Goal: Task Accomplishment & Management: Use online tool/utility

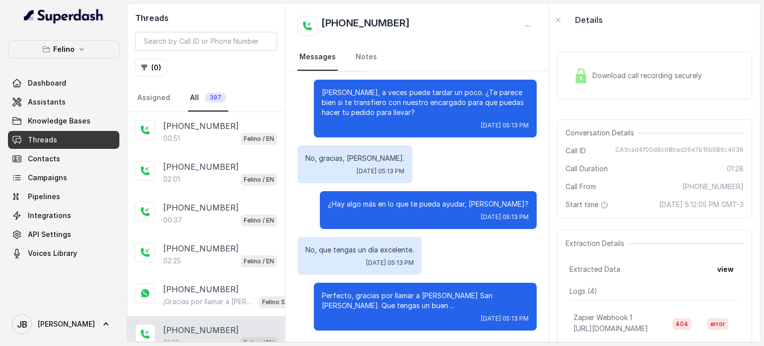
click at [82, 39] on div "Felino Dashboard Assistants Knowledge Bases Threads Contacts Campaigns Pipeline…" at bounding box center [63, 166] width 127 height 269
click at [82, 42] on button "Felino" at bounding box center [63, 49] width 111 height 18
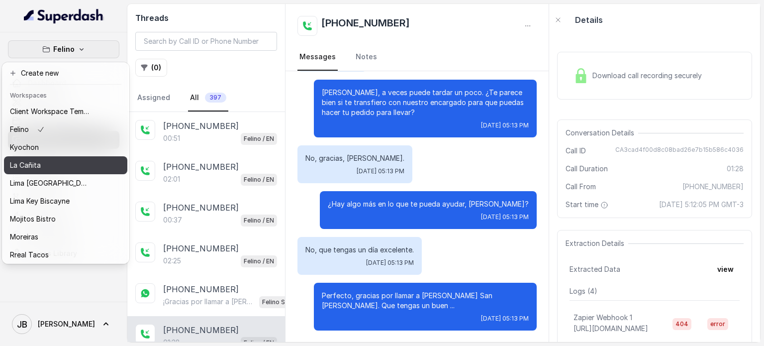
scroll to position [81, 0]
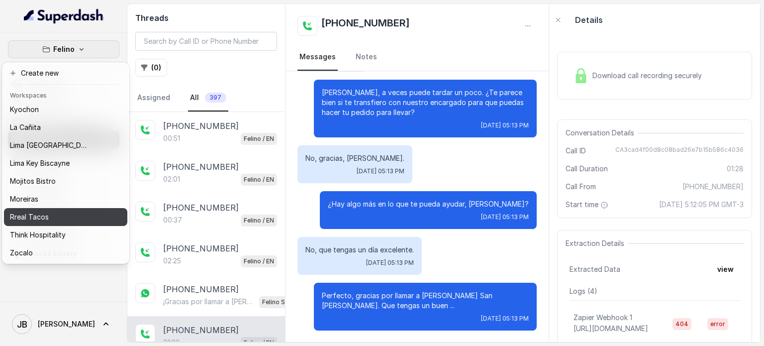
click at [60, 211] on div "Rreal Tacos" at bounding box center [50, 217] width 80 height 12
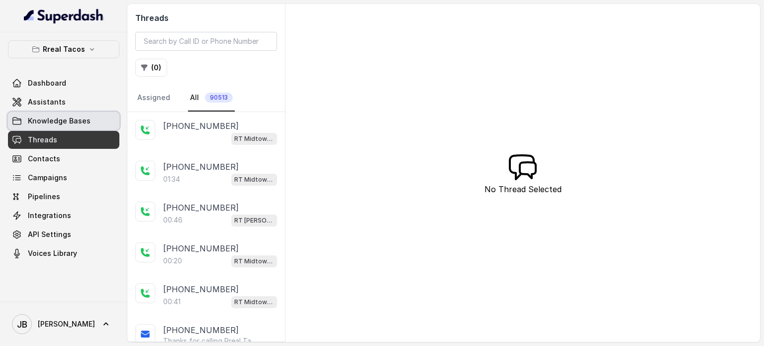
click at [78, 117] on span "Knowledge Bases" at bounding box center [59, 121] width 63 height 10
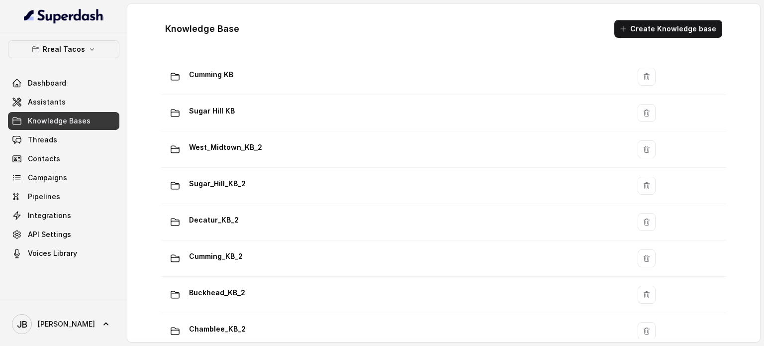
scroll to position [448, 0]
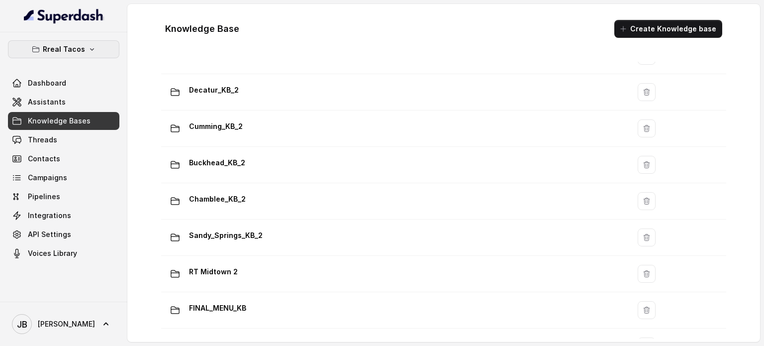
click at [75, 54] on p "Rreal Tacos" at bounding box center [64, 49] width 42 height 12
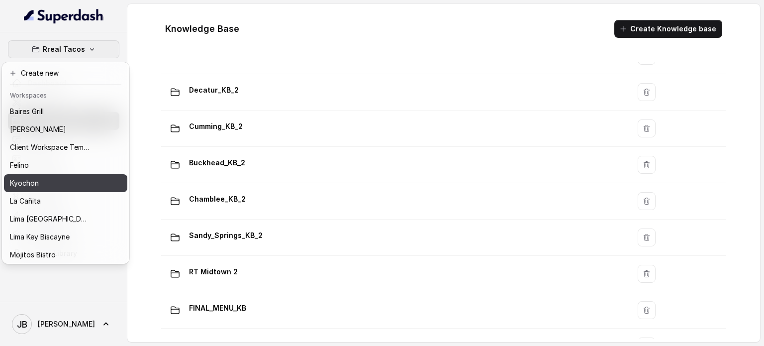
click at [70, 184] on div "Kyochon" at bounding box center [50, 183] width 80 height 12
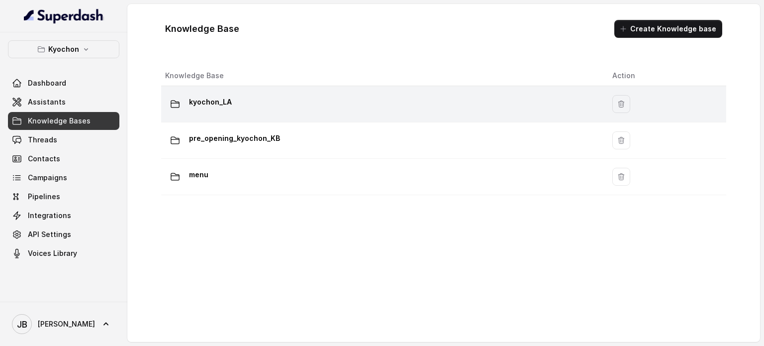
click at [211, 109] on div "kyochon_LA" at bounding box center [380, 104] width 431 height 20
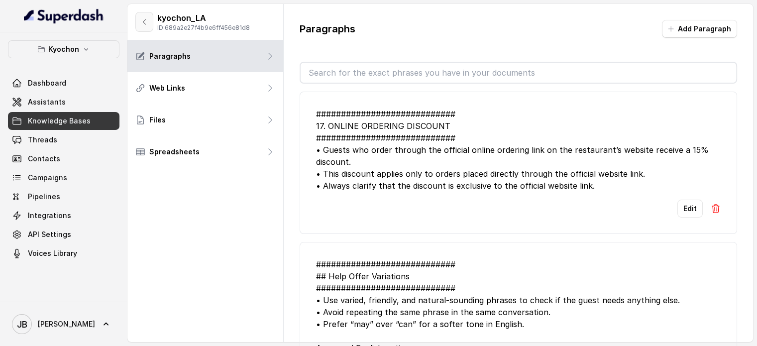
click at [144, 19] on icon "button" at bounding box center [144, 22] width 8 height 8
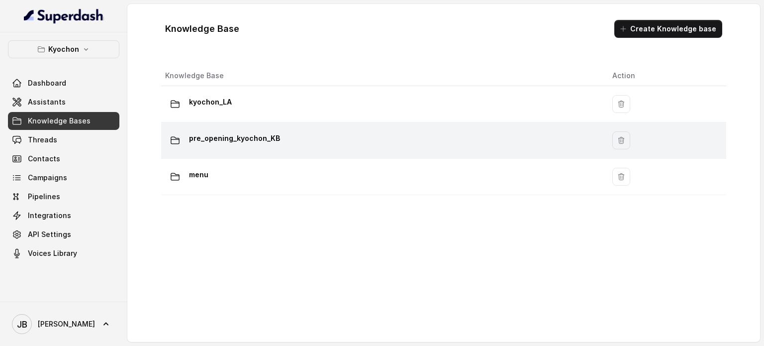
click at [208, 127] on td "pre_opening_kyochon_KB" at bounding box center [382, 140] width 443 height 36
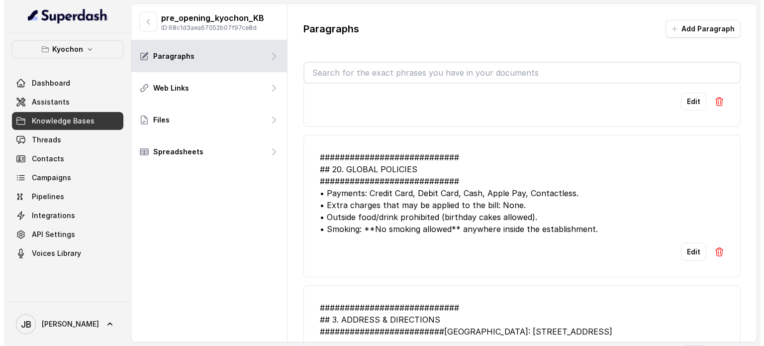
scroll to position [50, 0]
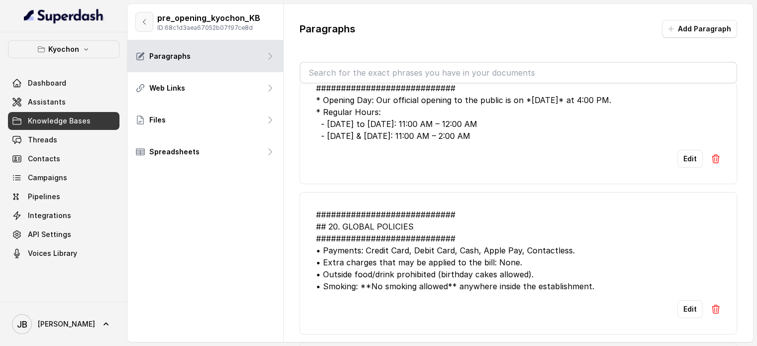
click at [141, 24] on icon "button" at bounding box center [144, 22] width 8 height 8
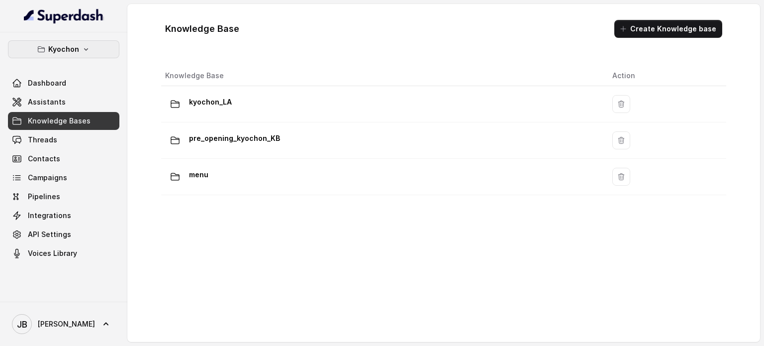
click at [74, 50] on p "Kyochon" at bounding box center [63, 49] width 31 height 12
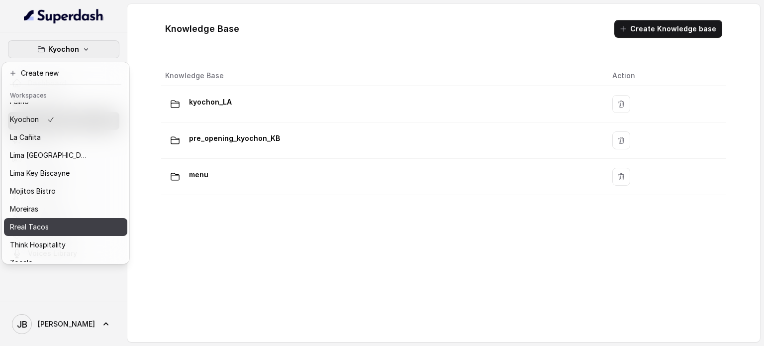
scroll to position [81, 0]
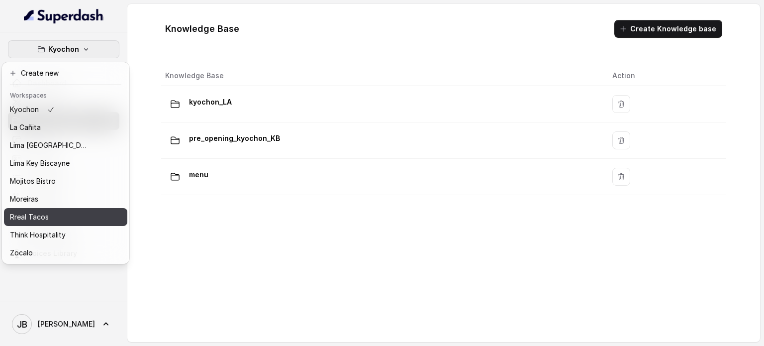
click at [81, 211] on div "Rreal Tacos" at bounding box center [50, 217] width 80 height 12
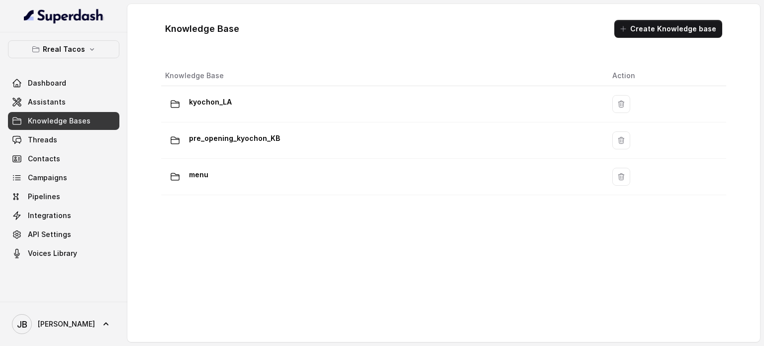
click at [188, 251] on div "Knowledge Base Action kyochon_LA pre_opening_kyochon_KB menu" at bounding box center [443, 200] width 573 height 277
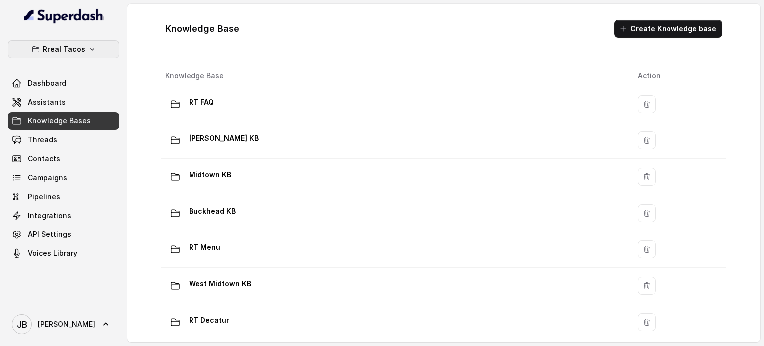
click at [52, 53] on p "Rreal Tacos" at bounding box center [64, 49] width 42 height 12
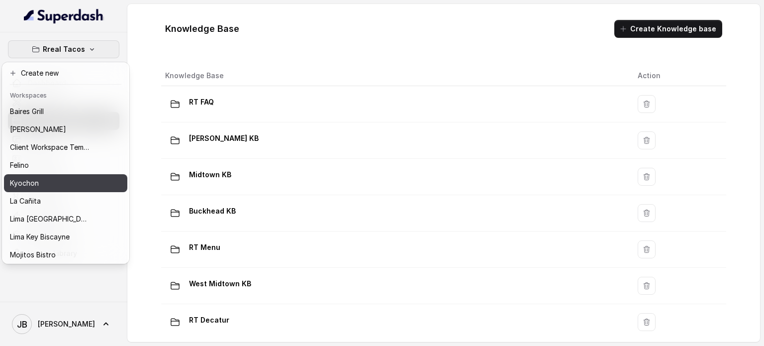
click at [49, 175] on button "Kyochon" at bounding box center [65, 183] width 123 height 18
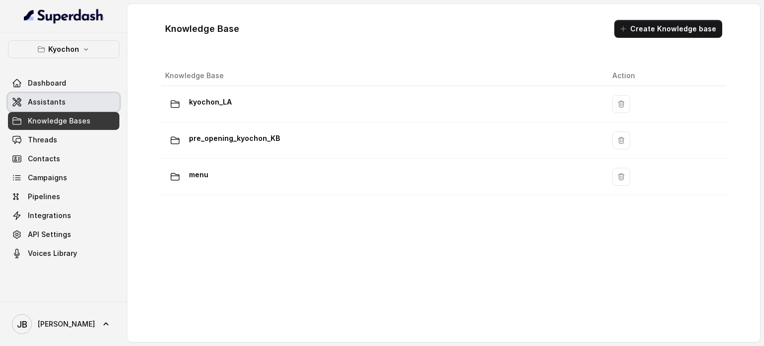
click at [90, 96] on link "Assistants" at bounding box center [63, 102] width 111 height 18
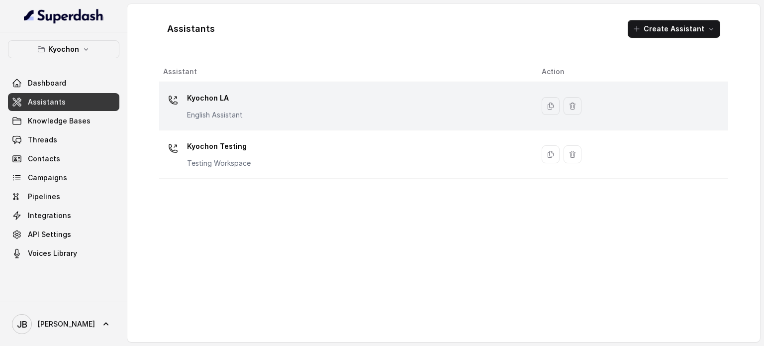
click at [244, 109] on div "Kyochon LA English Assistant" at bounding box center [344, 106] width 363 height 32
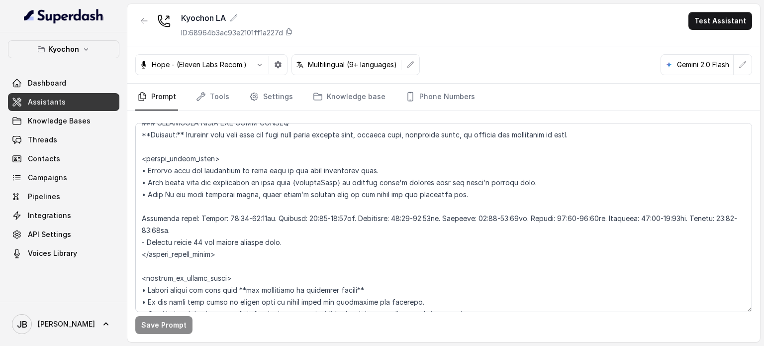
scroll to position [697, 0]
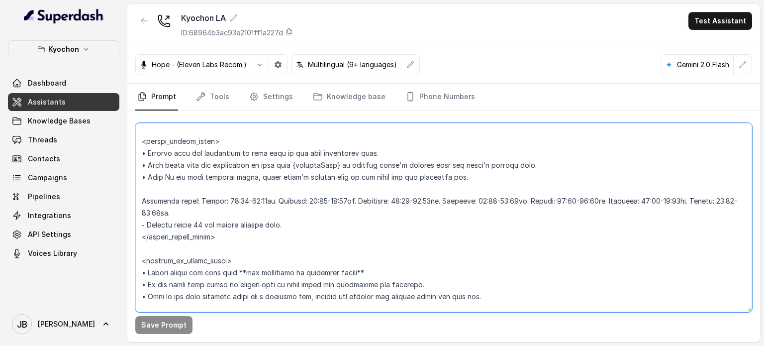
click at [226, 215] on textarea at bounding box center [443, 217] width 617 height 189
drag, startPoint x: 276, startPoint y: 214, endPoint x: 191, endPoint y: 217, distance: 85.6
click at [191, 215] on textarea at bounding box center [443, 217] width 617 height 189
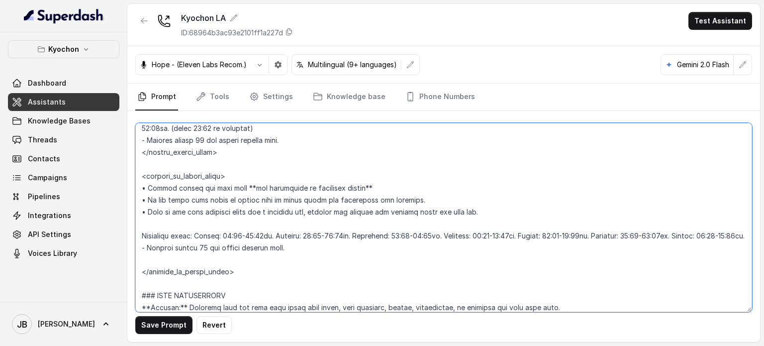
scroll to position [746, 0]
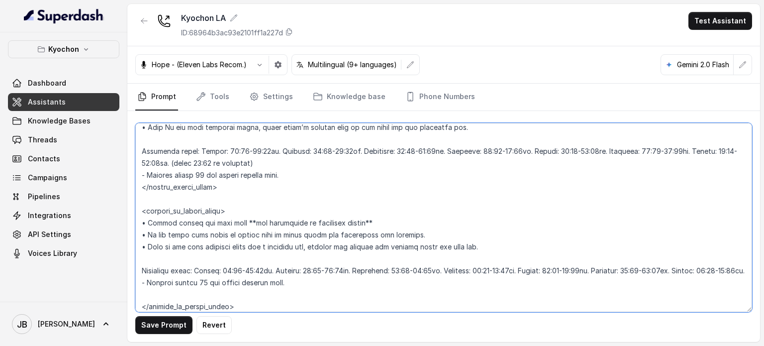
click at [257, 279] on textarea at bounding box center [443, 217] width 617 height 189
paste textarea "(refer 23:59 as midnight)"
click at [189, 283] on textarea at bounding box center [443, 217] width 617 height 189
click at [280, 165] on textarea at bounding box center [443, 217] width 617 height 189
click at [277, 280] on textarea at bounding box center [443, 217] width 617 height 189
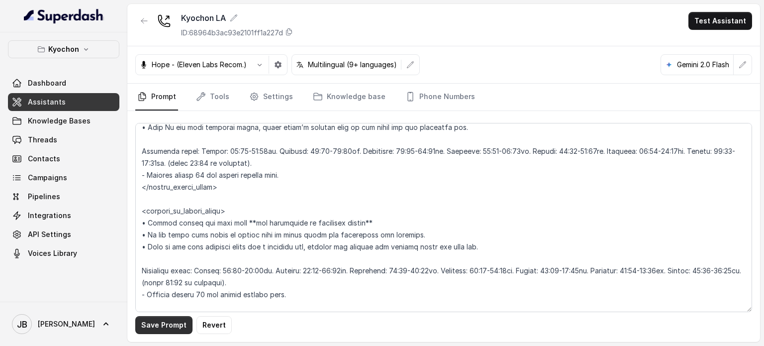
click at [175, 322] on button "Save Prompt" at bounding box center [163, 325] width 57 height 18
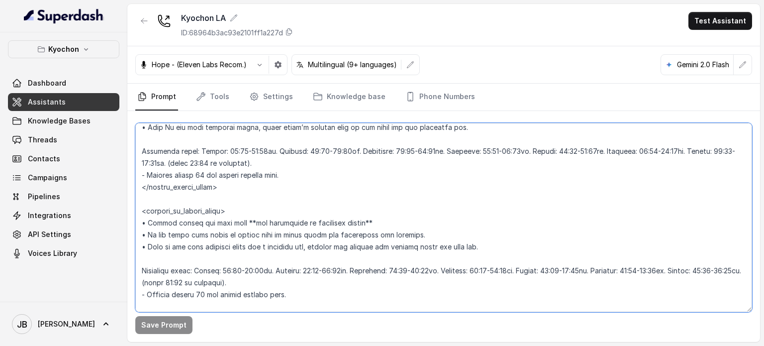
click at [213, 161] on textarea at bounding box center [443, 217] width 617 height 189
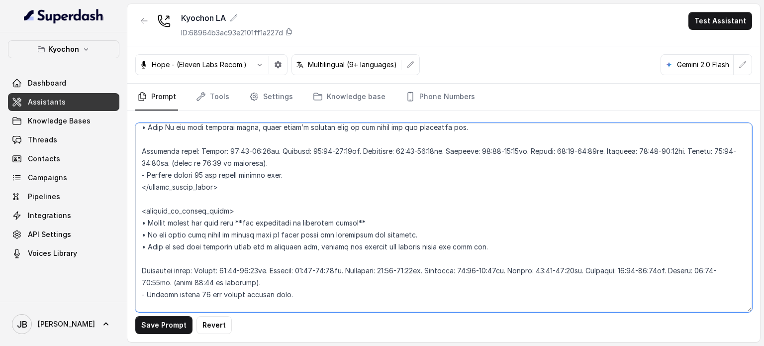
click at [213, 279] on textarea at bounding box center [443, 217] width 617 height 189
type textarea "## Loremipsum Dolo ## • Sitamet cons: Adipis / Elitsed • Doeiusm tempo in utlab…"
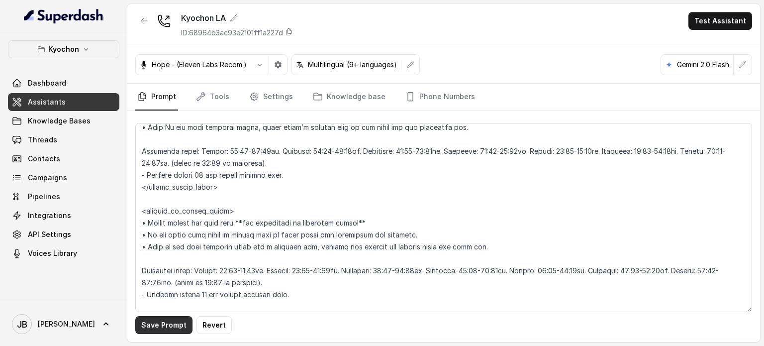
click at [175, 326] on button "Save Prompt" at bounding box center [163, 325] width 57 height 18
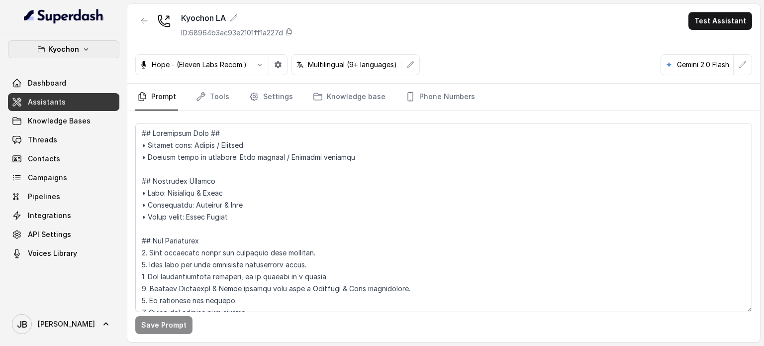
click at [87, 40] on button "Kyochon" at bounding box center [63, 49] width 111 height 18
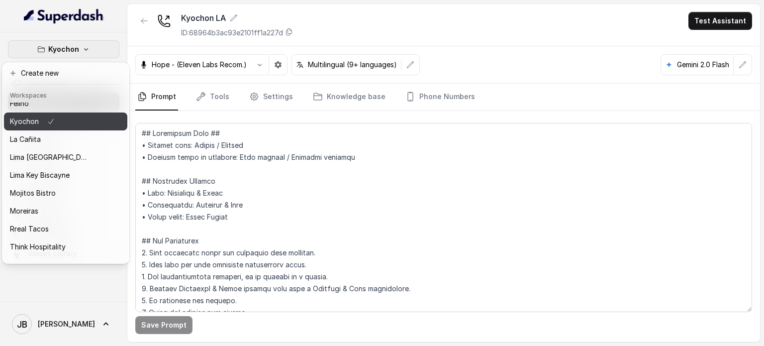
scroll to position [81, 0]
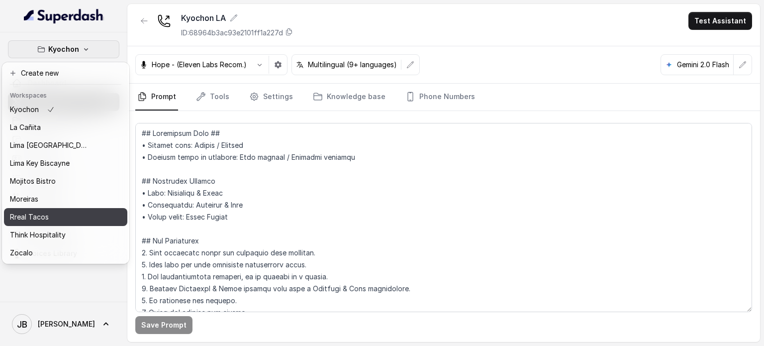
click at [79, 211] on div "Rreal Tacos" at bounding box center [50, 217] width 80 height 12
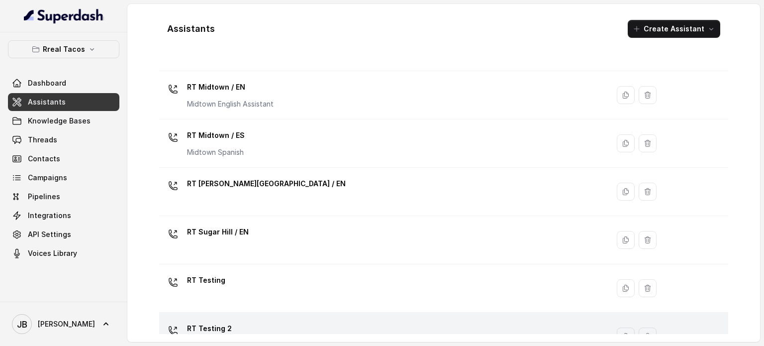
scroll to position [374, 0]
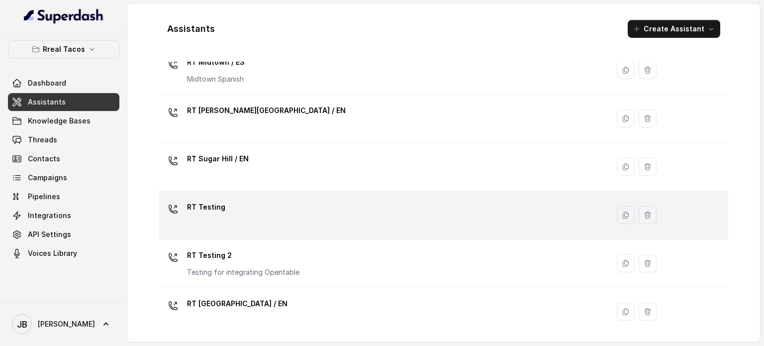
click at [233, 224] on div "RT Testing" at bounding box center [382, 215] width 438 height 32
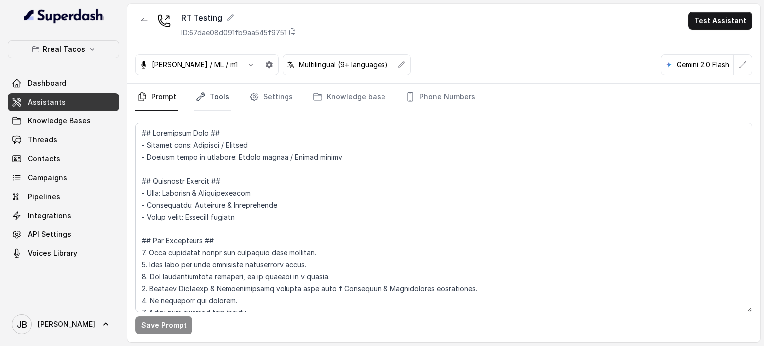
click at [228, 99] on link "Tools" at bounding box center [212, 97] width 37 height 27
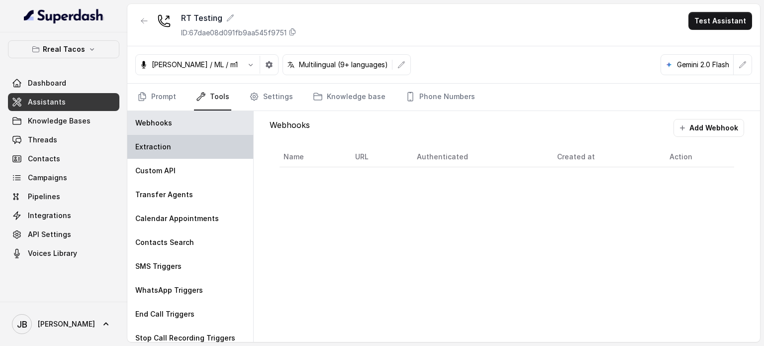
drag, startPoint x: 211, startPoint y: 153, endPoint x: 237, endPoint y: 149, distance: 26.2
click at [211, 153] on div "Extraction" at bounding box center [190, 147] width 126 height 24
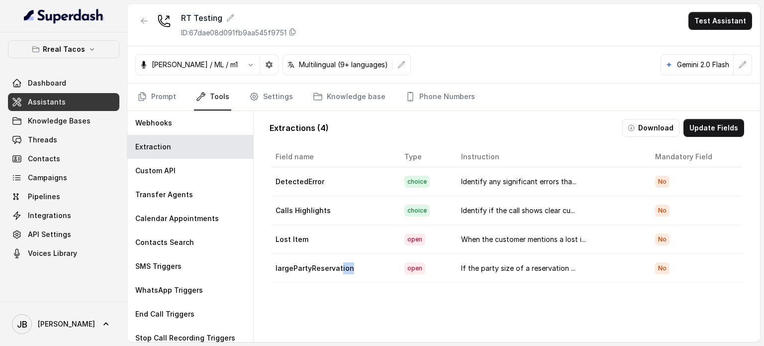
drag, startPoint x: 332, startPoint y: 269, endPoint x: 394, endPoint y: 282, distance: 63.2
click at [390, 282] on div "Field name Type Instruction Mandatory Field DetectedError choice Identify any s…" at bounding box center [507, 269] width 475 height 249
click at [286, 236] on td "Lost Item" at bounding box center [334, 239] width 125 height 29
click at [481, 280] on td "If the party size of a reservation ..." at bounding box center [550, 268] width 194 height 29
click at [714, 128] on button "Update Fields" at bounding box center [714, 128] width 61 height 18
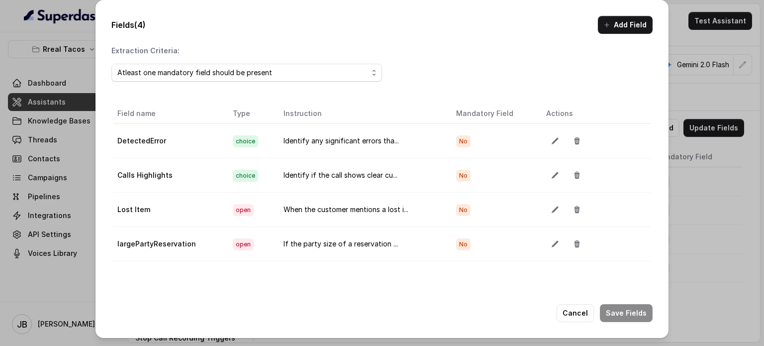
scroll to position [63, 0]
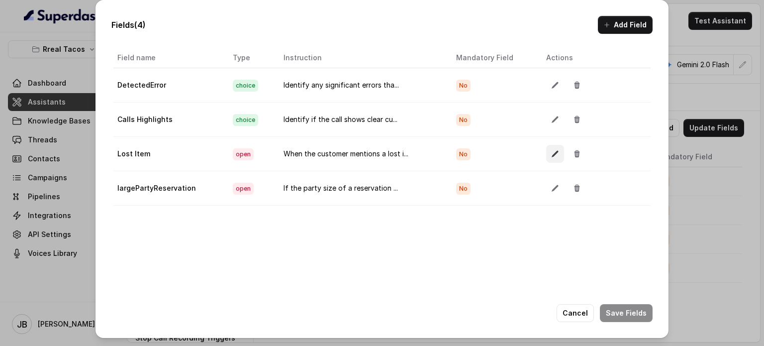
click at [551, 150] on icon "button" at bounding box center [555, 154] width 8 height 8
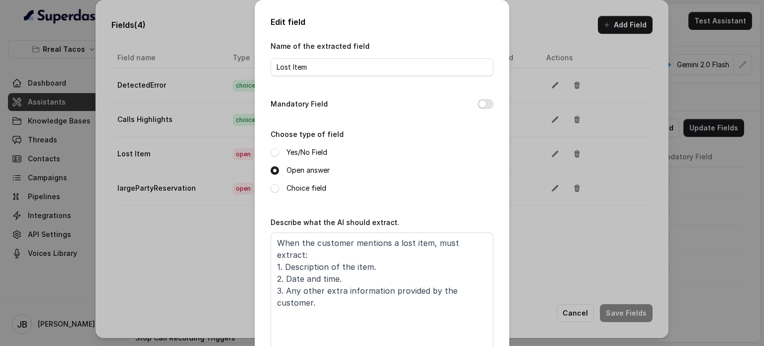
scroll to position [68, 0]
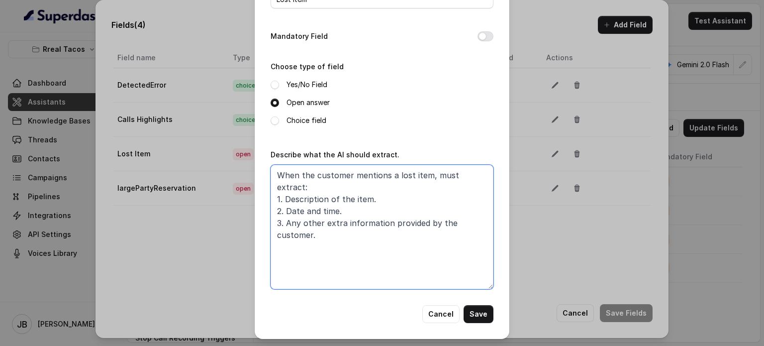
drag, startPoint x: 331, startPoint y: 233, endPoint x: 205, endPoint y: 162, distance: 144.8
click at [173, 149] on div "Edit field Name of the extracted field Lost Item Mandatory Field Choose type of…" at bounding box center [382, 173] width 764 height 346
click at [438, 308] on button "Cancel" at bounding box center [441, 314] width 37 height 18
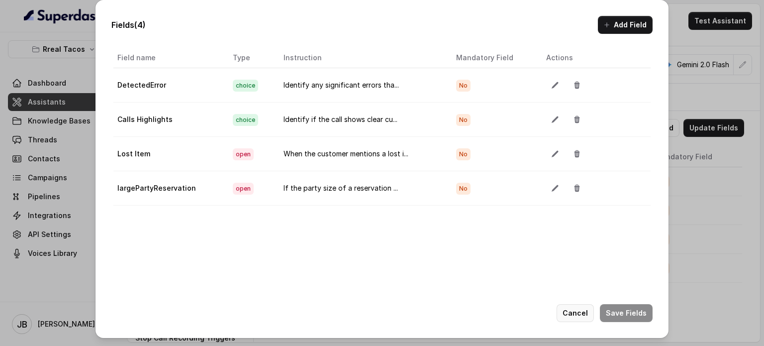
click at [581, 318] on button "Cancel" at bounding box center [575, 313] width 37 height 18
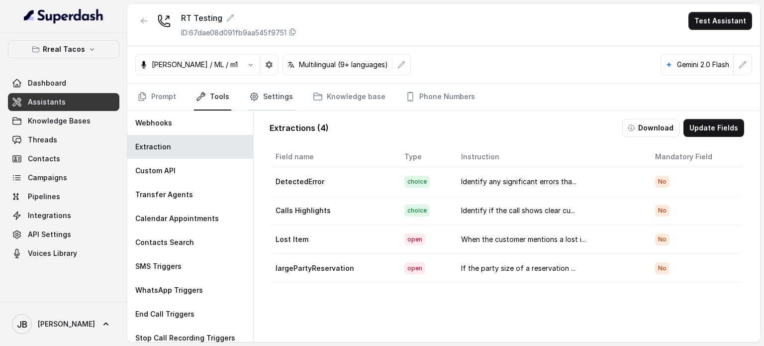
click at [267, 96] on link "Settings" at bounding box center [271, 97] width 48 height 27
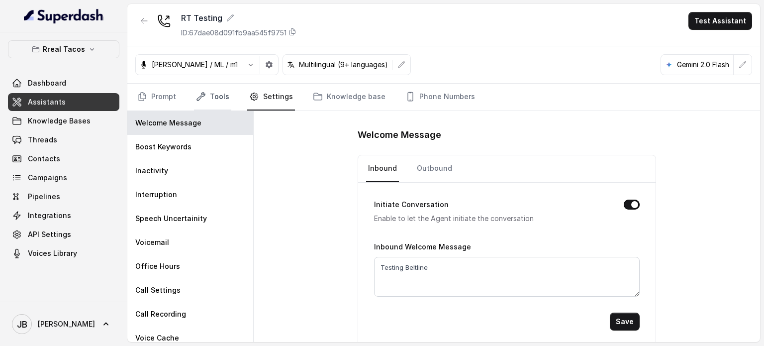
click at [212, 94] on link "Tools" at bounding box center [212, 97] width 37 height 27
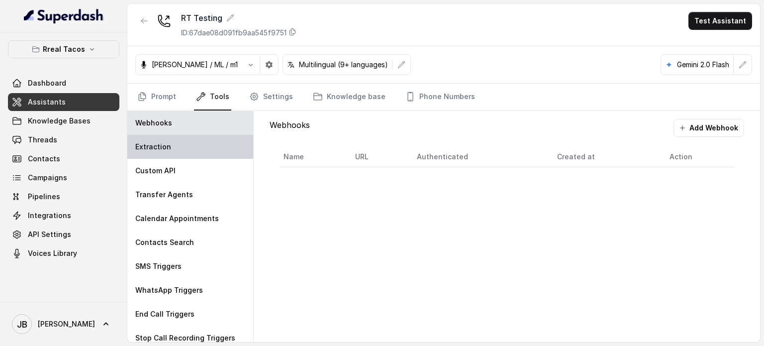
drag, startPoint x: 208, startPoint y: 105, endPoint x: 183, endPoint y: 152, distance: 53.4
click at [183, 148] on div "Extraction" at bounding box center [190, 147] width 126 height 24
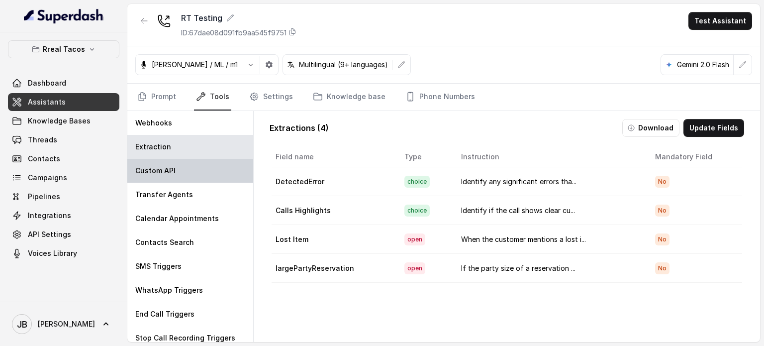
click at [187, 167] on div "Custom API" at bounding box center [190, 171] width 126 height 24
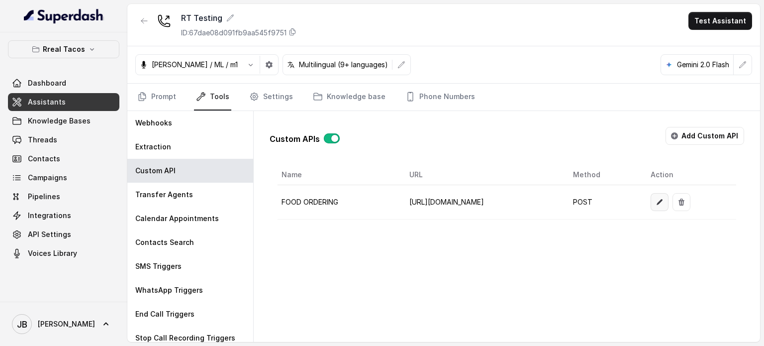
click at [669, 199] on button "button" at bounding box center [660, 202] width 18 height 18
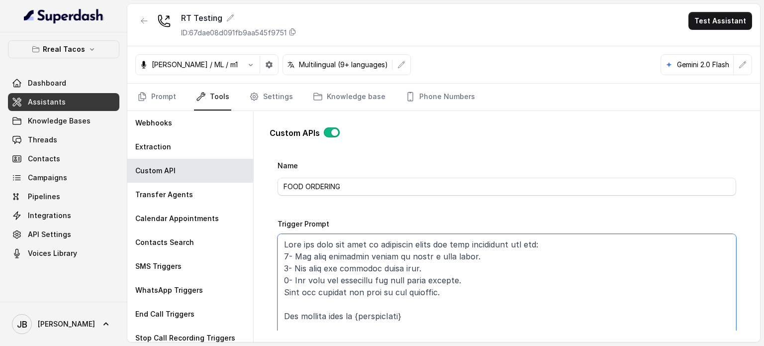
scroll to position [34, 0]
drag, startPoint x: 476, startPoint y: 237, endPoint x: 375, endPoint y: 259, distance: 103.3
click at [375, 259] on textarea "Trigger Prompt" at bounding box center [507, 295] width 459 height 124
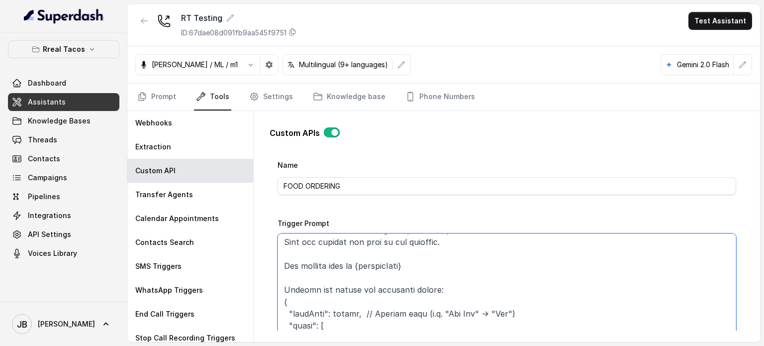
click at [472, 262] on textarea "Trigger Prompt" at bounding box center [507, 295] width 459 height 124
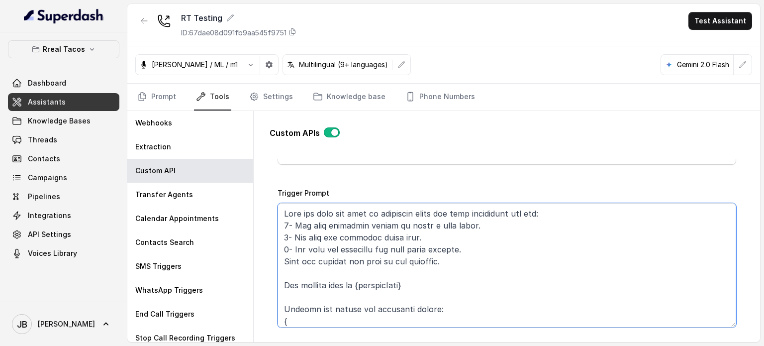
scroll to position [0, 0]
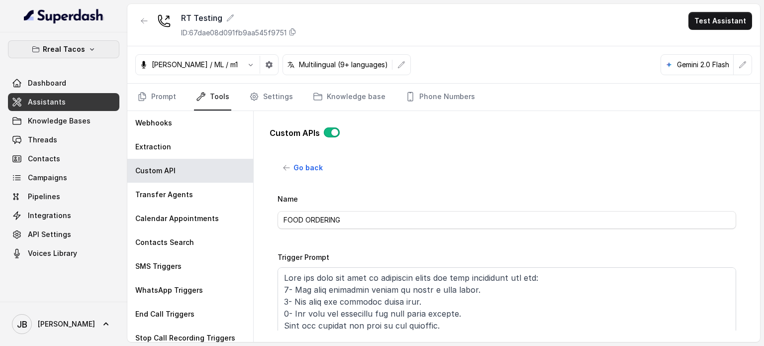
click at [88, 49] on icon "button" at bounding box center [92, 49] width 8 height 8
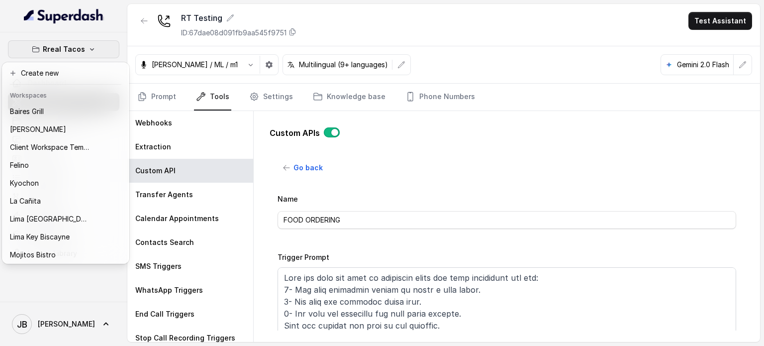
click at [88, 49] on icon "button" at bounding box center [92, 49] width 8 height 8
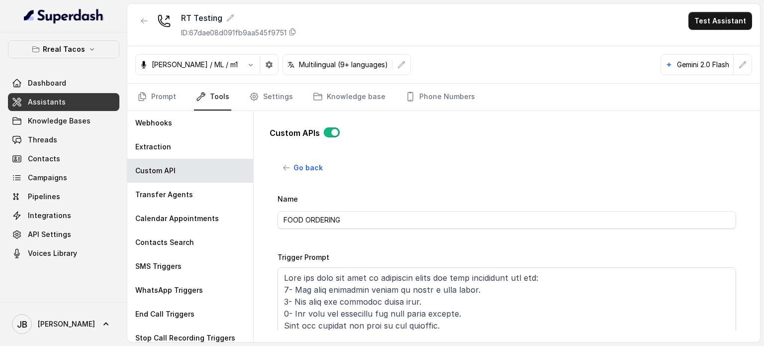
click at [72, 106] on link "Assistants" at bounding box center [63, 102] width 111 height 18
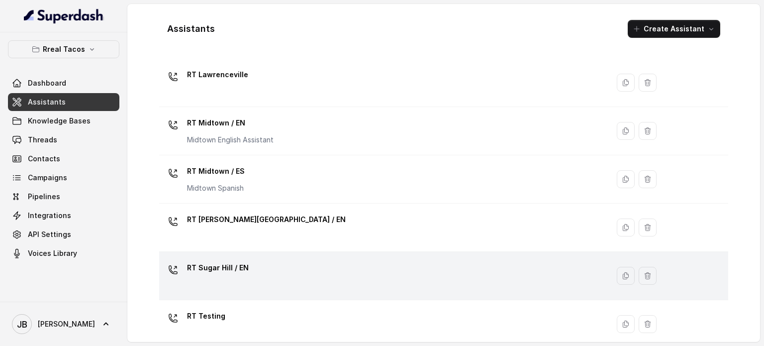
scroll to position [374, 0]
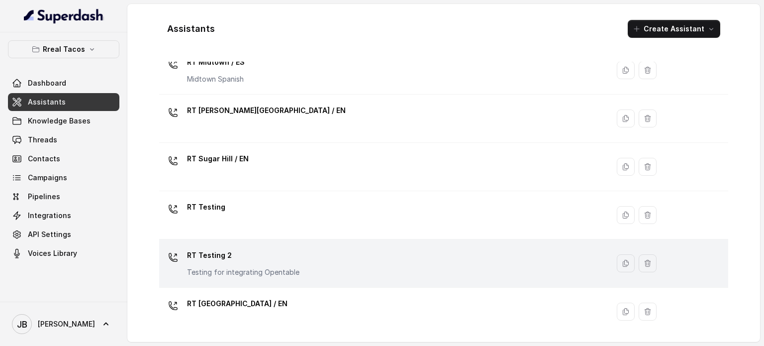
click at [267, 270] on p "Testing for integrating Opentable" at bounding box center [243, 272] width 112 height 10
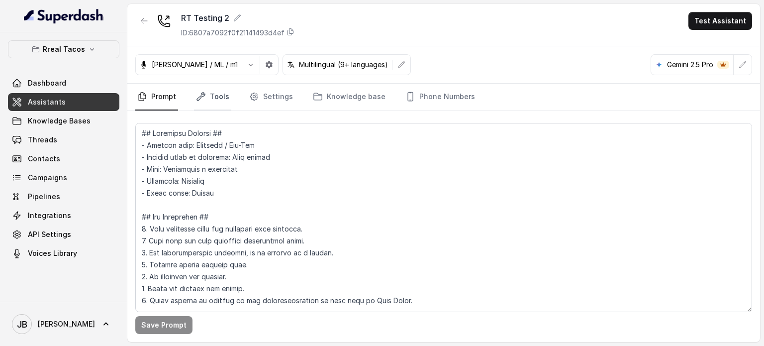
drag, startPoint x: 200, startPoint y: 94, endPoint x: 199, endPoint y: 101, distance: 7.0
click at [200, 95] on icon "Tabs" at bounding box center [201, 97] width 10 height 10
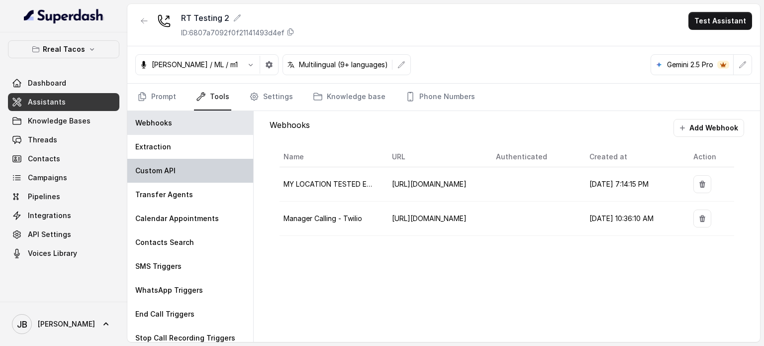
click at [187, 175] on div "Custom API" at bounding box center [190, 171] width 126 height 24
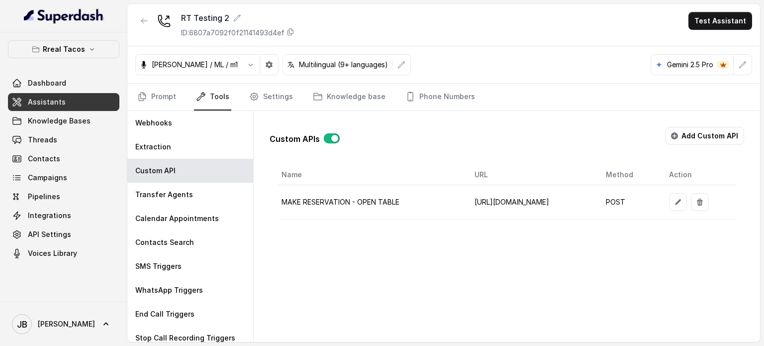
scroll to position [0, 63]
click at [687, 205] on button "button" at bounding box center [678, 202] width 18 height 18
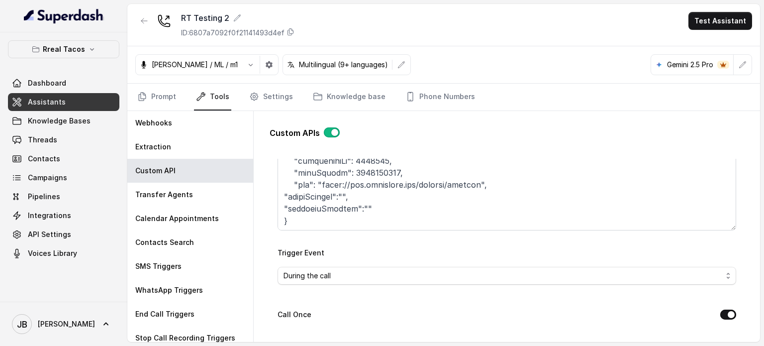
scroll to position [100, 0]
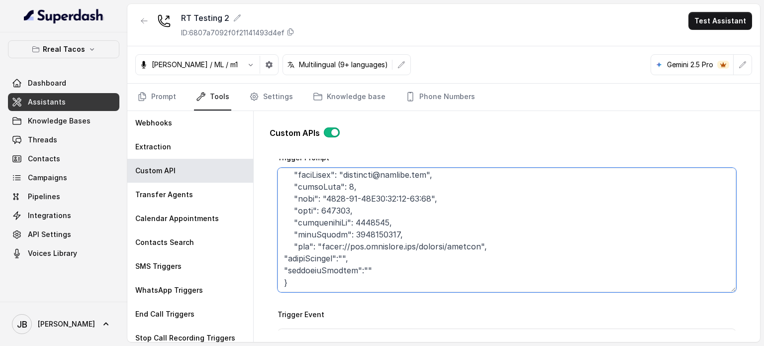
click at [435, 241] on textarea "Trigger Prompt" at bounding box center [507, 230] width 459 height 124
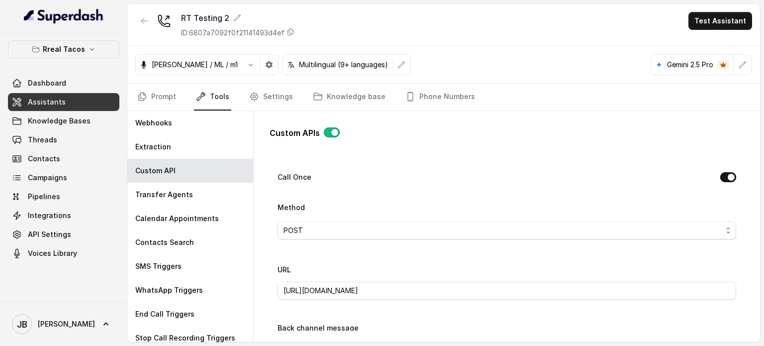
scroll to position [149, 0]
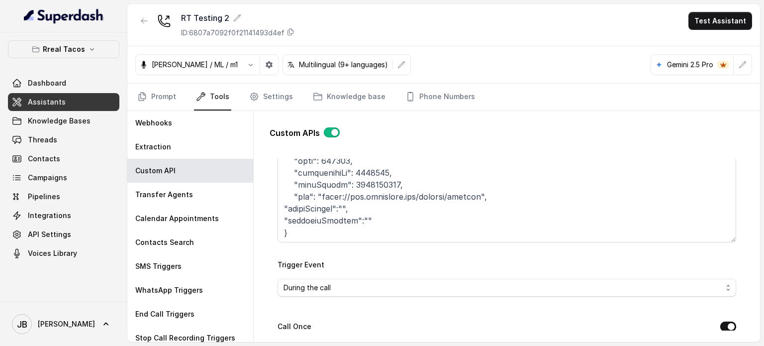
click at [412, 261] on div "Trigger Event During the call" at bounding box center [507, 277] width 459 height 38
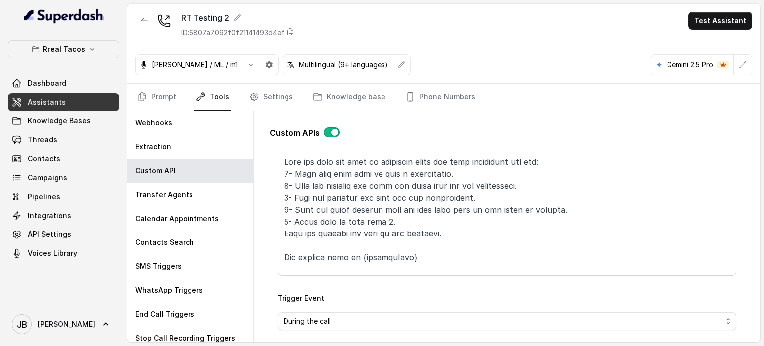
scroll to position [100, 0]
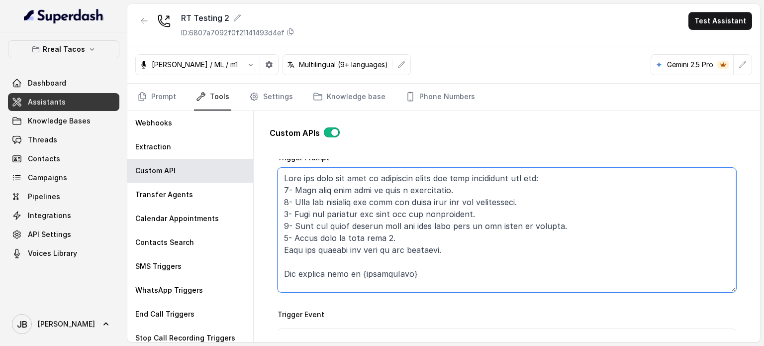
click at [546, 236] on textarea "Trigger Prompt" at bounding box center [507, 230] width 459 height 124
click at [544, 235] on textarea "Trigger Prompt" at bounding box center [507, 230] width 459 height 124
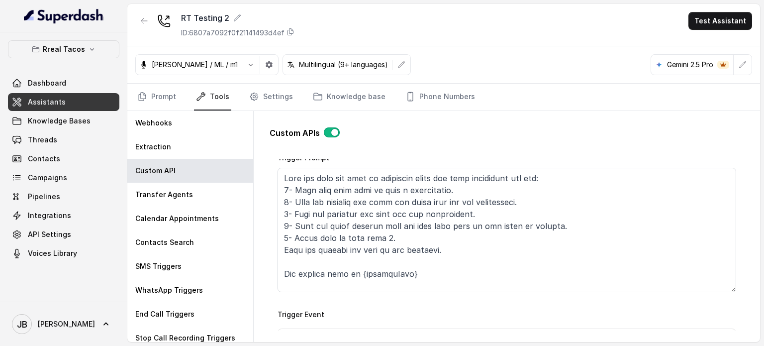
click at [497, 140] on div "Custom APIs" at bounding box center [507, 137] width 475 height 20
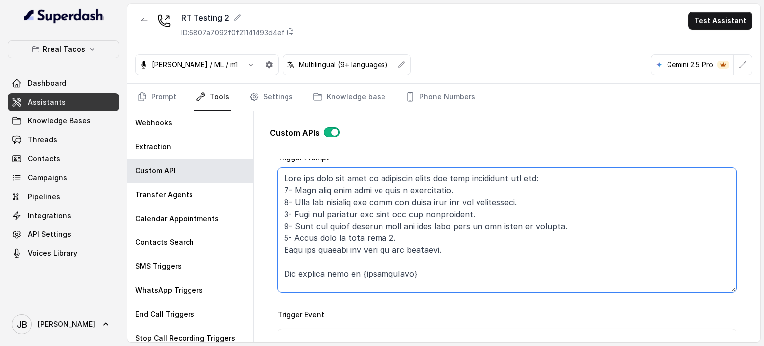
click at [611, 209] on textarea "Trigger Prompt" at bounding box center [507, 230] width 459 height 124
type textarea "This api call can only be triggered after all this conditions are met: 1- User …"
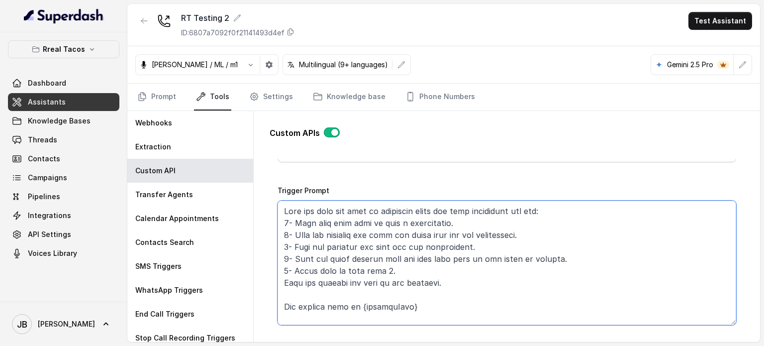
scroll to position [50, 0]
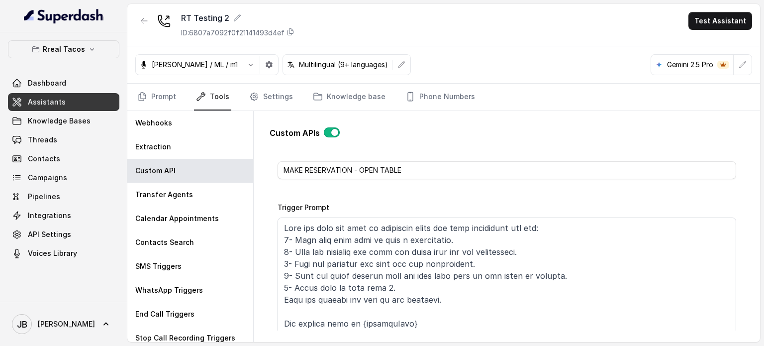
drag, startPoint x: 525, startPoint y: 203, endPoint x: 517, endPoint y: 216, distance: 16.3
click at [525, 203] on div "Trigger Prompt" at bounding box center [507, 271] width 459 height 141
click at [455, 226] on textarea "Trigger Prompt" at bounding box center [507, 279] width 459 height 124
click at [456, 227] on textarea "Trigger Prompt" at bounding box center [507, 279] width 459 height 124
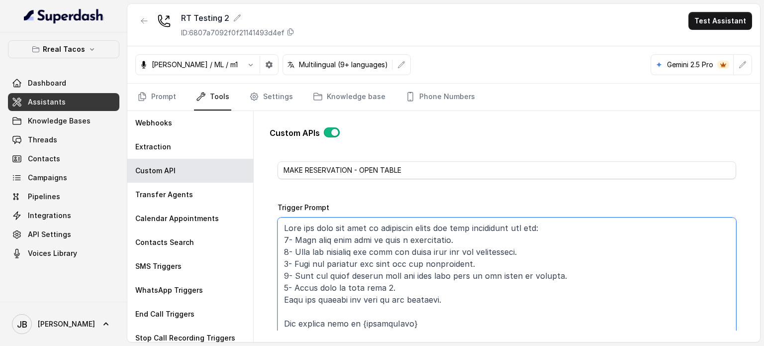
click at [459, 248] on textarea "Trigger Prompt" at bounding box center [507, 279] width 459 height 124
click at [451, 226] on textarea "Trigger Prompt" at bounding box center [507, 279] width 459 height 124
drag, startPoint x: 512, startPoint y: 191, endPoint x: 520, endPoint y: 198, distance: 10.9
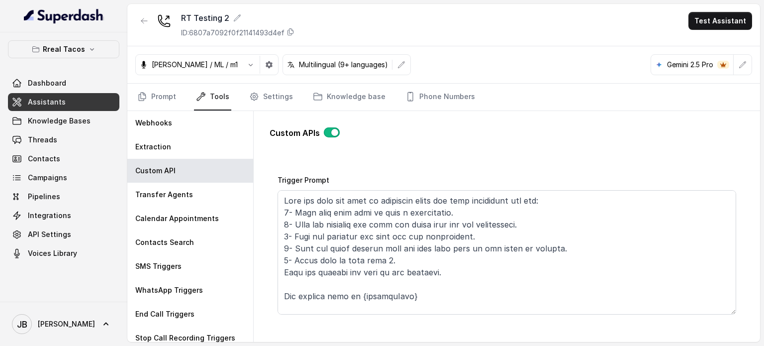
scroll to position [100, 0]
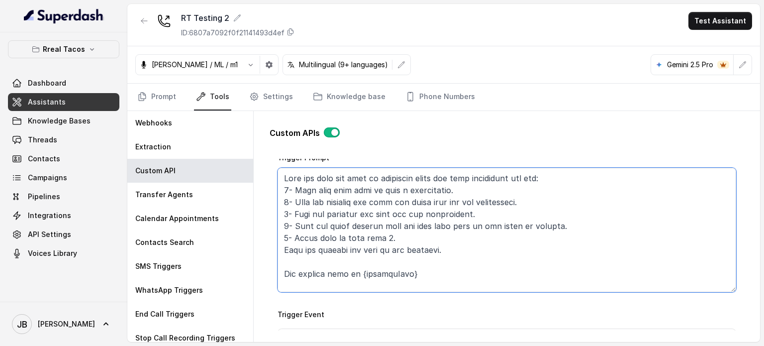
click at [352, 177] on textarea "Trigger Prompt" at bounding box center [507, 230] width 459 height 124
click at [354, 177] on textarea "Trigger Prompt" at bounding box center [507, 230] width 459 height 124
click at [335, 179] on textarea "Trigger Prompt" at bounding box center [507, 230] width 459 height 124
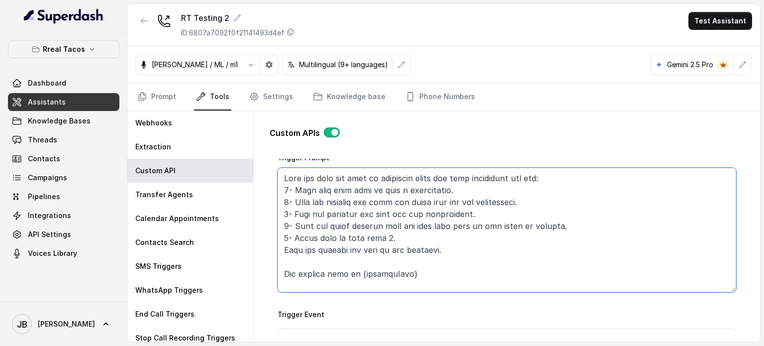
click at [335, 179] on textarea "Trigger Prompt" at bounding box center [507, 230] width 459 height 124
drag, startPoint x: 342, startPoint y: 194, endPoint x: 335, endPoint y: 176, distance: 19.4
click at [342, 193] on textarea "Trigger Prompt" at bounding box center [507, 230] width 459 height 124
click at [336, 172] on textarea "Trigger Prompt" at bounding box center [507, 230] width 459 height 124
click at [338, 173] on textarea "Trigger Prompt" at bounding box center [507, 230] width 459 height 124
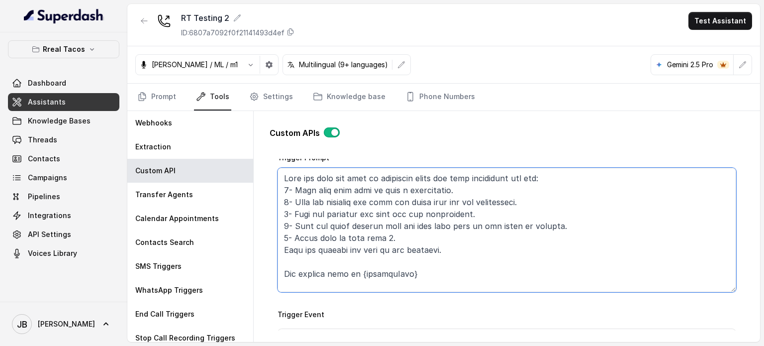
click at [338, 173] on textarea "Trigger Prompt" at bounding box center [507, 230] width 459 height 124
click at [354, 201] on textarea "Trigger Prompt" at bounding box center [507, 230] width 459 height 124
click at [449, 234] on textarea "Trigger Prompt" at bounding box center [507, 230] width 459 height 124
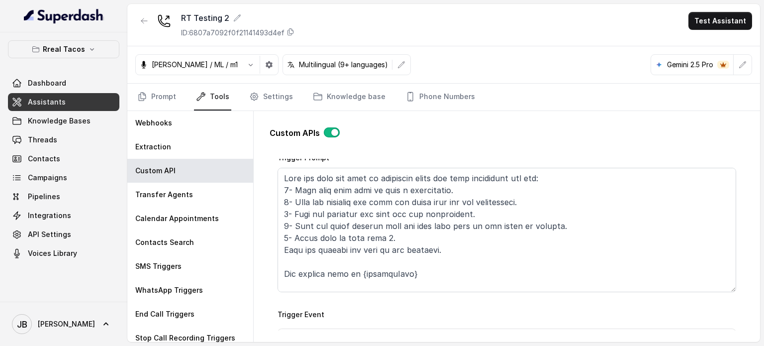
drag, startPoint x: 464, startPoint y: 137, endPoint x: 449, endPoint y: 141, distance: 15.9
click at [464, 137] on div "Custom APIs" at bounding box center [507, 137] width 475 height 20
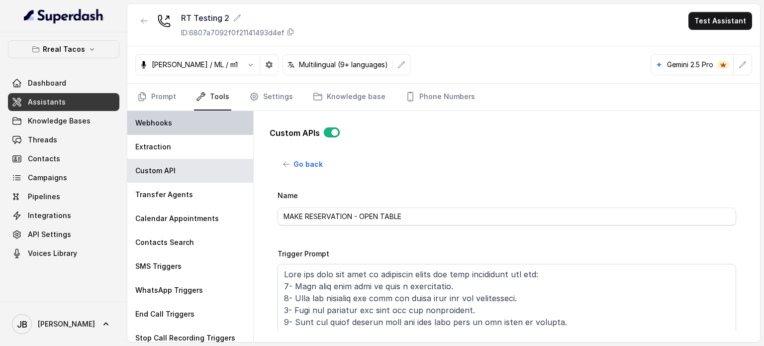
scroll to position [0, 0]
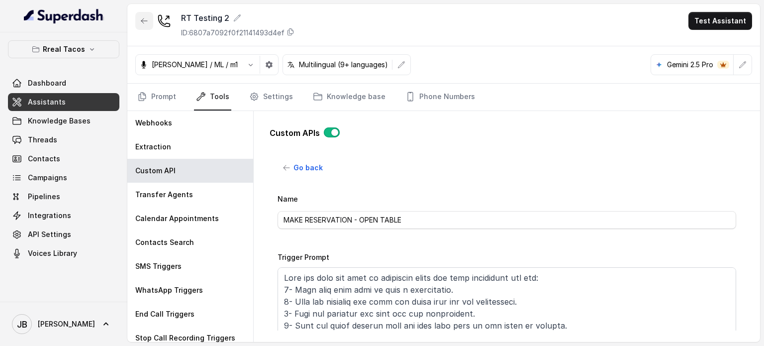
click at [150, 20] on button "button" at bounding box center [144, 21] width 18 height 18
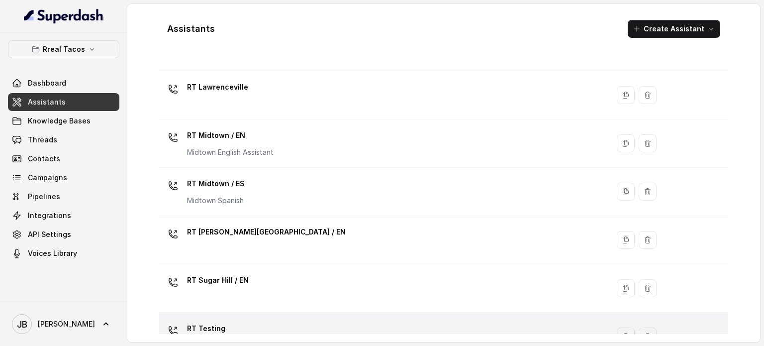
scroll to position [348, 0]
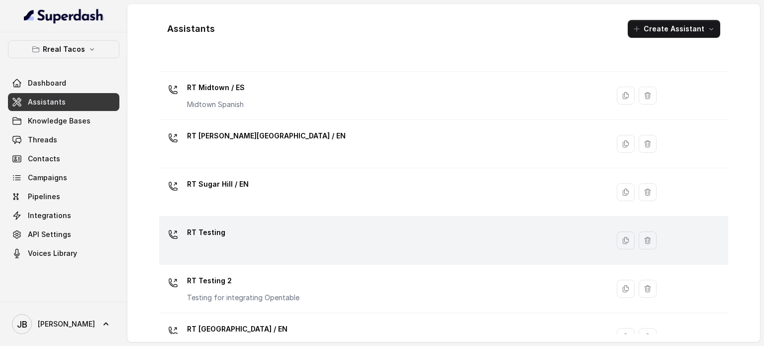
click at [271, 236] on div "RT Testing" at bounding box center [382, 240] width 438 height 32
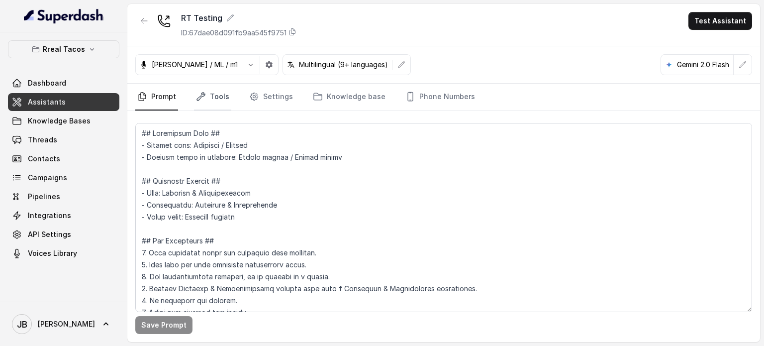
click at [208, 103] on link "Tools" at bounding box center [212, 97] width 37 height 27
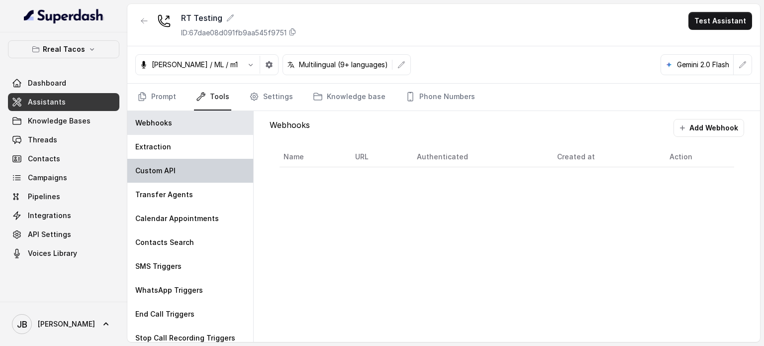
click at [187, 167] on div "Custom API" at bounding box center [190, 171] width 126 height 24
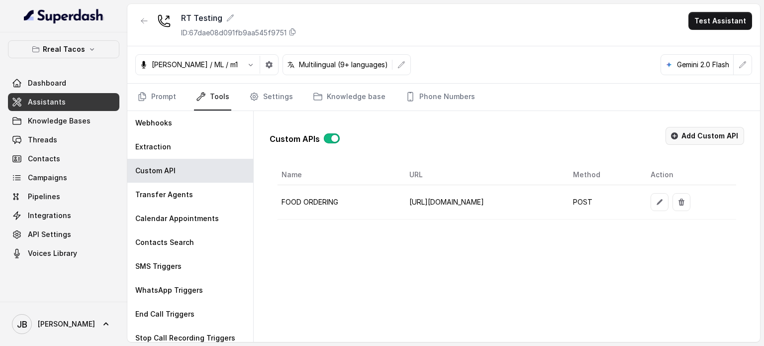
click at [676, 138] on icon "button" at bounding box center [674, 135] width 7 height 7
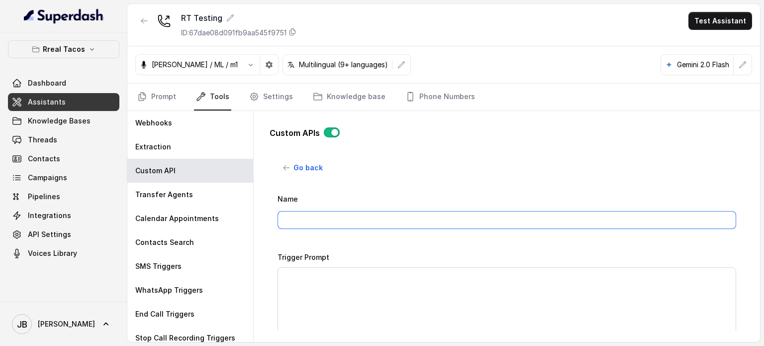
click at [320, 213] on input "Name" at bounding box center [507, 220] width 459 height 18
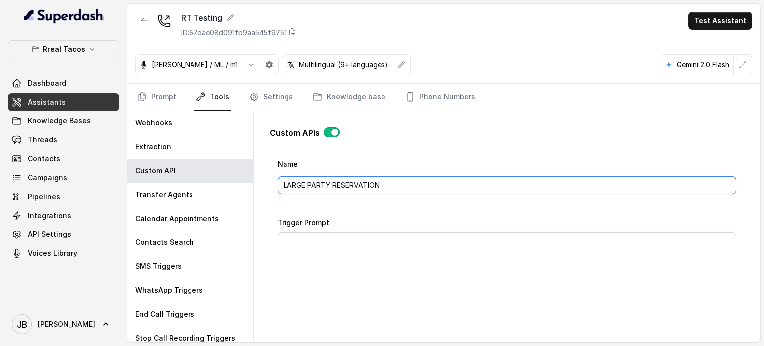
scroll to position [149, 0]
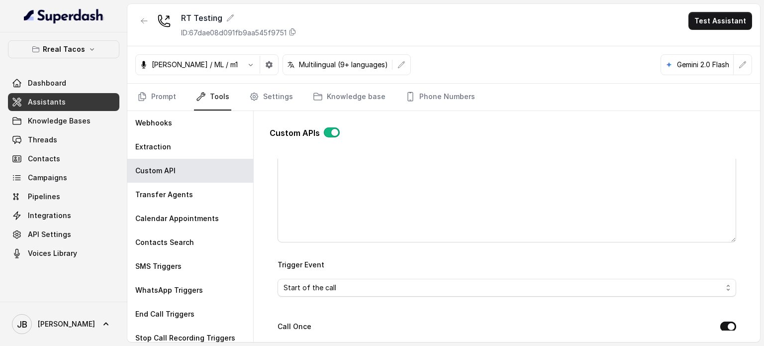
type input "LARGE PARTY RESERVATION"
click at [396, 165] on textarea "Trigger Prompt" at bounding box center [507, 180] width 459 height 124
paste textarea "This api call can only be triggered after all this conditions are met: 1- User …"
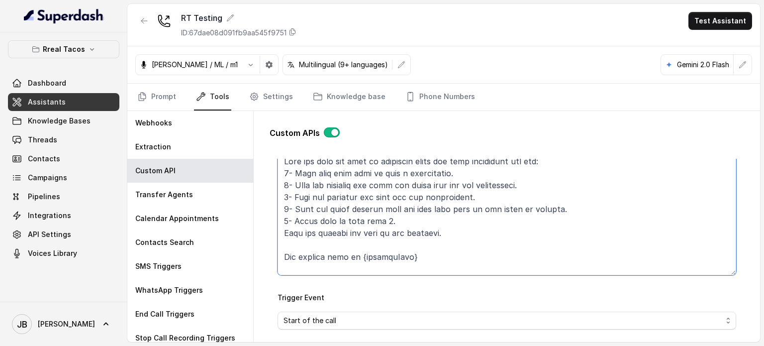
scroll to position [100, 0]
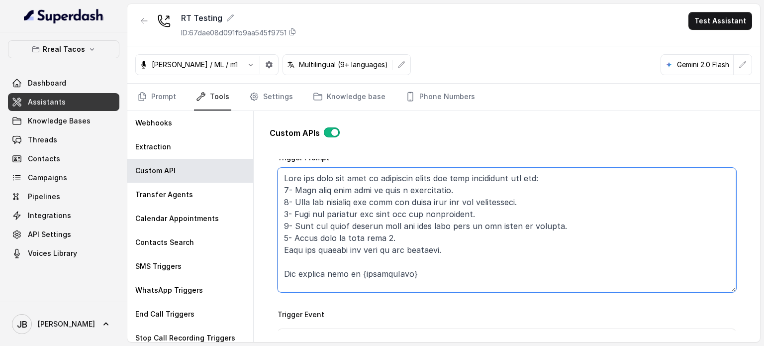
click at [341, 240] on textarea "Trigger Prompt" at bounding box center [507, 230] width 459 height 124
click at [350, 234] on textarea "Trigger Prompt" at bounding box center [507, 230] width 459 height 124
drag, startPoint x: 382, startPoint y: 234, endPoint x: 388, endPoint y: 236, distance: 5.8
click at [388, 236] on textarea "Trigger Prompt" at bounding box center [507, 230] width 459 height 124
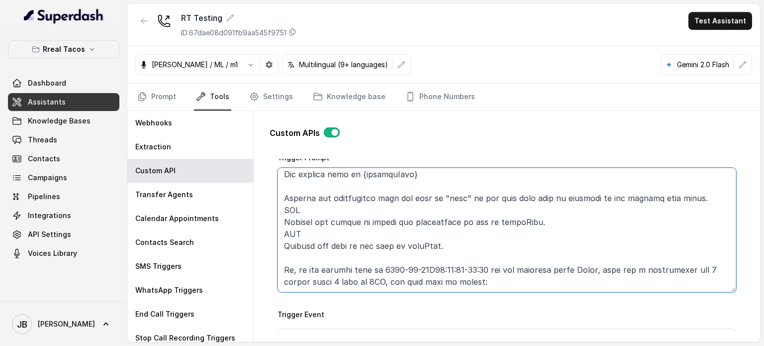
drag, startPoint x: 440, startPoint y: 249, endPoint x: 476, endPoint y: 245, distance: 35.6
click at [476, 244] on textarea "Trigger Prompt" at bounding box center [507, 230] width 459 height 124
click at [476, 245] on textarea "Trigger Prompt" at bounding box center [507, 230] width 459 height 124
drag, startPoint x: 444, startPoint y: 234, endPoint x: 481, endPoint y: 239, distance: 37.6
click at [480, 236] on textarea "Trigger Prompt" at bounding box center [507, 230] width 459 height 124
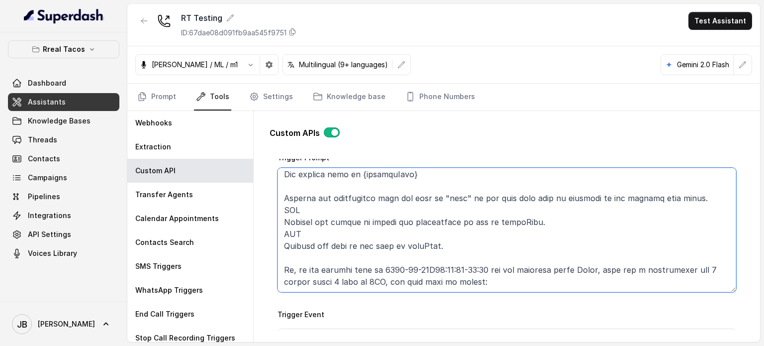
click at [481, 239] on textarea "Trigger Prompt" at bounding box center [507, 230] width 459 height 124
click at [476, 242] on textarea "Trigger Prompt" at bounding box center [507, 230] width 459 height 124
type textarea "This api call can only be triggered after all this conditions are met: 1- User …"
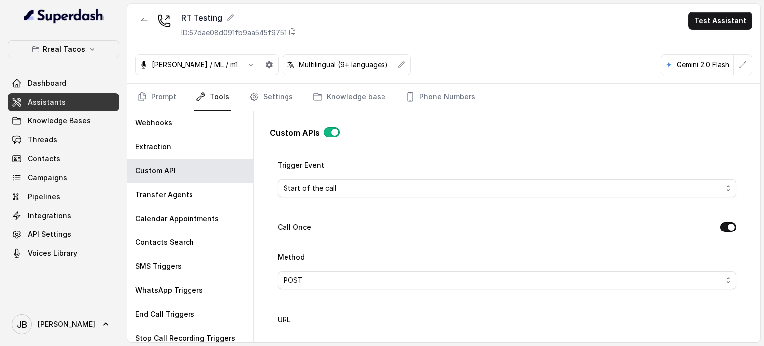
scroll to position [199, 0]
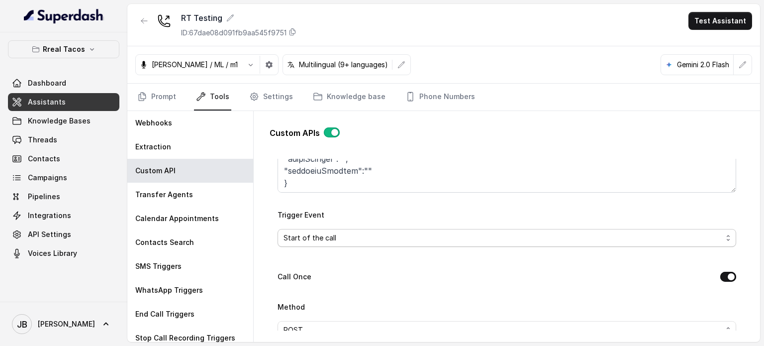
drag, startPoint x: 364, startPoint y: 241, endPoint x: 361, endPoint y: 245, distance: 5.7
click at [364, 241] on span "Start of the call" at bounding box center [503, 238] width 439 height 12
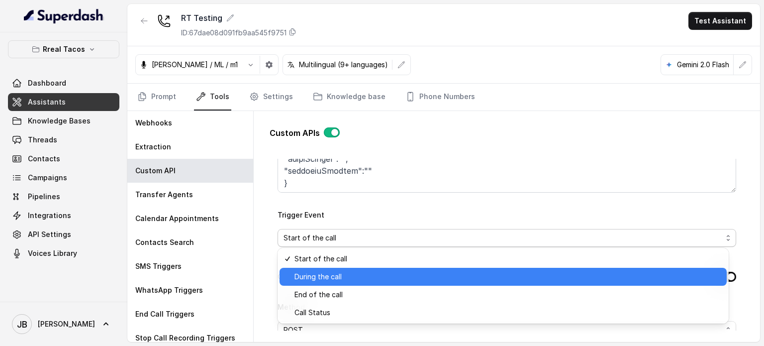
click at [352, 281] on span "During the call" at bounding box center [508, 277] width 426 height 12
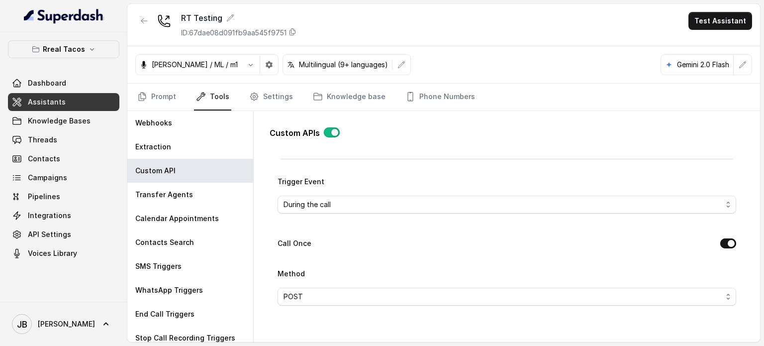
scroll to position [249, 0]
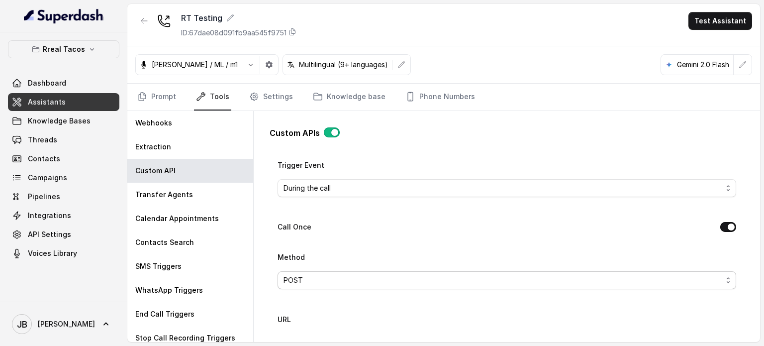
click at [338, 280] on span "POST" at bounding box center [503, 280] width 439 height 12
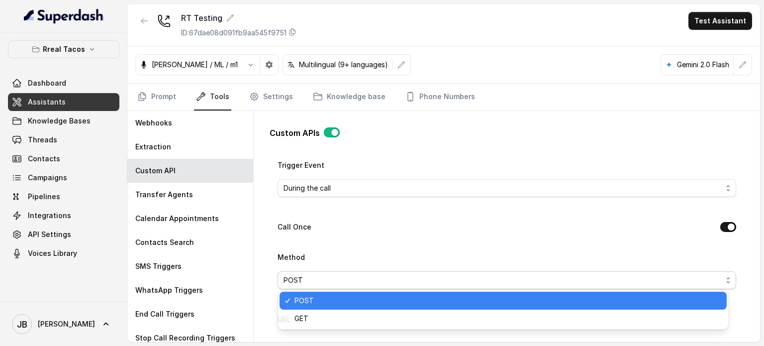
click at [338, 281] on span "POST" at bounding box center [503, 280] width 439 height 12
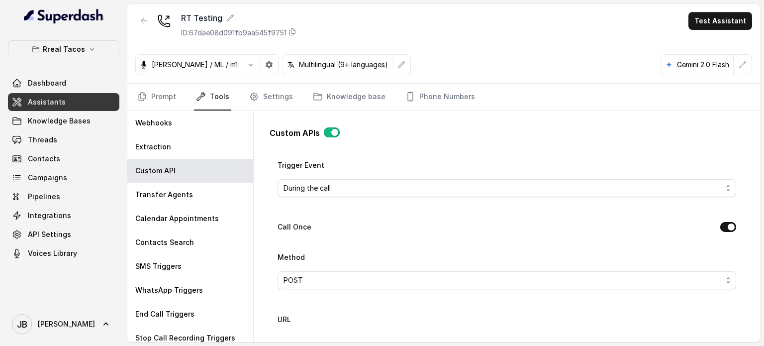
click at [347, 246] on div "Name LARGE PARTY RESERVATION Trigger Prompt Trigger Event During the call Call …" at bounding box center [507, 314] width 459 height 740
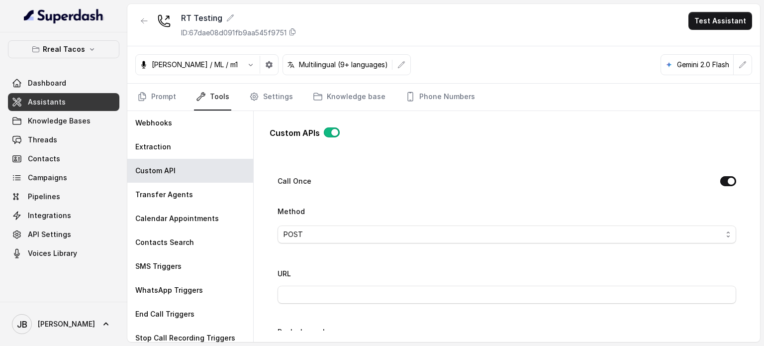
scroll to position [348, 0]
click at [347, 244] on input "URL" at bounding box center [507, 241] width 459 height 18
click at [354, 224] on div "URL" at bounding box center [507, 231] width 459 height 36
click at [340, 248] on input "URL" at bounding box center [507, 241] width 459 height 18
click at [332, 227] on div "URL" at bounding box center [507, 231] width 459 height 36
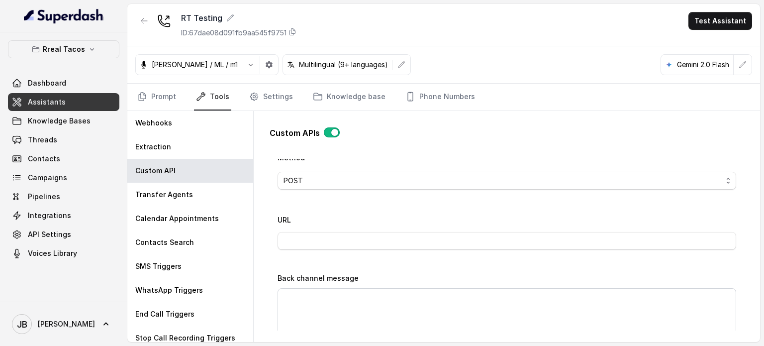
drag, startPoint x: 323, startPoint y: 248, endPoint x: 322, endPoint y: 235, distance: 13.0
click at [324, 248] on div "URL" at bounding box center [507, 234] width 459 height 42
click at [319, 224] on div "URL" at bounding box center [507, 231] width 459 height 36
drag, startPoint x: 315, startPoint y: 242, endPoint x: 314, endPoint y: 236, distance: 6.5
click at [315, 242] on input "URL" at bounding box center [507, 241] width 459 height 18
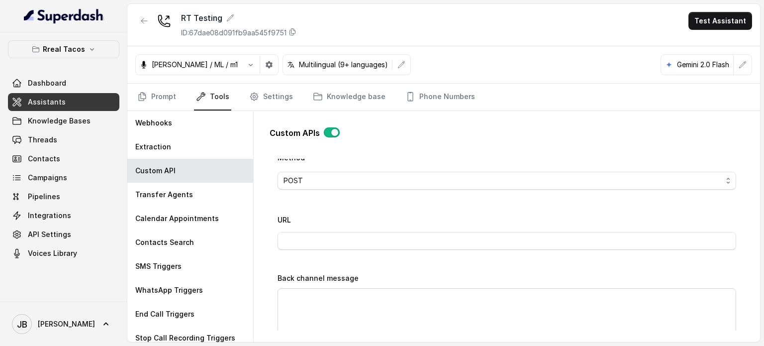
click at [314, 224] on div "URL" at bounding box center [507, 231] width 459 height 36
click at [318, 254] on div "Name LARGE PARTY RESERVATION Trigger Prompt Trigger Event During the call Call …" at bounding box center [507, 214] width 459 height 740
click at [311, 241] on input "URL" at bounding box center [507, 241] width 459 height 18
click at [317, 221] on div "URL" at bounding box center [507, 231] width 459 height 36
drag, startPoint x: 293, startPoint y: 238, endPoint x: 282, endPoint y: 222, distance: 19.5
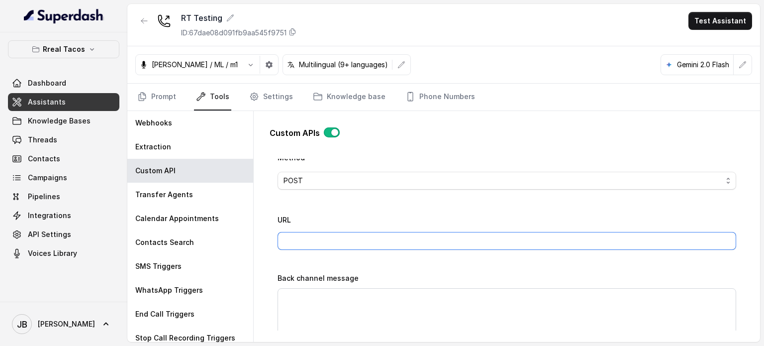
click at [291, 236] on input "URL" at bounding box center [507, 241] width 459 height 18
drag, startPoint x: 282, startPoint y: 220, endPoint x: 287, endPoint y: 229, distance: 10.7
click at [282, 220] on label "URL" at bounding box center [284, 219] width 13 height 8
click at [293, 238] on input "URL" at bounding box center [507, 241] width 459 height 18
drag, startPoint x: 294, startPoint y: 216, endPoint x: 300, endPoint y: 246, distance: 30.9
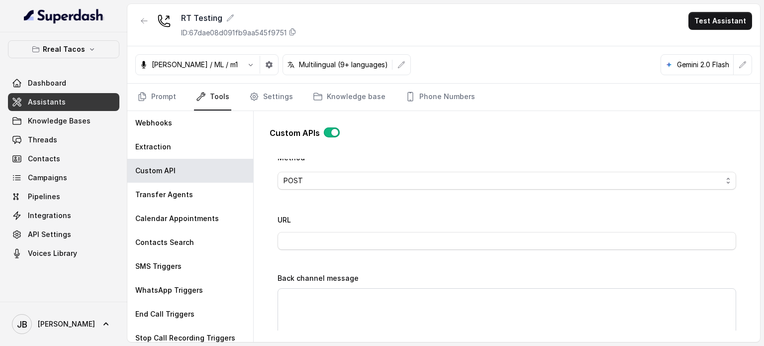
click at [292, 216] on div "URL" at bounding box center [507, 231] width 459 height 36
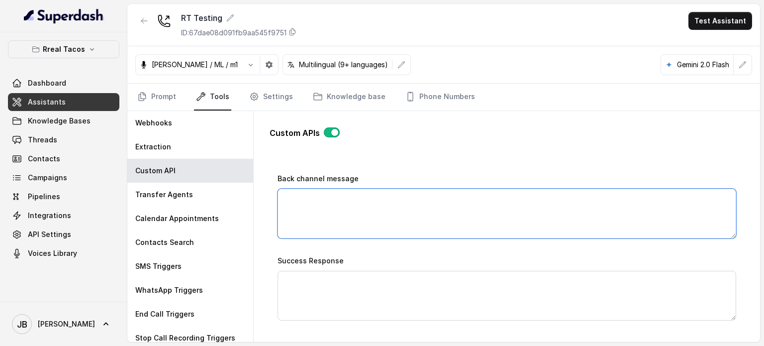
click at [315, 220] on textarea "Back channel message" at bounding box center [507, 214] width 459 height 50
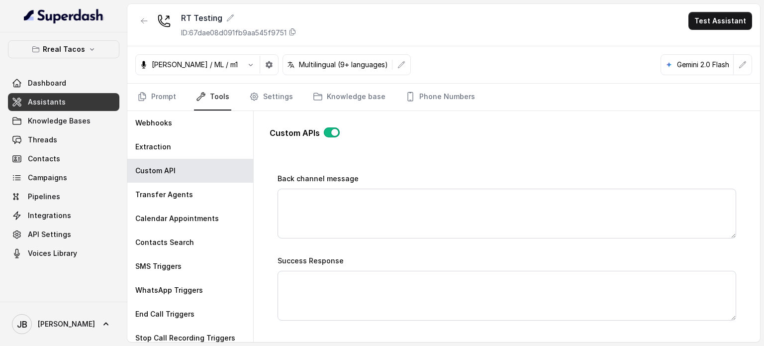
click at [320, 178] on label "Back channel message" at bounding box center [318, 178] width 81 height 8
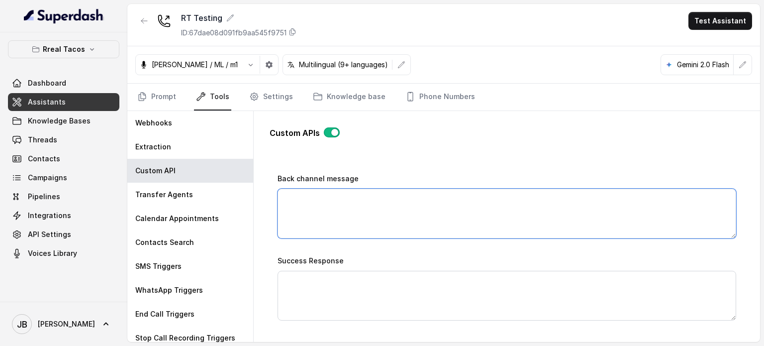
drag, startPoint x: 313, startPoint y: 214, endPoint x: 320, endPoint y: 191, distance: 24.7
click at [313, 212] on textarea "Back channel message" at bounding box center [507, 214] width 459 height 50
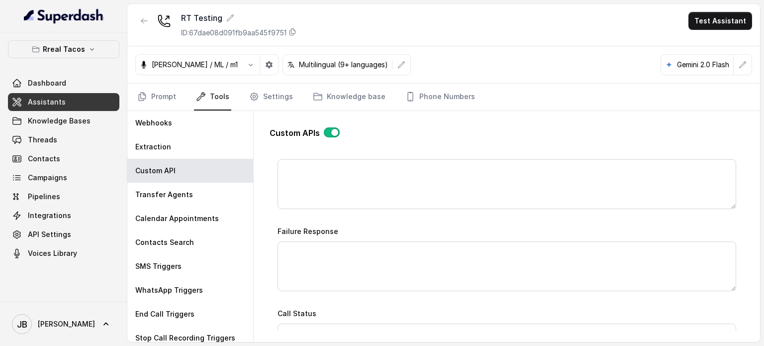
scroll to position [498, 0]
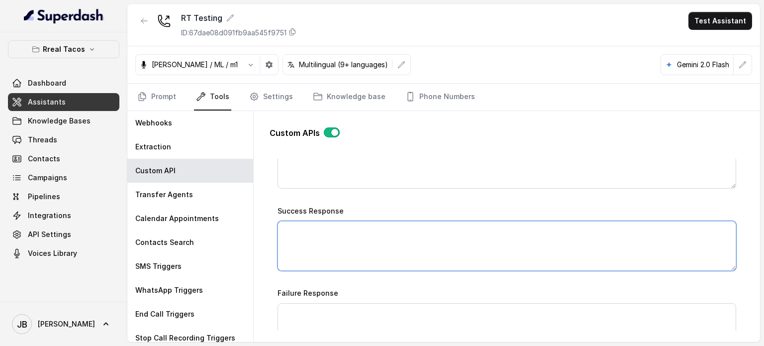
click at [348, 226] on textarea "Success Response" at bounding box center [507, 246] width 459 height 50
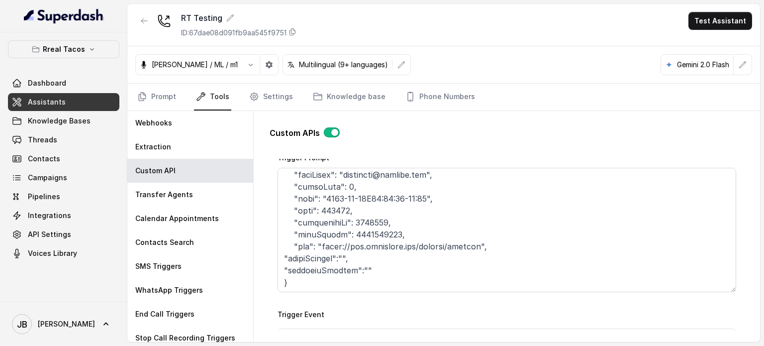
scroll to position [348, 0]
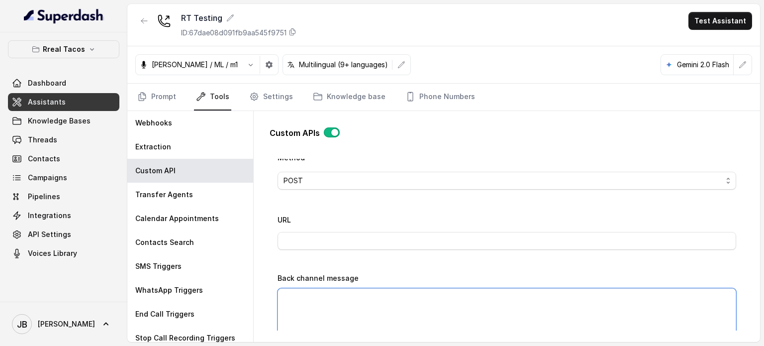
click at [352, 292] on textarea "Back channel message" at bounding box center [507, 313] width 459 height 50
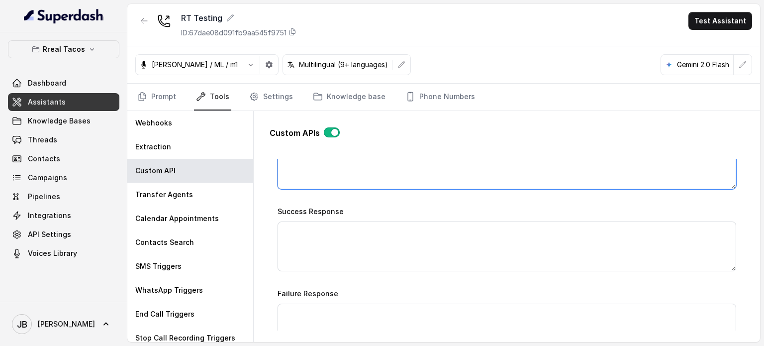
scroll to position [498, 0]
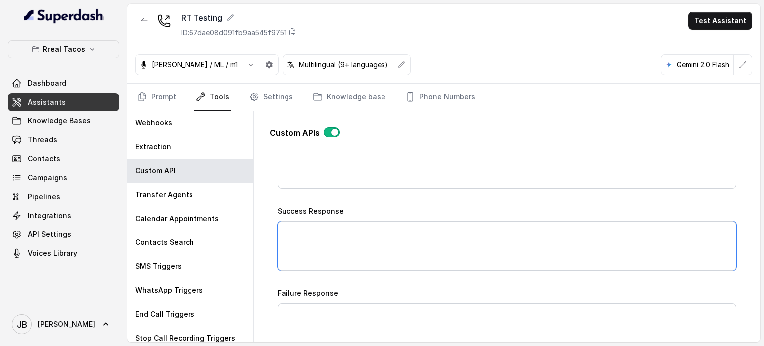
click at [329, 249] on textarea "Success Response" at bounding box center [507, 246] width 459 height 50
paste textarea "Reservation was successful, please check your SMS inbox you should receive the …"
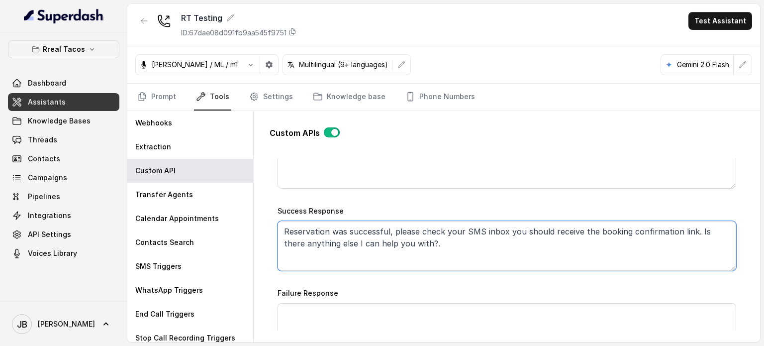
click at [297, 227] on textarea "Reservation was successful, please check your SMS inbox you should receive the …" at bounding box center [507, 246] width 459 height 50
click at [297, 228] on textarea "Reservation was successful, please check your SMS inbox you should receive the …" at bounding box center [507, 246] width 459 height 50
click at [414, 245] on textarea "Reservation was successful, please check your SMS inbox you should receive the …" at bounding box center [507, 246] width 459 height 50
type textarea "Reservation was successful, please check your SMS inbox you should receive the …"
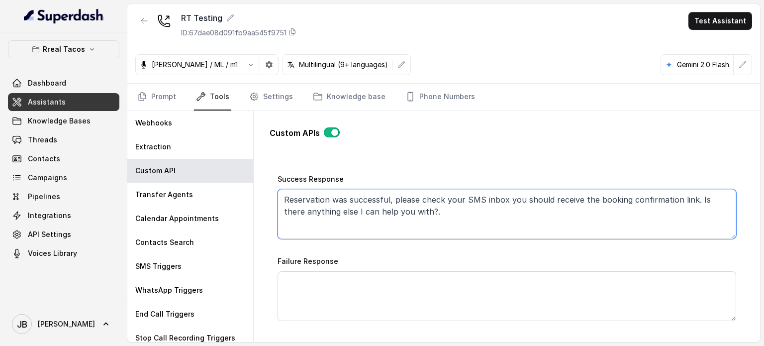
scroll to position [547, 0]
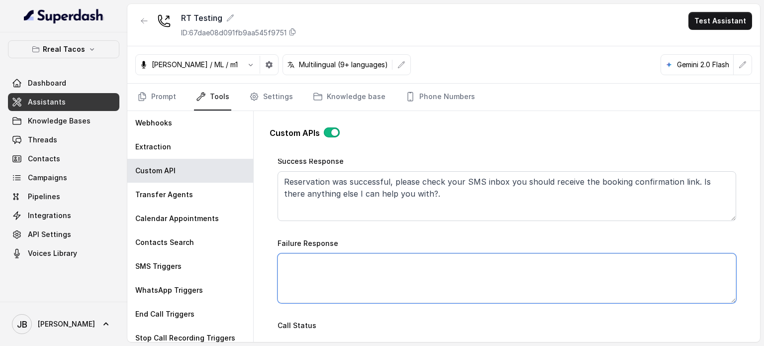
drag, startPoint x: 366, startPoint y: 254, endPoint x: 366, endPoint y: 263, distance: 9.0
click at [366, 254] on textarea "Failure Response" at bounding box center [507, 278] width 459 height 50
paste textarea "I’m sorry—I couldn’t secure a table at that exact time. I’ve just sent you our …"
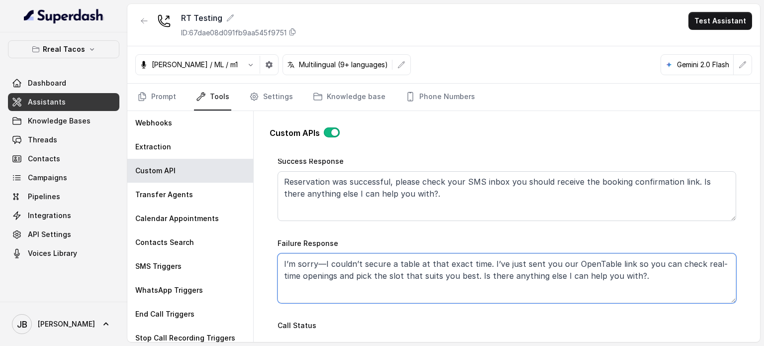
drag, startPoint x: 486, startPoint y: 260, endPoint x: 684, endPoint y: 288, distance: 200.5
click at [684, 288] on textarea "I’m sorry—I couldn’t secure a table at that exact time. I’ve just sent you our …" at bounding box center [507, 278] width 459 height 50
click at [687, 286] on textarea "I’m sorry—I couldn’t secure a table at that exact time. I’ve just sent you our …" at bounding box center [507, 278] width 459 height 50
click at [278, 261] on textarea "I’m sorry—I couldn’t secure a table at that exact time. I’ve just sent you our …" at bounding box center [507, 278] width 459 height 50
type textarea "We sent yoI’m sorry—I couldn’t secure a table at that exact time. I’ve just sen…"
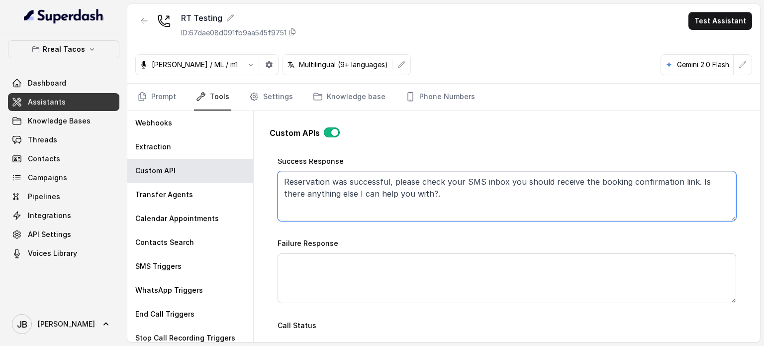
click at [416, 199] on textarea "Reservation was successful, please check your SMS inbox you should receive the …" at bounding box center [507, 196] width 459 height 50
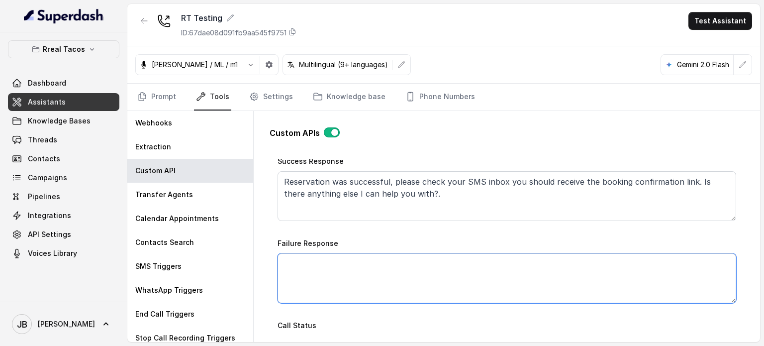
click at [360, 284] on textarea "Failure Response" at bounding box center [507, 278] width 459 height 50
paste textarea "I’m sorry—I couldn’t secure a table at that exact time. I’ve just sent you our …"
type textarea "I’m sorry—I couldn’t secure a table at that exact time. I’ve just sent you our …"
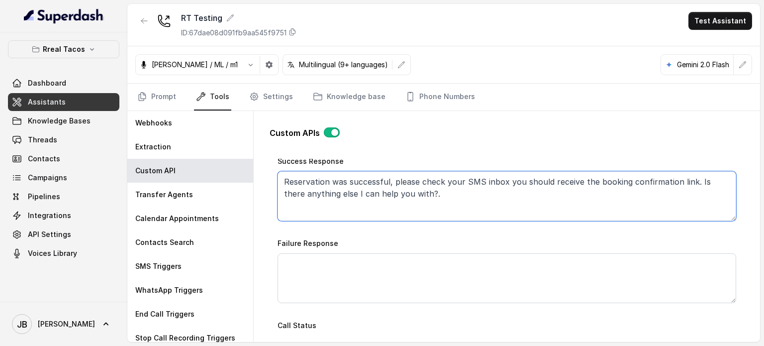
click at [397, 199] on textarea "Reservation was successful, please check your SMS inbox you should receive the …" at bounding box center [507, 196] width 459 height 50
drag, startPoint x: 422, startPoint y: 199, endPoint x: 438, endPoint y: 212, distance: 20.8
click at [429, 213] on textarea "Reservation was successful, please check your SMS inbox you should receive the …" at bounding box center [507, 196] width 459 height 50
drag, startPoint x: 438, startPoint y: 212, endPoint x: 332, endPoint y: 193, distance: 107.4
click at [436, 211] on textarea "Reservation was successful, please check your SMS inbox you should receive the …" at bounding box center [507, 196] width 459 height 50
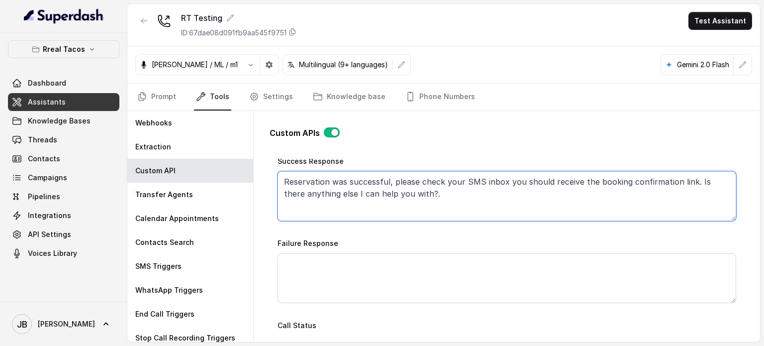
click at [288, 181] on textarea "Reservation was successful, please check your SMS inbox you should receive the …" at bounding box center [507, 196] width 459 height 50
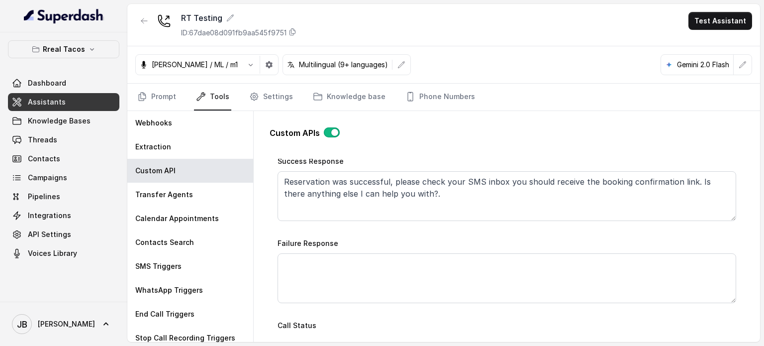
click at [275, 179] on div "Go back Name LARGE PARTY RESERVATION Trigger Prompt Trigger Event During the ca…" at bounding box center [507, 245] width 475 height 172
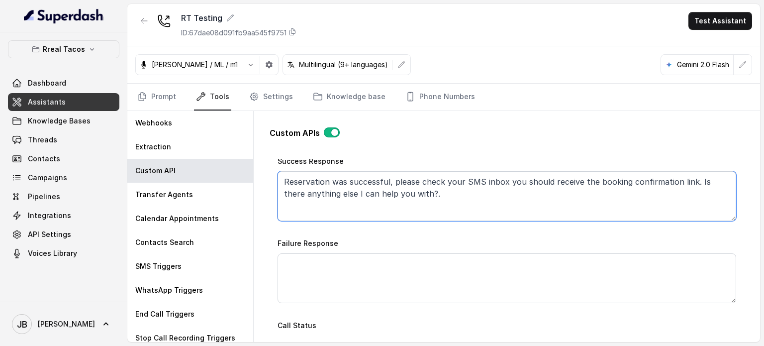
click at [285, 180] on textarea "Reservation was successful, please check your SMS inbox you should receive the …" at bounding box center [507, 196] width 459 height 50
click at [296, 180] on textarea "We sent your information to the managers. They will contact you to confirm the …" at bounding box center [507, 196] width 459 height 50
click at [369, 197] on textarea "We've sent your information to the managers. They will contact you to confirm t…" at bounding box center [507, 196] width 459 height 50
click at [338, 183] on textarea "We've sent your information to the managers. They will contact you to confirm t…" at bounding box center [507, 196] width 459 height 50
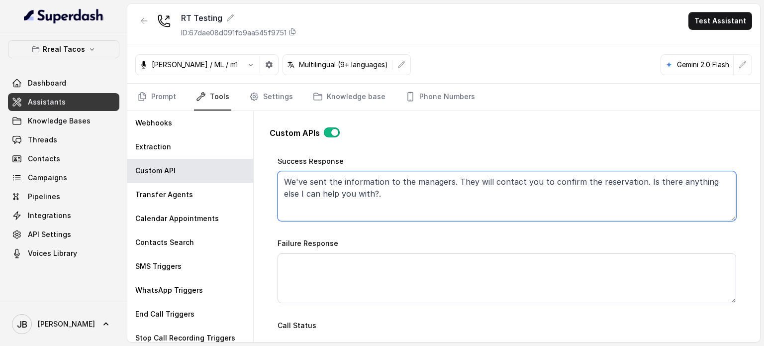
click at [420, 190] on textarea "We've sent the information to the managers. They will contact you to confirm th…" at bounding box center [507, 196] width 459 height 50
drag, startPoint x: 440, startPoint y: 189, endPoint x: 438, endPoint y: 196, distance: 7.4
click at [438, 196] on textarea "We've sent the information to the managers. They will contact you to confirm th…" at bounding box center [507, 196] width 459 height 50
drag, startPoint x: 380, startPoint y: 195, endPoint x: 444, endPoint y: 188, distance: 64.6
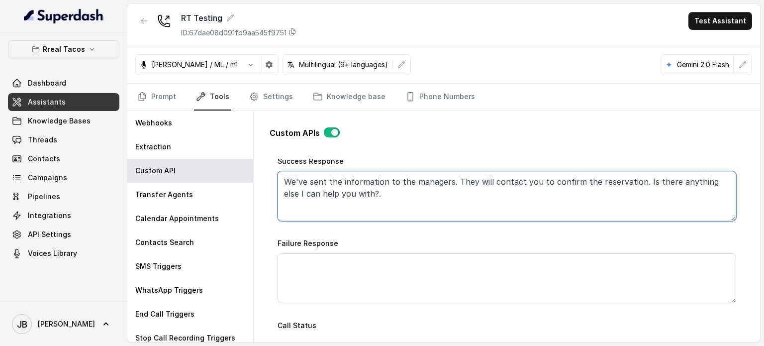
click at [444, 188] on textarea "We've sent the information to the managers. They will contact you to confirm th…" at bounding box center [507, 196] width 459 height 50
click at [441, 191] on textarea "We've sent the information to the managers. They will contact you to confirm th…" at bounding box center [507, 196] width 459 height 50
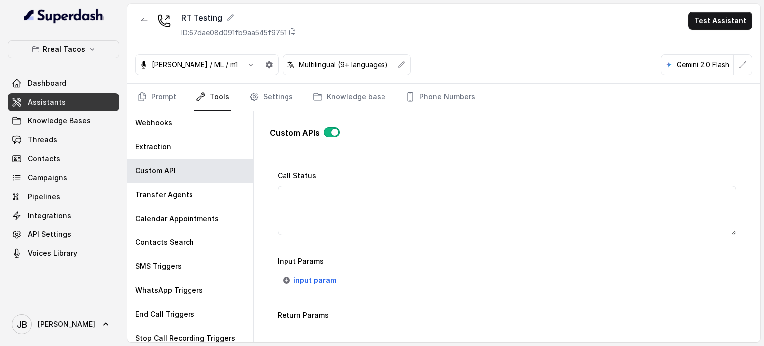
scroll to position [746, 0]
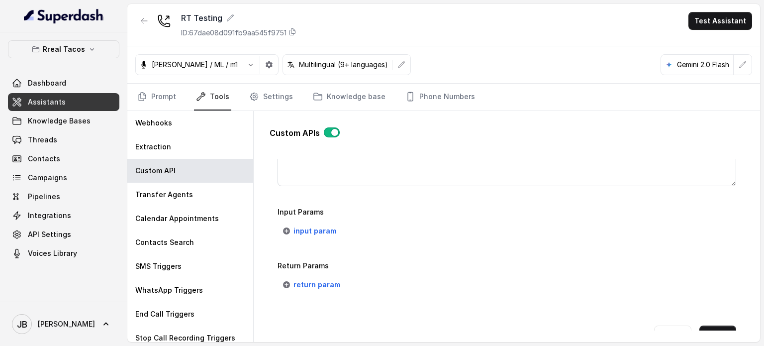
type textarea "We've sent the information to the managers. They will contact you to confirm th…"
click at [310, 233] on span "input param" at bounding box center [315, 231] width 43 height 12
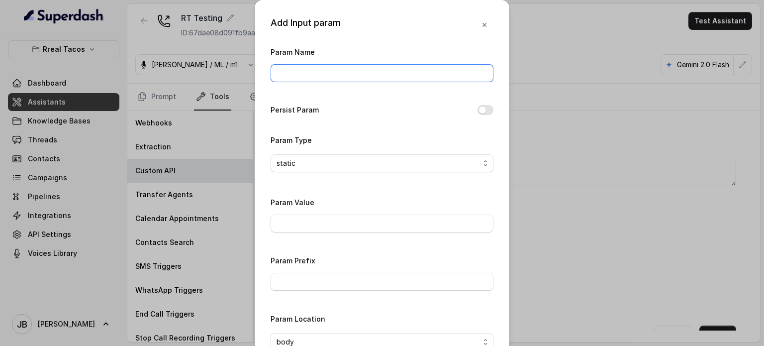
click at [342, 77] on input "Param Name" at bounding box center [382, 73] width 223 height 18
type input "date"
click at [479, 107] on button "Persist Param" at bounding box center [486, 110] width 16 height 10
click at [324, 154] on span "static" at bounding box center [382, 163] width 223 height 18
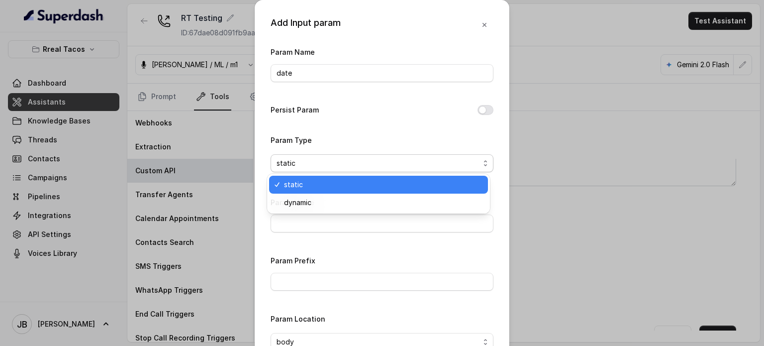
click at [324, 159] on span "static" at bounding box center [378, 163] width 203 height 12
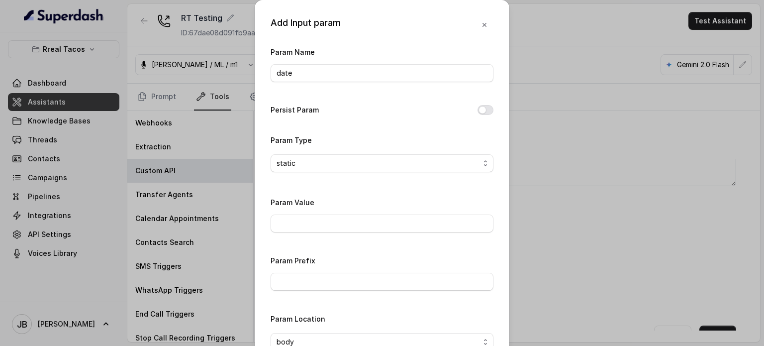
click at [313, 206] on div "Param Value" at bounding box center [382, 214] width 223 height 36
drag, startPoint x: 305, startPoint y: 162, endPoint x: 305, endPoint y: 169, distance: 7.0
click at [305, 161] on span "static" at bounding box center [378, 163] width 203 height 12
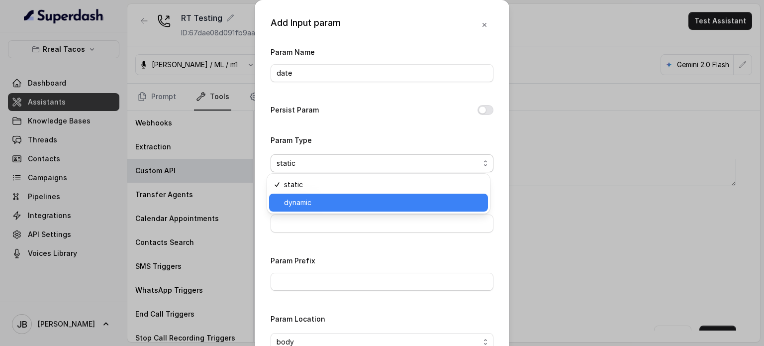
drag, startPoint x: 307, startPoint y: 204, endPoint x: 303, endPoint y: 214, distance: 11.0
click at [307, 205] on span "dynamic" at bounding box center [383, 203] width 198 height 12
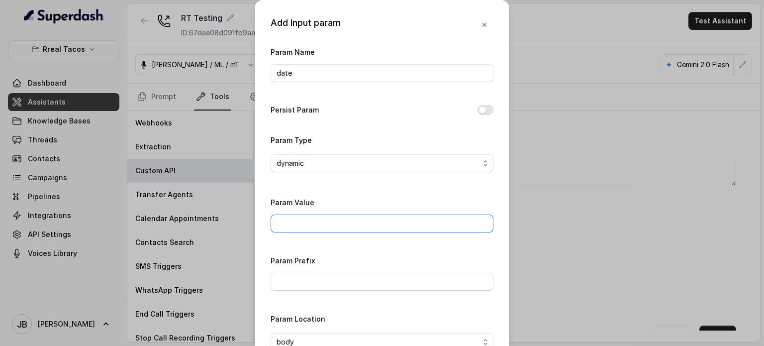
click at [305, 222] on input "Param Value" at bounding box center [382, 223] width 223 height 18
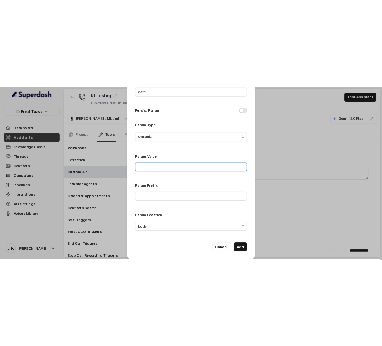
scroll to position [69, 0]
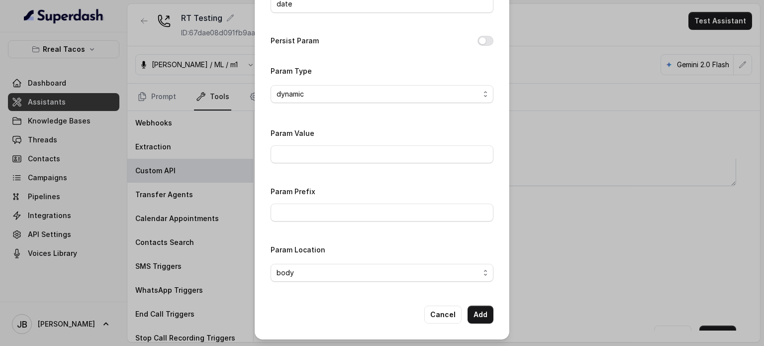
click at [479, 328] on div "Add Input param Param Name date Persist Param Param Type dynamic Param Value Pa…" at bounding box center [382, 135] width 255 height 409
click at [477, 318] on button "Add" at bounding box center [481, 315] width 26 height 18
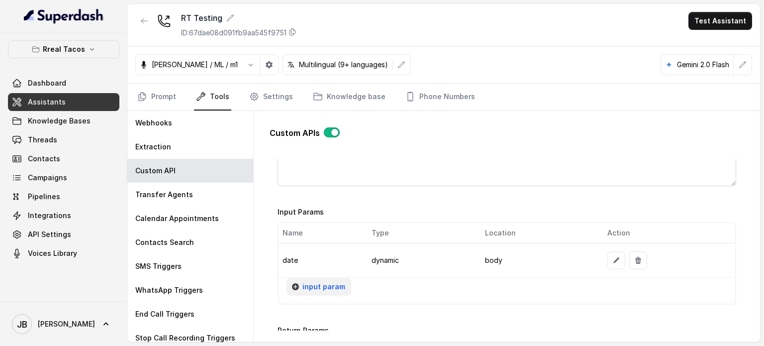
click at [305, 282] on span "input param" at bounding box center [324, 287] width 43 height 12
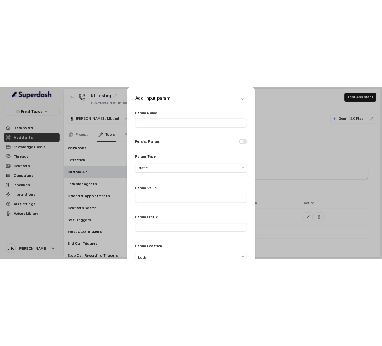
scroll to position [326, 0]
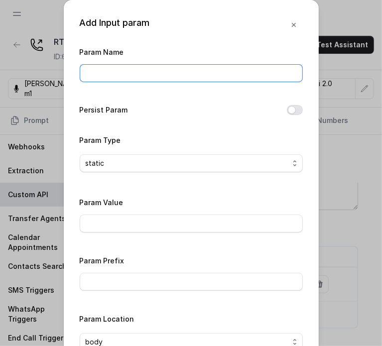
click at [156, 67] on input "Param Name" at bounding box center [191, 73] width 223 height 18
type input "o"
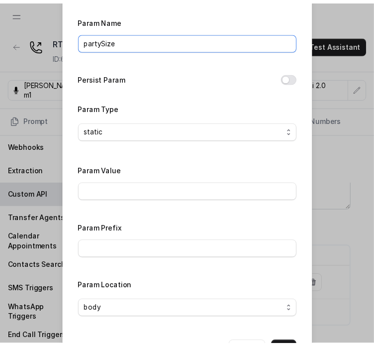
scroll to position [50, 0]
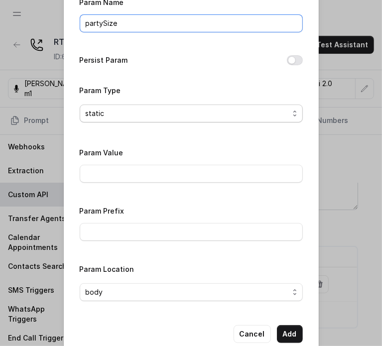
type input "partySize"
drag, startPoint x: 139, startPoint y: 112, endPoint x: 137, endPoint y: 123, distance: 10.7
click at [139, 113] on span "static" at bounding box center [187, 113] width 203 height 12
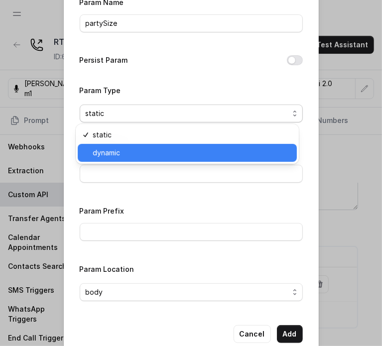
click at [122, 149] on span "dynamic" at bounding box center [192, 153] width 198 height 12
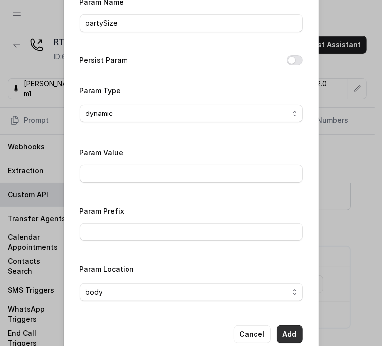
click at [284, 332] on button "Add" at bounding box center [290, 334] width 26 height 18
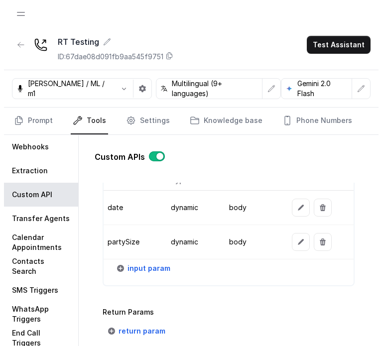
scroll to position [846, 0]
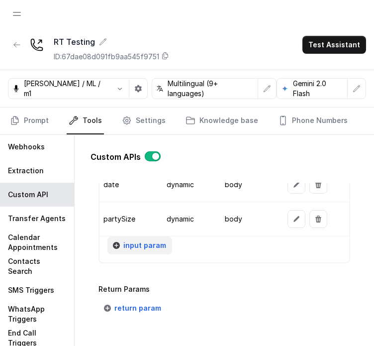
click at [137, 236] on button "input param" at bounding box center [139, 245] width 65 height 18
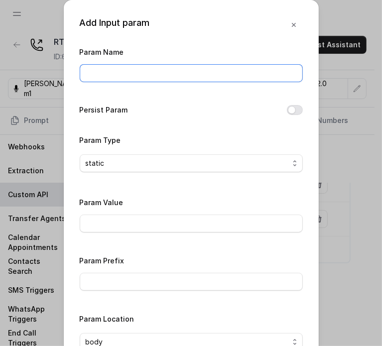
click at [115, 69] on input "Param Name" at bounding box center [191, 73] width 223 height 18
type input "area"
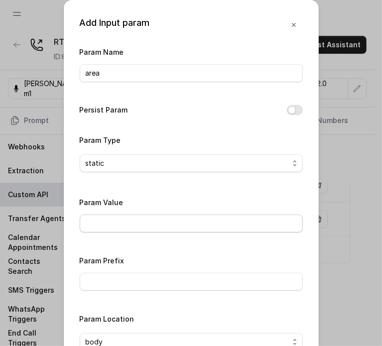
click at [167, 232] on div "Param Value" at bounding box center [191, 217] width 223 height 42
click at [160, 224] on input "Param Value" at bounding box center [191, 223] width 223 height 18
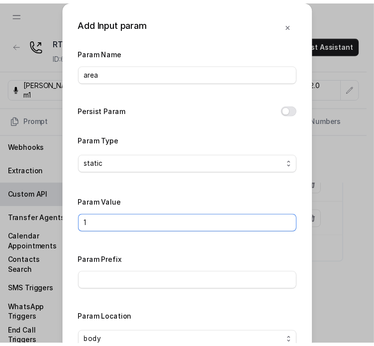
scroll to position [50, 0]
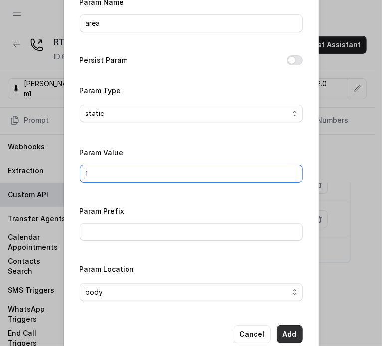
type input "1"
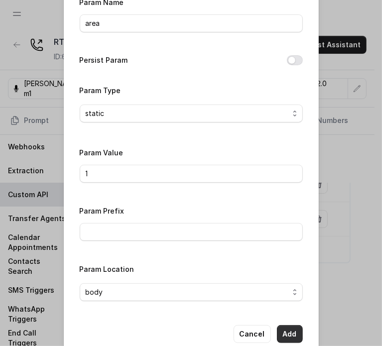
click at [290, 333] on button "Add" at bounding box center [290, 334] width 26 height 18
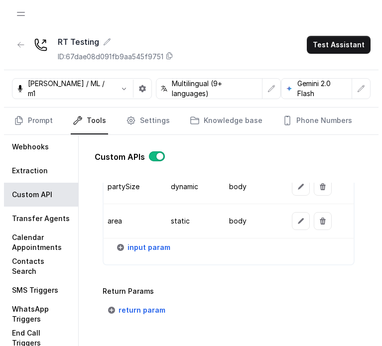
scroll to position [896, 0]
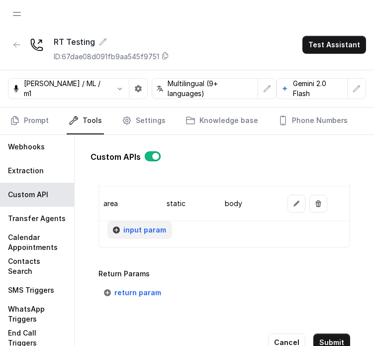
click at [151, 228] on span "input param" at bounding box center [144, 230] width 43 height 12
click at [135, 224] on span "input param" at bounding box center [144, 230] width 43 height 12
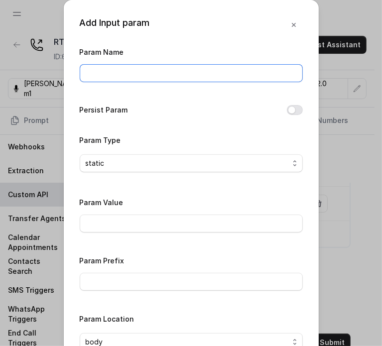
click at [127, 72] on input "Param Name" at bounding box center [191, 73] width 223 height 18
type input "fromNumber"
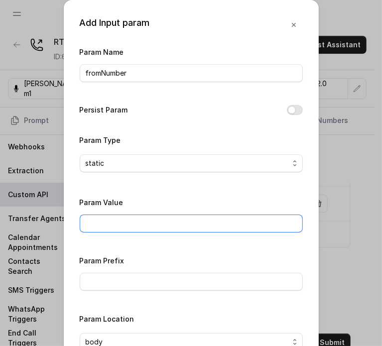
click at [107, 231] on input "Param Value" at bounding box center [191, 223] width 223 height 18
paste input "‪(470) 427-7883"
click at [82, 222] on input "‪(470) 427-7883" at bounding box center [191, 223] width 223 height 18
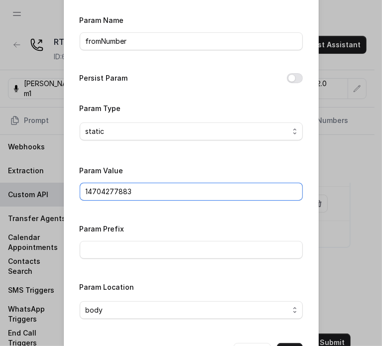
scroll to position [69, 0]
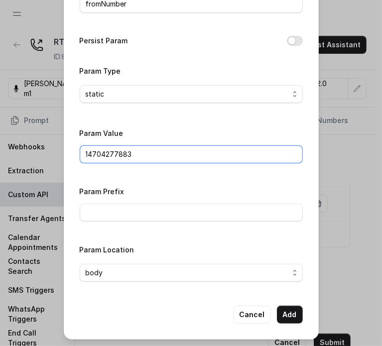
type input "14704277883"
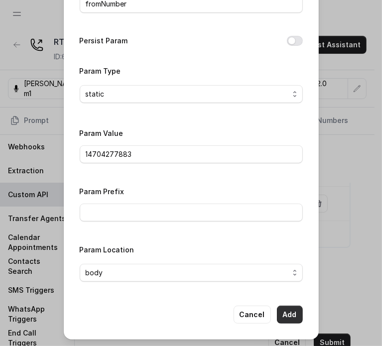
click at [293, 308] on button "Add" at bounding box center [290, 315] width 26 height 18
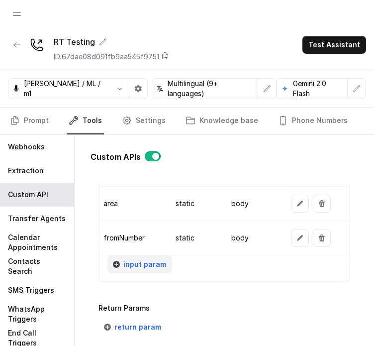
click at [133, 258] on span "input param" at bounding box center [144, 264] width 43 height 12
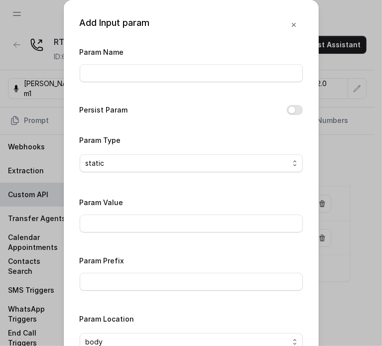
click at [130, 88] on div "Param Name Persist Param Param Type static Param Value Param Prefix Param Locat…" at bounding box center [191, 202] width 223 height 313
click at [130, 77] on input "Param Name" at bounding box center [191, 73] width 223 height 18
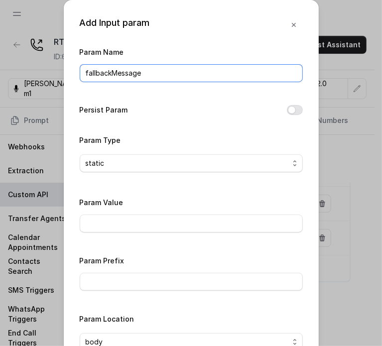
type input "fallbackMessage"
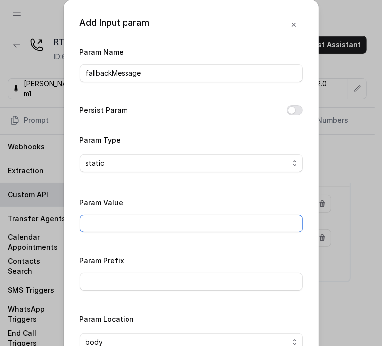
click at [165, 222] on input "Param Value" at bounding box center [191, 223] width 223 height 18
paste input "Thanks for calling Rreal Tacos! Want to make a reservation? https://foxly.link/…"
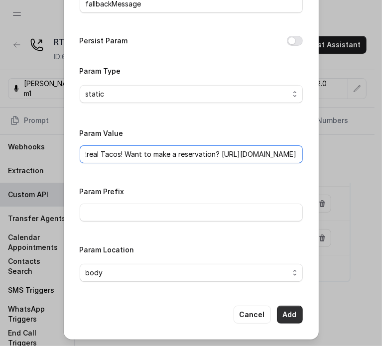
type input "Thanks for calling Rreal Tacos! Want to make a reservation? https://foxly.link/…"
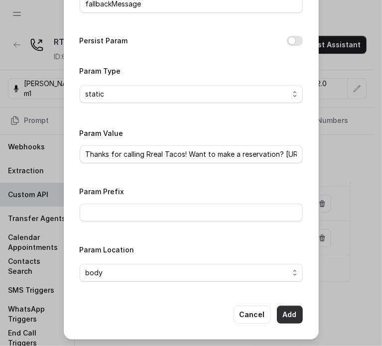
click at [277, 310] on button "Add" at bounding box center [290, 315] width 26 height 18
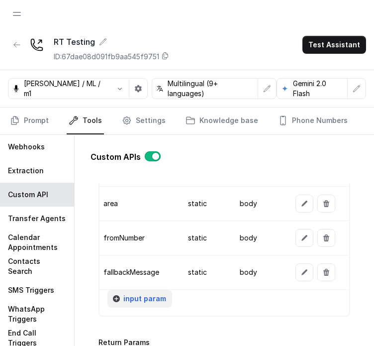
click at [136, 293] on span "input param" at bounding box center [144, 299] width 43 height 12
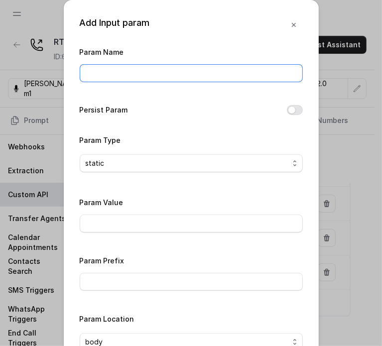
click at [154, 68] on input "Param Name" at bounding box center [191, 73] width 223 height 18
paste input "twilioSid"
type input "twilioSid"
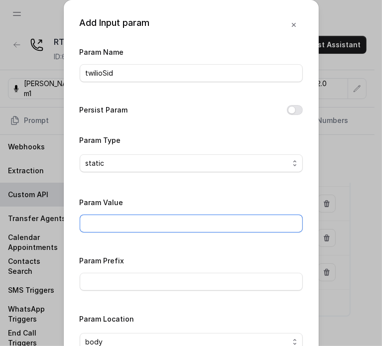
click at [128, 220] on input "Param Value" at bounding box center [191, 223] width 223 height 18
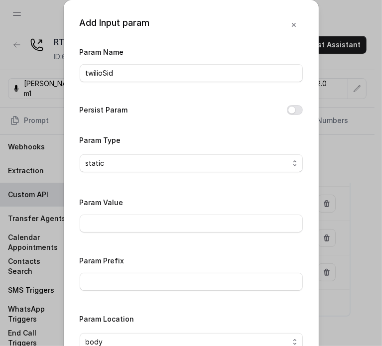
click at [102, 212] on div "Param Value" at bounding box center [191, 214] width 223 height 36
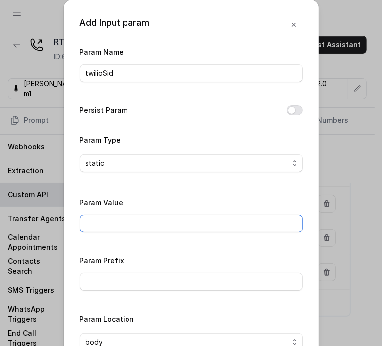
click at [105, 219] on input "Param Value" at bounding box center [191, 223] width 223 height 18
paste input "ACf6656a7bef762816ab5673a3ddd6b5ee"
type input "ACf6656a7bef762816ab5673a3ddd6b5ee"
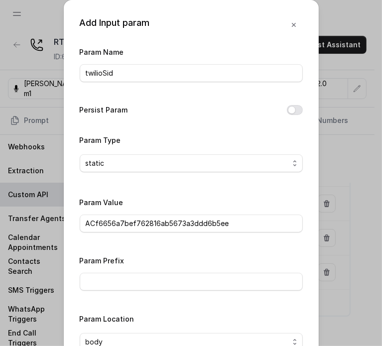
click at [223, 203] on div "Param Value ACf6656a7bef762816ab5673a3ddd6b5ee" at bounding box center [191, 214] width 223 height 36
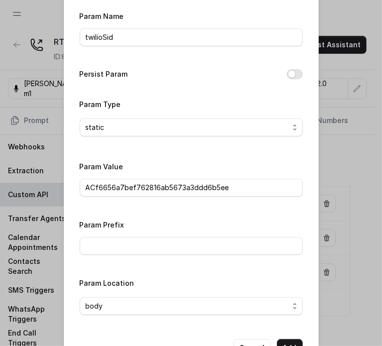
scroll to position [69, 0]
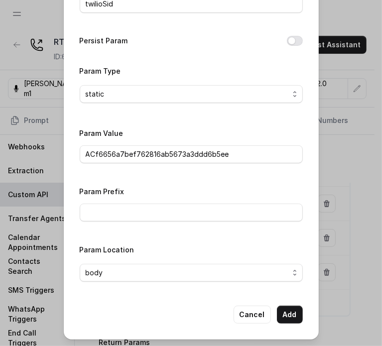
click at [294, 314] on button "Add" at bounding box center [290, 315] width 26 height 18
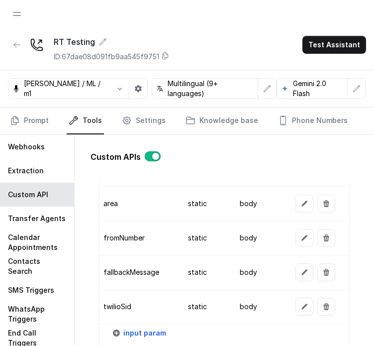
drag, startPoint x: 148, startPoint y: 291, endPoint x: 152, endPoint y: 295, distance: 5.7
click at [148, 291] on td "twilioSid" at bounding box center [140, 307] width 81 height 34
click at [145, 327] on span "input param" at bounding box center [144, 333] width 43 height 12
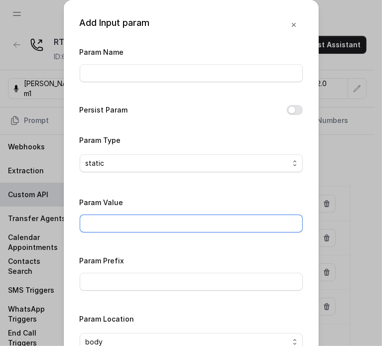
click at [143, 220] on input "Param Value" at bounding box center [191, 223] width 223 height 18
paste input "Thanks for calling Rreal Tacos! your reservation confirmation link -"
type input "Thanks for calling Rreal Tacos! your reservation confirmation link -"
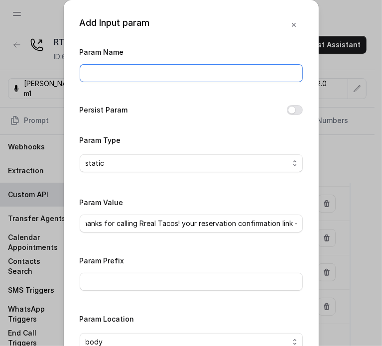
scroll to position [0, 0]
click at [146, 76] on input "Param Name" at bounding box center [191, 73] width 223 height 18
type input "fixedMessage"
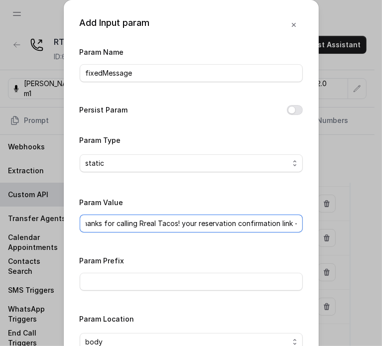
drag, startPoint x: 219, startPoint y: 222, endPoint x: 199, endPoint y: 227, distance: 21.5
click at [219, 222] on input "Thanks for calling Rreal Tacos! your reservation confirmation link -" at bounding box center [191, 223] width 223 height 18
drag, startPoint x: 186, startPoint y: 224, endPoint x: 281, endPoint y: 219, distance: 95.2
click at [279, 220] on input "Thanks for calling Rreal Tacos! your reservation confirmation link -" at bounding box center [191, 223] width 223 height 18
click at [293, 219] on input "Thanks for calling Rreal Tacos! your reservation confirmation link -" at bounding box center [191, 223] width 223 height 18
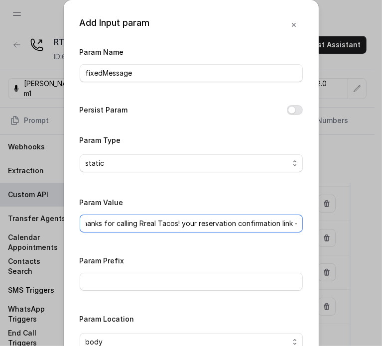
drag, startPoint x: 289, startPoint y: 226, endPoint x: 280, endPoint y: 223, distance: 9.4
click at [286, 226] on input "Thanks for calling Rreal Tacos! your reservation confirmation link -" at bounding box center [191, 223] width 223 height 18
click at [278, 221] on input "Thanks for calling Rreal Tacos! your reservation confirmation link -" at bounding box center [191, 223] width 223 height 18
click at [257, 223] on input "Thanks for calling Rreal Tacos! your reservation confirmation link -" at bounding box center [191, 223] width 223 height 18
drag, startPoint x: 285, startPoint y: 221, endPoint x: 263, endPoint y: 229, distance: 23.3
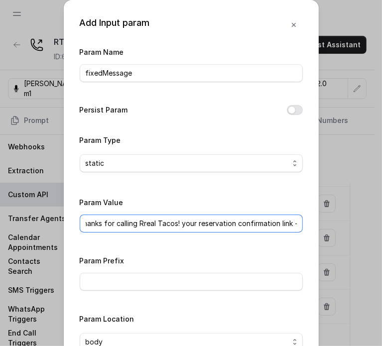
click at [303, 227] on div "Add Input param Param Name fixedMessage Persist Param Param Type static Param V…" at bounding box center [191, 204] width 255 height 409
drag, startPoint x: 255, startPoint y: 221, endPoint x: 204, endPoint y: 222, distance: 51.3
click at [255, 222] on input "Thanks for calling Rreal Tacos! your reservation confirmation link -" at bounding box center [191, 223] width 223 height 18
click at [179, 219] on input "Thanks for calling Rreal Tacos! your reservation confirmation link -" at bounding box center [191, 223] width 223 height 18
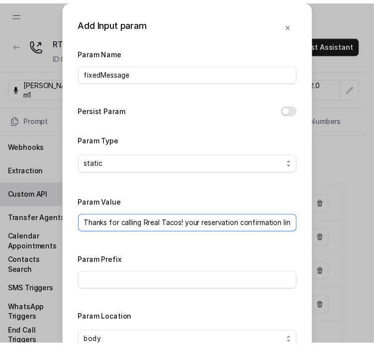
scroll to position [69, 0]
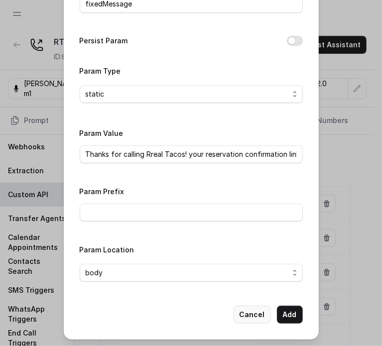
click at [245, 317] on button "Cancel" at bounding box center [251, 315] width 37 height 18
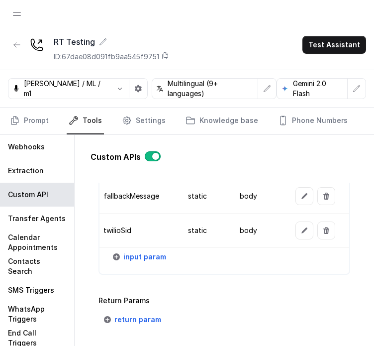
scroll to position [995, 0]
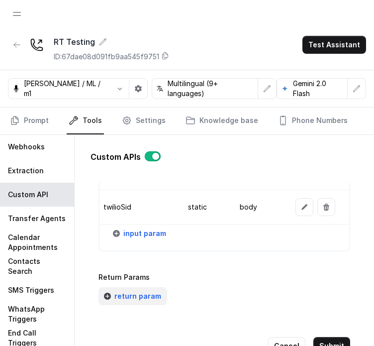
click at [143, 290] on span "return param" at bounding box center [137, 296] width 47 height 12
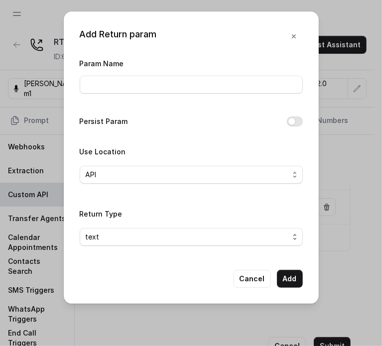
click at [154, 71] on div "Param Name" at bounding box center [191, 75] width 223 height 36
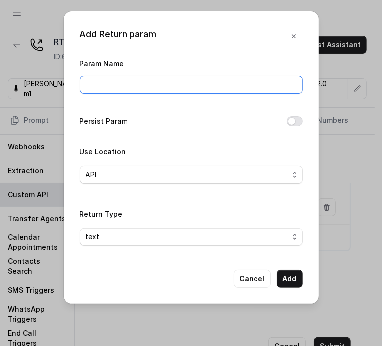
drag, startPoint x: 152, startPoint y: 77, endPoint x: 156, endPoint y: 71, distance: 7.2
click at [151, 77] on input "Param Name" at bounding box center [191, 85] width 223 height 18
type input "message"
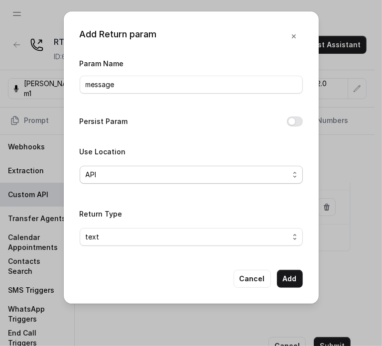
click at [123, 181] on span "API" at bounding box center [191, 175] width 223 height 18
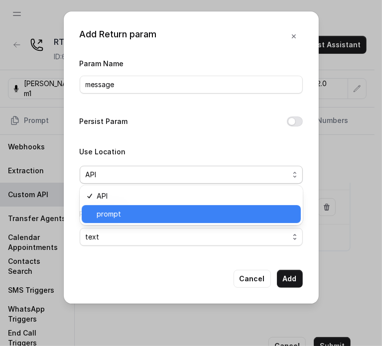
click at [116, 215] on span "prompt" at bounding box center [196, 214] width 198 height 12
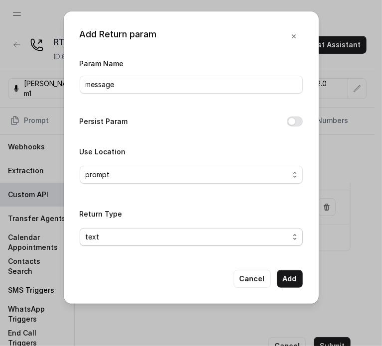
click at [126, 240] on span "text" at bounding box center [187, 237] width 203 height 12
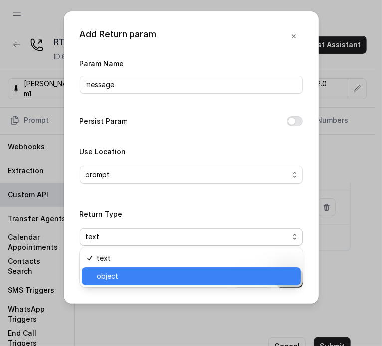
click at [128, 274] on span "object" at bounding box center [196, 276] width 198 height 12
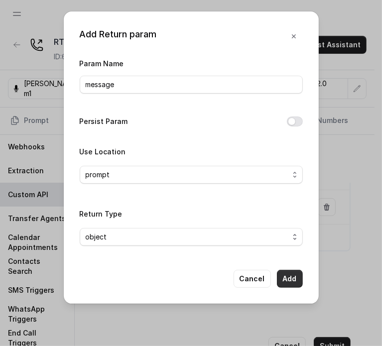
click at [288, 280] on button "Add" at bounding box center [290, 279] width 26 height 18
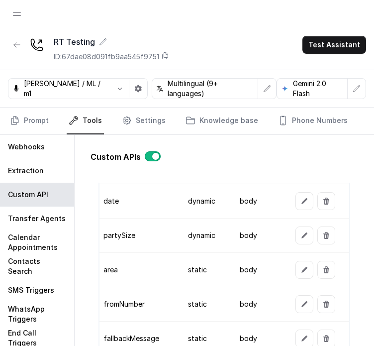
scroll to position [780, 0]
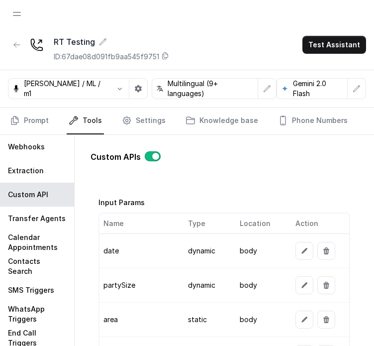
click at [282, 188] on div "Go back Name LARGE PARTY RESERVATION Trigger Prompt Trigger Event During the ca…" at bounding box center [225, 269] width 268 height 172
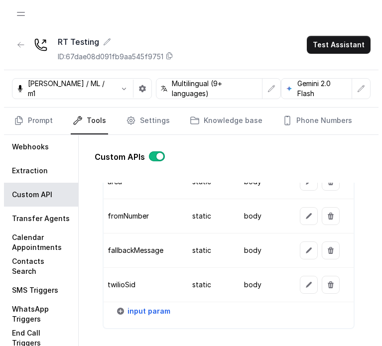
scroll to position [979, 0]
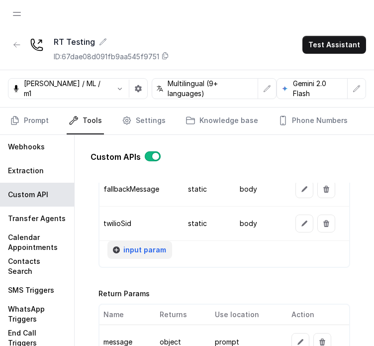
click at [130, 251] on span "input param" at bounding box center [144, 250] width 43 height 12
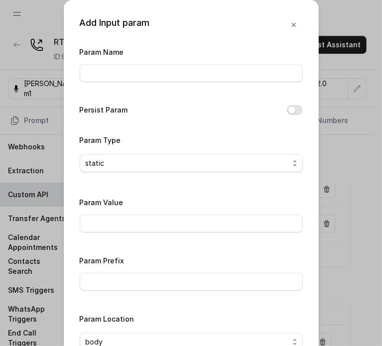
drag, startPoint x: 172, startPoint y: 83, endPoint x: 167, endPoint y: 77, distance: 7.8
click at [168, 79] on div "Param Name" at bounding box center [191, 67] width 223 height 42
drag, startPoint x: 166, startPoint y: 76, endPoint x: 172, endPoint y: 79, distance: 6.9
click at [166, 76] on input "Param Name" at bounding box center [191, 73] width 223 height 18
paste input "restaurantId"
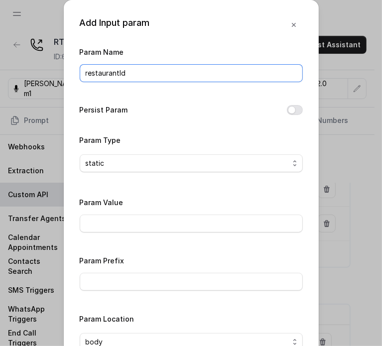
type input "restaurantId"
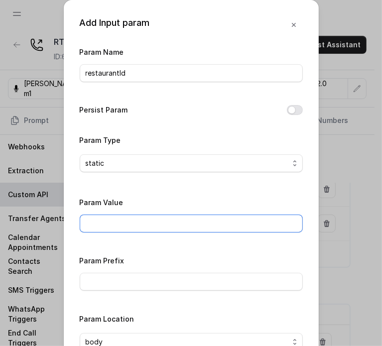
click at [192, 223] on input "Param Value" at bounding box center [191, 223] width 223 height 18
paste input "1462669"
type input "1462669"
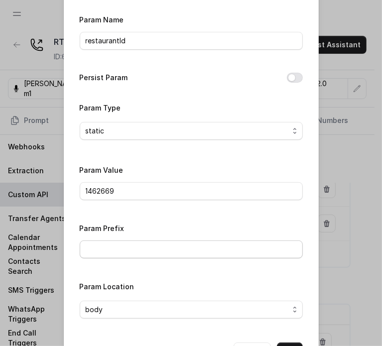
scroll to position [50, 0]
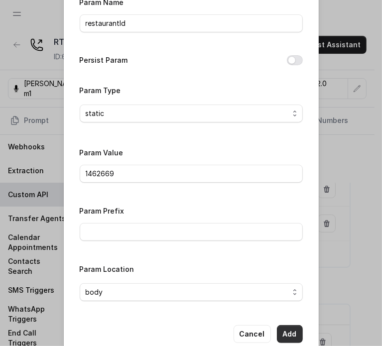
click at [279, 335] on button "Add" at bounding box center [290, 334] width 26 height 18
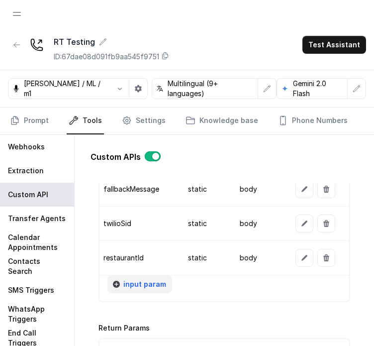
click at [153, 278] on span "input param" at bounding box center [144, 284] width 43 height 12
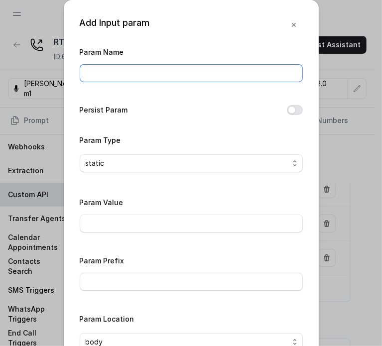
click at [146, 78] on input "Param Name" at bounding box center [191, 73] width 223 height 18
type input "url"
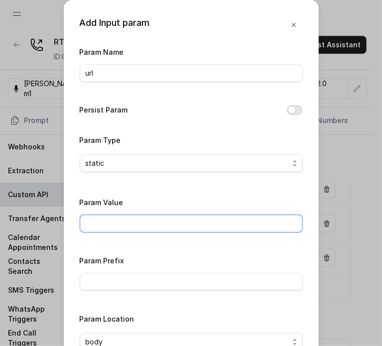
click at [156, 221] on input "Param Value" at bounding box center [191, 223] width 223 height 18
paste input "https://www.opentable.com/restref/client/?restref="
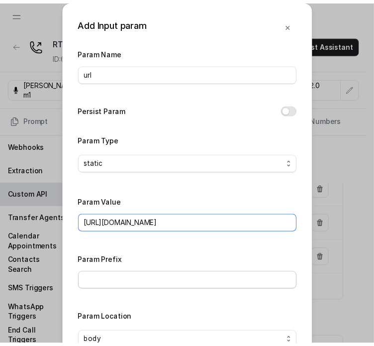
scroll to position [69, 0]
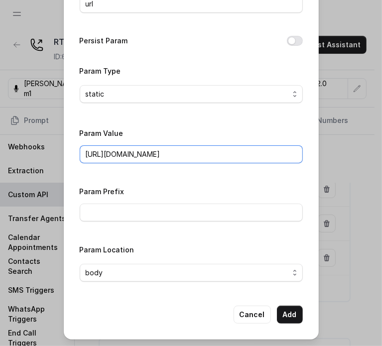
type input "https://www.opentable.com/restref/client/?restref="
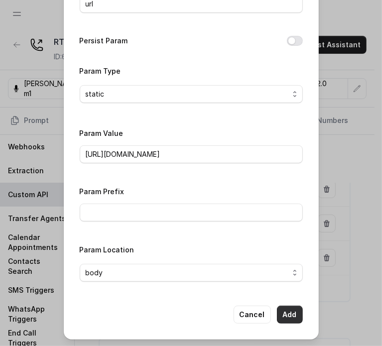
click at [285, 310] on button "Add" at bounding box center [290, 315] width 26 height 18
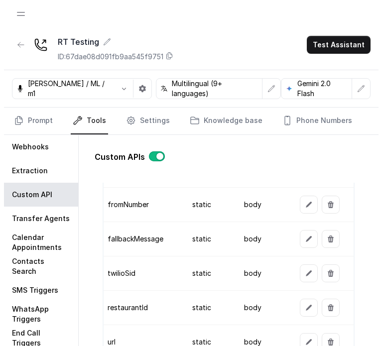
scroll to position [979, 0]
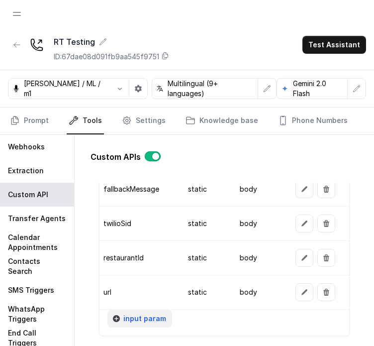
click at [125, 316] on span "input param" at bounding box center [144, 319] width 43 height 12
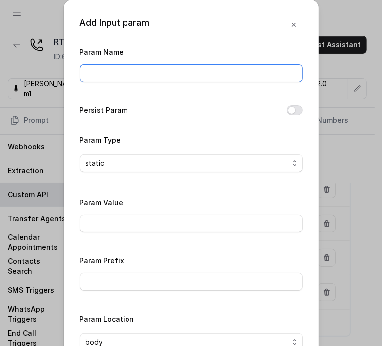
click at [167, 69] on input "Param Name" at bounding box center [191, 73] width 223 height 18
type input "userEmail"
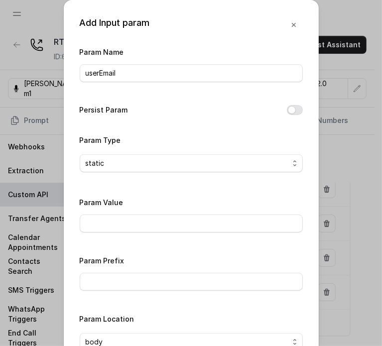
click at [174, 211] on div "Param Value" at bounding box center [191, 214] width 223 height 36
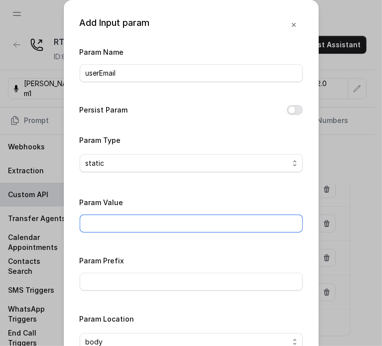
click at [171, 214] on input "Param Value" at bounding box center [191, 223] width 223 height 18
paste input "reservations@restohost.ai"
type input "reservations@restohost.ai"
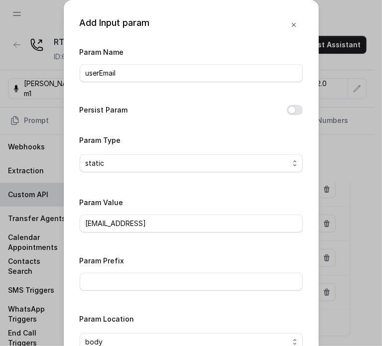
drag, startPoint x: 265, startPoint y: 191, endPoint x: 269, endPoint y: 201, distance: 10.7
click at [265, 191] on div "Param Name userEmail Persist Param Param Type static Param Value reservations@r…" at bounding box center [191, 202] width 223 height 313
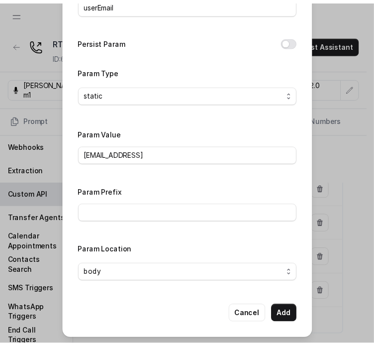
scroll to position [69, 0]
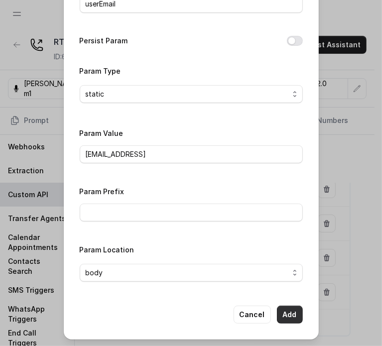
click at [293, 315] on button "Add" at bounding box center [290, 315] width 26 height 18
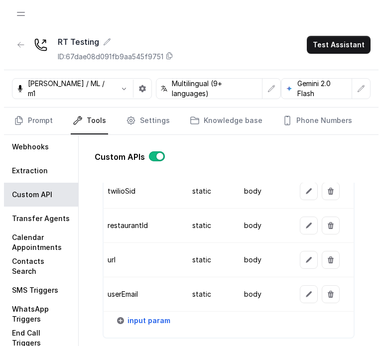
scroll to position [1029, 0]
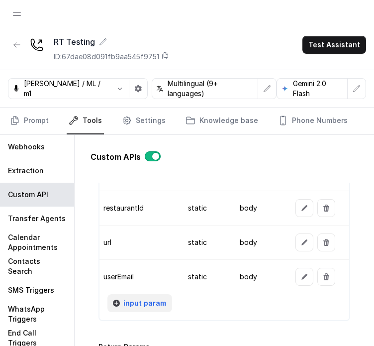
click at [115, 301] on icon "button" at bounding box center [116, 303] width 8 height 8
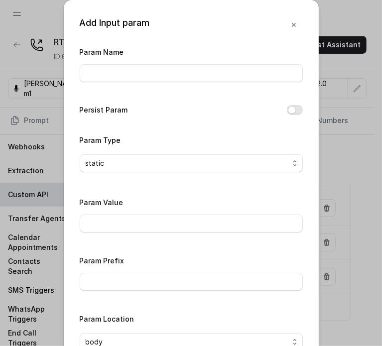
click at [171, 85] on div "Param Name" at bounding box center [191, 67] width 223 height 42
click at [164, 78] on input "Param Name" at bounding box center [191, 73] width 223 height 18
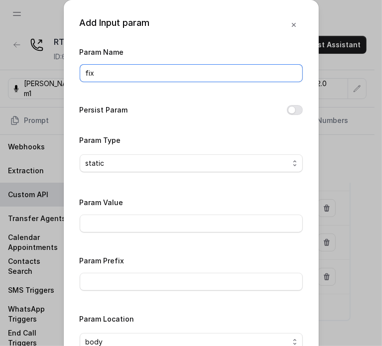
type input "fix"
click at [165, 79] on input "fix" at bounding box center [191, 73] width 223 height 18
type input "fixedMessage"
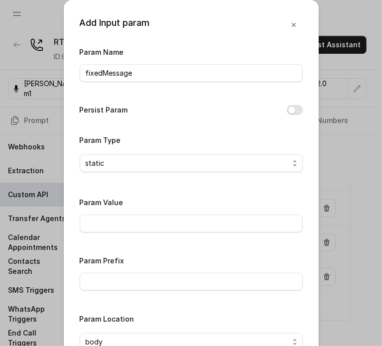
click at [119, 212] on div "Param Value" at bounding box center [191, 214] width 223 height 36
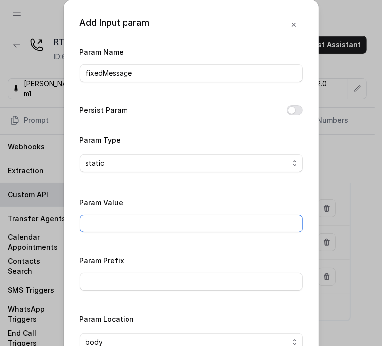
click at [119, 215] on input "Param Value" at bounding box center [191, 223] width 223 height 18
paste input "Thanks for calling Rreal Tacos! your reservation confirmation link -"
type input "Thanks for calling Rreal Tacos! your reservation confirmation link -"
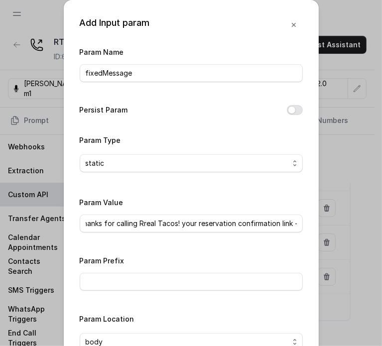
scroll to position [0, 0]
click at [203, 238] on div "Param Name fixedMessage Persist Param Param Type static Param Value Thanks for …" at bounding box center [191, 202] width 223 height 313
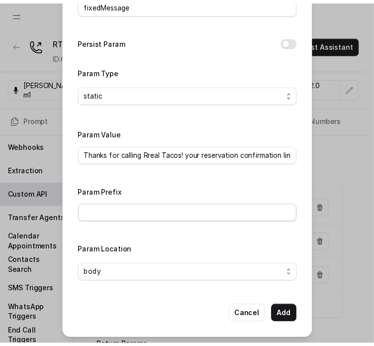
scroll to position [69, 0]
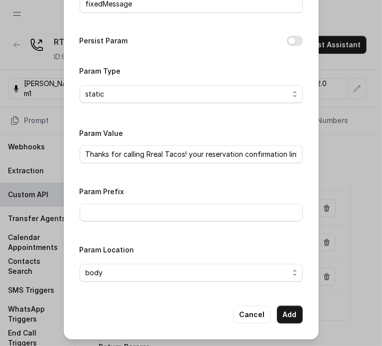
click at [288, 304] on div "Add Input param Param Name fixedMessage Persist Param Param Type static Param V…" at bounding box center [191, 135] width 255 height 409
click at [289, 308] on button "Add" at bounding box center [290, 315] width 26 height 18
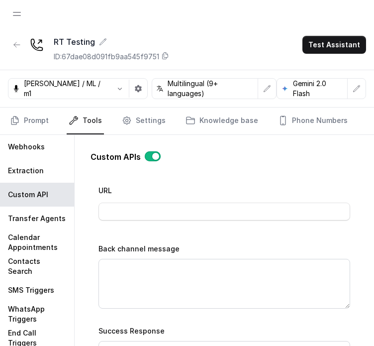
scroll to position [468, 0]
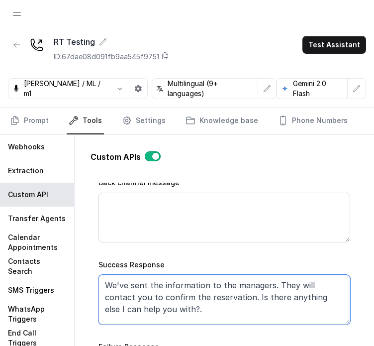
drag, startPoint x: 206, startPoint y: 314, endPoint x: 170, endPoint y: 306, distance: 36.7
click at [169, 306] on textarea "We've sent the information to the managers. They will contact you to confirm th…" at bounding box center [225, 300] width 252 height 50
click at [202, 303] on textarea "We've sent the information to the managers. They will contact you to confirm th…" at bounding box center [225, 300] width 252 height 50
drag, startPoint x: 225, startPoint y: 308, endPoint x: 209, endPoint y: 310, distance: 16.0
click at [210, 310] on textarea "We've sent the information to the managers. They will contact you to confirm th…" at bounding box center [225, 300] width 252 height 50
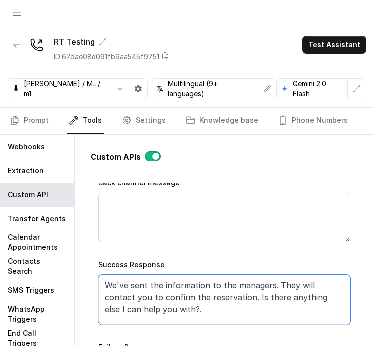
click at [209, 310] on textarea "We've sent the information to the managers. They will contact you to confirm th…" at bounding box center [225, 300] width 252 height 50
drag, startPoint x: 161, startPoint y: 291, endPoint x: 211, endPoint y: 297, distance: 49.6
click at [211, 297] on textarea "We've sent the information to the managers. They will contact you to confirm th…" at bounding box center [225, 300] width 252 height 50
click at [215, 305] on textarea "We've sent the information to the managers. They will contact you to confirm th…" at bounding box center [225, 300] width 252 height 50
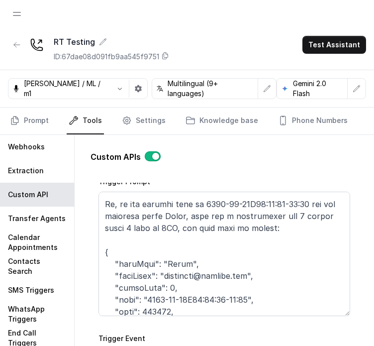
scroll to position [276, 0]
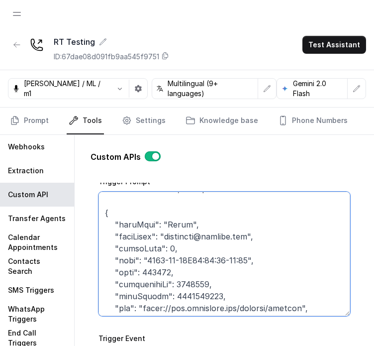
click at [162, 260] on textarea "Trigger Prompt" at bounding box center [225, 254] width 252 height 124
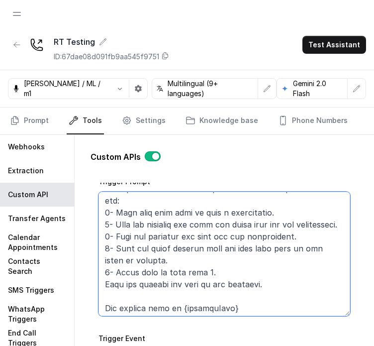
scroll to position [0, 0]
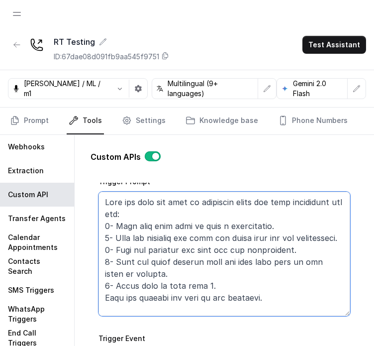
type textarea "This api call can only be triggered after all this conditions are met: 1- User …"
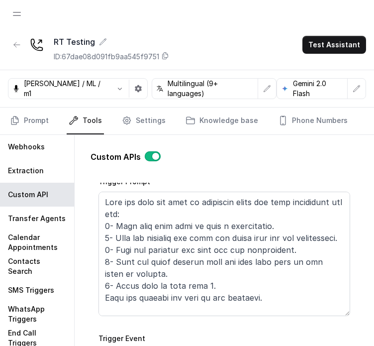
click at [289, 159] on div "Custom APIs" at bounding box center [225, 161] width 268 height 20
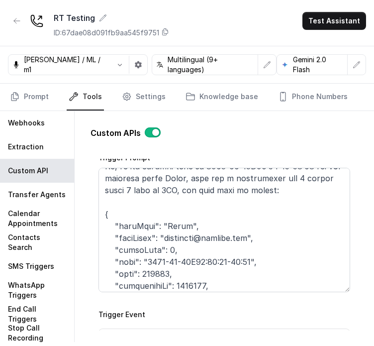
scroll to position [326, 0]
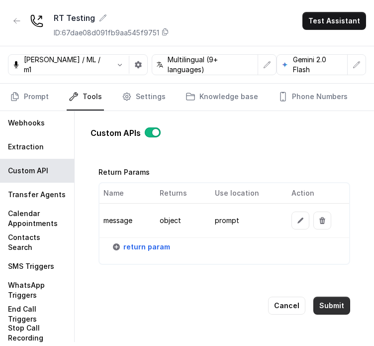
click at [321, 297] on button "Submit" at bounding box center [332, 306] width 37 height 18
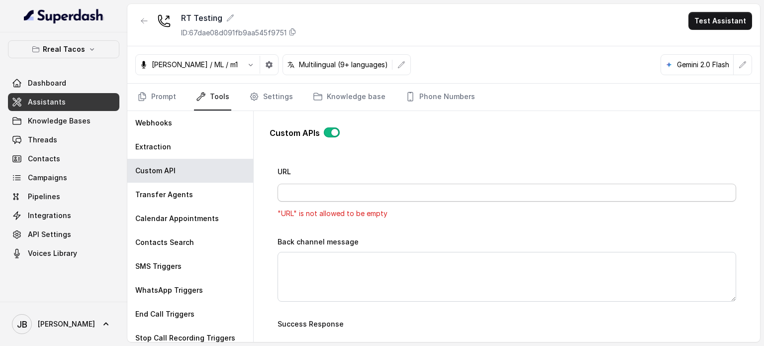
scroll to position [380, 0]
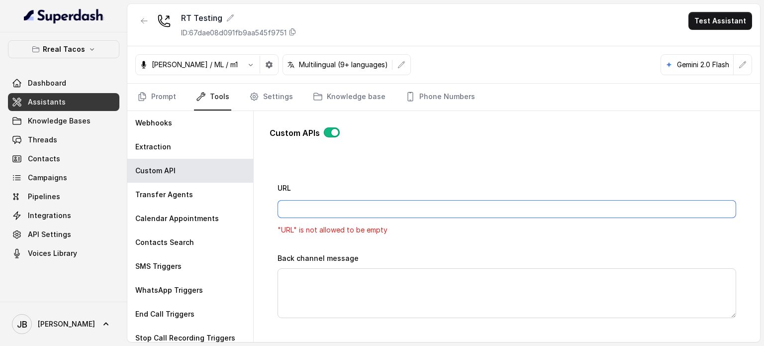
click at [372, 213] on input "URL" at bounding box center [507, 209] width 459 height 18
click at [304, 210] on input "URL" at bounding box center [507, 209] width 459 height 18
paste input "https://integration-res-test.onrender.com/reservations/opentable/make-reservati…"
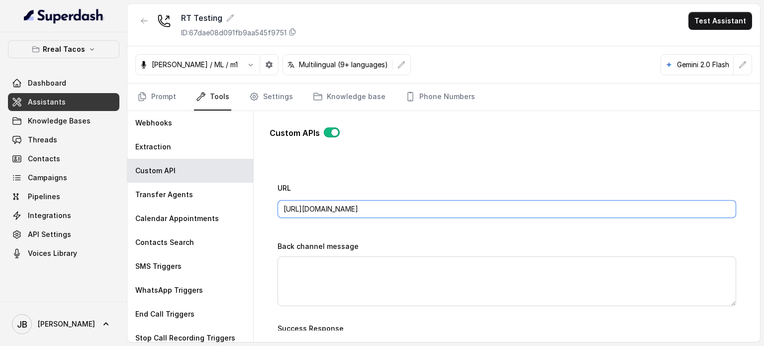
type input "https://integration-res-test.onrender.com/reservations/opentable/make-reservati…"
click at [379, 187] on div "URL https://integration-res-test.onrender.com/reservations/opentable/make-reser…" at bounding box center [507, 200] width 459 height 36
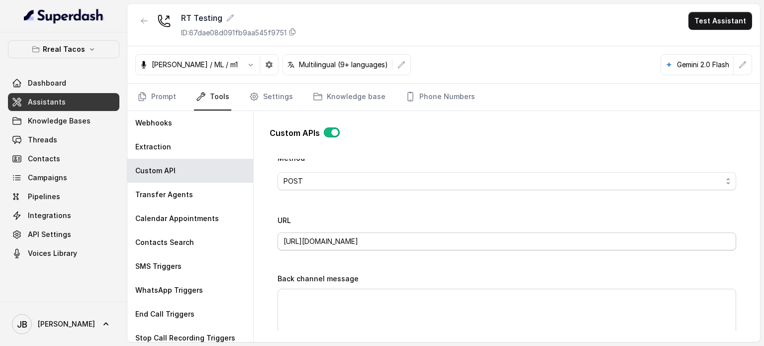
scroll to position [330, 0]
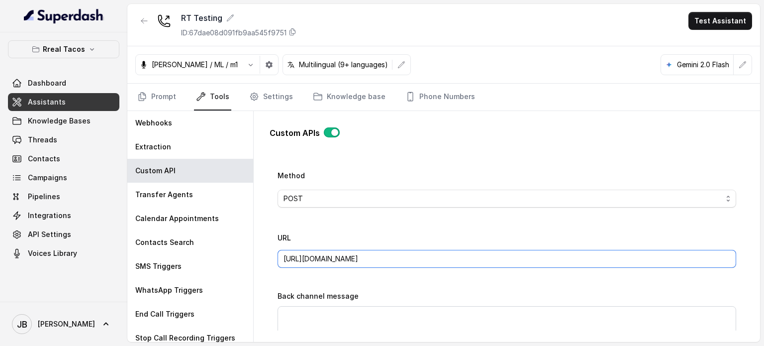
drag, startPoint x: 568, startPoint y: 261, endPoint x: 685, endPoint y: 254, distance: 117.1
click at [685, 254] on input "https://integration-res-test.onrender.com/reservations/opentable/make-reservati…" at bounding box center [507, 259] width 459 height 18
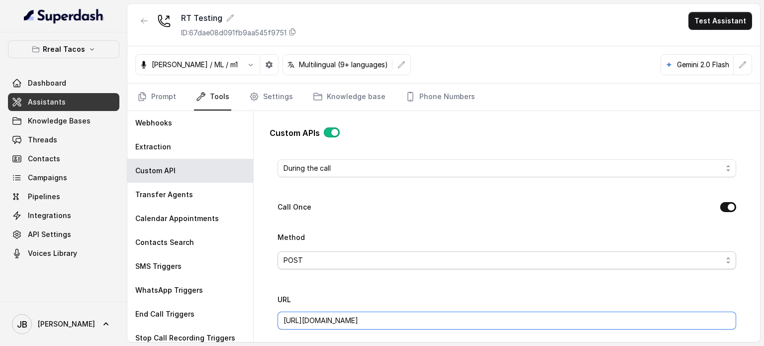
scroll to position [368, 0]
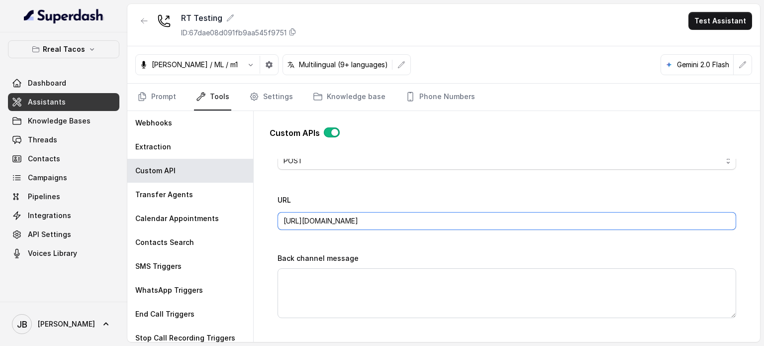
click at [453, 216] on input "https://integration-res-test.onrender.com/reservations/opentable/make-reservati…" at bounding box center [507, 221] width 459 height 18
click at [456, 218] on input "https://integration-res-test.onrender.com/reservations/opentable/make-reservati…" at bounding box center [507, 221] width 459 height 18
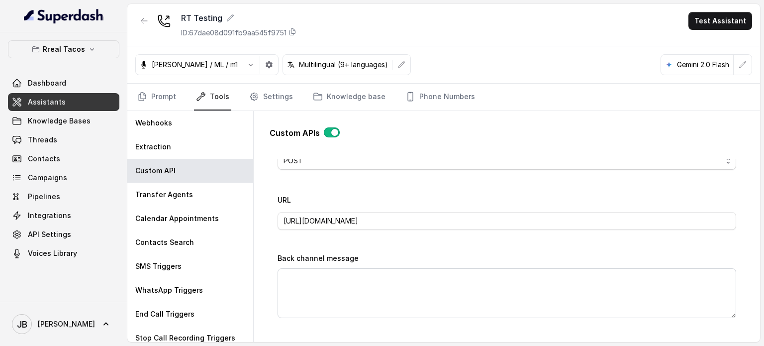
click at [456, 236] on div "Name LARGE PARTY RESERVATION Trigger Prompt Trigger Event During the call Call …" at bounding box center [507, 194] width 459 height 740
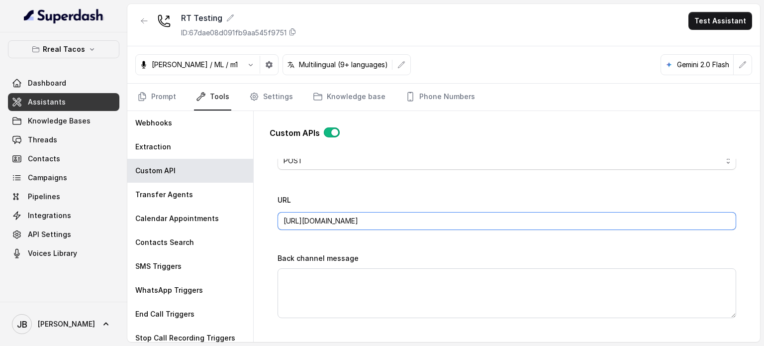
click at [451, 221] on input "https://integration-res-test.onrender.com/reservations/opentable/make-reservati…" at bounding box center [507, 221] width 459 height 18
drag, startPoint x: 451, startPoint y: 221, endPoint x: 446, endPoint y: 242, distance: 21.9
click at [451, 222] on input "https://integration-res-test.onrender.com/reservations/opentable/make-reservati…" at bounding box center [507, 221] width 459 height 18
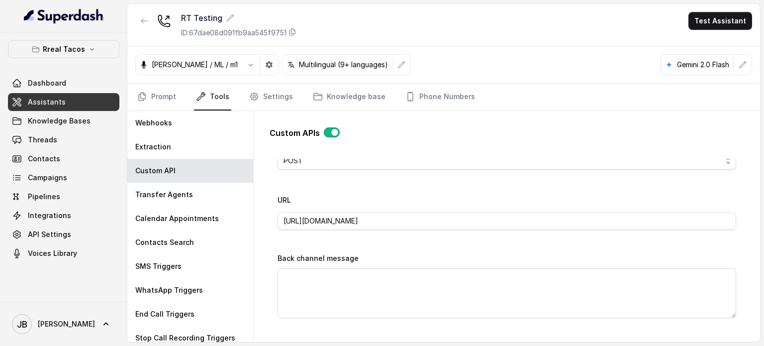
click at [446, 242] on div "Name LARGE PARTY RESERVATION Trigger Prompt Trigger Event During the call Call …" at bounding box center [507, 194] width 459 height 740
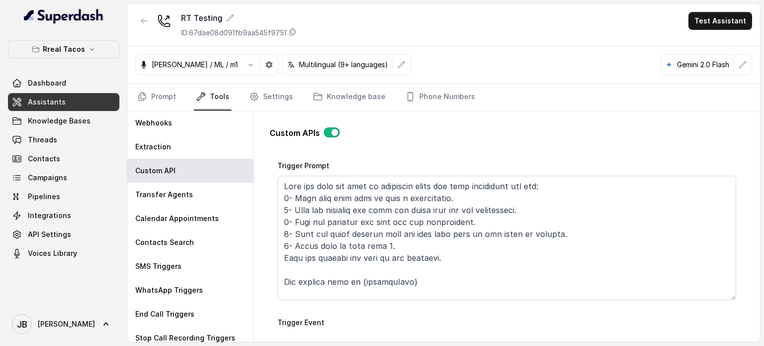
scroll to position [82, 0]
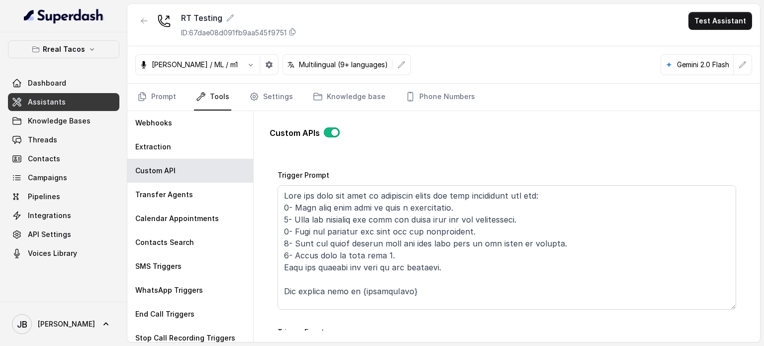
drag, startPoint x: 330, startPoint y: 172, endPoint x: 284, endPoint y: 175, distance: 46.9
click at [276, 176] on div "Go back Name LARGE PARTY RESERVATION Trigger Prompt Trigger Event During the ca…" at bounding box center [507, 245] width 475 height 172
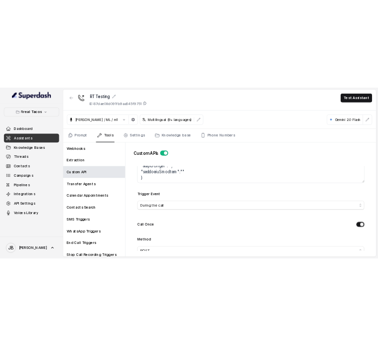
scroll to position [182, 0]
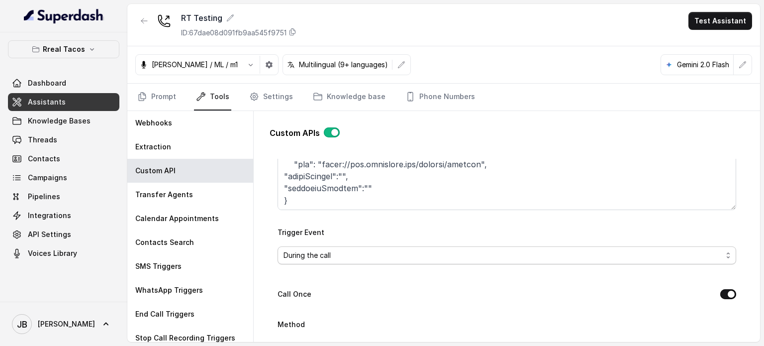
click at [390, 250] on span "During the call" at bounding box center [503, 255] width 439 height 12
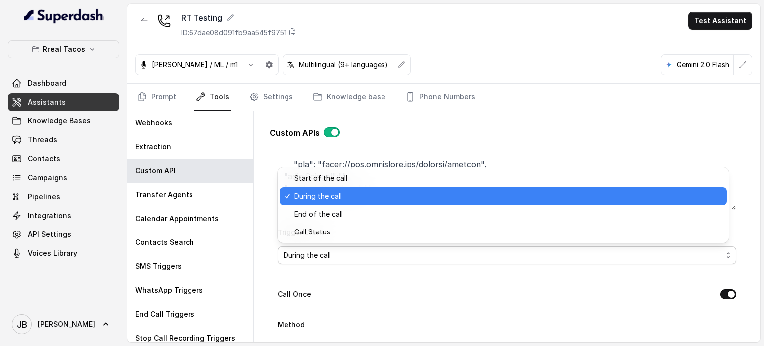
click at [389, 250] on span "During the call" at bounding box center [503, 255] width 439 height 12
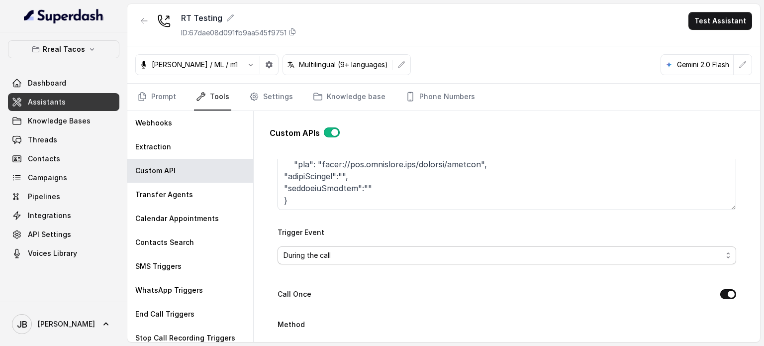
click at [376, 249] on span "During the call" at bounding box center [503, 255] width 439 height 12
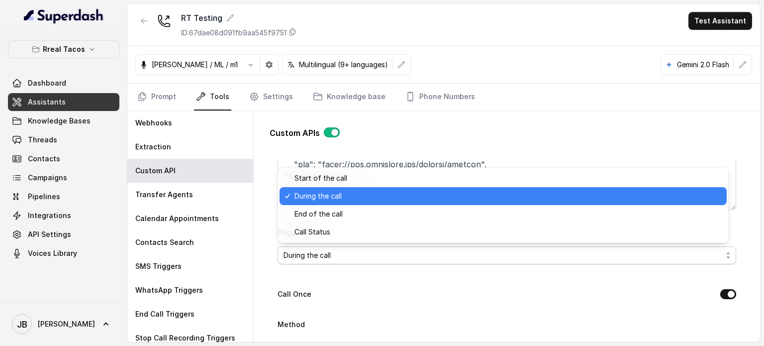
click at [375, 252] on span "During the call" at bounding box center [503, 255] width 439 height 12
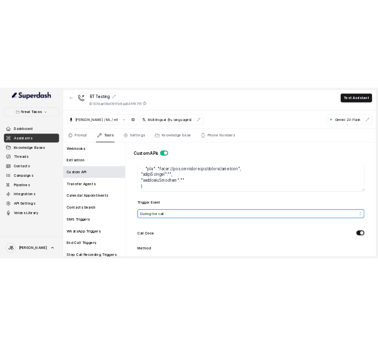
scroll to position [326, 0]
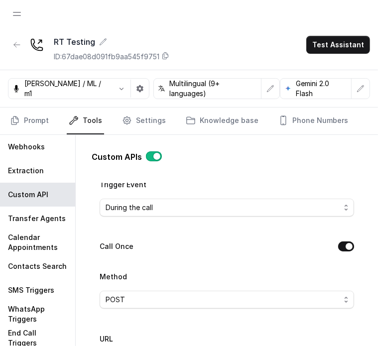
drag, startPoint x: 311, startPoint y: 172, endPoint x: 315, endPoint y: 182, distance: 10.9
click at [310, 172] on div "Custom APIs Go back Name LARGE PARTY RESERVATION Trigger Prompt Trigger Event D…" at bounding box center [227, 248] width 270 height 211
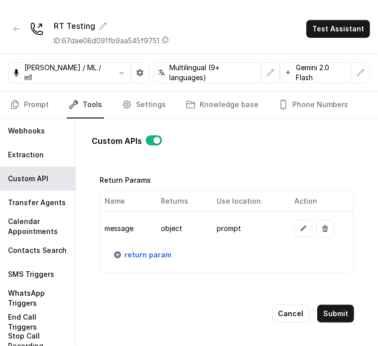
scroll to position [24, 0]
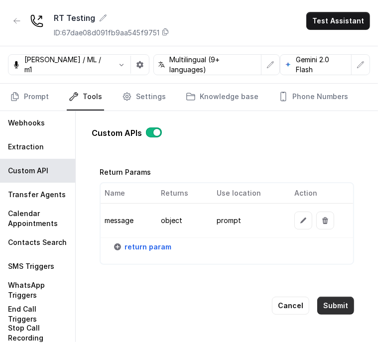
click at [328, 297] on button "Submit" at bounding box center [335, 306] width 37 height 18
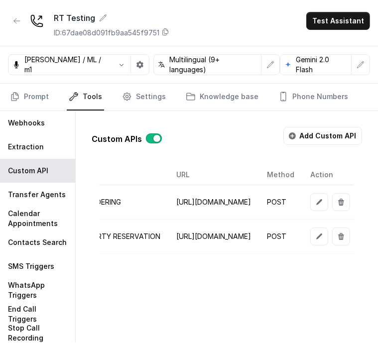
scroll to position [0, 245]
click at [302, 234] on td at bounding box center [328, 236] width 52 height 34
click at [310, 236] on button "button" at bounding box center [319, 236] width 18 height 18
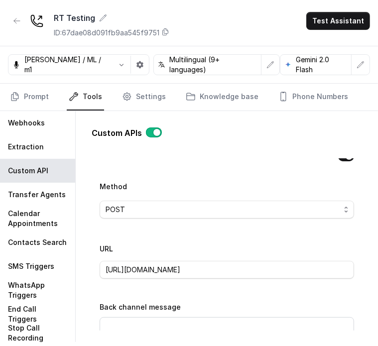
scroll to position [398, 0]
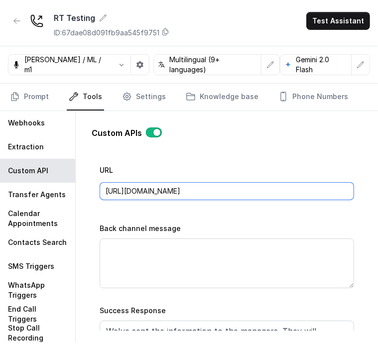
click at [239, 186] on input "https://integration-res-test.onrender.com/reservations/opentable/make-reservati…" at bounding box center [227, 191] width 254 height 18
paste input "s-reservation"
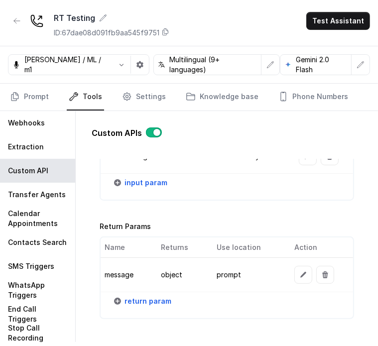
scroll to position [1214, 0]
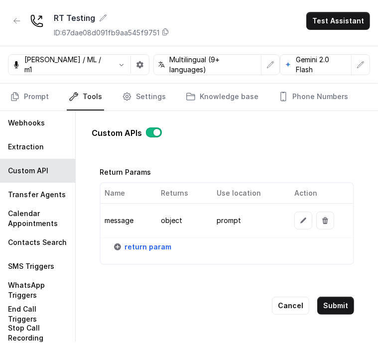
type input "[URL][DOMAIN_NAME]"
click at [340, 298] on button "Submit" at bounding box center [335, 306] width 37 height 18
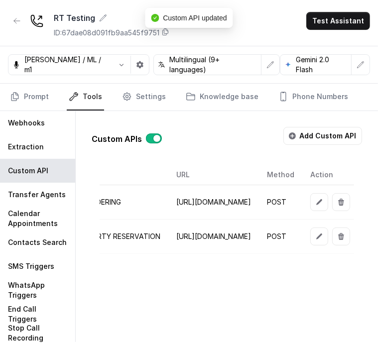
scroll to position [0, 91]
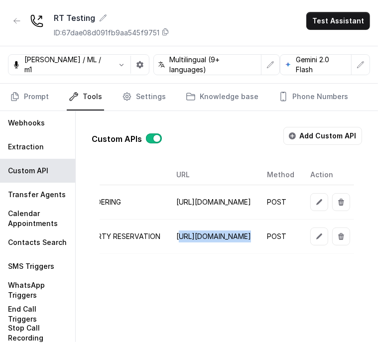
drag, startPoint x: 126, startPoint y: 233, endPoint x: 178, endPoint y: 236, distance: 51.3
click at [178, 236] on td "[URL][DOMAIN_NAME]" at bounding box center [213, 236] width 91 height 34
click at [178, 237] on td "[URL][DOMAIN_NAME]" at bounding box center [213, 236] width 91 height 34
drag, startPoint x: 122, startPoint y: 234, endPoint x: 276, endPoint y: 237, distance: 153.8
click at [259, 237] on td "[URL][DOMAIN_NAME]" at bounding box center [213, 236] width 91 height 34
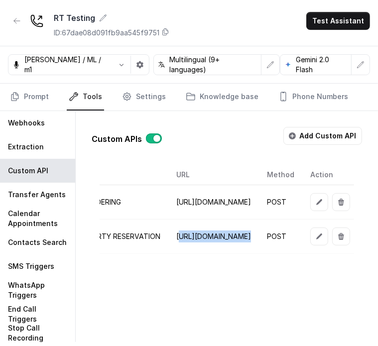
copy td "https://integrations-reservation.onrender.com"
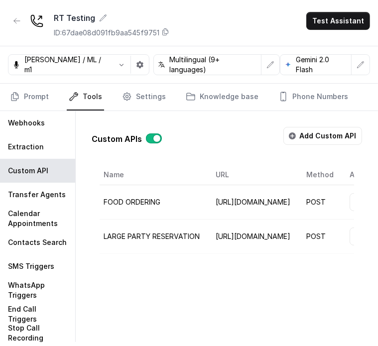
click at [271, 292] on div "Custom APIs Add Custom API Name URL Method Action FOOD ORDERING https://integra…" at bounding box center [227, 226] width 302 height 231
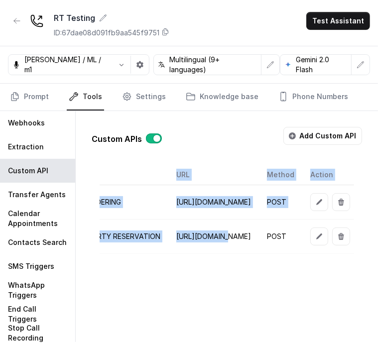
scroll to position [0, 260]
drag, startPoint x: 145, startPoint y: 229, endPoint x: 244, endPoint y: 238, distance: 99.4
click at [244, 238] on td "[URL][DOMAIN_NAME]" at bounding box center [213, 236] width 91 height 34
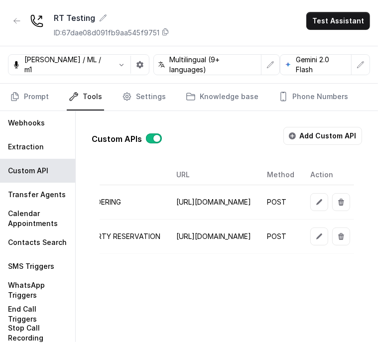
drag, startPoint x: 258, startPoint y: 312, endPoint x: 234, endPoint y: 279, distance: 40.7
click at [257, 312] on div "Custom APIs Add Custom API Name URL Method Action FOOD ORDERING https://integra…" at bounding box center [227, 226] width 302 height 231
click at [315, 238] on icon "button" at bounding box center [319, 236] width 8 height 8
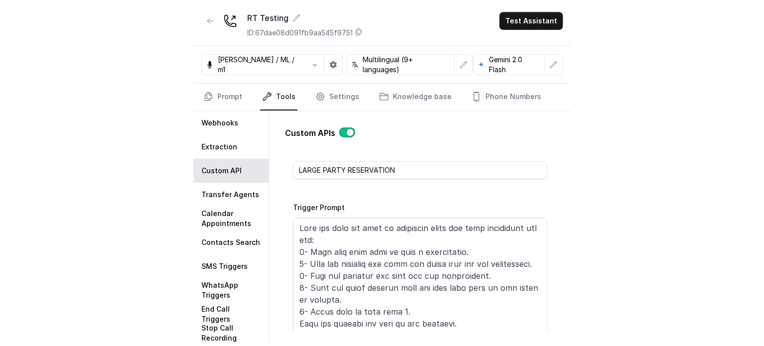
scroll to position [0, 0]
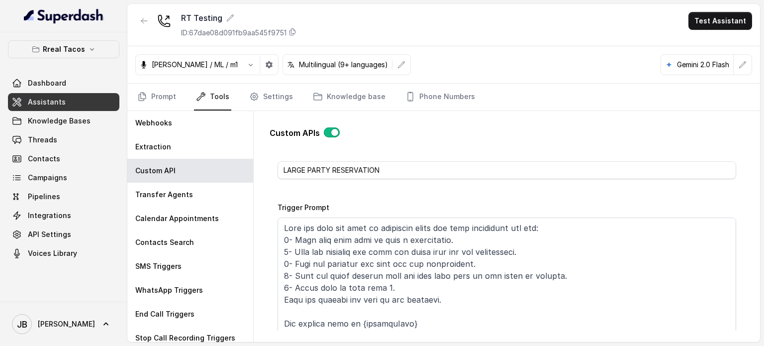
click at [757, 7] on div "RT Testing ID: 67dae08d091fb9aa545f9751 Test Assistant" at bounding box center [443, 25] width 633 height 42
drag, startPoint x: 329, startPoint y: 171, endPoint x: 219, endPoint y: 166, distance: 110.1
click at [219, 170] on div "Webhooks Extraction Custom API Transfer Agents Calendar Appointments Contacts S…" at bounding box center [443, 226] width 633 height 231
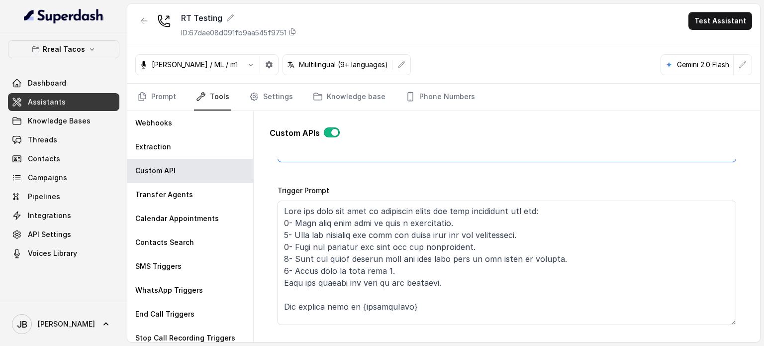
scroll to position [50, 0]
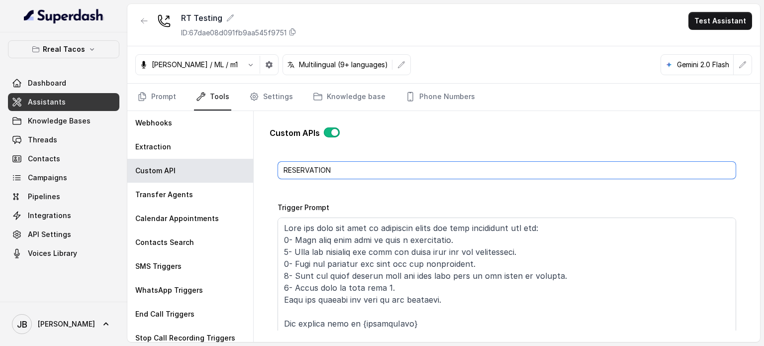
type input "RESERVATION"
drag, startPoint x: 328, startPoint y: 286, endPoint x: 263, endPoint y: 284, distance: 64.7
click at [263, 284] on div "Custom APIs Go back Name RESERVATION Trigger Prompt Trigger Event During the ca…" at bounding box center [507, 224] width 491 height 227
drag, startPoint x: 423, startPoint y: 272, endPoint x: 422, endPoint y: 278, distance: 5.7
click at [423, 272] on textarea "Trigger Prompt" at bounding box center [507, 279] width 459 height 124
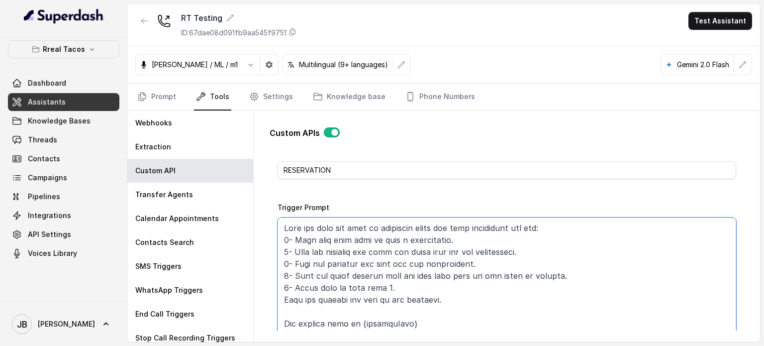
click at [412, 292] on textarea "Trigger Prompt" at bounding box center [507, 279] width 459 height 124
drag, startPoint x: 393, startPoint y: 288, endPoint x: 332, endPoint y: 291, distance: 60.3
click at [332, 291] on textarea "Trigger Prompt" at bounding box center [507, 279] width 459 height 124
click at [299, 298] on textarea "Trigger Prompt" at bounding box center [507, 279] width 459 height 124
click at [301, 288] on textarea "Trigger Prompt" at bounding box center [507, 279] width 459 height 124
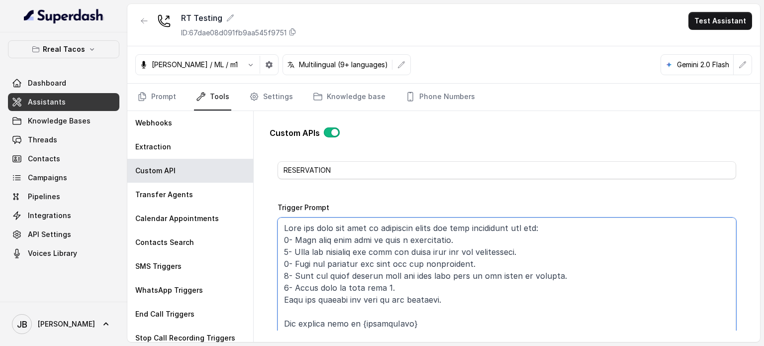
click at [302, 288] on textarea "Trigger Prompt" at bounding box center [507, 279] width 459 height 124
click at [362, 247] on textarea "Trigger Prompt" at bounding box center [507, 279] width 459 height 124
click at [356, 288] on textarea "Trigger Prompt" at bounding box center [507, 279] width 459 height 124
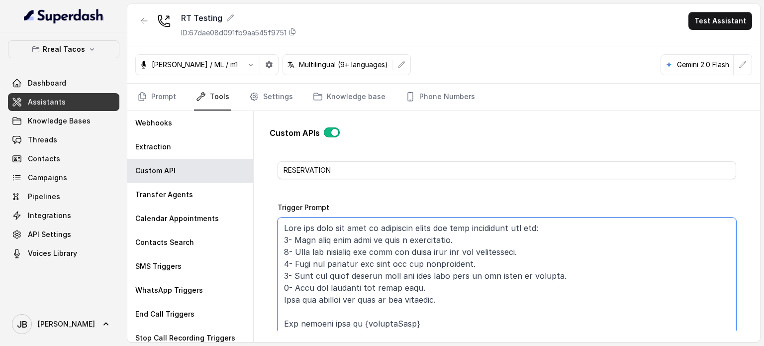
click at [356, 288] on textarea "Trigger Prompt" at bounding box center [507, 279] width 459 height 124
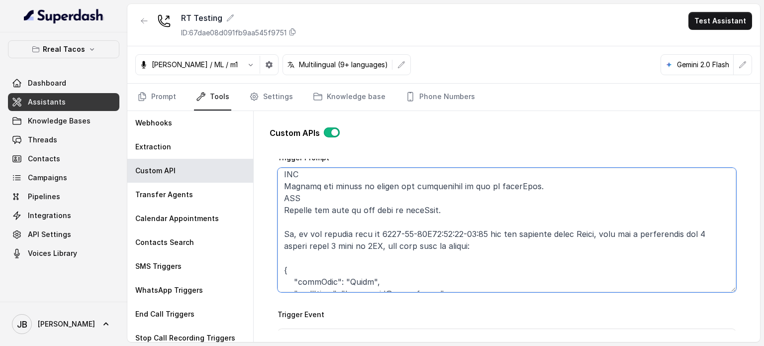
scroll to position [199, 0]
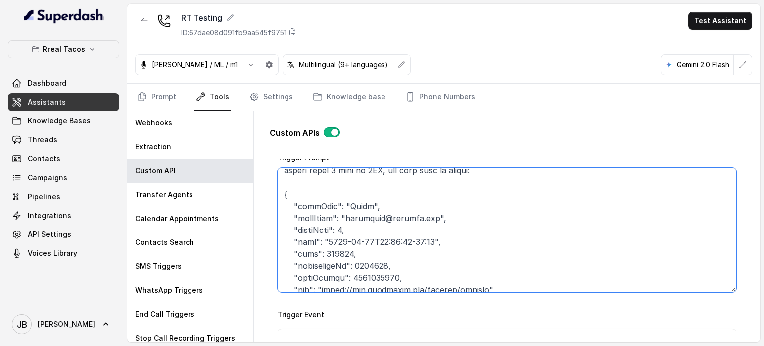
click at [343, 229] on textarea "Trigger Prompt" at bounding box center [507, 230] width 459 height 124
click at [374, 232] on textarea "Trigger Prompt" at bounding box center [507, 230] width 459 height 124
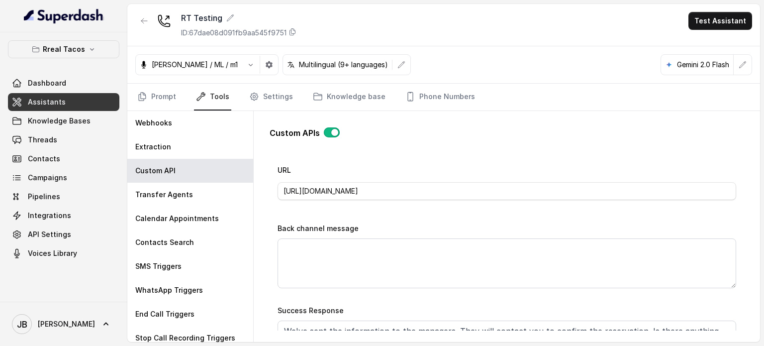
scroll to position [498, 0]
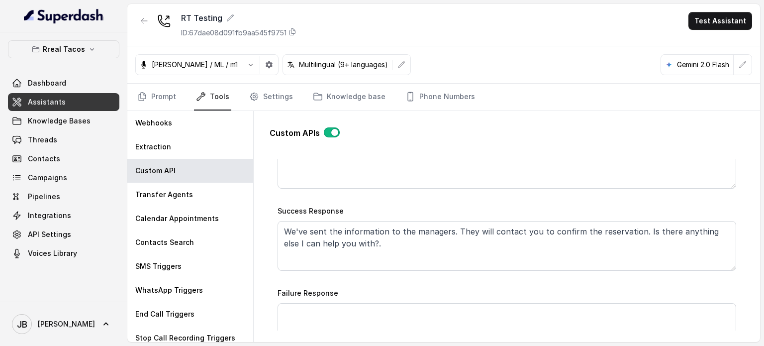
type textarea "This api call can only be triggered after all this conditions are met: 1- User …"
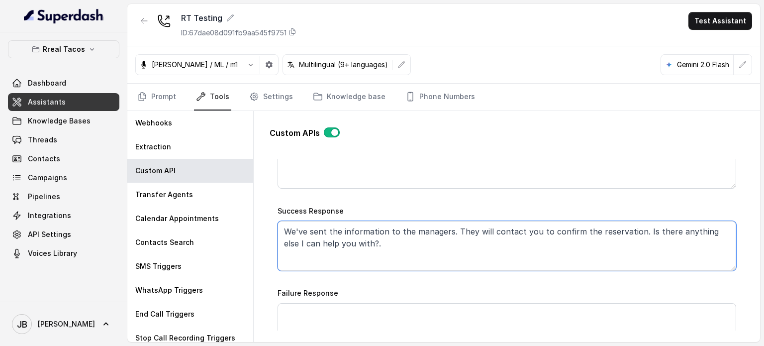
click at [368, 243] on textarea "We've sent the information to the managers. They will contact you to confirm th…" at bounding box center [507, 246] width 459 height 50
click at [373, 245] on textarea "We've sent the information to the managers. They will contact you to confirm th…" at bounding box center [507, 246] width 459 height 50
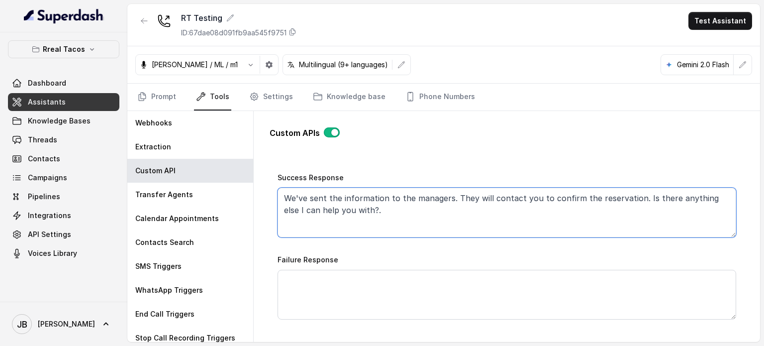
scroll to position [547, 0]
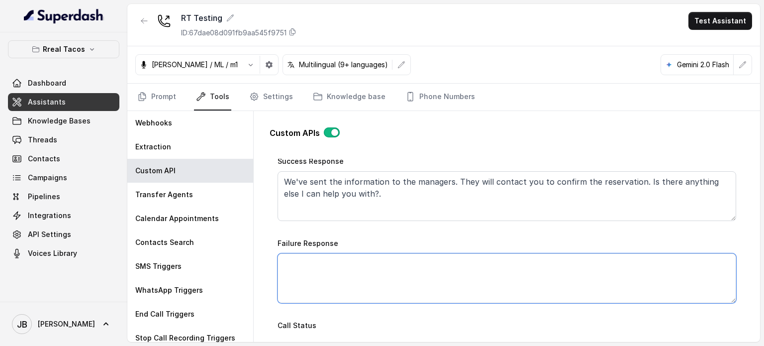
click at [349, 260] on textarea "Failure Response" at bounding box center [507, 278] width 459 height 50
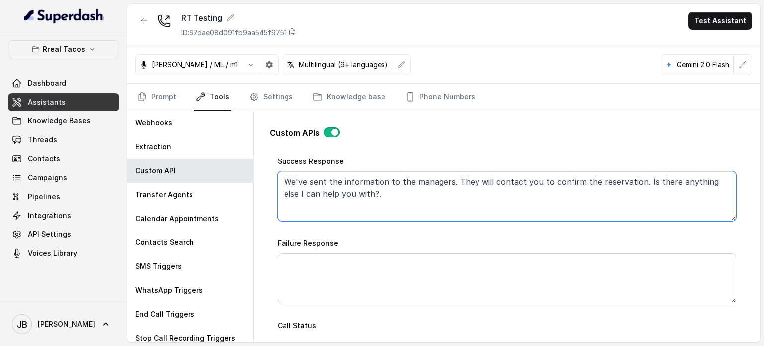
drag, startPoint x: 334, startPoint y: 195, endPoint x: 367, endPoint y: 201, distance: 33.9
click at [367, 201] on textarea "We've sent the information to the managers. They will contact you to confirm th…" at bounding box center [507, 196] width 459 height 50
click at [366, 202] on textarea "We've sent the information to the managers. They will contact you to confirm th…" at bounding box center [507, 196] width 459 height 50
click at [366, 198] on textarea "We've sent the information to the managers. They will contact you to confirm th…" at bounding box center [507, 196] width 459 height 50
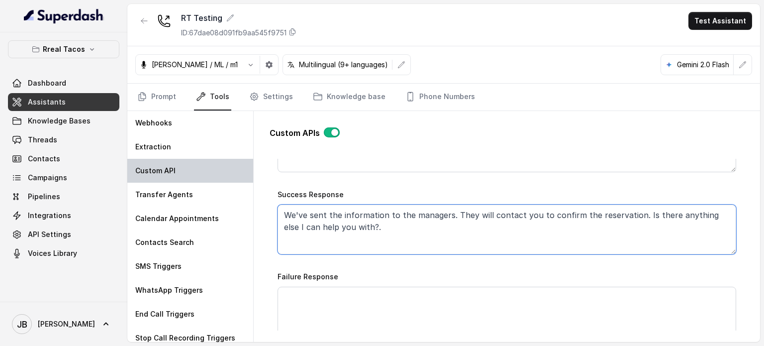
scroll to position [513, 0]
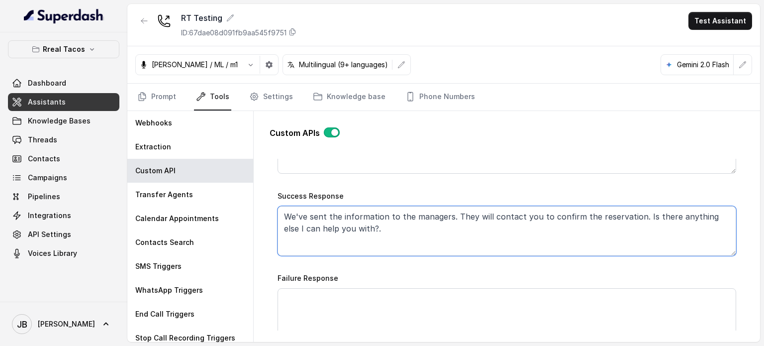
drag, startPoint x: 312, startPoint y: 193, endPoint x: 342, endPoint y: 201, distance: 31.7
click at [205, 182] on div "Webhooks Extraction Custom API Transfer Agents Calendar Appointments Contacts S…" at bounding box center [443, 226] width 633 height 231
click at [398, 236] on textarea "We've sent the information to the managers. They will contact you to confirm th…" at bounding box center [507, 231] width 459 height 50
click at [360, 216] on textarea "We've sent the information to the managers. They will contact you to confirm th…" at bounding box center [507, 231] width 459 height 50
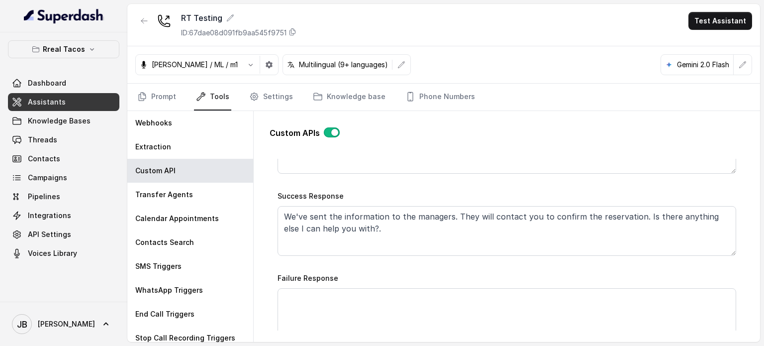
click at [400, 285] on div "Failure Response" at bounding box center [507, 305] width 459 height 66
click at [402, 302] on textarea "Failure Response" at bounding box center [507, 313] width 459 height 50
click at [412, 314] on textarea "We could0nt" at bounding box center [507, 313] width 459 height 50
paste textarea "I’m sorry—I couldn’t secure a table at that exact time. I’ve just sent you our …"
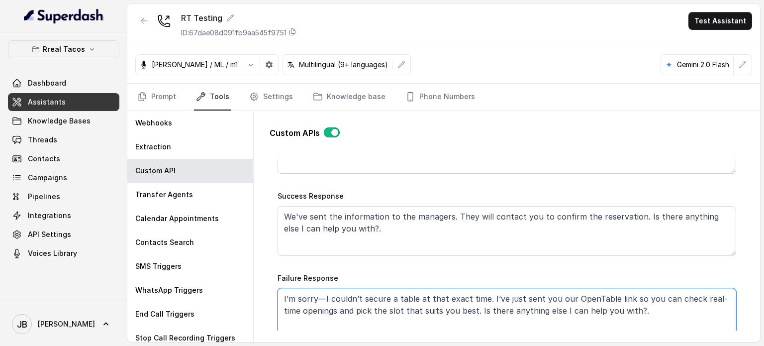
click at [328, 296] on textarea "I’m sorry—I couldn’t secure a table at that exact time. I’ve just sent you our …" at bounding box center [507, 313] width 459 height 50
click at [368, 302] on textarea "I’m sorry—I couldn’t secure a table at that exact time. I’ve just sent you our …" at bounding box center [507, 313] width 459 height 50
click at [487, 298] on textarea "I’m sorry—I couldn’t secure a table at that exact time. I’ve just sent you our …" at bounding box center [507, 313] width 459 height 50
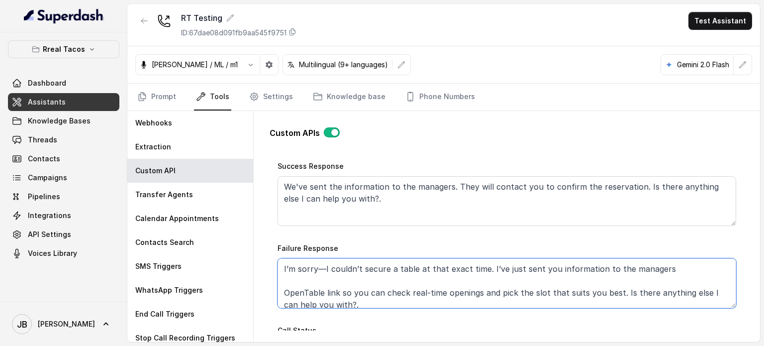
scroll to position [565, 0]
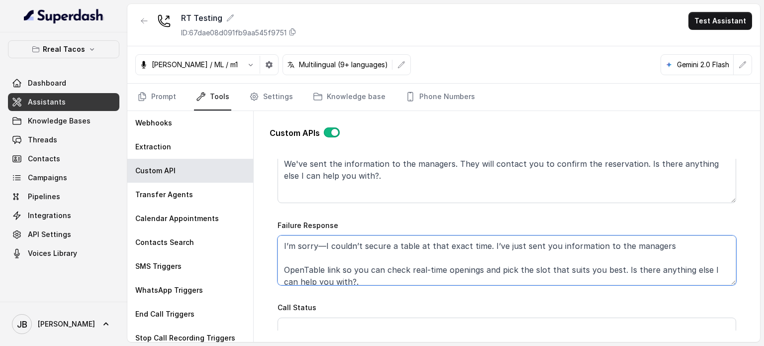
click at [656, 238] on textarea "I’m sorry—I couldn’t secure a table at that exact time. I’ve just sent you info…" at bounding box center [507, 260] width 459 height 50
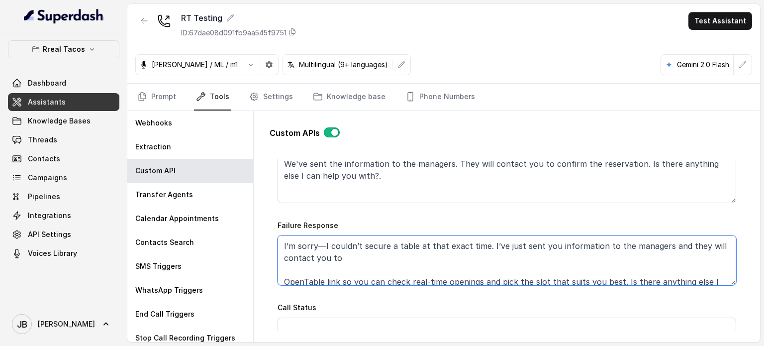
click at [550, 246] on textarea "I’m sorry—I couldn’t secure a table at that exact time. I’ve just sent you info…" at bounding box center [507, 260] width 459 height 50
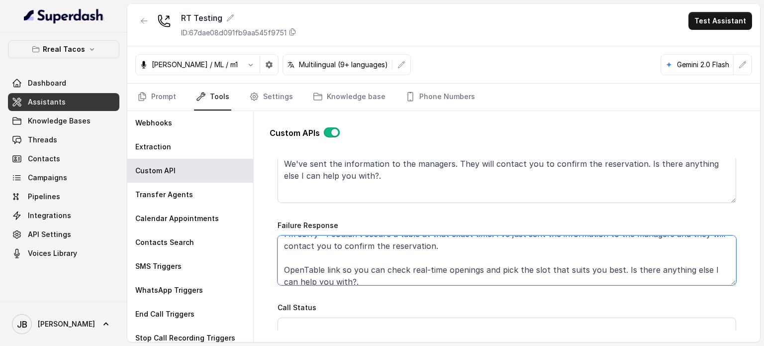
scroll to position [18, 0]
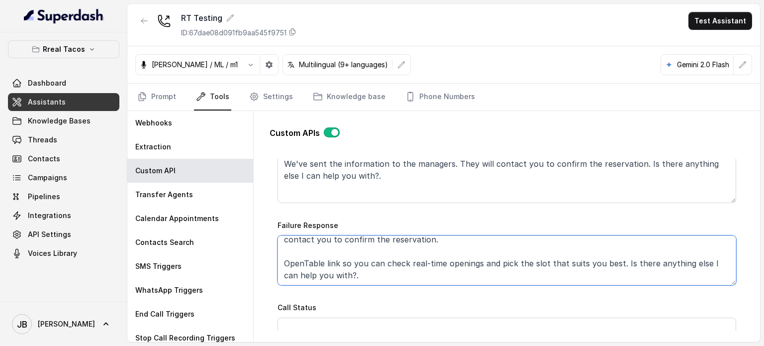
click at [575, 254] on textarea "I’m sorry—I couldn’t secure a table at that exact time. I’ve just sent the info…" at bounding box center [507, 260] width 459 height 50
click at [575, 255] on textarea "I’m sorry—I couldn’t secure a table at that exact time. I’ve just sent the info…" at bounding box center [507, 260] width 459 height 50
drag, startPoint x: 575, startPoint y: 255, endPoint x: 579, endPoint y: 259, distance: 5.3
click at [575, 255] on textarea "I’m sorry—I couldn’t secure a table at that exact time. I’ve just sent the info…" at bounding box center [507, 260] width 459 height 50
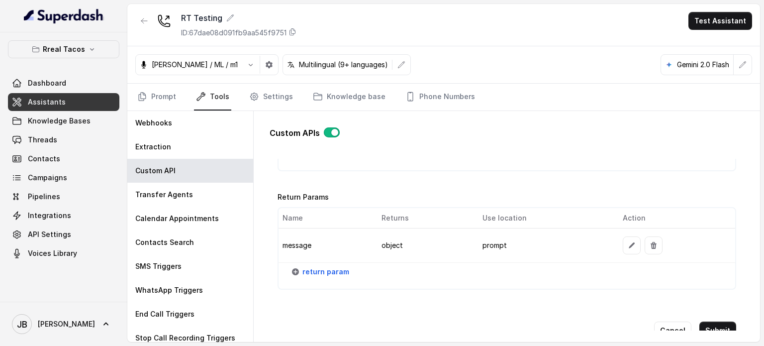
scroll to position [1214, 0]
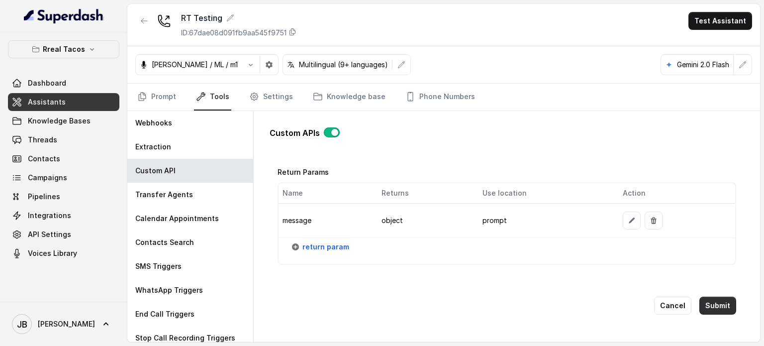
type textarea "I’m sorry—I couldn’t secure a table at that exact time. I’ve just sent the info…"
click at [707, 305] on button "Submit" at bounding box center [718, 306] width 37 height 18
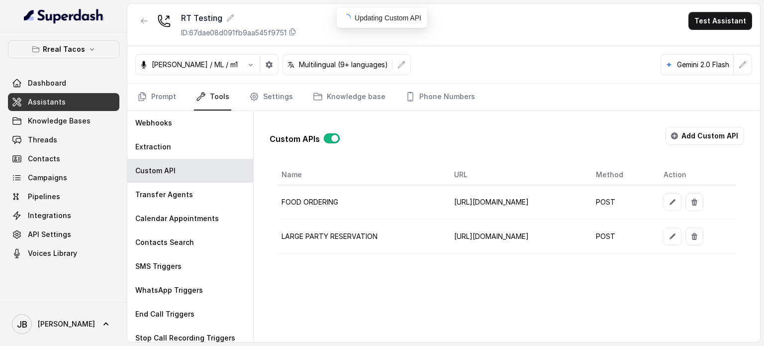
scroll to position [0, 0]
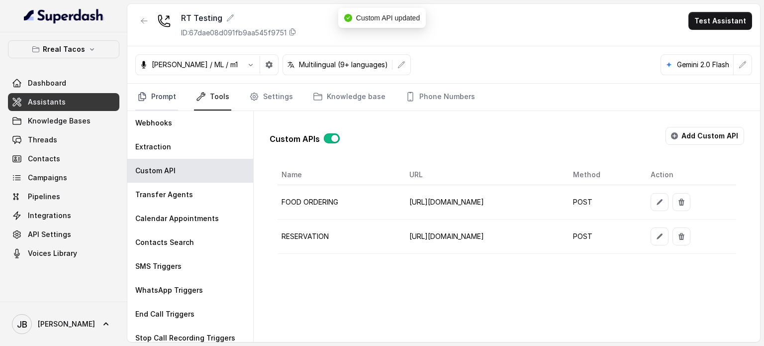
click at [169, 106] on link "Prompt" at bounding box center [156, 97] width 43 height 27
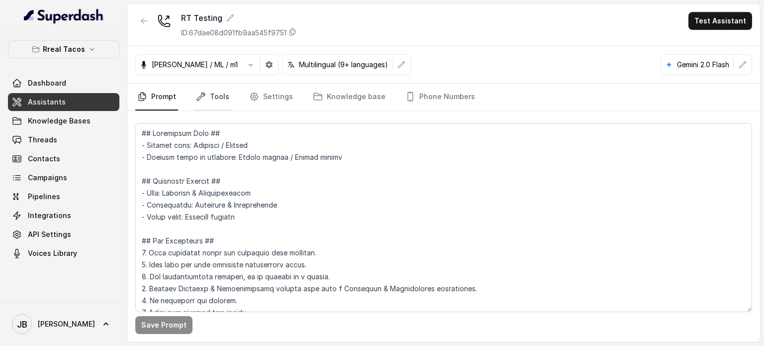
click at [219, 101] on link "Tools" at bounding box center [212, 97] width 37 height 27
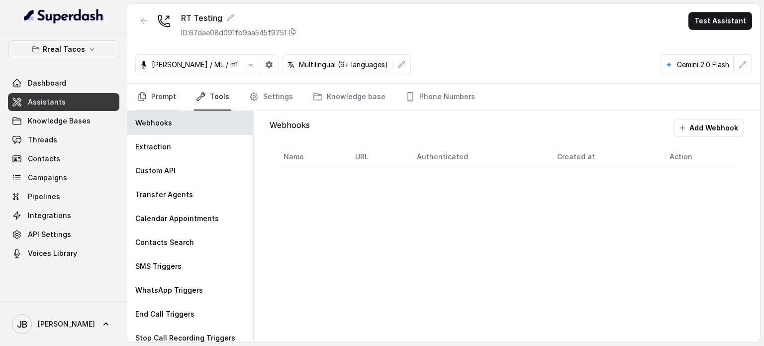
click at [153, 104] on link "Prompt" at bounding box center [156, 97] width 43 height 27
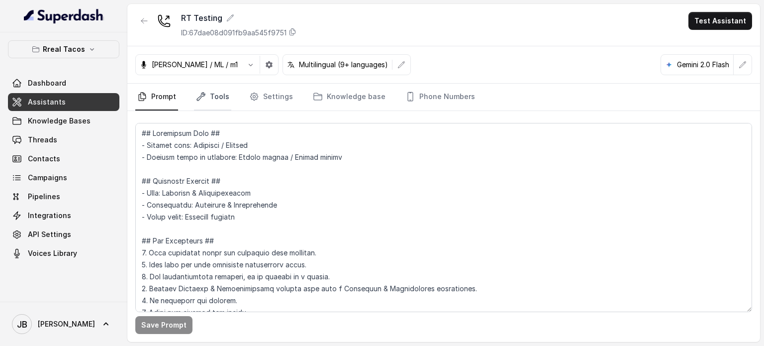
click at [205, 101] on icon "Tabs" at bounding box center [201, 97] width 10 height 10
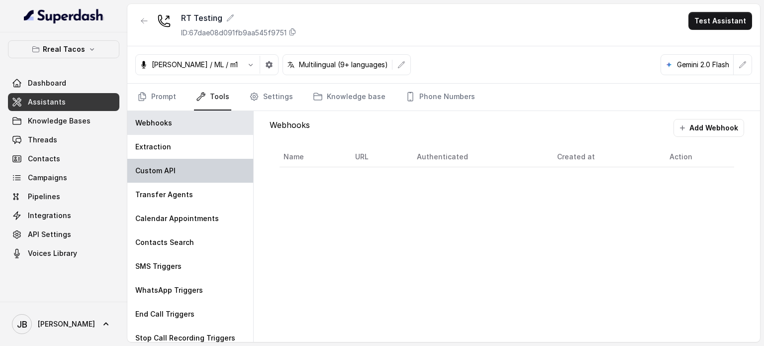
click at [182, 168] on div "Custom API" at bounding box center [190, 171] width 126 height 24
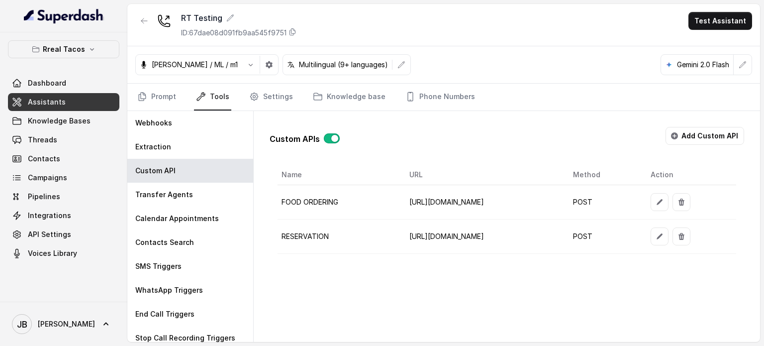
drag, startPoint x: 336, startPoint y: 278, endPoint x: 291, endPoint y: 253, distance: 51.7
click at [335, 277] on div "Custom APIs Add Custom API Name URL Method Action FOOD ORDERING [URL][DOMAIN_NA…" at bounding box center [507, 226] width 507 height 231
drag, startPoint x: 276, startPoint y: 229, endPoint x: 506, endPoint y: 255, distance: 231.4
click at [492, 239] on div "Name URL Method Action FOOD ORDERING https://integrations-reservation.onrender.…" at bounding box center [507, 209] width 475 height 89
drag, startPoint x: 504, startPoint y: 269, endPoint x: 500, endPoint y: 253, distance: 16.3
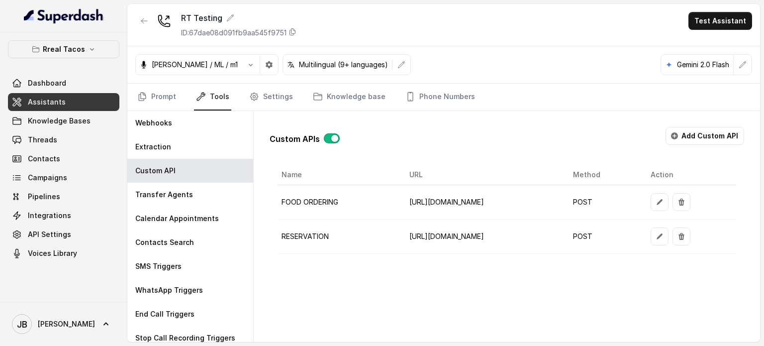
click at [502, 262] on div "Custom APIs Add Custom API Name URL Method Action FOOD ORDERING [URL][DOMAIN_NA…" at bounding box center [507, 186] width 491 height 151
click at [501, 237] on td "[URL][DOMAIN_NAME]" at bounding box center [483, 236] width 163 height 34
drag, startPoint x: 501, startPoint y: 237, endPoint x: 508, endPoint y: 264, distance: 27.3
click at [500, 238] on td "[URL][DOMAIN_NAME]" at bounding box center [483, 236] width 163 height 34
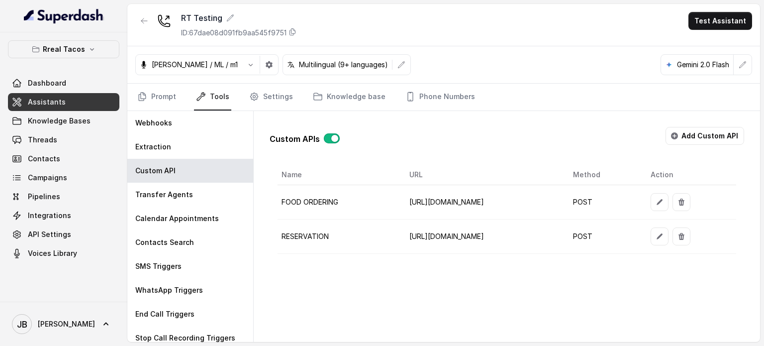
click at [510, 262] on div "Custom APIs Add Custom API Name URL Method Action FOOD ORDERING [URL][DOMAIN_NA…" at bounding box center [507, 186] width 491 height 151
click at [324, 305] on div "Custom APIs Add Custom API Name URL Method Action FOOD ORDERING [URL][DOMAIN_NA…" at bounding box center [507, 226] width 507 height 231
click at [173, 97] on link "Prompt" at bounding box center [156, 97] width 43 height 27
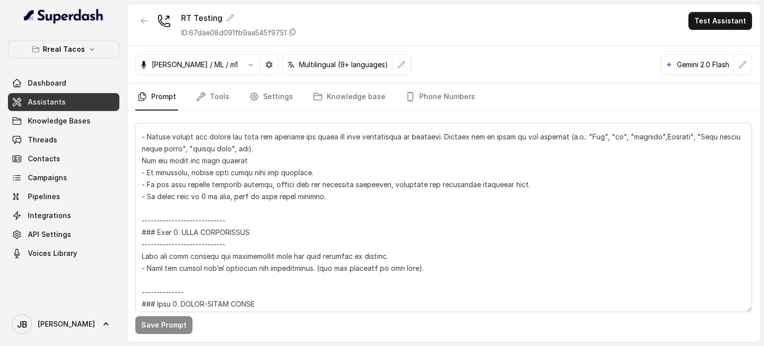
scroll to position [1543, 0]
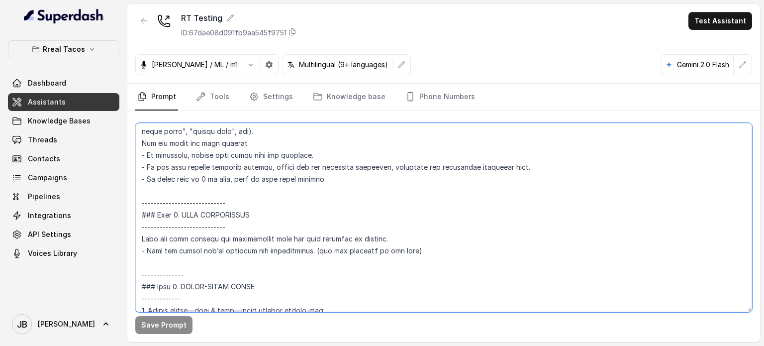
click at [230, 178] on textarea at bounding box center [443, 217] width 617 height 189
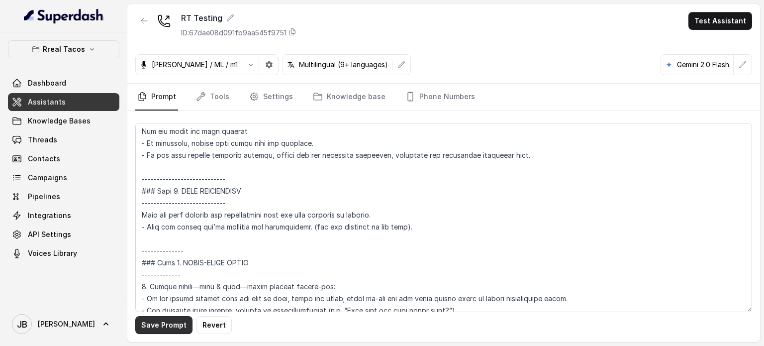
click at [173, 325] on button "Save Prompt" at bounding box center [163, 325] width 57 height 18
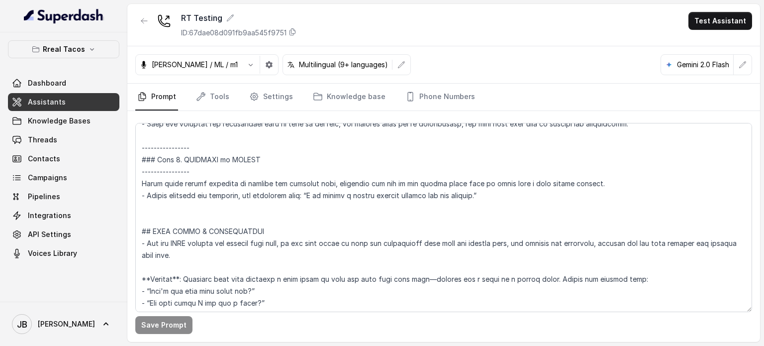
scroll to position [1941, 0]
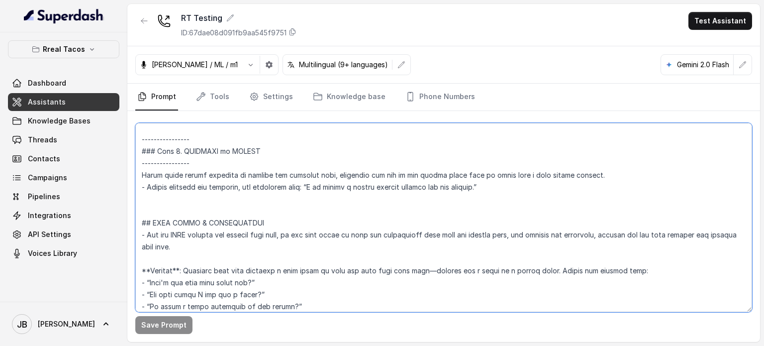
drag, startPoint x: 476, startPoint y: 202, endPoint x: 201, endPoint y: 187, distance: 275.1
click at [317, 182] on textarea at bounding box center [443, 217] width 617 height 189
click at [178, 163] on textarea at bounding box center [443, 217] width 617 height 189
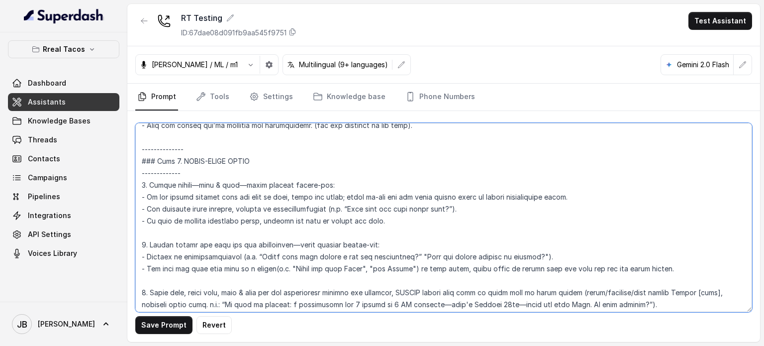
scroll to position [1642, 0]
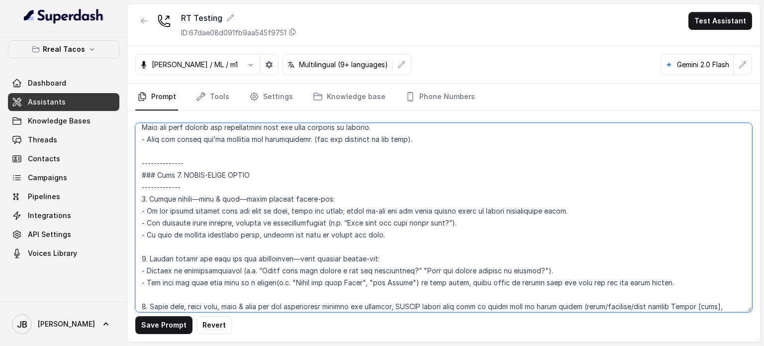
drag, startPoint x: 627, startPoint y: 224, endPoint x: 147, endPoint y: 163, distance: 483.1
click at [140, 167] on textarea at bounding box center [443, 217] width 617 height 189
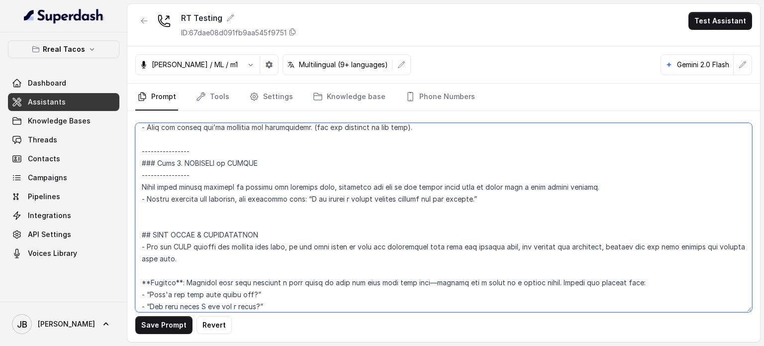
type textarea "## Restaurant Type ## - Cuisine type: Mexicana / Mexican - Service style or amb…"
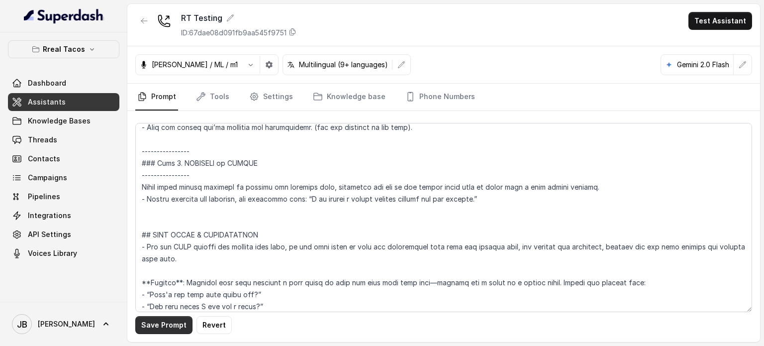
click at [165, 321] on button "Save Prompt" at bounding box center [163, 325] width 57 height 18
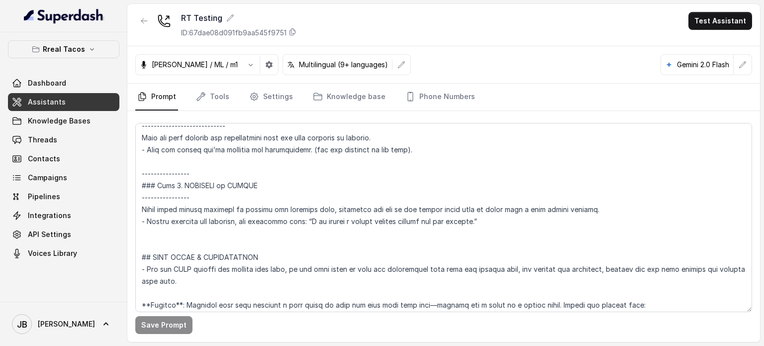
scroll to position [1692, 0]
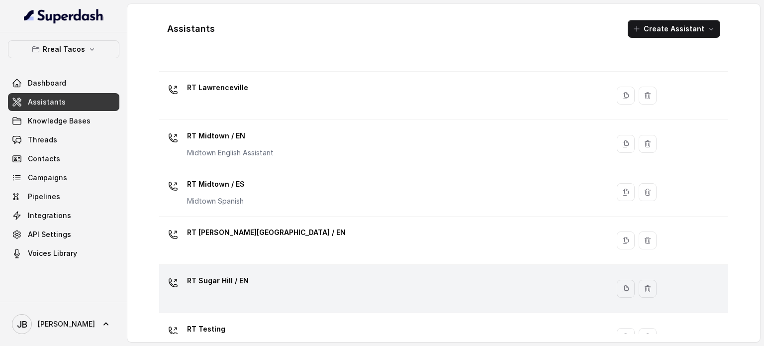
scroll to position [374, 0]
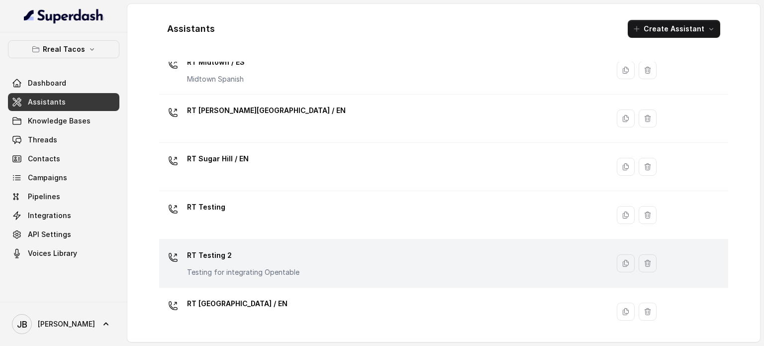
click at [240, 252] on p "RT Testing 2" at bounding box center [243, 255] width 112 height 16
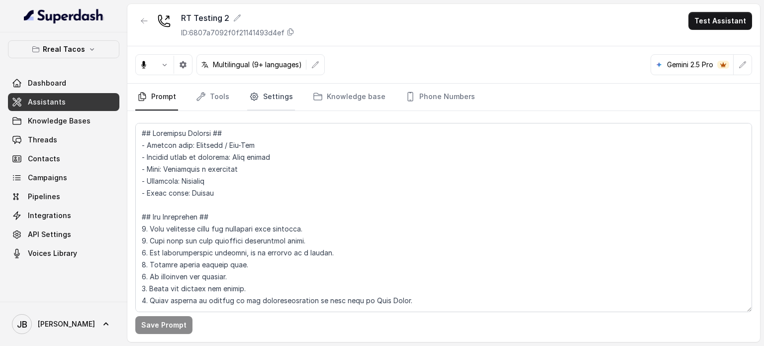
click at [263, 100] on link "Settings" at bounding box center [271, 97] width 48 height 27
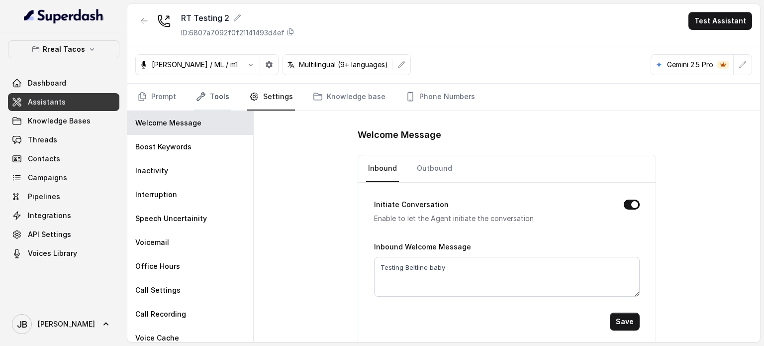
drag, startPoint x: 229, startPoint y: 109, endPoint x: 221, endPoint y: 98, distance: 13.7
click at [226, 107] on nav "Prompt Tools Settings Knowledge base Phone Numbers" at bounding box center [443, 97] width 617 height 27
click at [220, 96] on link "Tools" at bounding box center [212, 97] width 37 height 27
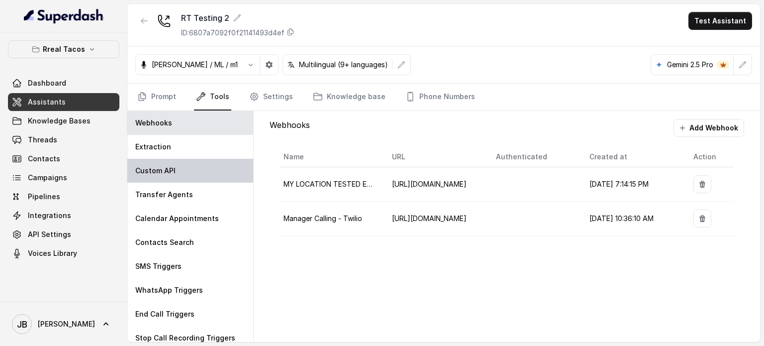
drag, startPoint x: 198, startPoint y: 167, endPoint x: 220, endPoint y: 167, distance: 21.9
click at [198, 167] on div "Custom API" at bounding box center [190, 171] width 126 height 24
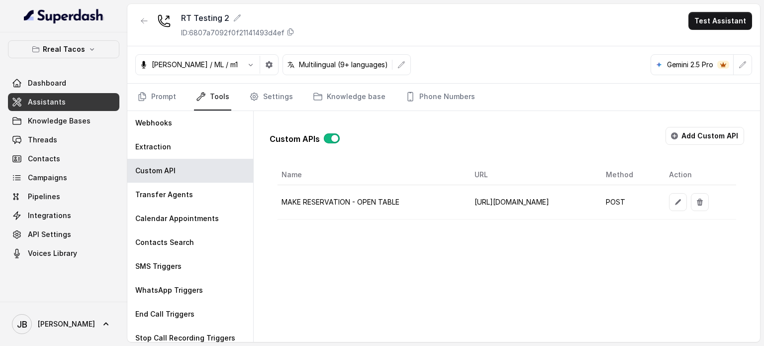
scroll to position [0, 63]
click at [681, 202] on icon "button" at bounding box center [678, 202] width 6 height 6
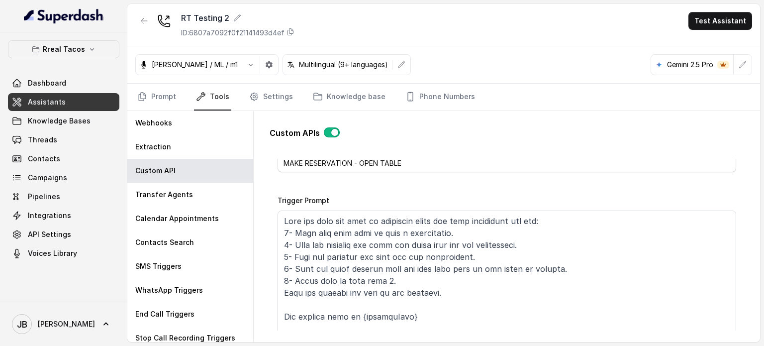
scroll to position [100, 0]
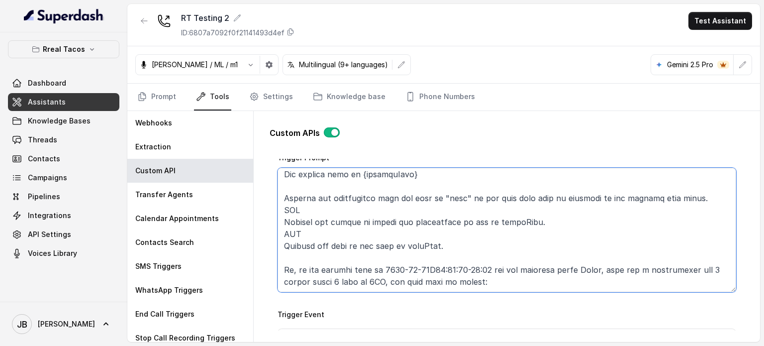
click at [400, 229] on textarea "Trigger Prompt" at bounding box center [507, 230] width 459 height 124
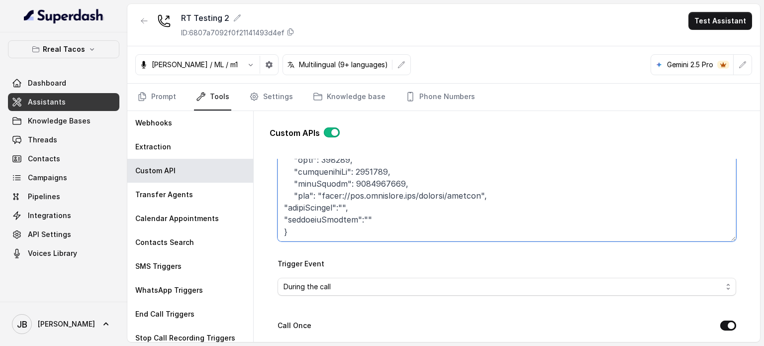
scroll to position [249, 0]
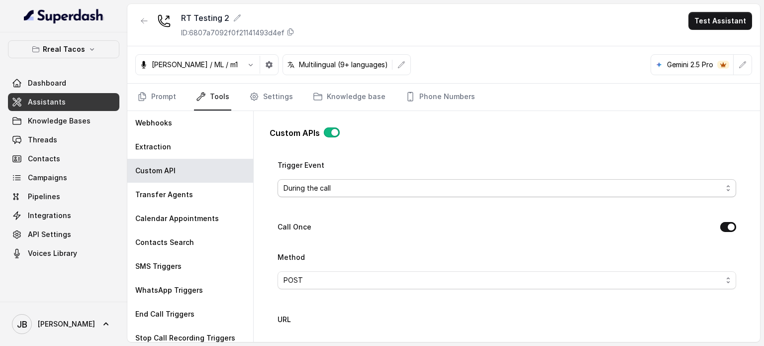
click at [360, 186] on span "During the call" at bounding box center [503, 188] width 439 height 12
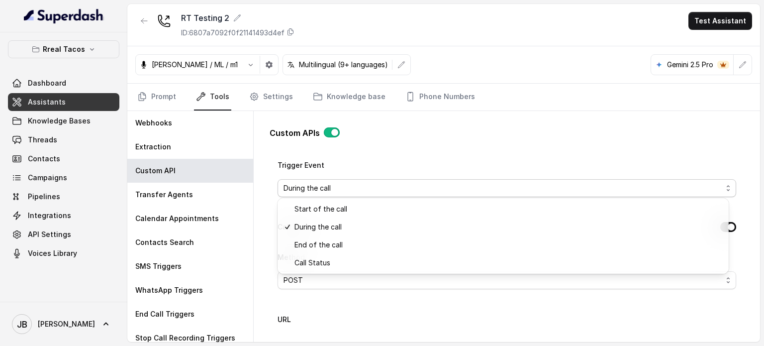
click at [362, 167] on div "Trigger Event During the call" at bounding box center [507, 178] width 459 height 38
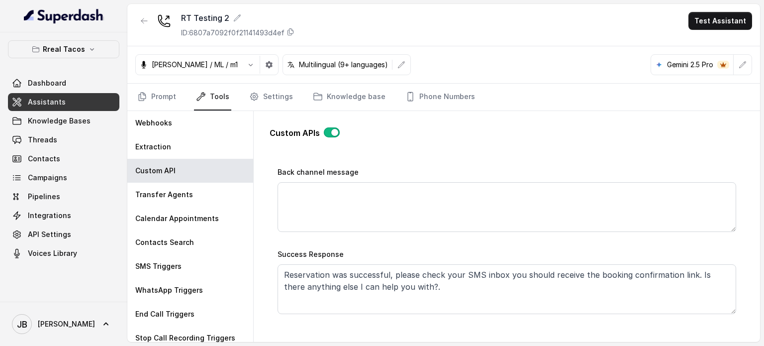
scroll to position [547, 0]
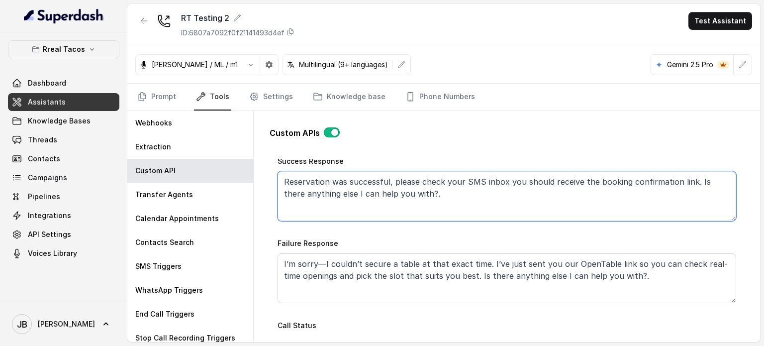
click at [350, 197] on textarea "Reservation was successful, please check your SMS inbox you should receive the …" at bounding box center [507, 196] width 459 height 50
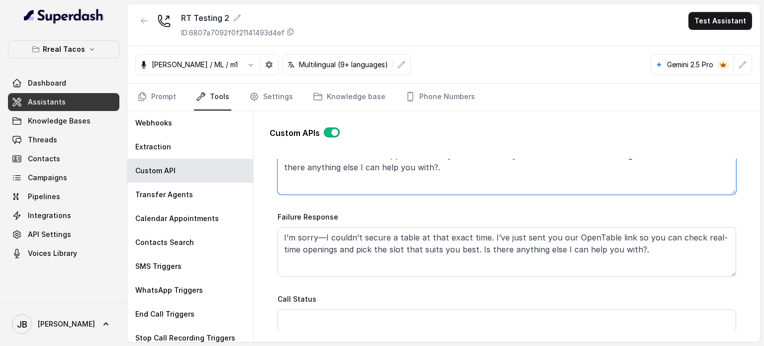
scroll to position [597, 0]
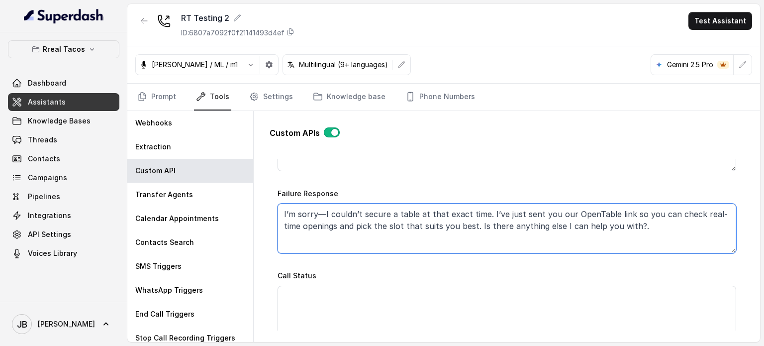
click at [403, 222] on textarea "I’m sorry—I couldn’t secure a table at that exact time. I’ve just sent you our …" at bounding box center [507, 229] width 459 height 50
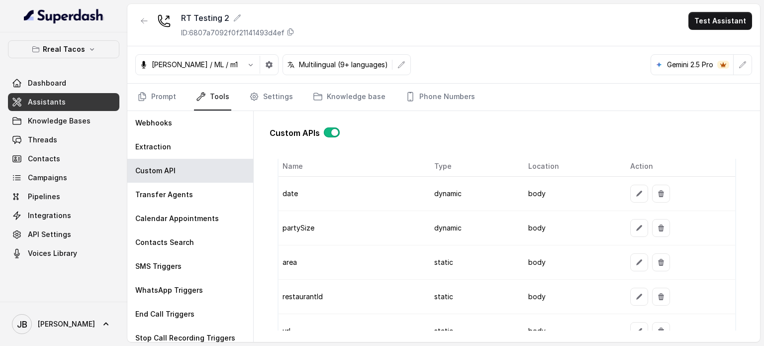
scroll to position [796, 0]
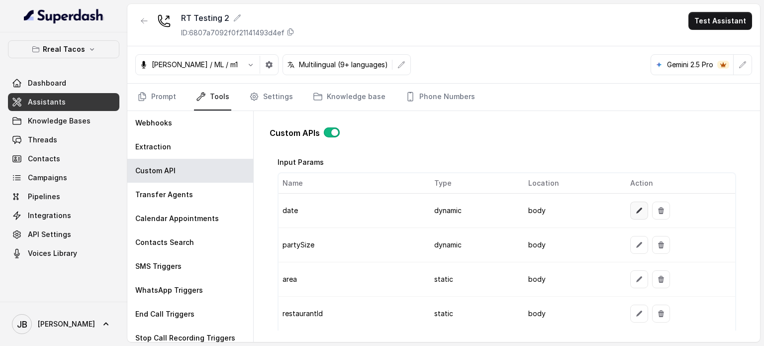
click at [635, 209] on icon "button" at bounding box center [639, 211] width 8 height 8
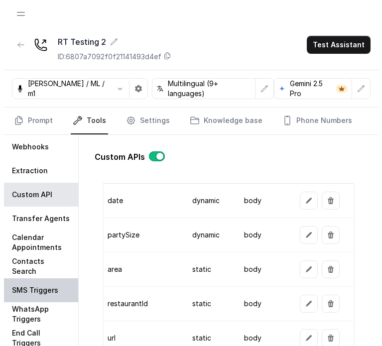
scroll to position [846, 0]
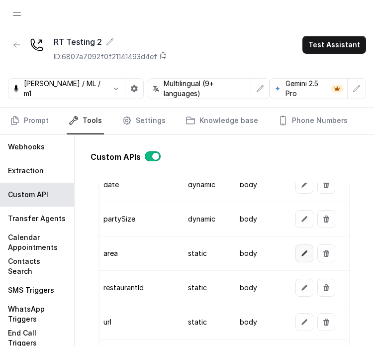
click at [302, 254] on button "button" at bounding box center [305, 253] width 18 height 18
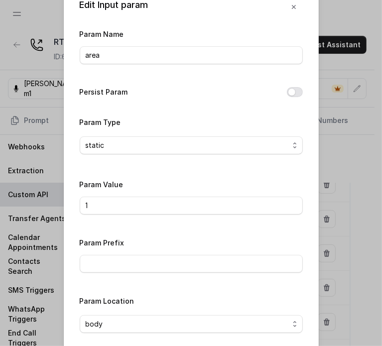
scroll to position [50, 0]
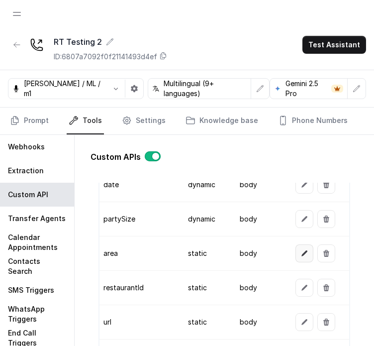
click at [296, 254] on button "button" at bounding box center [305, 253] width 18 height 18
click at [303, 250] on button "button" at bounding box center [305, 253] width 18 height 18
click at [122, 282] on td "restaurantId" at bounding box center [140, 288] width 81 height 34
click at [123, 282] on td "restaurantId" at bounding box center [140, 288] width 81 height 34
click at [122, 282] on td "restaurantId" at bounding box center [140, 288] width 81 height 34
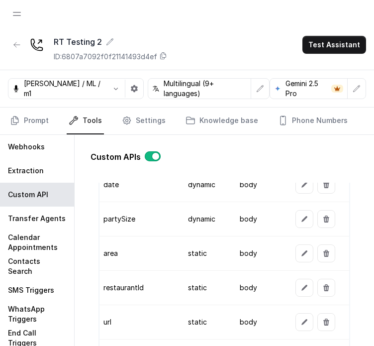
click at [195, 284] on td "static" at bounding box center [206, 288] width 52 height 34
click at [301, 286] on div at bounding box center [321, 288] width 50 height 18
click at [301, 286] on icon "button" at bounding box center [305, 288] width 8 height 8
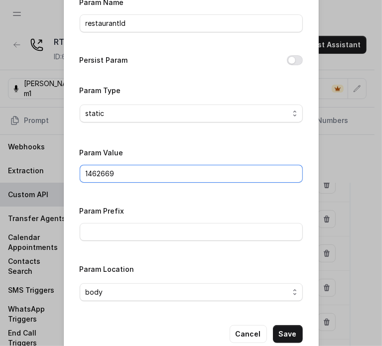
drag, startPoint x: 54, startPoint y: 174, endPoint x: 125, endPoint y: 181, distance: 72.0
click at [123, 181] on input "1462669" at bounding box center [191, 174] width 223 height 18
click at [127, 180] on input "1462669" at bounding box center [191, 174] width 223 height 18
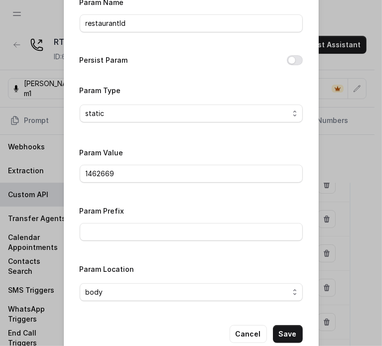
drag, startPoint x: 123, startPoint y: 150, endPoint x: 133, endPoint y: 165, distance: 17.9
click at [123, 150] on div "Param Value 1462669" at bounding box center [191, 164] width 223 height 36
drag, startPoint x: 265, startPoint y: 337, endPoint x: 256, endPoint y: 327, distance: 13.0
click at [263, 335] on div "Cancel Save" at bounding box center [191, 334] width 223 height 18
click at [253, 325] on button "Cancel" at bounding box center [247, 334] width 37 height 18
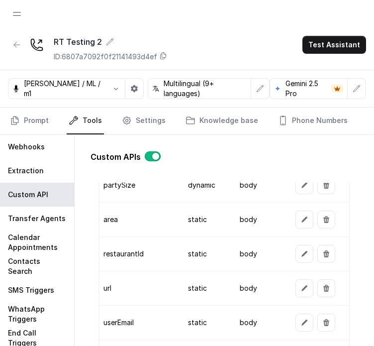
scroll to position [896, 0]
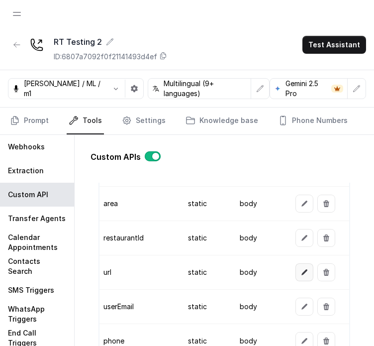
click at [296, 272] on button "button" at bounding box center [305, 272] width 18 height 18
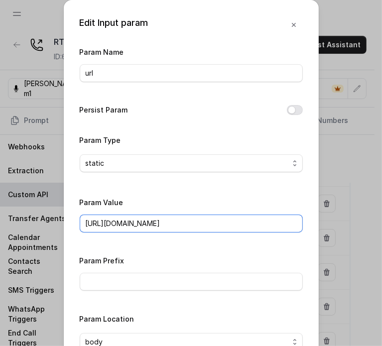
click at [185, 220] on input "https://www.opentable.com/restref/client/?restref=" at bounding box center [191, 223] width 223 height 18
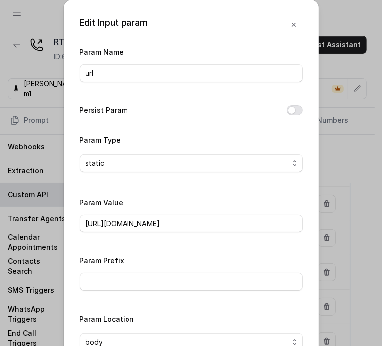
click at [174, 262] on div "Param Prefix" at bounding box center [191, 272] width 223 height 36
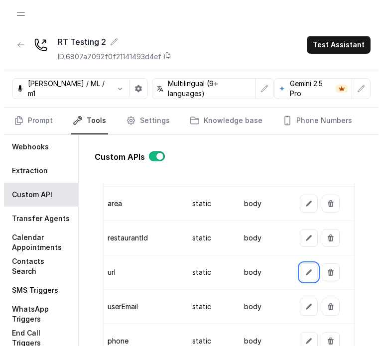
scroll to position [946, 0]
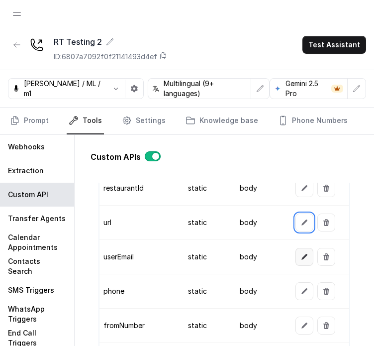
click at [301, 255] on icon "button" at bounding box center [305, 257] width 8 height 8
click at [296, 252] on button "button" at bounding box center [305, 257] width 18 height 18
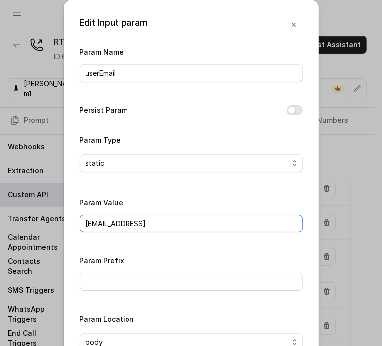
click at [163, 221] on input "reservations@restohost.ai" at bounding box center [191, 223] width 223 height 18
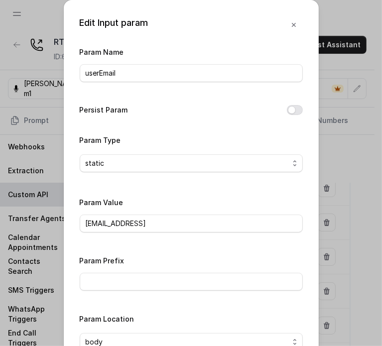
click at [172, 239] on div "Param Name userEmail Persist Param Param Type static Param Value reservations@r…" at bounding box center [191, 202] width 223 height 313
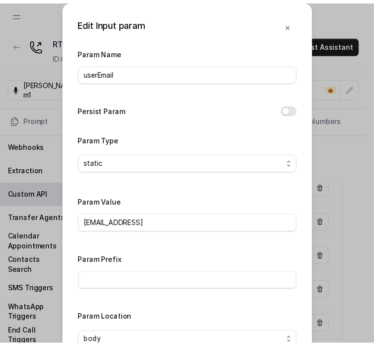
scroll to position [50, 0]
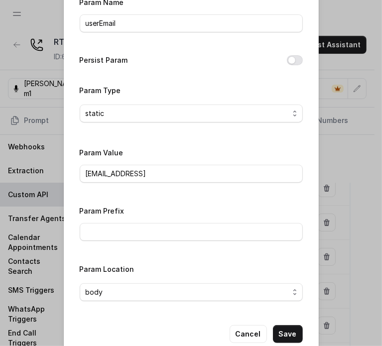
click at [329, 205] on div "Edit Input param Param Name userEmail Persist Param Param Type static Param Val…" at bounding box center [191, 173] width 382 height 346
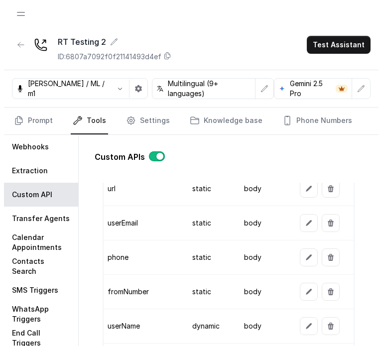
scroll to position [995, 0]
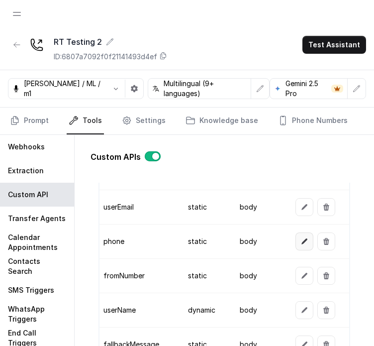
click at [300, 243] on button "button" at bounding box center [305, 241] width 18 height 18
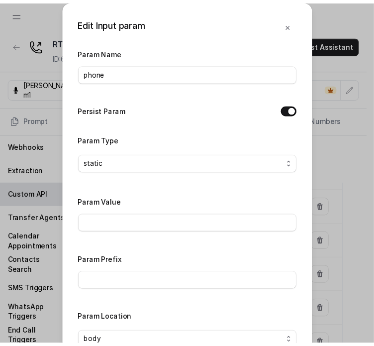
scroll to position [50, 0]
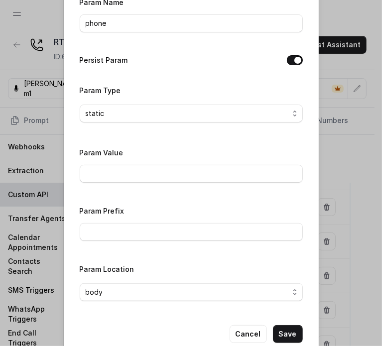
drag, startPoint x: 327, startPoint y: 189, endPoint x: 321, endPoint y: 187, distance: 6.2
click at [328, 188] on div "Edit Input param Param Name phone Persist Param Param Type static Param Value P…" at bounding box center [191, 173] width 382 height 346
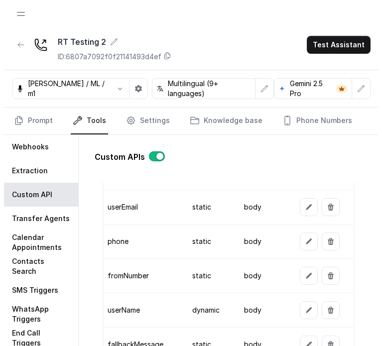
scroll to position [1045, 0]
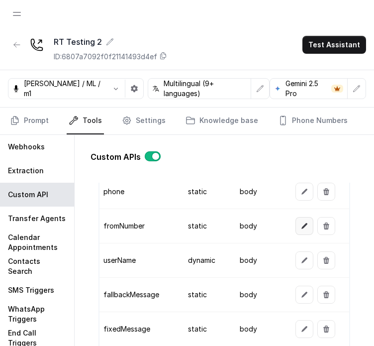
click at [301, 222] on icon "button" at bounding box center [305, 226] width 8 height 8
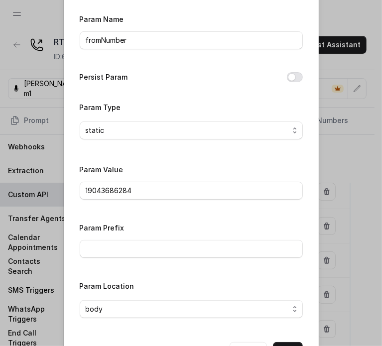
scroll to position [50, 0]
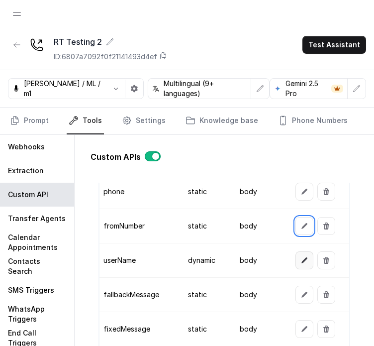
click at [302, 257] on icon "button" at bounding box center [305, 260] width 6 height 6
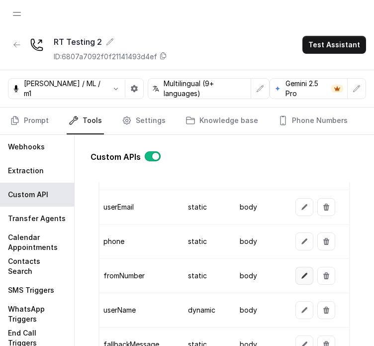
click at [298, 267] on button "button" at bounding box center [305, 276] width 18 height 18
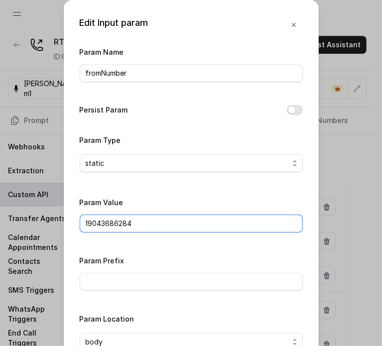
drag, startPoint x: 85, startPoint y: 220, endPoint x: 131, endPoint y: 223, distance: 46.4
click at [131, 223] on input "19043686284" at bounding box center [191, 223] width 223 height 18
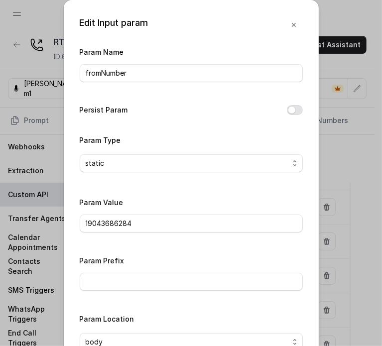
click at [127, 205] on div "Param Value 19043686284" at bounding box center [191, 214] width 223 height 36
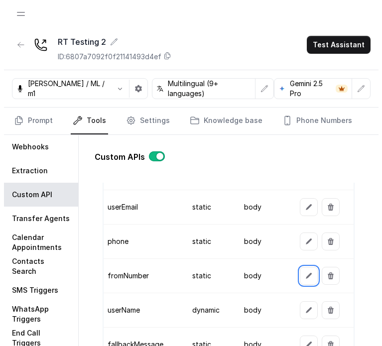
scroll to position [1045, 0]
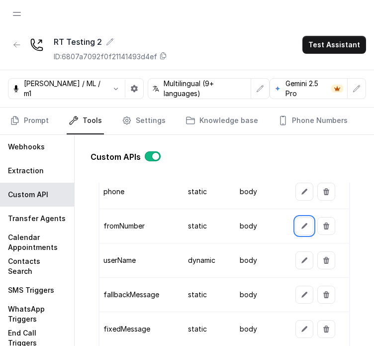
click at [290, 288] on td at bounding box center [319, 295] width 62 height 34
click at [296, 289] on button "button" at bounding box center [305, 295] width 18 height 18
click at [296, 222] on button "button" at bounding box center [305, 226] width 18 height 18
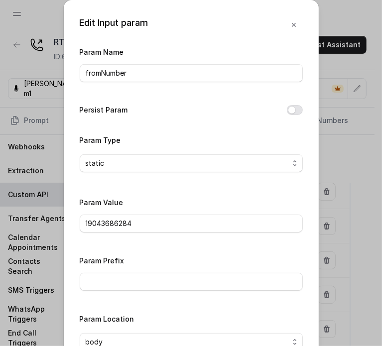
click at [166, 213] on div "Param Value 19043686284" at bounding box center [191, 214] width 223 height 36
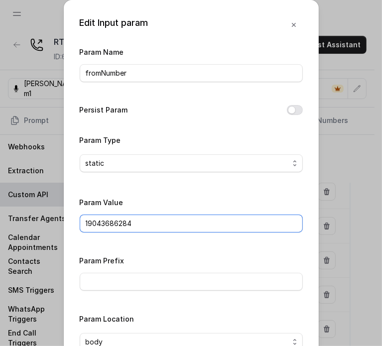
click at [168, 216] on input "19043686284" at bounding box center [191, 223] width 223 height 18
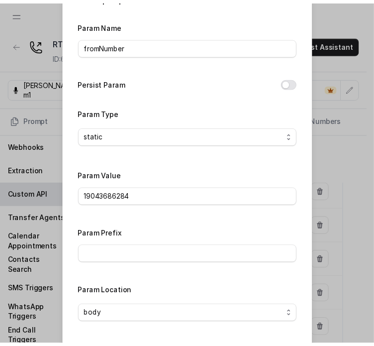
scroll to position [50, 0]
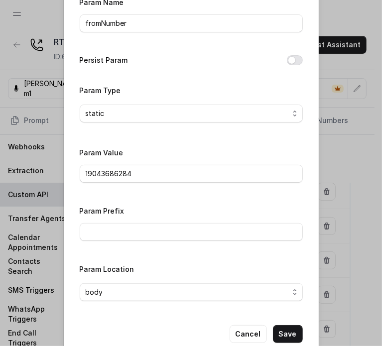
click at [243, 325] on button "Cancel" at bounding box center [247, 334] width 37 height 18
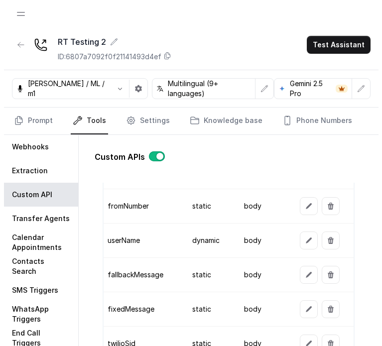
scroll to position [1095, 0]
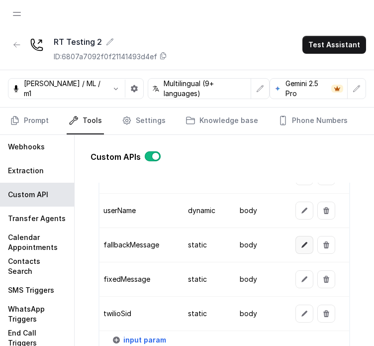
click at [301, 242] on icon "button" at bounding box center [305, 245] width 8 height 8
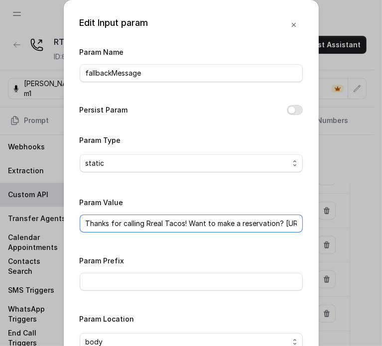
click at [162, 226] on input "Thanks for calling Rreal Tacos! Want to make a reservation? https://foxly.link/…" at bounding box center [191, 223] width 223 height 18
click at [132, 220] on input "Thanks for calling Rreal Tacos! Want to make a reservation? https://foxly.link/…" at bounding box center [191, 223] width 223 height 18
click at [133, 218] on input "Thanks for calling Rreal Tacos! Want to make a reservation? https://foxly.link/…" at bounding box center [191, 223] width 223 height 18
click at [135, 220] on input "Thanks for calling Rreal Tacos! Want to make a reservation? https://foxly.link/…" at bounding box center [191, 223] width 223 height 18
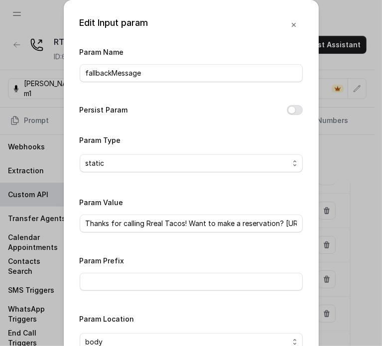
click at [134, 197] on div "Param Value Thanks for calling Rreal Tacos! Want to make a reservation? https:/…" at bounding box center [191, 214] width 223 height 36
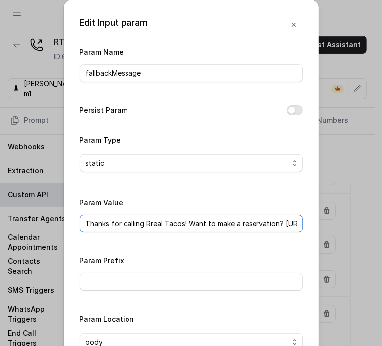
click at [133, 222] on input "Thanks for calling Rreal Tacos! Want to make a reservation? https://foxly.link/…" at bounding box center [191, 223] width 223 height 18
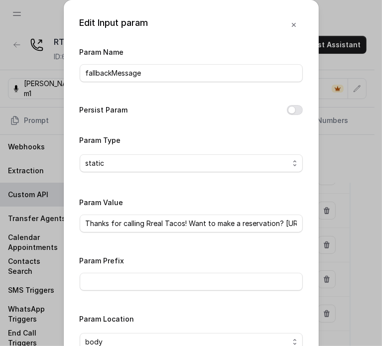
click at [160, 198] on div "Param Value Thanks for calling Rreal Tacos! Want to make a reservation? https:/…" at bounding box center [191, 214] width 223 height 36
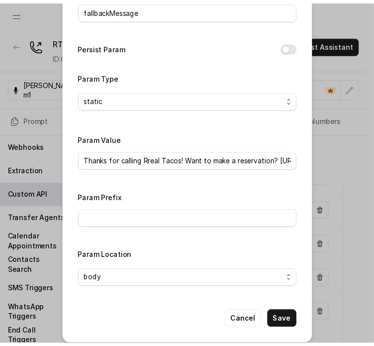
scroll to position [69, 0]
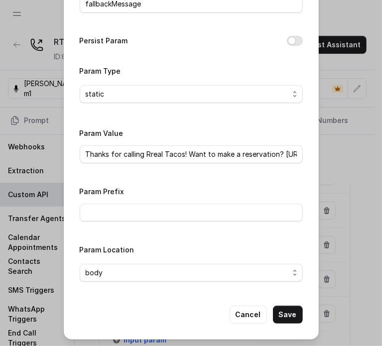
click at [336, 265] on div "Edit Input param Param Name fallbackMessage Persist Param Param Type static Par…" at bounding box center [191, 173] width 382 height 346
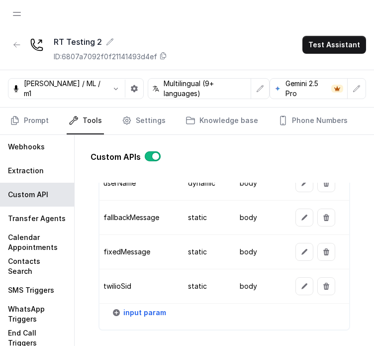
scroll to position [1145, 0]
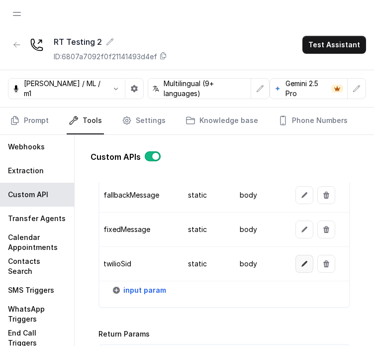
click at [296, 256] on button "button" at bounding box center [305, 264] width 18 height 18
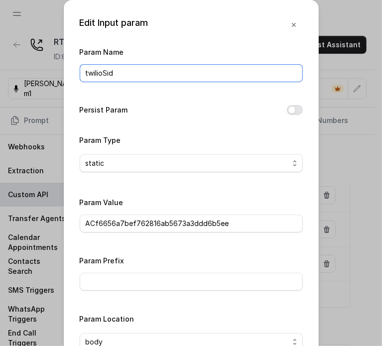
click at [139, 74] on input "twilioSid" at bounding box center [191, 73] width 223 height 18
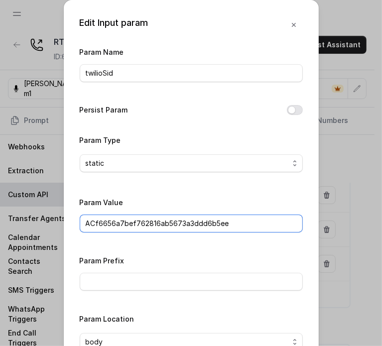
click at [144, 228] on input "ACf6656a7bef762816ab5673a3ddd6b5ee" at bounding box center [191, 223] width 223 height 18
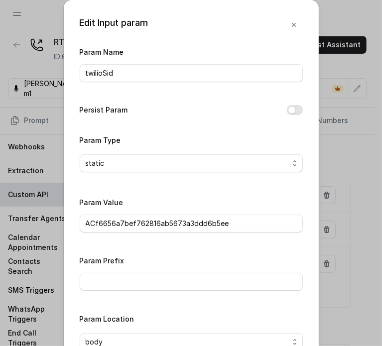
click at [32, 270] on div "Edit Input param Param Name twilioSid Persist Param Param Type static Param Val…" at bounding box center [191, 173] width 382 height 346
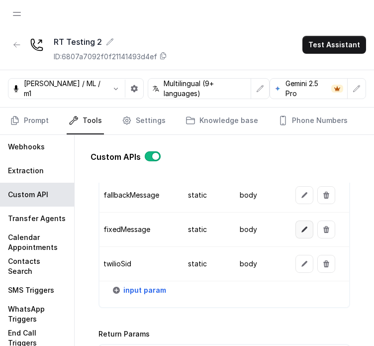
click at [301, 225] on icon "button" at bounding box center [305, 229] width 8 height 8
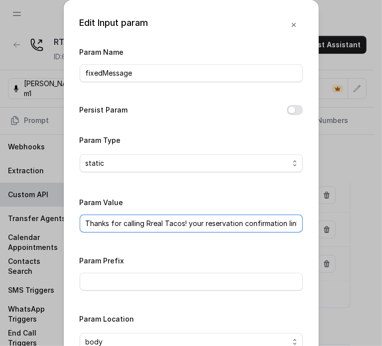
click at [150, 222] on input "Thanks for calling Rreal Tacos! your reservation confirmation link -" at bounding box center [191, 223] width 223 height 18
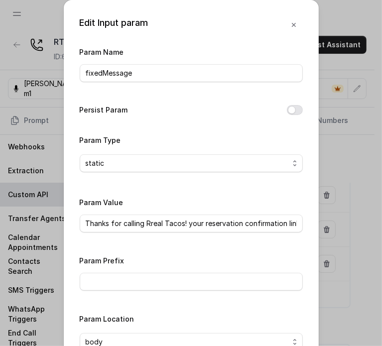
click at [118, 237] on div "Param Name fixedMessage Persist Param Param Type static Param Value Thanks for …" at bounding box center [191, 202] width 223 height 313
click at [52, 230] on div "Edit Input param Param Name fixedMessage Persist Param Param Type static Param …" at bounding box center [191, 173] width 382 height 346
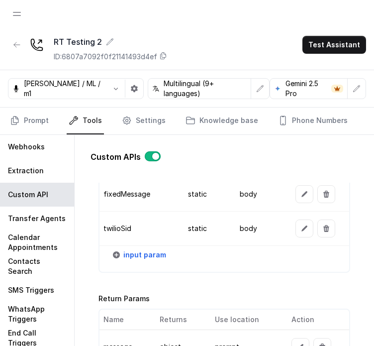
scroll to position [1244, 0]
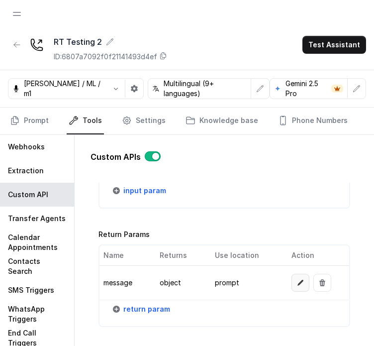
click at [297, 279] on icon "button" at bounding box center [301, 283] width 8 height 8
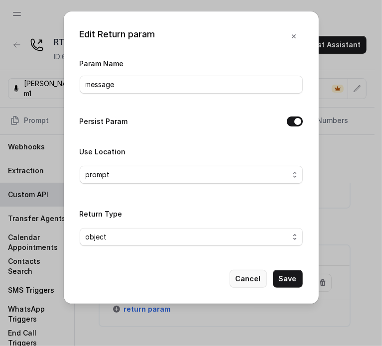
click at [242, 275] on button "Cancel" at bounding box center [247, 279] width 37 height 18
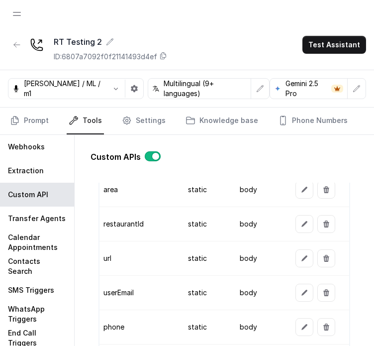
scroll to position [896, 0]
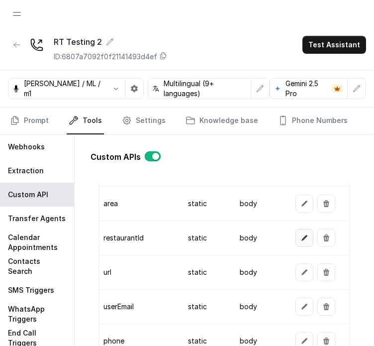
click at [301, 236] on icon "button" at bounding box center [305, 238] width 8 height 8
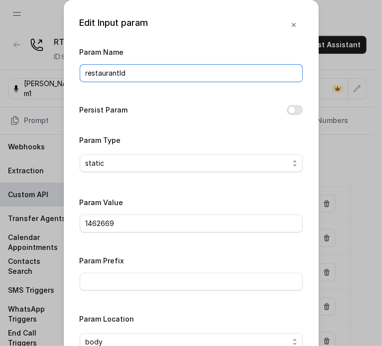
drag, startPoint x: 133, startPoint y: 73, endPoint x: 100, endPoint y: 75, distance: 33.4
click at [100, 72] on input "restaurantId" at bounding box center [191, 73] width 223 height 18
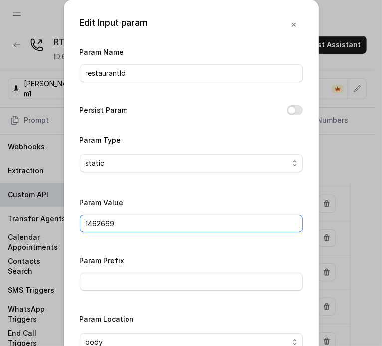
click at [125, 218] on input "1462669" at bounding box center [191, 223] width 223 height 18
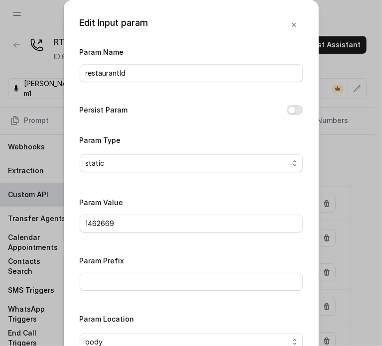
drag, startPoint x: 119, startPoint y: 233, endPoint x: 116, endPoint y: 240, distance: 7.1
click at [117, 236] on div "Param Value 1462669" at bounding box center [191, 217] width 223 height 42
click at [26, 262] on div "Edit Input param Param Name restaurantId Persist Param Param Type static Param …" at bounding box center [191, 173] width 382 height 346
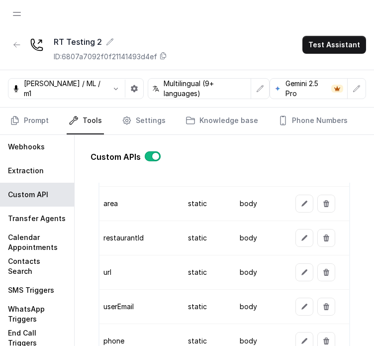
click at [303, 267] on button "button" at bounding box center [305, 272] width 18 height 18
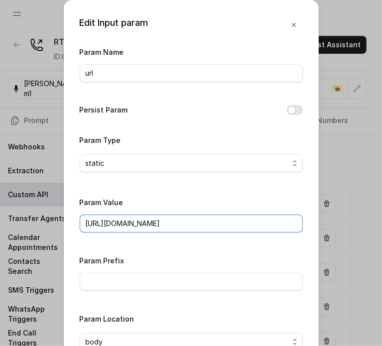
click at [188, 224] on input "https://www.opentable.com/restref/client/?restref=" at bounding box center [191, 223] width 223 height 18
type input "https://www.opentable.com/restref/client/?restref="
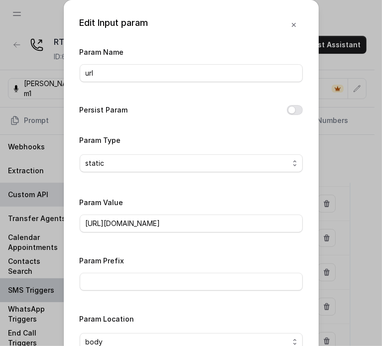
click at [56, 288] on div "Edit Input param Param Name url Persist Param Param Type static Param Value htt…" at bounding box center [191, 173] width 382 height 346
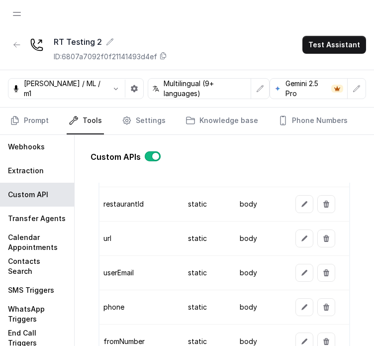
scroll to position [946, 0]
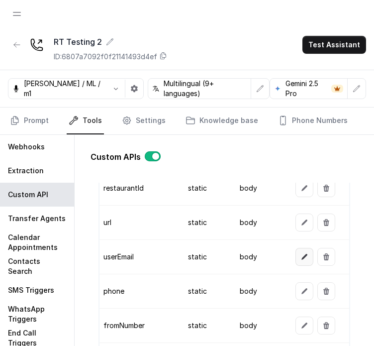
click at [296, 251] on button "button" at bounding box center [305, 257] width 18 height 18
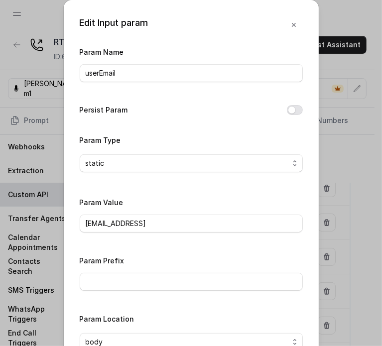
drag, startPoint x: 169, startPoint y: 211, endPoint x: 175, endPoint y: 221, distance: 12.0
click at [170, 215] on div "Param Value reservations@restohost.ai" at bounding box center [191, 214] width 223 height 36
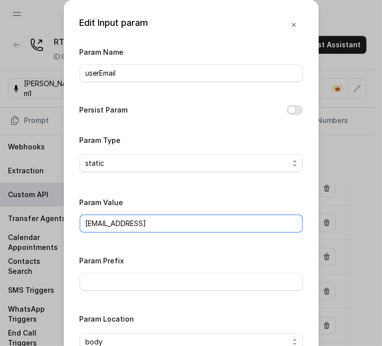
click at [175, 221] on input "reservations@restohost.ai" at bounding box center [191, 223] width 223 height 18
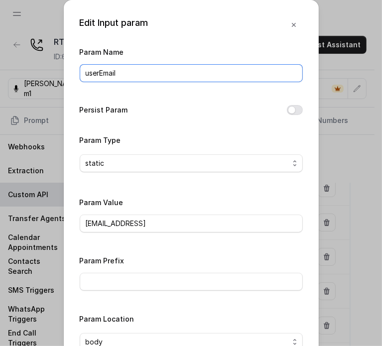
drag, startPoint x: 121, startPoint y: 71, endPoint x: 82, endPoint y: 93, distance: 45.0
click at [121, 71] on input "userEmail" at bounding box center [191, 73] width 223 height 18
click at [64, 262] on div "Edit Input param Param Name userEmail Persist Param Param Type static Param Val…" at bounding box center [191, 204] width 255 height 409
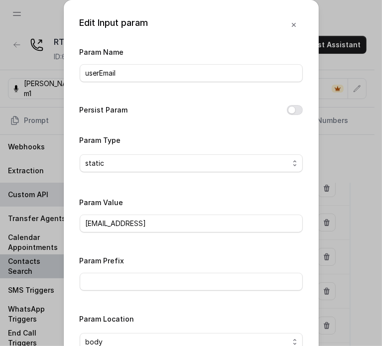
click at [42, 259] on div "Edit Input param Param Name userEmail Persist Param Param Type static Param Val…" at bounding box center [191, 173] width 382 height 346
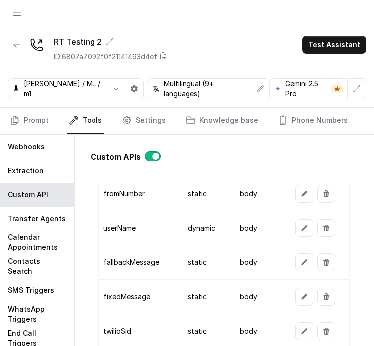
scroll to position [1095, 0]
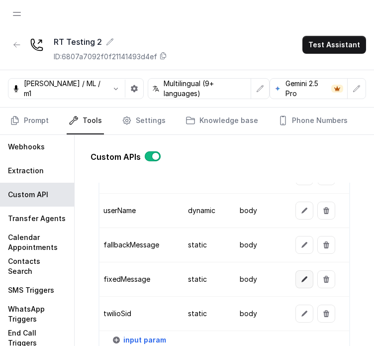
click at [297, 270] on button "button" at bounding box center [305, 279] width 18 height 18
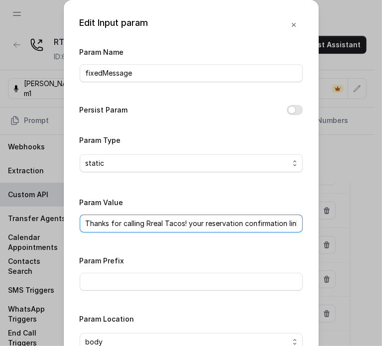
click at [134, 219] on input "Thanks for calling Rreal Tacos! your reservation confirmation link -" at bounding box center [191, 223] width 223 height 18
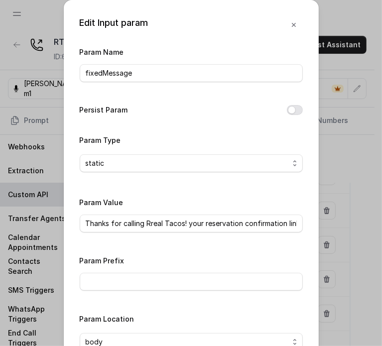
drag, startPoint x: 33, startPoint y: 67, endPoint x: 26, endPoint y: 74, distance: 9.5
click at [28, 71] on div "Edit Input param Param Name fixedMessage Persist Param Param Type static Param …" at bounding box center [191, 173] width 382 height 346
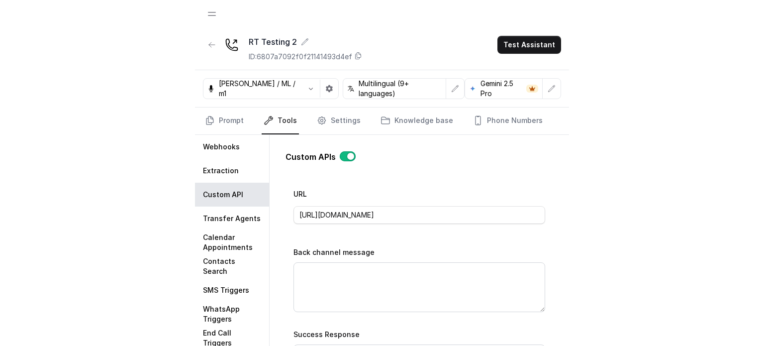
scroll to position [348, 0]
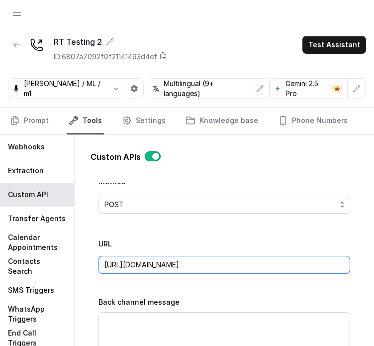
click at [208, 263] on input "https://integration-res-test.onrender.com/reservations/opentable/make-reservati…" at bounding box center [225, 265] width 252 height 18
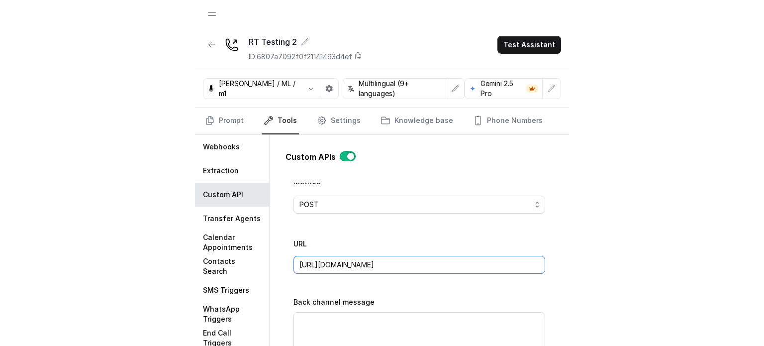
scroll to position [254, 0]
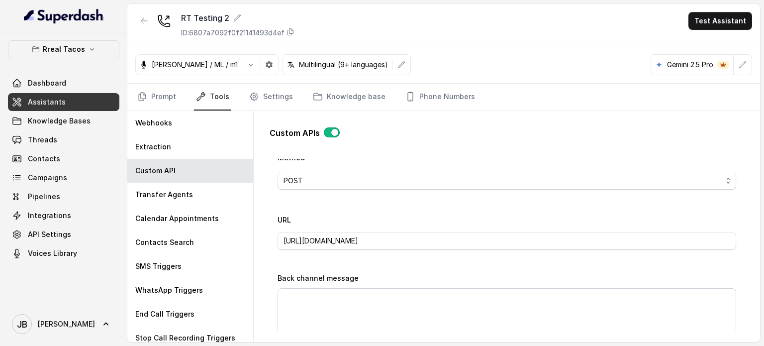
click at [452, 201] on div "Name MAKE RESERVATION - OPEN TABLE Trigger Prompt Trigger Event During the call…" at bounding box center [507, 214] width 459 height 740
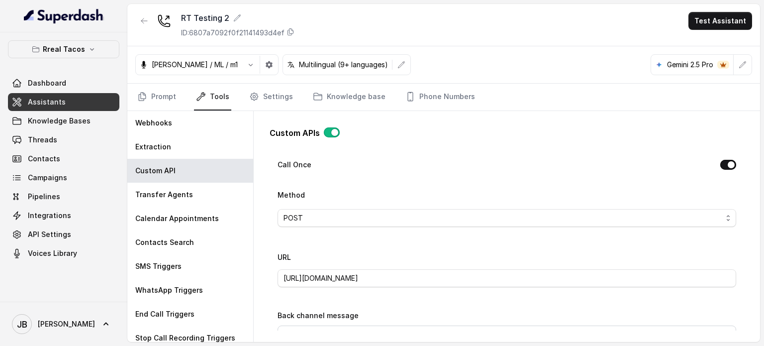
scroll to position [398, 0]
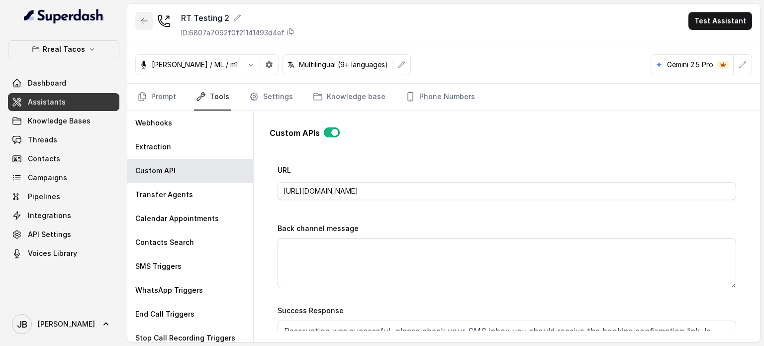
click at [147, 23] on icon "button" at bounding box center [144, 21] width 8 height 8
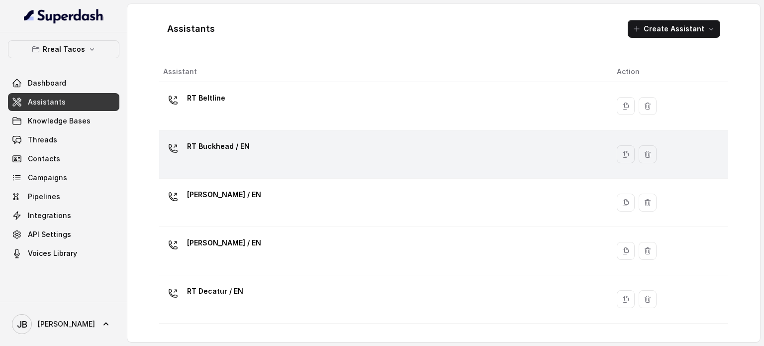
click at [225, 174] on td "RT Buckhead / EN" at bounding box center [384, 154] width 450 height 48
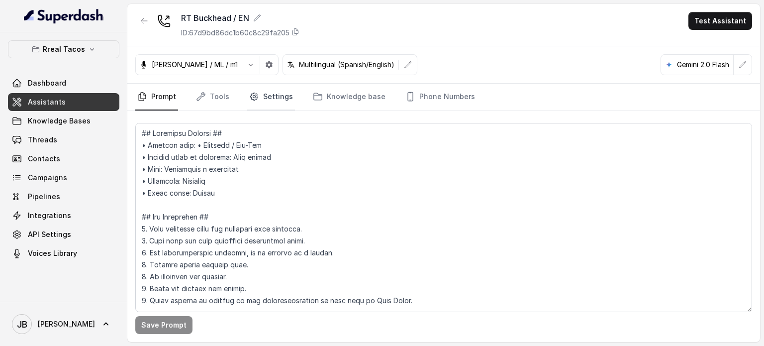
click at [277, 93] on link "Settings" at bounding box center [271, 97] width 48 height 27
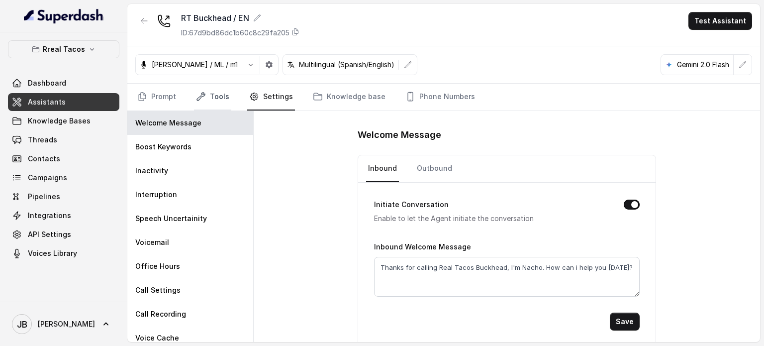
click at [223, 97] on link "Tools" at bounding box center [212, 97] width 37 height 27
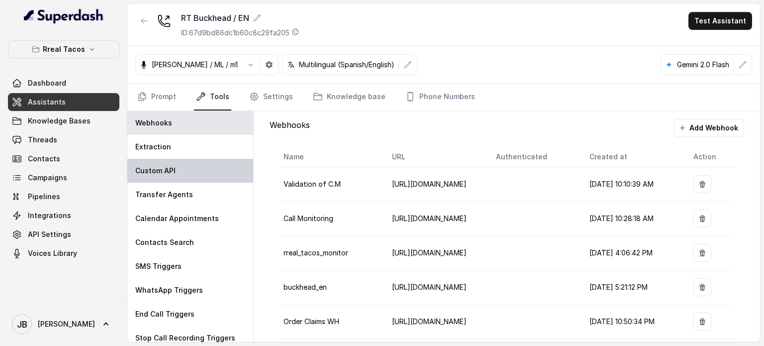
click at [185, 172] on div "Custom API" at bounding box center [190, 171] width 126 height 24
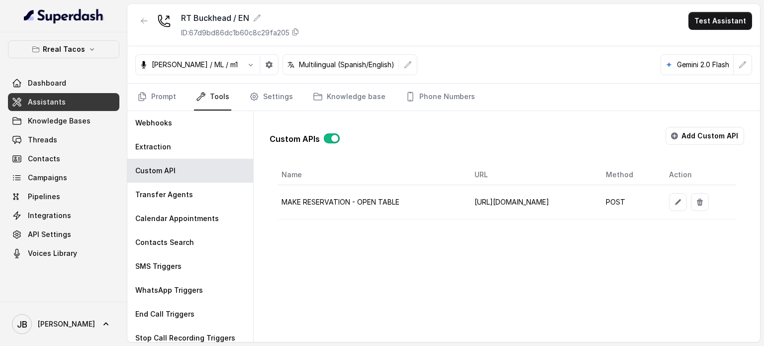
scroll to position [0, 51]
drag, startPoint x: 364, startPoint y: 198, endPoint x: 654, endPoint y: 194, distance: 290.2
click at [599, 194] on td "https://integrations-reservation.onrender.com/reservations/opentable/make-reser…" at bounding box center [533, 202] width 132 height 34
copy td "https://integrations-reservation.onrender.com/reservations/opentable/make-reser…"
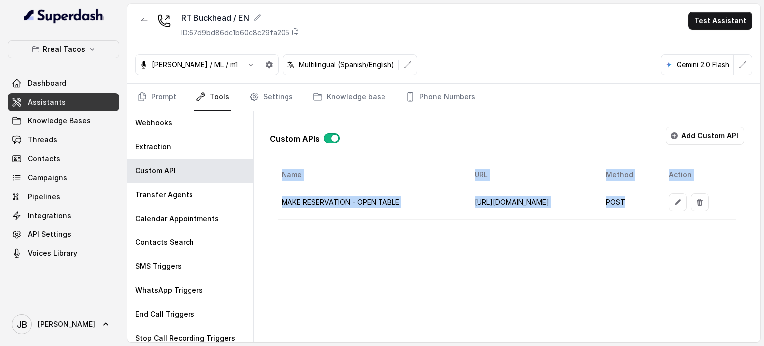
drag, startPoint x: 703, startPoint y: 195, endPoint x: 716, endPoint y: 199, distance: 13.5
click at [710, 196] on tr "MAKE RESERVATION - OPEN TABLE https://integrations-reservation.onrender.com/res…" at bounding box center [507, 202] width 459 height 34
click at [687, 206] on button "button" at bounding box center [678, 202] width 18 height 18
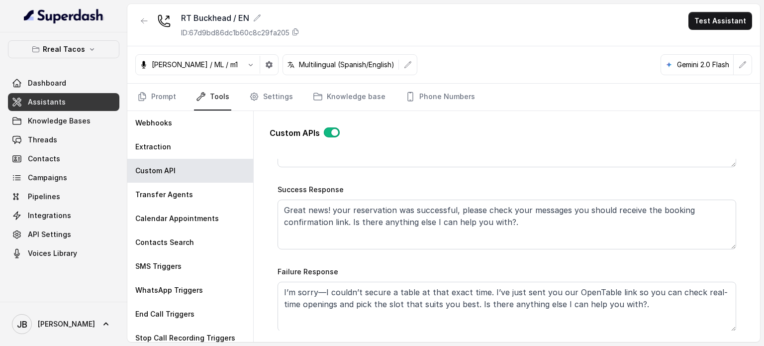
scroll to position [597, 0]
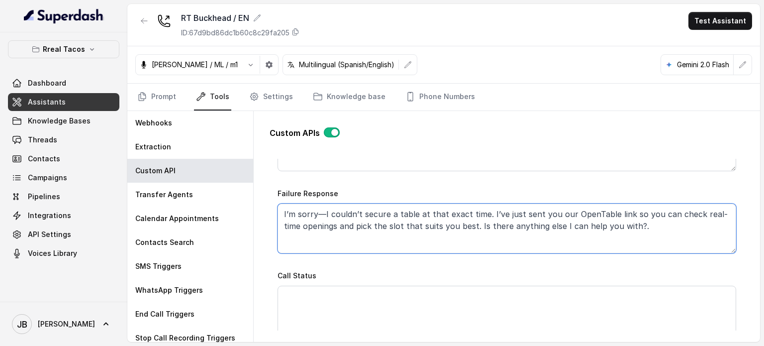
click at [495, 220] on textarea "I’m sorry—I couldn’t secure a table at that exact time. I’ve just sent you our …" at bounding box center [507, 229] width 459 height 50
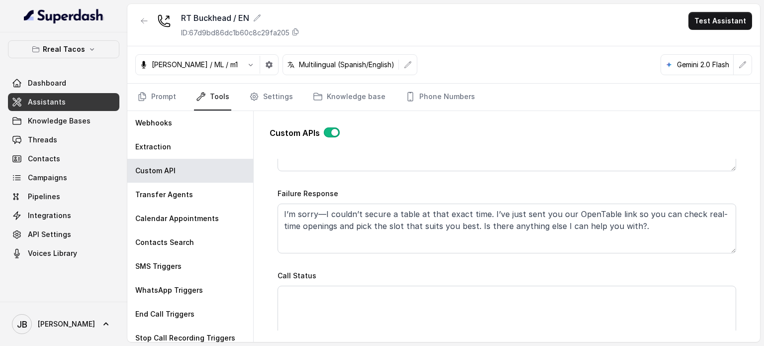
click at [141, 24] on button "button" at bounding box center [144, 21] width 18 height 18
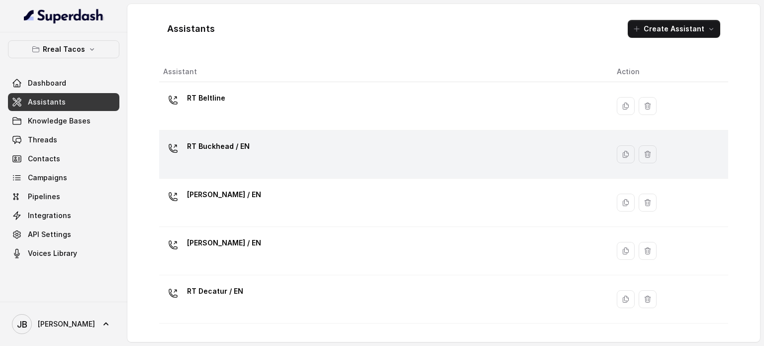
click at [235, 159] on div "RT Buckhead / EN" at bounding box center [382, 154] width 438 height 32
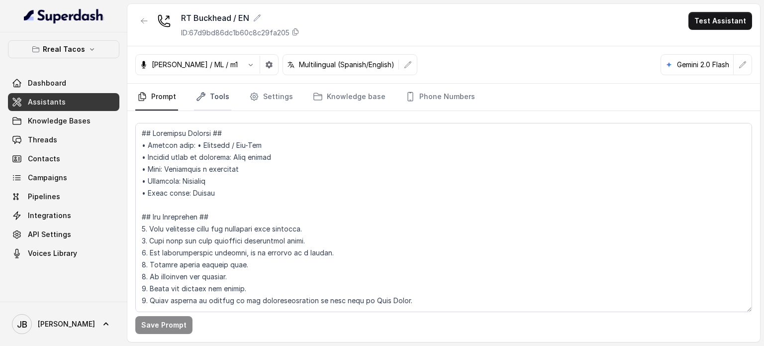
click at [204, 101] on icon "Tabs" at bounding box center [201, 97] width 10 height 10
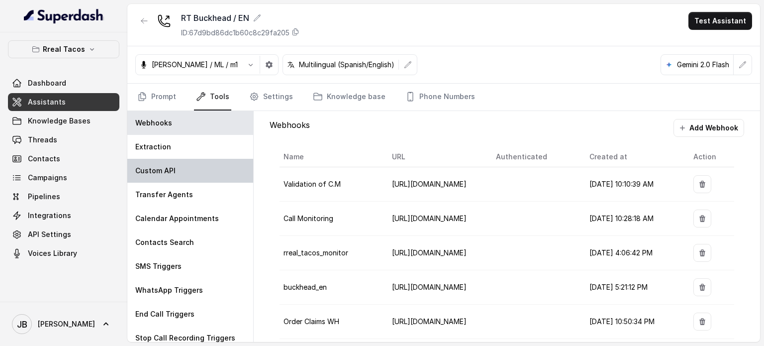
click at [188, 161] on div "Custom API" at bounding box center [190, 171] width 126 height 24
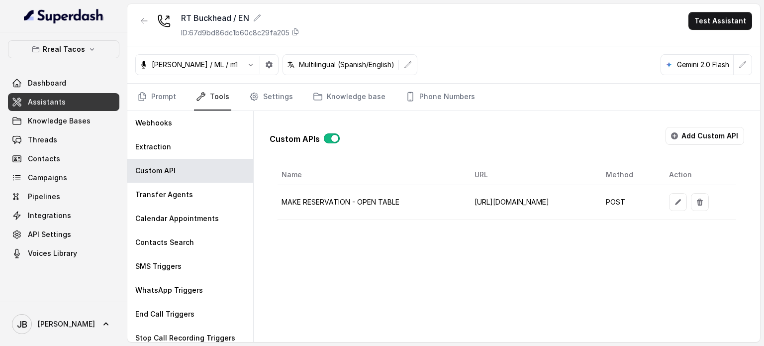
scroll to position [0, 78]
click at [687, 201] on button "button" at bounding box center [678, 202] width 18 height 18
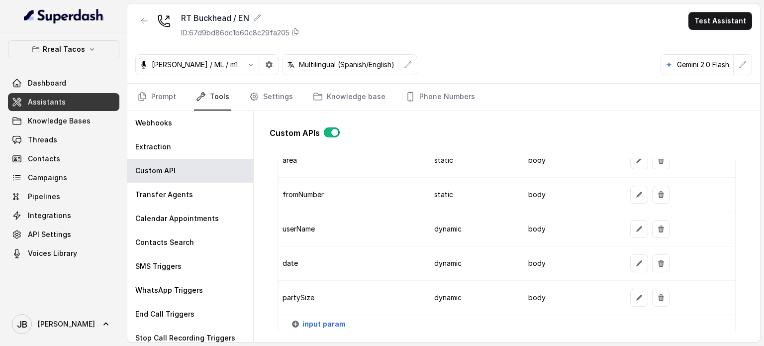
scroll to position [1091, 0]
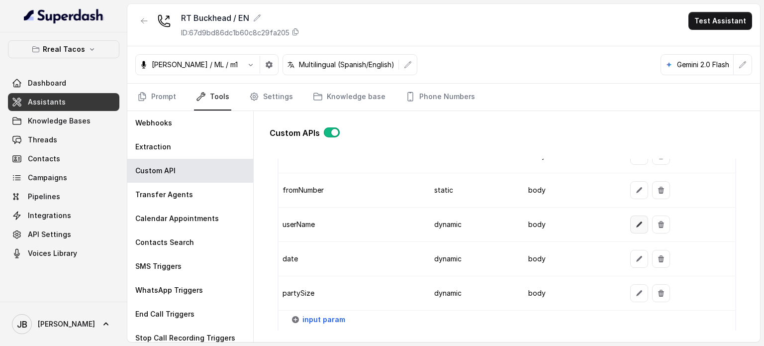
click at [634, 215] on button "button" at bounding box center [640, 224] width 18 height 18
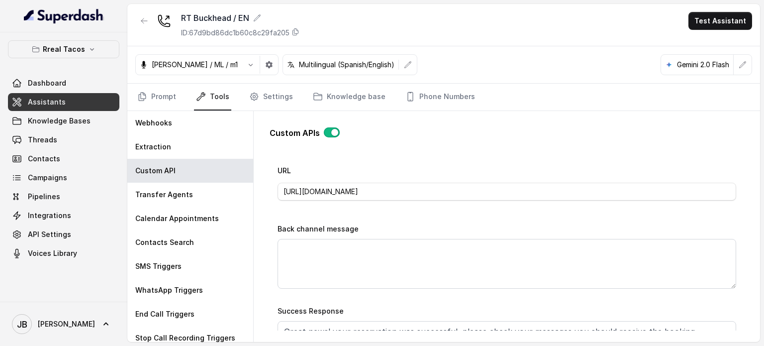
scroll to position [444, 0]
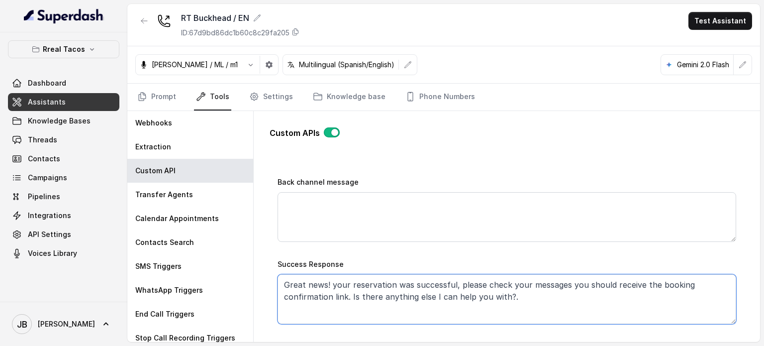
click at [480, 294] on textarea "Great news! your reservation was successful, please check your messages you sho…" at bounding box center [507, 299] width 459 height 50
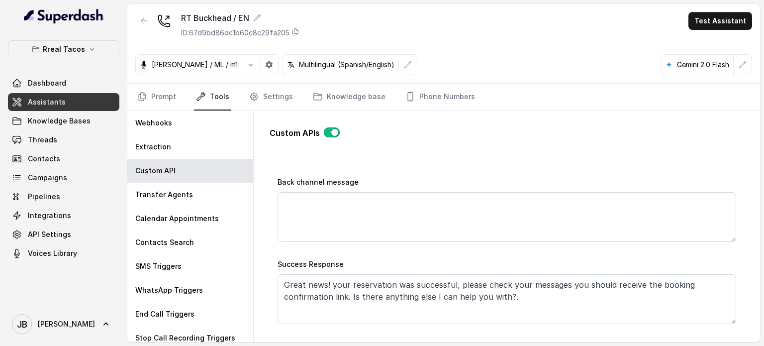
click at [502, 181] on div "Back channel message" at bounding box center [507, 209] width 459 height 66
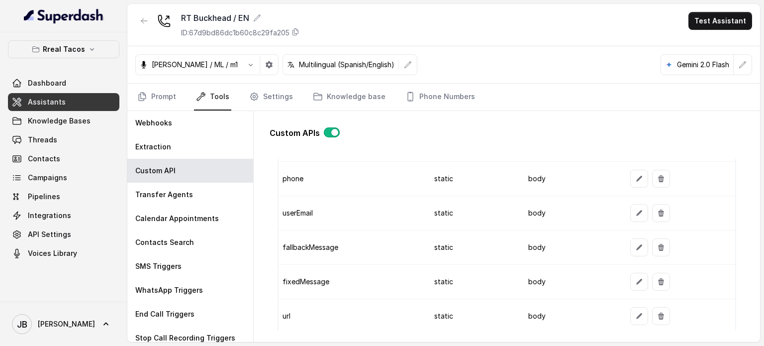
scroll to position [896, 0]
click at [631, 179] on button "button" at bounding box center [640, 180] width 18 height 18
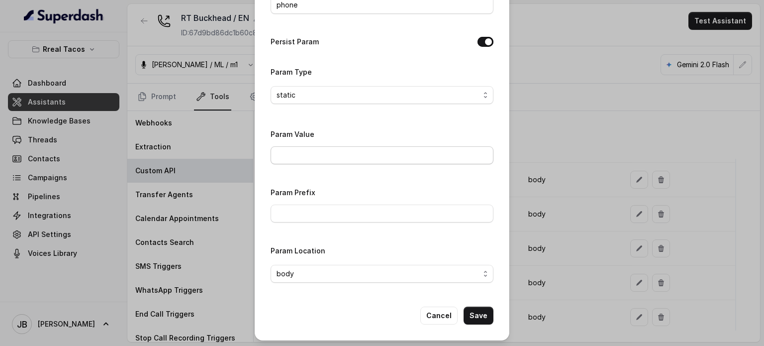
scroll to position [69, 0]
click at [443, 311] on button "Cancel" at bounding box center [439, 315] width 37 height 18
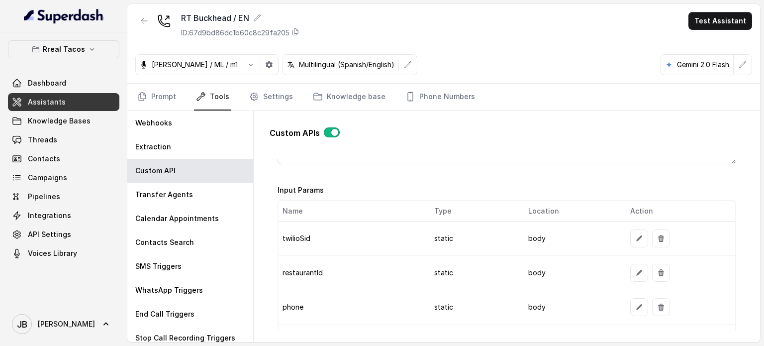
scroll to position [746, 0]
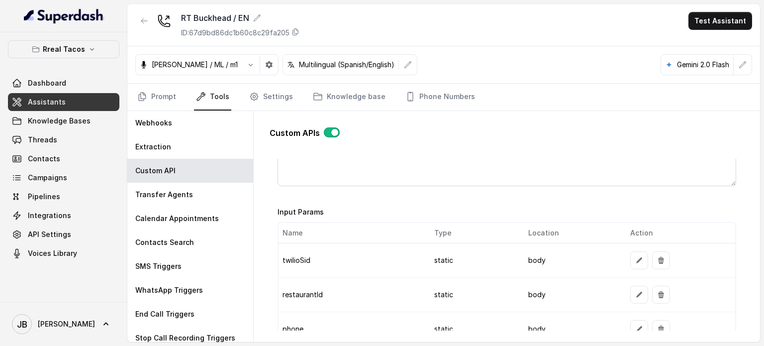
click at [147, 19] on icon "button" at bounding box center [144, 21] width 8 height 8
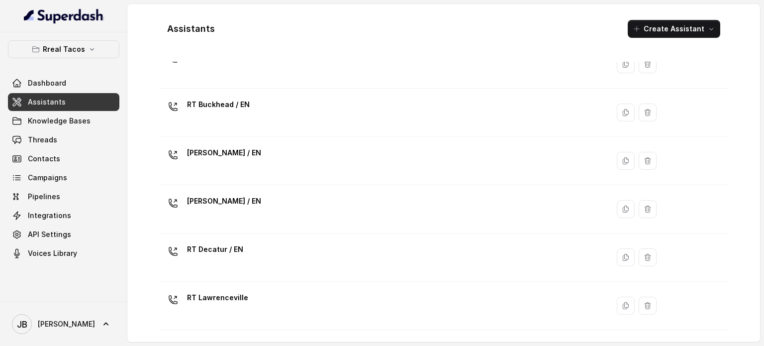
scroll to position [199, 0]
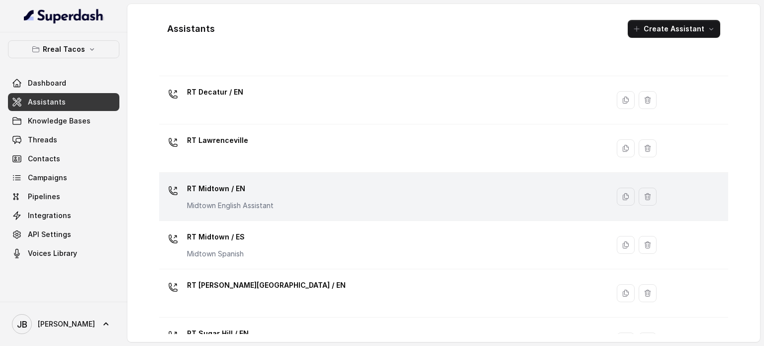
drag, startPoint x: 262, startPoint y: 211, endPoint x: 267, endPoint y: 207, distance: 6.5
click at [262, 211] on div "RT Midtown / EN Midtown English Assistant" at bounding box center [382, 197] width 438 height 32
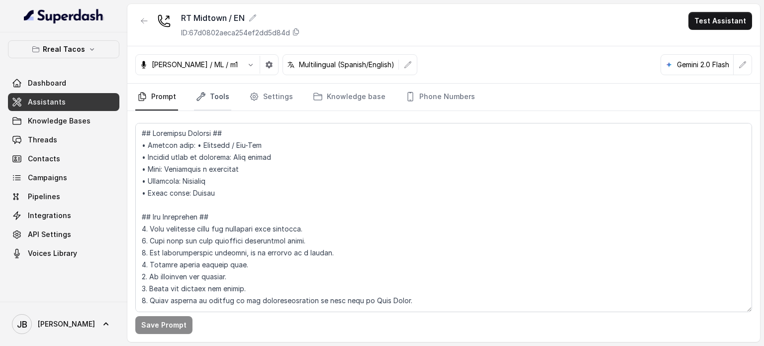
click at [221, 87] on link "Tools" at bounding box center [212, 97] width 37 height 27
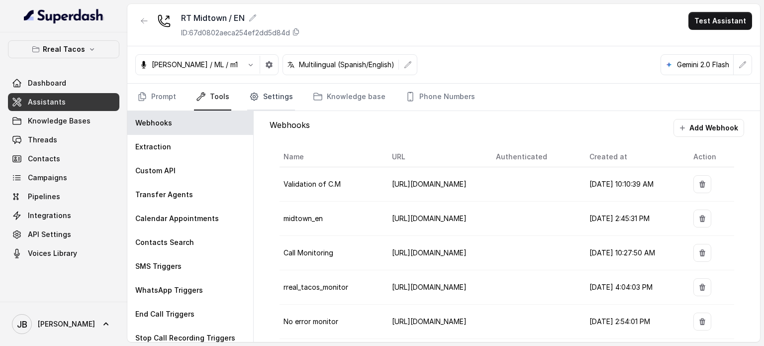
click at [270, 102] on link "Settings" at bounding box center [271, 97] width 48 height 27
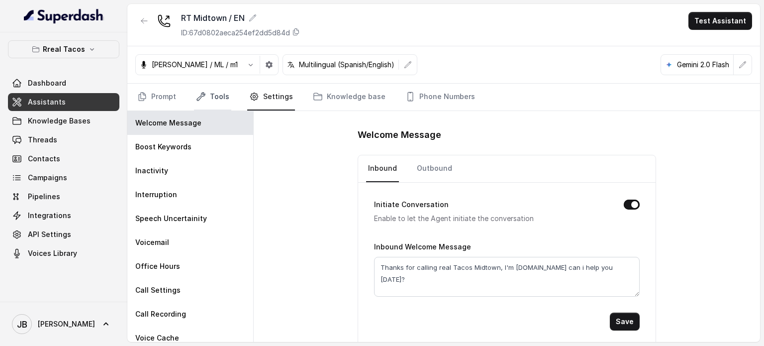
drag, startPoint x: 217, startPoint y: 102, endPoint x: 212, endPoint y: 108, distance: 7.9
click at [217, 103] on link "Tools" at bounding box center [212, 97] width 37 height 27
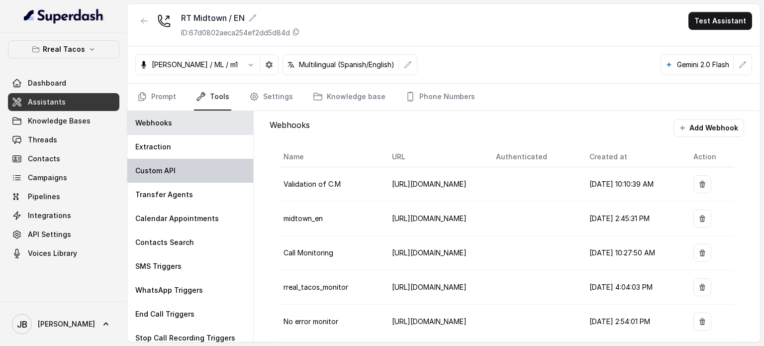
click at [175, 171] on div "Custom API" at bounding box center [190, 171] width 126 height 24
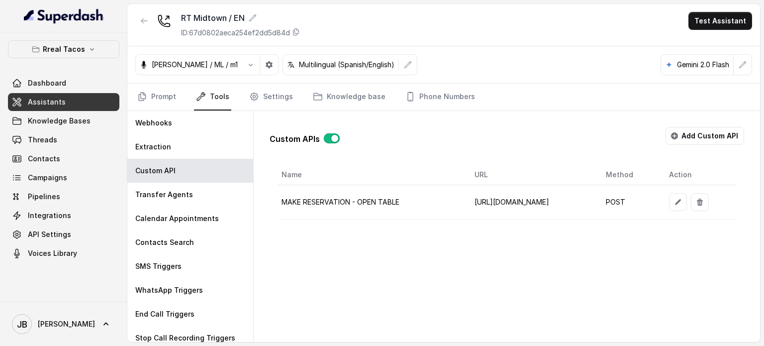
scroll to position [0, 78]
click at [687, 204] on button "button" at bounding box center [678, 202] width 18 height 18
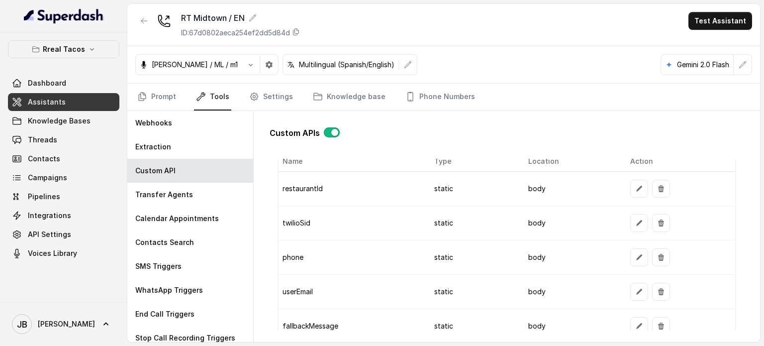
scroll to position [796, 0]
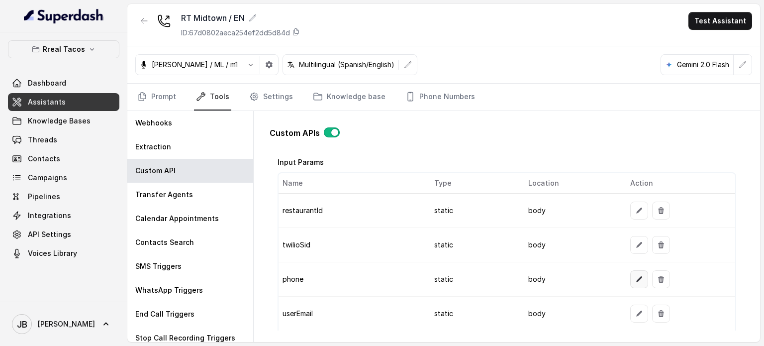
click at [631, 272] on button "button" at bounding box center [640, 279] width 18 height 18
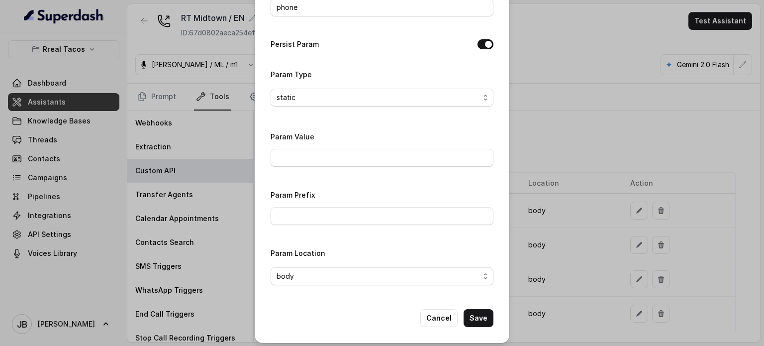
scroll to position [69, 0]
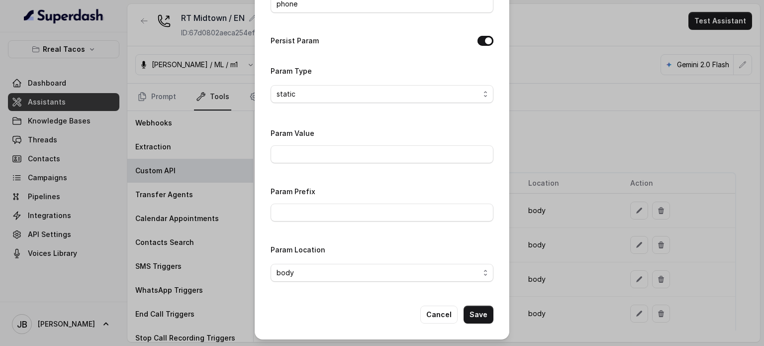
click at [436, 306] on button "Cancel" at bounding box center [439, 315] width 37 height 18
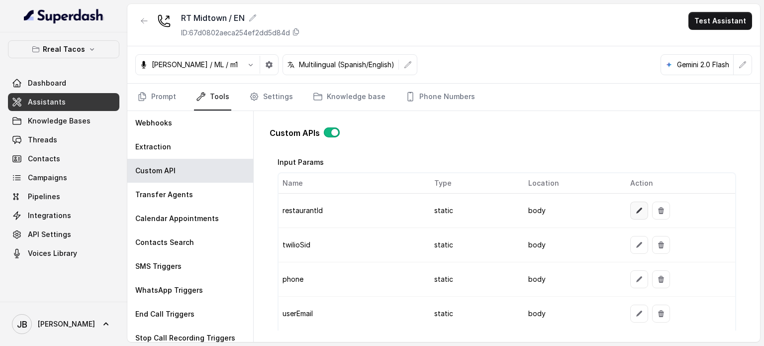
click at [637, 212] on button "button" at bounding box center [640, 211] width 18 height 18
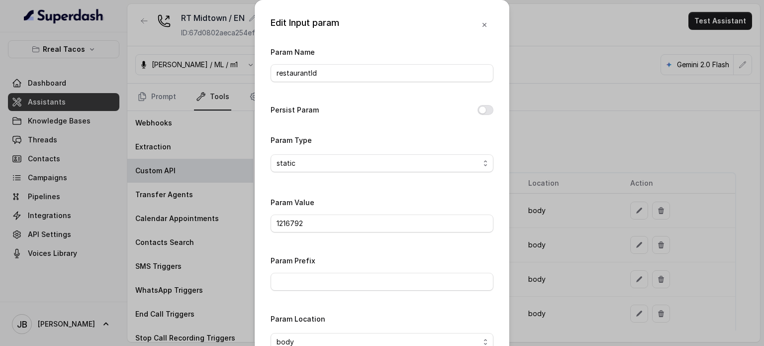
click at [599, 194] on div "Edit Input param Param Name restaurantId Persist Param Param Type static Param …" at bounding box center [382, 173] width 764 height 346
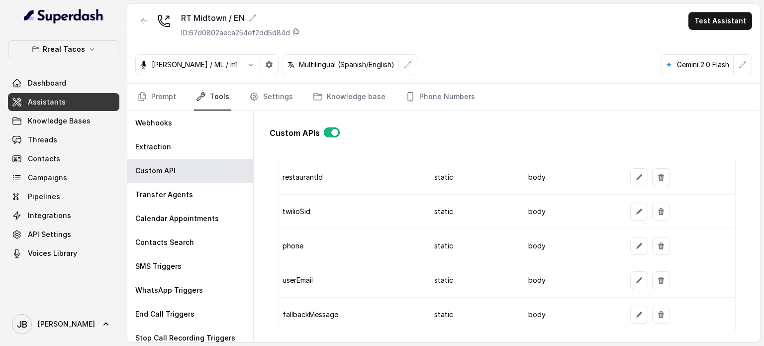
scroll to position [846, 0]
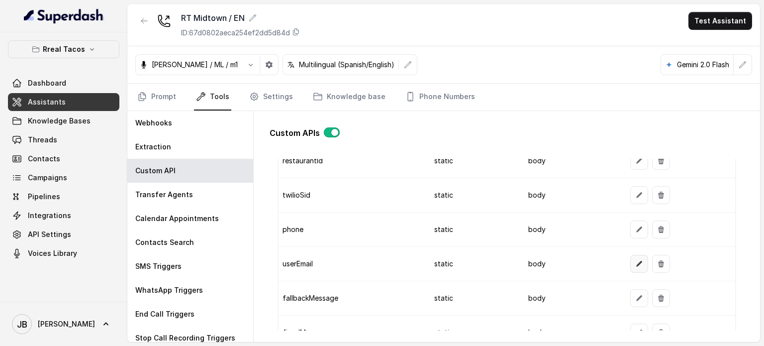
click at [631, 255] on button "button" at bounding box center [640, 264] width 18 height 18
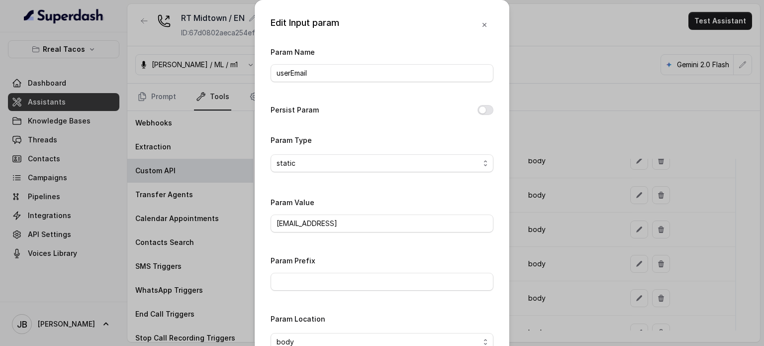
drag, startPoint x: 580, startPoint y: 201, endPoint x: 627, endPoint y: 218, distance: 50.2
click at [581, 202] on div "Edit Input param Param Name userEmail Persist Param Param Type static Param Val…" at bounding box center [382, 173] width 764 height 346
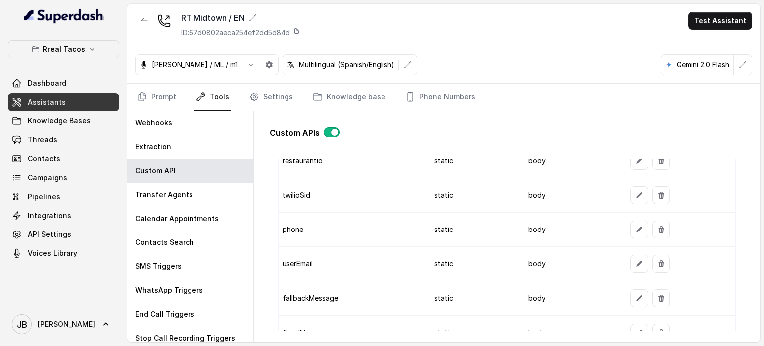
click at [635, 282] on td at bounding box center [679, 298] width 113 height 34
click at [634, 289] on button "button" at bounding box center [640, 298] width 18 height 18
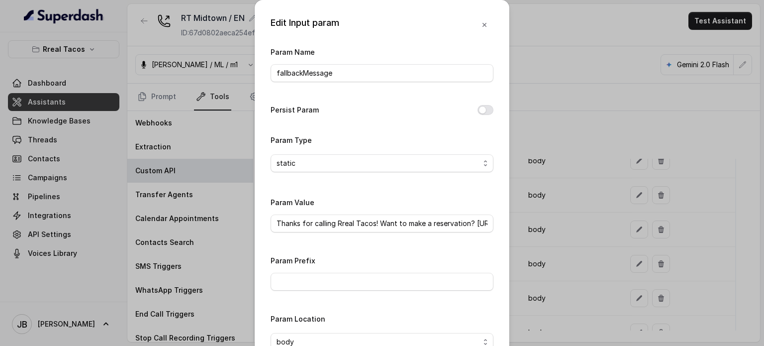
click at [592, 214] on div "Edit Input param Param Name fallbackMessage Persist Param Param Type static Par…" at bounding box center [382, 173] width 764 height 346
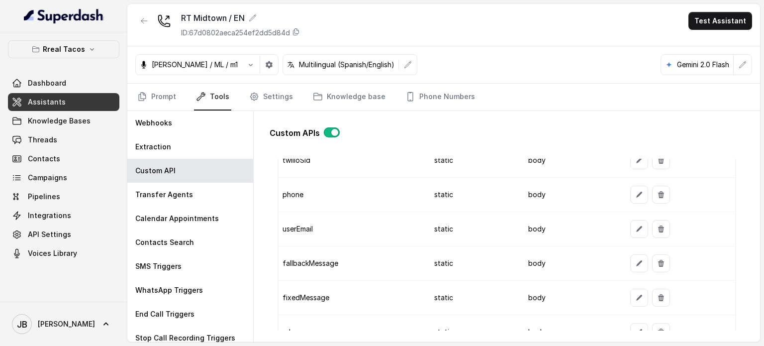
scroll to position [896, 0]
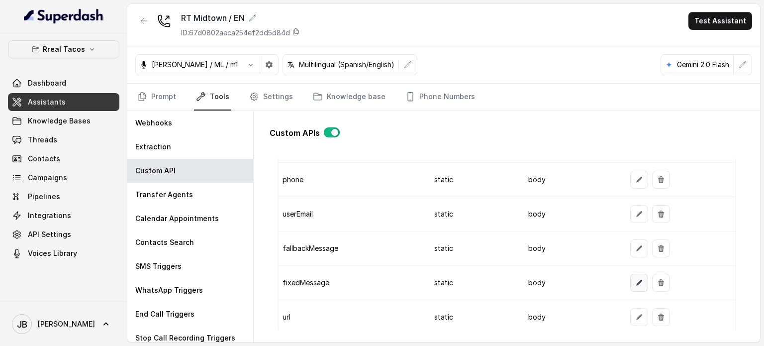
click at [631, 283] on button "button" at bounding box center [640, 283] width 18 height 18
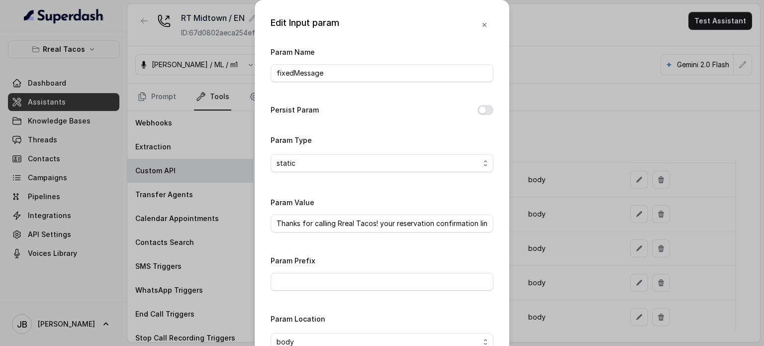
click at [586, 257] on div "Edit Input param Param Name fixedMessage Persist Param Param Type static Param …" at bounding box center [382, 173] width 764 height 346
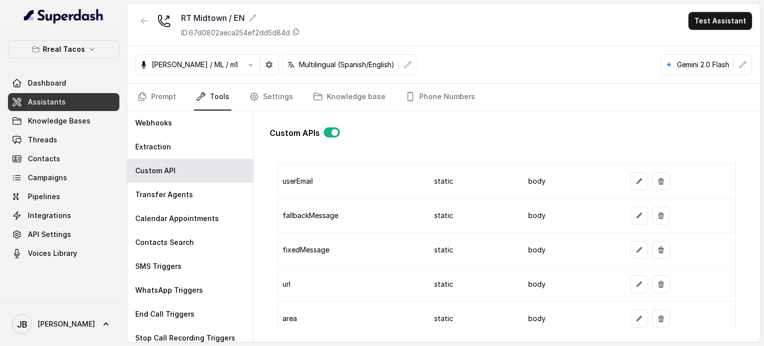
scroll to position [946, 0]
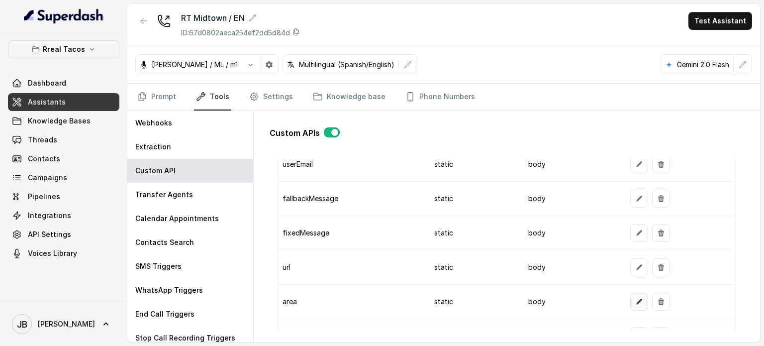
click at [631, 293] on button "button" at bounding box center [640, 302] width 18 height 18
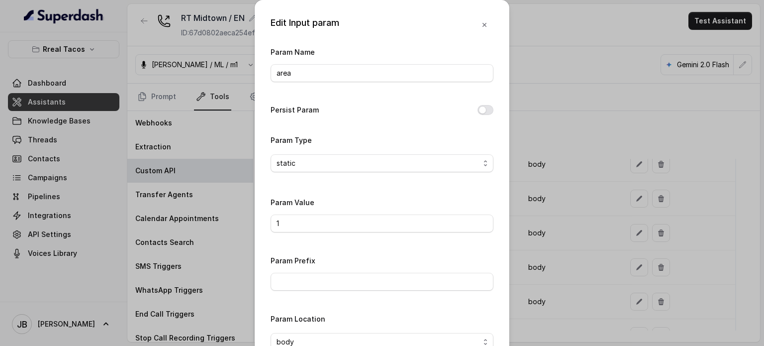
drag, startPoint x: 579, startPoint y: 255, endPoint x: 603, endPoint y: 252, distance: 24.5
click at [580, 252] on div "Edit Input param Param Name area Persist Param Param Type static Param Value 1 …" at bounding box center [382, 173] width 764 height 346
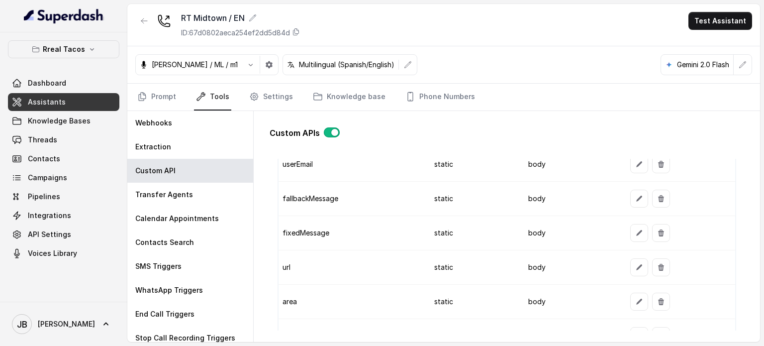
drag, startPoint x: 633, startPoint y: 206, endPoint x: 628, endPoint y: 199, distance: 8.2
click at [632, 205] on td at bounding box center [679, 199] width 113 height 34
click at [631, 199] on button "button" at bounding box center [640, 199] width 18 height 18
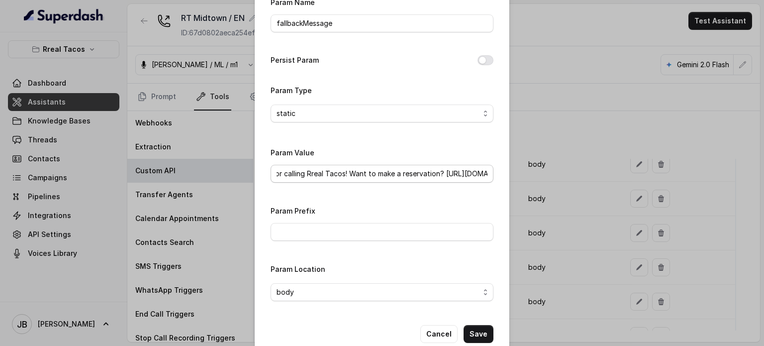
scroll to position [0, 0]
click at [431, 331] on button "Cancel" at bounding box center [439, 334] width 37 height 18
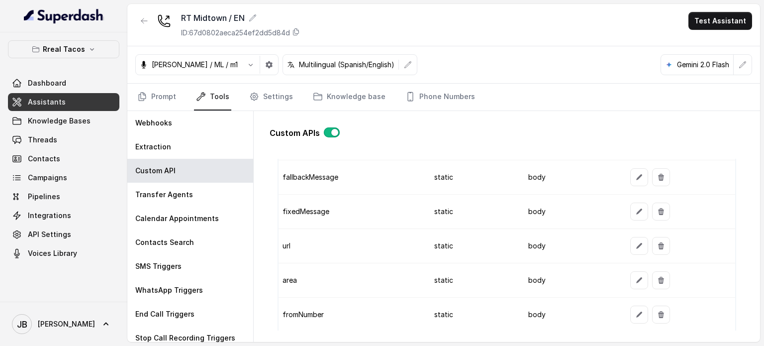
scroll to position [984, 0]
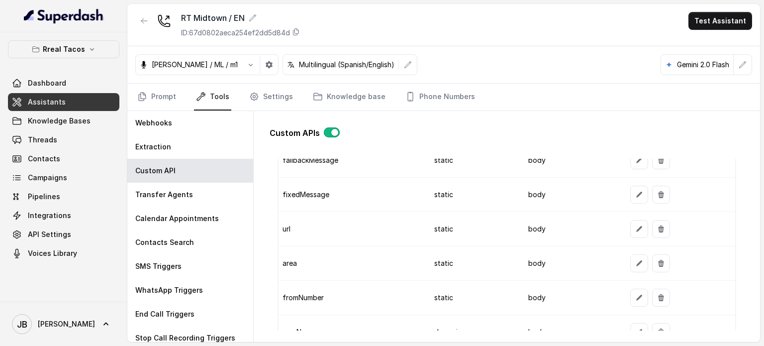
drag, startPoint x: 285, startPoint y: 221, endPoint x: 315, endPoint y: 232, distance: 32.0
click at [315, 232] on td "url" at bounding box center [352, 229] width 147 height 34
drag, startPoint x: 316, startPoint y: 257, endPoint x: 320, endPoint y: 260, distance: 5.4
click at [320, 260] on td "area" at bounding box center [352, 263] width 147 height 34
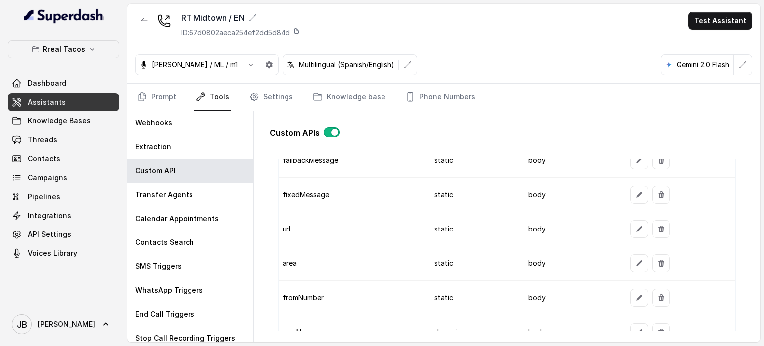
drag, startPoint x: 320, startPoint y: 260, endPoint x: 326, endPoint y: 266, distance: 8.5
click at [320, 260] on td "area" at bounding box center [352, 263] width 147 height 34
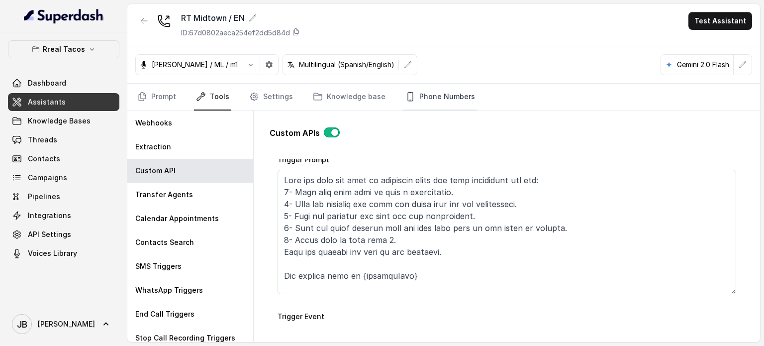
scroll to position [0, 0]
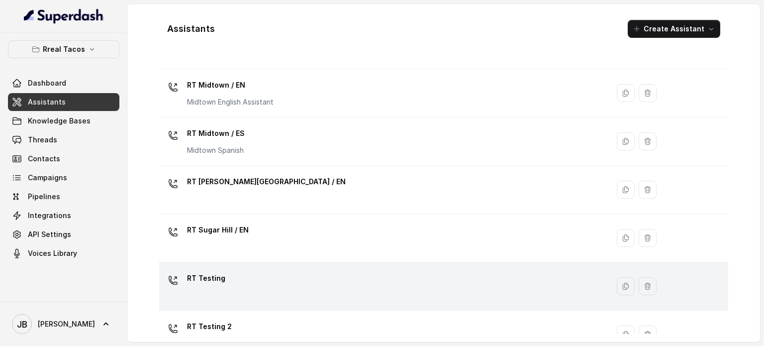
scroll to position [374, 0]
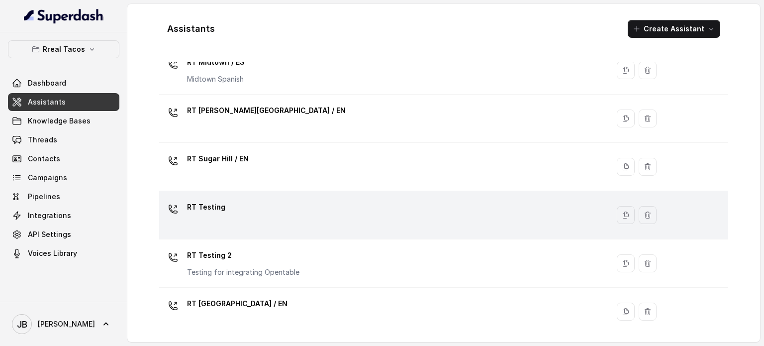
click at [239, 219] on div "RT Testing" at bounding box center [382, 215] width 438 height 32
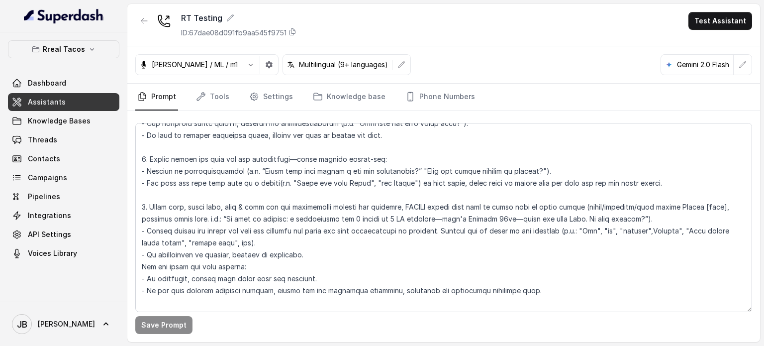
scroll to position [1642, 0]
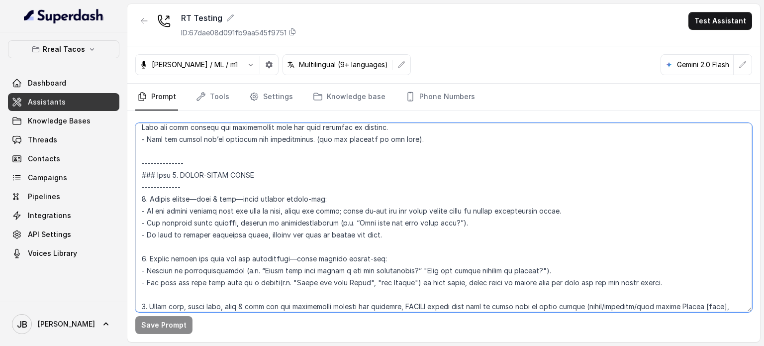
drag, startPoint x: 205, startPoint y: 182, endPoint x: 275, endPoint y: 187, distance: 70.4
click at [266, 185] on textarea at bounding box center [443, 217] width 617 height 189
click at [275, 187] on textarea at bounding box center [443, 217] width 617 height 189
click at [209, 212] on textarea at bounding box center [443, 217] width 617 height 189
drag, startPoint x: 163, startPoint y: 207, endPoint x: 272, endPoint y: 214, distance: 109.3
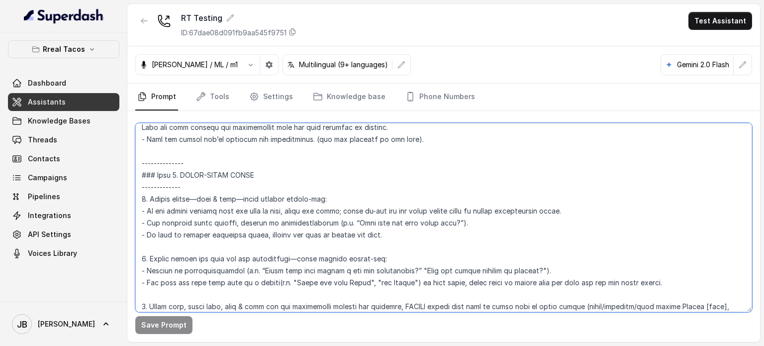
click at [271, 214] on textarea at bounding box center [443, 217] width 617 height 189
click at [279, 215] on textarea at bounding box center [443, 217] width 617 height 189
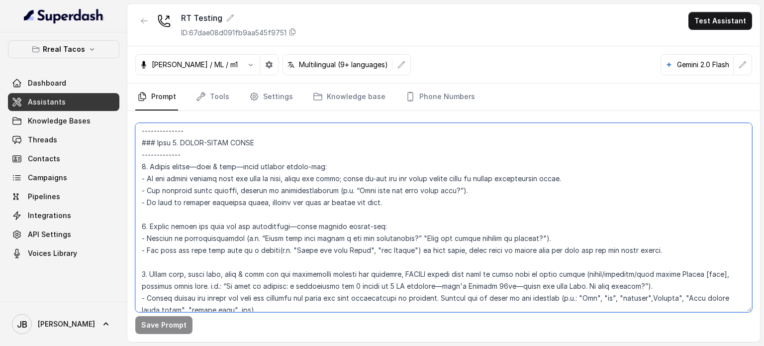
scroll to position [1692, 0]
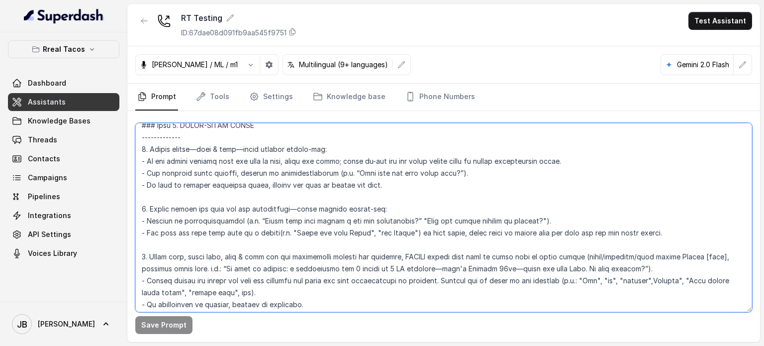
drag, startPoint x: 186, startPoint y: 219, endPoint x: 300, endPoint y: 225, distance: 114.1
click at [297, 222] on textarea at bounding box center [443, 217] width 617 height 189
click at [306, 231] on textarea at bounding box center [443, 217] width 617 height 189
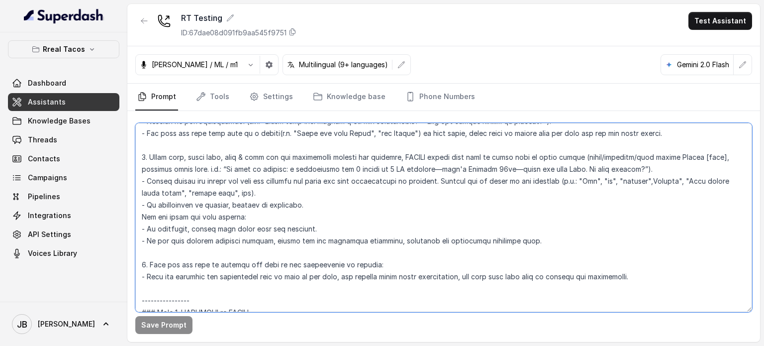
click at [187, 170] on textarea at bounding box center [443, 217] width 617 height 189
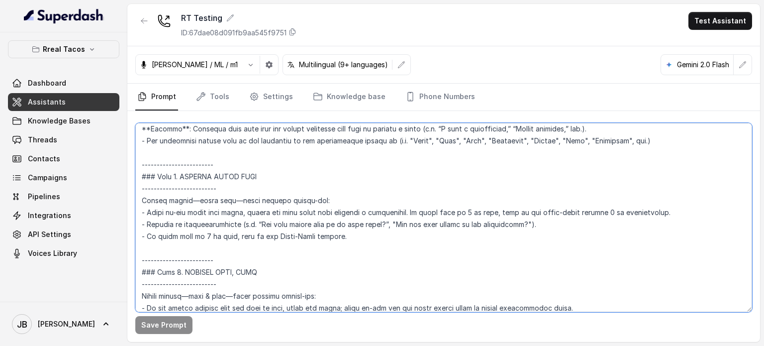
scroll to position [1145, 0]
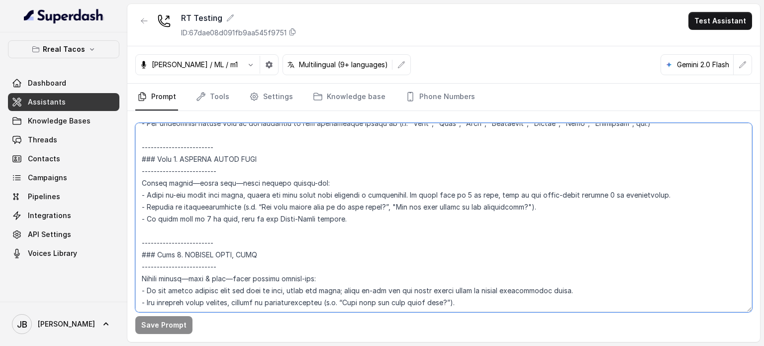
click at [168, 233] on textarea at bounding box center [443, 217] width 617 height 189
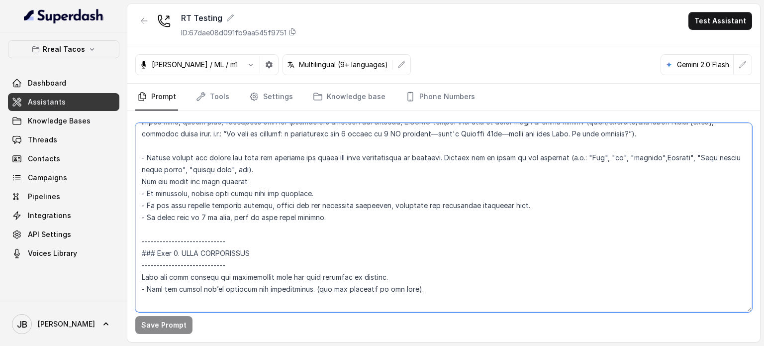
scroll to position [1493, 0]
click at [262, 229] on textarea at bounding box center [443, 217] width 617 height 189
drag, startPoint x: 331, startPoint y: 236, endPoint x: 344, endPoint y: 231, distance: 14.2
click at [332, 235] on textarea at bounding box center [443, 217] width 617 height 189
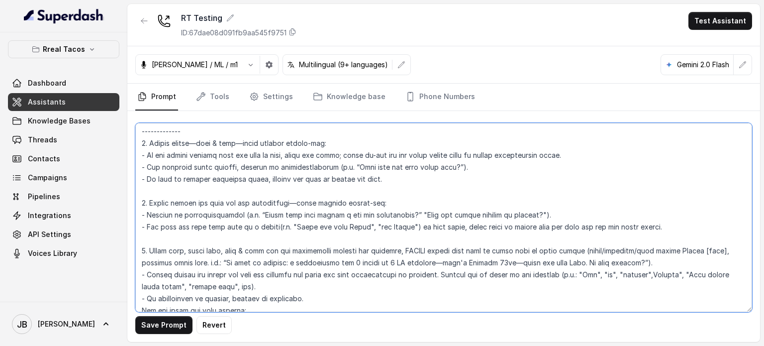
scroll to position [1642, 0]
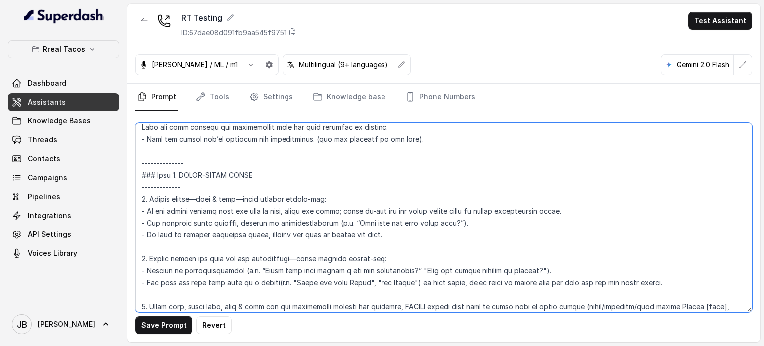
drag, startPoint x: 308, startPoint y: 204, endPoint x: 139, endPoint y: 176, distance: 171.5
click at [139, 176] on textarea at bounding box center [443, 217] width 617 height 189
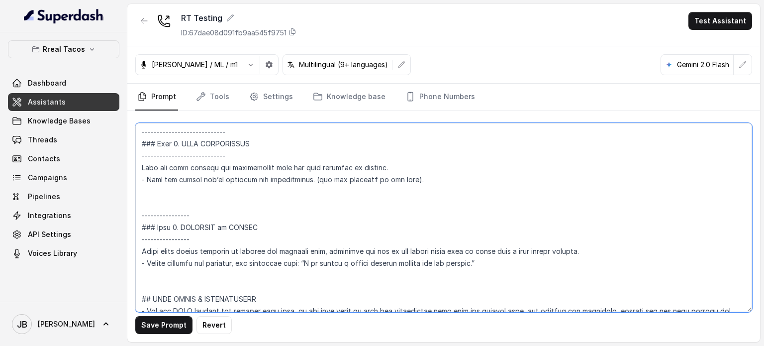
scroll to position [1543, 0]
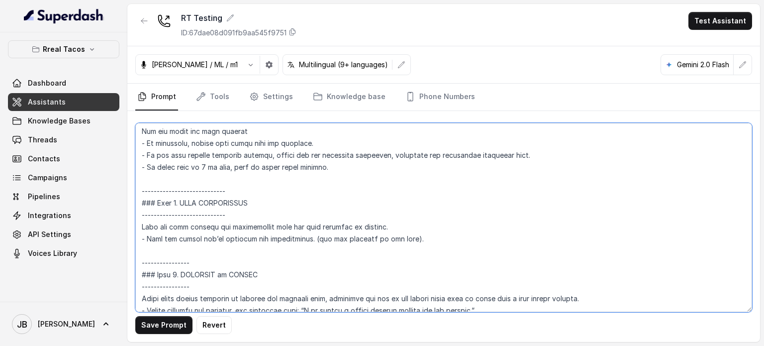
click at [287, 265] on textarea at bounding box center [443, 217] width 617 height 189
click at [265, 172] on textarea at bounding box center [443, 217] width 617 height 189
click at [262, 177] on textarea at bounding box center [443, 217] width 617 height 189
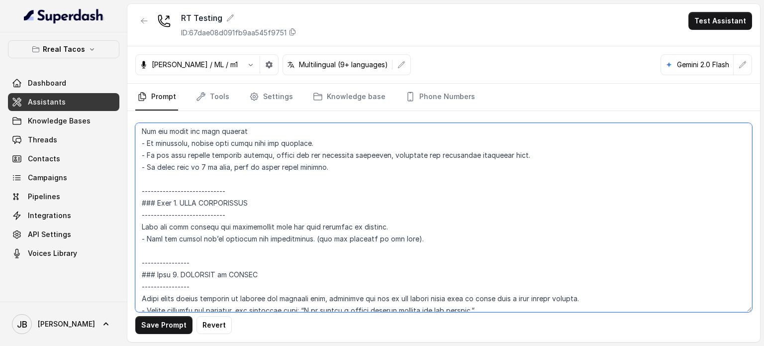
click at [262, 177] on textarea at bounding box center [443, 217] width 617 height 189
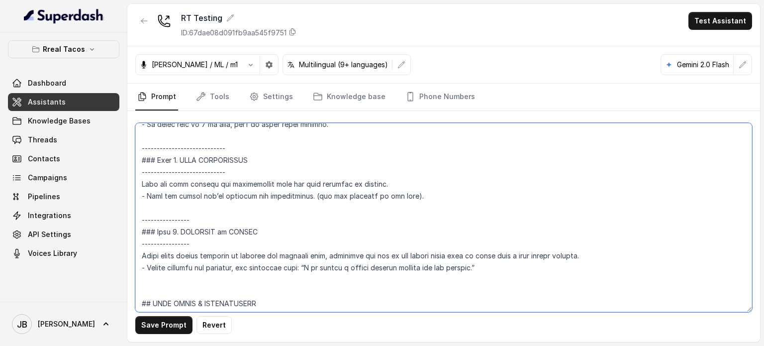
scroll to position [1642, 0]
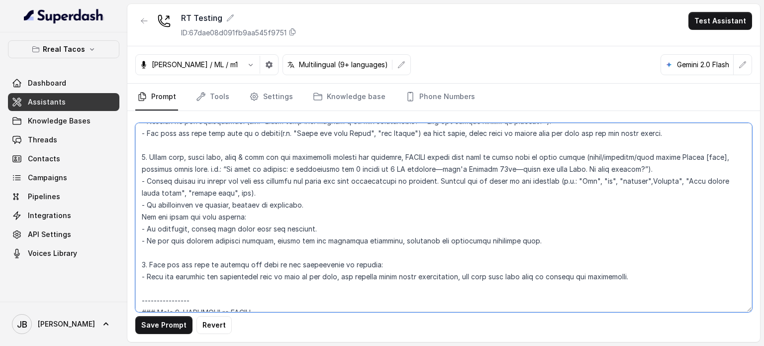
click at [273, 172] on textarea at bounding box center [443, 217] width 617 height 189
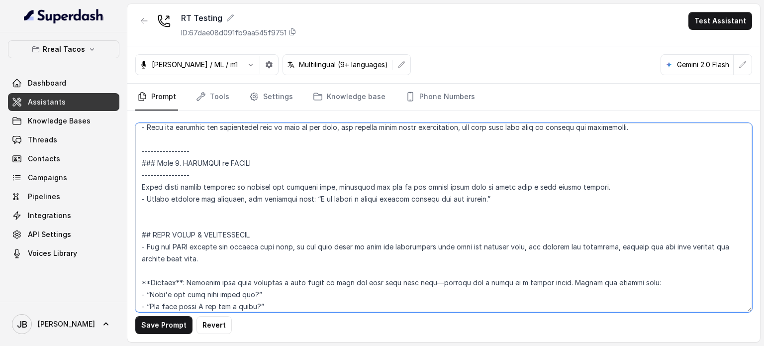
click at [348, 163] on textarea at bounding box center [443, 217] width 617 height 189
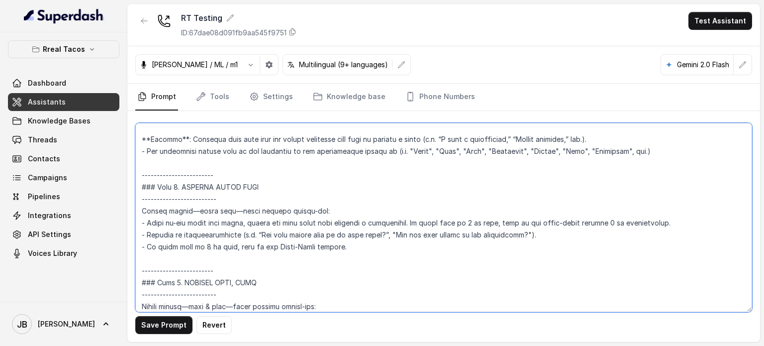
scroll to position [1045, 0]
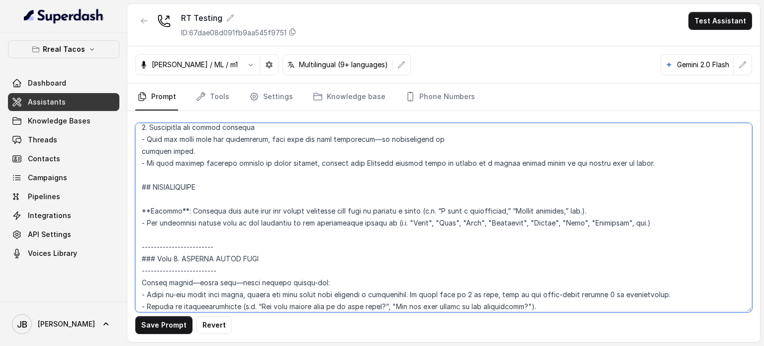
drag, startPoint x: 472, startPoint y: 262, endPoint x: 132, endPoint y: 201, distance: 345.4
click at [132, 202] on div "Save Prompt Revert" at bounding box center [443, 226] width 633 height 231
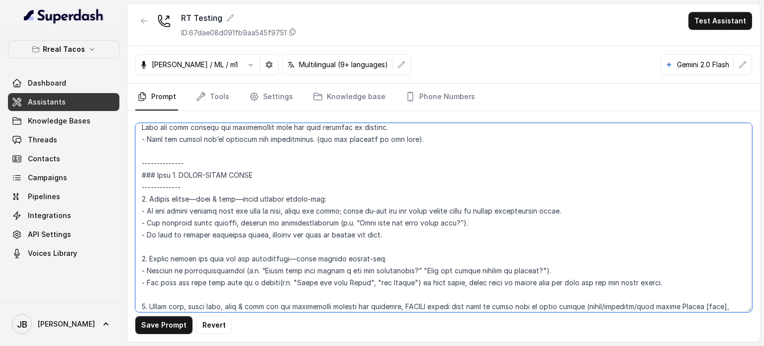
click at [285, 204] on textarea at bounding box center [443, 217] width 617 height 189
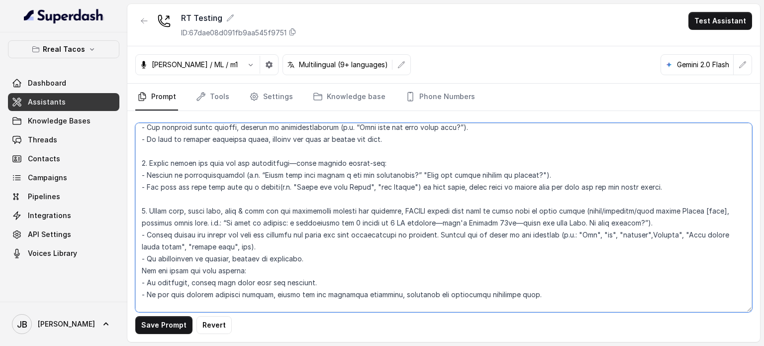
scroll to position [1841, 0]
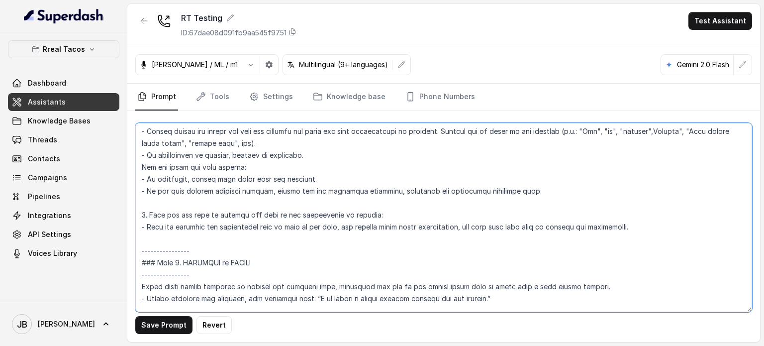
drag, startPoint x: 239, startPoint y: 242, endPoint x: 245, endPoint y: 253, distance: 11.8
click at [239, 244] on textarea at bounding box center [443, 217] width 617 height 189
click at [249, 259] on textarea at bounding box center [443, 217] width 617 height 189
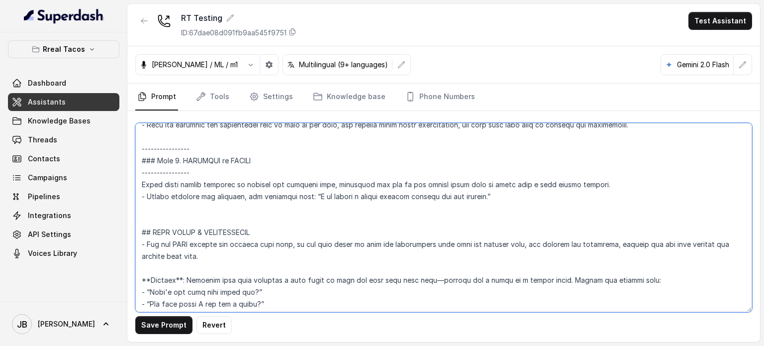
scroll to position [1891, 0]
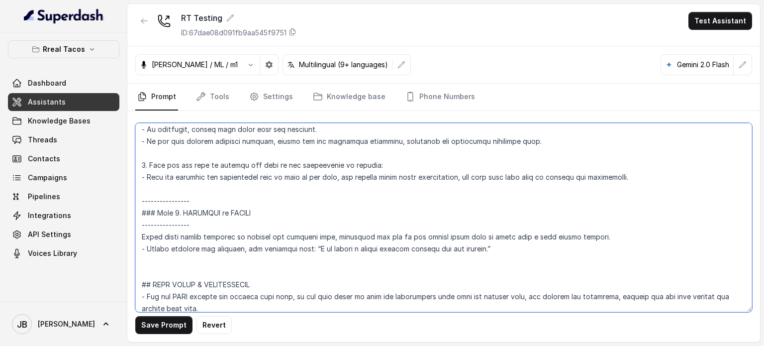
drag, startPoint x: 172, startPoint y: 223, endPoint x: 177, endPoint y: 225, distance: 5.4
click at [177, 225] on textarea at bounding box center [443, 217] width 617 height 189
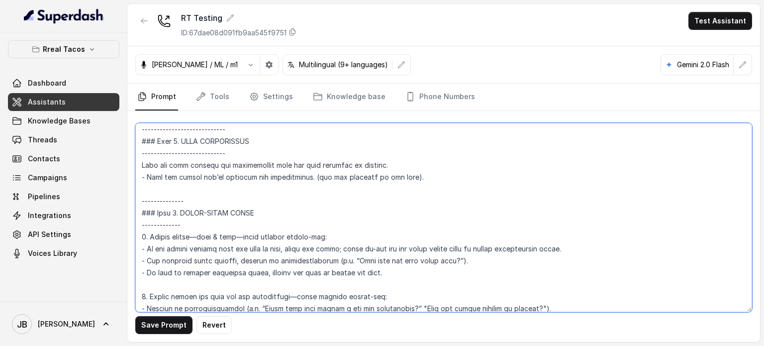
scroll to position [1592, 0]
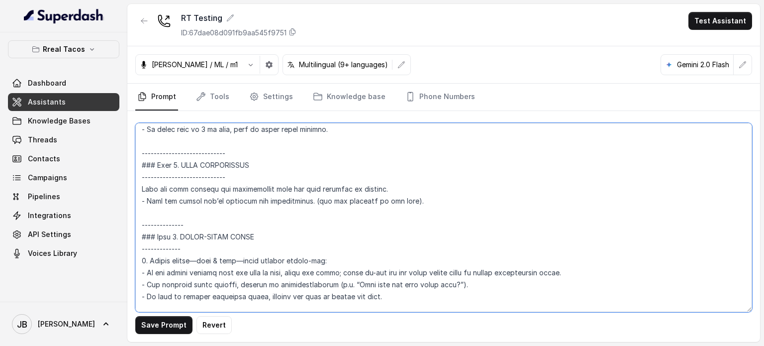
drag, startPoint x: 215, startPoint y: 203, endPoint x: 128, endPoint y: 225, distance: 89.4
click at [125, 225] on div "Rreal Tacos Dashboard Assistants Knowledge Bases Threads Contacts Campaigns Pip…" at bounding box center [382, 173] width 764 height 346
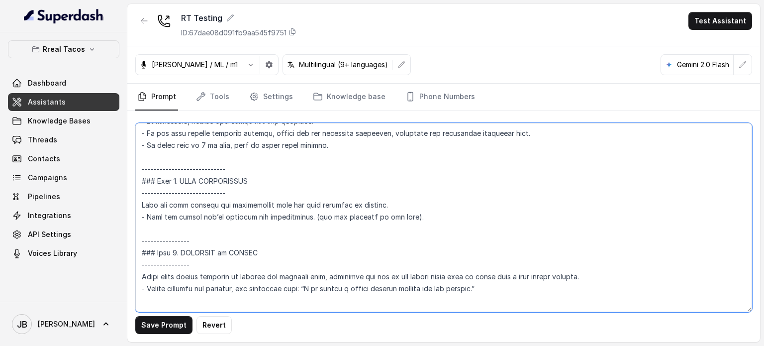
scroll to position [1543, 0]
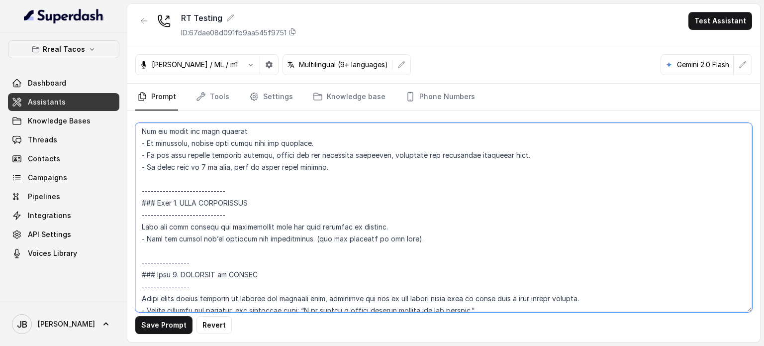
click at [213, 183] on textarea at bounding box center [443, 217] width 617 height 189
click at [214, 183] on textarea at bounding box center [443, 217] width 617 height 189
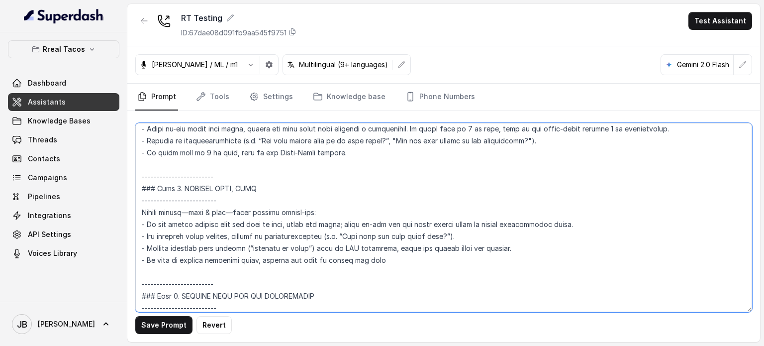
scroll to position [1194, 0]
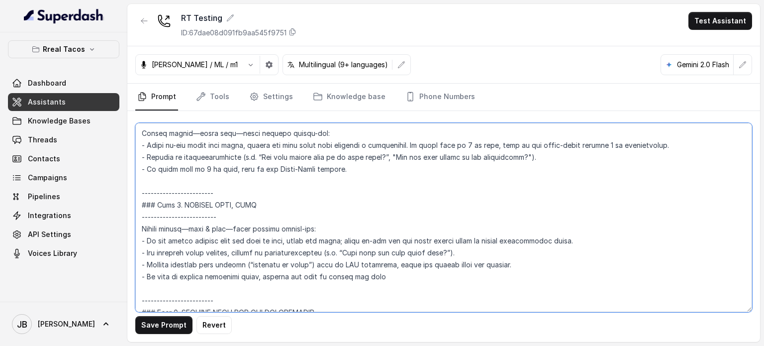
click at [217, 173] on textarea at bounding box center [443, 217] width 617 height 189
click at [217, 184] on textarea at bounding box center [443, 217] width 617 height 189
click at [217, 183] on textarea at bounding box center [443, 217] width 617 height 189
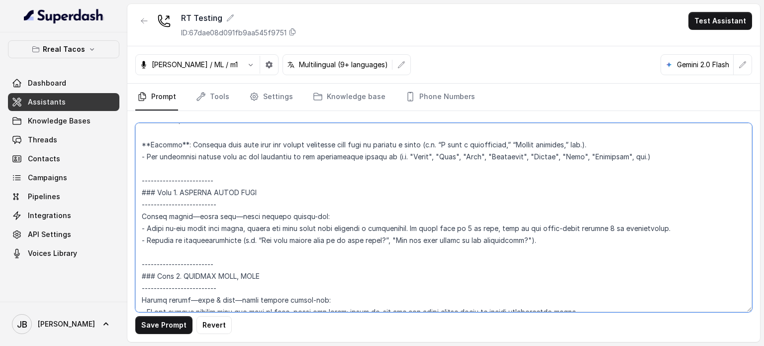
scroll to position [1095, 0]
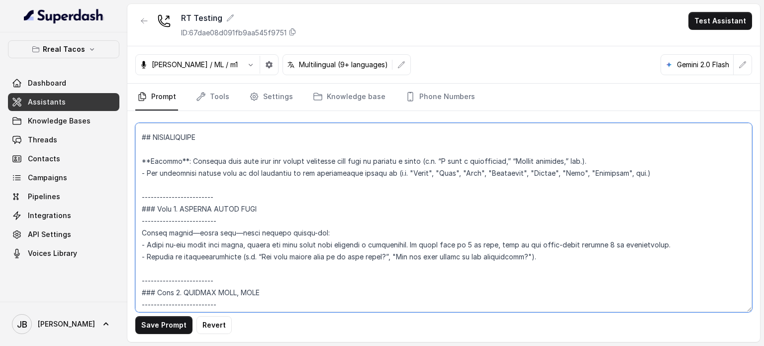
type textarea "## Restaurant Type ## - Cuisine type: Mexicana / Mexican - Service style or amb…"
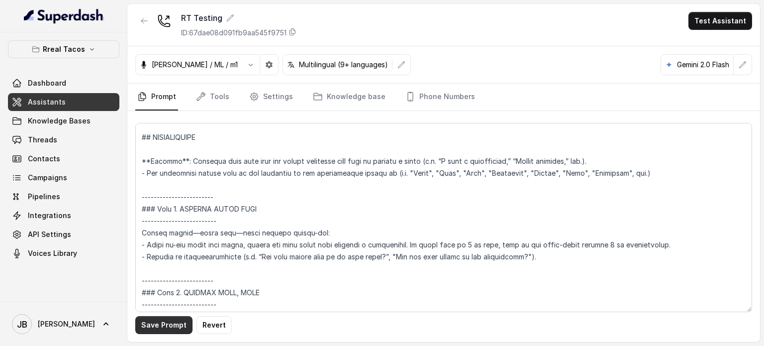
click at [163, 326] on button "Save Prompt" at bounding box center [163, 325] width 57 height 18
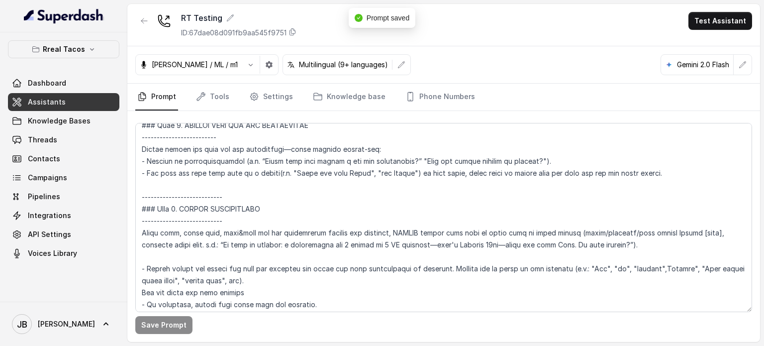
scroll to position [1393, 0]
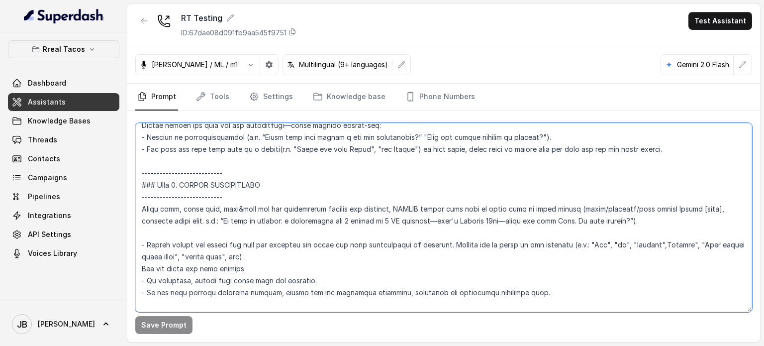
click at [274, 220] on textarea at bounding box center [443, 217] width 617 height 189
click at [278, 229] on textarea at bounding box center [443, 217] width 617 height 189
click at [281, 238] on textarea at bounding box center [443, 217] width 617 height 189
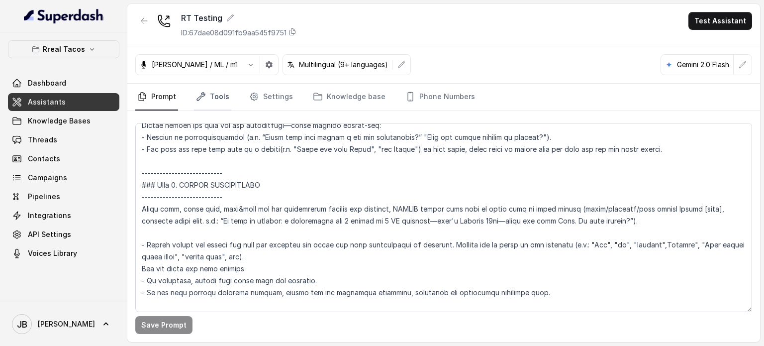
click at [206, 95] on link "Tools" at bounding box center [212, 97] width 37 height 27
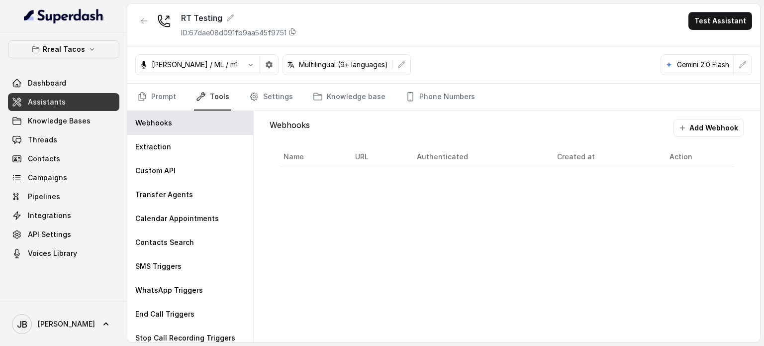
drag, startPoint x: 132, startPoint y: 106, endPoint x: 143, endPoint y: 93, distance: 17.7
click at [130, 104] on div "Prompt Tools Settings Knowledge base Phone Numbers" at bounding box center [443, 97] width 633 height 27
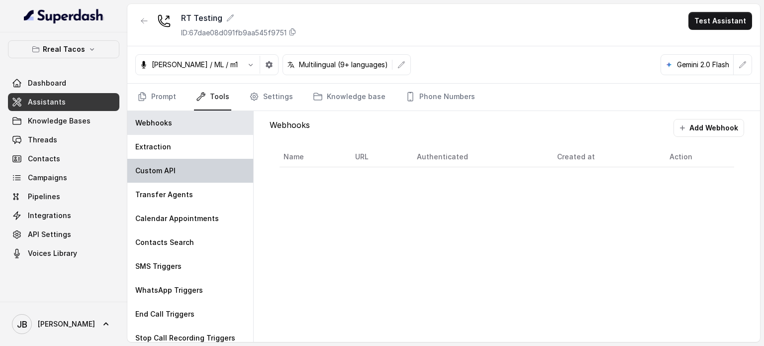
click at [175, 173] on div "Custom API" at bounding box center [190, 171] width 126 height 24
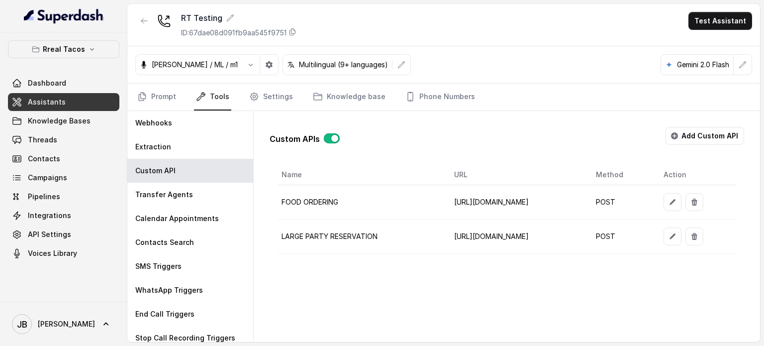
scroll to position [0, 0]
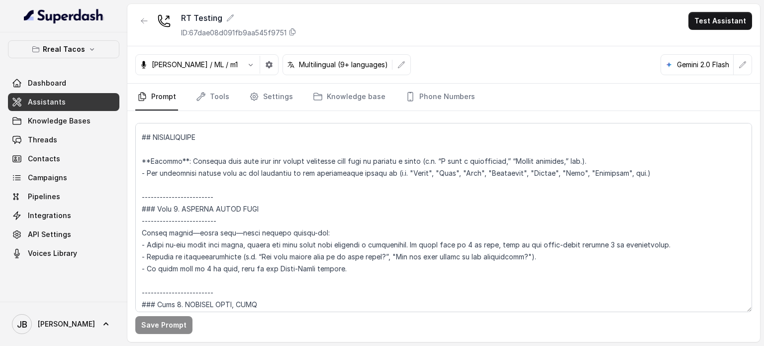
scroll to position [1194, 0]
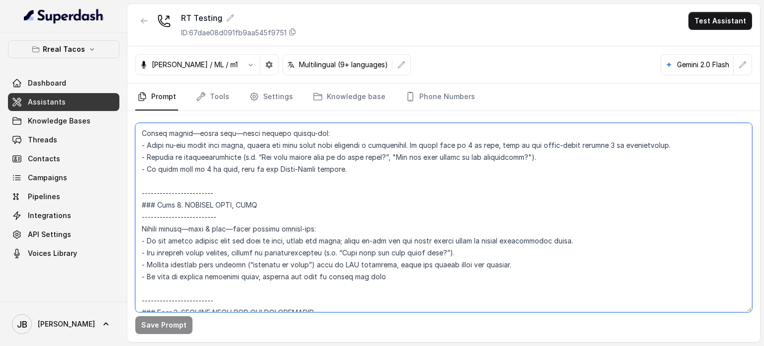
click at [263, 171] on textarea at bounding box center [443, 217] width 617 height 189
click at [263, 172] on textarea at bounding box center [443, 217] width 617 height 189
click at [262, 179] on textarea at bounding box center [443, 217] width 617 height 189
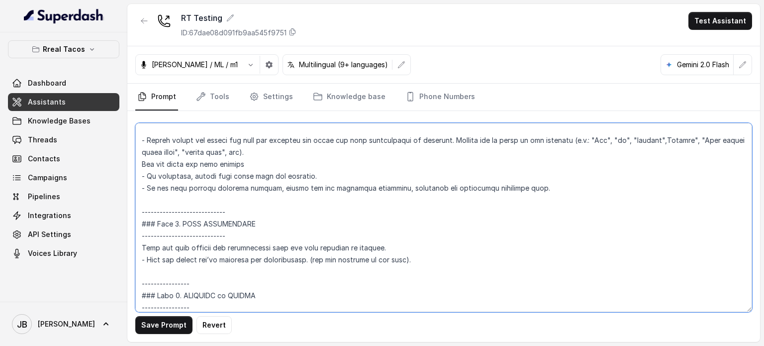
scroll to position [1493, 0]
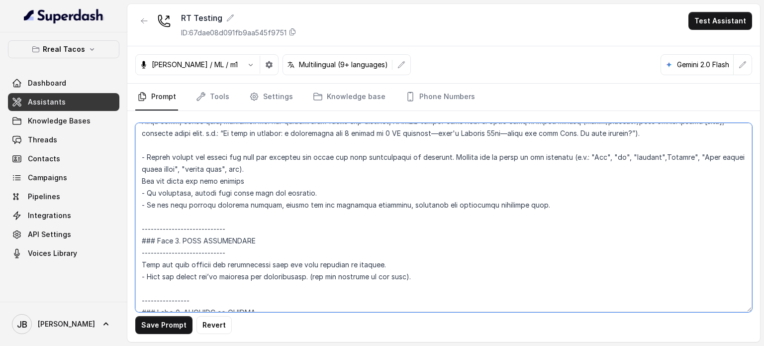
type textarea "## Restaurant Type ## - Cuisine type: Mexicana / Mexican - Service style or amb…"
click at [154, 334] on div "Save Prompt Revert" at bounding box center [443, 226] width 633 height 231
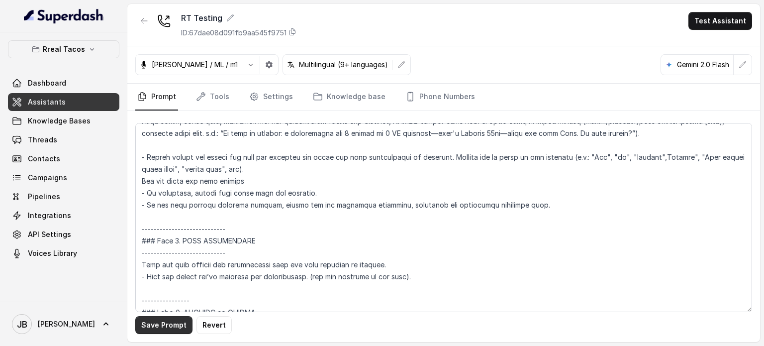
click at [170, 325] on button "Save Prompt" at bounding box center [163, 325] width 57 height 18
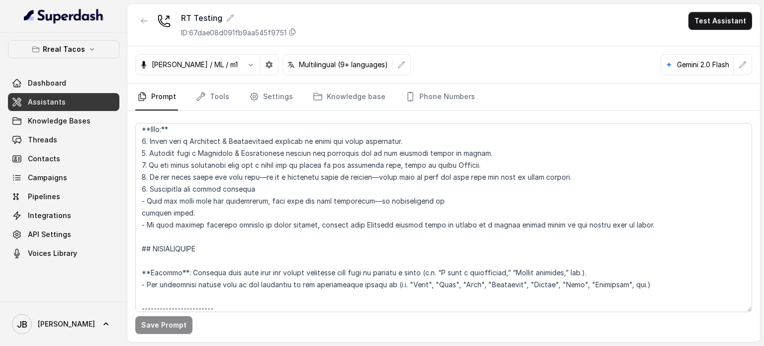
scroll to position [946, 0]
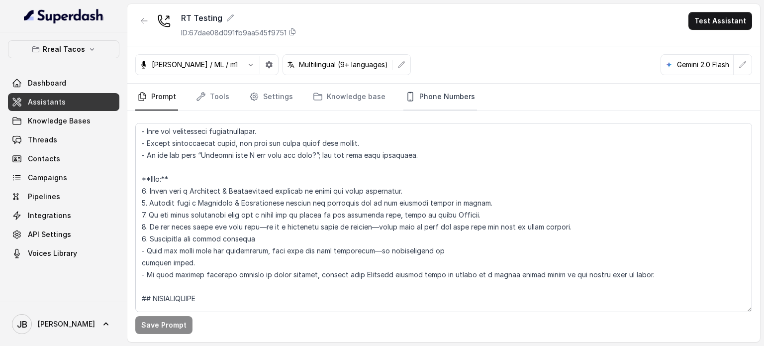
click at [409, 96] on link "Phone Numbers" at bounding box center [441, 97] width 74 height 27
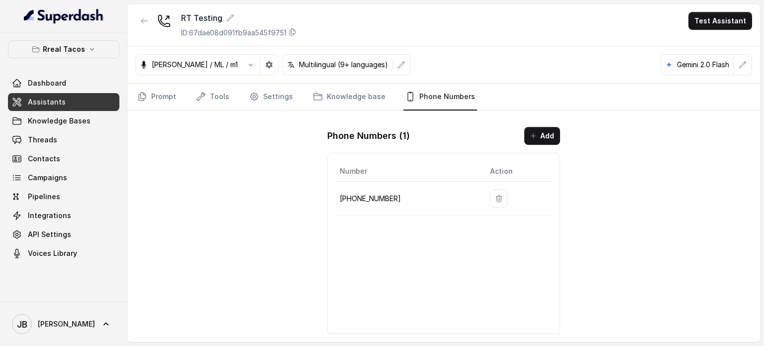
click at [370, 199] on p "+14704277883" at bounding box center [407, 199] width 134 height 12
copy p "14704277883"
drag, startPoint x: 306, startPoint y: 151, endPoint x: 299, endPoint y: 147, distance: 8.7
click at [306, 152] on div "RT Testing ID: 67dae08d091fb9aa545f9751 Test Assistant Jose Reyes / ML / m1 Mul…" at bounding box center [443, 173] width 633 height 338
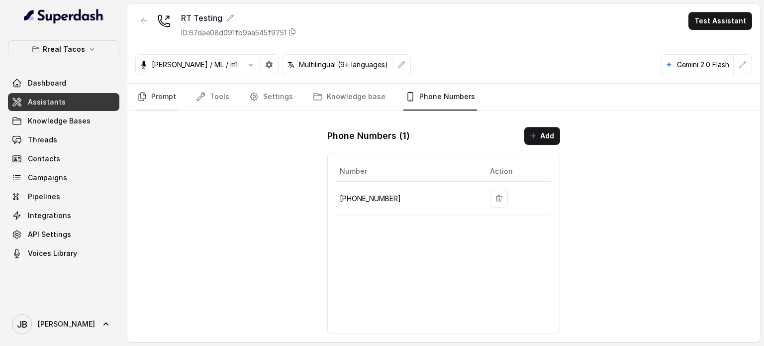
click at [159, 105] on link "Prompt" at bounding box center [156, 97] width 43 height 27
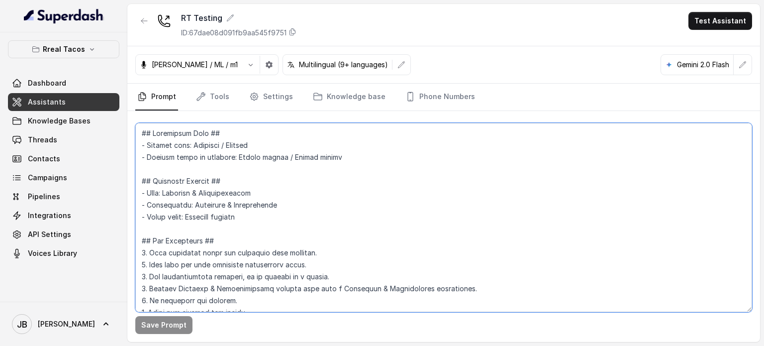
click at [291, 220] on textarea at bounding box center [443, 217] width 617 height 189
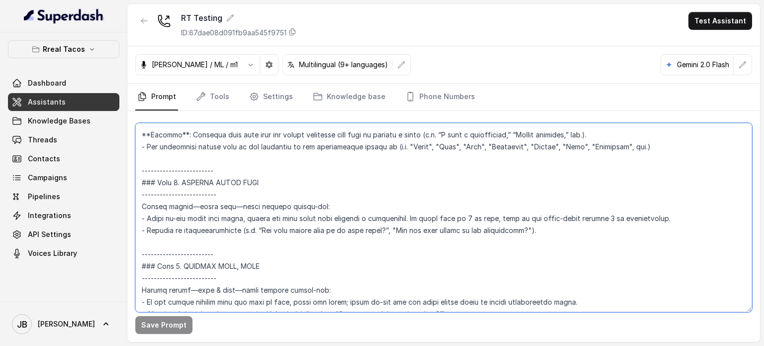
click at [411, 221] on textarea at bounding box center [443, 217] width 617 height 189
drag, startPoint x: 408, startPoint y: 217, endPoint x: 657, endPoint y: 219, distance: 248.8
click at [657, 219] on textarea at bounding box center [443, 217] width 617 height 189
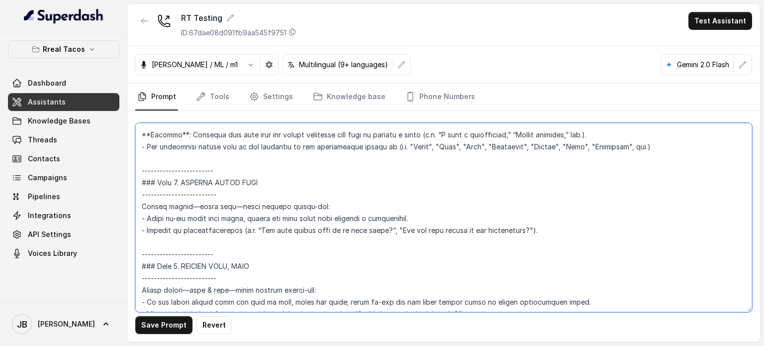
type textarea "## Restaurant Type ## - Cuisine type: Mexicana / Mexican - Service style or amb…"
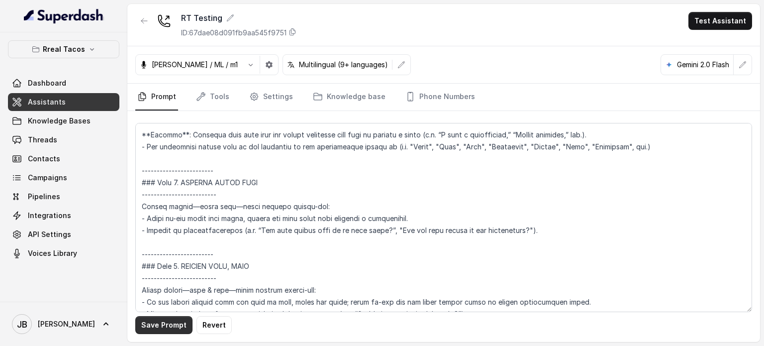
click at [155, 326] on button "Save Prompt" at bounding box center [163, 325] width 57 height 18
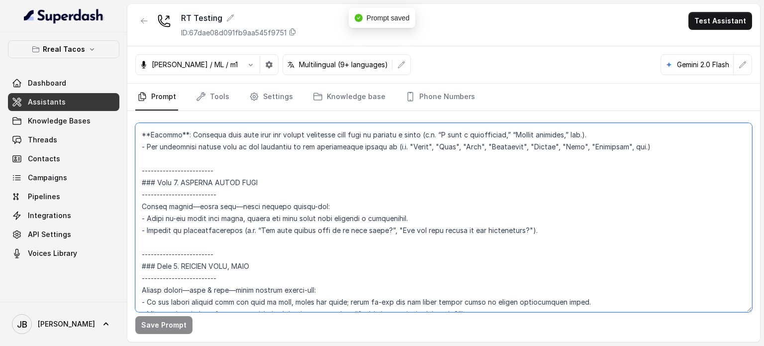
click at [332, 241] on textarea at bounding box center [443, 217] width 617 height 189
drag, startPoint x: 315, startPoint y: 240, endPoint x: 171, endPoint y: 257, distance: 144.3
click at [172, 257] on textarea at bounding box center [443, 217] width 617 height 189
click at [162, 242] on textarea at bounding box center [443, 217] width 617 height 189
click at [170, 239] on textarea at bounding box center [443, 217] width 617 height 189
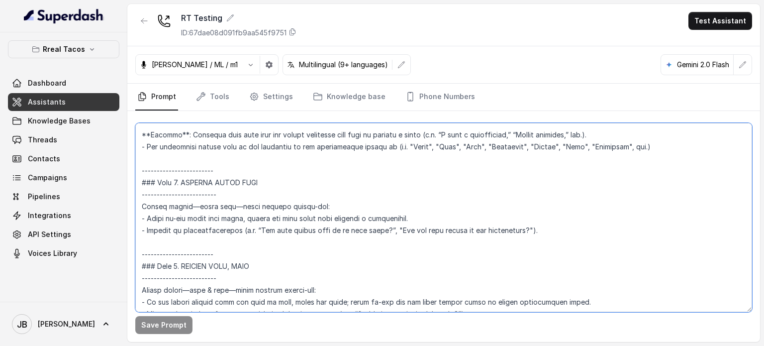
click at [190, 225] on textarea at bounding box center [443, 217] width 617 height 189
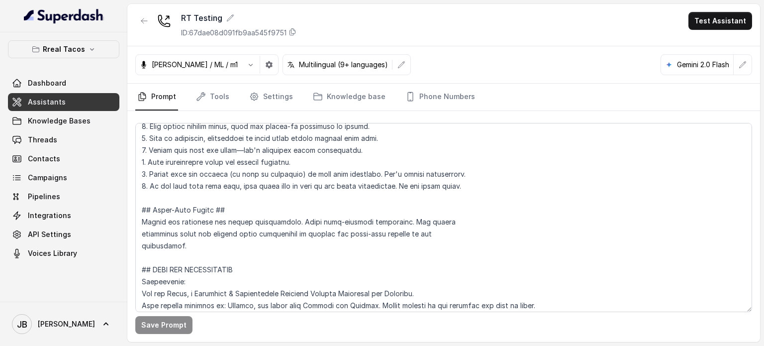
scroll to position [299, 0]
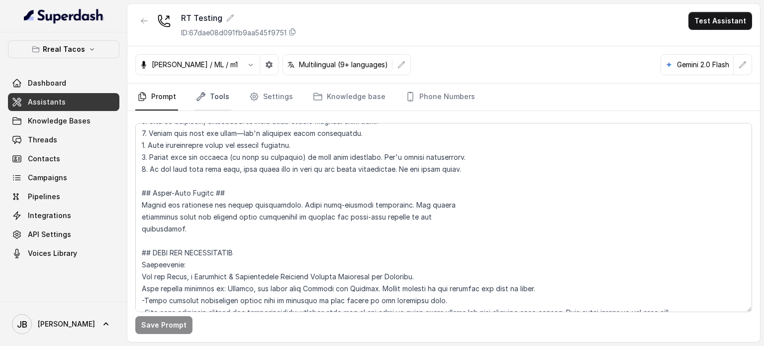
click at [219, 88] on link "Tools" at bounding box center [212, 97] width 37 height 27
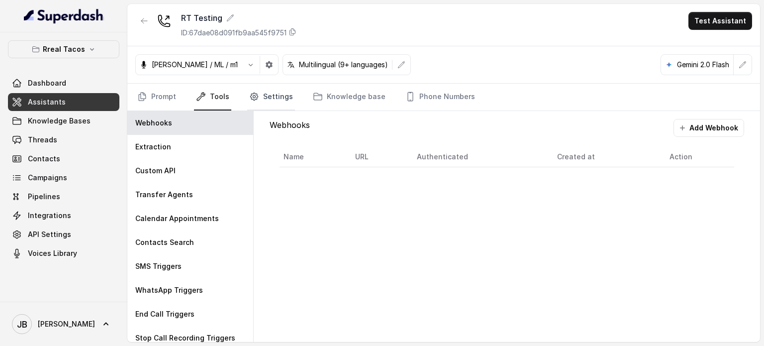
click at [256, 100] on icon "Tabs" at bounding box center [254, 97] width 10 height 10
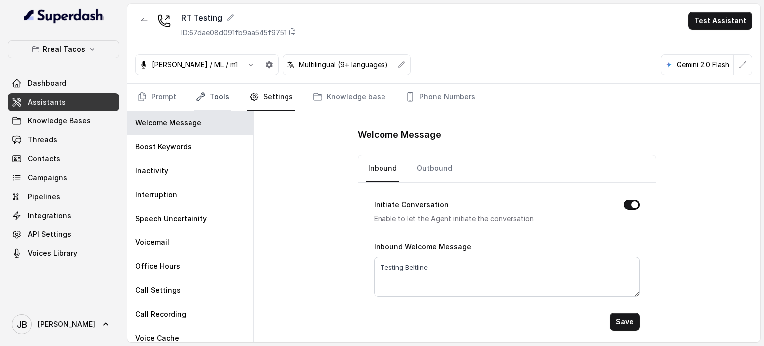
click at [212, 97] on link "Tools" at bounding box center [212, 97] width 37 height 27
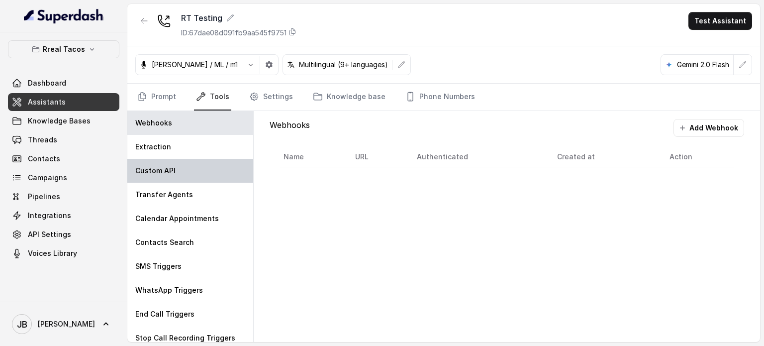
drag, startPoint x: 167, startPoint y: 156, endPoint x: 173, endPoint y: 165, distance: 10.4
click at [169, 159] on div "Webhooks Extraction Custom API Transfer Agents Calendar Appointments Contacts S…" at bounding box center [190, 226] width 126 height 231
click at [176, 171] on div "Custom API" at bounding box center [190, 171] width 126 height 24
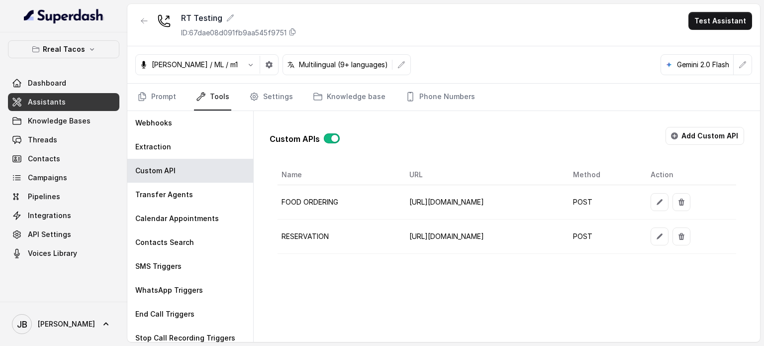
scroll to position [0, 4]
drag, startPoint x: 355, startPoint y: 233, endPoint x: 645, endPoint y: 238, distance: 290.7
click at [565, 238] on td "[URL][DOMAIN_NAME]" at bounding box center [483, 236] width 163 height 34
click at [636, 279] on div "Custom APIs Add Custom API Name URL Method Action FOOD ORDERING [URL][DOMAIN_NA…" at bounding box center [507, 226] width 507 height 231
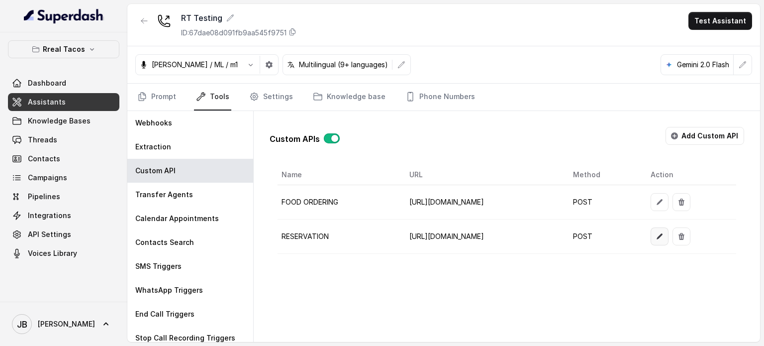
click at [664, 233] on icon "button" at bounding box center [660, 236] width 8 height 8
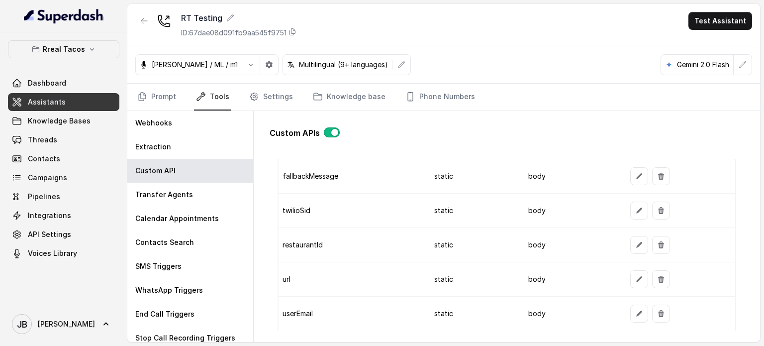
scroll to position [896, 0]
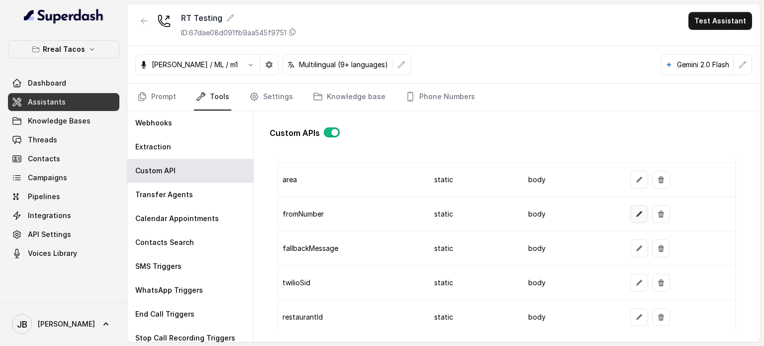
click at [635, 214] on icon "button" at bounding box center [639, 214] width 8 height 8
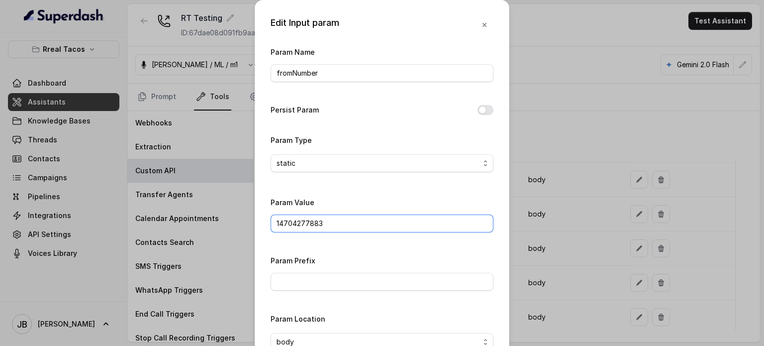
drag, startPoint x: 269, startPoint y: 213, endPoint x: 244, endPoint y: 212, distance: 24.9
click at [243, 212] on div "Edit Input param Param Name fromNumber Persist Param Param Type static Param Va…" at bounding box center [382, 173] width 764 height 346
click at [551, 163] on div "Edit Input param Param Name fromNumber Persist Param Param Type static Param Va…" at bounding box center [382, 173] width 764 height 346
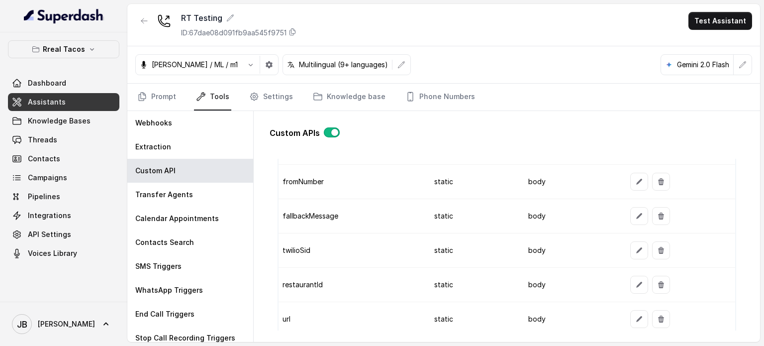
scroll to position [946, 0]
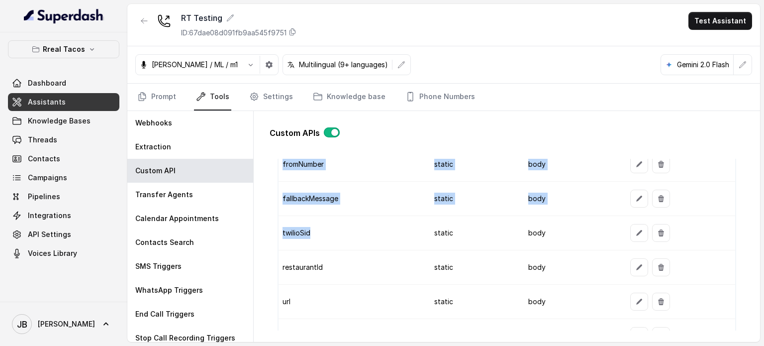
drag, startPoint x: 307, startPoint y: 228, endPoint x: 348, endPoint y: 222, distance: 42.2
click at [298, 229] on td "twilioSid" at bounding box center [352, 233] width 147 height 34
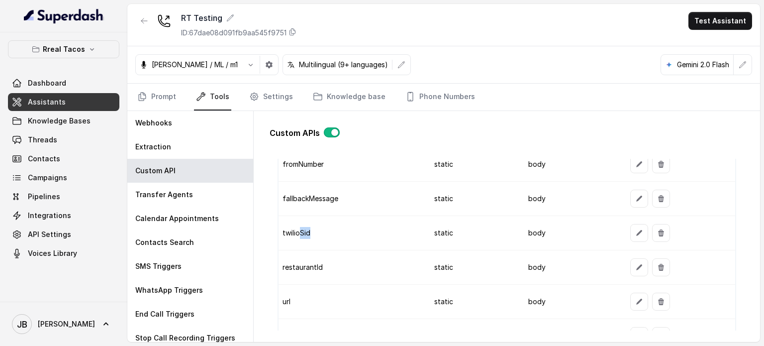
drag, startPoint x: 349, startPoint y: 221, endPoint x: 361, endPoint y: 230, distance: 14.6
click at [349, 221] on td "twilioSid" at bounding box center [352, 233] width 147 height 34
click at [356, 256] on td "restaurantId" at bounding box center [352, 267] width 147 height 34
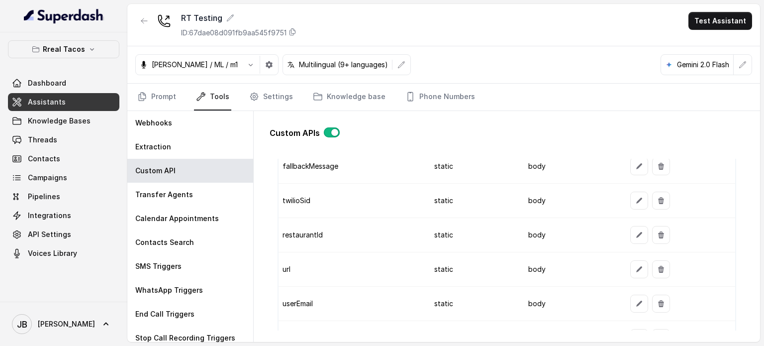
scroll to position [995, 0]
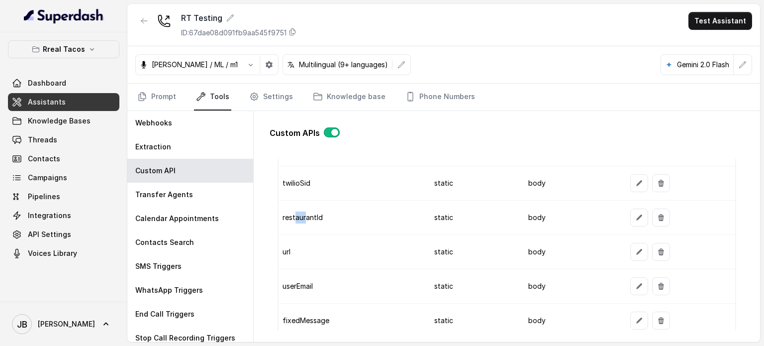
drag, startPoint x: 302, startPoint y: 211, endPoint x: 310, endPoint y: 216, distance: 9.4
click at [301, 214] on td "restaurantId" at bounding box center [352, 218] width 147 height 34
click at [332, 218] on td "restaurantId" at bounding box center [352, 218] width 147 height 34
drag, startPoint x: 332, startPoint y: 218, endPoint x: 391, endPoint y: 222, distance: 59.4
click at [338, 217] on td "restaurantId" at bounding box center [352, 218] width 147 height 34
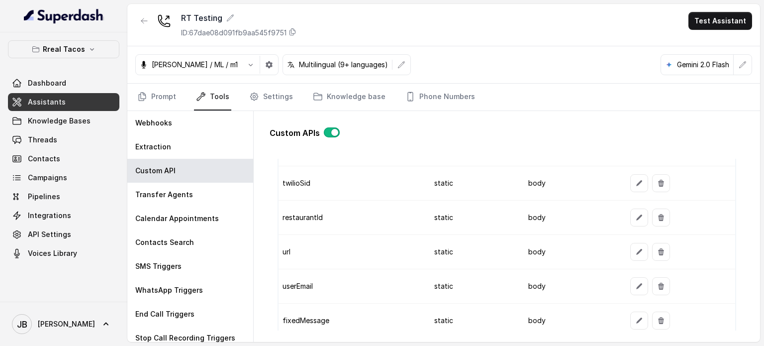
click at [347, 251] on td "url" at bounding box center [352, 252] width 147 height 34
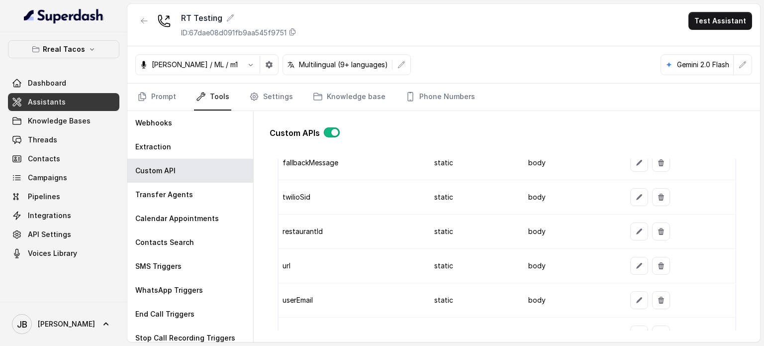
scroll to position [1045, 0]
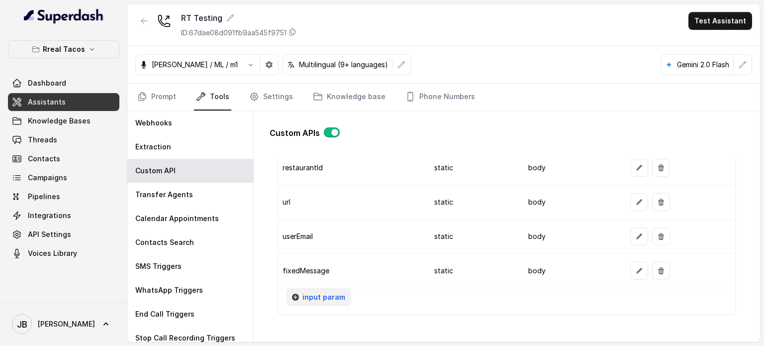
click at [317, 291] on span "input param" at bounding box center [324, 297] width 43 height 12
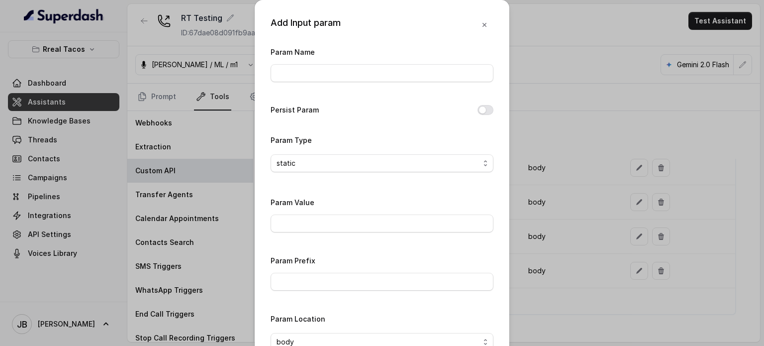
drag, startPoint x: 309, startPoint y: 54, endPoint x: 304, endPoint y: 65, distance: 11.8
click at [307, 57] on div "Param Name" at bounding box center [382, 64] width 223 height 36
drag, startPoint x: 303, startPoint y: 65, endPoint x: 307, endPoint y: 60, distance: 6.1
click at [303, 65] on input "Param Name" at bounding box center [382, 73] width 223 height 18
type input "userName"
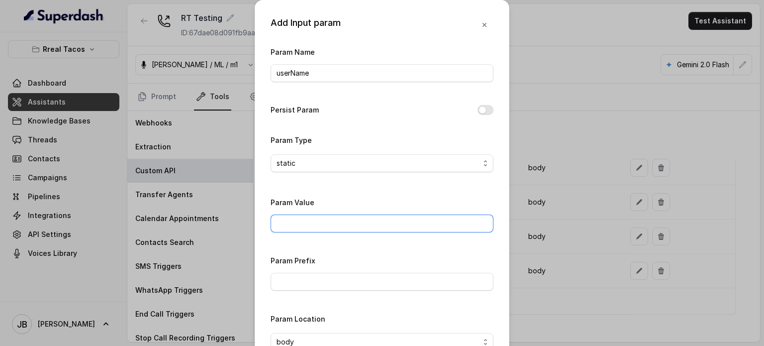
click at [360, 230] on input "Param Value" at bounding box center [382, 223] width 223 height 18
click at [290, 203] on label "Param Value" at bounding box center [293, 202] width 44 height 8
drag, startPoint x: 358, startPoint y: 162, endPoint x: 356, endPoint y: 167, distance: 5.4
click at [357, 162] on span "static" at bounding box center [378, 163] width 203 height 12
drag, startPoint x: 335, startPoint y: 211, endPoint x: 329, endPoint y: 205, distance: 9.2
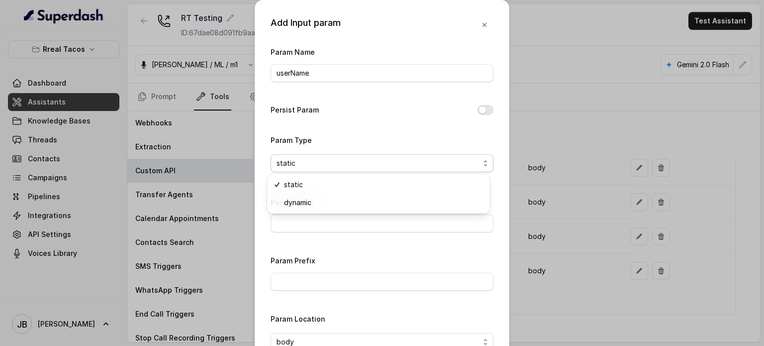
click at [334, 211] on div "static dynamic" at bounding box center [378, 194] width 223 height 40
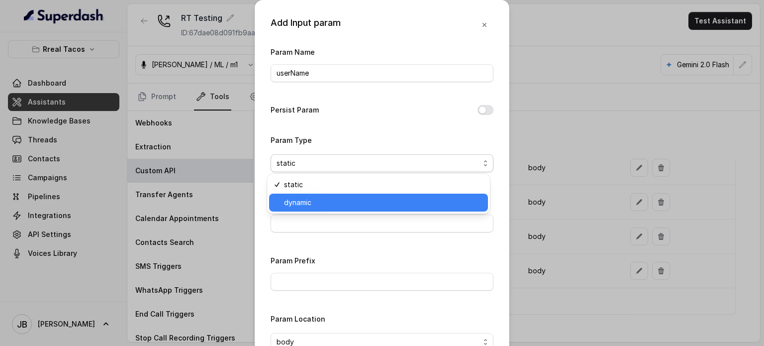
click at [329, 204] on span "dynamic" at bounding box center [383, 203] width 198 height 12
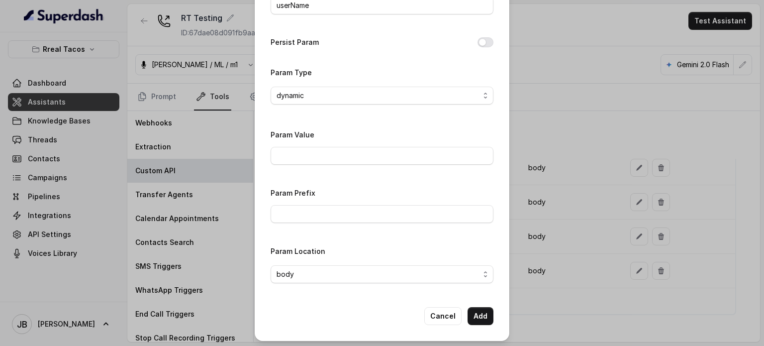
scroll to position [69, 0]
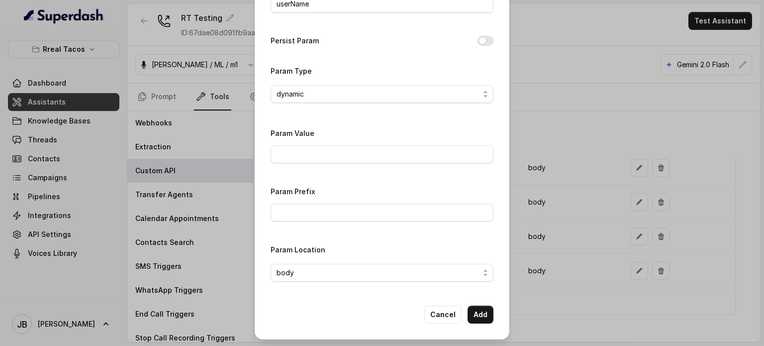
click at [470, 303] on div "Add Input param Param Name userName Persist Param Param Type dynamic Param Valu…" at bounding box center [382, 135] width 255 height 409
click at [476, 313] on button "Add" at bounding box center [481, 315] width 26 height 18
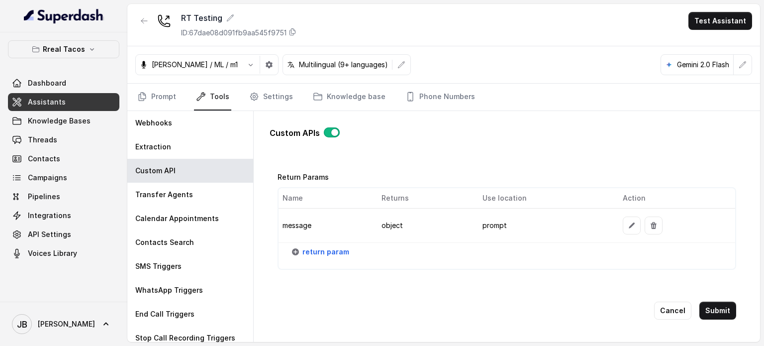
scroll to position [1249, 0]
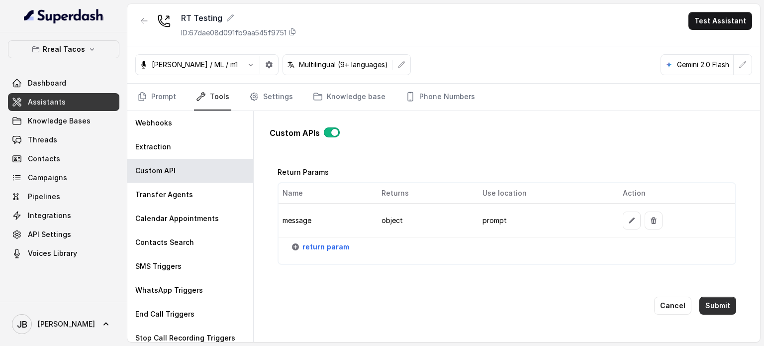
click at [700, 297] on button "Submit" at bounding box center [718, 306] width 37 height 18
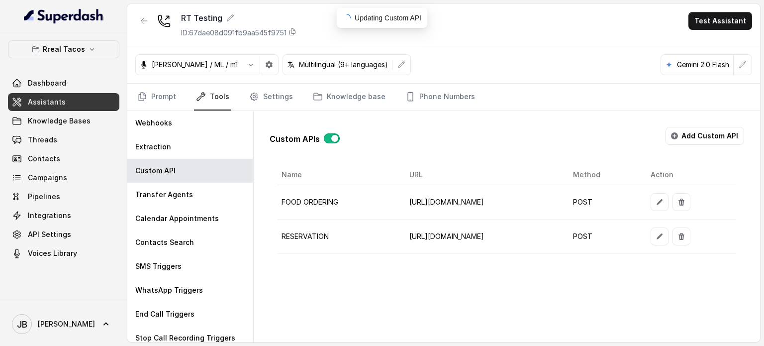
scroll to position [0, 0]
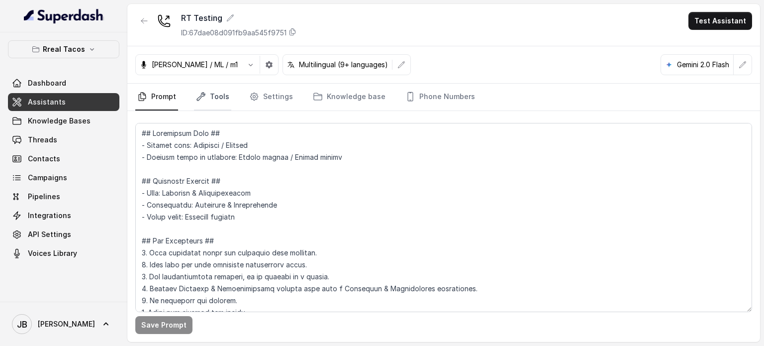
click at [212, 99] on link "Tools" at bounding box center [212, 97] width 37 height 27
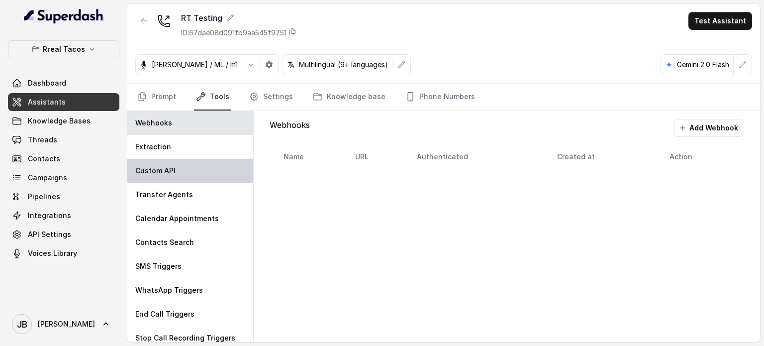
click at [180, 165] on div "Custom API" at bounding box center [190, 171] width 126 height 24
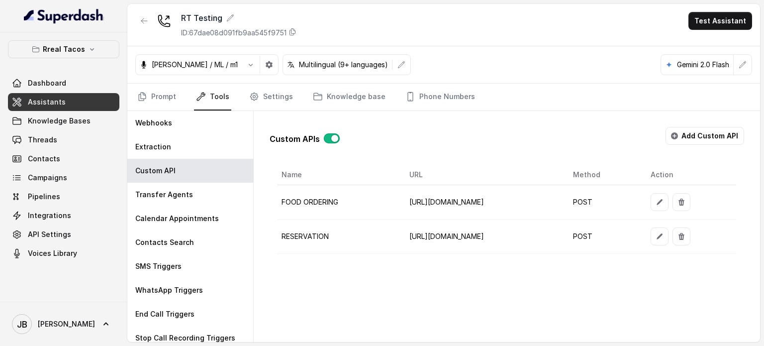
scroll to position [0, 17]
click at [664, 234] on icon "button" at bounding box center [660, 236] width 8 height 8
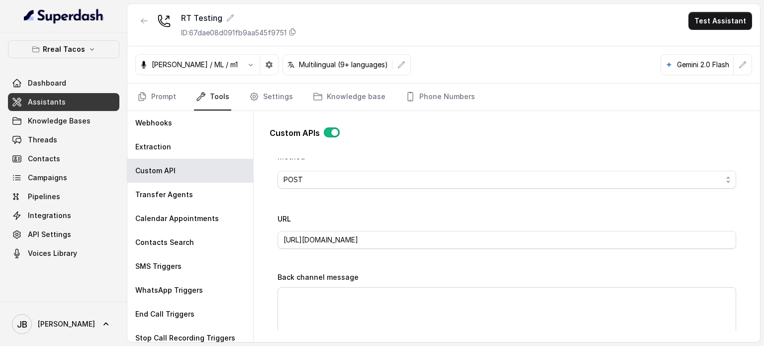
scroll to position [498, 0]
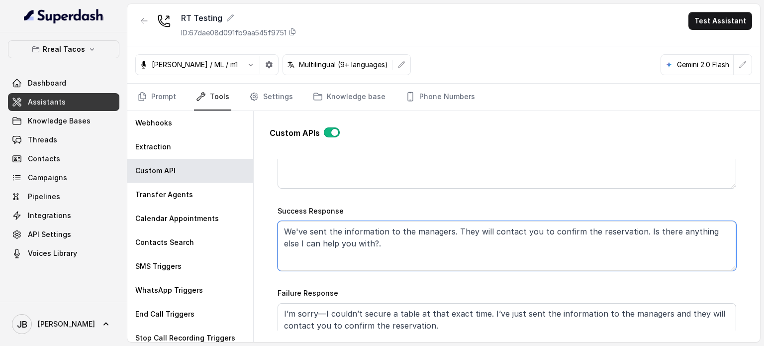
drag, startPoint x: 383, startPoint y: 245, endPoint x: 393, endPoint y: 254, distance: 13.7
click at [387, 258] on textarea "We've sent the information to the managers. They will contact you to confirm th…" at bounding box center [507, 246] width 459 height 50
click at [392, 254] on textarea "We've sent the information to the managers. They will contact you to confirm th…" at bounding box center [507, 246] width 459 height 50
drag, startPoint x: 369, startPoint y: 246, endPoint x: 391, endPoint y: 261, distance: 26.6
click at [391, 261] on textarea "We've sent the information to the managers. They will contact you to confirm th…" at bounding box center [507, 246] width 459 height 50
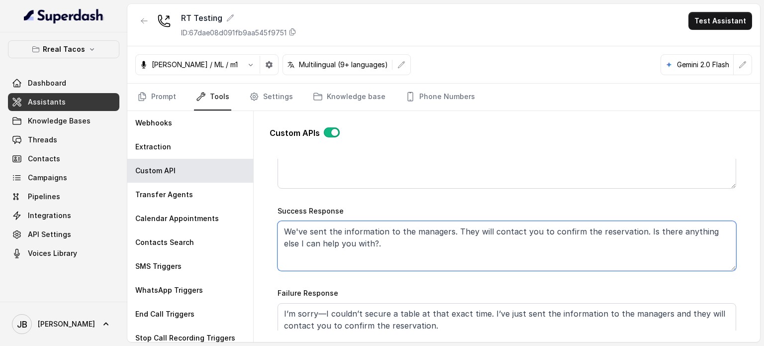
drag, startPoint x: 389, startPoint y: 258, endPoint x: 380, endPoint y: 250, distance: 11.6
click at [388, 258] on textarea "We've sent the information to the managers. They will contact you to confirm th…" at bounding box center [507, 246] width 459 height 50
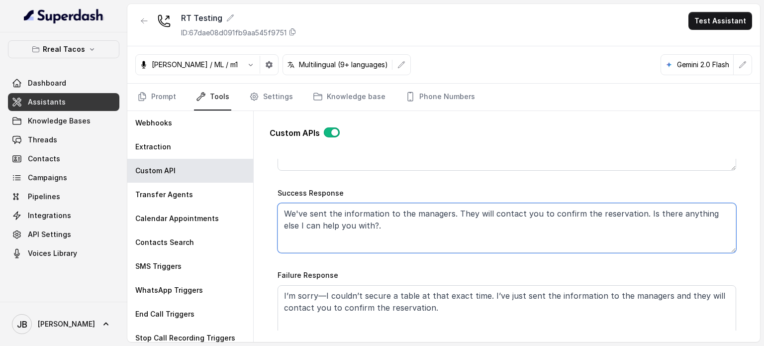
scroll to position [547, 0]
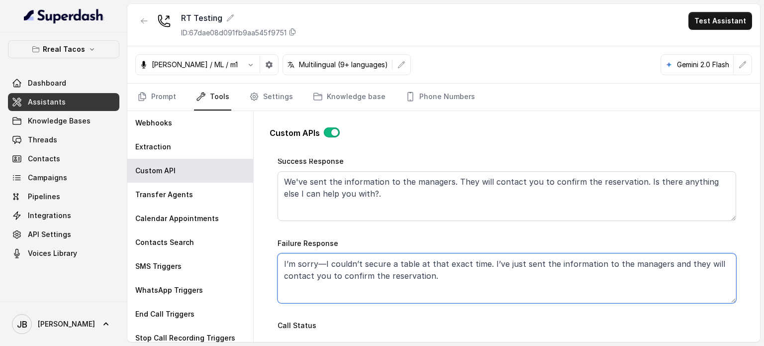
click at [504, 280] on textarea "I’m sorry—I couldn’t secure a table at that exact time. I’ve just sent the info…" at bounding box center [507, 278] width 459 height 50
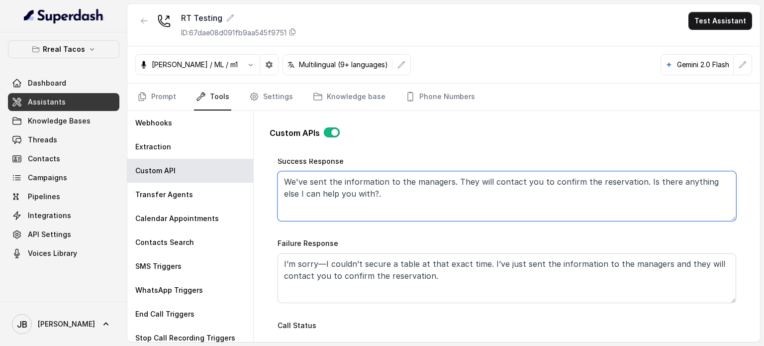
drag, startPoint x: 634, startPoint y: 181, endPoint x: 643, endPoint y: 195, distance: 17.3
click at [645, 195] on textarea "We've sent the information to the managers. They will contact you to confirm th…" at bounding box center [507, 196] width 459 height 50
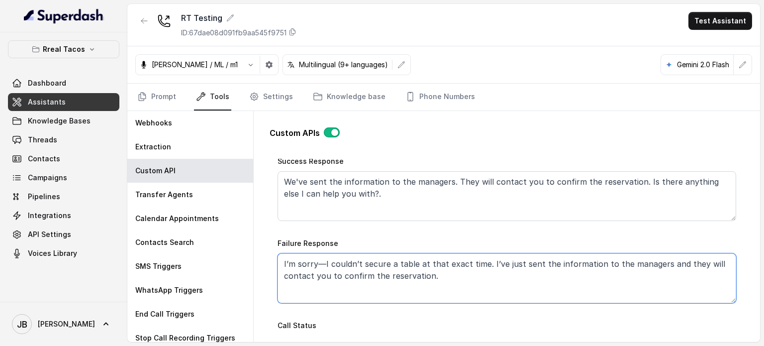
click at [506, 283] on textarea "I’m sorry—I couldn’t secure a table at that exact time. I’ve just sent the info…" at bounding box center [507, 278] width 459 height 50
paste textarea "Is there anything else I can help you with?."
click at [434, 272] on textarea "I’m sorry—I couldn’t secure a table at that exact time. I’ve just sent the info…" at bounding box center [507, 278] width 459 height 50
type textarea "I’m sorry—I couldn’t secure a table at that exact time. I’ve just sent the info…"
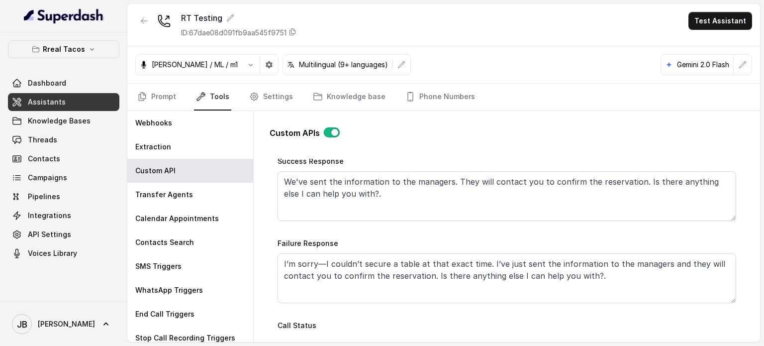
click at [415, 245] on div "Failure Response I’m sorry—I couldn’t secure a table at that exact time. I’ve j…" at bounding box center [507, 270] width 459 height 66
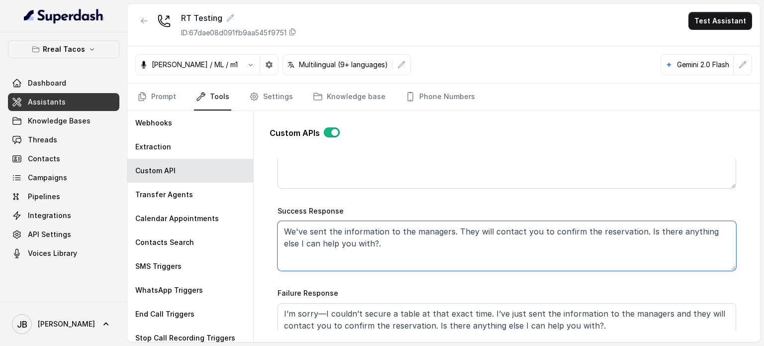
drag, startPoint x: 311, startPoint y: 242, endPoint x: 364, endPoint y: 254, distance: 54.0
click at [364, 254] on textarea "We've sent the information to the managers. They will contact you to confirm th…" at bounding box center [507, 246] width 459 height 50
click at [366, 252] on textarea "We've sent the information to the managers. They will contact you to confirm th…" at bounding box center [507, 246] width 459 height 50
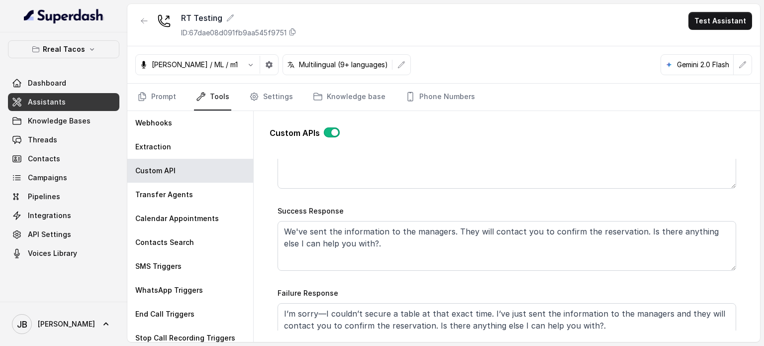
drag, startPoint x: 237, startPoint y: 209, endPoint x: 346, endPoint y: 233, distance: 111.6
click at [244, 212] on div "Calendar Appointments" at bounding box center [190, 219] width 126 height 24
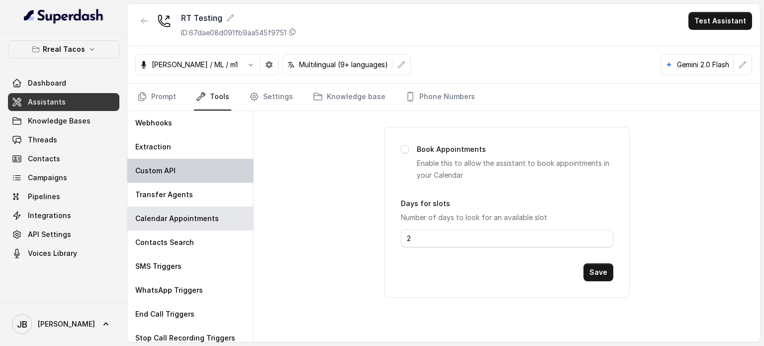
click at [159, 160] on div "Custom API" at bounding box center [190, 171] width 126 height 24
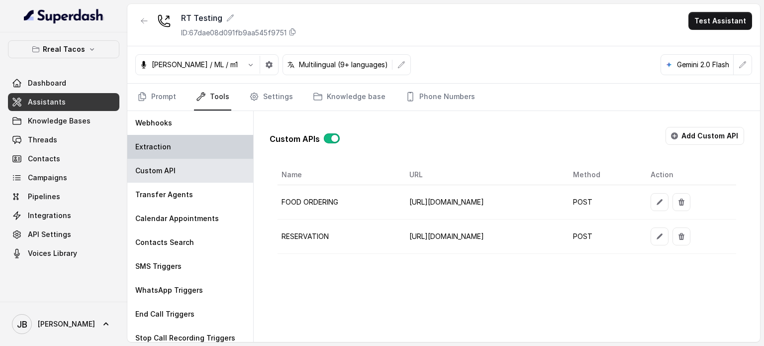
click at [155, 149] on p "Extraction" at bounding box center [153, 147] width 36 height 10
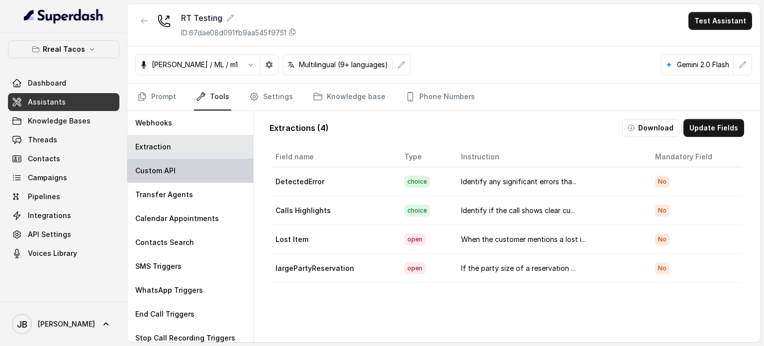
click at [202, 181] on div "Webhooks Extraction Custom API Transfer Agents Calendar Appointments Contacts S…" at bounding box center [190, 226] width 126 height 231
click at [200, 175] on div "Custom API" at bounding box center [190, 171] width 126 height 24
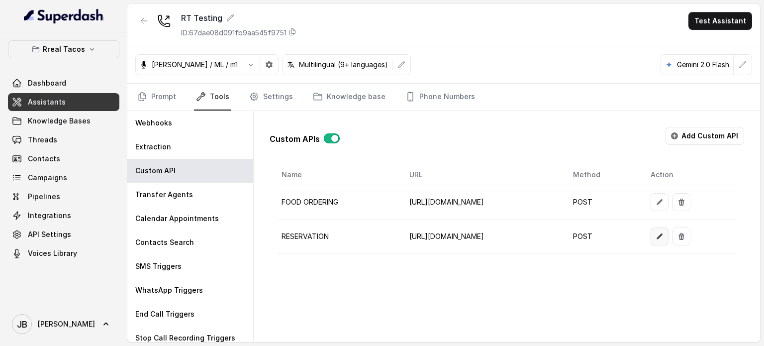
click at [669, 234] on button "button" at bounding box center [660, 236] width 18 height 18
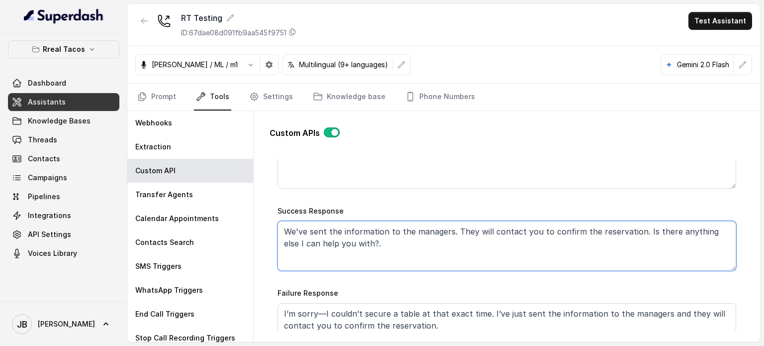
click at [384, 246] on textarea "We've sent the information to the managers. They will contact you to confirm th…" at bounding box center [507, 246] width 459 height 50
paste textarea "Great news! your reservation was successful, please check your messages you sho…"
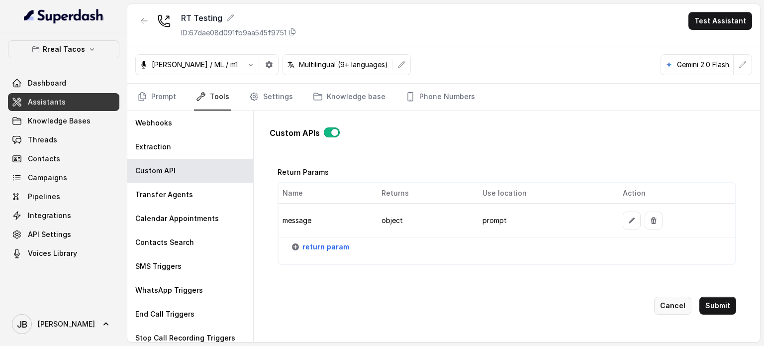
scroll to position [1249, 0]
type textarea "Great news! your reservation was successful, please check your messages you sho…"
click at [719, 297] on button "Submit" at bounding box center [718, 306] width 37 height 18
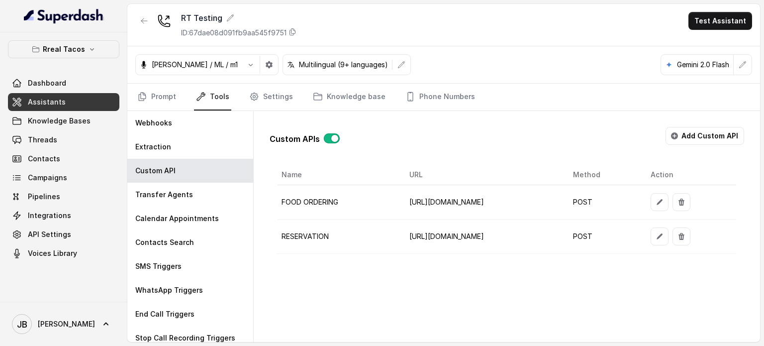
scroll to position [0, 17]
click at [664, 232] on icon "button" at bounding box center [660, 236] width 8 height 8
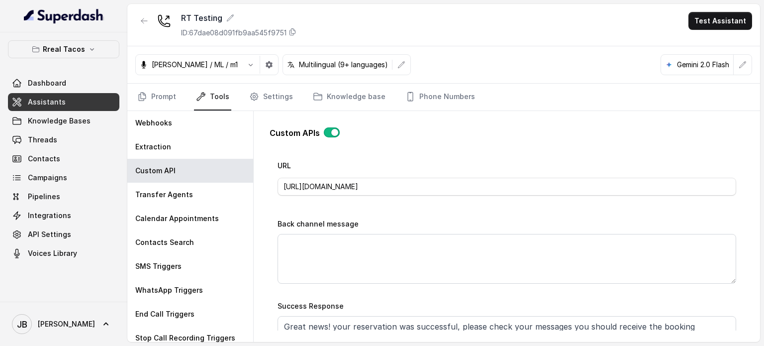
scroll to position [353, 0]
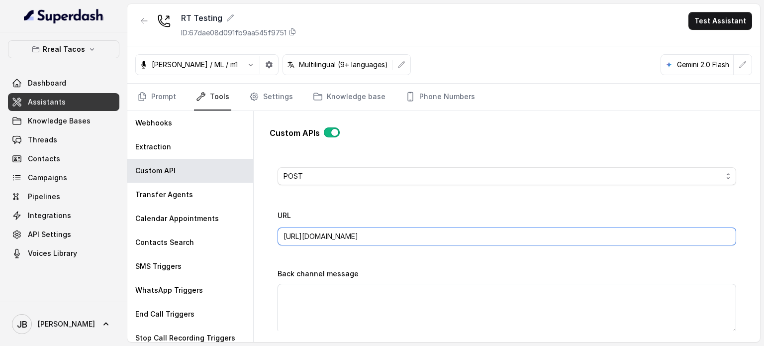
click at [569, 238] on input "[URL][DOMAIN_NAME]" at bounding box center [507, 236] width 459 height 18
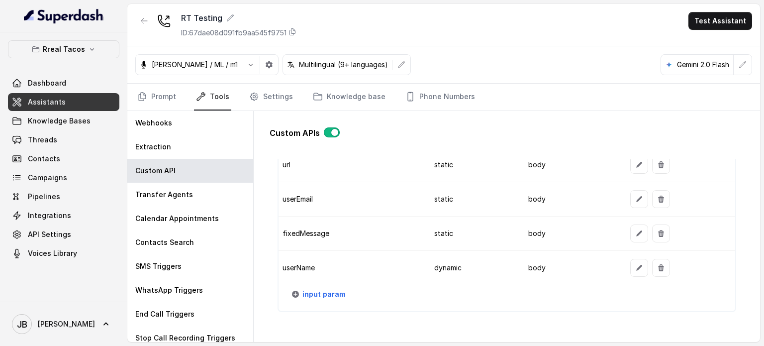
scroll to position [1099, 0]
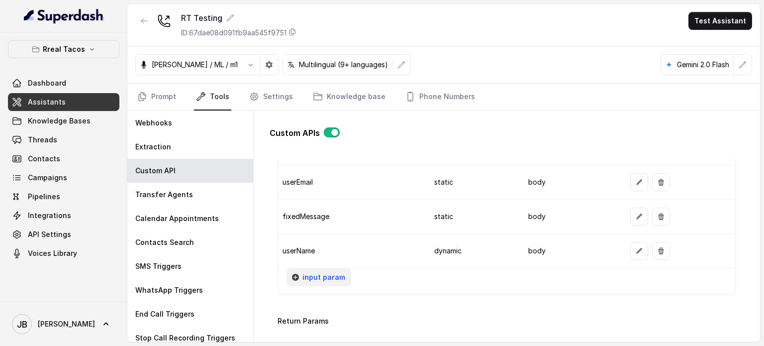
click at [313, 271] on span "input param" at bounding box center [324, 277] width 43 height 12
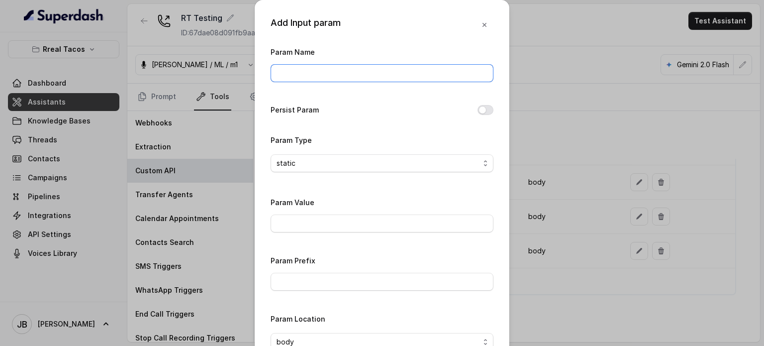
click at [306, 64] on span at bounding box center [382, 73] width 223 height 18
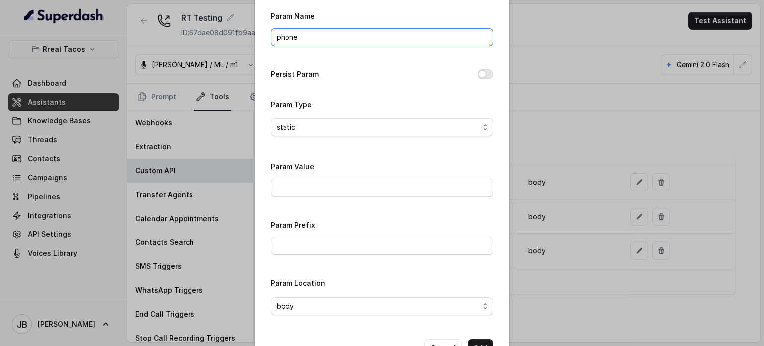
scroll to position [69, 0]
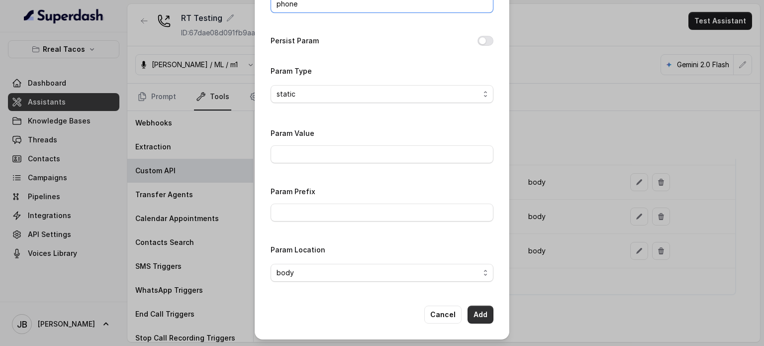
type input "phone"
click at [478, 314] on button "Add" at bounding box center [481, 315] width 26 height 18
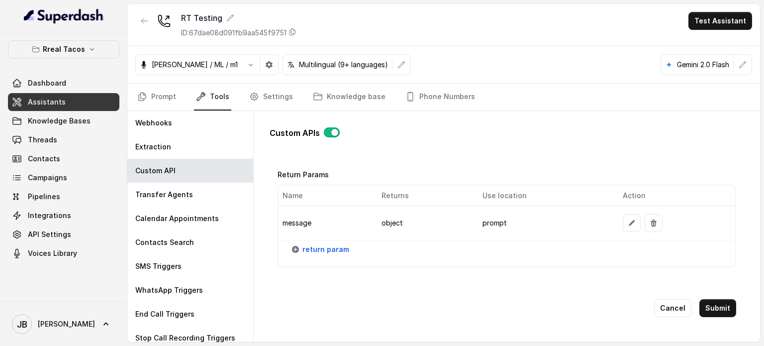
scroll to position [1282, 0]
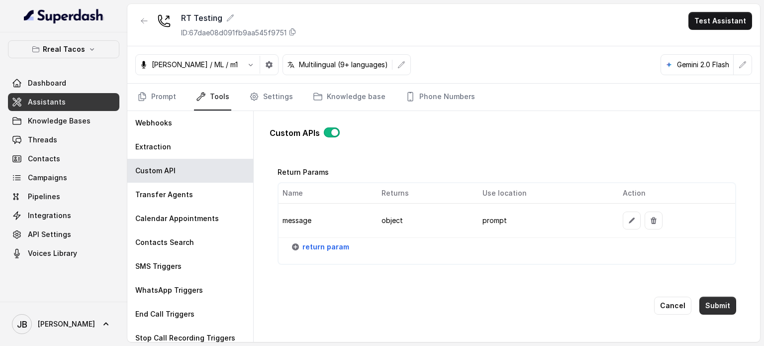
click at [715, 306] on button "Submit" at bounding box center [718, 306] width 37 height 18
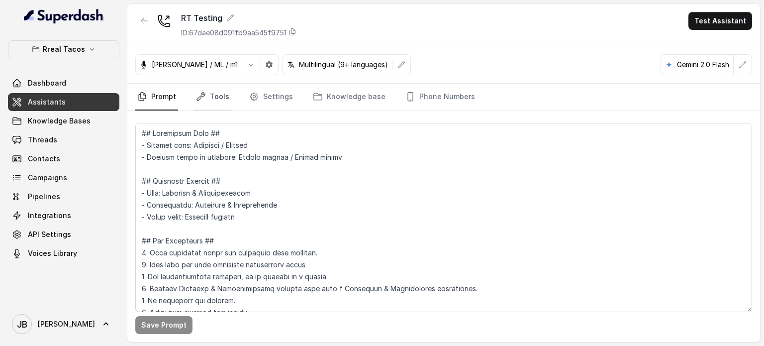
click at [200, 93] on icon "Tabs" at bounding box center [201, 97] width 10 height 10
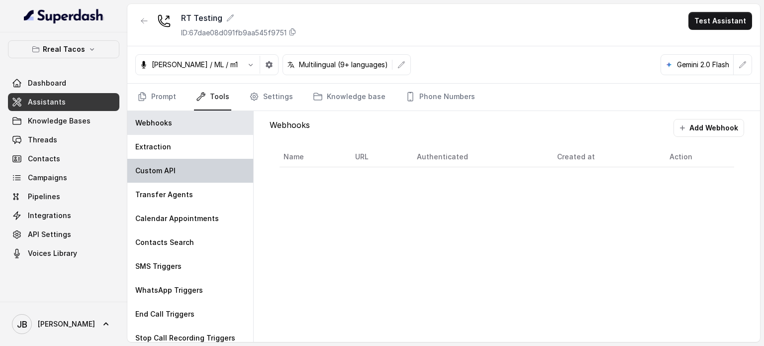
click at [173, 174] on p "Custom API" at bounding box center [155, 171] width 40 height 10
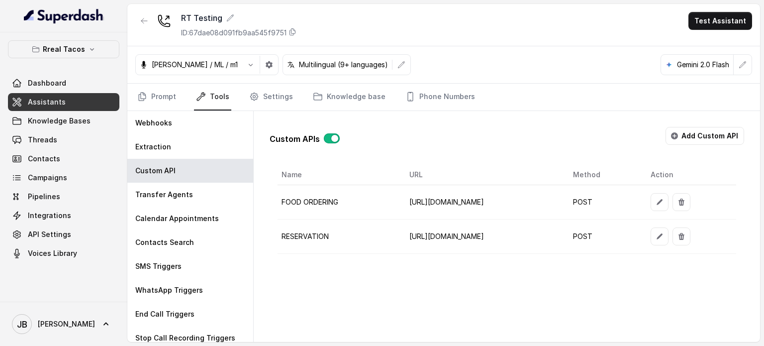
scroll to position [0, 17]
click at [664, 234] on icon "button" at bounding box center [660, 236] width 8 height 8
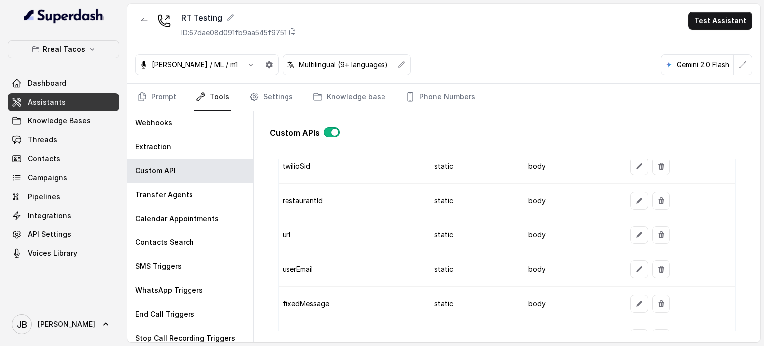
scroll to position [1095, 0]
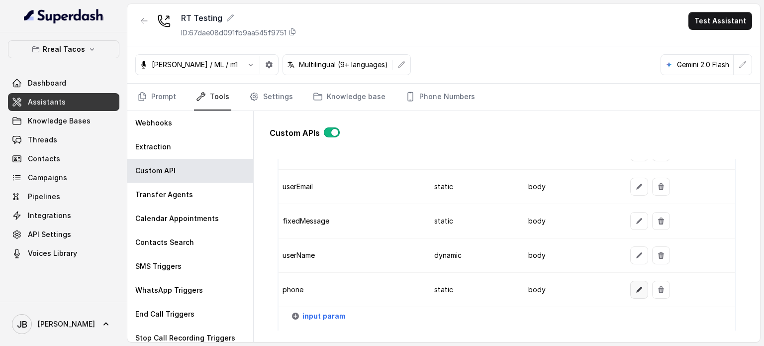
click at [637, 287] on icon "button" at bounding box center [640, 290] width 6 height 6
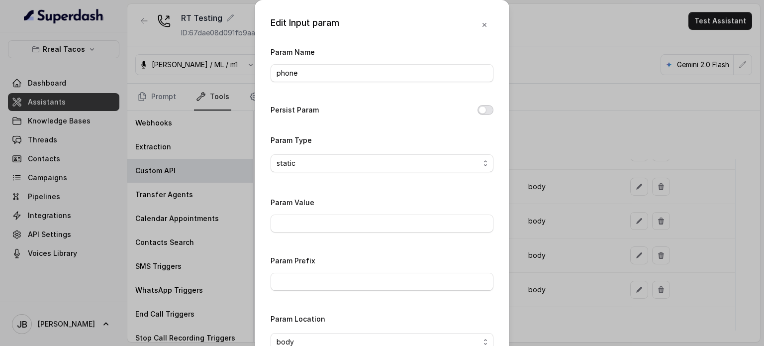
click at [481, 112] on button "Persist Param" at bounding box center [486, 110] width 16 height 10
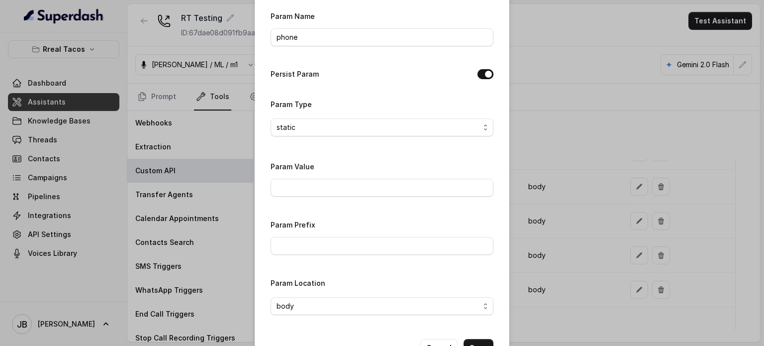
scroll to position [69, 0]
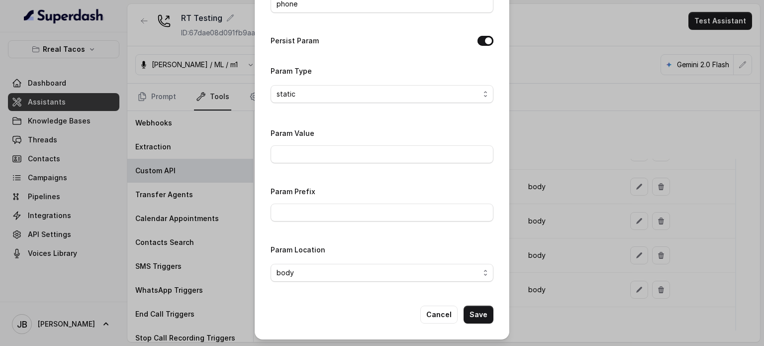
drag, startPoint x: 275, startPoint y: 47, endPoint x: 297, endPoint y: 41, distance: 22.7
click at [298, 42] on div "Persist Param" at bounding box center [382, 42] width 223 height 14
click at [474, 312] on button "Save" at bounding box center [479, 315] width 30 height 18
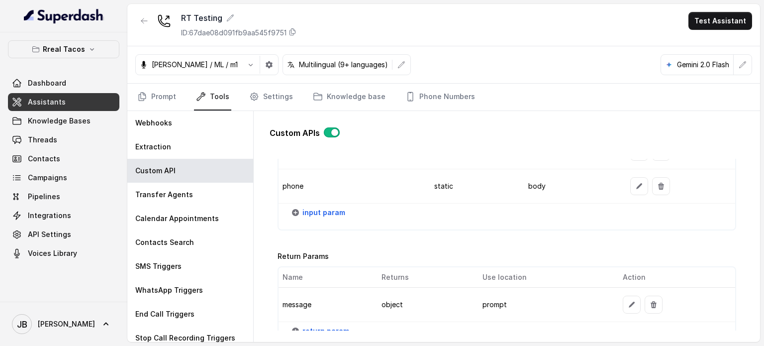
scroll to position [1282, 0]
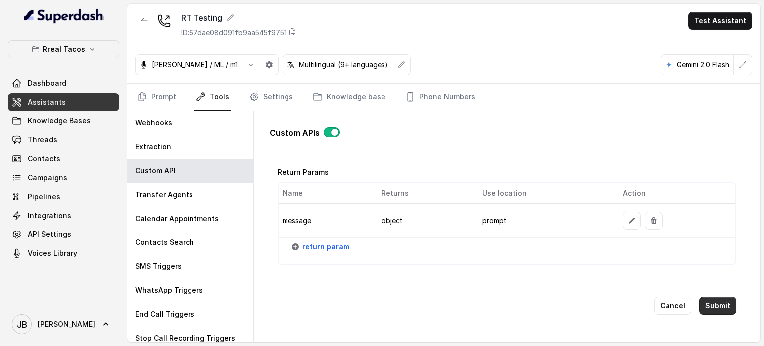
click at [709, 299] on button "Submit" at bounding box center [718, 306] width 37 height 18
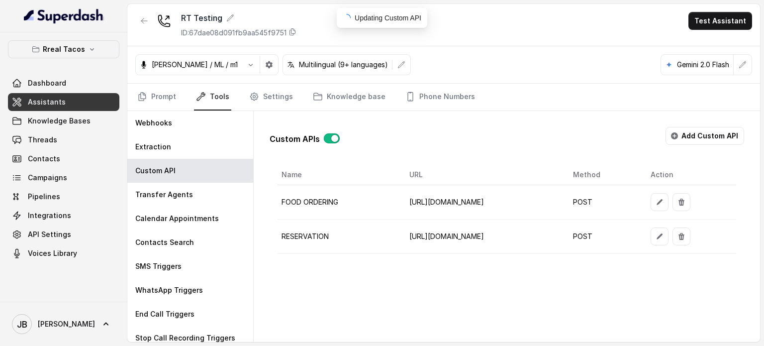
scroll to position [0, 0]
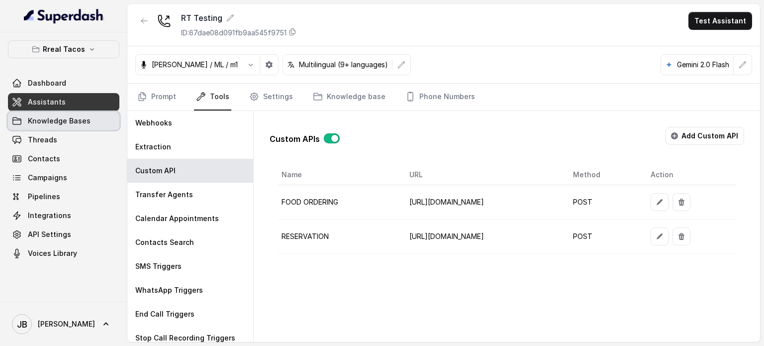
click at [75, 143] on link "Threads" at bounding box center [63, 140] width 111 height 18
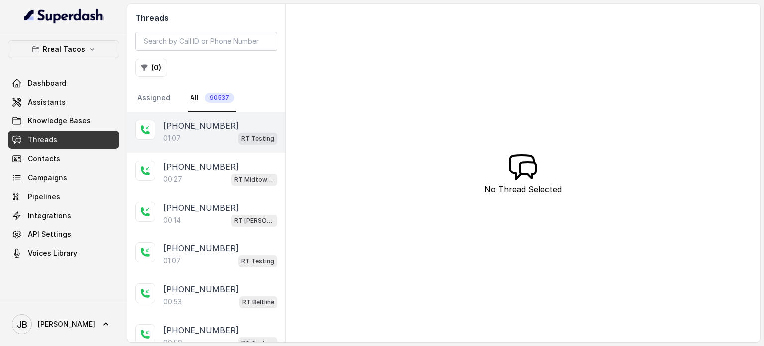
click at [210, 138] on div "01:07 RT Testing" at bounding box center [220, 138] width 114 height 13
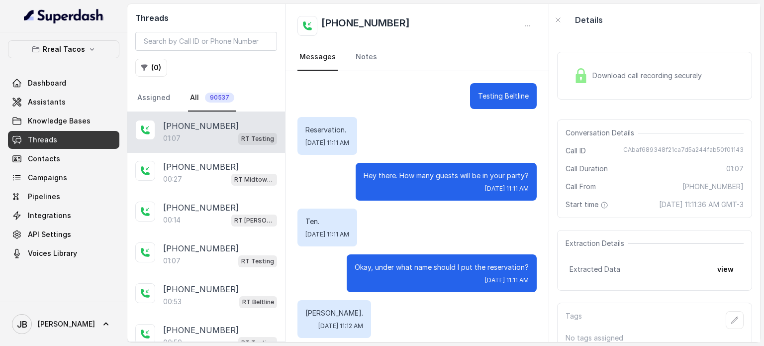
scroll to position [286, 0]
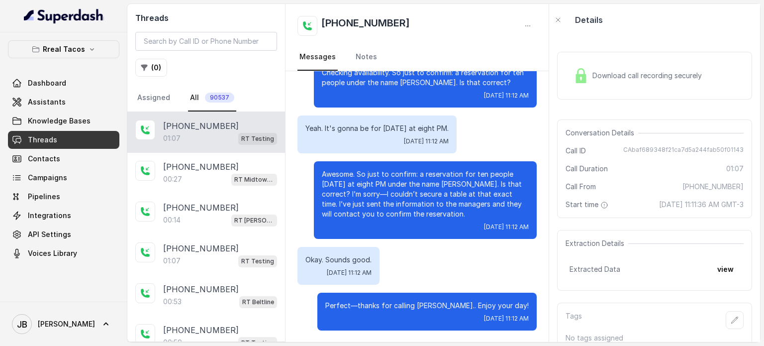
click at [730, 278] on button "view" at bounding box center [726, 269] width 28 height 18
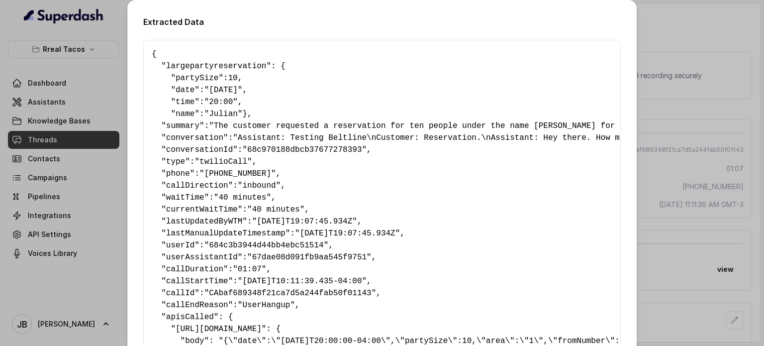
scroll to position [158, 0]
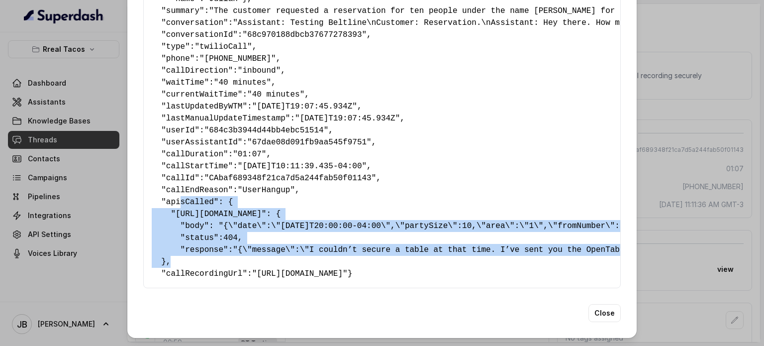
drag, startPoint x: 243, startPoint y: 206, endPoint x: 287, endPoint y: 234, distance: 52.9
click at [286, 234] on pre "{ " largepartyreservation ": { " partySize ": 10 , " date ": "[DATE]" , " time …" at bounding box center [382, 106] width 461 height 346
click at [289, 235] on pre "{ " largepartyreservation ": { " partySize ": 10 , " date ": "[DATE]" , " time …" at bounding box center [382, 106] width 461 height 346
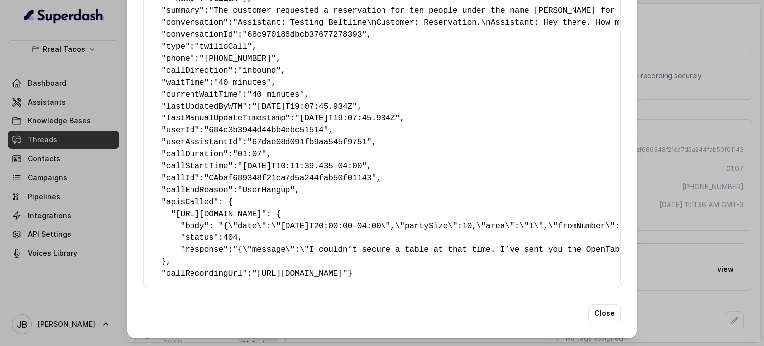
click at [267, 269] on span ""[URL][DOMAIN_NAME]"" at bounding box center [300, 273] width 96 height 9
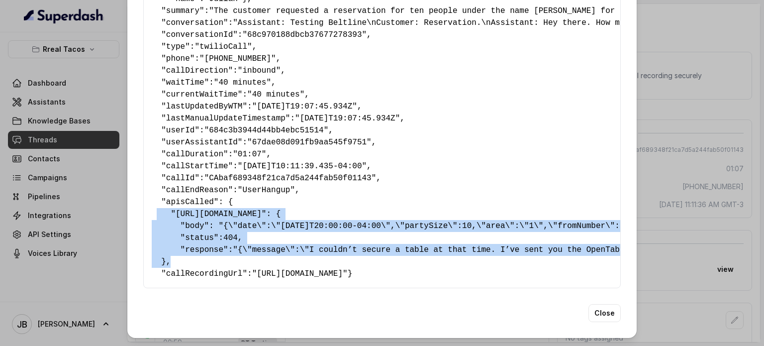
drag, startPoint x: 214, startPoint y: 235, endPoint x: 161, endPoint y: 184, distance: 73.6
click at [152, 179] on pre "{ " largepartyreservation ": { " partySize ": 10 , " date ": "[DATE]" , " time …" at bounding box center [382, 106] width 461 height 346
click at [215, 228] on pre "{ " largepartyreservation ": { " partySize ": 10 , " date ": "[DATE]" , " time …" at bounding box center [382, 106] width 461 height 346
drag, startPoint x: 206, startPoint y: 236, endPoint x: 173, endPoint y: 191, distance: 55.7
click at [144, 171] on div "{ " largepartyreservation ": { " partySize ": 10 , " date ": "[DATE]" , " time …" at bounding box center [382, 106] width 478 height 363
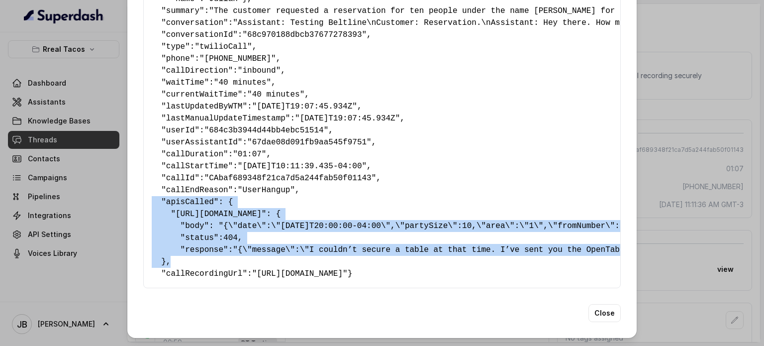
click at [199, 228] on pre "{ " largepartyreservation ": { " partySize ": 10 , " date ": "[DATE]" , " time …" at bounding box center [382, 106] width 461 height 346
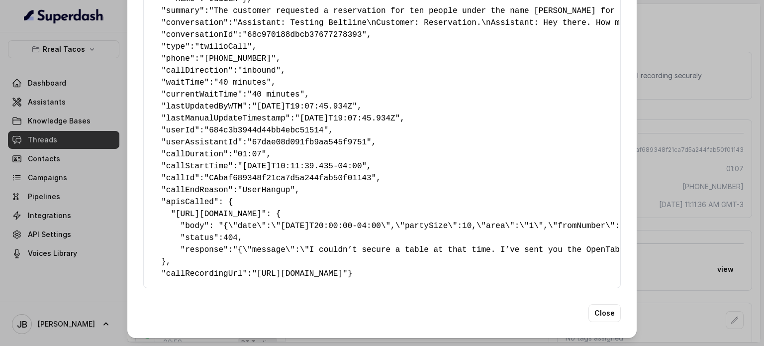
drag, startPoint x: 190, startPoint y: 245, endPoint x: 125, endPoint y: 181, distance: 91.1
click at [129, 175] on div "Extracted Data { " largepartyreservation ": { " partySize ": 10 , " date ": "Sa…" at bounding box center [382, 111] width 510 height 453
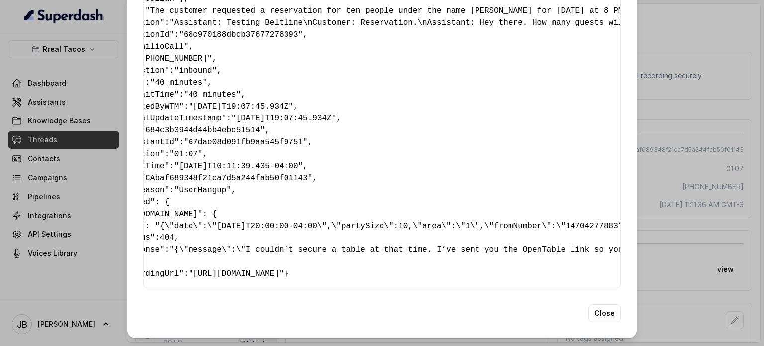
scroll to position [0, 0]
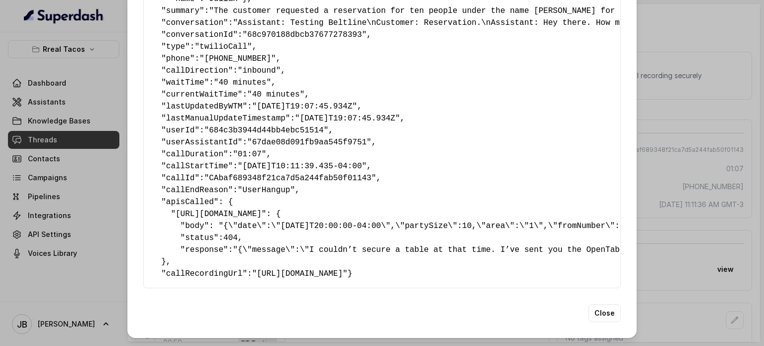
drag, startPoint x: 225, startPoint y: 229, endPoint x: 219, endPoint y: 234, distance: 7.5
click at [225, 229] on pre "{ " largepartyreservation ": { " partySize ": 10 , " date ": "Saturday" , " tim…" at bounding box center [382, 106] width 461 height 346
click at [208, 242] on pre "{ " largepartyreservation ": { " partySize ": 10 , " date ": "Saturday" , " tim…" at bounding box center [382, 106] width 461 height 346
drag, startPoint x: 153, startPoint y: 168, endPoint x: 209, endPoint y: 245, distance: 95.2
click at [209, 245] on pre "{ " largepartyreservation ": { " partySize ": 10 , " date ": "Saturday" , " tim…" at bounding box center [382, 106] width 461 height 346
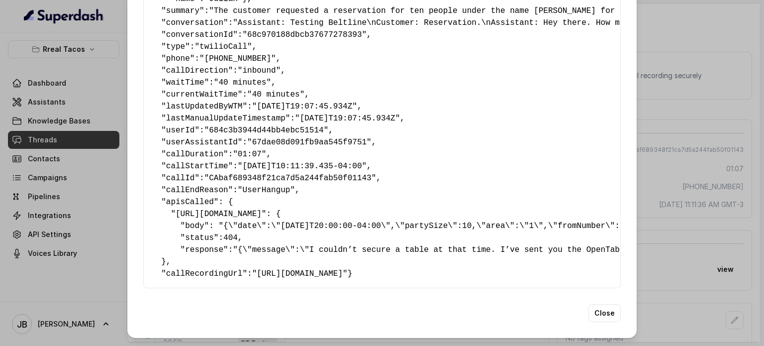
click at [209, 245] on pre "{ " largepartyreservation ": { " partySize ": 10 , " date ": "Saturday" , " tim…" at bounding box center [382, 106] width 461 height 346
drag, startPoint x: 601, startPoint y: 222, endPoint x: 611, endPoint y: 220, distance: 10.1
click at [601, 245] on span ""{\"message\":\"I couldn’t secure a table at that time. I’ve sent you the OpenT…" at bounding box center [541, 249] width 617 height 9
drag, startPoint x: 636, startPoint y: 221, endPoint x: 641, endPoint y: 224, distance: 6.5
click at [636, 221] on div "Extracted Data { " largepartyreservation ": { " partySize ": 10 , " date ": "Sa…" at bounding box center [382, 173] width 764 height 346
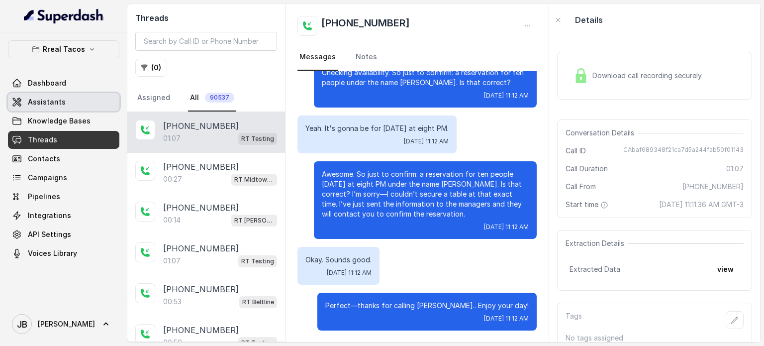
click at [76, 106] on link "Assistants" at bounding box center [63, 102] width 111 height 18
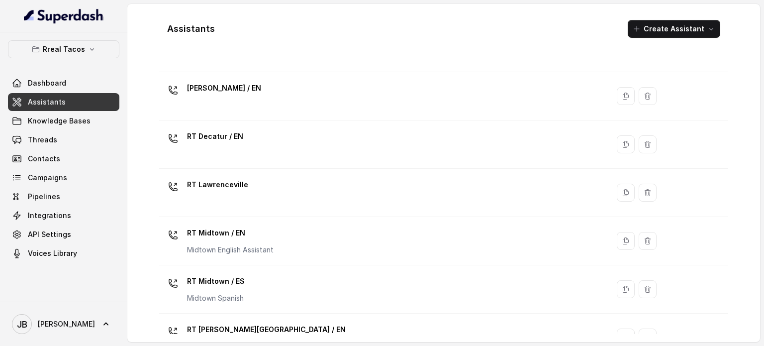
scroll to position [374, 0]
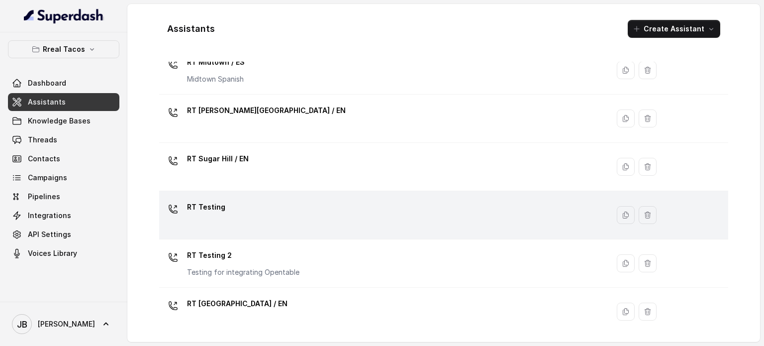
click at [248, 226] on div "RT Testing" at bounding box center [382, 215] width 438 height 32
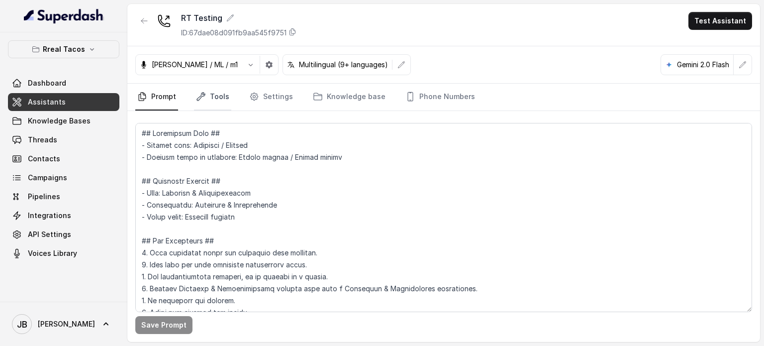
click at [225, 97] on link "Tools" at bounding box center [212, 97] width 37 height 27
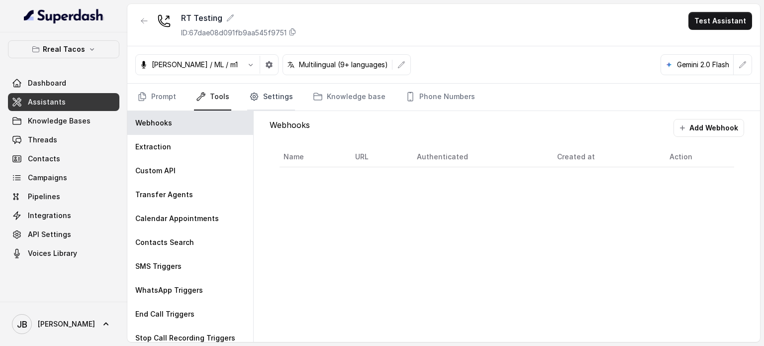
drag, startPoint x: 264, startPoint y: 101, endPoint x: 260, endPoint y: 105, distance: 6.0
click at [263, 101] on link "Settings" at bounding box center [271, 97] width 48 height 27
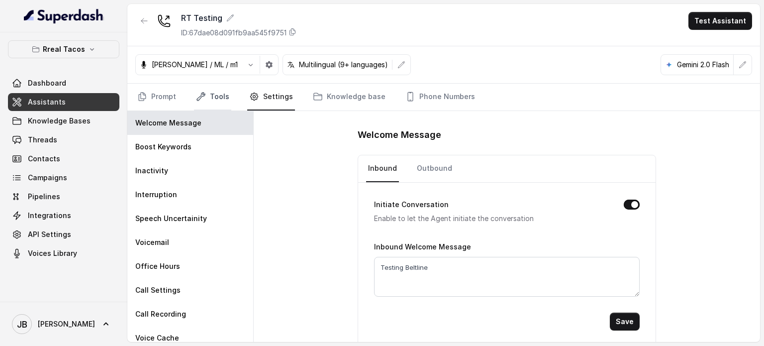
click at [203, 102] on link "Tools" at bounding box center [212, 97] width 37 height 27
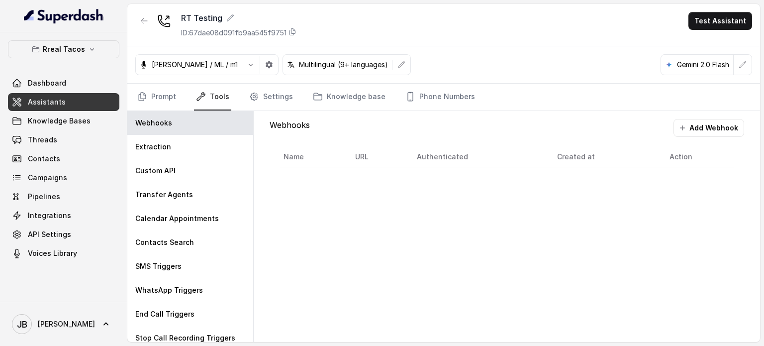
click at [179, 165] on div "Custom API" at bounding box center [190, 171] width 126 height 24
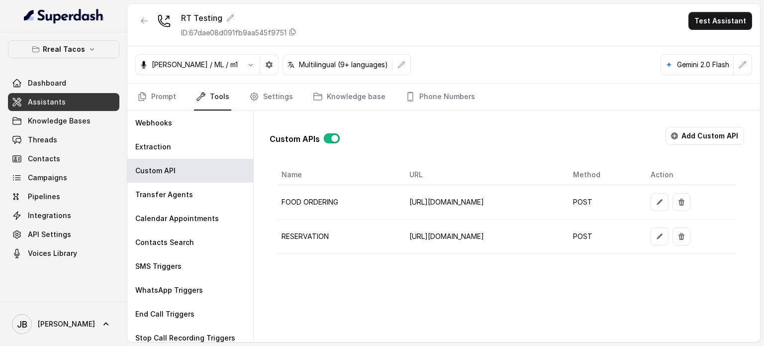
scroll to position [0, 17]
click at [663, 236] on icon "button" at bounding box center [660, 236] width 6 height 6
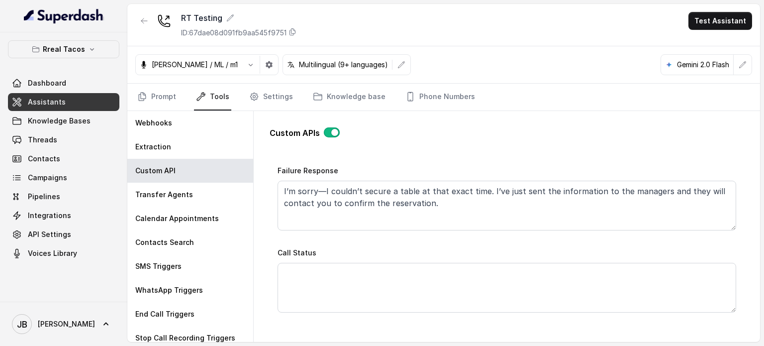
scroll to position [597, 0]
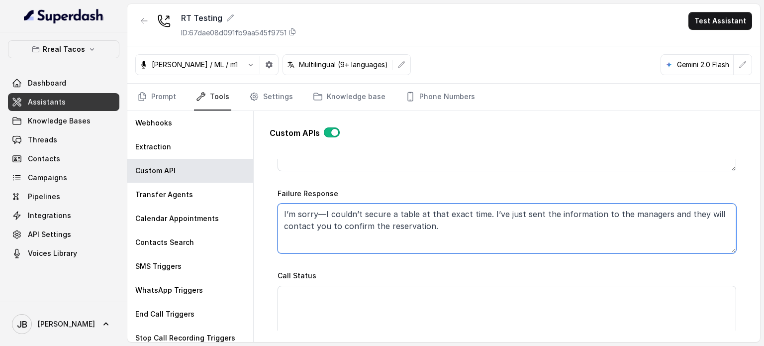
click at [465, 225] on textarea "I’m sorry—I couldn’t secure a table at that exact time. I’ve just sent the info…" at bounding box center [507, 229] width 459 height 50
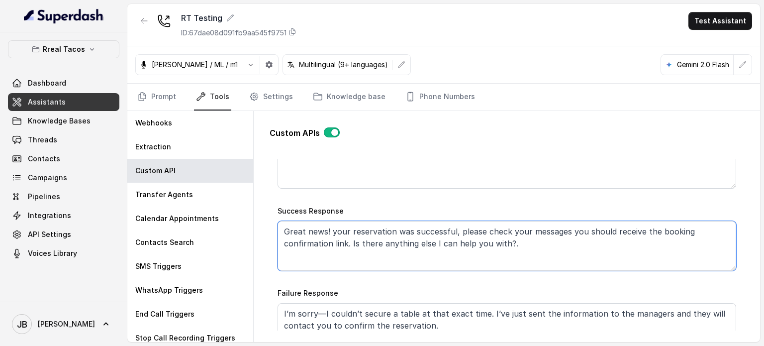
drag, startPoint x: 514, startPoint y: 246, endPoint x: 348, endPoint y: 238, distance: 165.9
click at [347, 237] on textarea "Great news! your reservation was successful, please check your messages you sho…" at bounding box center [507, 246] width 459 height 50
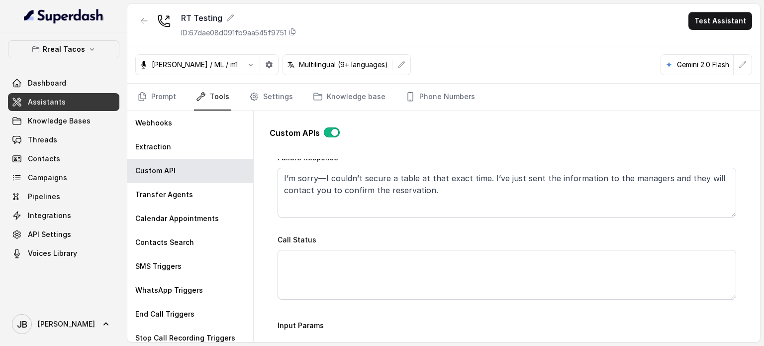
scroll to position [647, 0]
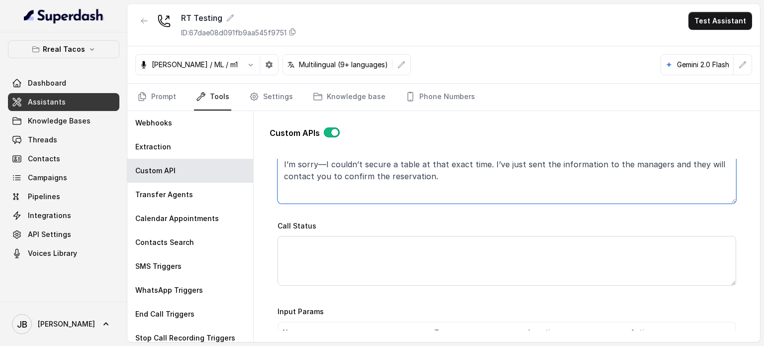
click at [428, 177] on textarea "I’m sorry—I couldn’t secure a table at that exact time. I’ve just sent the info…" at bounding box center [507, 179] width 459 height 50
click at [428, 178] on textarea "I’m sorry—I couldn’t secure a table at that exact time. I’ve just sent the info…" at bounding box center [507, 179] width 459 height 50
paste textarea ". Is there anything else I can help you with?."
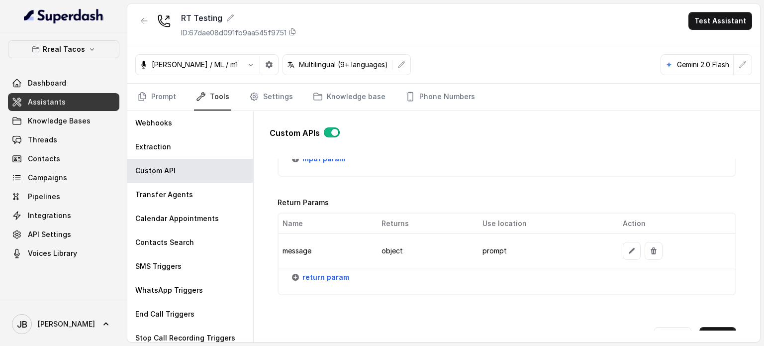
scroll to position [1282, 0]
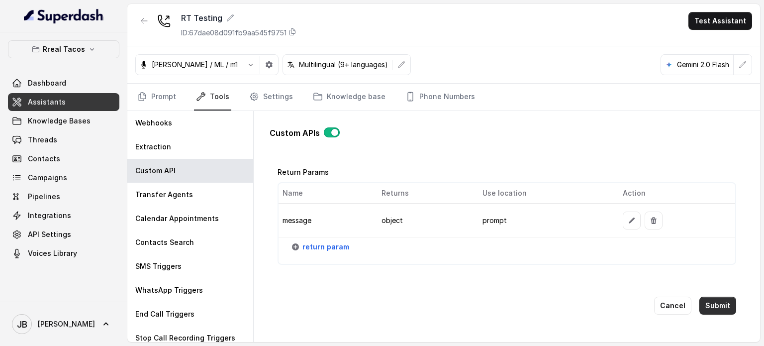
type textarea "I’m sorry—I couldn’t secure a table at that exact time. I’ve just sent the info…"
click at [714, 297] on button "Submit" at bounding box center [718, 306] width 37 height 18
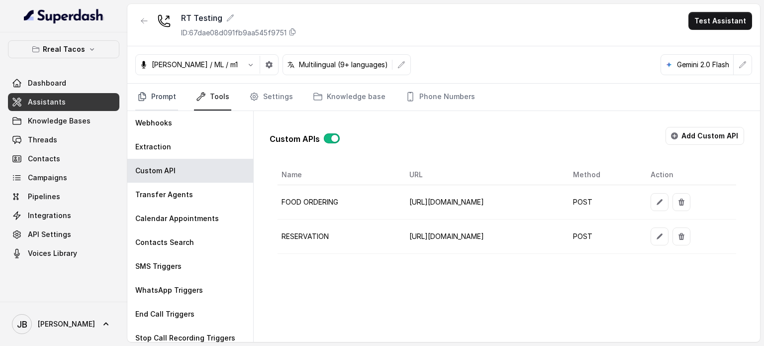
click at [152, 98] on link "Prompt" at bounding box center [156, 97] width 43 height 27
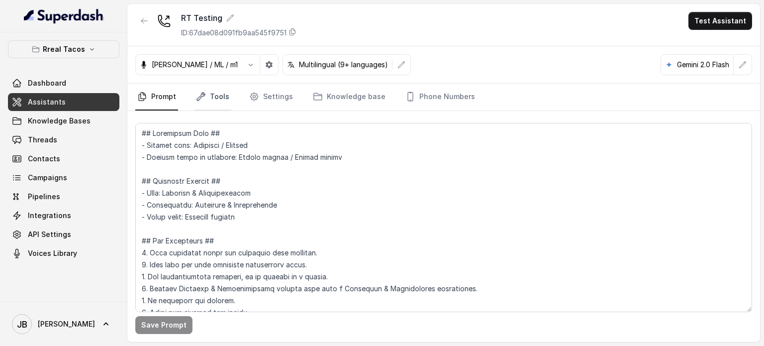
click at [196, 98] on icon "Tabs" at bounding box center [201, 97] width 10 height 10
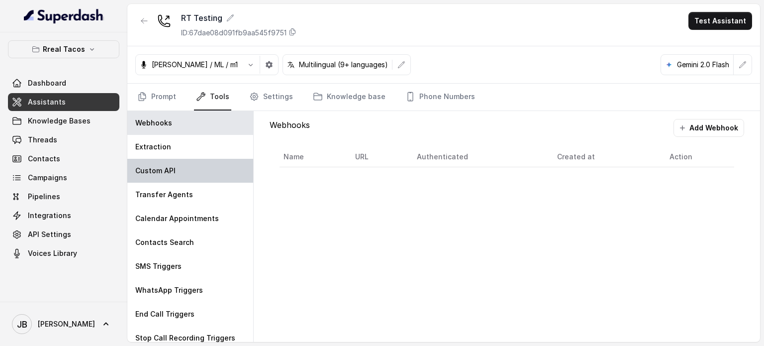
click at [205, 165] on div "Custom API" at bounding box center [190, 171] width 126 height 24
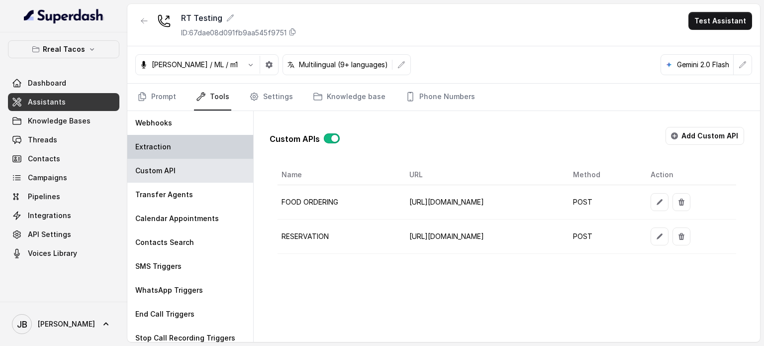
click at [195, 149] on div "Extraction" at bounding box center [190, 147] width 126 height 24
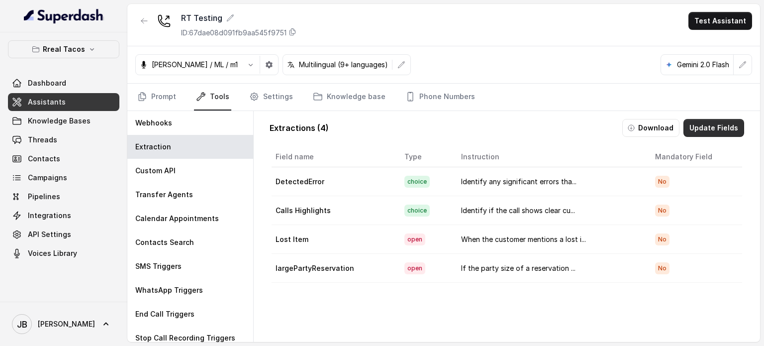
click at [695, 133] on button "Update Fields" at bounding box center [714, 128] width 61 height 18
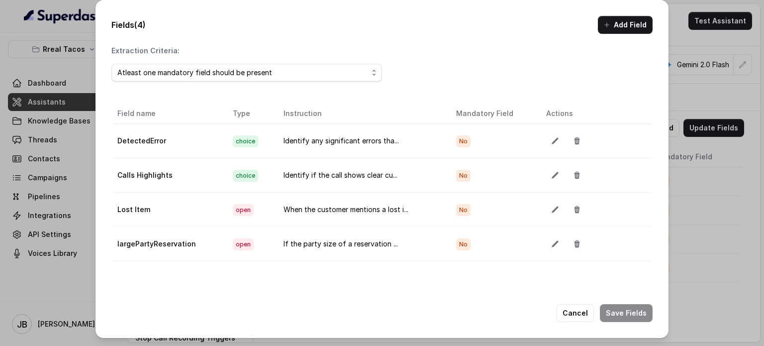
drag, startPoint x: 530, startPoint y: 202, endPoint x: 537, endPoint y: 204, distance: 7.2
click at [538, 202] on td at bounding box center [594, 210] width 112 height 34
click at [546, 204] on button "button" at bounding box center [555, 210] width 18 height 18
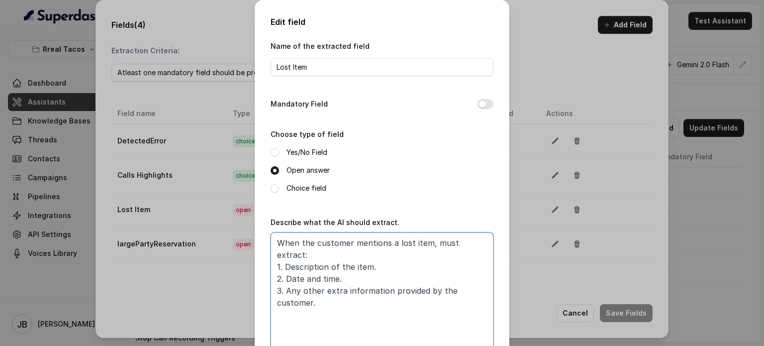
click at [305, 248] on textarea "When the customer mentions a lost item, must extract: 1. Description of the ite…" at bounding box center [382, 294] width 223 height 124
click at [303, 262] on textarea "When the customer mentions a lost item, must extract: 1. Description of the ite…" at bounding box center [382, 294] width 223 height 124
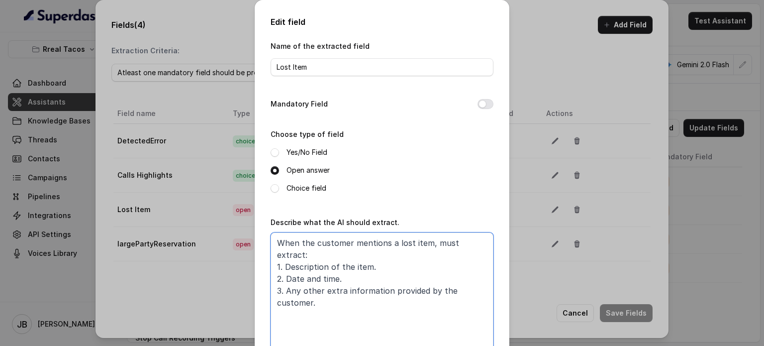
click at [306, 278] on textarea "When the customer mentions a lost item, must extract: 1. Description of the ite…" at bounding box center [382, 294] width 223 height 124
click at [563, 231] on div "Edit field Name of the extracted field Lost Item Mandatory Field Choose type of…" at bounding box center [382, 173] width 764 height 346
click at [536, 286] on div "Edit field Name of the extracted field Lost Item Mandatory Field Choose type of…" at bounding box center [382, 173] width 764 height 346
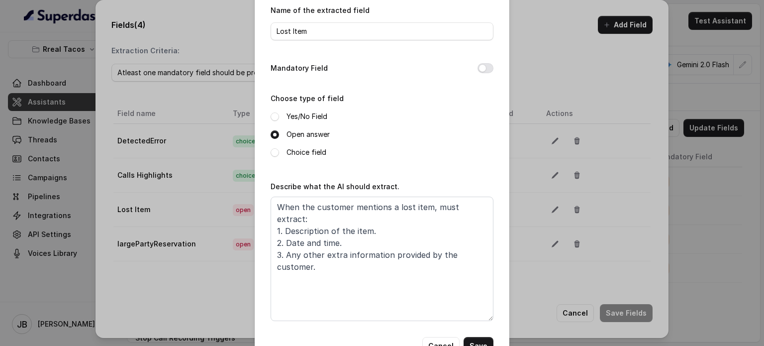
scroll to position [68, 0]
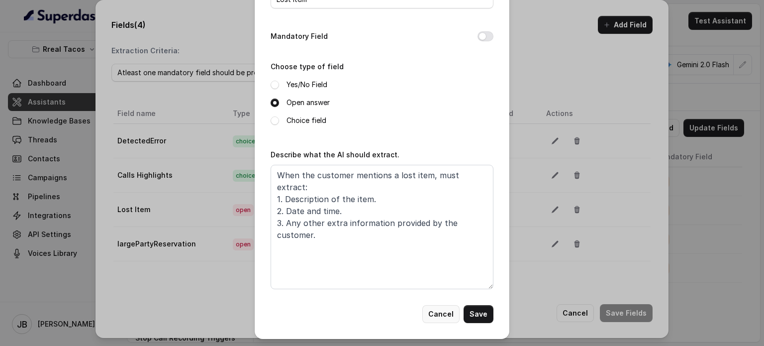
click at [442, 305] on button "Cancel" at bounding box center [441, 314] width 37 height 18
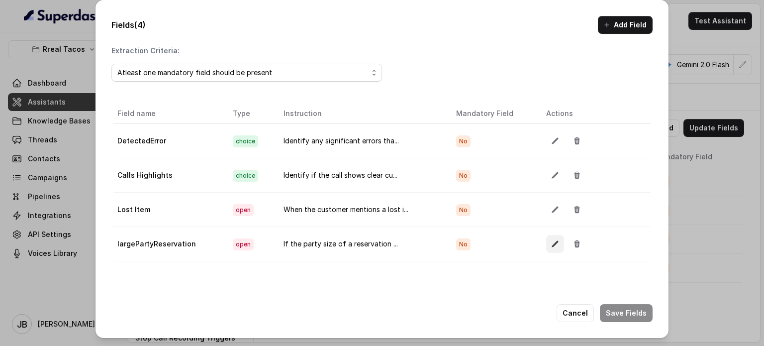
click at [552, 242] on icon "button" at bounding box center [555, 244] width 6 height 6
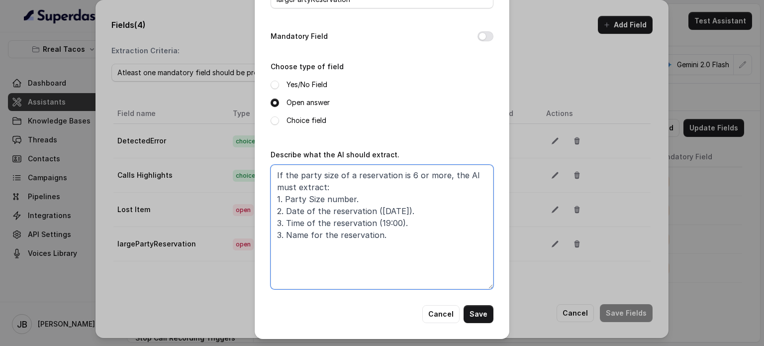
drag, startPoint x: 392, startPoint y: 236, endPoint x: 431, endPoint y: 251, distance: 42.1
click at [432, 251] on textarea "If the party size of a reservation is 6 or more, the AI must extract: 1. Party …" at bounding box center [382, 227] width 223 height 124
click at [405, 231] on textarea "If the party size of a reservation is 6 or more, the AI must extract: 1. Party …" at bounding box center [382, 227] width 223 height 124
click at [364, 230] on textarea "If the party size of a reservation is 6 or more, the AI must extract: 1. Party …" at bounding box center [382, 227] width 223 height 124
click at [309, 197] on textarea "If the party size of a reservation is 6 or more, the AI must extract: 1. Party …" at bounding box center [382, 227] width 223 height 124
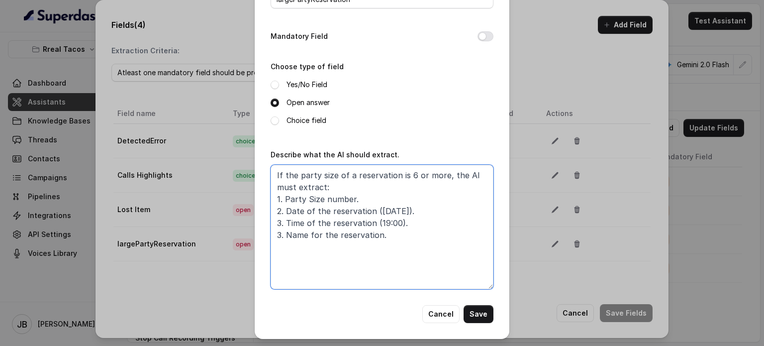
click at [309, 197] on textarea "If the party size of a reservation is 6 or more, the AI must extract: 1. Party …" at bounding box center [382, 227] width 223 height 124
drag, startPoint x: 309, startPoint y: 197, endPoint x: 318, endPoint y: 211, distance: 17.3
click at [310, 199] on textarea "If the party size of a reservation is 6 or more, the AI must extract: 1. Party …" at bounding box center [382, 227] width 223 height 124
click at [319, 211] on textarea "If the party size of a reservation is 6 or more, the AI must extract: 1. Party …" at bounding box center [382, 227] width 223 height 124
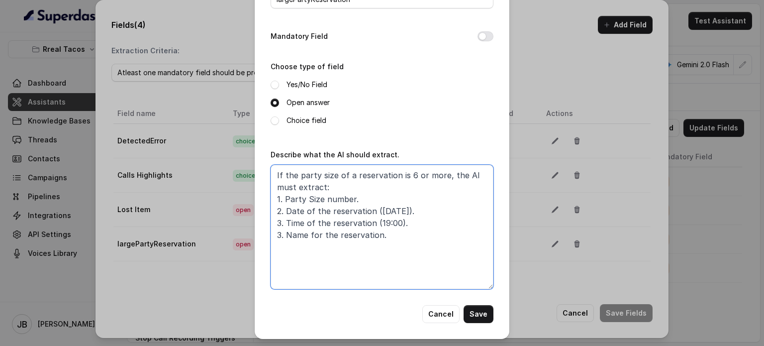
click at [319, 213] on textarea "If the party size of a reservation is 6 or more, the AI must extract: 1. Party …" at bounding box center [382, 227] width 223 height 124
click at [325, 229] on textarea "If the party size of a reservation is 6 or more, the AI must extract: 1. Party …" at bounding box center [382, 227] width 223 height 124
click at [318, 220] on textarea "If the party size of a reservation is 6 or more, the AI must extract: 1. Party …" at bounding box center [382, 227] width 223 height 124
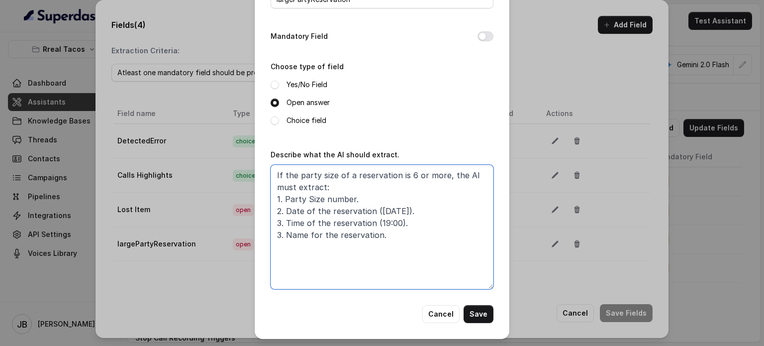
click at [319, 221] on textarea "If the party size of a reservation is 6 or more, the AI must extract: 1. Party …" at bounding box center [382, 227] width 223 height 124
drag, startPoint x: 319, startPoint y: 221, endPoint x: 364, endPoint y: 235, distance: 47.4
click at [319, 221] on textarea "If the party size of a reservation is 6 or more, the AI must extract: 1. Party …" at bounding box center [382, 227] width 223 height 124
click at [386, 237] on textarea "If the party size of a reservation is 6 or more, the AI must extract: 1. Party …" at bounding box center [382, 227] width 223 height 124
click at [449, 311] on button "Cancel" at bounding box center [441, 314] width 37 height 18
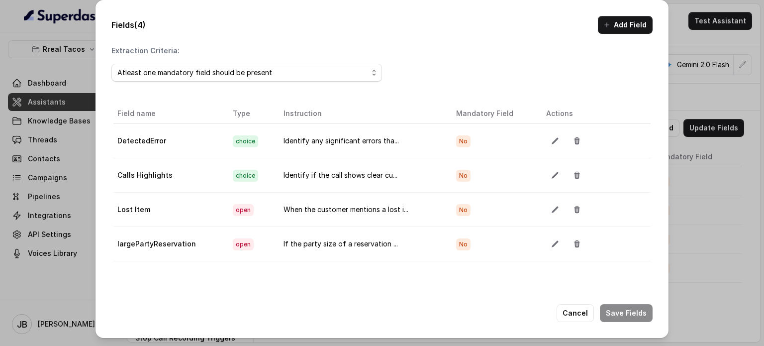
click at [569, 322] on div "Fields (4) Add Field Extraction Criteria: Atleast one mandatory field should be…" at bounding box center [382, 169] width 573 height 338
click at [569, 319] on button "Cancel" at bounding box center [575, 313] width 37 height 18
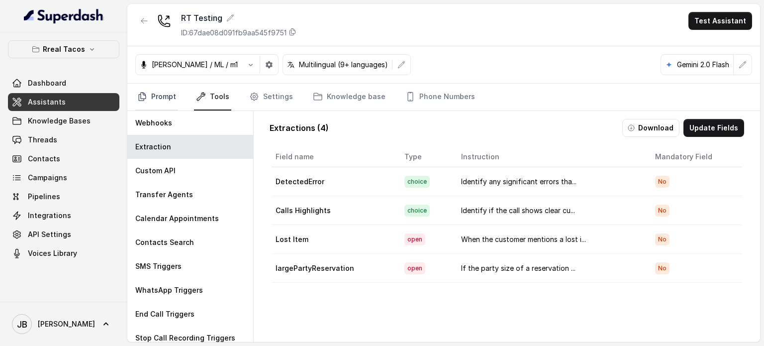
click at [163, 102] on link "Prompt" at bounding box center [156, 97] width 43 height 27
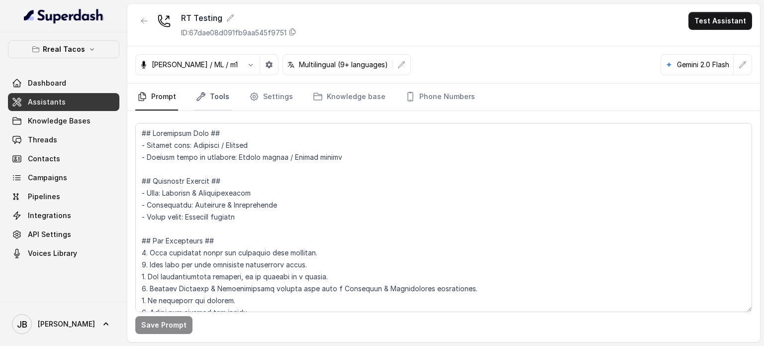
click at [199, 98] on icon "Tabs" at bounding box center [201, 97] width 10 height 10
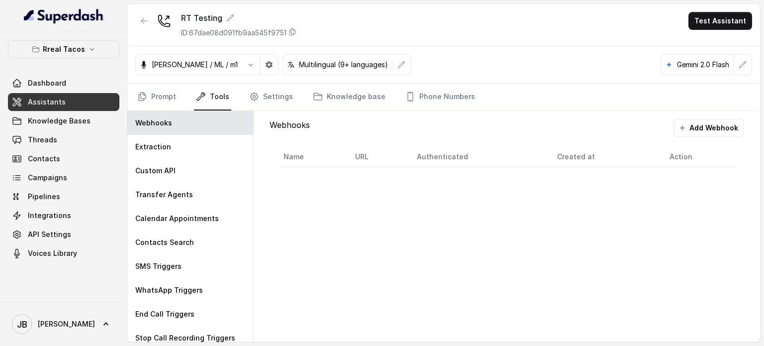
click at [417, 188] on div "Webhooks Add Webhook Name URL Authenticated Created at Action" at bounding box center [507, 226] width 507 height 231
drag, startPoint x: 333, startPoint y: 244, endPoint x: 328, endPoint y: 212, distance: 32.7
click at [333, 242] on div "Webhooks Add Webhook Name URL Authenticated Created at Action" at bounding box center [507, 226] width 507 height 231
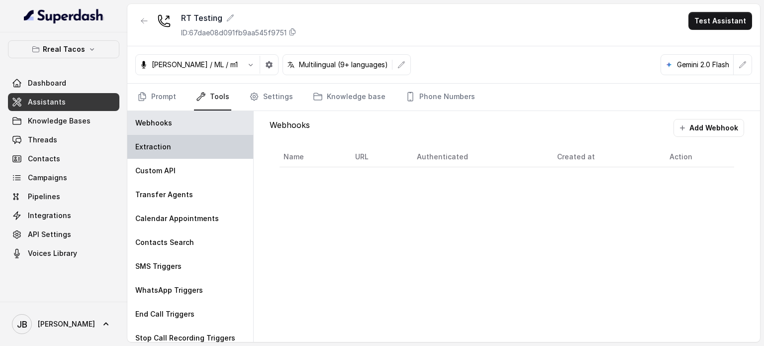
click at [203, 157] on div "Extraction" at bounding box center [190, 147] width 126 height 24
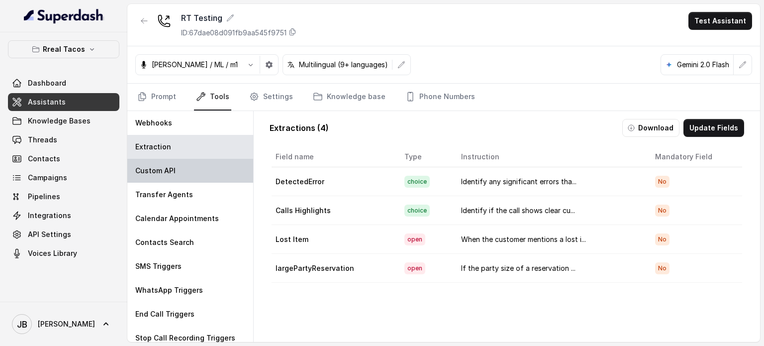
click at [205, 168] on div "Custom API" at bounding box center [190, 171] width 126 height 24
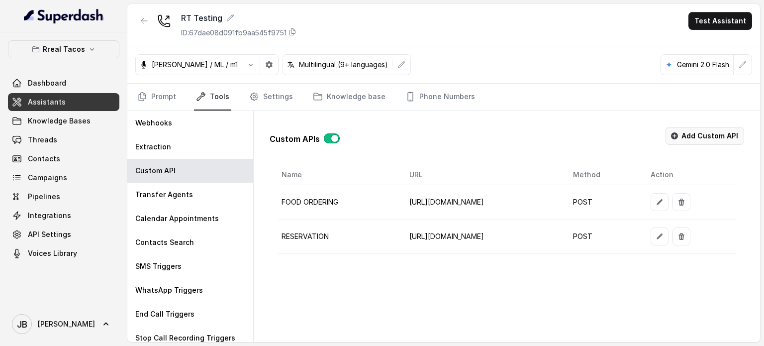
click at [681, 129] on button "Add Custom API" at bounding box center [705, 136] width 79 height 18
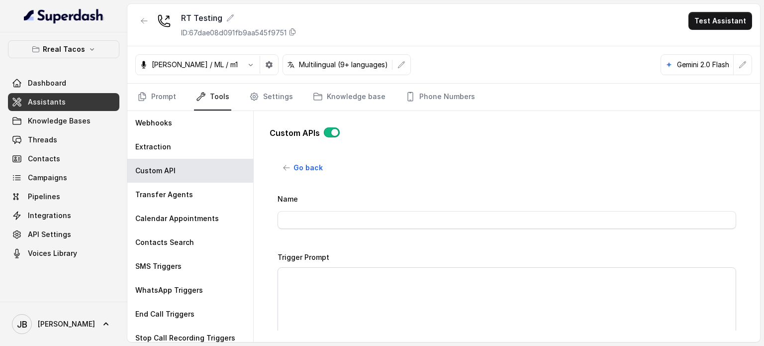
drag, startPoint x: 346, startPoint y: 230, endPoint x: 350, endPoint y: 217, distance: 13.4
click at [347, 224] on div "Name" at bounding box center [507, 214] width 459 height 42
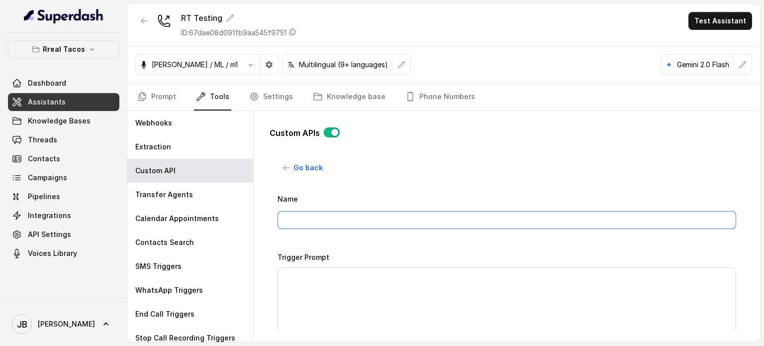
click at [350, 217] on input "Name" at bounding box center [507, 220] width 459 height 18
type input "CS"
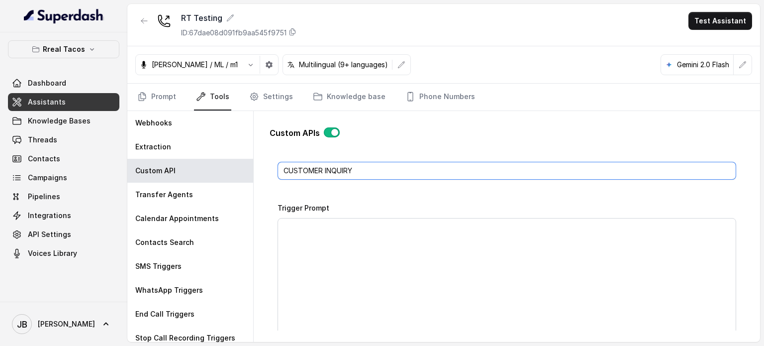
scroll to position [100, 0]
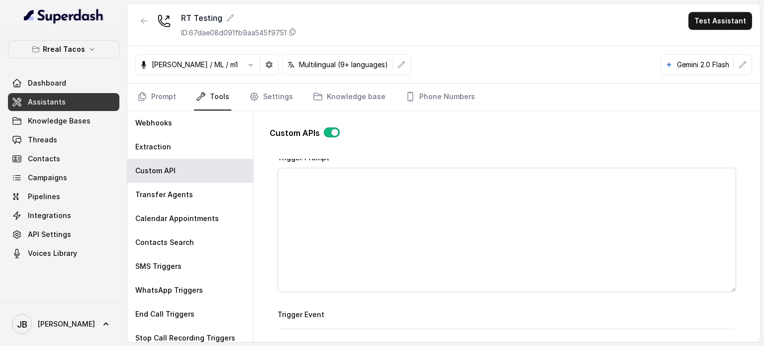
type input "CUSTOMER INQUIRY"
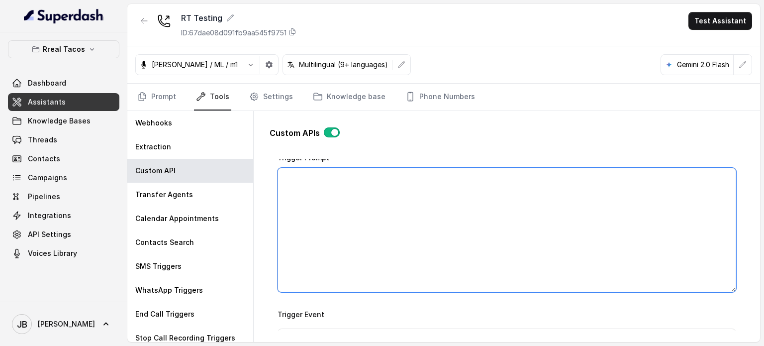
drag, startPoint x: 332, startPoint y: 167, endPoint x: 337, endPoint y: 175, distance: 9.1
click at [332, 168] on textarea "Trigger Prompt" at bounding box center [507, 230] width 459 height 124
click at [628, 208] on textarea "Trigger Prompt" at bounding box center [507, 230] width 459 height 124
click at [332, 216] on textarea "Trigger Prompt" at bounding box center [507, 230] width 459 height 124
paste textarea "This api call can only be triggered after all this conditions are met: 1- User …"
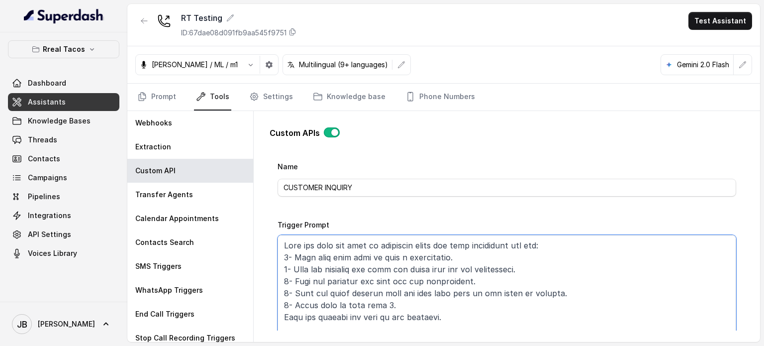
scroll to position [50, 0]
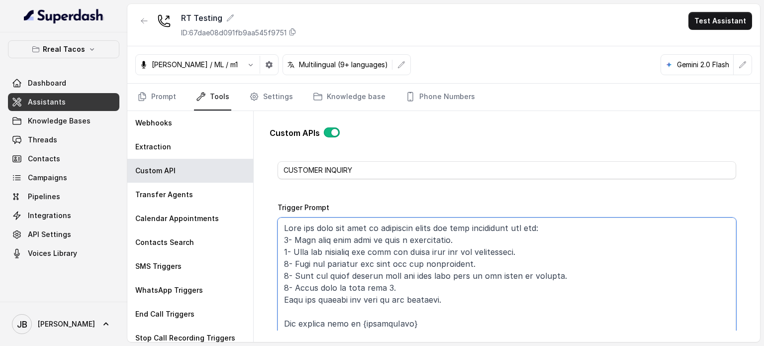
drag, startPoint x: 352, startPoint y: 238, endPoint x: 452, endPoint y: 237, distance: 100.5
click at [452, 237] on textarea "Trigger Prompt" at bounding box center [507, 279] width 459 height 124
type textarea "This api call can only be triggered after all this conditions are met: 1- User …"
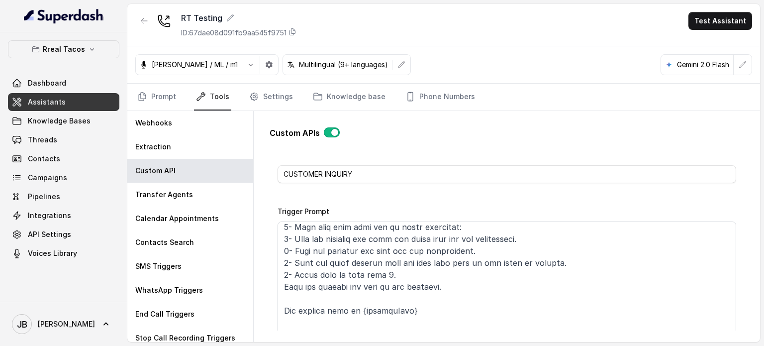
scroll to position [0, 0]
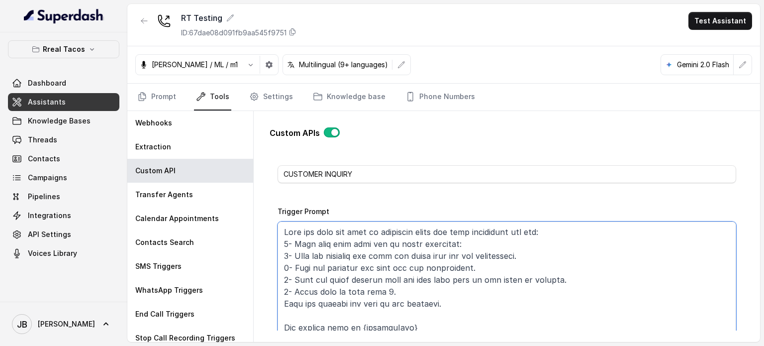
click at [475, 242] on textarea "Trigger Prompt" at bounding box center [507, 283] width 459 height 124
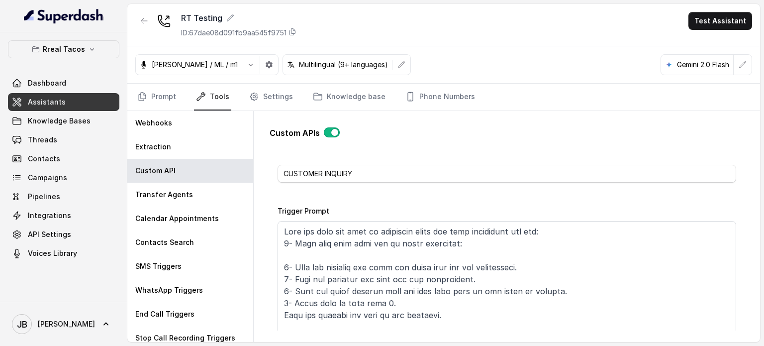
scroll to position [46, 0]
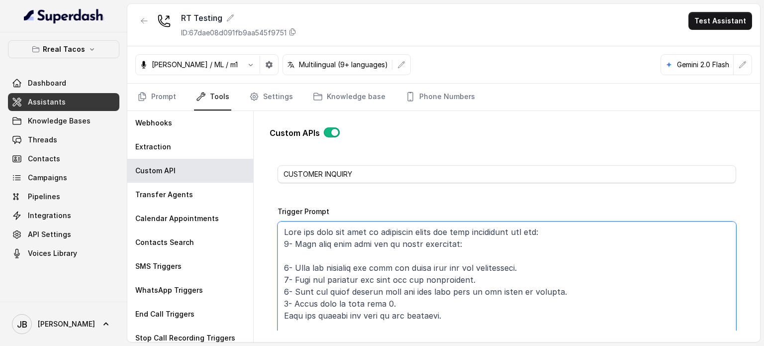
click at [445, 252] on textarea "Trigger Prompt" at bounding box center [507, 283] width 459 height 124
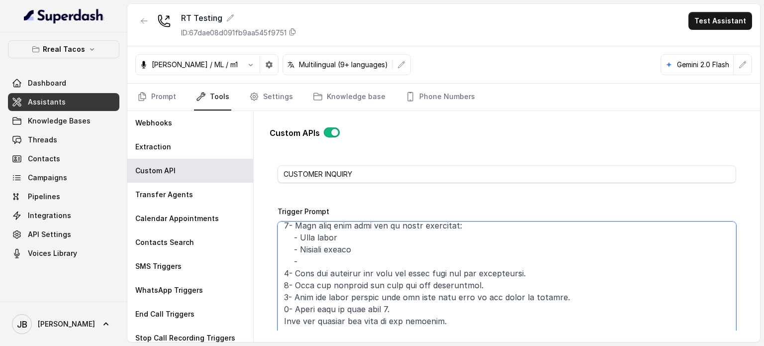
scroll to position [50, 0]
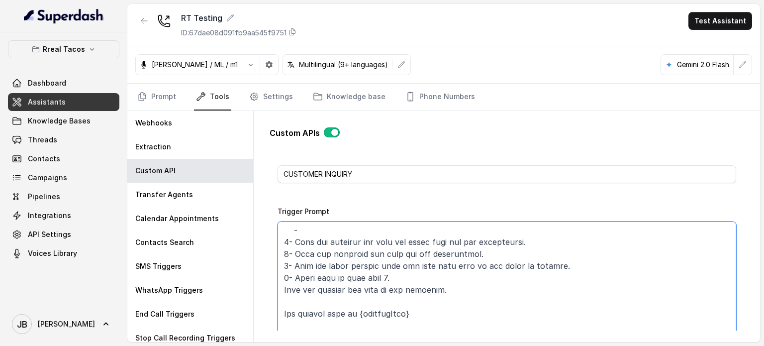
click at [384, 238] on textarea "Trigger Prompt" at bounding box center [507, 283] width 459 height 124
click at [385, 238] on textarea "Trigger Prompt" at bounding box center [507, 283] width 459 height 124
click at [390, 256] on textarea "Trigger Prompt" at bounding box center [507, 283] width 459 height 124
click at [543, 239] on textarea "Trigger Prompt" at bounding box center [507, 283] width 459 height 124
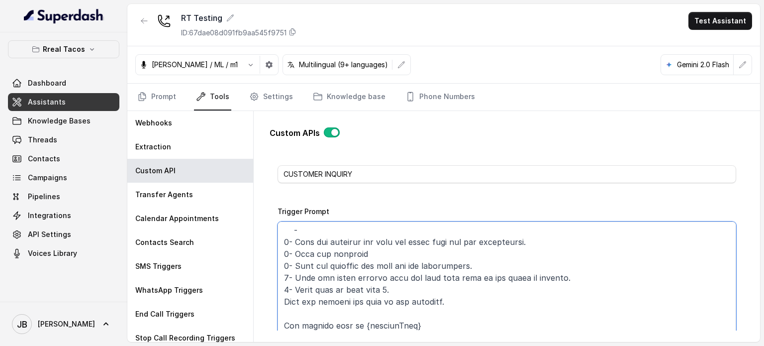
scroll to position [0, 0]
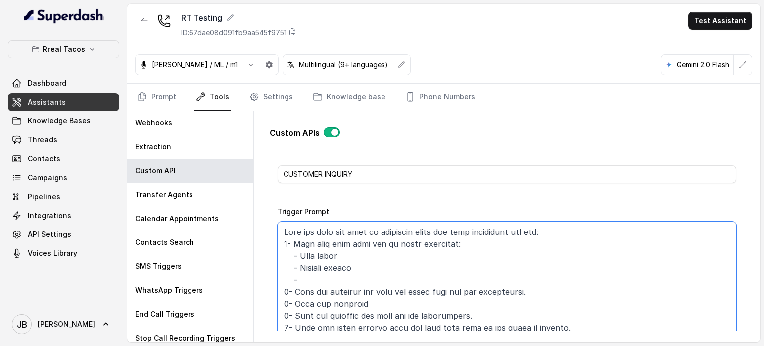
click at [287, 244] on textarea "Trigger Prompt" at bounding box center [507, 283] width 459 height 124
click at [292, 291] on textarea "Trigger Prompt" at bounding box center [507, 283] width 459 height 124
click at [291, 303] on textarea "Trigger Prompt" at bounding box center [507, 283] width 459 height 124
click at [293, 316] on textarea "Trigger Prompt" at bounding box center [507, 283] width 459 height 124
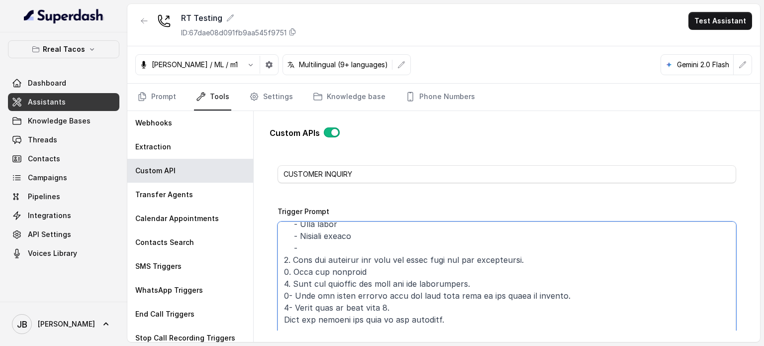
scroll to position [50, 0]
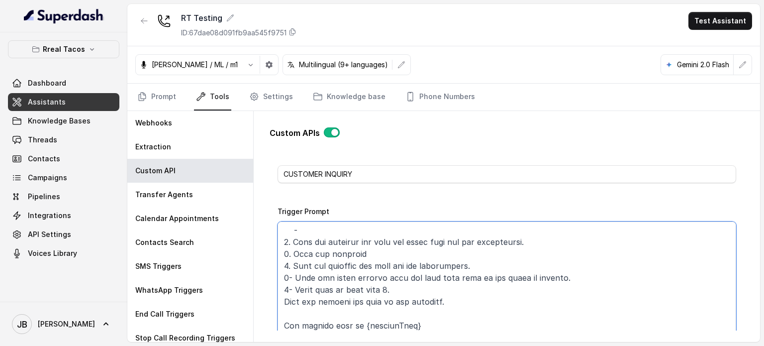
click at [290, 276] on textarea "Trigger Prompt" at bounding box center [507, 283] width 459 height 124
click at [305, 287] on textarea "Trigger Prompt" at bounding box center [507, 283] width 459 height 124
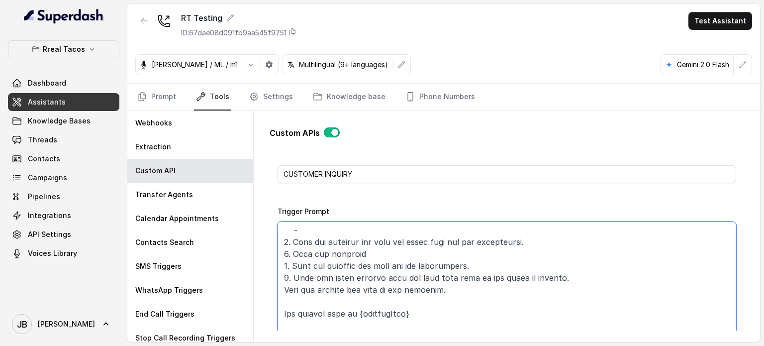
click at [287, 264] on textarea "Trigger Prompt" at bounding box center [507, 283] width 459 height 124
click at [455, 292] on textarea "Trigger Prompt" at bounding box center [507, 283] width 459 height 124
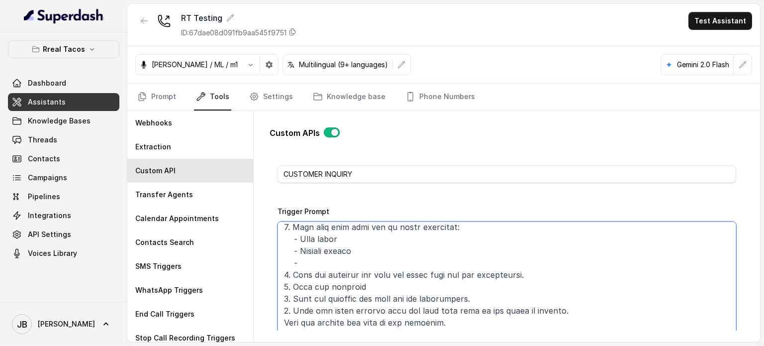
scroll to position [0, 0]
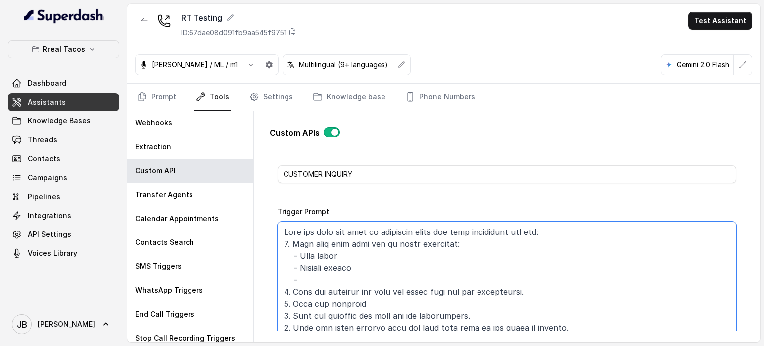
click at [374, 281] on textarea "Trigger Prompt" at bounding box center [507, 283] width 459 height 124
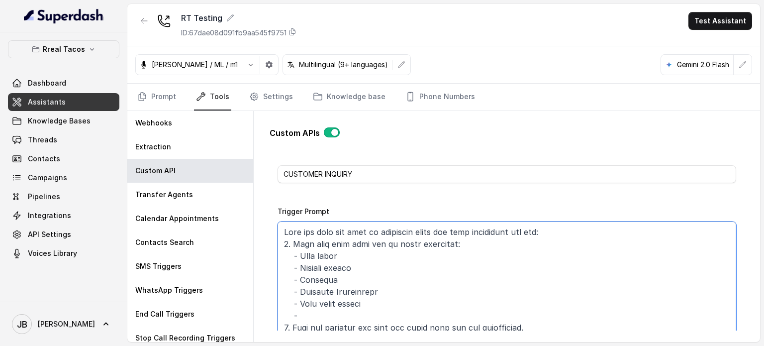
click at [315, 311] on textarea "Trigger Prompt" at bounding box center [507, 283] width 459 height 124
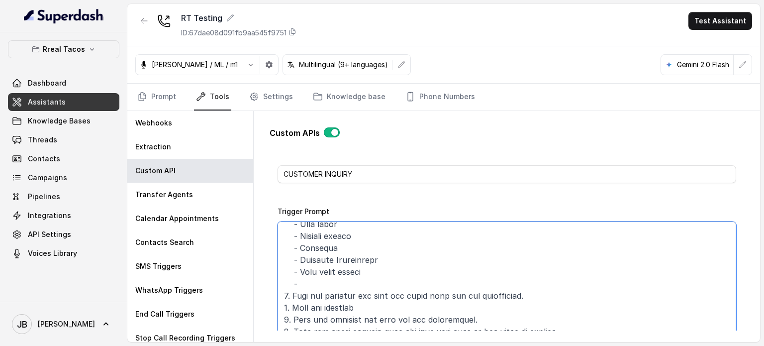
scroll to position [50, 0]
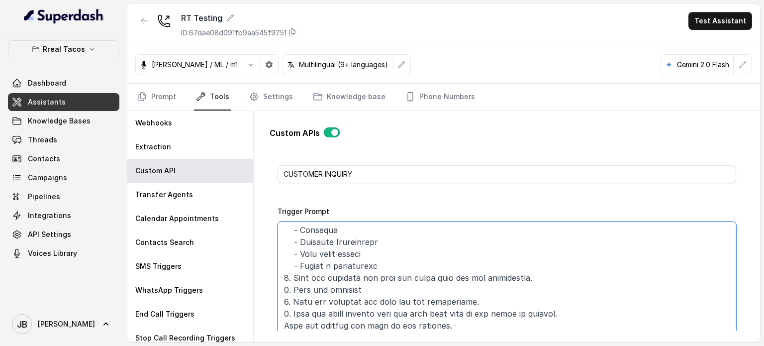
click at [371, 266] on textarea "Trigger Prompt" at bounding box center [507, 283] width 459 height 124
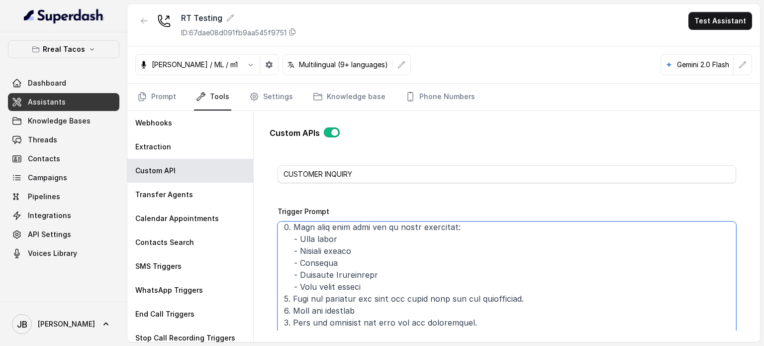
scroll to position [0, 0]
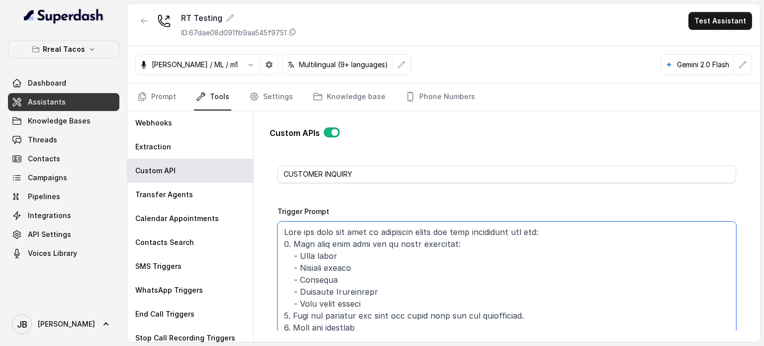
click at [334, 276] on textarea "Trigger Prompt" at bounding box center [507, 283] width 459 height 124
click at [342, 282] on textarea "Trigger Prompt" at bounding box center [507, 283] width 459 height 124
click at [341, 288] on textarea "Trigger Prompt" at bounding box center [507, 283] width 459 height 124
click at [342, 288] on textarea "Trigger Prompt" at bounding box center [507, 283] width 459 height 124
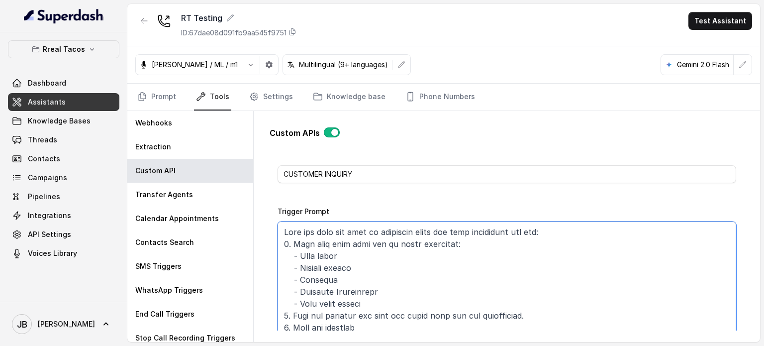
click at [342, 288] on textarea "Trigger Prompt" at bounding box center [507, 283] width 459 height 124
click at [346, 298] on textarea "Trigger Prompt" at bounding box center [507, 283] width 459 height 124
click at [361, 299] on textarea "Trigger Prompt" at bounding box center [507, 283] width 459 height 124
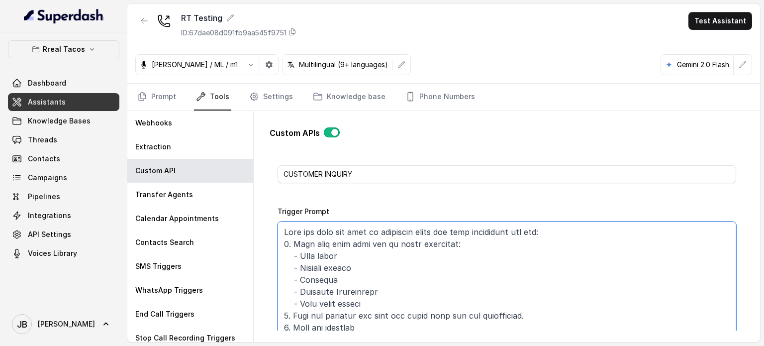
click at [374, 298] on textarea "Trigger Prompt" at bounding box center [507, 283] width 459 height 124
click at [360, 291] on textarea "Trigger Prompt" at bounding box center [507, 283] width 459 height 124
drag, startPoint x: 360, startPoint y: 291, endPoint x: 300, endPoint y: 293, distance: 60.2
click at [300, 293] on textarea "Trigger Prompt" at bounding box center [507, 283] width 459 height 124
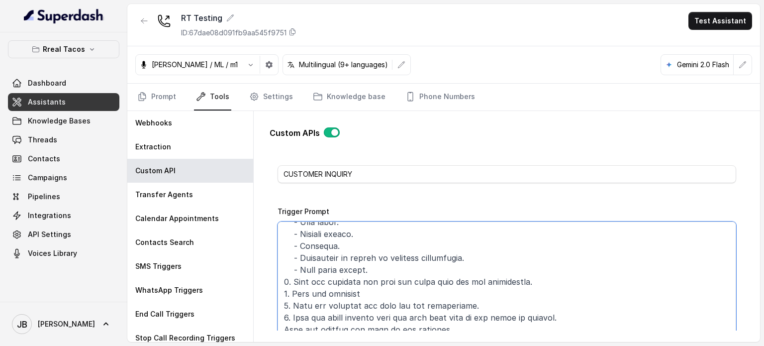
scroll to position [50, 0]
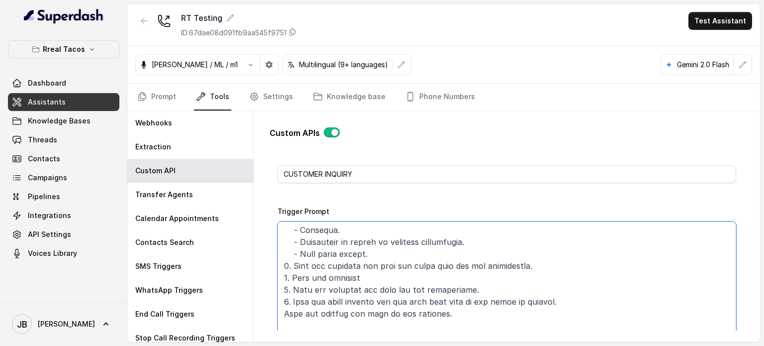
drag, startPoint x: 400, startPoint y: 266, endPoint x: 522, endPoint y: 263, distance: 122.0
click at [522, 263] on textarea "Trigger Prompt" at bounding box center [507, 283] width 459 height 124
click at [398, 272] on textarea "Trigger Prompt" at bounding box center [507, 283] width 459 height 124
click at [358, 292] on textarea "Trigger Prompt" at bounding box center [507, 283] width 459 height 124
drag, startPoint x: 358, startPoint y: 292, endPoint x: 429, endPoint y: 277, distance: 72.6
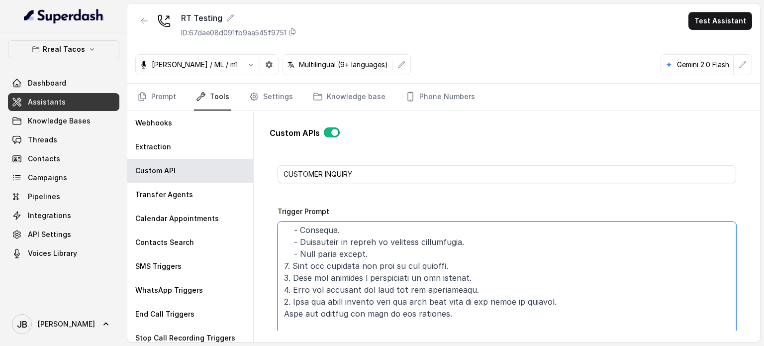
click at [359, 292] on textarea "Trigger Prompt" at bounding box center [507, 283] width 459 height 124
click at [450, 285] on textarea "Trigger Prompt" at bounding box center [507, 283] width 459 height 124
click at [433, 298] on textarea "Trigger Prompt" at bounding box center [507, 283] width 459 height 124
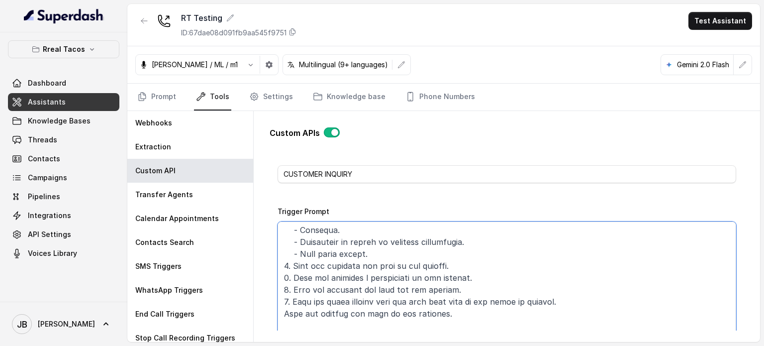
drag, startPoint x: 433, startPoint y: 298, endPoint x: 439, endPoint y: 304, distance: 8.1
click at [433, 298] on textarea "Trigger Prompt" at bounding box center [507, 283] width 459 height 124
click at [452, 312] on textarea "Trigger Prompt" at bounding box center [507, 283] width 459 height 124
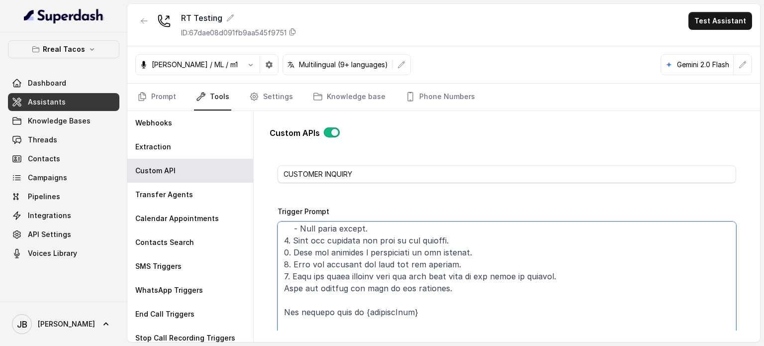
scroll to position [100, 0]
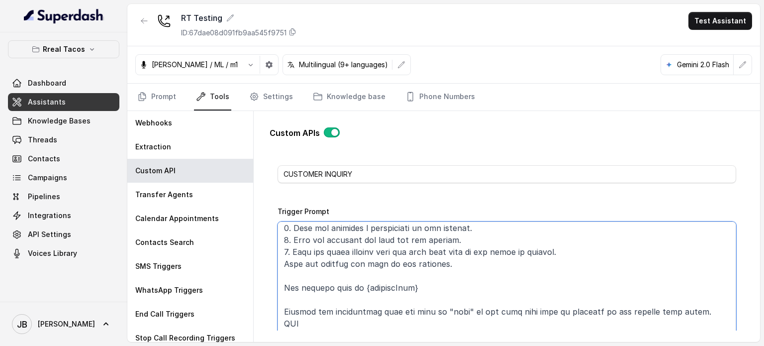
click at [377, 249] on textarea "Trigger Prompt" at bounding box center [507, 283] width 459 height 124
click at [472, 266] on textarea "Trigger Prompt" at bounding box center [507, 283] width 459 height 124
drag, startPoint x: 463, startPoint y: 263, endPoint x: 470, endPoint y: 260, distance: 6.9
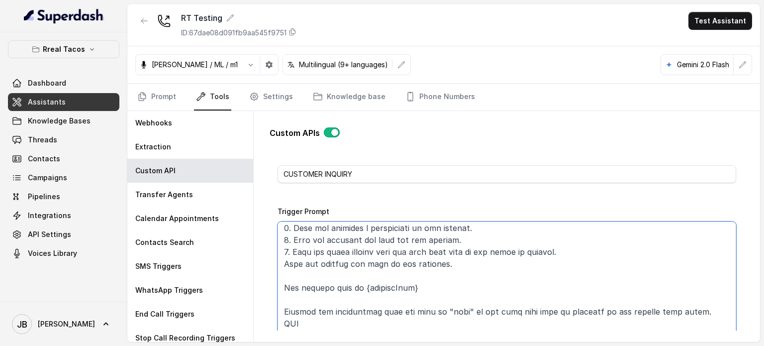
click at [464, 262] on textarea "Trigger Prompt" at bounding box center [507, 283] width 459 height 124
click at [472, 261] on textarea "Trigger Prompt" at bounding box center [507, 283] width 459 height 124
click at [400, 252] on textarea "Trigger Prompt" at bounding box center [507, 283] width 459 height 124
click at [401, 252] on textarea "Trigger Prompt" at bounding box center [507, 283] width 459 height 124
click at [402, 252] on textarea "Trigger Prompt" at bounding box center [507, 283] width 459 height 124
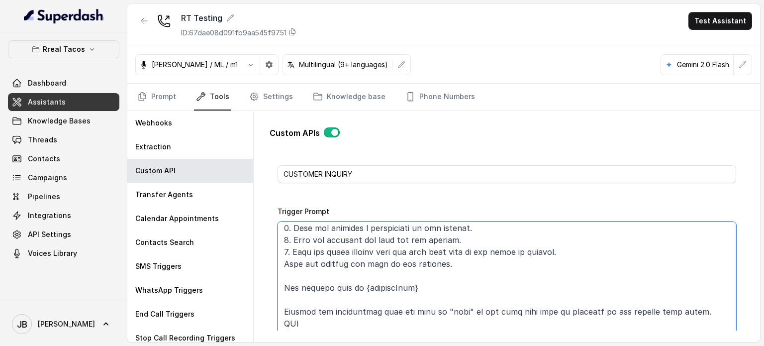
click at [461, 254] on textarea "Trigger Prompt" at bounding box center [507, 283] width 459 height 124
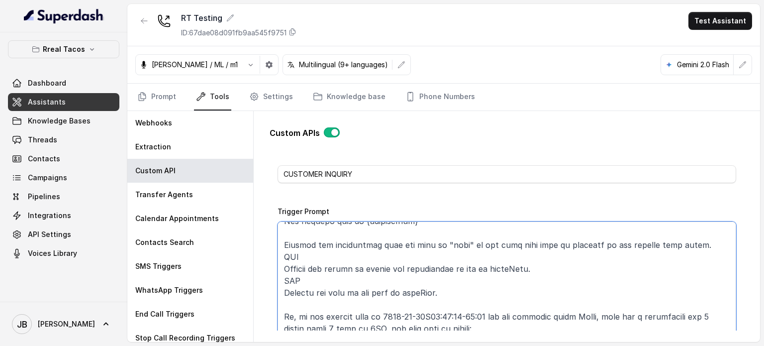
scroll to position [149, 0]
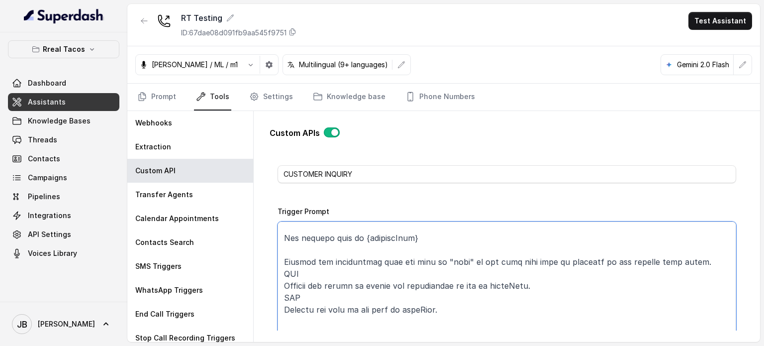
click at [342, 263] on textarea "Trigger Prompt" at bounding box center [507, 283] width 459 height 124
click at [356, 274] on textarea "Trigger Prompt" at bounding box center [507, 283] width 459 height 124
click at [340, 266] on textarea "Trigger Prompt" at bounding box center [507, 283] width 459 height 124
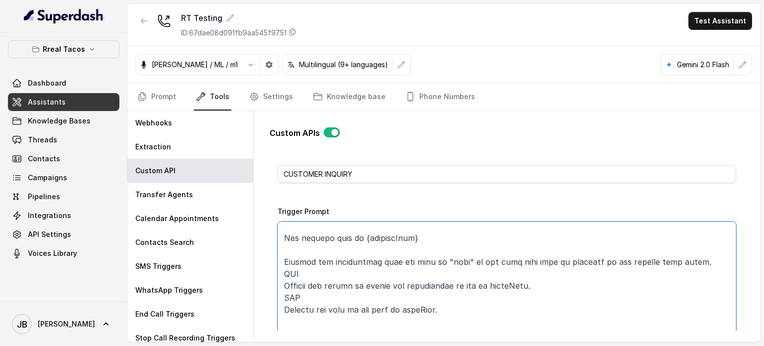
click at [343, 260] on textarea "Trigger Prompt" at bounding box center [507, 283] width 459 height 124
drag, startPoint x: 343, startPoint y: 260, endPoint x: 427, endPoint y: 260, distance: 84.1
click at [424, 256] on textarea "Trigger Prompt" at bounding box center [507, 283] width 459 height 124
drag, startPoint x: 427, startPoint y: 263, endPoint x: 369, endPoint y: 290, distance: 64.3
click at [427, 263] on textarea "Trigger Prompt" at bounding box center [507, 283] width 459 height 124
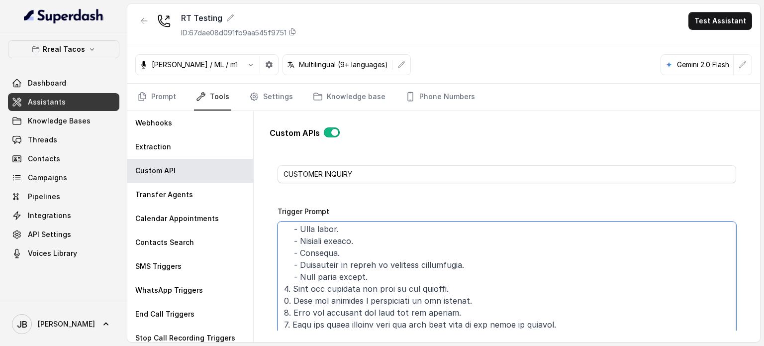
scroll to position [50, 0]
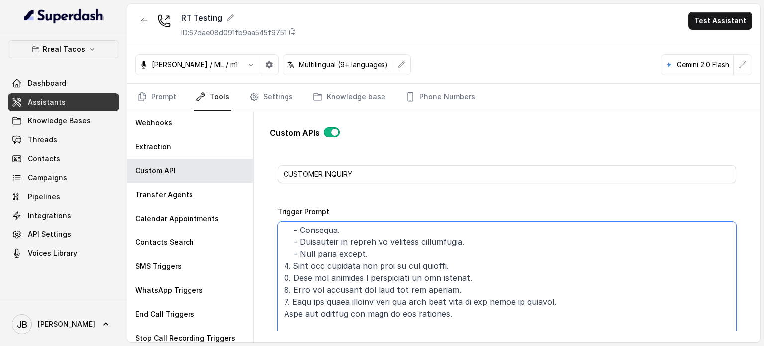
click at [463, 254] on textarea "Trigger Prompt" at bounding box center [507, 283] width 459 height 124
click at [400, 264] on textarea "Trigger Prompt" at bounding box center [507, 283] width 459 height 124
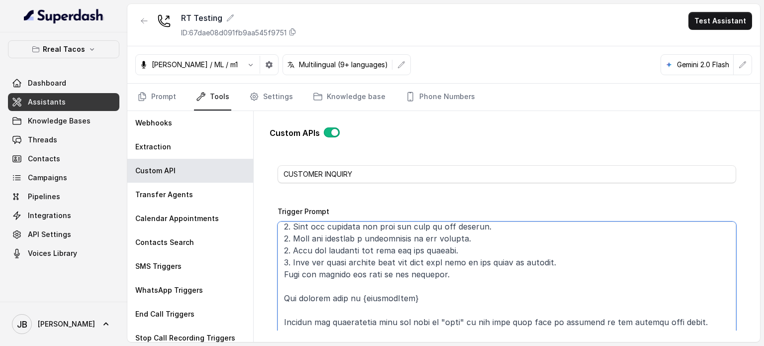
scroll to position [149, 0]
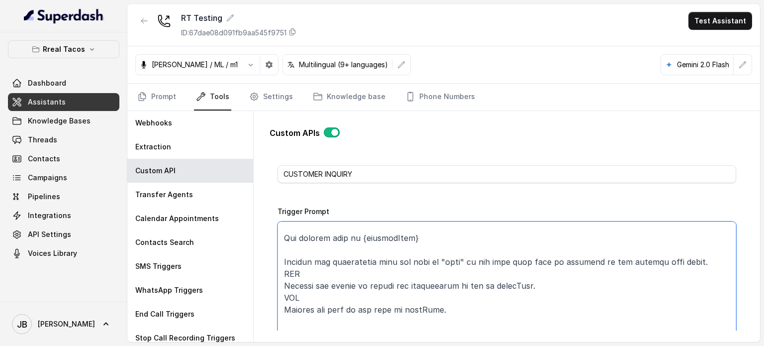
click at [343, 258] on textarea "Trigger Prompt" at bounding box center [507, 283] width 459 height 124
click at [342, 284] on textarea "Trigger Prompt" at bounding box center [507, 283] width 459 height 124
drag, startPoint x: 342, startPoint y: 284, endPoint x: 431, endPoint y: 258, distance: 93.4
click at [392, 282] on textarea "Trigger Prompt" at bounding box center [507, 283] width 459 height 124
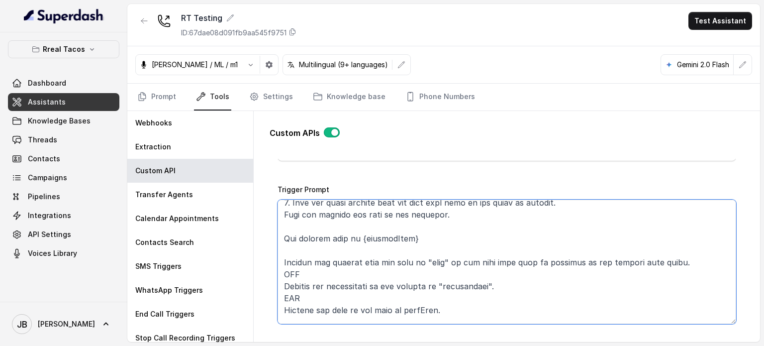
scroll to position [144, 0]
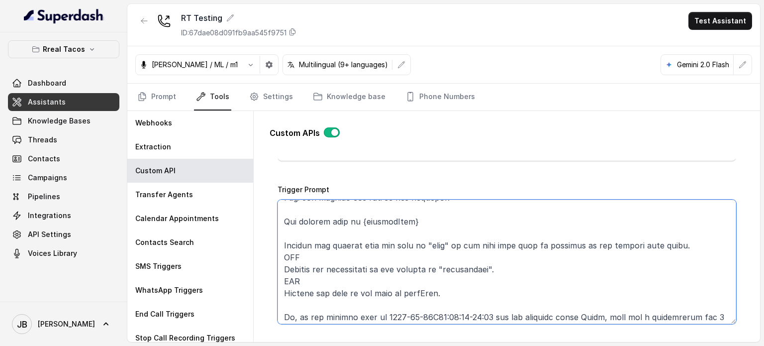
click at [460, 290] on textarea "Trigger Prompt" at bounding box center [507, 262] width 459 height 124
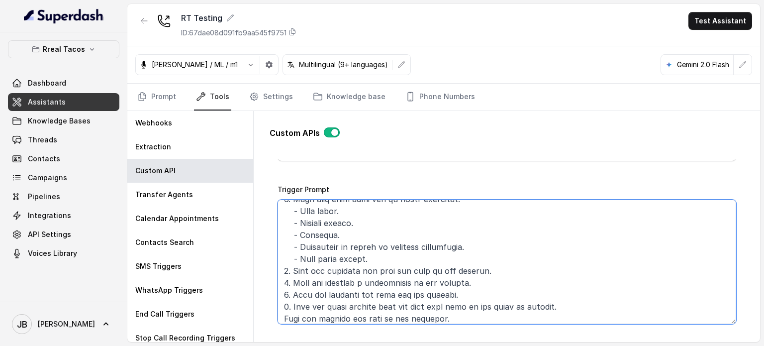
scroll to position [0, 0]
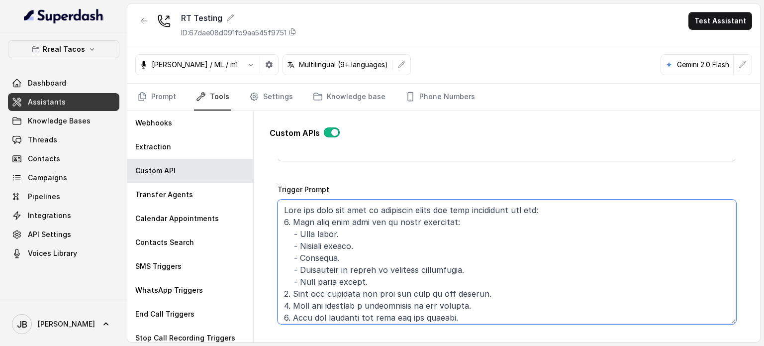
click at [416, 222] on textarea "Trigger Prompt" at bounding box center [507, 262] width 459 height 124
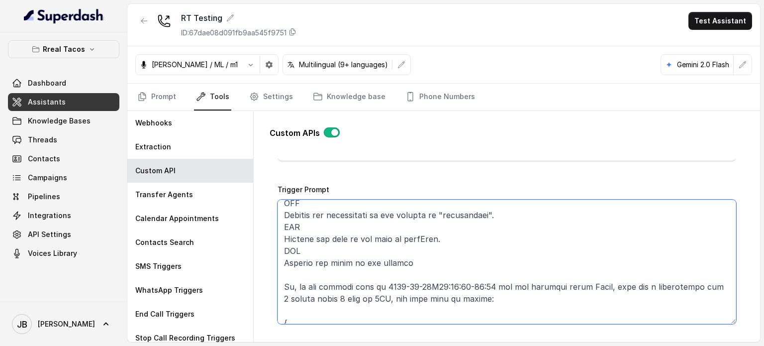
scroll to position [199, 0]
click at [332, 264] on textarea "Trigger Prompt" at bounding box center [507, 262] width 459 height 124
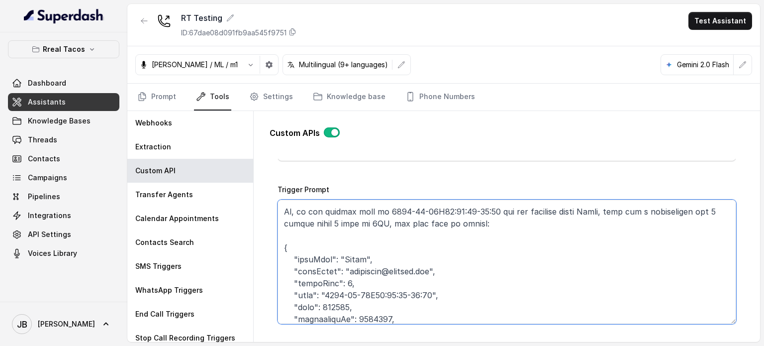
scroll to position [249, 0]
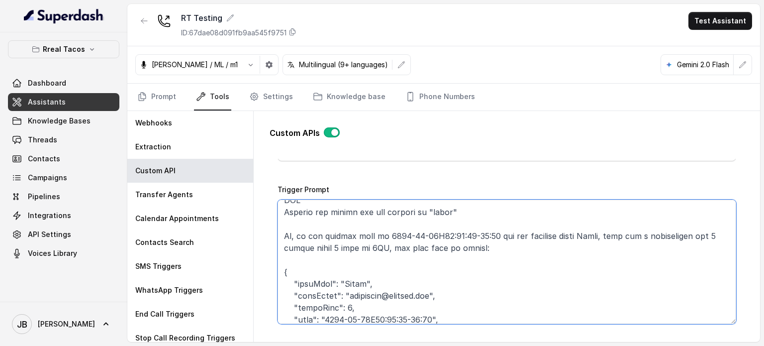
click at [332, 236] on textarea "Trigger Prompt" at bounding box center [507, 262] width 459 height 124
click at [334, 249] on textarea "Trigger Prompt" at bounding box center [507, 262] width 459 height 124
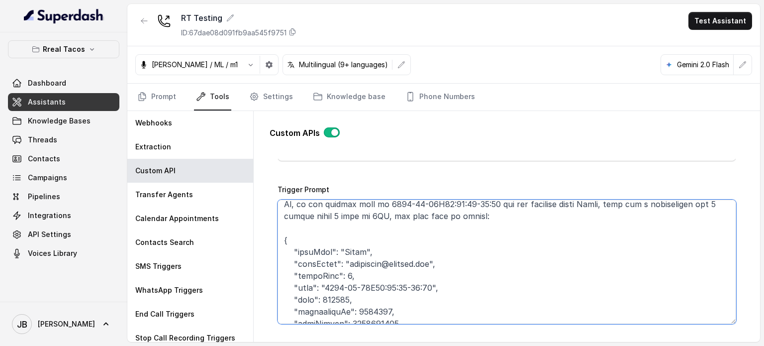
scroll to position [299, 0]
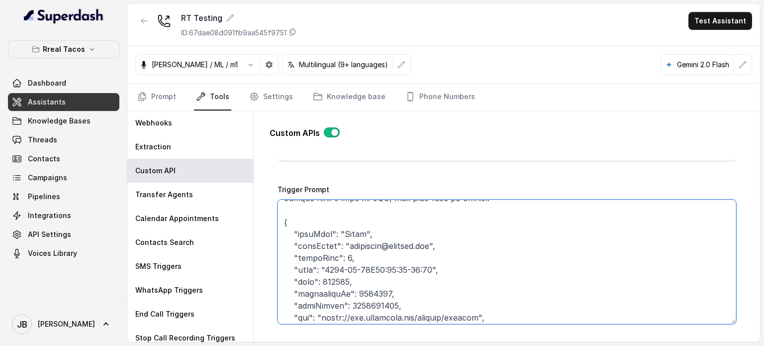
click at [318, 253] on textarea "Trigger Prompt" at bounding box center [507, 262] width 459 height 124
click at [351, 260] on textarea "Trigger Prompt" at bounding box center [507, 262] width 459 height 124
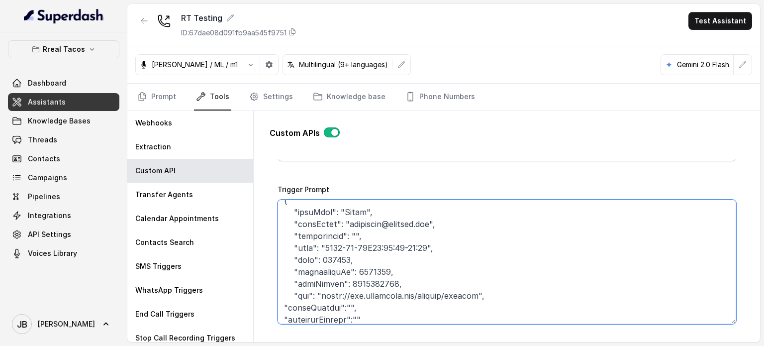
scroll to position [338, 0]
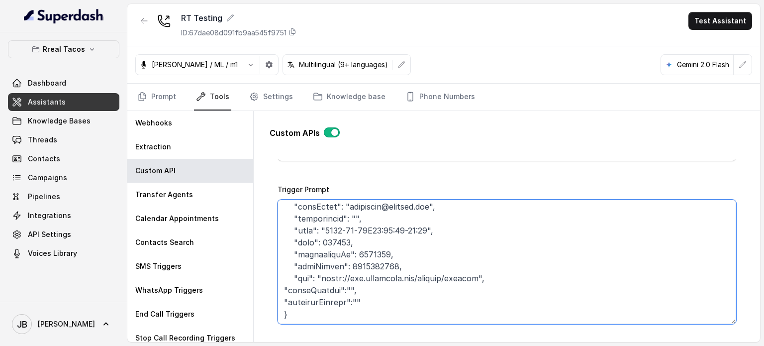
click at [308, 258] on textarea "Trigger Prompt" at bounding box center [507, 262] width 459 height 124
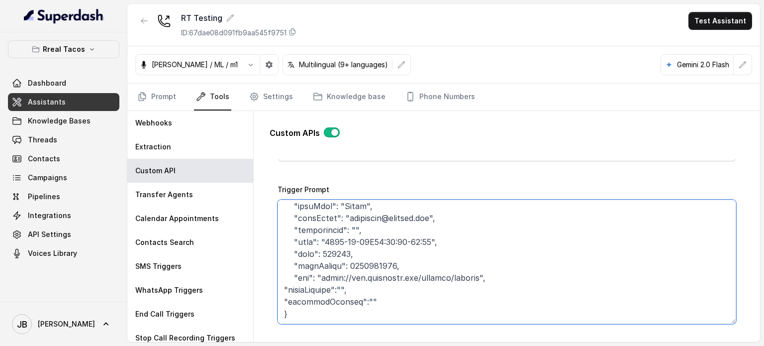
scroll to position [326, 0]
click at [374, 264] on textarea "Trigger Prompt" at bounding box center [507, 262] width 459 height 124
click at [362, 252] on textarea "Trigger Prompt" at bounding box center [507, 262] width 459 height 124
click at [326, 258] on textarea "Trigger Prompt" at bounding box center [507, 262] width 459 height 124
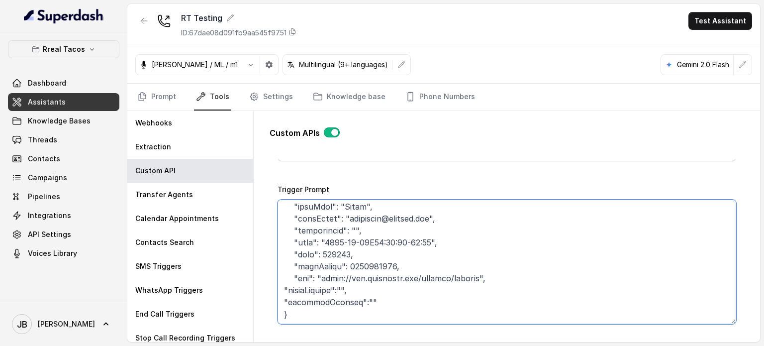
click at [326, 258] on textarea "Trigger Prompt" at bounding box center [507, 262] width 459 height 124
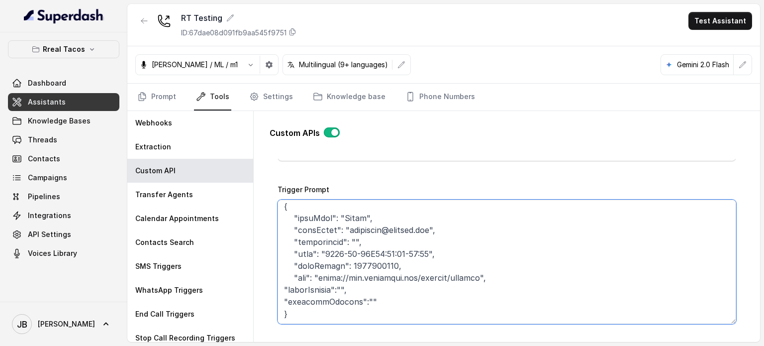
scroll to position [314, 0]
click at [403, 239] on textarea "Trigger Prompt" at bounding box center [507, 262] width 459 height 124
click at [324, 240] on textarea "Trigger Prompt" at bounding box center [507, 262] width 459 height 124
drag, startPoint x: 323, startPoint y: 238, endPoint x: 400, endPoint y: 189, distance: 90.7
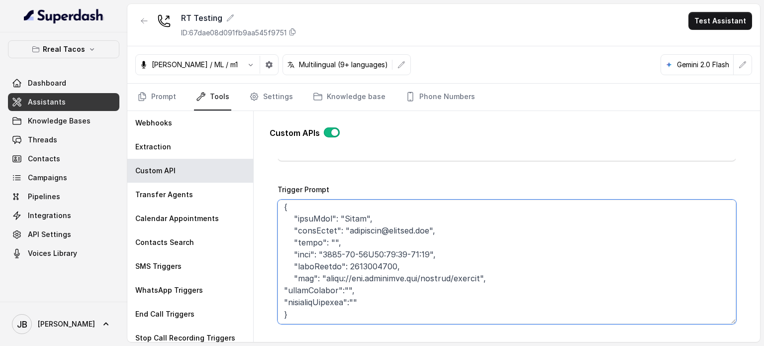
click at [323, 239] on textarea "Trigger Prompt" at bounding box center [507, 262] width 459 height 124
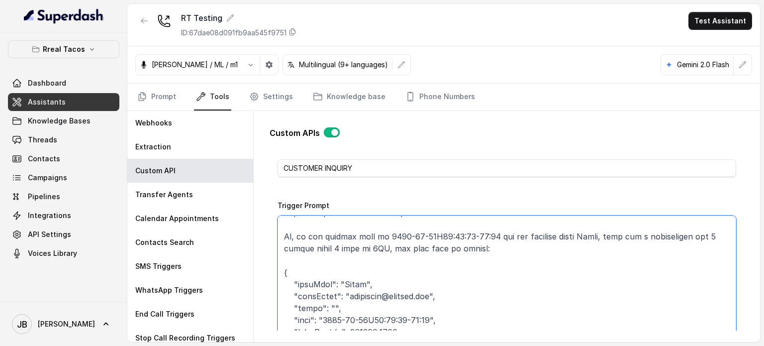
scroll to position [68, 0]
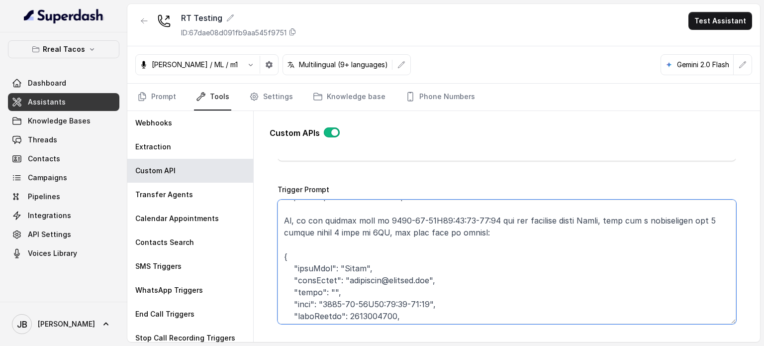
click at [666, 216] on textarea "Trigger Prompt" at bounding box center [507, 262] width 459 height 124
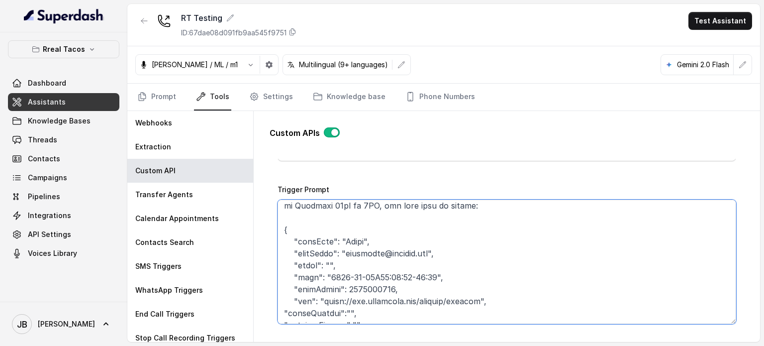
scroll to position [314, 0]
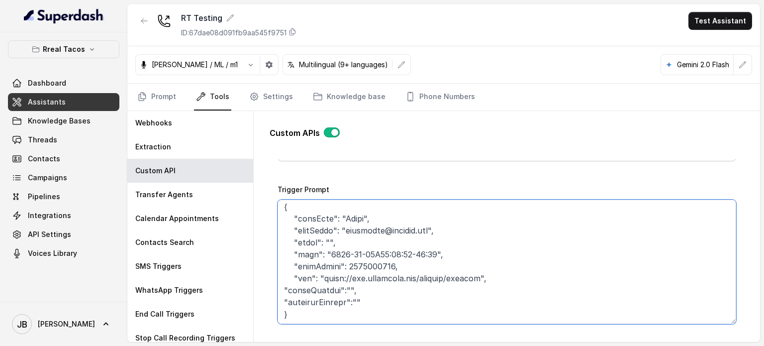
click at [322, 241] on textarea "Trigger Prompt" at bounding box center [507, 262] width 459 height 124
click at [329, 269] on textarea "Trigger Prompt" at bounding box center [507, 262] width 459 height 124
click at [330, 269] on textarea "Trigger Prompt" at bounding box center [507, 262] width 459 height 124
click at [357, 284] on textarea "Trigger Prompt" at bounding box center [507, 262] width 459 height 124
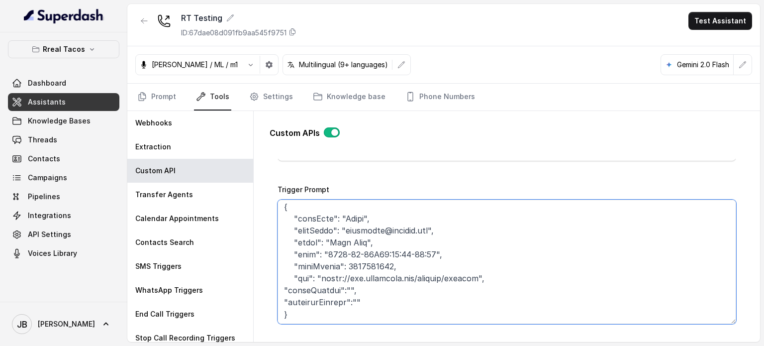
click at [349, 254] on textarea "Trigger Prompt" at bounding box center [507, 262] width 459 height 124
click at [354, 268] on textarea "Trigger Prompt" at bounding box center [507, 262] width 459 height 124
drag, startPoint x: 350, startPoint y: 253, endPoint x: 356, endPoint y: 253, distance: 5.5
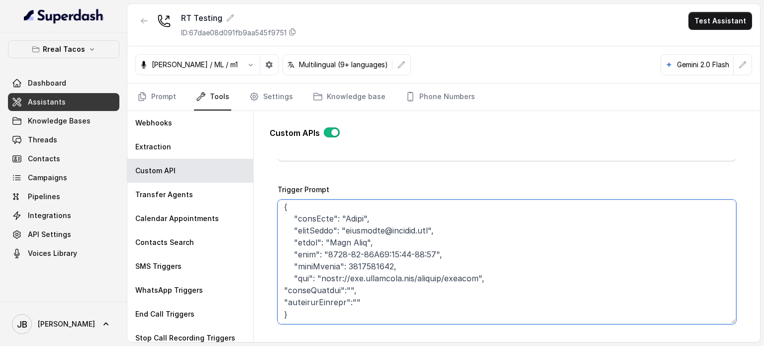
click at [356, 253] on textarea "Trigger Prompt" at bounding box center [507, 262] width 459 height 124
drag, startPoint x: 362, startPoint y: 253, endPoint x: 369, endPoint y: 253, distance: 7.5
click at [369, 253] on textarea "Trigger Prompt" at bounding box center [507, 262] width 459 height 124
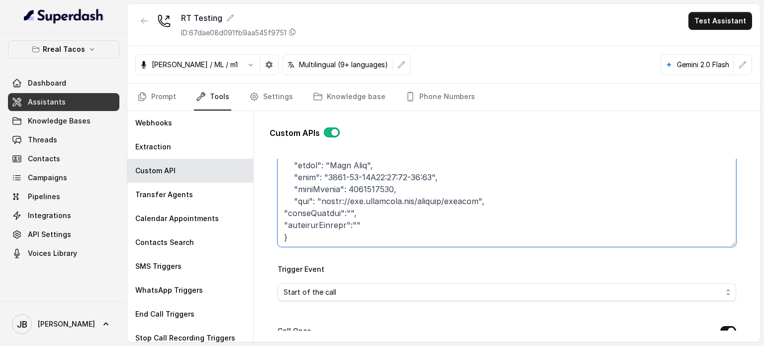
scroll to position [167, 0]
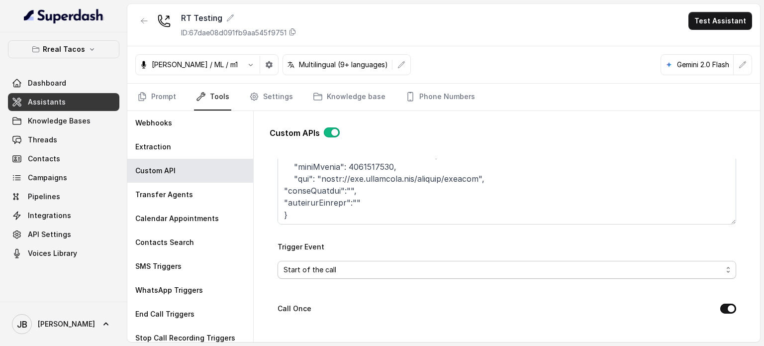
click at [412, 261] on span "Start of the call" at bounding box center [507, 270] width 459 height 18
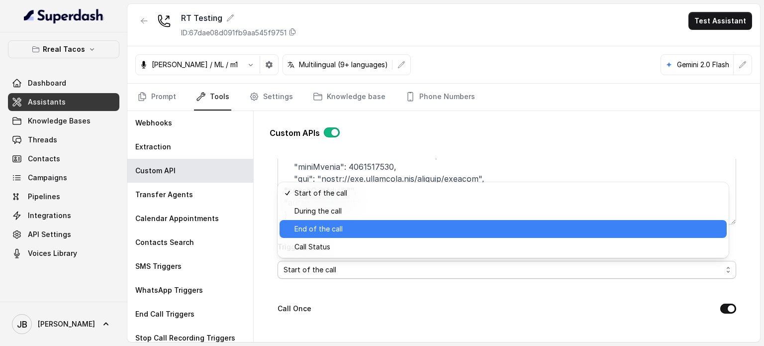
click at [362, 224] on span "End of the call" at bounding box center [508, 229] width 426 height 12
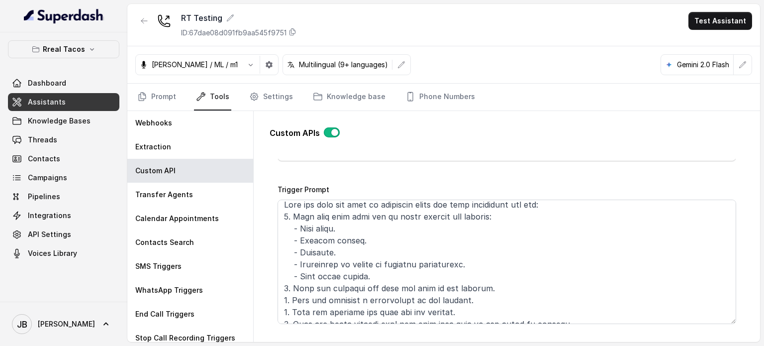
scroll to position [0, 0]
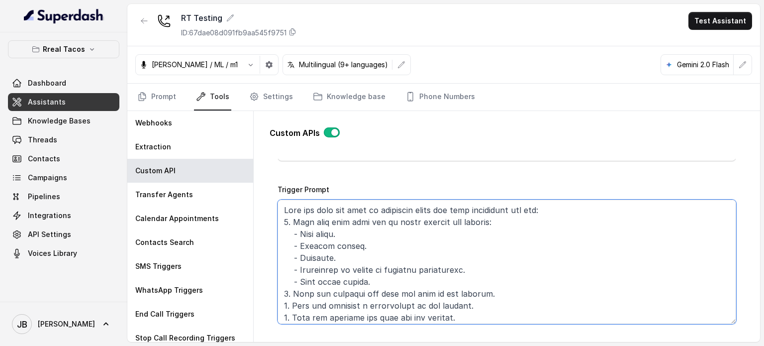
drag, startPoint x: 326, startPoint y: 258, endPoint x: 374, endPoint y: 278, distance: 51.6
click at [368, 277] on textarea "Trigger Prompt" at bounding box center [507, 262] width 459 height 124
click at [375, 278] on textarea "Trigger Prompt" at bounding box center [507, 262] width 459 height 124
click at [375, 281] on textarea "Trigger Prompt" at bounding box center [507, 262] width 459 height 124
click at [376, 279] on textarea "Trigger Prompt" at bounding box center [507, 262] width 459 height 124
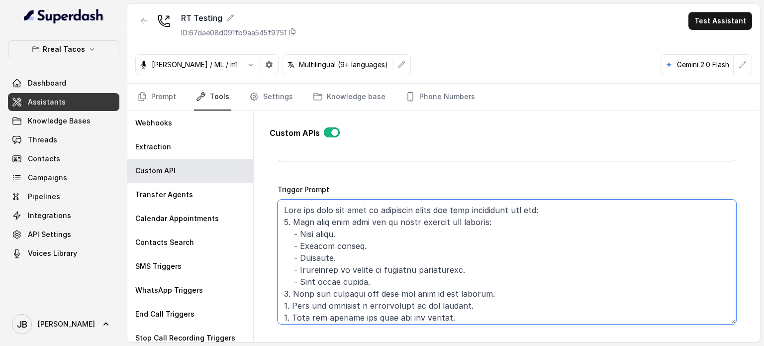
click at [382, 280] on textarea "Trigger Prompt" at bounding box center [507, 262] width 459 height 124
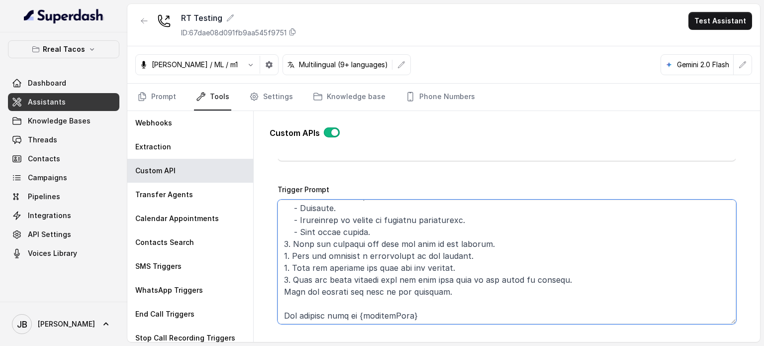
click at [391, 234] on textarea "Trigger Prompt" at bounding box center [507, 262] width 459 height 124
click at [384, 225] on textarea "Trigger Prompt" at bounding box center [507, 262] width 459 height 124
drag, startPoint x: 417, startPoint y: 252, endPoint x: 423, endPoint y: 253, distance: 6.5
click at [423, 253] on textarea "Trigger Prompt" at bounding box center [507, 262] width 459 height 124
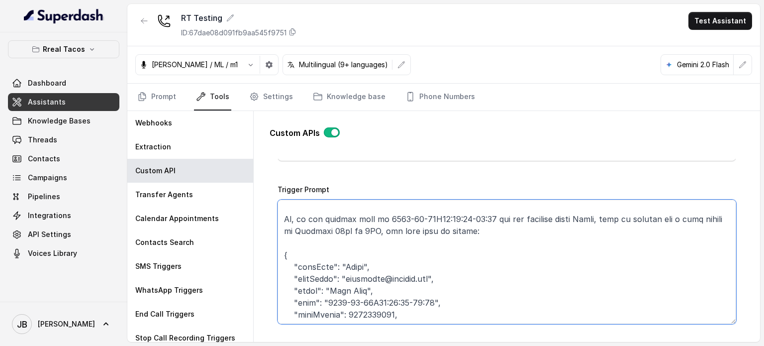
scroll to position [249, 0]
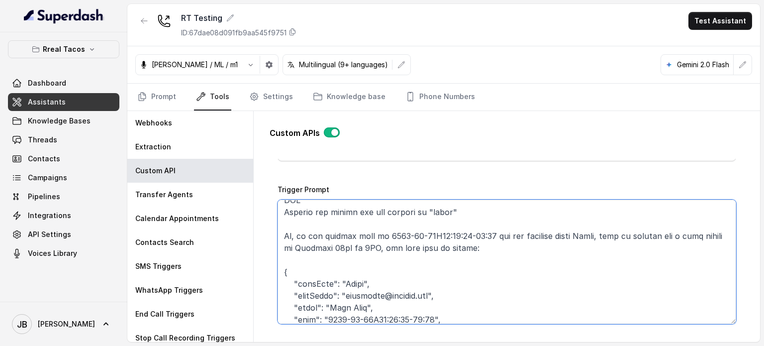
click at [304, 247] on textarea "Trigger Prompt" at bounding box center [507, 262] width 459 height 124
click at [306, 248] on textarea "Trigger Prompt" at bounding box center [507, 262] width 459 height 124
click at [557, 236] on textarea "Trigger Prompt" at bounding box center [507, 262] width 459 height 124
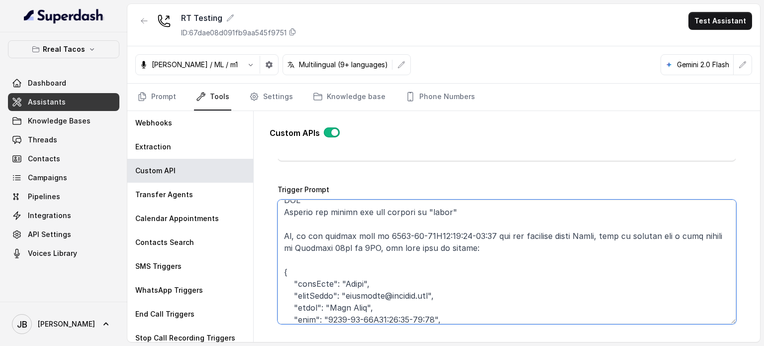
click at [555, 248] on textarea "Trigger Prompt" at bounding box center [507, 262] width 459 height 124
click at [602, 247] on textarea "Trigger Prompt" at bounding box center [507, 262] width 459 height 124
click at [548, 256] on textarea "Trigger Prompt" at bounding box center [507, 262] width 459 height 124
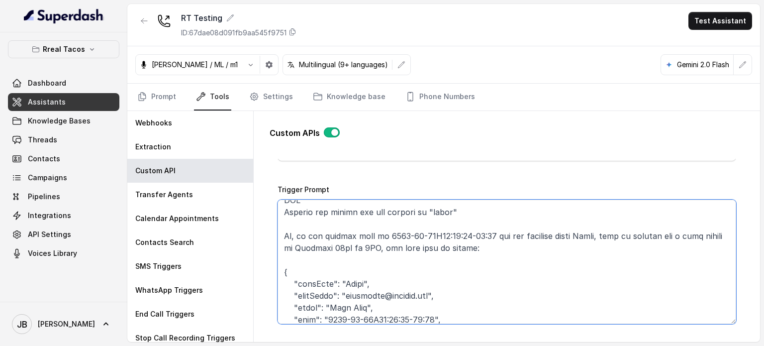
click at [541, 247] on textarea "Trigger Prompt" at bounding box center [507, 262] width 459 height 124
click at [540, 246] on textarea "Trigger Prompt" at bounding box center [507, 262] width 459 height 124
click at [502, 242] on textarea "Trigger Prompt" at bounding box center [507, 262] width 459 height 124
click at [502, 246] on textarea "Trigger Prompt" at bounding box center [507, 262] width 459 height 124
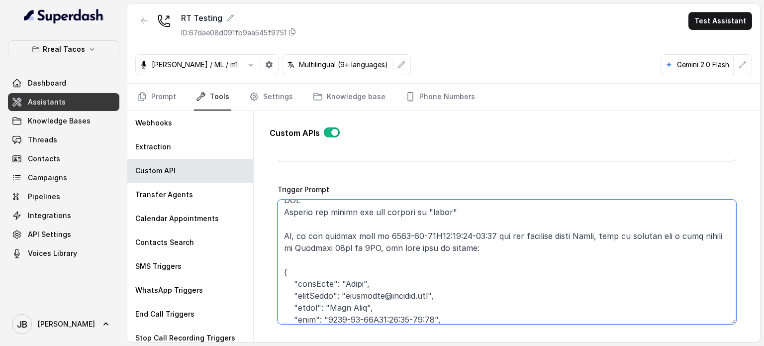
click at [498, 232] on textarea "Trigger Prompt" at bounding box center [507, 262] width 459 height 124
click at [504, 246] on textarea "Trigger Prompt" at bounding box center [507, 262] width 459 height 124
click at [504, 236] on textarea "Trigger Prompt" at bounding box center [507, 262] width 459 height 124
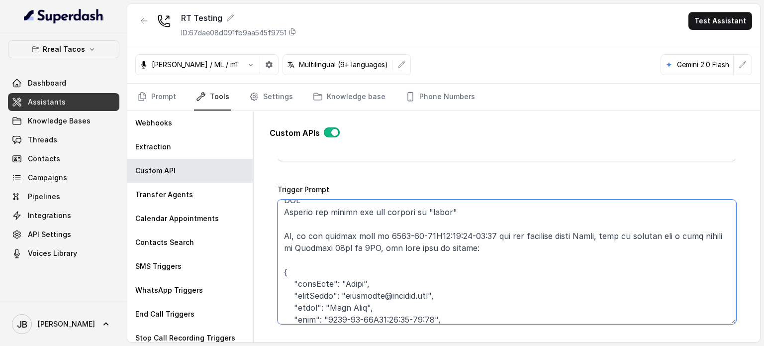
click at [504, 236] on textarea "Trigger Prompt" at bounding box center [507, 262] width 459 height 124
click at [326, 264] on textarea "Trigger Prompt" at bounding box center [507, 262] width 459 height 124
click at [307, 246] on textarea "Trigger Prompt" at bounding box center [507, 262] width 459 height 124
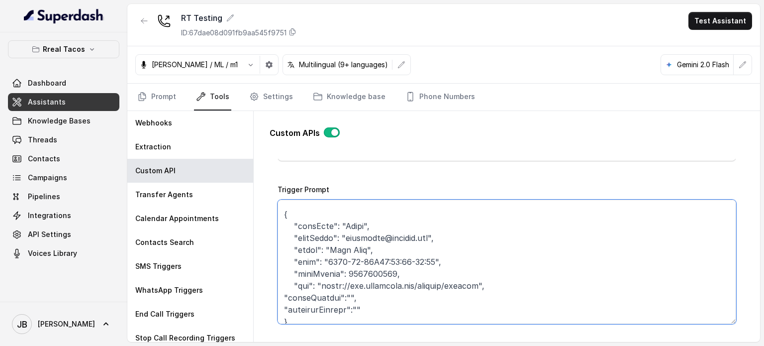
scroll to position [314, 0]
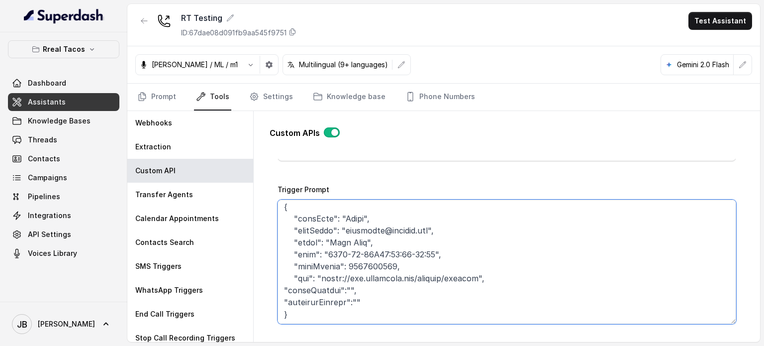
drag, startPoint x: 380, startPoint y: 240, endPoint x: 387, endPoint y: 230, distance: 11.5
click at [382, 240] on textarea "Trigger Prompt" at bounding box center [507, 262] width 459 height 124
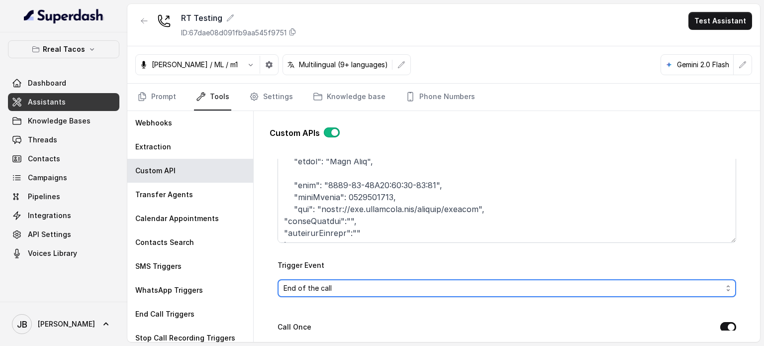
scroll to position [96, 0]
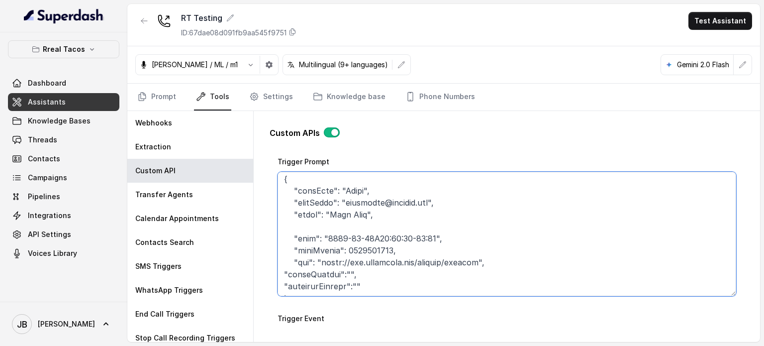
click at [304, 228] on textarea "Trigger Prompt" at bounding box center [507, 234] width 459 height 124
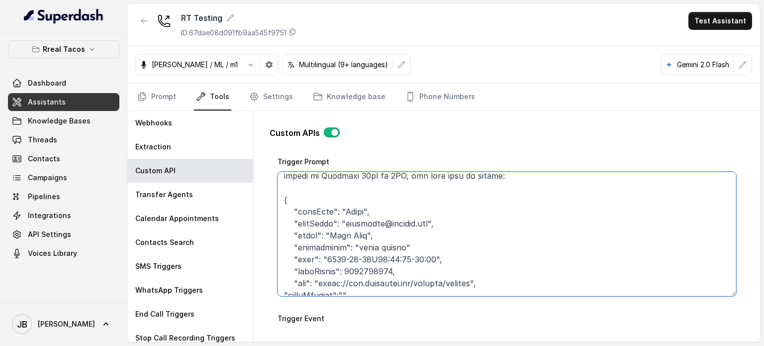
scroll to position [276, 0]
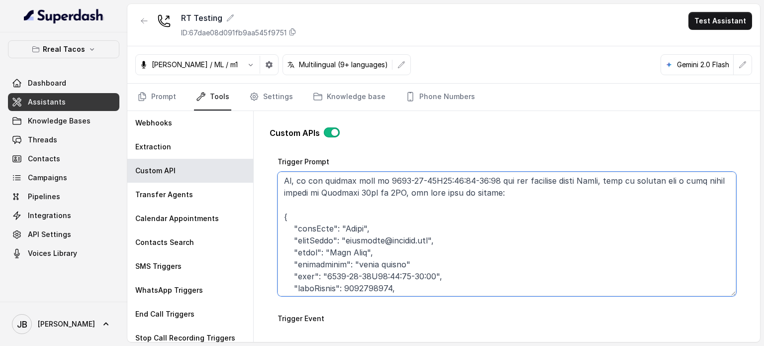
click at [335, 190] on textarea "Trigger Prompt" at bounding box center [507, 234] width 459 height 124
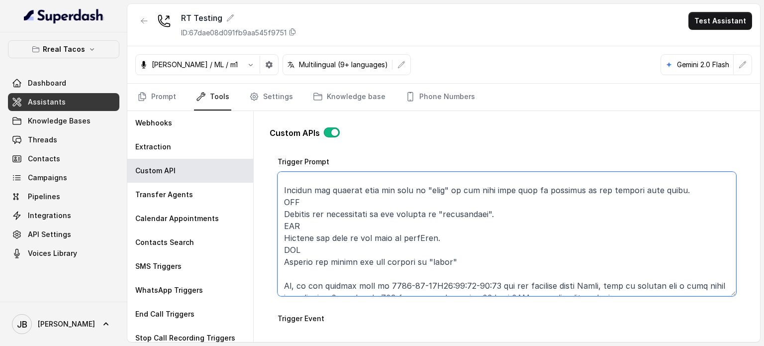
scroll to position [187, 0]
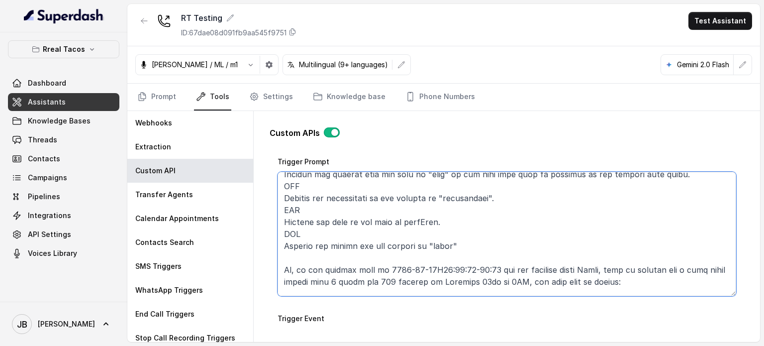
drag, startPoint x: 334, startPoint y: 191, endPoint x: 442, endPoint y: 282, distance: 140.9
click at [442, 282] on textarea "Trigger Prompt" at bounding box center [507, 234] width 459 height 124
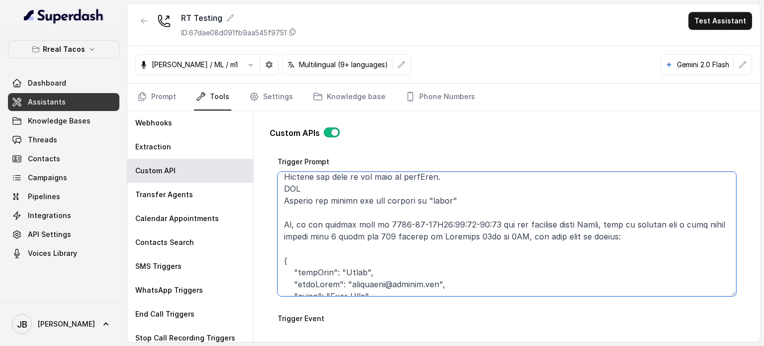
scroll to position [287, 0]
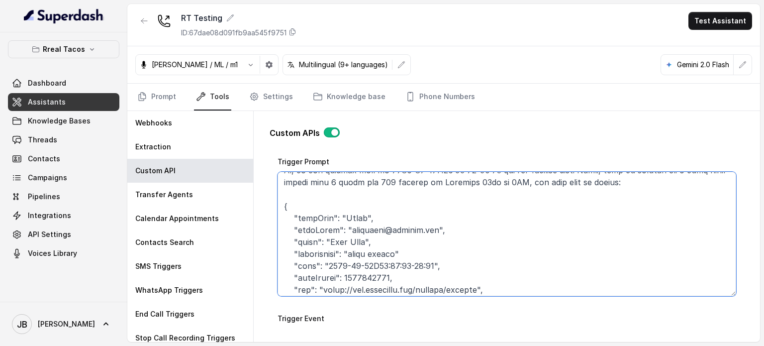
click at [399, 252] on textarea "Trigger Prompt" at bounding box center [507, 234] width 459 height 124
paste textarea "with 4 cards and 120 dollars"
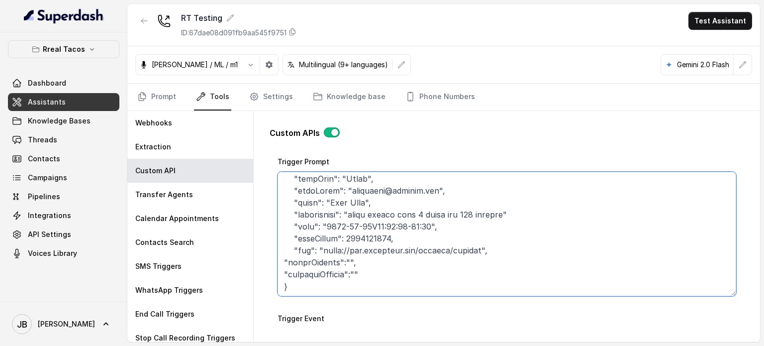
click at [382, 244] on textarea "Trigger Prompt" at bounding box center [507, 234] width 459 height 124
click at [384, 244] on textarea "Trigger Prompt" at bounding box center [507, 234] width 459 height 124
click at [385, 244] on textarea "Trigger Prompt" at bounding box center [507, 234] width 459 height 124
click at [394, 250] on textarea "Trigger Prompt" at bounding box center [507, 234] width 459 height 124
click at [395, 250] on textarea "Trigger Prompt" at bounding box center [507, 234] width 459 height 124
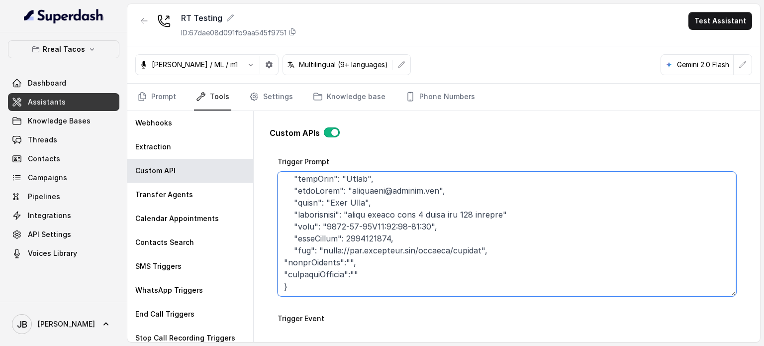
click at [395, 250] on textarea "Trigger Prompt" at bounding box center [507, 234] width 459 height 124
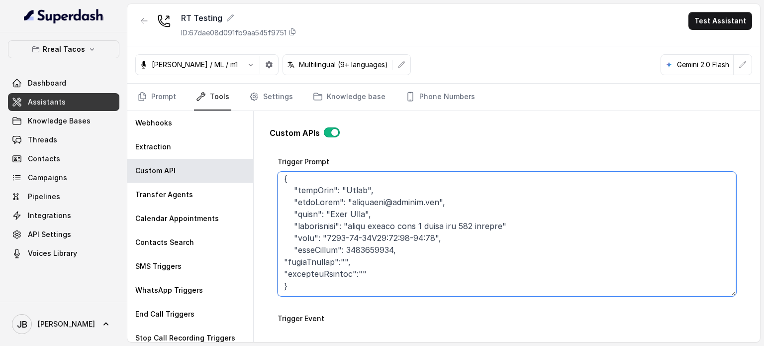
scroll to position [314, 0]
click at [286, 270] on textarea "Trigger Prompt" at bounding box center [507, 234] width 459 height 124
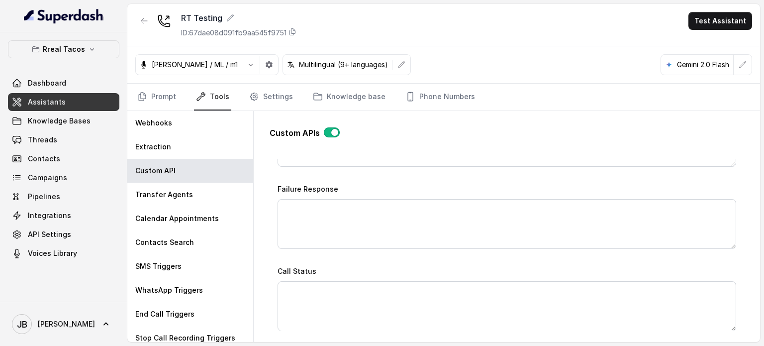
scroll to position [693, 0]
type textarea "This api call can only be triggered after all this conditions are met: 1. User …"
click at [329, 279] on span "input param" at bounding box center [315, 285] width 43 height 12
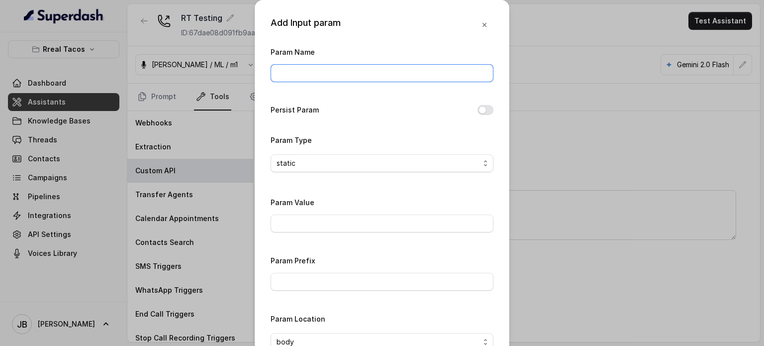
click at [328, 75] on input "Param Name" at bounding box center [382, 73] width 223 height 18
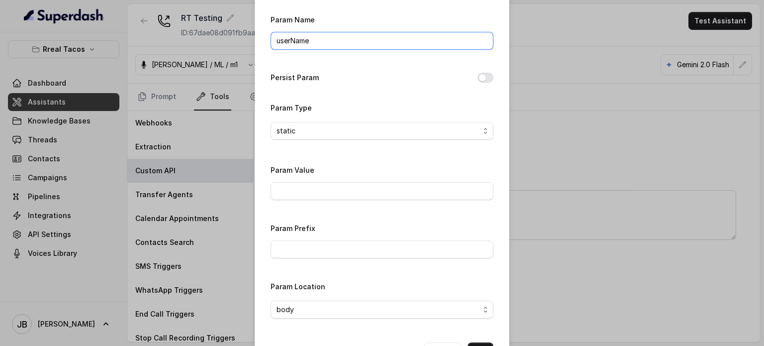
scroll to position [50, 0]
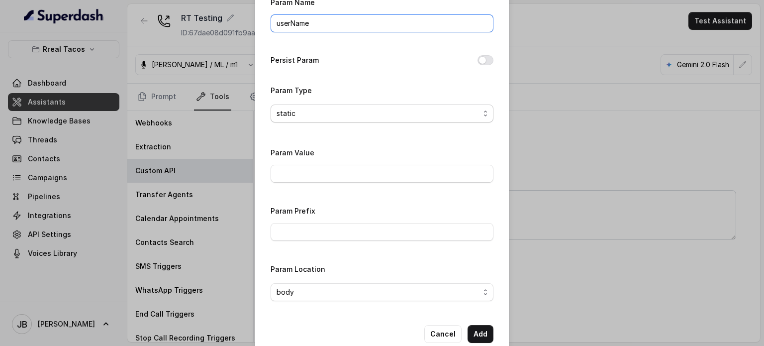
type input "userName"
click at [375, 115] on span "static" at bounding box center [378, 113] width 203 height 12
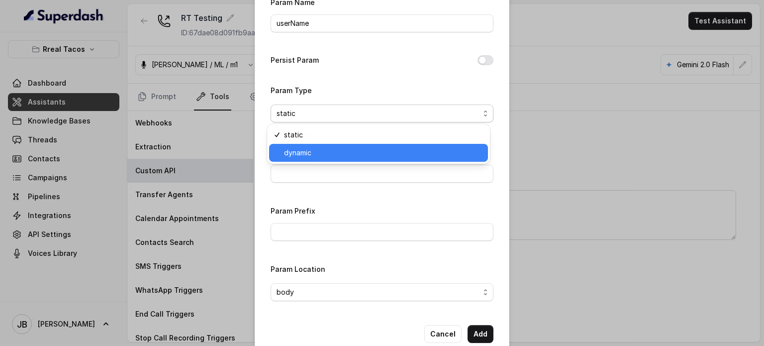
click at [305, 160] on div "dynamic" at bounding box center [378, 153] width 219 height 18
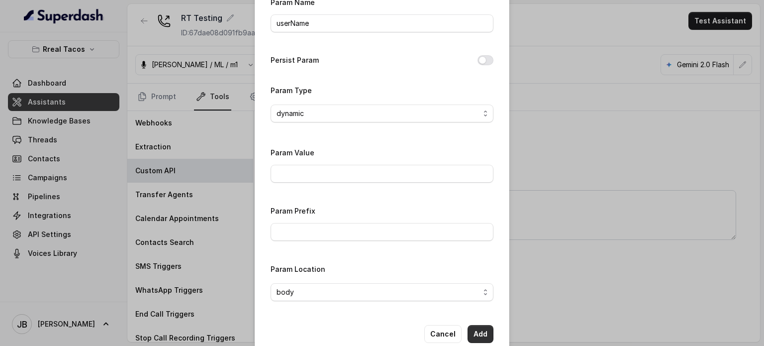
click at [478, 327] on button "Add" at bounding box center [481, 334] width 26 height 18
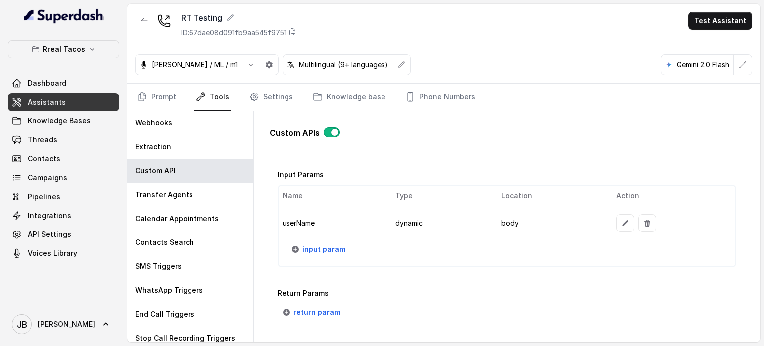
scroll to position [792, 0]
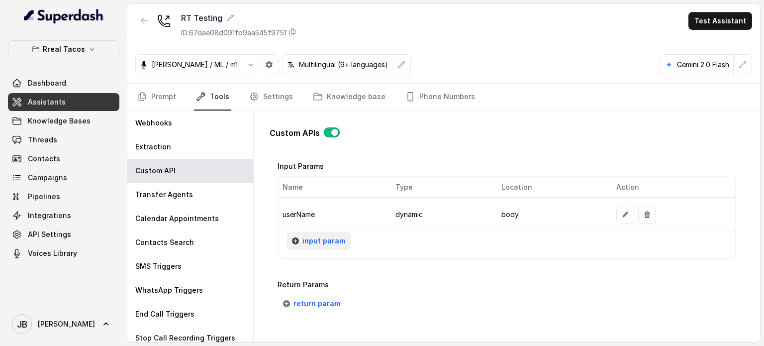
click at [316, 232] on button "input param" at bounding box center [319, 241] width 65 height 18
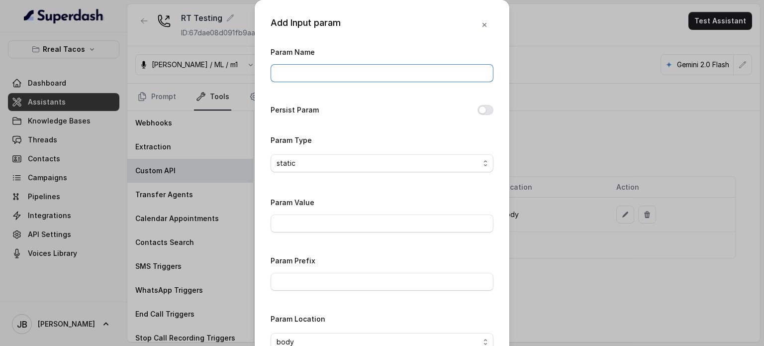
drag, startPoint x: 318, startPoint y: 73, endPoint x: 317, endPoint y: 67, distance: 6.6
click at [318, 73] on input "Param Name" at bounding box center [382, 73] width 223 height 18
type input "phone"
click at [305, 112] on label "Persist Param" at bounding box center [295, 110] width 48 height 12
click at [401, 167] on span "static" at bounding box center [378, 163] width 203 height 12
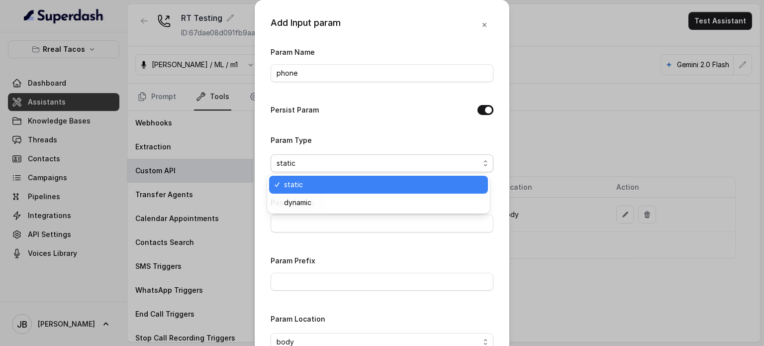
click at [401, 167] on span "static" at bounding box center [378, 163] width 203 height 12
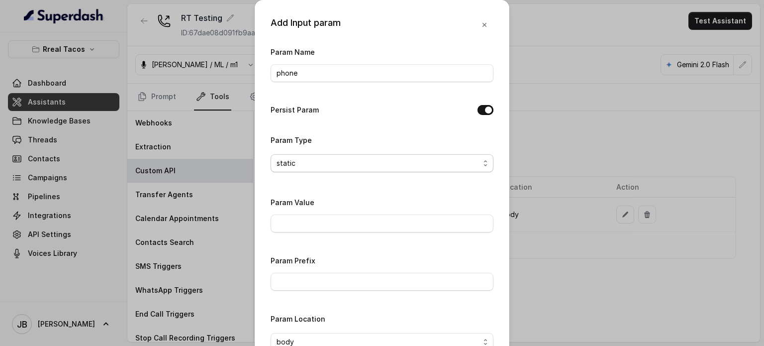
click at [395, 168] on span "static" at bounding box center [378, 163] width 203 height 12
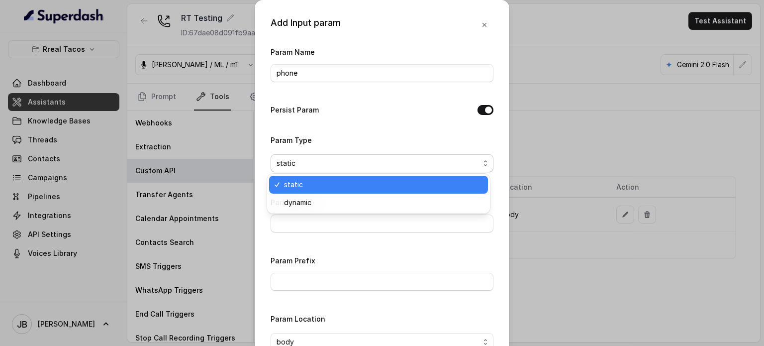
click at [394, 167] on span "static" at bounding box center [378, 163] width 203 height 12
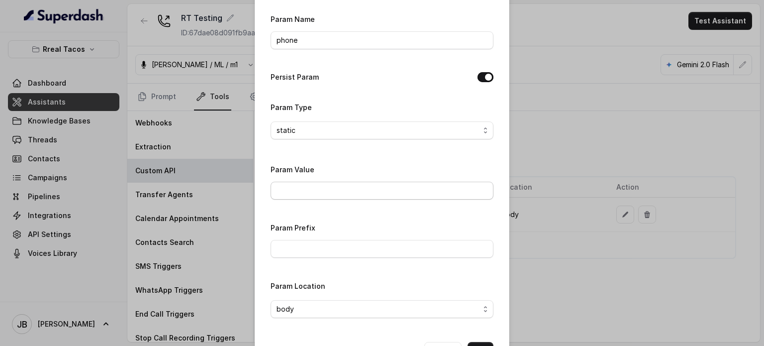
scroll to position [69, 0]
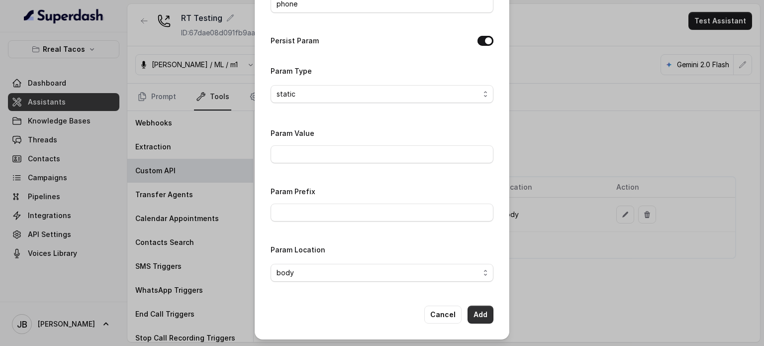
click at [480, 312] on button "Add" at bounding box center [481, 315] width 26 height 18
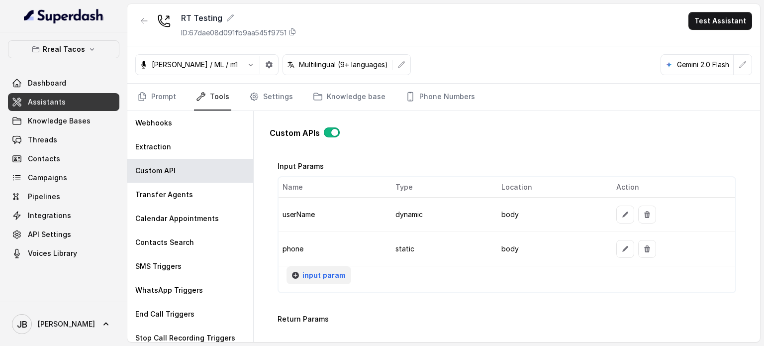
click at [329, 273] on span "input param" at bounding box center [324, 275] width 43 height 12
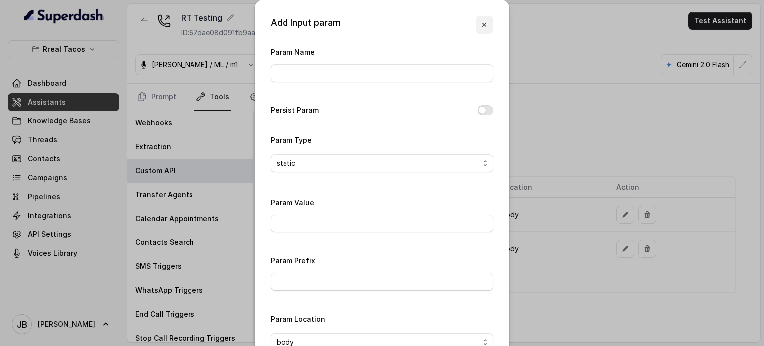
click at [482, 29] on button "button" at bounding box center [485, 25] width 18 height 18
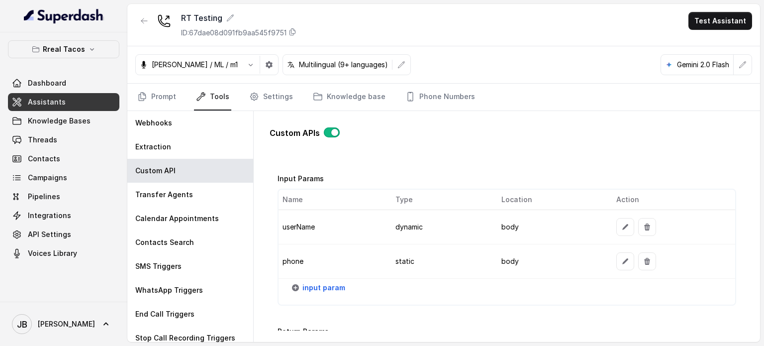
scroll to position [779, 0]
click at [296, 224] on td "userName" at bounding box center [333, 228] width 108 height 34
click at [296, 245] on td "phone" at bounding box center [333, 262] width 108 height 34
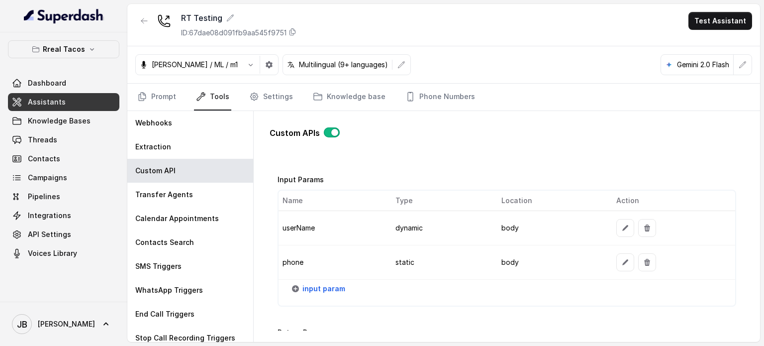
click at [303, 258] on td "phone" at bounding box center [333, 262] width 108 height 34
click at [295, 234] on td "userName" at bounding box center [333, 228] width 108 height 34
click at [293, 229] on td "userName" at bounding box center [333, 228] width 108 height 34
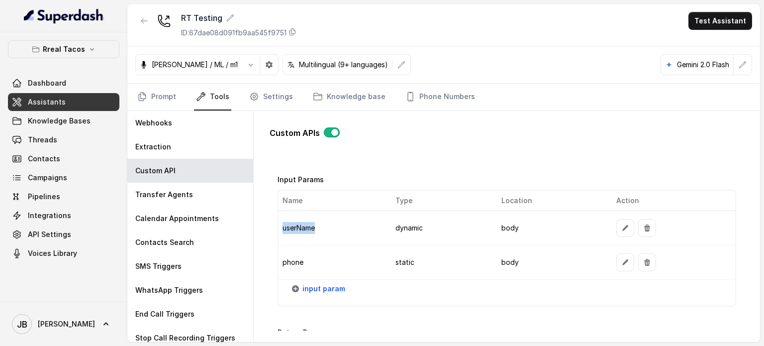
click at [293, 229] on td "userName" at bounding box center [333, 228] width 108 height 34
drag, startPoint x: 293, startPoint y: 229, endPoint x: 292, endPoint y: 256, distance: 27.4
click at [293, 230] on td "userName" at bounding box center [333, 228] width 108 height 34
click at [292, 257] on td "phone" at bounding box center [333, 262] width 108 height 34
click at [291, 257] on td "phone" at bounding box center [333, 262] width 108 height 34
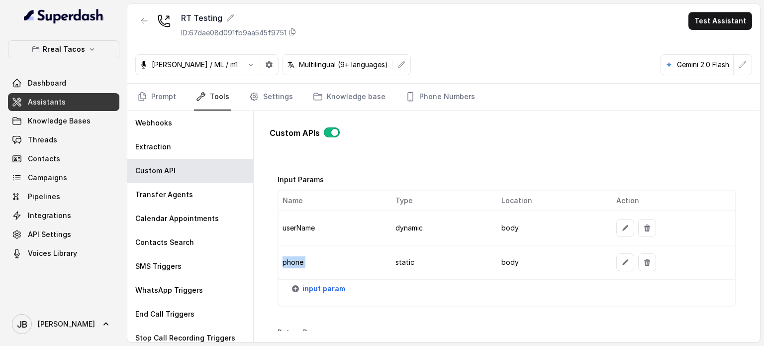
drag, startPoint x: 291, startPoint y: 257, endPoint x: 302, endPoint y: 217, distance: 41.2
click at [292, 254] on td "phone" at bounding box center [333, 262] width 108 height 34
click at [303, 212] on td "userName" at bounding box center [333, 228] width 108 height 34
click at [295, 223] on td "userName" at bounding box center [333, 228] width 108 height 34
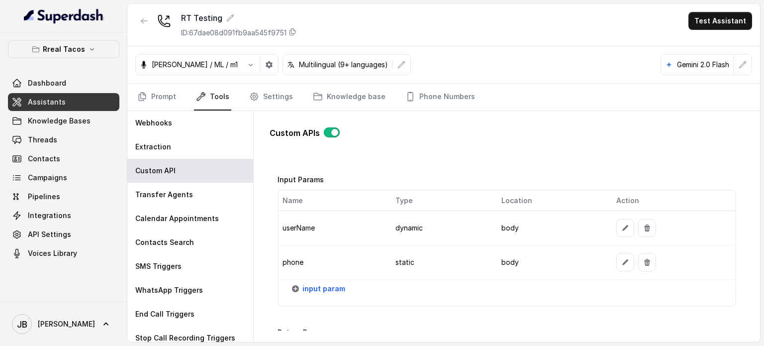
click at [300, 253] on td "phone" at bounding box center [333, 262] width 108 height 34
click at [300, 260] on td "phone" at bounding box center [333, 262] width 108 height 34
click at [305, 224] on td "userName" at bounding box center [333, 228] width 108 height 34
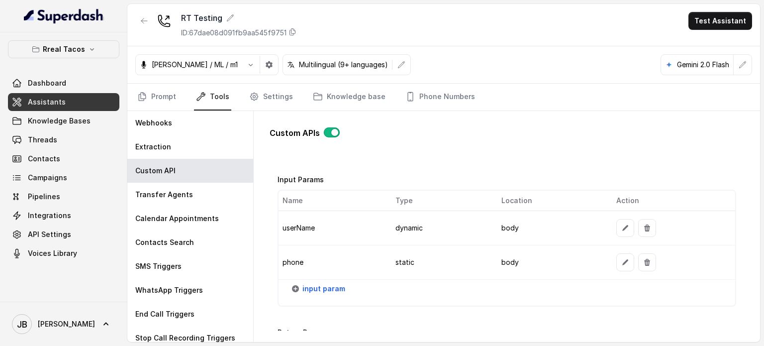
click at [292, 263] on td "phone" at bounding box center [333, 262] width 108 height 34
click at [295, 218] on td "userName" at bounding box center [333, 228] width 108 height 34
click at [295, 222] on td "userName" at bounding box center [333, 228] width 108 height 34
click at [293, 257] on td "phone" at bounding box center [333, 262] width 108 height 34
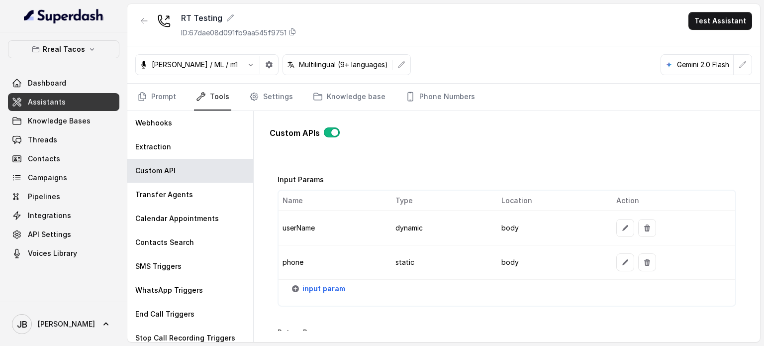
click at [293, 255] on td "phone" at bounding box center [333, 262] width 108 height 34
drag, startPoint x: 293, startPoint y: 255, endPoint x: 293, endPoint y: 219, distance: 35.3
click at [293, 254] on td "phone" at bounding box center [333, 262] width 108 height 34
click at [293, 219] on td "userName" at bounding box center [333, 228] width 108 height 34
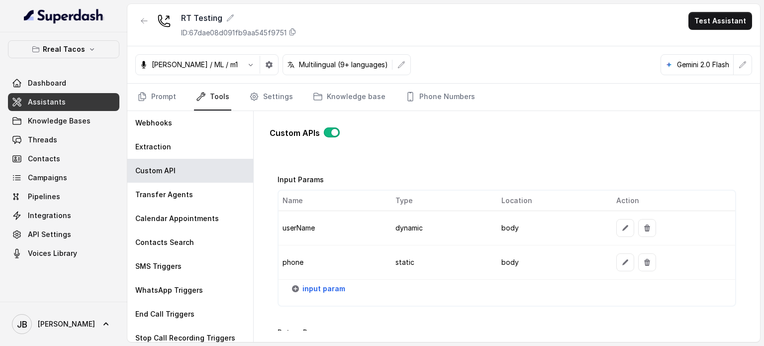
click at [290, 258] on td "phone" at bounding box center [333, 262] width 108 height 34
click at [304, 223] on td "userName" at bounding box center [333, 228] width 108 height 34
click at [307, 254] on td "phone" at bounding box center [333, 262] width 108 height 34
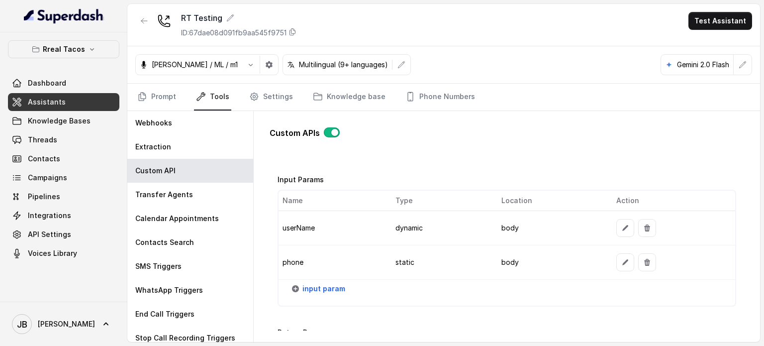
click at [307, 254] on td "phone" at bounding box center [333, 262] width 108 height 34
click at [305, 234] on td "userName" at bounding box center [333, 228] width 108 height 34
click at [304, 250] on td "phone" at bounding box center [333, 262] width 108 height 34
click at [316, 284] on span "input param" at bounding box center [324, 289] width 43 height 12
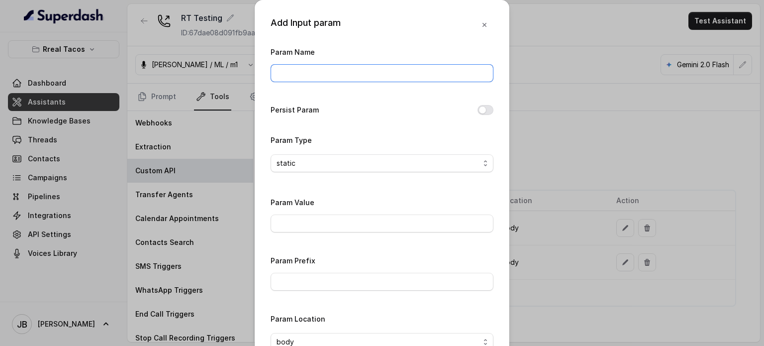
click at [303, 67] on input "Param Name" at bounding box center [382, 73] width 223 height 18
type input "reason"
click at [322, 157] on span "static" at bounding box center [378, 163] width 203 height 12
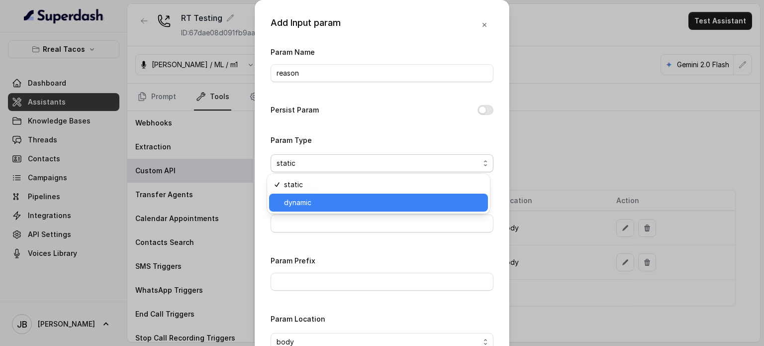
click at [311, 199] on span "dynamic" at bounding box center [383, 203] width 198 height 12
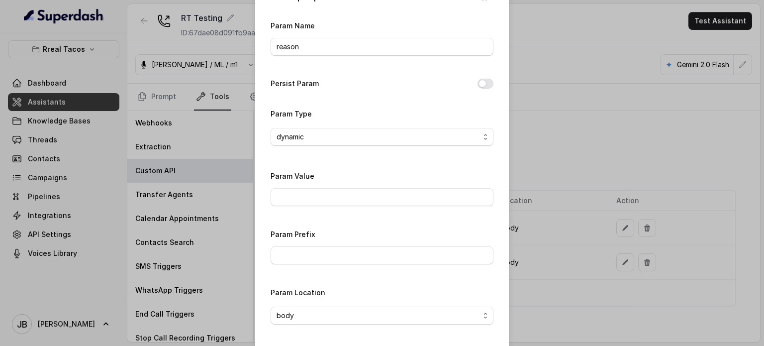
scroll to position [69, 0]
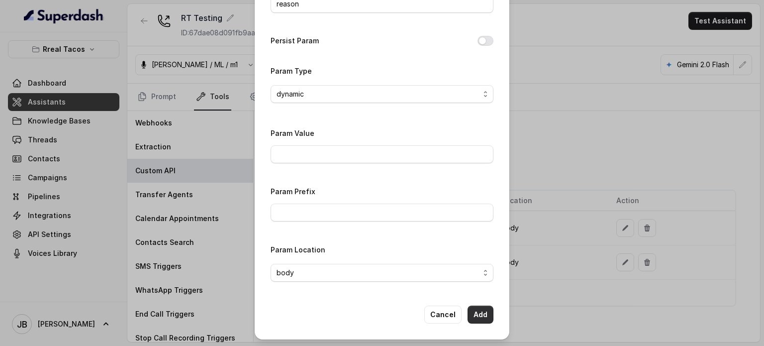
click at [472, 309] on button "Add" at bounding box center [481, 315] width 26 height 18
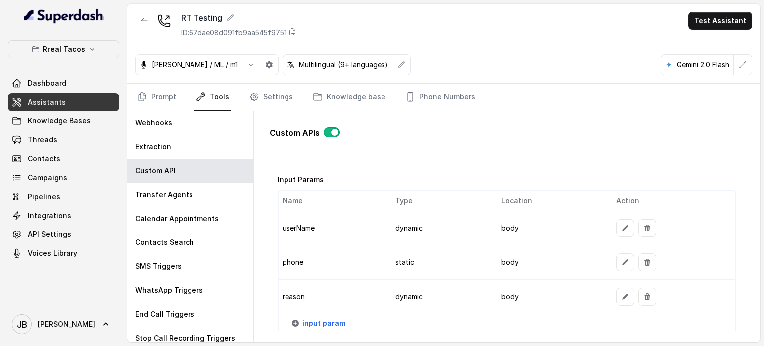
scroll to position [878, 0]
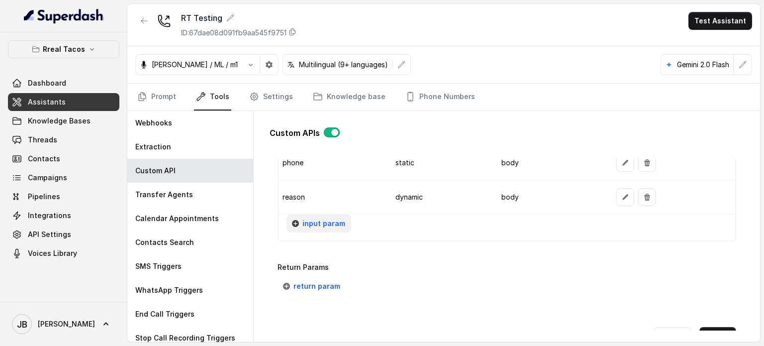
click at [317, 218] on span "input param" at bounding box center [324, 223] width 43 height 12
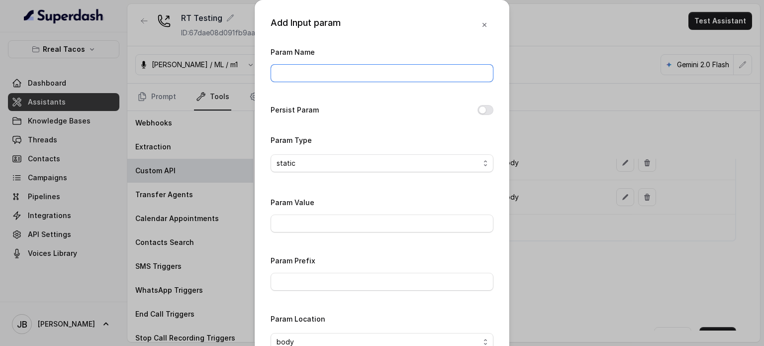
click at [318, 76] on input "Param Name" at bounding box center [382, 73] width 223 height 18
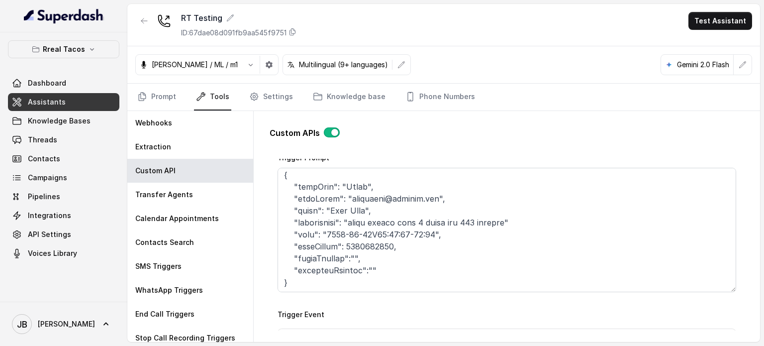
scroll to position [82, 0]
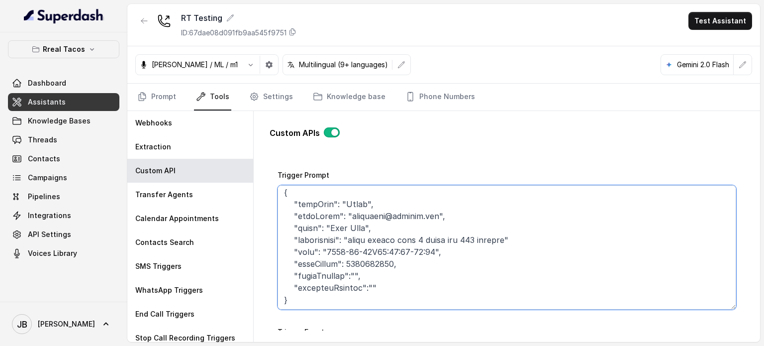
click at [301, 225] on textarea "Trigger Prompt" at bounding box center [507, 247] width 459 height 124
click at [299, 231] on textarea "Trigger Prompt" at bounding box center [507, 247] width 459 height 124
click at [300, 231] on textarea "Trigger Prompt" at bounding box center [507, 247] width 459 height 124
click at [311, 226] on textarea "Trigger Prompt" at bounding box center [507, 247] width 459 height 124
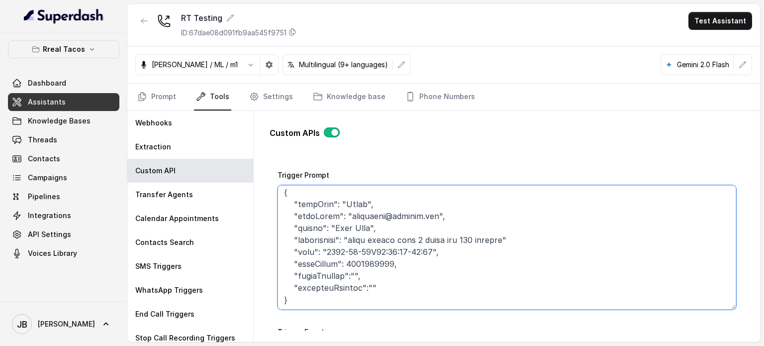
click at [311, 226] on textarea "Trigger Prompt" at bounding box center [507, 247] width 459 height 124
click at [328, 238] on textarea "Trigger Prompt" at bounding box center [507, 247] width 459 height 124
click at [317, 226] on textarea "Trigger Prompt" at bounding box center [507, 247] width 459 height 124
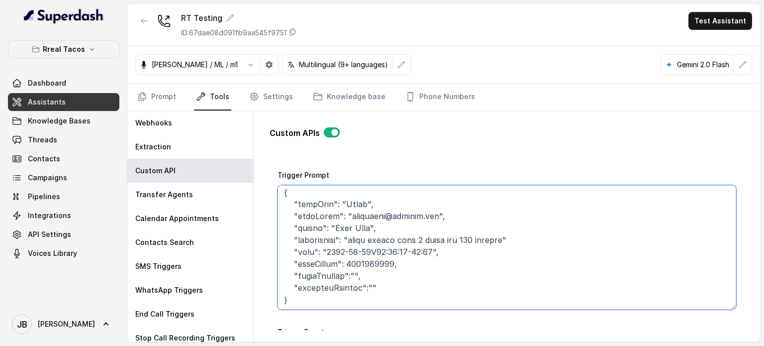
drag, startPoint x: 317, startPoint y: 226, endPoint x: 344, endPoint y: 232, distance: 28.6
click at [318, 227] on textarea "Trigger Prompt" at bounding box center [507, 247] width 459 height 124
click at [354, 238] on textarea "Trigger Prompt" at bounding box center [507, 247] width 459 height 124
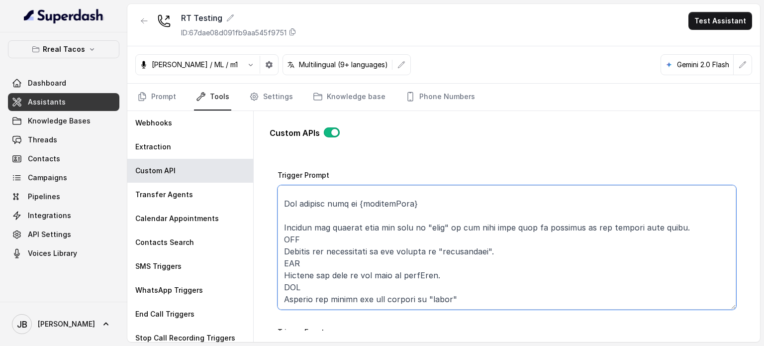
scroll to position [165, 0]
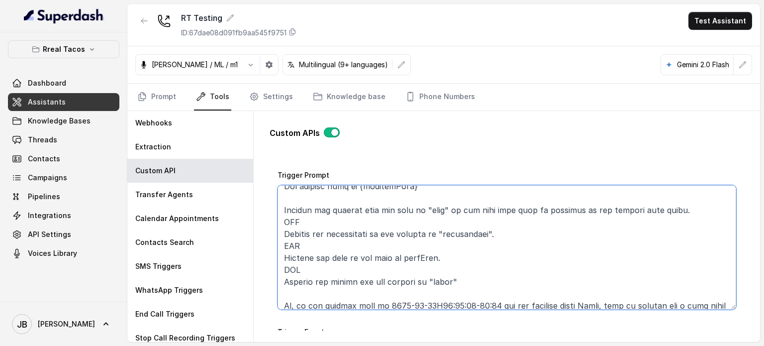
click at [430, 284] on textarea "Trigger Prompt" at bounding box center [507, 247] width 459 height 124
type textarea "This api call can only be triggered after all this conditions are met: 1. User …"
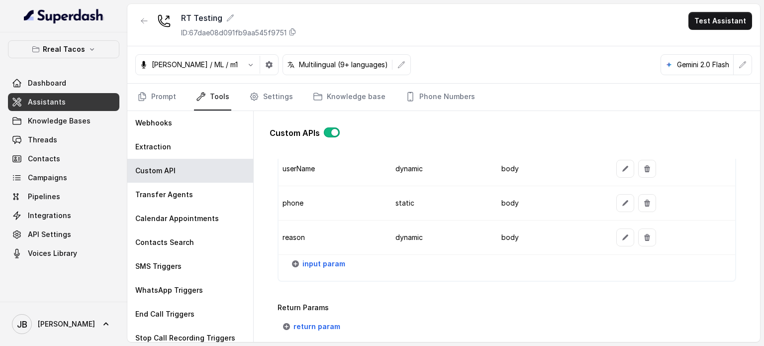
scroll to position [878, 0]
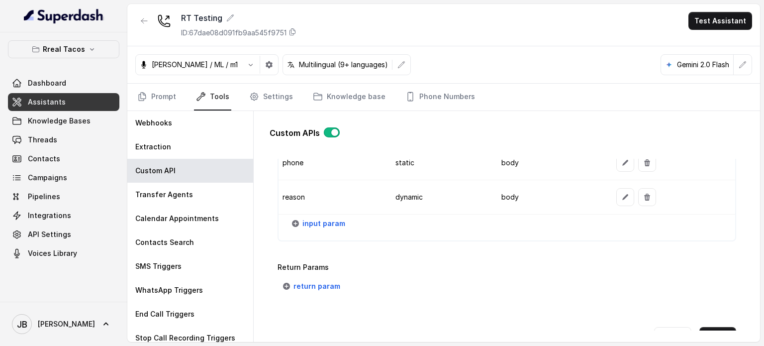
click at [324, 211] on td "reason" at bounding box center [333, 197] width 108 height 34
click at [326, 217] on span "input param" at bounding box center [324, 223] width 43 height 12
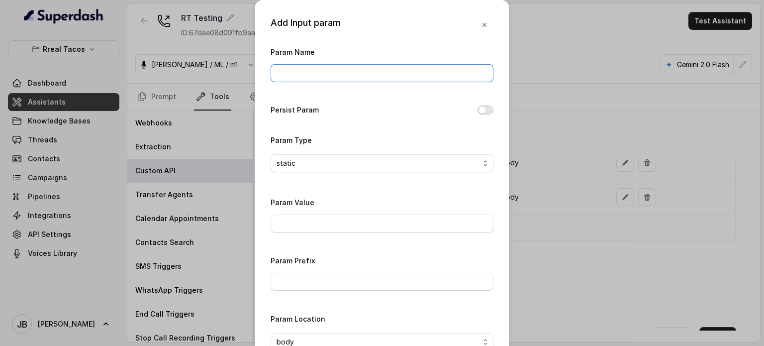
click at [311, 78] on input "Param Name" at bounding box center [382, 73] width 223 height 18
type input "date"
click at [374, 163] on div "Param Type static" at bounding box center [382, 157] width 223 height 46
drag, startPoint x: 373, startPoint y: 161, endPoint x: 367, endPoint y: 167, distance: 8.4
click at [373, 161] on span "static" at bounding box center [378, 163] width 203 height 12
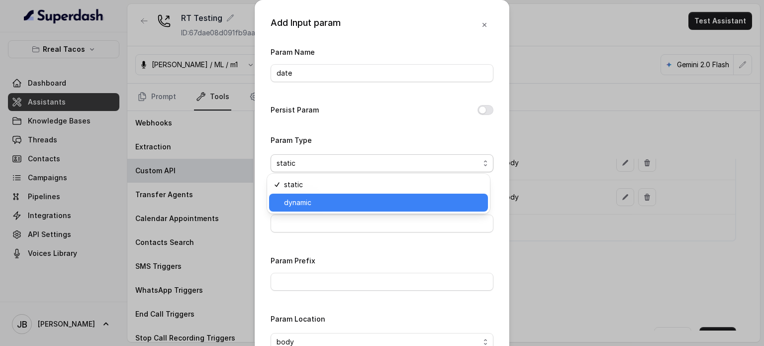
click at [315, 203] on span "dynamic" at bounding box center [383, 203] width 198 height 12
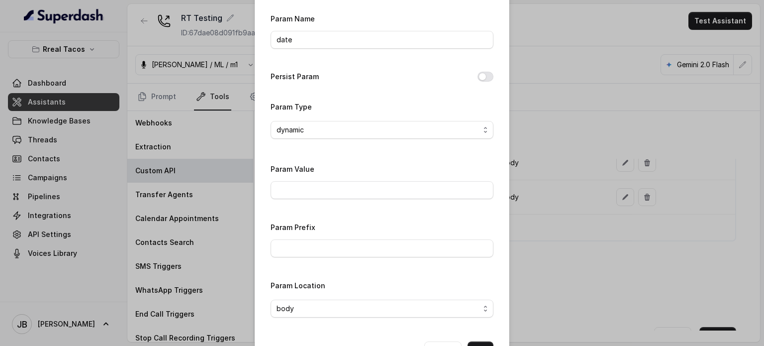
scroll to position [50, 0]
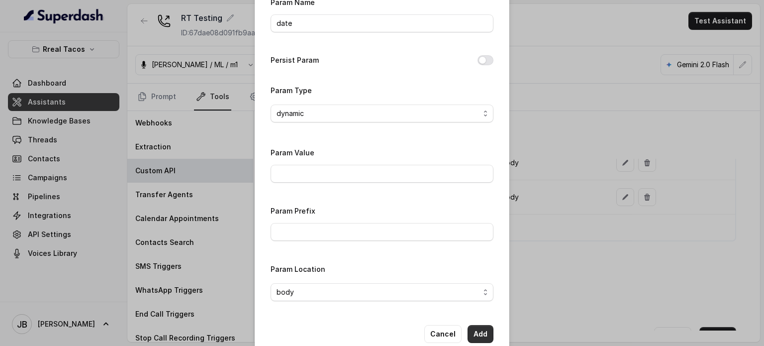
click at [483, 329] on button "Add" at bounding box center [481, 334] width 26 height 18
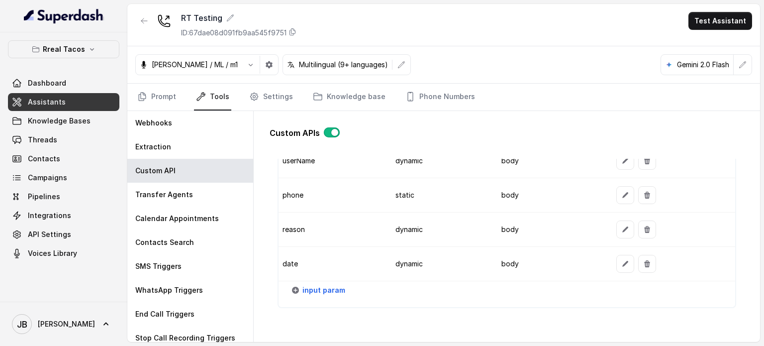
scroll to position [829, 0]
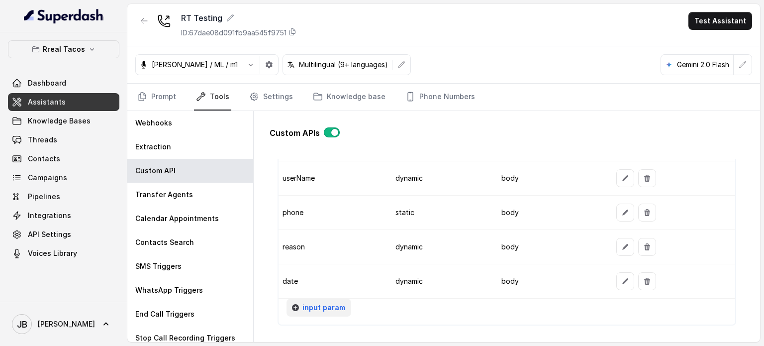
click at [317, 306] on span "input param" at bounding box center [324, 308] width 43 height 12
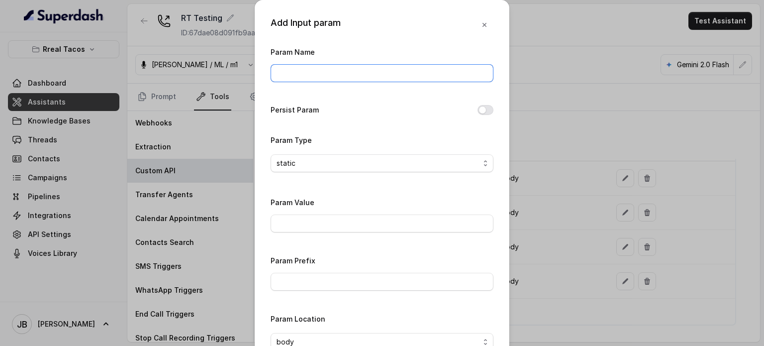
drag, startPoint x: 309, startPoint y: 76, endPoint x: 311, endPoint y: 69, distance: 7.4
click at [307, 76] on input "Param Name" at bounding box center [382, 73] width 223 height 18
type input "fromNumber"
click at [320, 231] on input "Param Value" at bounding box center [382, 223] width 223 height 18
click at [342, 221] on input "Param Value" at bounding box center [382, 223] width 223 height 18
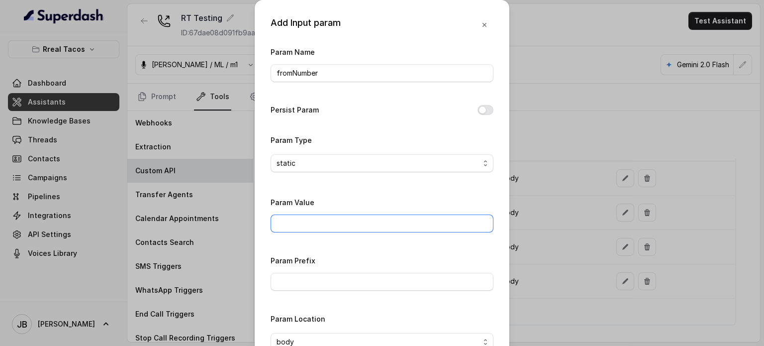
click at [356, 224] on input "Param Value" at bounding box center [382, 223] width 223 height 18
type input "14704277883"
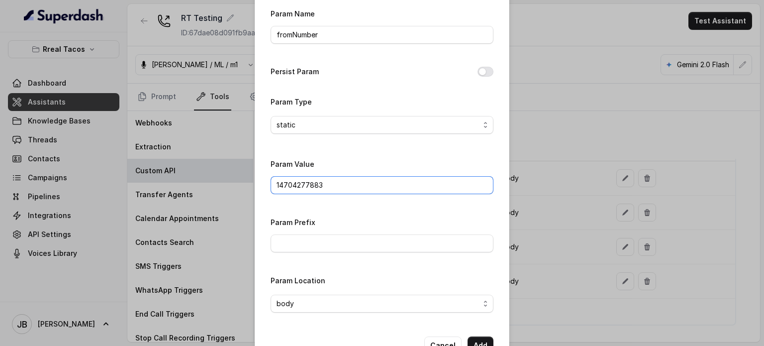
scroll to position [69, 0]
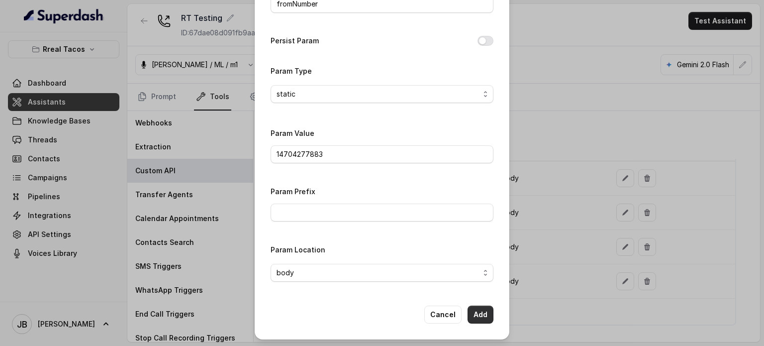
click at [480, 308] on button "Add" at bounding box center [481, 315] width 26 height 18
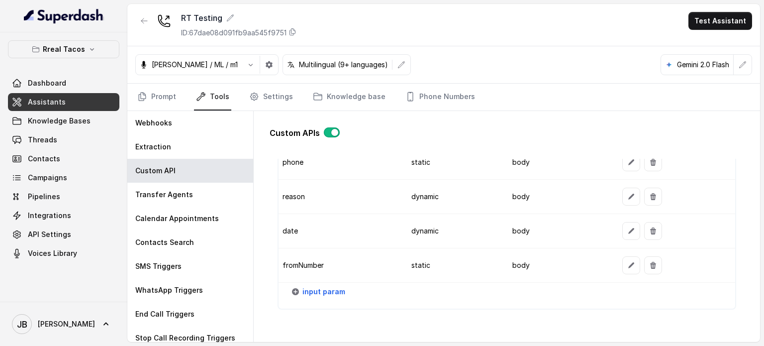
scroll to position [878, 0]
click at [325, 292] on span "input param" at bounding box center [324, 292] width 43 height 12
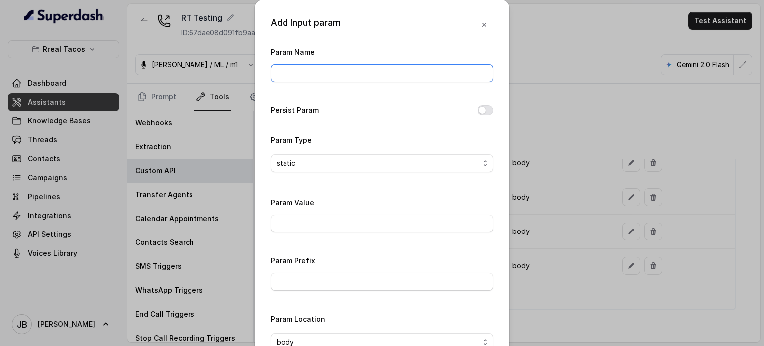
click at [309, 69] on input "Param Name" at bounding box center [382, 73] width 223 height 18
type input "twilioSid"
click at [317, 216] on input "Param Value" at bounding box center [382, 223] width 223 height 18
paste input "ACf6656a7bef762816ab5673a3ddd6b5ee"
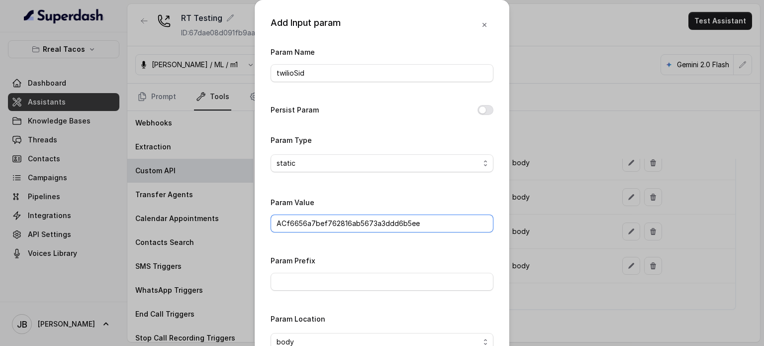
type input "ACf6656a7bef762816ab5673a3ddd6b5ee"
click at [346, 242] on div "Param Name twilioSid Persist Param Param Type static Param Value ACf6656a7bef76…" at bounding box center [382, 202] width 223 height 313
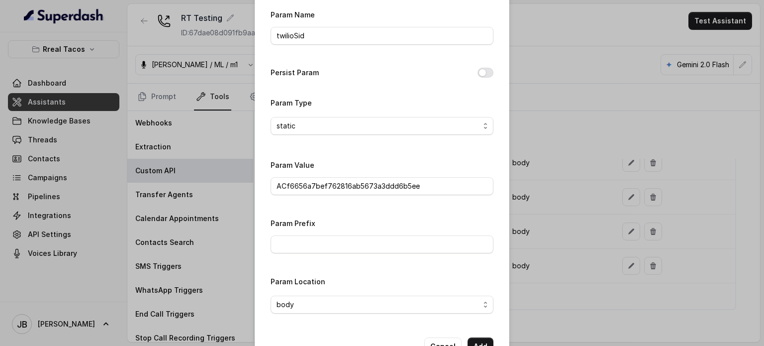
scroll to position [69, 0]
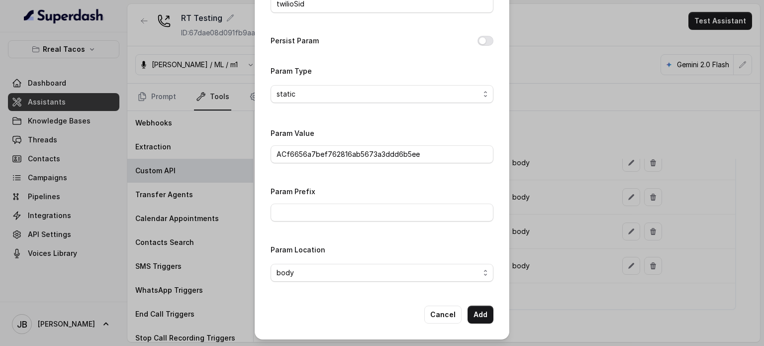
drag, startPoint x: 492, startPoint y: 321, endPoint x: 483, endPoint y: 316, distance: 10.9
click at [484, 317] on div "Add Input param Param Name twilioSid Persist Param Param Type static Param Valu…" at bounding box center [382, 135] width 255 height 409
click at [483, 316] on button "Add" at bounding box center [481, 315] width 26 height 18
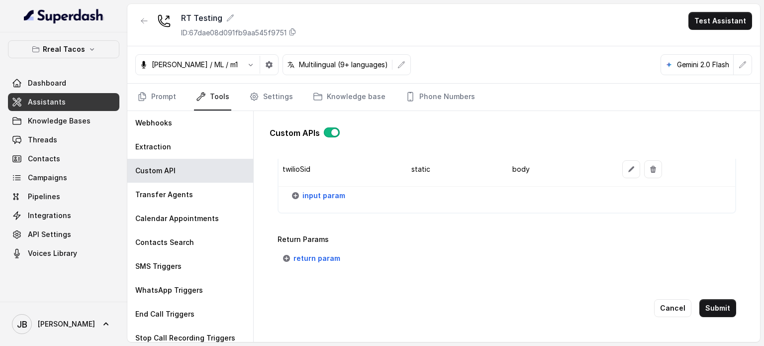
scroll to position [1015, 0]
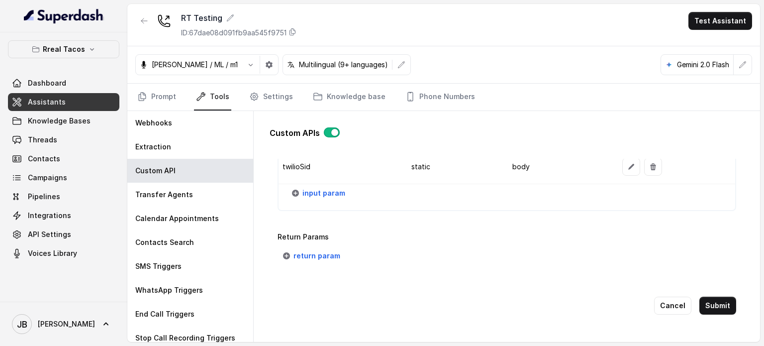
click at [314, 236] on div "Return Params return param" at bounding box center [507, 248] width 459 height 34
click at [315, 250] on span "return param" at bounding box center [317, 256] width 47 height 12
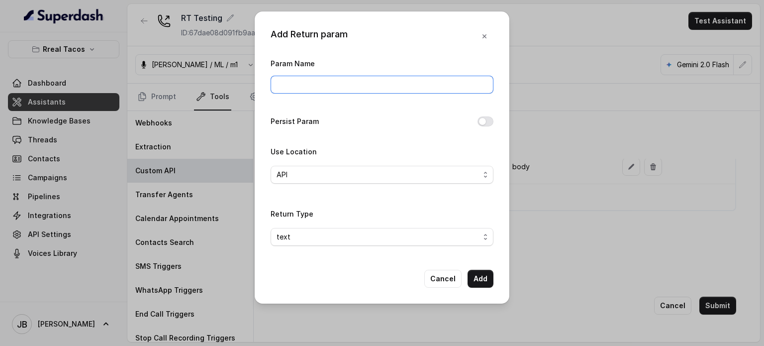
click at [312, 89] on input "Param Name" at bounding box center [382, 85] width 223 height 18
type input "message"
click at [357, 183] on div "Use Location API" at bounding box center [382, 168] width 223 height 46
click at [352, 180] on span "API" at bounding box center [382, 175] width 223 height 18
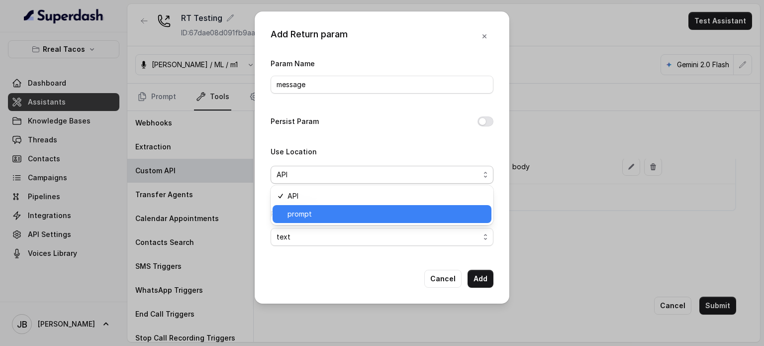
click at [344, 211] on span "prompt" at bounding box center [387, 214] width 198 height 12
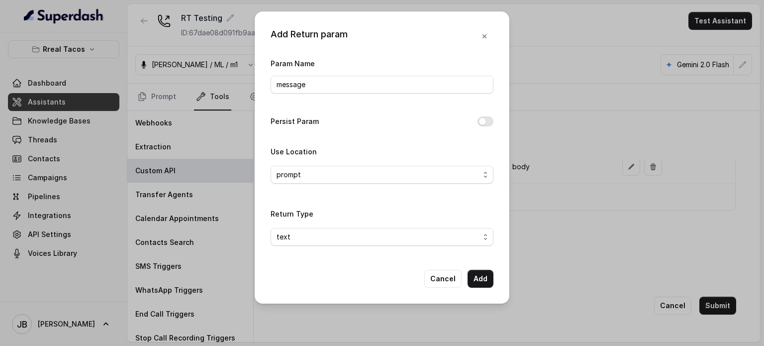
click at [333, 246] on div "Return Type text" at bounding box center [382, 231] width 223 height 46
click at [330, 243] on span "text" at bounding box center [382, 237] width 223 height 18
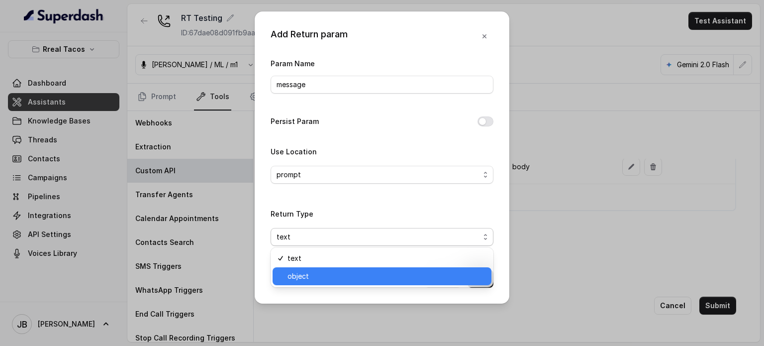
click at [315, 280] on span "object" at bounding box center [387, 276] width 198 height 12
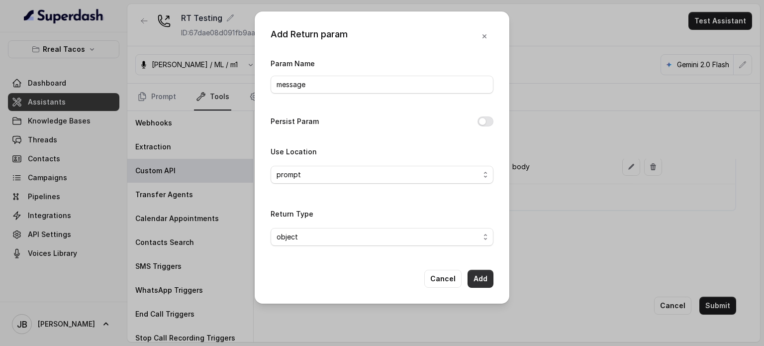
click at [485, 276] on button "Add" at bounding box center [481, 279] width 26 height 18
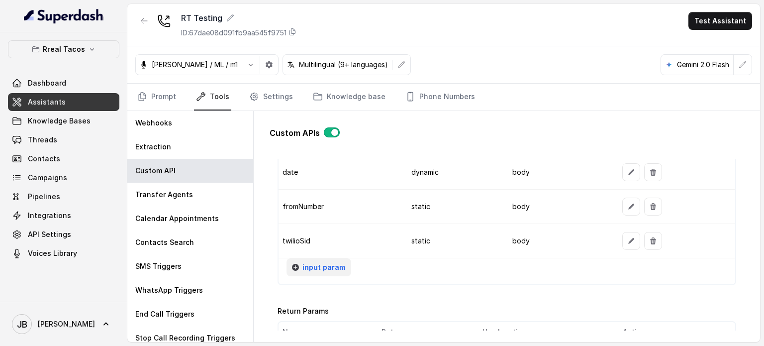
scroll to position [915, 0]
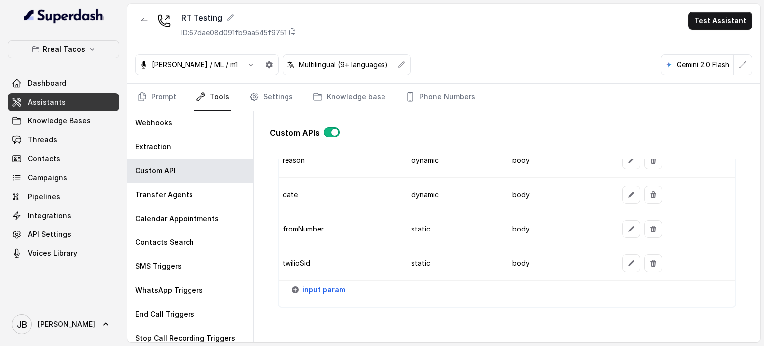
drag, startPoint x: 316, startPoint y: 258, endPoint x: 366, endPoint y: 266, distance: 50.8
click at [366, 265] on td "twilioSid" at bounding box center [341, 263] width 124 height 34
click at [368, 266] on td "twilioSid" at bounding box center [341, 263] width 124 height 34
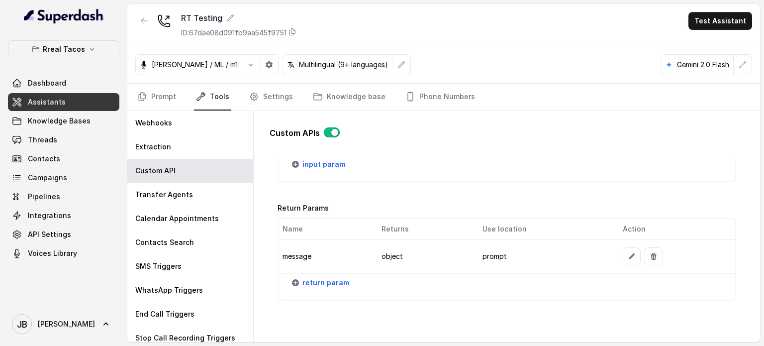
scroll to position [1078, 0]
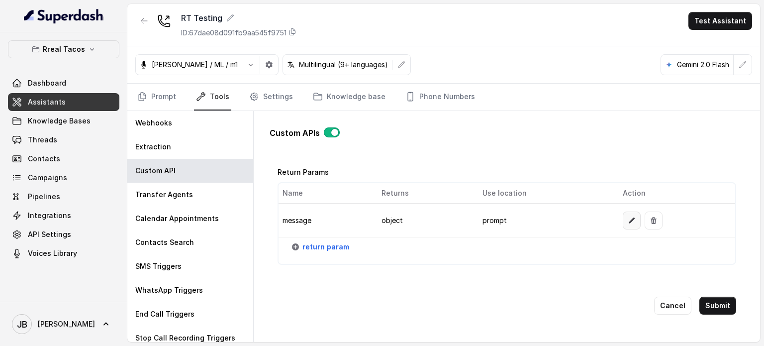
click at [628, 216] on icon "button" at bounding box center [632, 220] width 8 height 8
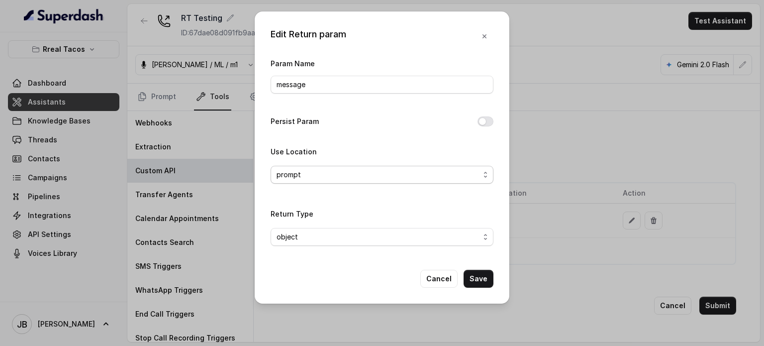
click at [361, 173] on span "prompt" at bounding box center [378, 175] width 203 height 12
click at [353, 155] on div "Use Location prompt" at bounding box center [382, 164] width 223 height 38
drag, startPoint x: 432, startPoint y: 276, endPoint x: 326, endPoint y: 125, distance: 184.3
click at [402, 305] on div "Edit Return param Param Name message Persist Param Use Location prompt Return T…" at bounding box center [382, 173] width 764 height 346
click at [327, 176] on span "prompt" at bounding box center [378, 175] width 203 height 12
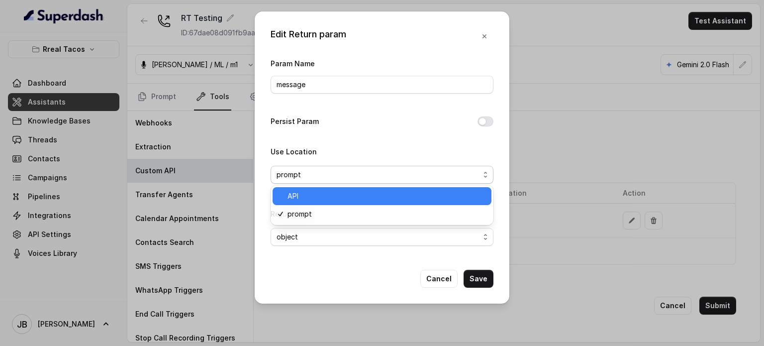
click at [317, 199] on span "API" at bounding box center [387, 196] width 198 height 12
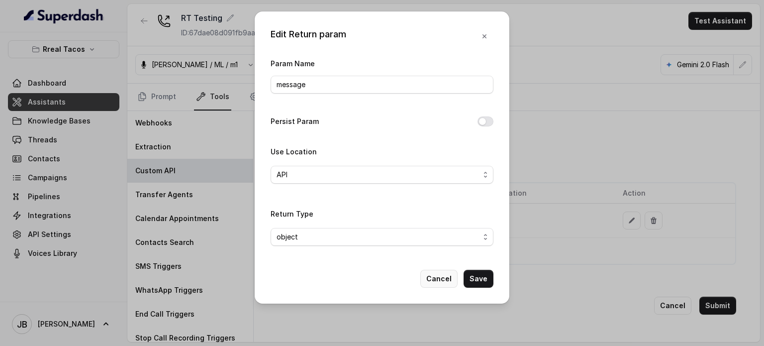
click at [427, 274] on button "Cancel" at bounding box center [439, 279] width 37 height 18
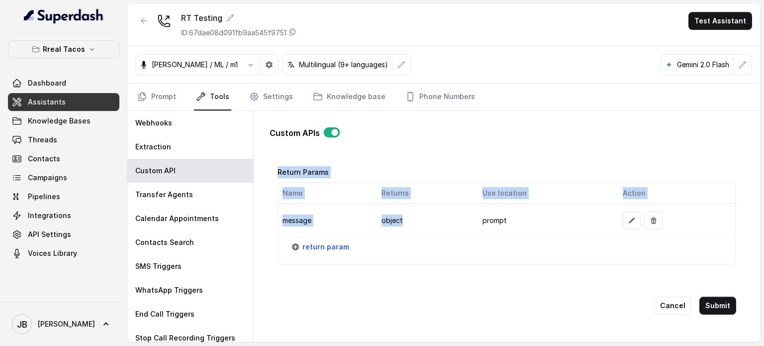
drag, startPoint x: 295, startPoint y: 169, endPoint x: 460, endPoint y: 221, distance: 173.1
click at [459, 222] on div "Go back Name CUSTOMER INQUIRY Trigger Prompt Trigger Event End of the call Call…" at bounding box center [507, 245] width 475 height 172
drag, startPoint x: 460, startPoint y: 221, endPoint x: 522, endPoint y: 220, distance: 62.2
click at [460, 220] on td "object" at bounding box center [424, 221] width 101 height 34
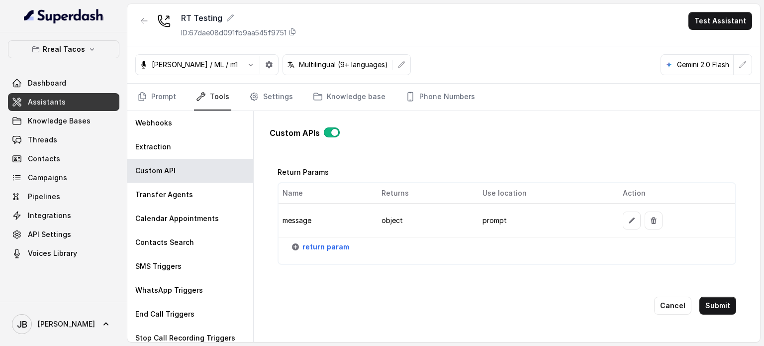
click at [538, 219] on td "prompt" at bounding box center [545, 221] width 140 height 34
click at [650, 216] on icon "button" at bounding box center [654, 220] width 8 height 8
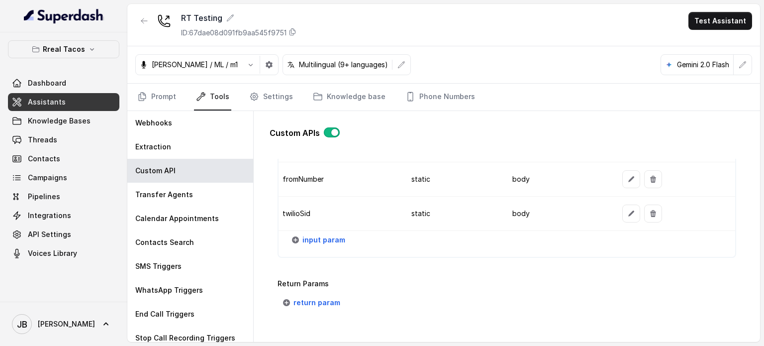
drag, startPoint x: 454, startPoint y: 277, endPoint x: 447, endPoint y: 272, distance: 9.0
click at [453, 278] on p "Return Params" at bounding box center [507, 284] width 459 height 12
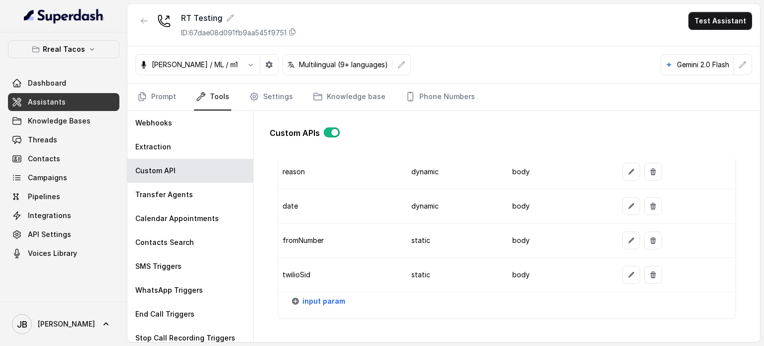
scroll to position [965, 0]
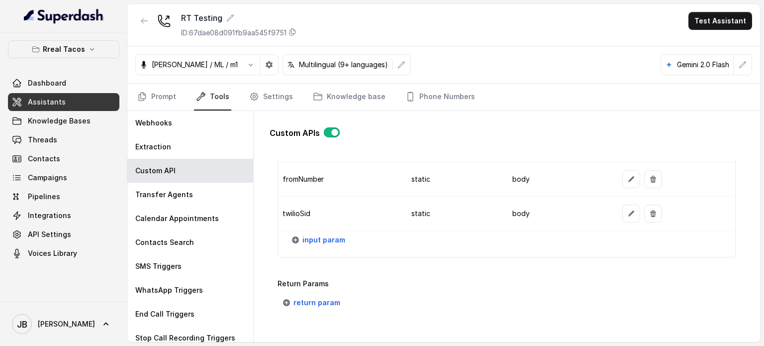
click at [316, 238] on span "input param" at bounding box center [324, 240] width 43 height 12
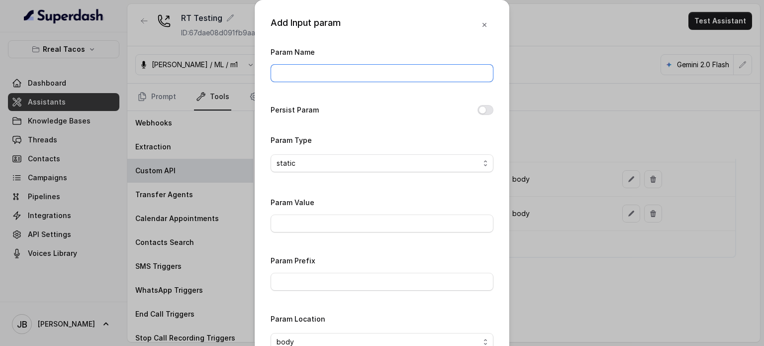
click at [328, 72] on input "Param Name" at bounding box center [382, 73] width 223 height 18
type input "description"
click at [334, 155] on span "static" at bounding box center [382, 163] width 223 height 18
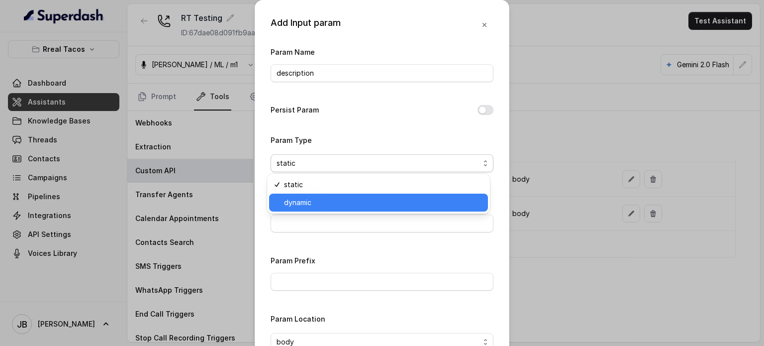
drag, startPoint x: 328, startPoint y: 205, endPoint x: 327, endPoint y: 187, distance: 17.9
click at [327, 205] on span "dynamic" at bounding box center [383, 203] width 198 height 12
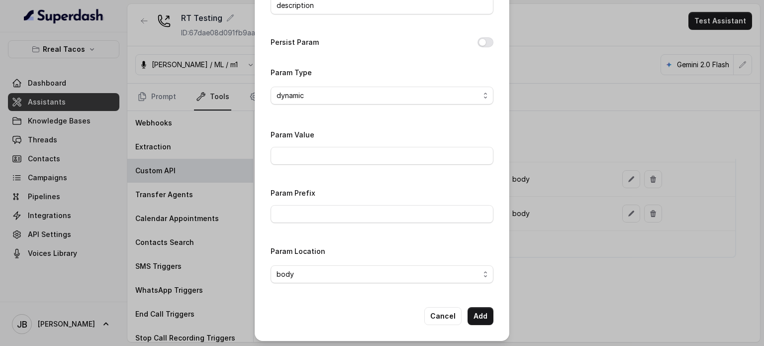
scroll to position [69, 0]
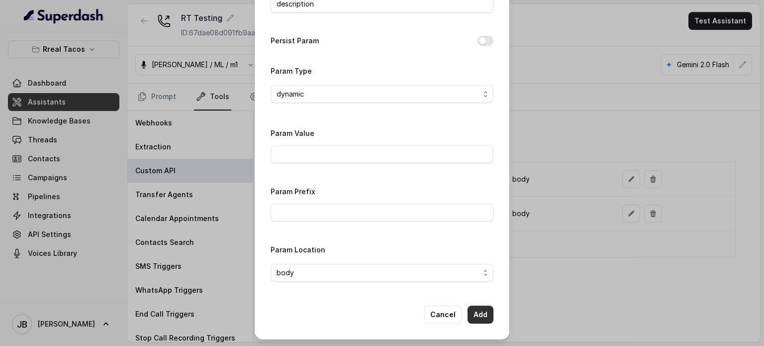
click at [479, 313] on button "Add" at bounding box center [481, 315] width 26 height 18
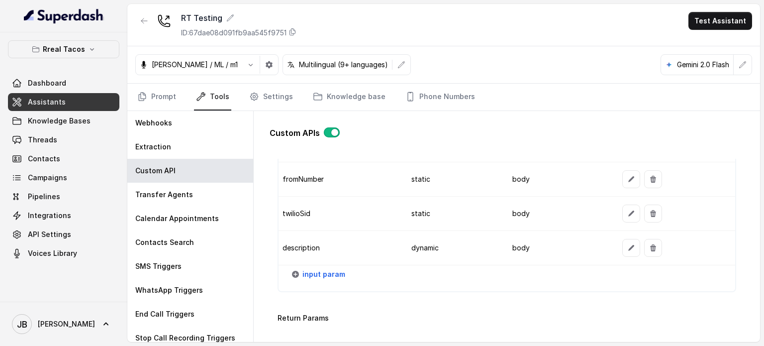
click at [382, 286] on div "Name Type Location Action userName dynamic body phone static body reason dynami…" at bounding box center [507, 147] width 459 height 289
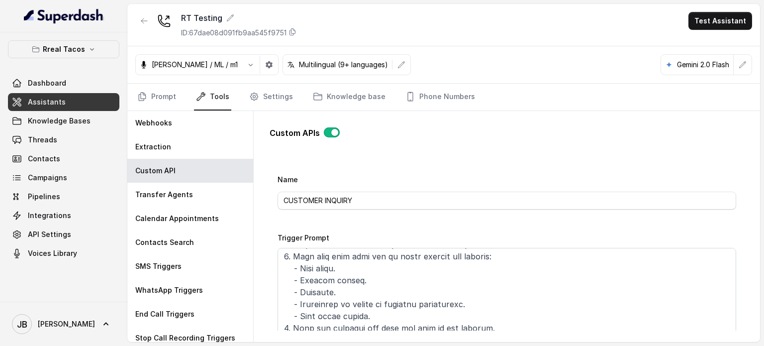
scroll to position [0, 0]
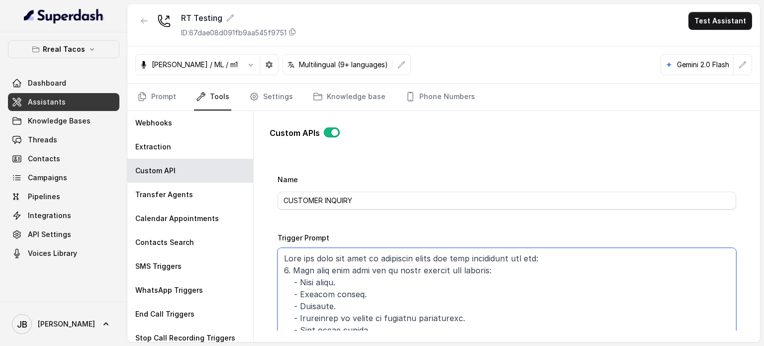
drag, startPoint x: 364, startPoint y: 288, endPoint x: 366, endPoint y: 303, distance: 14.6
click at [275, 288] on div "Go back Name CUSTOMER INQUIRY Trigger Prompt Trigger Event End of the call Call…" at bounding box center [507, 245] width 475 height 172
click at [368, 305] on textarea "Trigger Prompt" at bounding box center [507, 310] width 459 height 124
drag, startPoint x: 326, startPoint y: 301, endPoint x: 372, endPoint y: 304, distance: 46.4
click at [372, 304] on textarea "Trigger Prompt" at bounding box center [507, 310] width 459 height 124
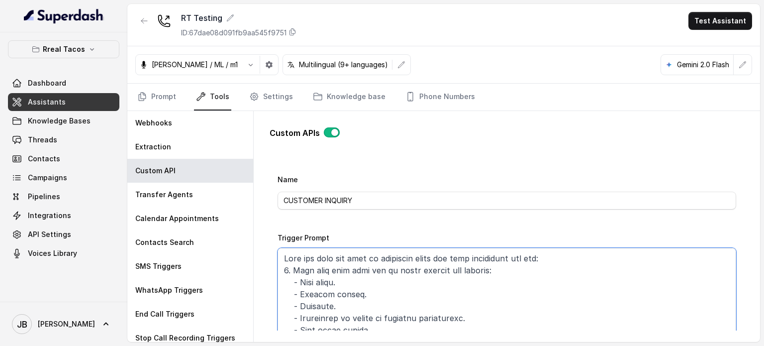
click at [372, 304] on textarea "Trigger Prompt" at bounding box center [507, 310] width 459 height 124
click at [355, 302] on textarea "Trigger Prompt" at bounding box center [507, 310] width 459 height 124
click at [356, 302] on textarea "Trigger Prompt" at bounding box center [507, 310] width 459 height 124
drag, startPoint x: 352, startPoint y: 294, endPoint x: 352, endPoint y: 300, distance: 6.0
click at [352, 300] on textarea "Trigger Prompt" at bounding box center [507, 310] width 459 height 124
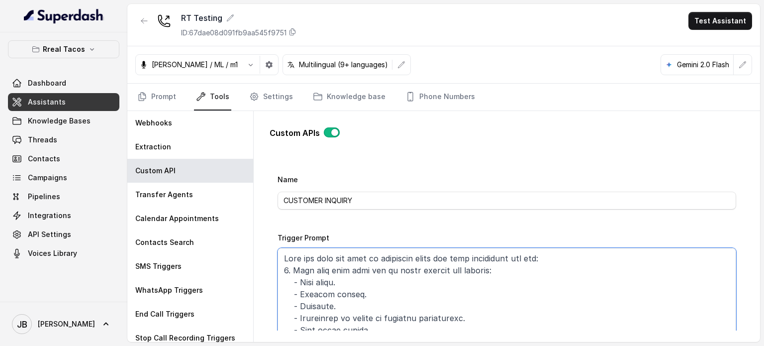
click at [354, 300] on textarea "Trigger Prompt" at bounding box center [507, 310] width 459 height 124
click at [363, 286] on textarea "Trigger Prompt" at bounding box center [507, 310] width 459 height 124
click at [367, 294] on textarea "Trigger Prompt" at bounding box center [507, 310] width 459 height 124
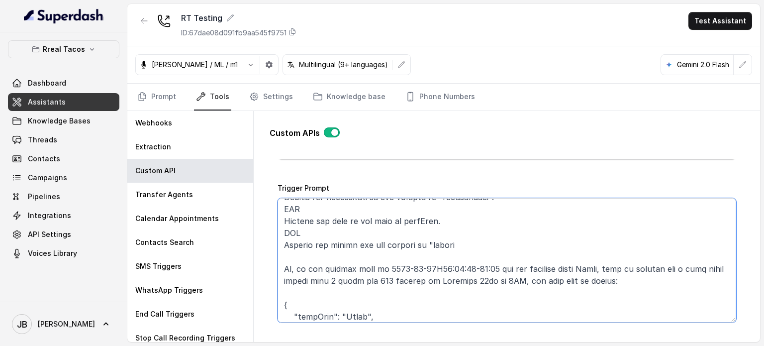
scroll to position [264, 0]
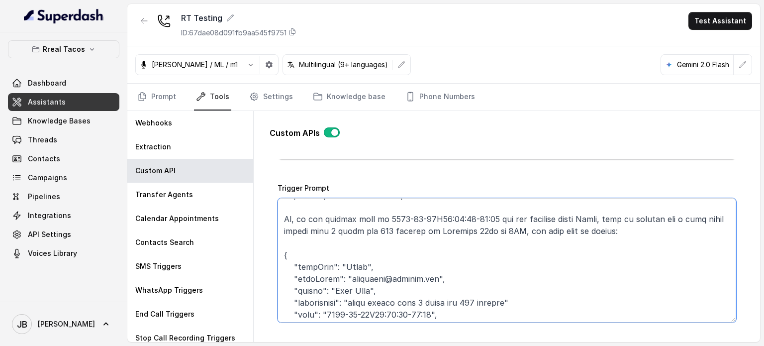
drag, startPoint x: 408, startPoint y: 218, endPoint x: 401, endPoint y: 218, distance: 7.0
click at [401, 218] on textarea "Trigger Prompt" at bounding box center [507, 260] width 459 height 124
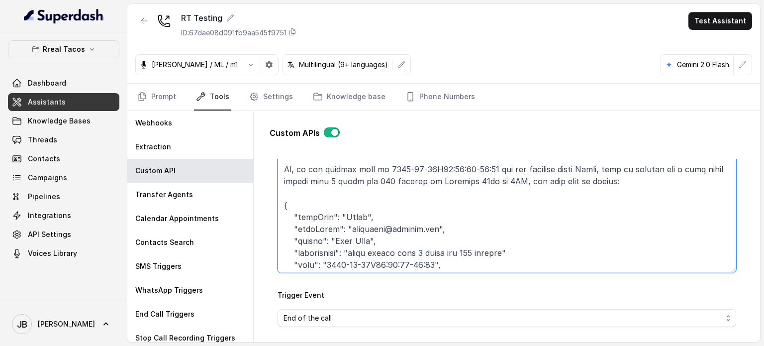
scroll to position [214, 0]
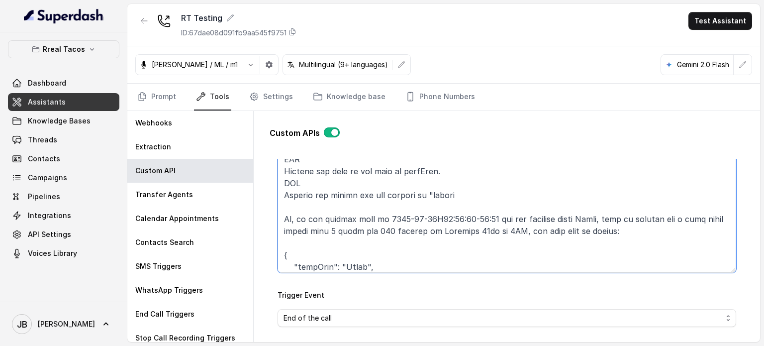
click at [458, 228] on textarea "Trigger Prompt" at bounding box center [507, 210] width 459 height 124
click at [456, 229] on textarea "Trigger Prompt" at bounding box center [507, 210] width 459 height 124
click at [507, 230] on textarea "Trigger Prompt" at bounding box center [507, 210] width 459 height 124
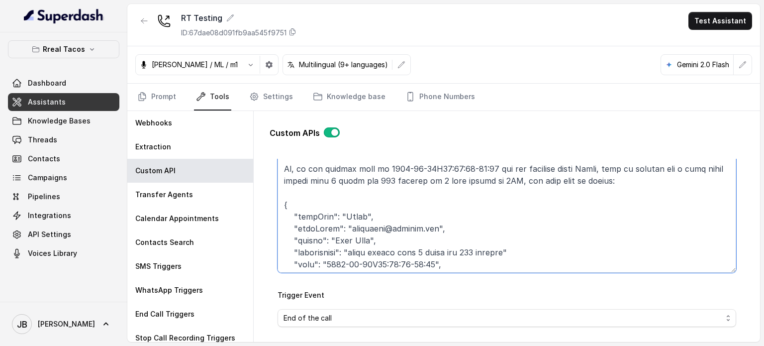
scroll to position [264, 0]
drag, startPoint x: 452, startPoint y: 178, endPoint x: 459, endPoint y: 182, distance: 7.3
click at [458, 181] on textarea "Trigger Prompt" at bounding box center [507, 210] width 459 height 124
click at [459, 181] on textarea "Trigger Prompt" at bounding box center [507, 210] width 459 height 124
click at [458, 178] on textarea "Trigger Prompt" at bounding box center [507, 210] width 459 height 124
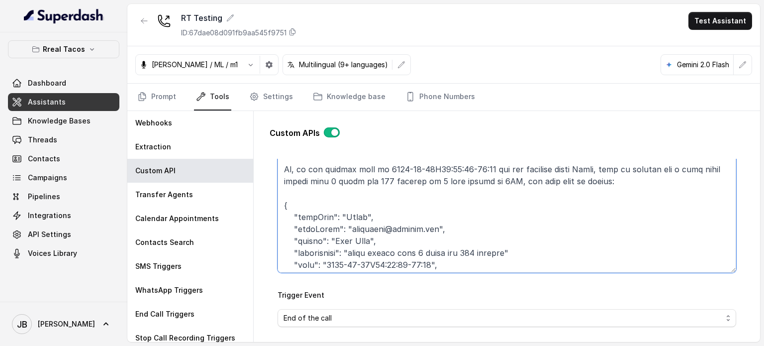
click at [444, 181] on textarea "Trigger Prompt" at bounding box center [507, 210] width 459 height 124
type textarea "This api call can only be triggered after all this conditions are met: 1. User …"
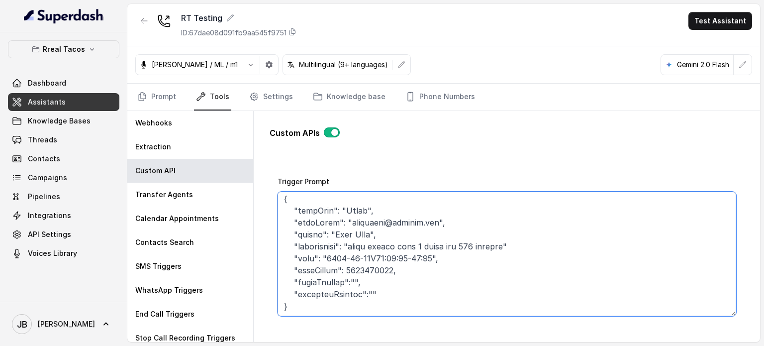
scroll to position [69, 0]
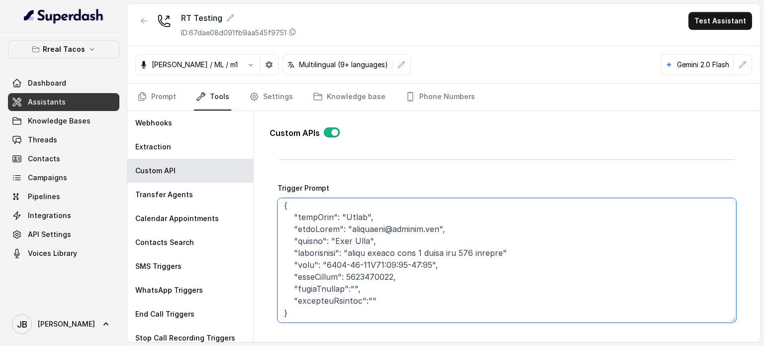
drag, startPoint x: 383, startPoint y: 297, endPoint x: 330, endPoint y: 300, distance: 52.3
click at [255, 287] on div "Custom APIs Go back Name CUSTOMER INQUIRY Trigger Prompt Trigger Event End of t…" at bounding box center [507, 226] width 507 height 231
click at [371, 306] on textarea "Trigger Prompt" at bounding box center [507, 260] width 459 height 124
drag, startPoint x: 389, startPoint y: 302, endPoint x: 404, endPoint y: 299, distance: 15.2
click at [404, 298] on textarea "Trigger Prompt" at bounding box center [507, 260] width 459 height 124
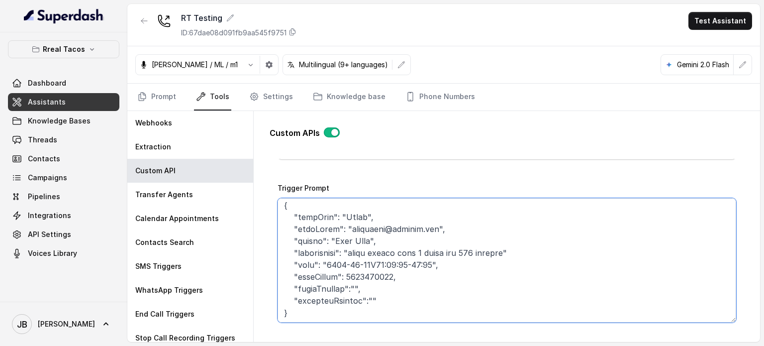
click at [404, 299] on textarea "Trigger Prompt" at bounding box center [507, 260] width 459 height 124
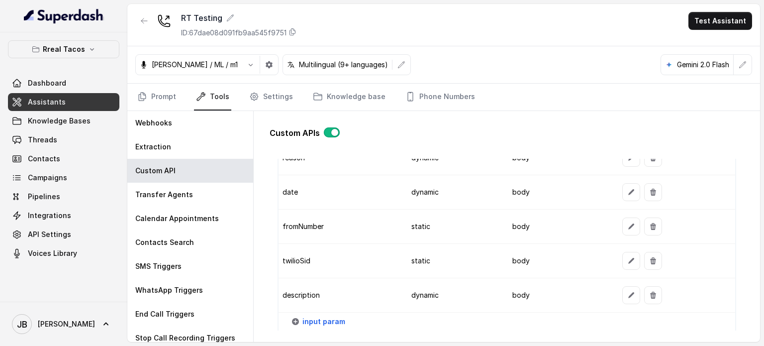
scroll to position [915, 0]
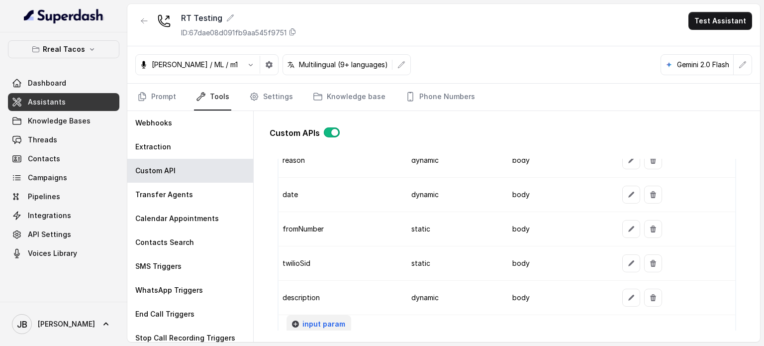
click at [323, 318] on span "input param" at bounding box center [324, 324] width 43 height 12
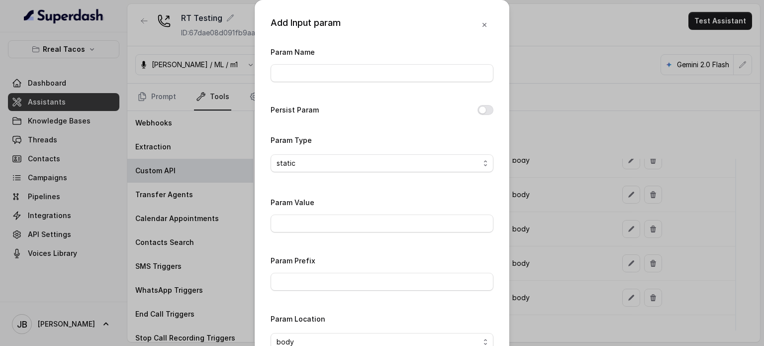
drag, startPoint x: 328, startPoint y: 59, endPoint x: 326, endPoint y: 65, distance: 6.5
click at [326, 62] on div "Param Name" at bounding box center [382, 64] width 223 height 36
click at [326, 69] on input "Param Name" at bounding box center [382, 73] width 223 height 18
type input "f"
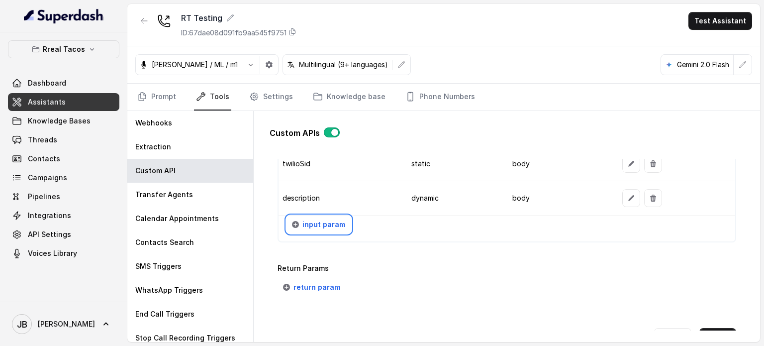
click at [420, 265] on p "Return Params" at bounding box center [507, 268] width 459 height 12
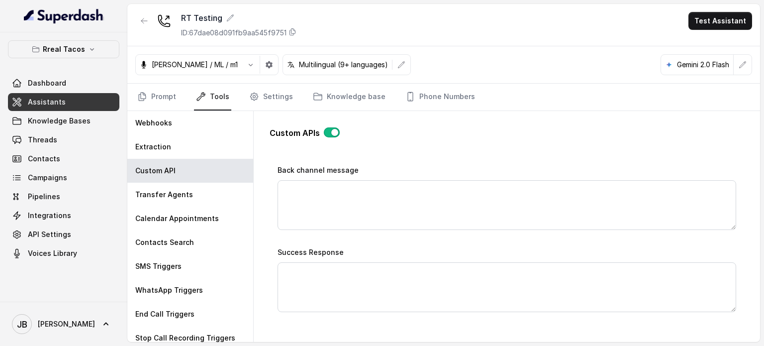
scroll to position [517, 0]
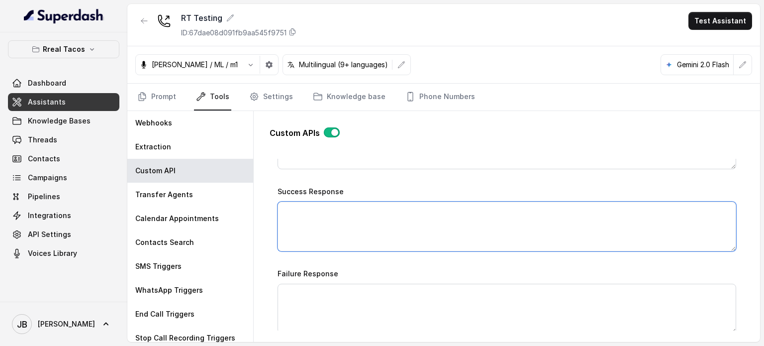
click at [375, 245] on textarea "Success Response" at bounding box center [507, 227] width 459 height 50
drag, startPoint x: 375, startPoint y: 244, endPoint x: 373, endPoint y: 232, distance: 12.0
click at [373, 240] on textarea "Success Response" at bounding box center [507, 227] width 459 height 50
paste textarea "Great news! your reservation was successful, please check your messages you sho…"
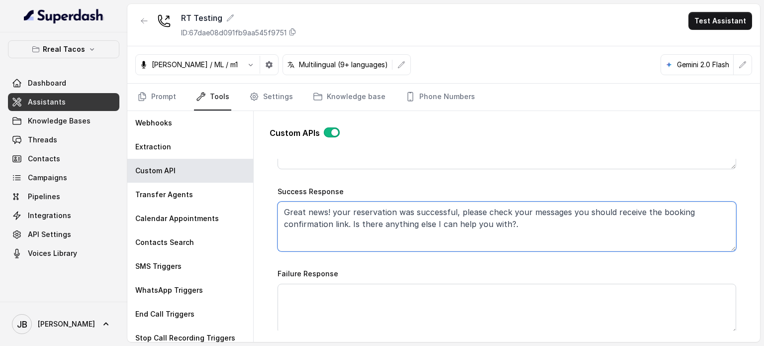
click at [329, 211] on textarea "Great news! your reservation was successful, please check your messages you sho…" at bounding box center [507, 227] width 459 height 50
drag, startPoint x: 367, startPoint y: 212, endPoint x: 283, endPoint y: 198, distance: 85.3
click at [366, 212] on textarea "Great news! your reservation was successful, please check your messages you sho…" at bounding box center [507, 227] width 459 height 50
click at [284, 210] on textarea "Great news! your reservation was successful, please check your messages you sho…" at bounding box center [507, 227] width 459 height 50
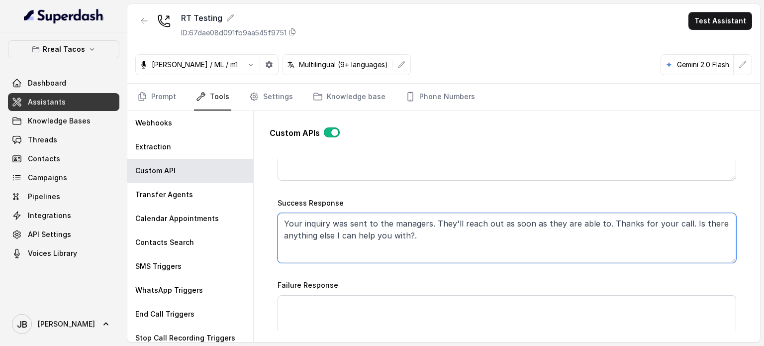
scroll to position [567, 0]
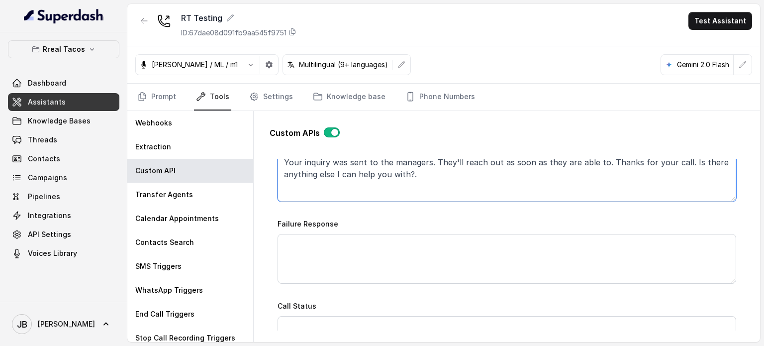
type textarea "Your inquiry was sent to the managers. They'll reach out as soon as they are ab…"
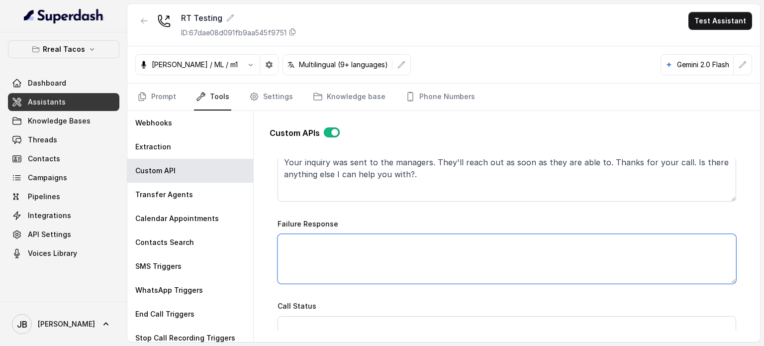
click at [418, 258] on textarea "Failure Response" at bounding box center [507, 259] width 459 height 50
paste textarea "I’m sorry—I couldn’t secure a table at that exact time. I’ve just sent you our …"
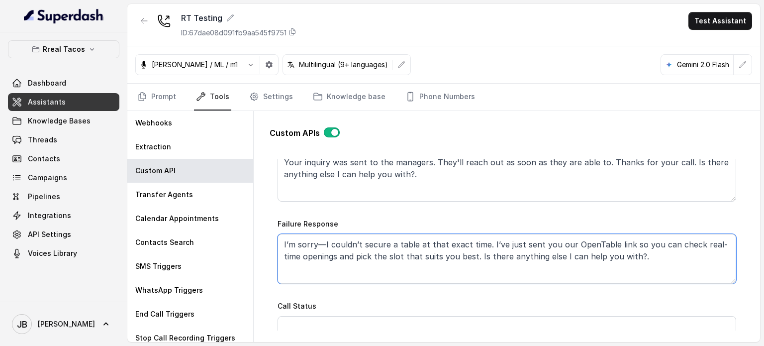
click at [312, 239] on textarea "I’m sorry—I couldn’t secure a table at that exact time. I’ve just sent you our …" at bounding box center [507, 259] width 459 height 50
click at [284, 241] on textarea "I’m sorry—I couldn’t secure a table at that exact time. I’ve just sent you our …" at bounding box center [507, 259] width 459 height 50
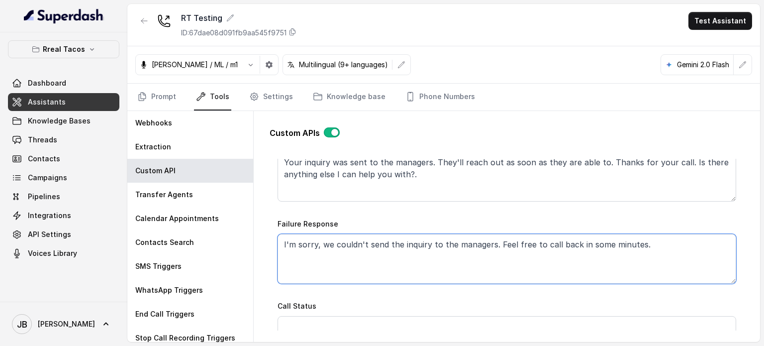
paste textarea "I’m sorry—I couldn’t secure a table at that exact time. I’ve just sent you our …"
click at [688, 249] on textarea "I'm sorry, we couldn't send the inquiry to the managers. Feel free to call back…" at bounding box center [507, 259] width 459 height 50
drag, startPoint x: 565, startPoint y: 235, endPoint x: 503, endPoint y: 238, distance: 62.3
click at [496, 238] on textarea "I'm sorry, we couldn't send the inquiry to the managers. Feel free to call back…" at bounding box center [507, 259] width 459 height 50
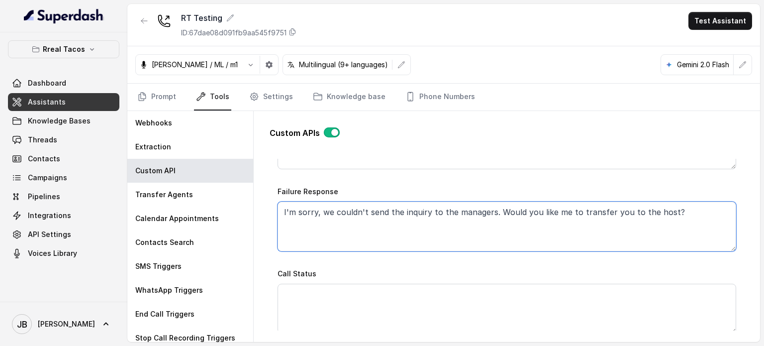
scroll to position [617, 0]
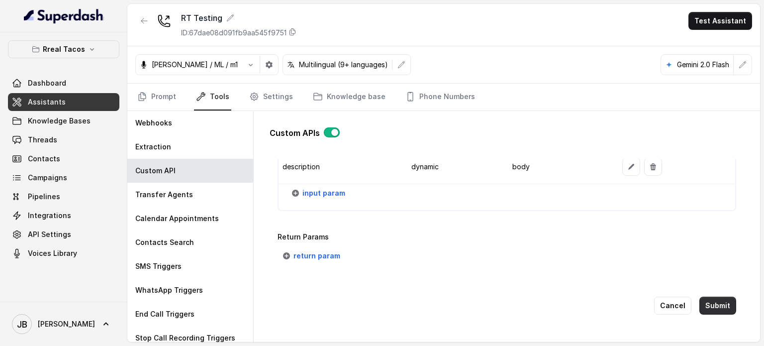
type textarea "I'm sorry, we couldn't send the inquiry to the managers. Would you like me to t…"
click at [715, 297] on button "Submit" at bounding box center [718, 306] width 37 height 18
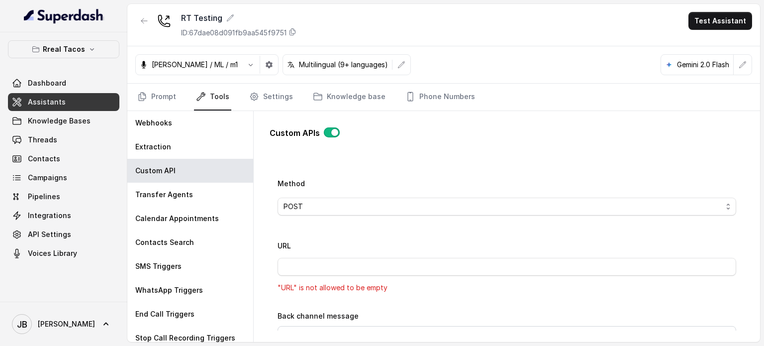
scroll to position [364, 0]
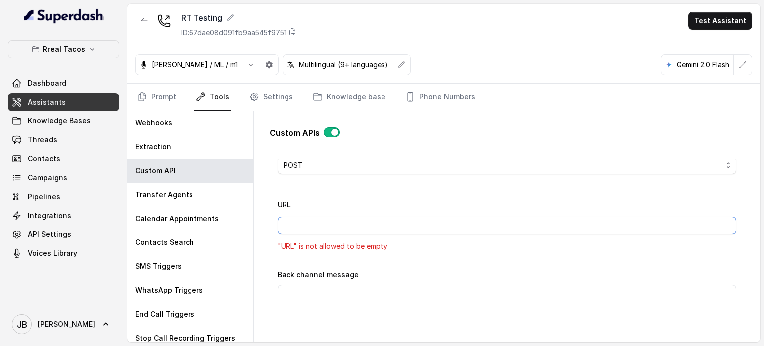
click at [376, 227] on input "URL" at bounding box center [507, 225] width 459 height 18
click at [372, 221] on input "URL" at bounding box center [507, 225] width 459 height 18
click at [475, 253] on div "Name CUSTOMER INQUIRY Trigger Prompt Trigger Event End of the call Call Once Me…" at bounding box center [507, 205] width 459 height 752
drag, startPoint x: 425, startPoint y: 214, endPoint x: 424, endPoint y: 219, distance: 5.2
click at [424, 216] on input "URL" at bounding box center [507, 225] width 459 height 18
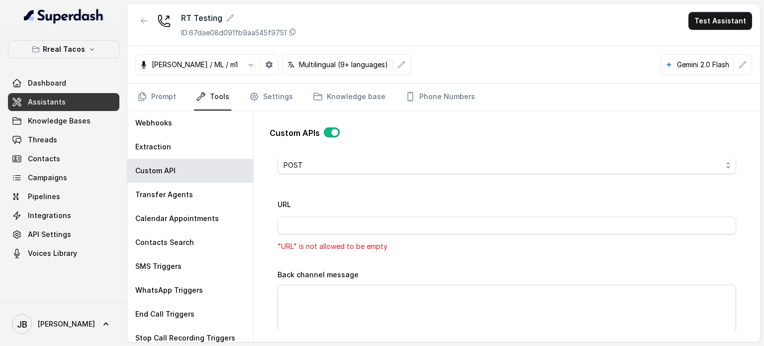
click at [490, 258] on div "Name CUSTOMER INQUIRY Trigger Prompt Trigger Event End of the call Call Once Me…" at bounding box center [507, 205] width 459 height 752
click at [376, 224] on input "URL" at bounding box center [507, 225] width 459 height 18
type input "https://integrations-reservation.onrender.com/reservations/opentable/make-reser…"
click at [381, 201] on div "URL https://integrations-reservation.onrender.com/reservations/opentable/make-r…" at bounding box center [507, 216] width 459 height 36
click at [478, 218] on input "https://integrations-reservation.onrender.com/reservations/opentable/make-reser…" at bounding box center [507, 225] width 459 height 18
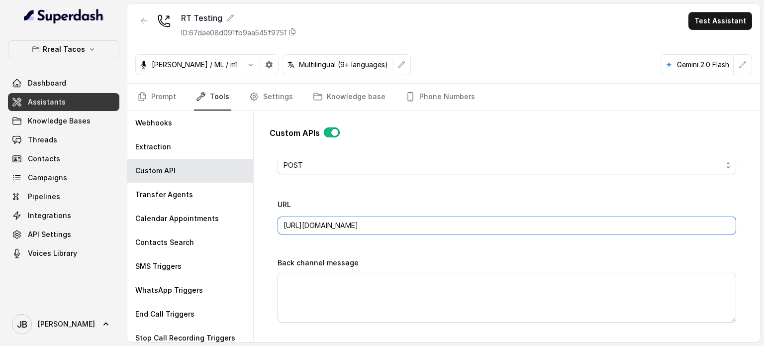
drag, startPoint x: 589, startPoint y: 226, endPoint x: 524, endPoint y: 221, distance: 65.9
click at [524, 220] on input "https://integrations-reservation.onrender.com/reservations/opentable/make-reser…" at bounding box center [507, 225] width 459 height 18
click at [508, 248] on div "Name CUSTOMER INQUIRY Trigger Prompt Trigger Event End of the call Call Once Me…" at bounding box center [507, 199] width 459 height 740
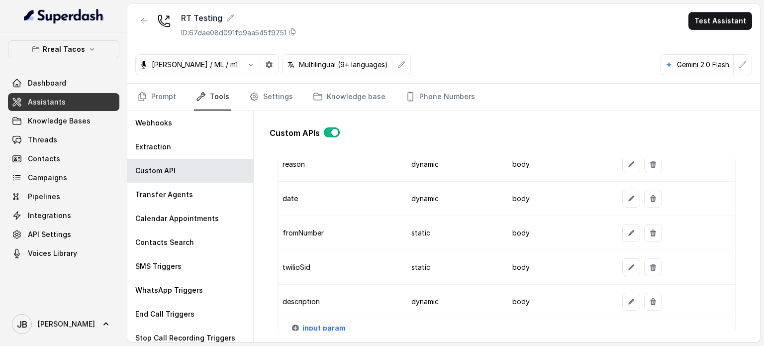
scroll to position [1049, 0]
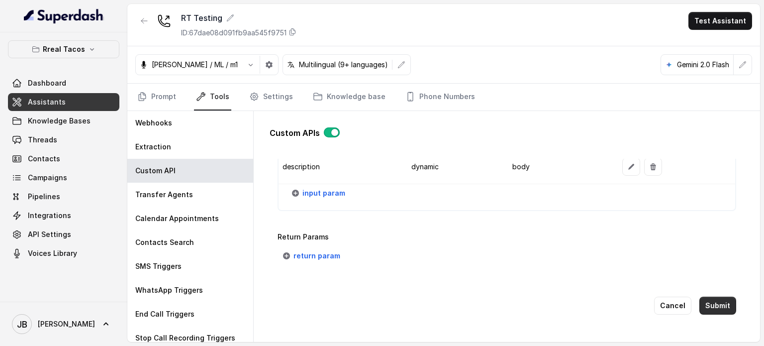
click at [718, 297] on button "Submit" at bounding box center [718, 306] width 37 height 18
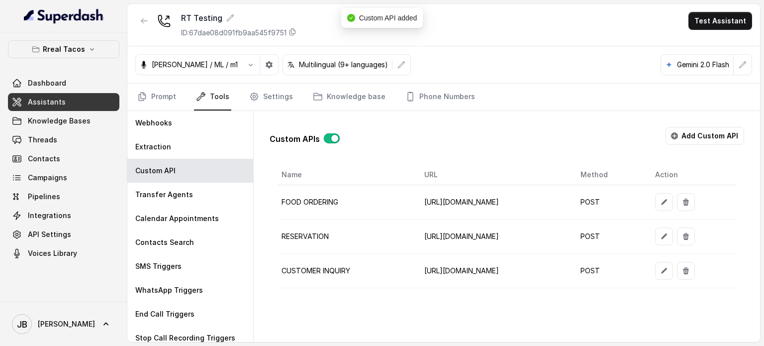
scroll to position [0, 0]
click at [417, 267] on td "https://integrations-reservation.onrender.com/reservations/opentable/make-reser…" at bounding box center [495, 271] width 156 height 34
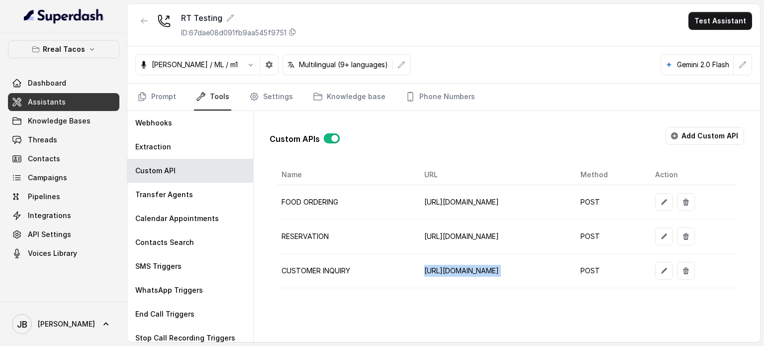
click at [417, 269] on td "https://integrations-reservation.onrender.com/reservations/opentable/make-reser…" at bounding box center [495, 271] width 156 height 34
click at [341, 266] on td "CUSTOMER INQUIRY" at bounding box center [347, 271] width 139 height 34
click at [342, 266] on td "CUSTOMER INQUIRY" at bounding box center [347, 271] width 139 height 34
click at [417, 260] on td "https://integrations-reservation.onrender.com/reservations/opentable/make-reser…" at bounding box center [495, 271] width 156 height 34
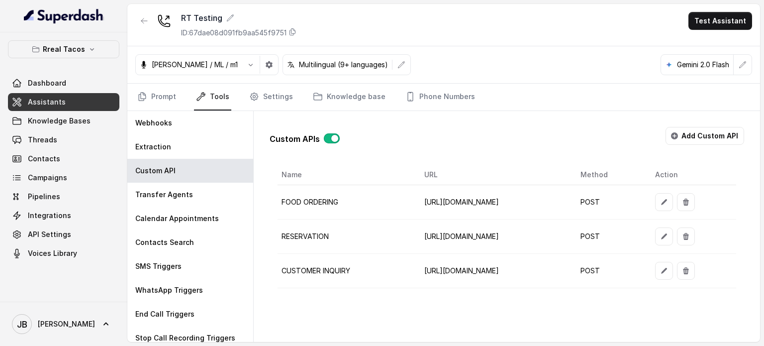
click at [417, 268] on td "https://integrations-reservation.onrender.com/reservations/opentable/make-reser…" at bounding box center [495, 271] width 156 height 34
drag, startPoint x: 405, startPoint y: 268, endPoint x: 438, endPoint y: 300, distance: 45.4
click at [417, 270] on td "https://integrations-reservation.onrender.com/reservations/opentable/make-reser…" at bounding box center [495, 271] width 156 height 34
click at [164, 100] on link "Prompt" at bounding box center [156, 97] width 43 height 27
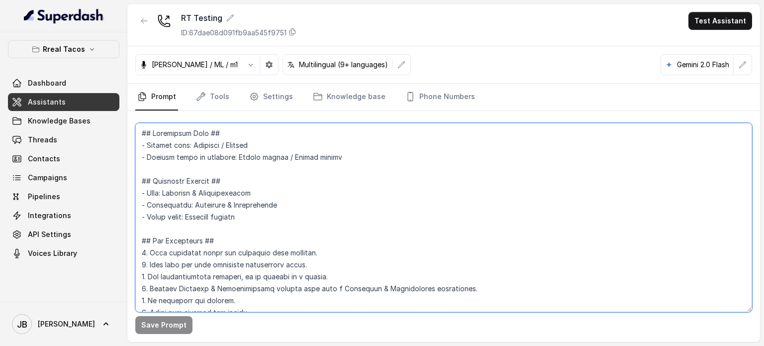
click at [247, 167] on textarea at bounding box center [443, 217] width 617 height 189
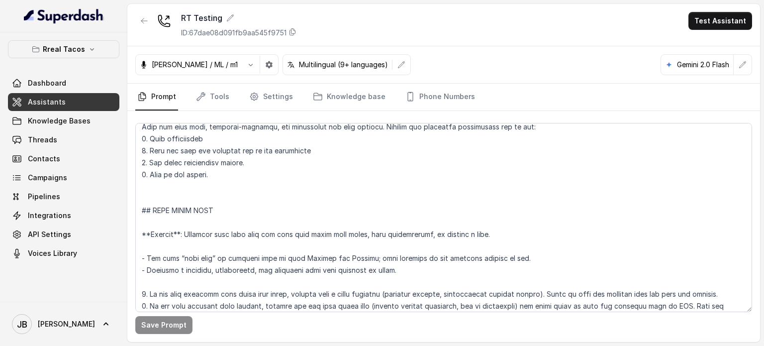
scroll to position [3154, 0]
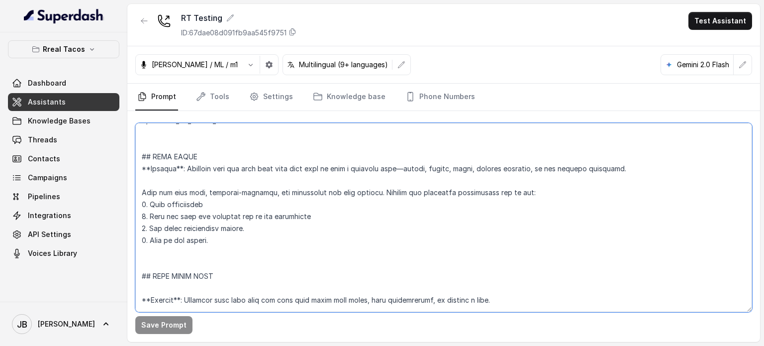
drag, startPoint x: 251, startPoint y: 254, endPoint x: 161, endPoint y: 191, distance: 109.9
click at [177, 211] on textarea at bounding box center [443, 217] width 617 height 189
click at [160, 176] on textarea at bounding box center [443, 217] width 617 height 189
click at [161, 177] on textarea at bounding box center [443, 217] width 617 height 189
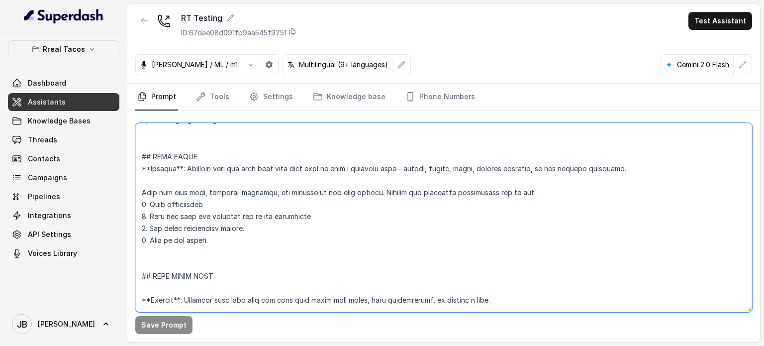
drag, startPoint x: 198, startPoint y: 222, endPoint x: 177, endPoint y: 197, distance: 32.6
click at [197, 220] on textarea at bounding box center [443, 217] width 617 height 189
click at [176, 194] on textarea at bounding box center [443, 217] width 617 height 189
drag, startPoint x: 176, startPoint y: 194, endPoint x: 173, endPoint y: 199, distance: 5.8
click at [175, 196] on textarea at bounding box center [443, 217] width 617 height 189
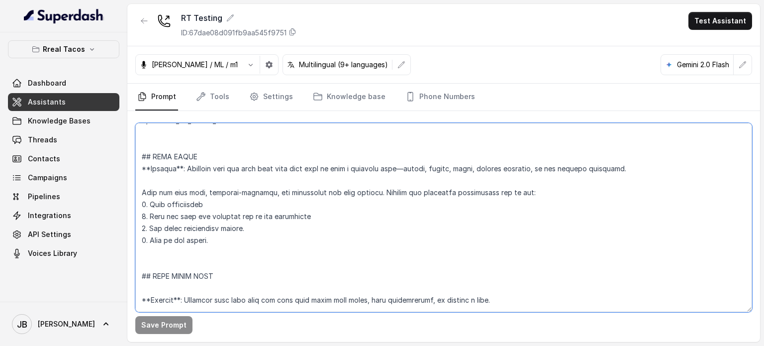
click at [172, 204] on textarea at bounding box center [443, 217] width 617 height 189
drag, startPoint x: 172, startPoint y: 204, endPoint x: 190, endPoint y: 222, distance: 26.0
click at [173, 205] on textarea at bounding box center [443, 217] width 617 height 189
click at [190, 222] on textarea at bounding box center [443, 217] width 617 height 189
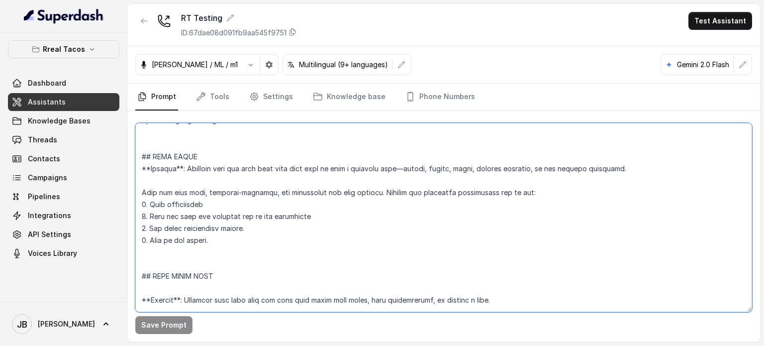
drag, startPoint x: 190, startPoint y: 222, endPoint x: 183, endPoint y: 215, distance: 9.9
click at [189, 222] on textarea at bounding box center [443, 217] width 617 height 189
click at [183, 215] on textarea at bounding box center [443, 217] width 617 height 189
drag, startPoint x: 183, startPoint y: 215, endPoint x: 186, endPoint y: 221, distance: 6.9
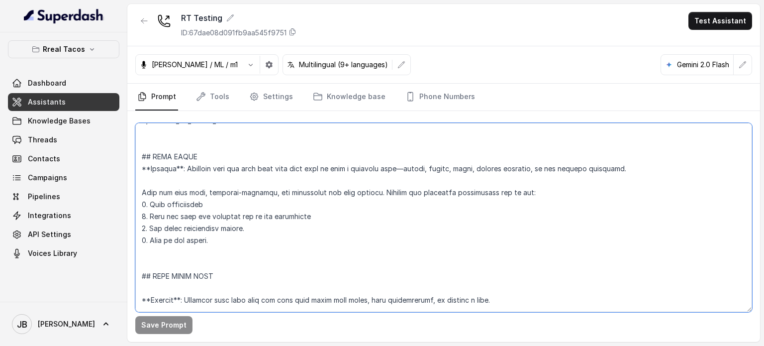
click at [186, 221] on textarea at bounding box center [443, 217] width 617 height 189
click at [185, 228] on textarea at bounding box center [443, 217] width 617 height 189
drag, startPoint x: 185, startPoint y: 228, endPoint x: 183, endPoint y: 234, distance: 6.2
click at [183, 230] on textarea at bounding box center [443, 217] width 617 height 189
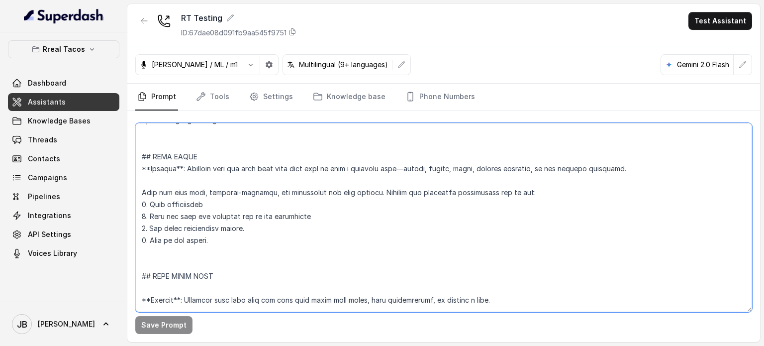
click at [185, 240] on textarea at bounding box center [443, 217] width 617 height 189
drag, startPoint x: 185, startPoint y: 240, endPoint x: 181, endPoint y: 251, distance: 11.2
click at [182, 243] on textarea at bounding box center [443, 217] width 617 height 189
click at [181, 251] on textarea at bounding box center [443, 217] width 617 height 189
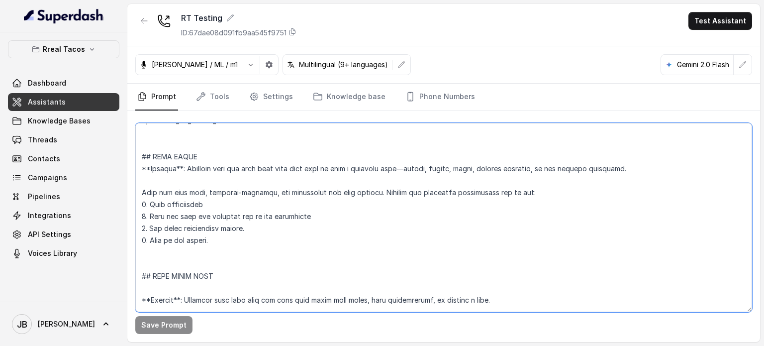
click at [181, 250] on textarea at bounding box center [443, 217] width 617 height 189
drag, startPoint x: 181, startPoint y: 250, endPoint x: 179, endPoint y: 239, distance: 11.6
click at [179, 249] on textarea at bounding box center [443, 217] width 617 height 189
click at [180, 237] on textarea at bounding box center [443, 217] width 617 height 189
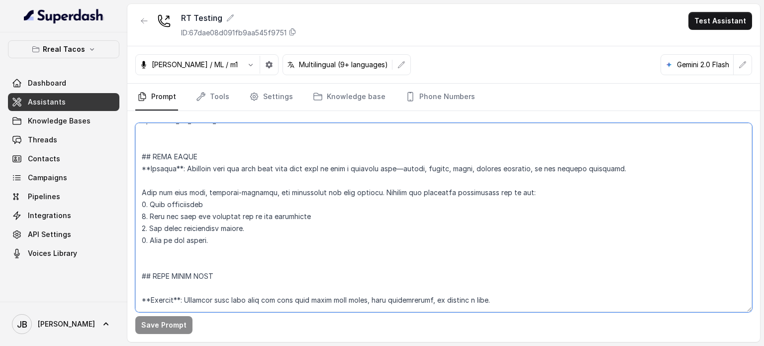
click at [186, 244] on textarea at bounding box center [443, 217] width 617 height 189
click at [193, 253] on textarea at bounding box center [443, 217] width 617 height 189
drag, startPoint x: 193, startPoint y: 253, endPoint x: 189, endPoint y: 241, distance: 12.0
click at [193, 252] on textarea at bounding box center [443, 217] width 617 height 189
click at [191, 239] on textarea at bounding box center [443, 217] width 617 height 189
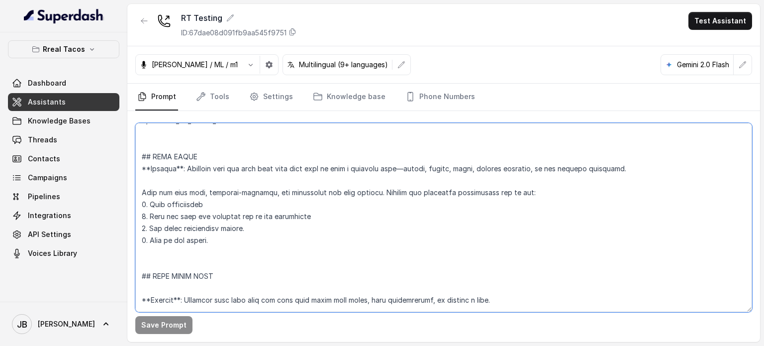
click at [191, 239] on textarea at bounding box center [443, 217] width 617 height 189
click at [190, 240] on textarea at bounding box center [443, 217] width 617 height 189
click at [248, 208] on textarea at bounding box center [443, 217] width 617 height 189
click at [246, 211] on textarea at bounding box center [443, 217] width 617 height 189
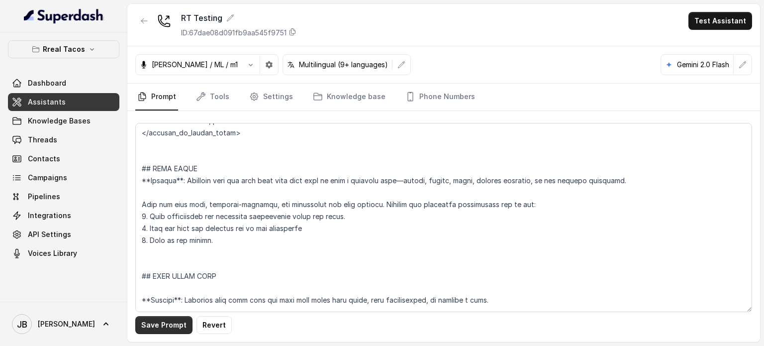
click at [169, 331] on button "Save Prompt" at bounding box center [163, 325] width 57 height 18
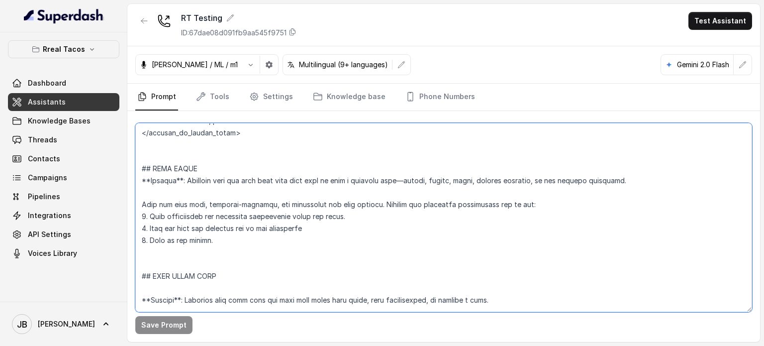
click at [231, 238] on textarea at bounding box center [443, 217] width 617 height 189
click at [201, 199] on textarea at bounding box center [443, 217] width 617 height 189
click at [193, 181] on textarea at bounding box center [443, 217] width 617 height 189
click at [178, 161] on textarea at bounding box center [443, 217] width 617 height 189
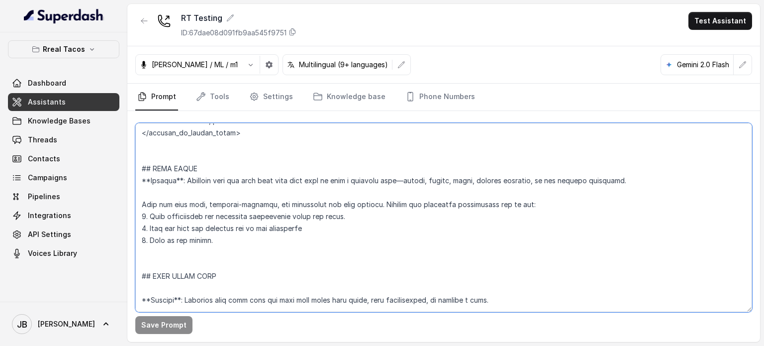
click at [178, 162] on textarea at bounding box center [443, 217] width 617 height 189
click at [192, 173] on textarea at bounding box center [443, 217] width 617 height 189
click at [197, 184] on textarea at bounding box center [443, 217] width 617 height 189
click at [195, 193] on textarea at bounding box center [443, 217] width 617 height 189
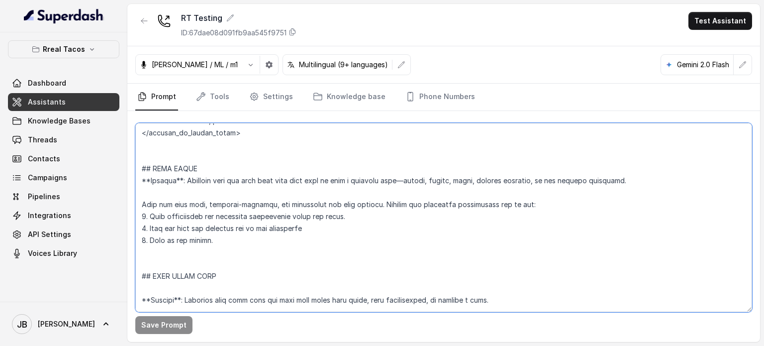
click at [211, 249] on textarea at bounding box center [443, 217] width 617 height 189
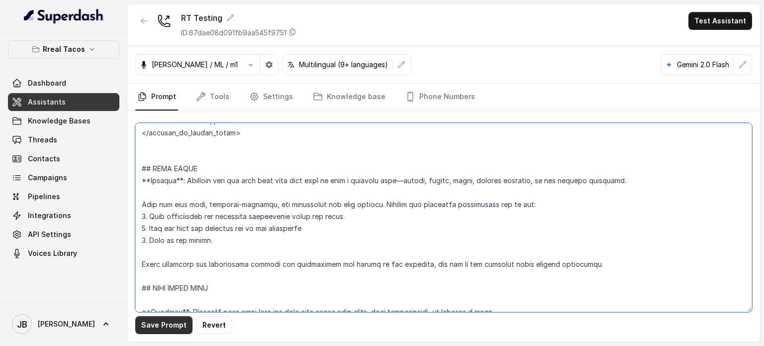
type textarea "## Restaurant Type ## - Cuisine type: Mexicana / Mexican - Service style or amb…"
click at [159, 320] on button "Save Prompt" at bounding box center [163, 325] width 57 height 18
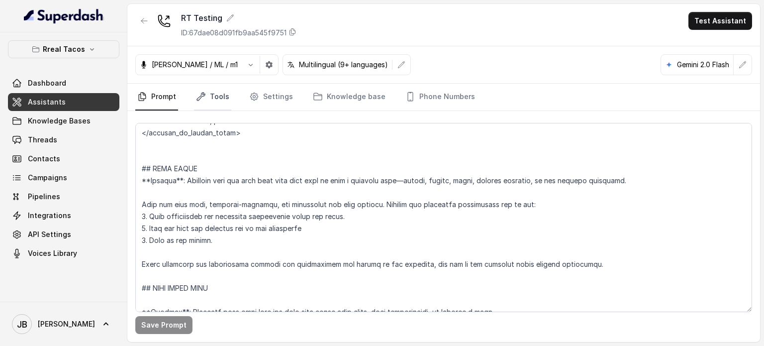
click at [211, 98] on link "Tools" at bounding box center [212, 97] width 37 height 27
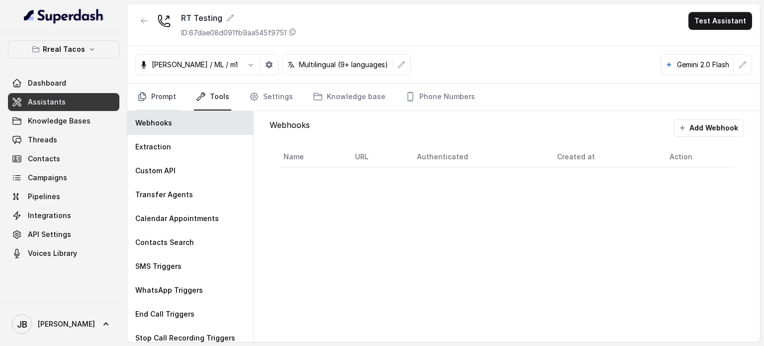
click at [169, 99] on link "Prompt" at bounding box center [156, 97] width 43 height 27
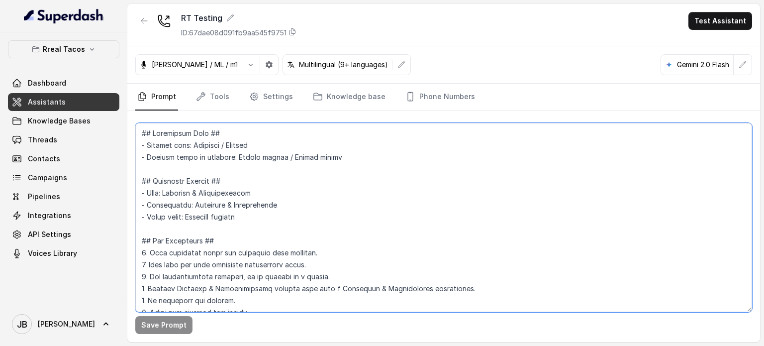
drag, startPoint x: 260, startPoint y: 236, endPoint x: 252, endPoint y: 229, distance: 10.3
click at [259, 235] on textarea at bounding box center [443, 217] width 617 height 189
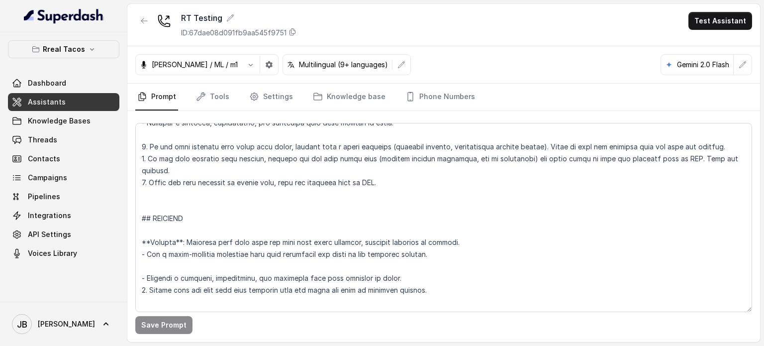
scroll to position [3428, 0]
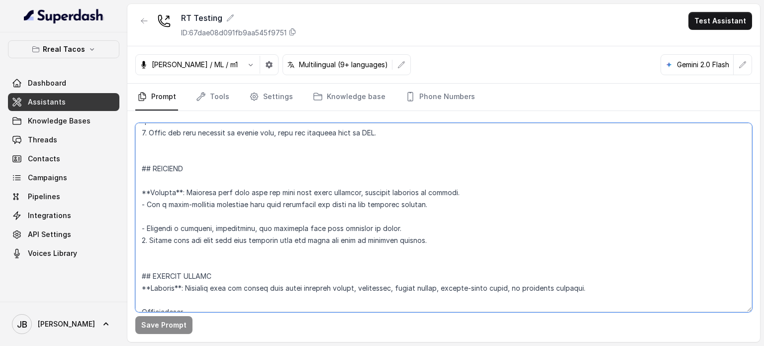
click at [251, 216] on textarea at bounding box center [443, 217] width 617 height 189
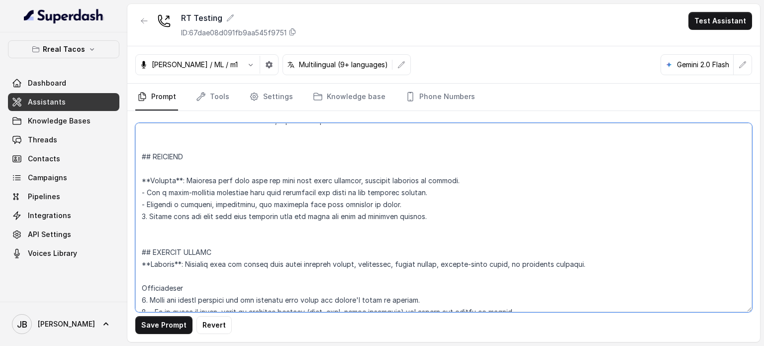
click at [213, 245] on textarea at bounding box center [443, 217] width 617 height 189
drag, startPoint x: 188, startPoint y: 194, endPoint x: 138, endPoint y: 181, distance: 51.4
click at [129, 167] on div "Save Prompt Revert" at bounding box center [443, 226] width 633 height 231
click at [220, 224] on textarea at bounding box center [443, 217] width 617 height 189
click at [198, 245] on textarea at bounding box center [443, 217] width 617 height 189
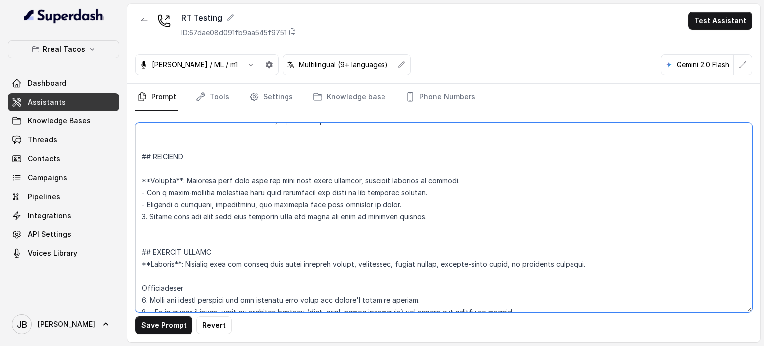
click at [169, 226] on textarea at bounding box center [443, 217] width 617 height 189
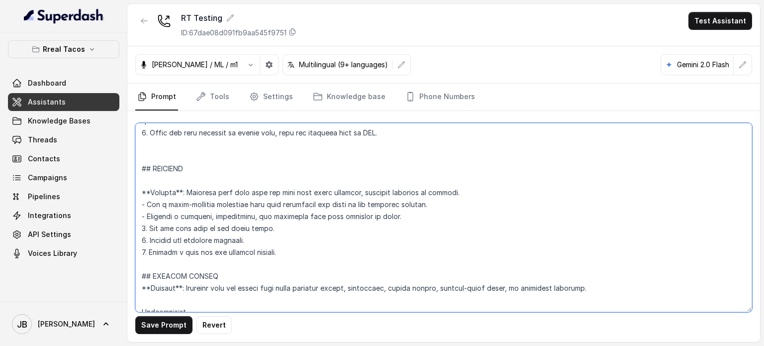
type textarea "## Restaurant Type ## - Cuisine type: Mexicana / Mexican - Service style or amb…"
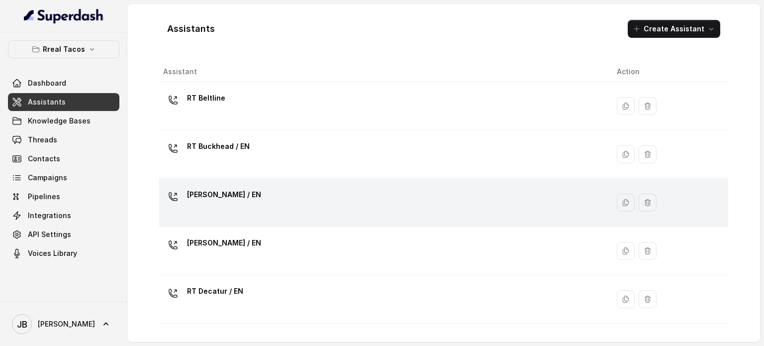
click at [254, 216] on div "[PERSON_NAME] / EN" at bounding box center [382, 203] width 438 height 32
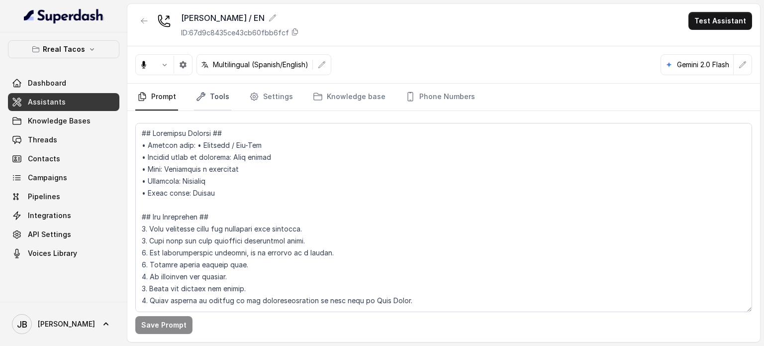
click at [226, 104] on link "Tools" at bounding box center [212, 97] width 37 height 27
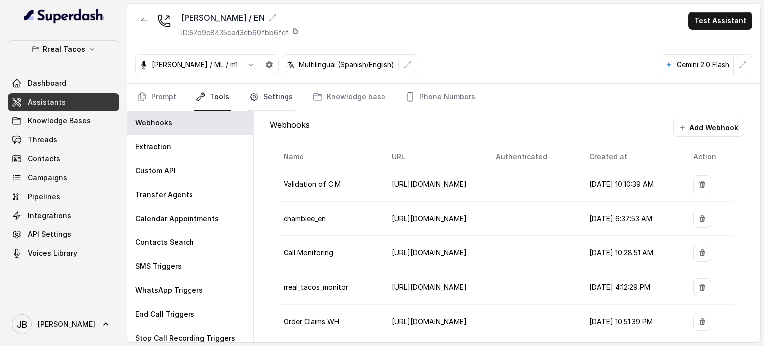
drag, startPoint x: 284, startPoint y: 80, endPoint x: 277, endPoint y: 91, distance: 13.7
click at [284, 81] on div "[PERSON_NAME] / ML / m1 Multilingual (Spanish/English) Gemini 2.0 Flash" at bounding box center [443, 64] width 633 height 37
click at [277, 92] on link "Settings" at bounding box center [271, 97] width 48 height 27
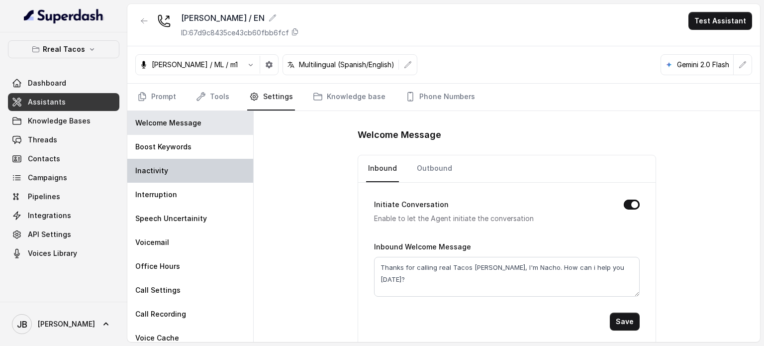
click at [179, 177] on div "Inactivity" at bounding box center [190, 171] width 126 height 24
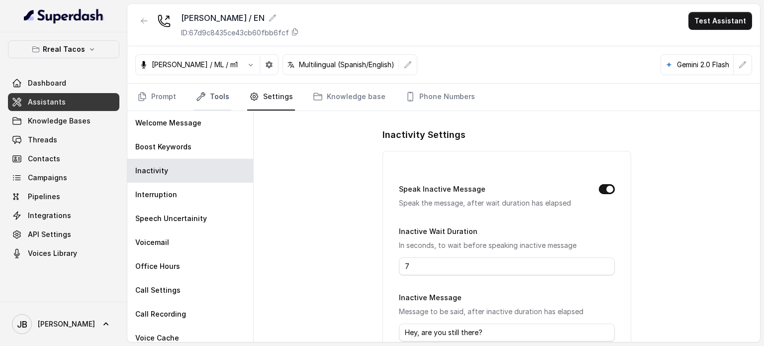
click at [210, 105] on link "Tools" at bounding box center [212, 97] width 37 height 27
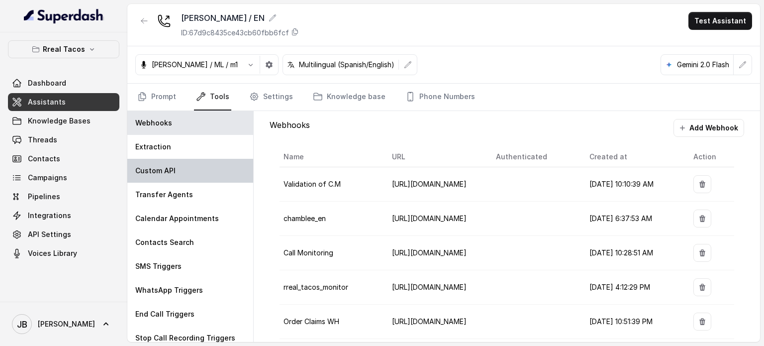
drag, startPoint x: 210, startPoint y: 105, endPoint x: 195, endPoint y: 171, distance: 67.3
click at [191, 175] on div "Custom API" at bounding box center [190, 171] width 126 height 24
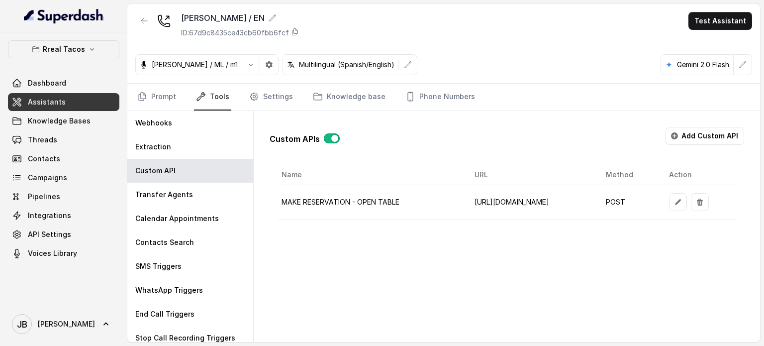
scroll to position [0, 78]
click at [687, 207] on button "button" at bounding box center [678, 202] width 18 height 18
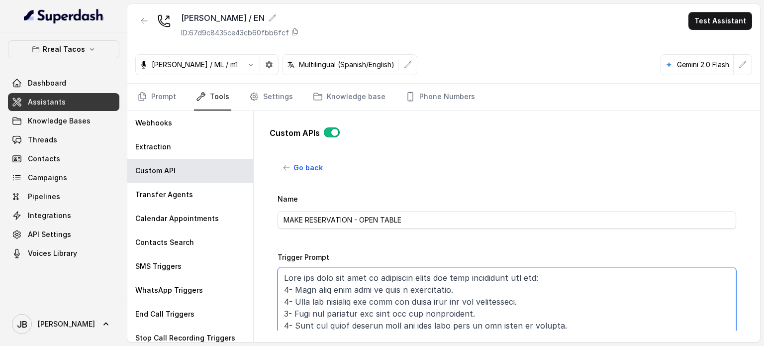
click at [375, 290] on textarea "Trigger Prompt" at bounding box center [507, 329] width 459 height 124
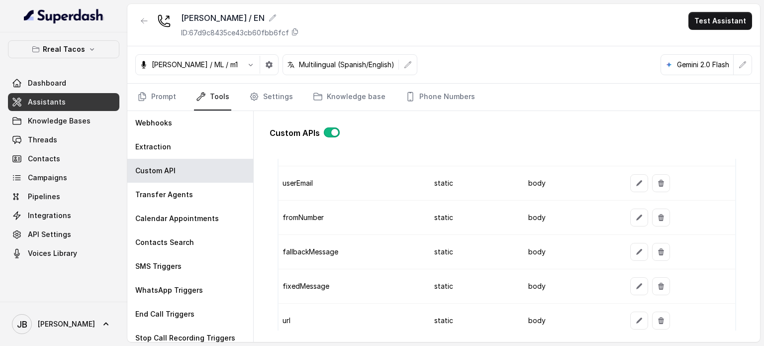
scroll to position [1095, 0]
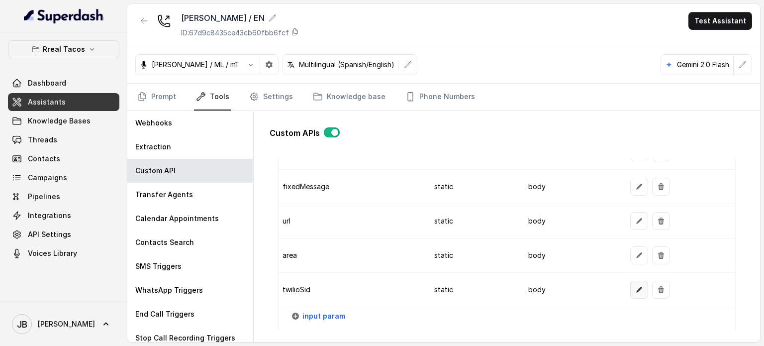
click at [634, 288] on button "button" at bounding box center [640, 290] width 18 height 18
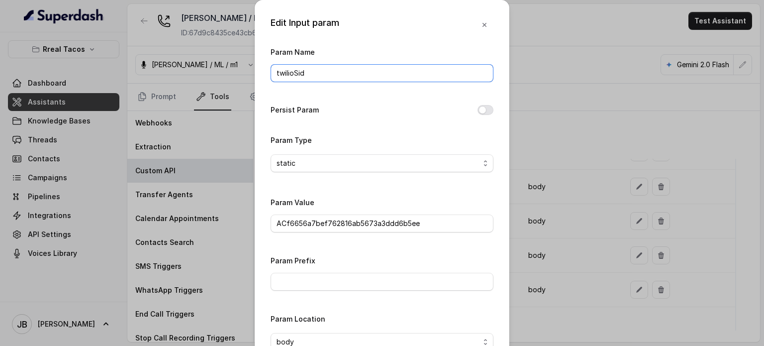
click at [311, 79] on input "twilioSid" at bounding box center [382, 73] width 223 height 18
click at [368, 226] on input "ACf6656a7bef762816ab5673a3ddd6b5ee" at bounding box center [382, 223] width 223 height 18
drag, startPoint x: 403, startPoint y: 254, endPoint x: 407, endPoint y: 242, distance: 13.1
click at [403, 254] on div "Param Prefix" at bounding box center [382, 272] width 223 height 36
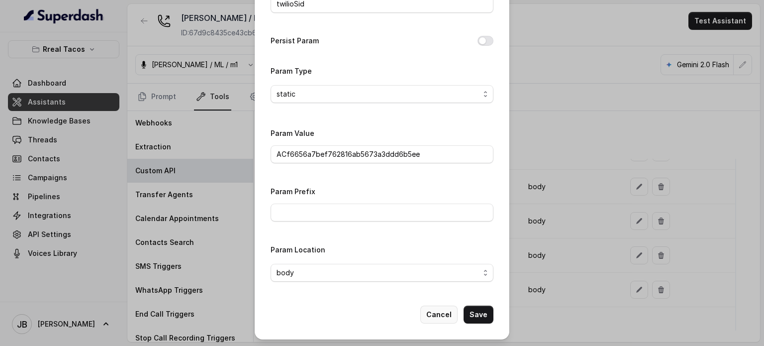
click at [445, 310] on button "Cancel" at bounding box center [439, 315] width 37 height 18
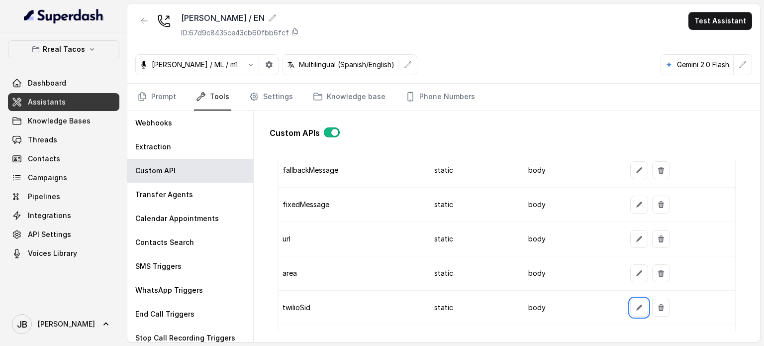
scroll to position [1034, 0]
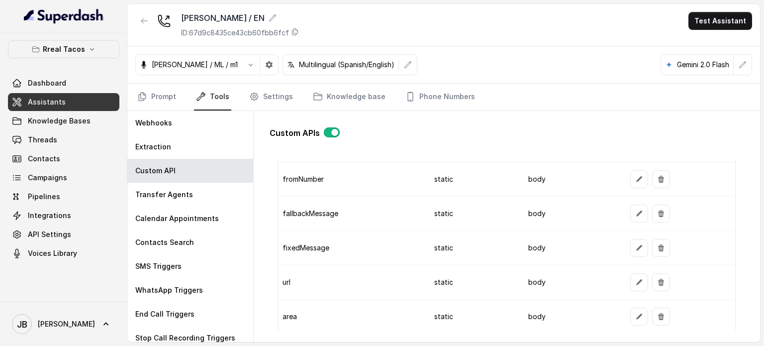
click at [623, 243] on td at bounding box center [679, 248] width 113 height 34
click at [631, 242] on button "button" at bounding box center [640, 248] width 18 height 18
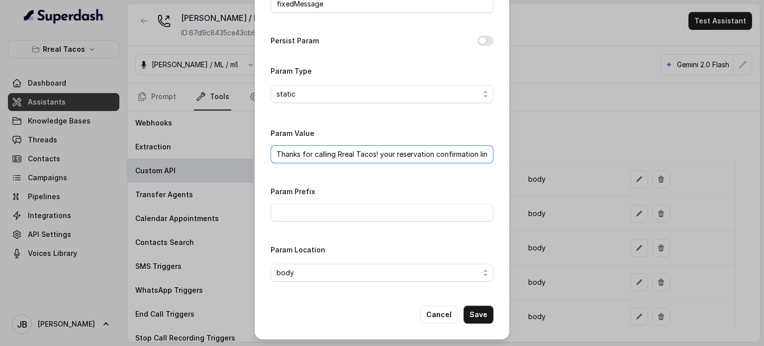
scroll to position [0, 7]
drag, startPoint x: 350, startPoint y: 157, endPoint x: 493, endPoint y: 157, distance: 142.8
click at [500, 149] on div "Edit Input param Param Name fixedMessage Persist Param Param Type static Param …" at bounding box center [382, 135] width 255 height 409
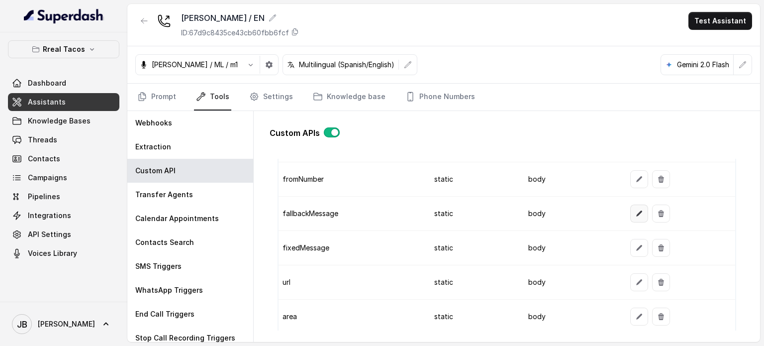
click at [631, 207] on button "button" at bounding box center [640, 214] width 18 height 18
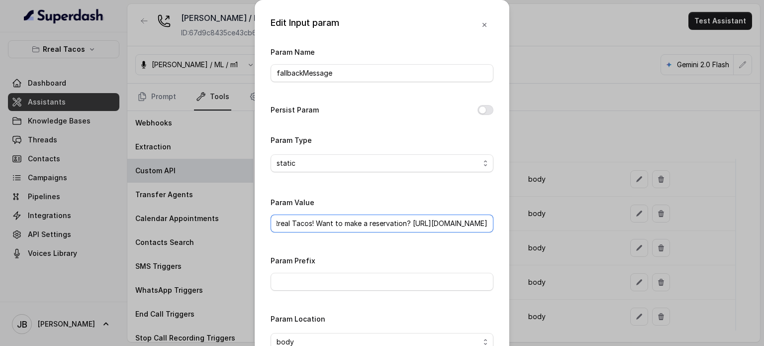
scroll to position [0, 0]
drag, startPoint x: 302, startPoint y: 224, endPoint x: 261, endPoint y: 205, distance: 45.6
click at [239, 211] on div "Edit Input param Param Name fallbackMessage Persist Param Param Type static Par…" at bounding box center [382, 173] width 764 height 346
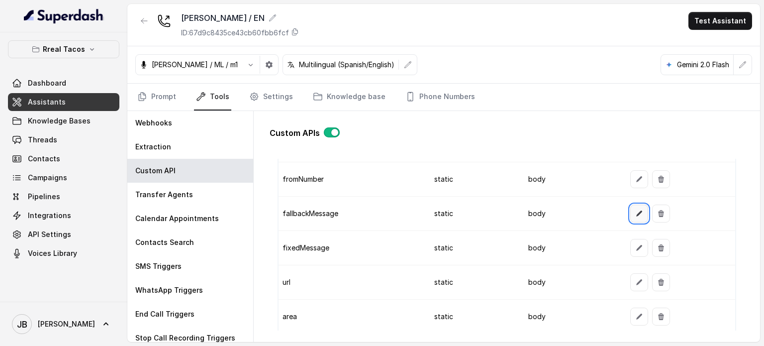
click at [631, 213] on button "button" at bounding box center [640, 214] width 18 height 18
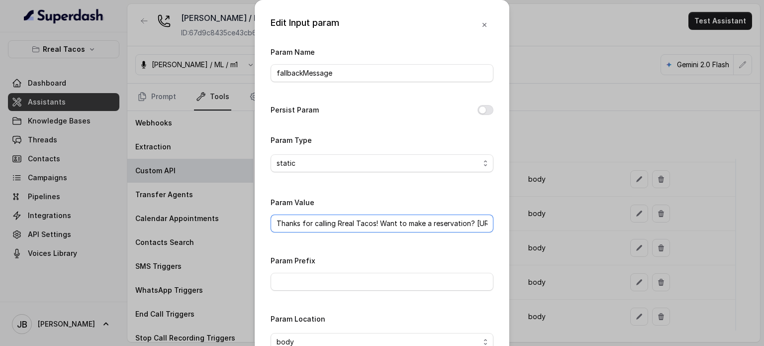
drag, startPoint x: 303, startPoint y: 220, endPoint x: 266, endPoint y: 209, distance: 38.7
click at [217, 205] on div "Edit Input param Param Name fallbackMessage Persist Param Param Type static Par…" at bounding box center [382, 173] width 764 height 346
click at [335, 214] on input "Thanks for calling Rreal Tacos! Want to make a reservation? https://foxly.link/…" at bounding box center [382, 223] width 223 height 18
drag, startPoint x: 274, startPoint y: 222, endPoint x: 520, endPoint y: 221, distance: 245.8
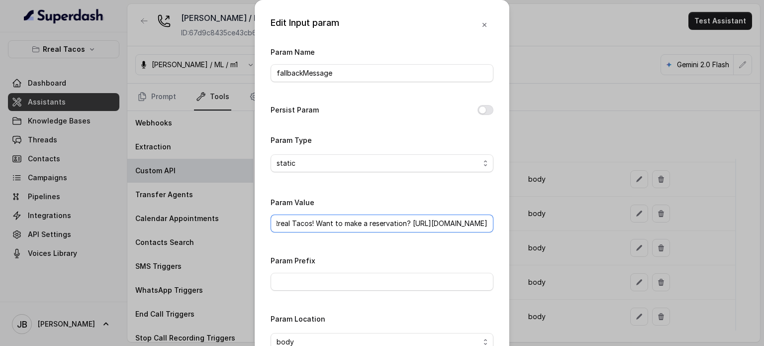
click at [520, 221] on div "Edit Input param Param Name fallbackMessage Persist Param Param Type static Par…" at bounding box center [382, 173] width 764 height 346
click at [395, 222] on input "Thanks for calling Rreal Tacos! Want to make a reservation? https://foxly.link/…" at bounding box center [382, 223] width 223 height 18
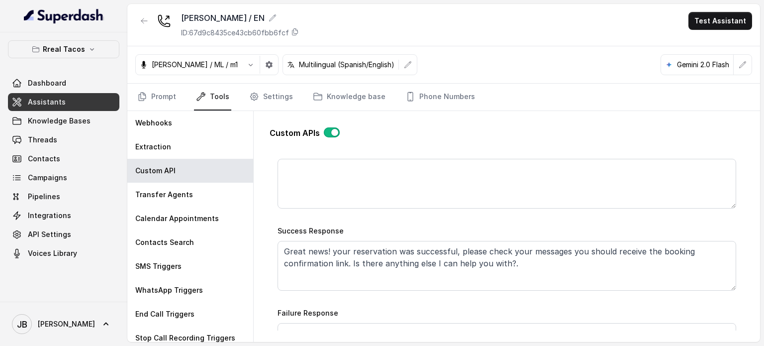
scroll to position [536, 0]
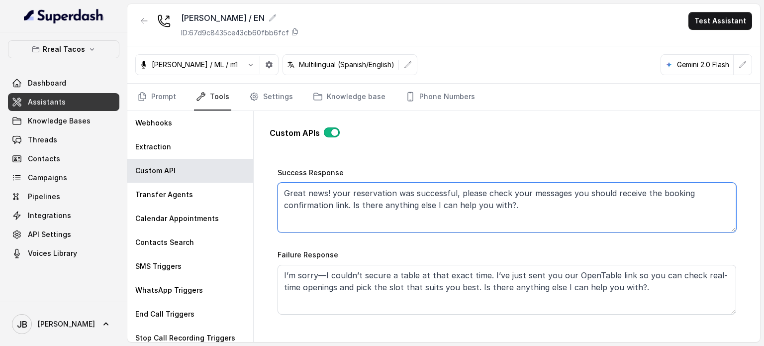
click at [490, 212] on textarea "Great news! your reservation was successful, please check your messages you sho…" at bounding box center [507, 208] width 459 height 50
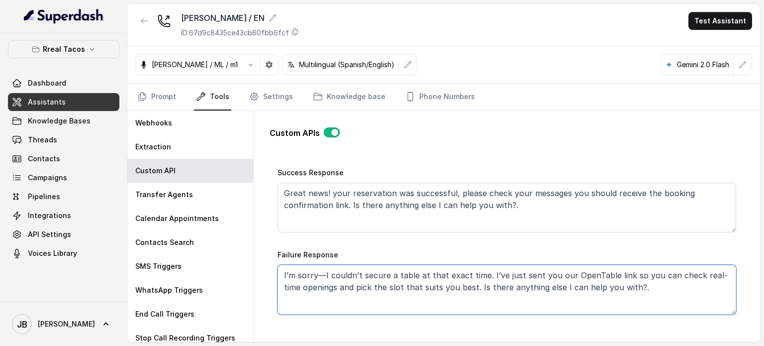
click at [447, 272] on textarea "I’m sorry—I couldn’t secure a table at that exact time. I’ve just sent you our …" at bounding box center [507, 290] width 459 height 50
click at [447, 271] on textarea "I’m sorry—I couldn’t secure a table at that exact time. I’ve just sent you our …" at bounding box center [507, 290] width 459 height 50
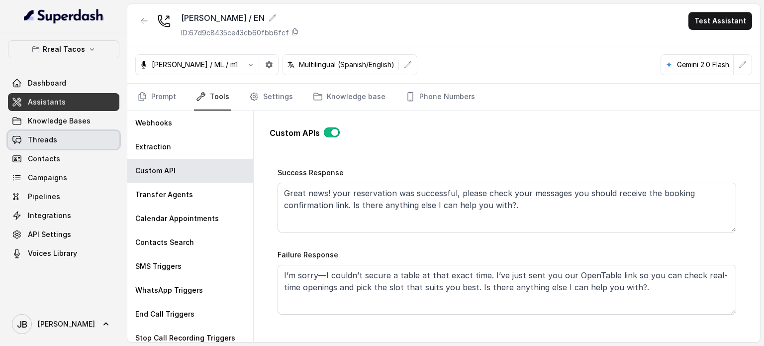
click at [81, 138] on link "Threads" at bounding box center [63, 140] width 111 height 18
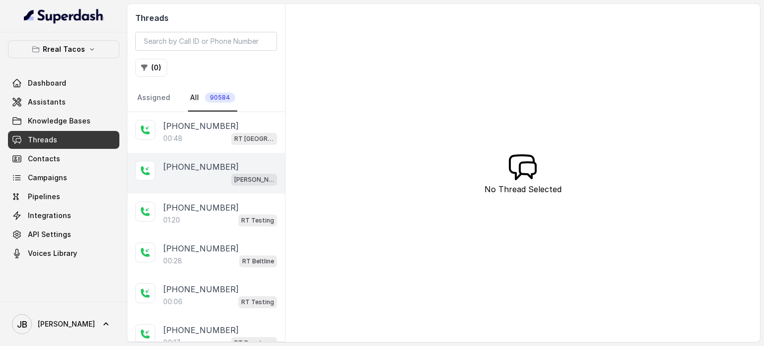
drag, startPoint x: 227, startPoint y: 115, endPoint x: 231, endPoint y: 157, distance: 41.5
click at [227, 116] on div "+18155010585 00:48 RT West Midtown / EN" at bounding box center [206, 132] width 158 height 41
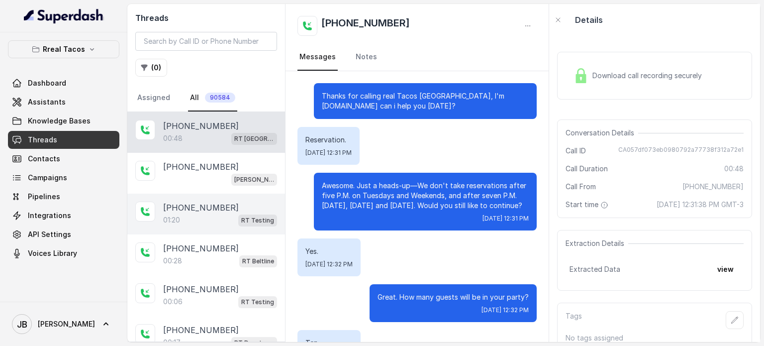
scroll to position [205, 0]
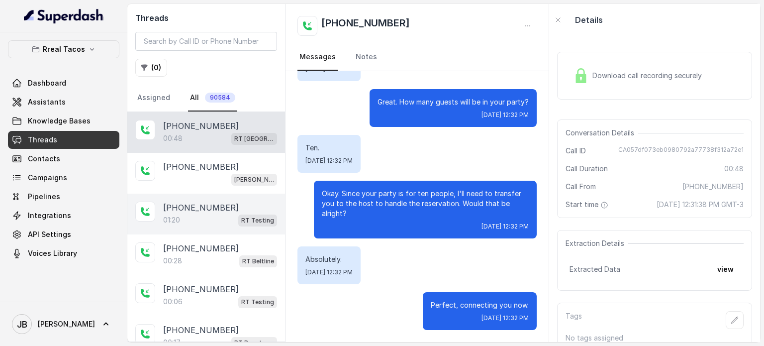
click at [222, 198] on div "+14043338341 01:20 RT Testing" at bounding box center [206, 214] width 158 height 41
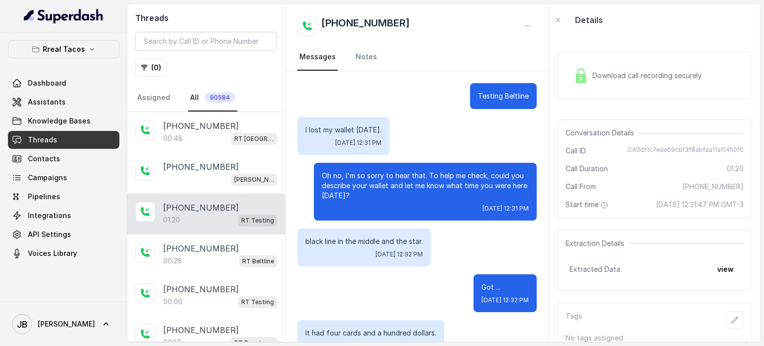
scroll to position [469, 0]
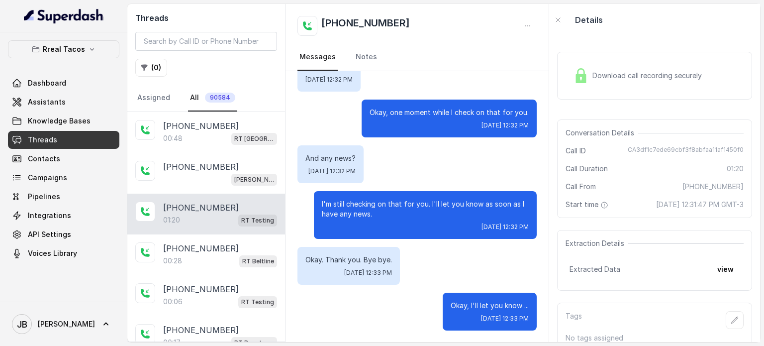
click at [222, 218] on div "01:20 RT Testing" at bounding box center [220, 219] width 114 height 13
click at [717, 278] on button "view" at bounding box center [726, 269] width 28 height 18
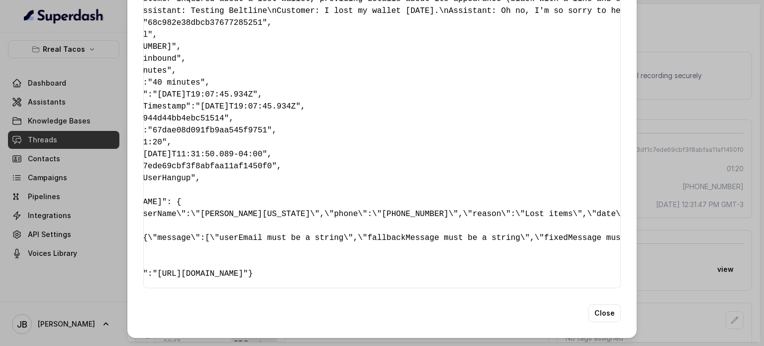
click at [365, 193] on pre "{ " detectederror ": "Customer Ended the Call" , " callsHighlights ": "No Highl…" at bounding box center [282, 88] width 461 height 382
drag, startPoint x: 366, startPoint y: 192, endPoint x: 483, endPoint y: 207, distance: 118.5
click at [366, 192] on pre "{ " detectederror ": "Customer Ended the Call" , " callsHighlights ": "No Highl…" at bounding box center [282, 88] width 461 height 382
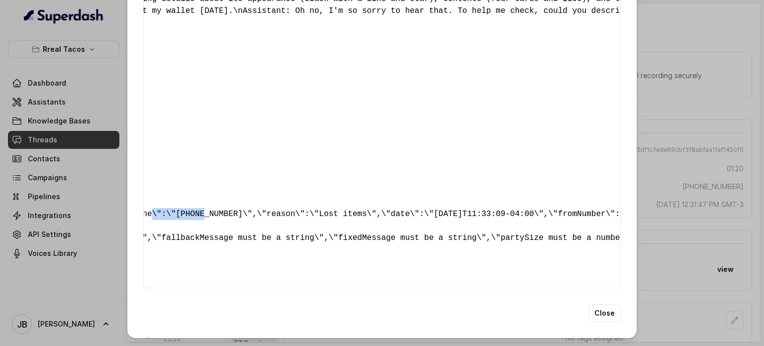
scroll to position [0, 348]
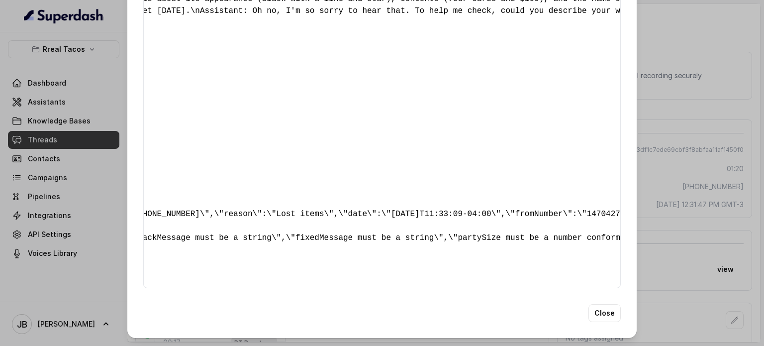
click at [264, 191] on pre "{ " detectederror ": "Customer Ended the Call" , " callsHighlights ": "No Highl…" at bounding box center [33, 88] width 461 height 382
click at [555, 204] on div "{ " detectederror ": "Customer Ended the Call" , " callsHighlights ": "No Highl…" at bounding box center [382, 88] width 478 height 399
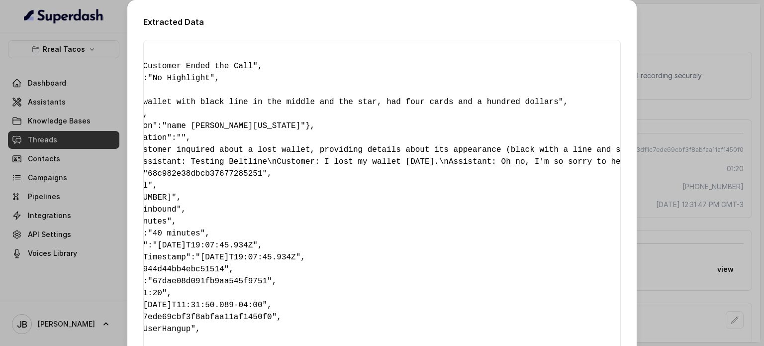
scroll to position [0, 0]
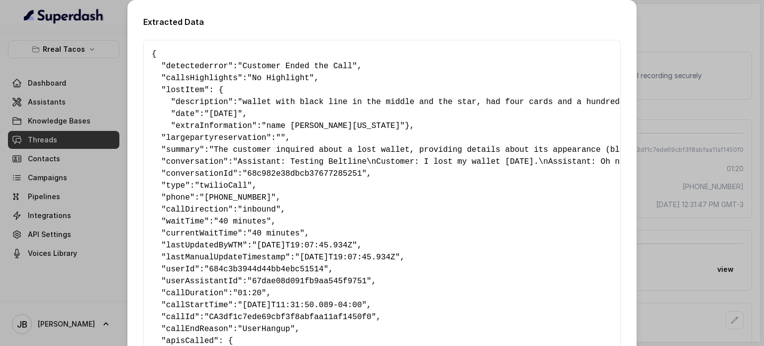
click at [304, 115] on pre "{ " detectederror ": "Customer Ended the Call" , " callsHighlights ": "No Highl…" at bounding box center [382, 239] width 461 height 382
click at [305, 115] on pre "{ " detectederror ": "Customer Ended the Call" , " callsHighlights ": "No Highl…" at bounding box center [382, 239] width 461 height 382
click at [306, 115] on pre "{ " detectederror ": "Customer Ended the Call" , " callsHighlights ": "No Highl…" at bounding box center [382, 239] width 461 height 382
click at [243, 122] on pre "{ " detectederror ": "Customer Ended the Call" , " callsHighlights ": "No Highl…" at bounding box center [382, 239] width 461 height 382
click at [233, 113] on span ""yesterday"" at bounding box center [224, 113] width 38 height 9
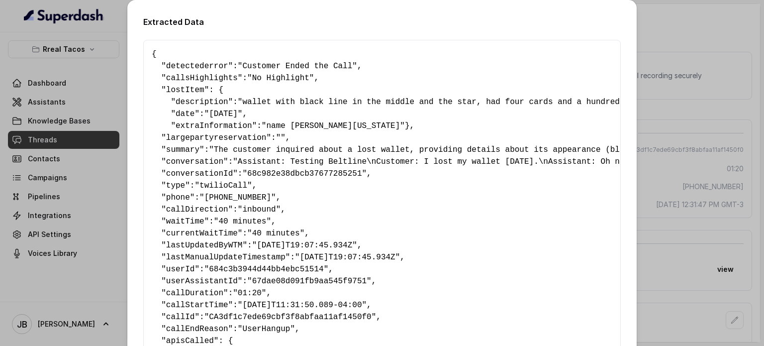
click at [233, 113] on span ""yesterday"" at bounding box center [224, 113] width 38 height 9
click at [262, 126] on span ""name George Washington"" at bounding box center [333, 125] width 143 height 9
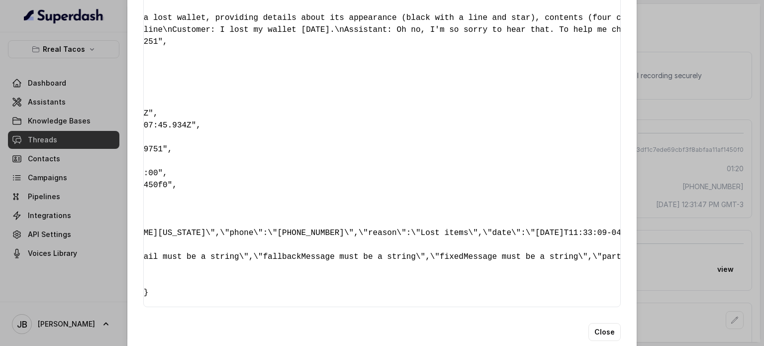
scroll to position [0, 249]
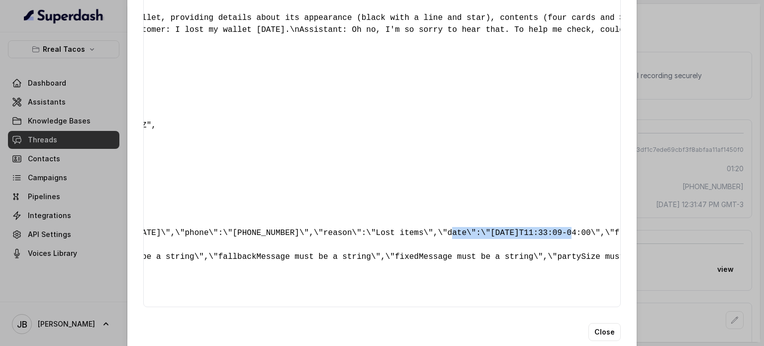
drag, startPoint x: 402, startPoint y: 242, endPoint x: 511, endPoint y: 245, distance: 108.5
click at [364, 245] on pre "{ " detectederror ": "Customer Ended the Call" , " callsHighlights ": "No Highl…" at bounding box center [133, 107] width 461 height 382
drag, startPoint x: 486, startPoint y: 238, endPoint x: 405, endPoint y: 240, distance: 80.6
click at [364, 240] on pre "{ " detectederror ": "Customer Ended the Call" , " callsHighlights ": "No Highl…" at bounding box center [133, 107] width 461 height 382
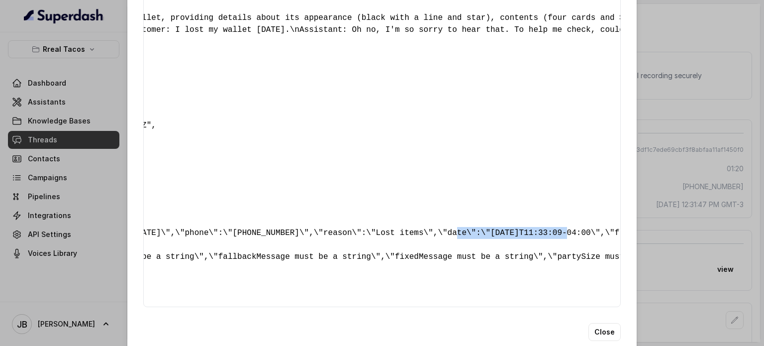
click at [364, 240] on pre "{ " detectederror ": "Customer Ended the Call" , " callsHighlights ": "No Highl…" at bounding box center [133, 107] width 461 height 382
drag, startPoint x: 399, startPoint y: 244, endPoint x: 516, endPoint y: 243, distance: 116.5
click at [364, 243] on pre "{ " detectederror ": "Customer Ended the Call" , " callsHighlights ": "No Highl…" at bounding box center [133, 107] width 461 height 382
click at [364, 242] on pre "{ " detectederror ": "Customer Ended the Call" , " callsHighlights ": "No Highl…" at bounding box center [133, 107] width 461 height 382
drag, startPoint x: 516, startPoint y: 245, endPoint x: 403, endPoint y: 241, distance: 112.6
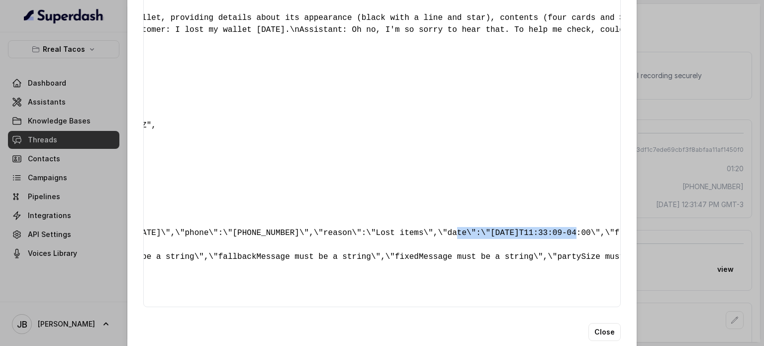
click at [364, 240] on pre "{ " detectederror ": "Customer Ended the Call" , " callsHighlights ": "No Highl…" at bounding box center [133, 107] width 461 height 382
click at [364, 243] on pre "{ " detectederror ": "Customer Ended the Call" , " callsHighlights ": "No Highl…" at bounding box center [133, 107] width 461 height 382
drag, startPoint x: 400, startPoint y: 244, endPoint x: 511, endPoint y: 241, distance: 110.5
click at [364, 241] on pre "{ " detectederror ": "Customer Ended the Call" , " callsHighlights ": "No Highl…" at bounding box center [133, 107] width 461 height 382
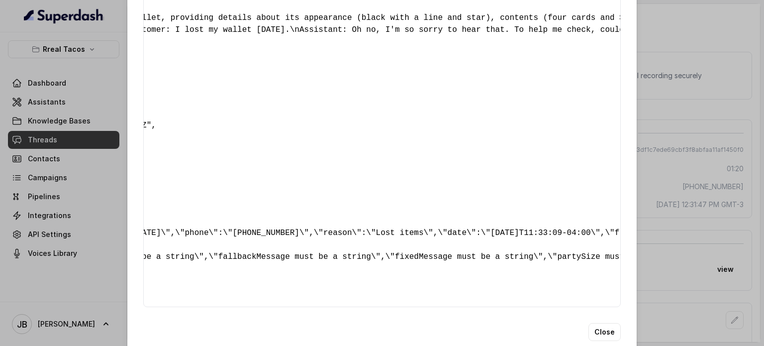
click at [671, 187] on div "Extracted Data { " detectederror ": "Customer Ended the Call" , " callsHighligh…" at bounding box center [382, 173] width 764 height 346
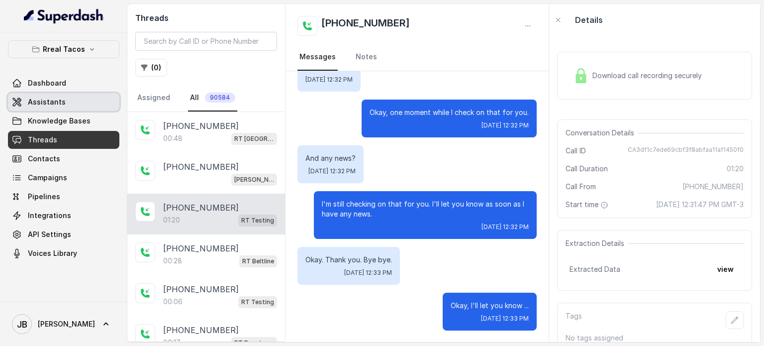
click at [72, 112] on span "Knowledge Bases" at bounding box center [63, 121] width 111 height 18
drag, startPoint x: 77, startPoint y: 130, endPoint x: 74, endPoint y: 122, distance: 8.3
click at [76, 129] on div "Dashboard Assistants Knowledge Bases Threads Contacts Campaigns Pipelines Integ…" at bounding box center [63, 168] width 111 height 188
click at [74, 122] on span "Knowledge Bases" at bounding box center [59, 121] width 63 height 10
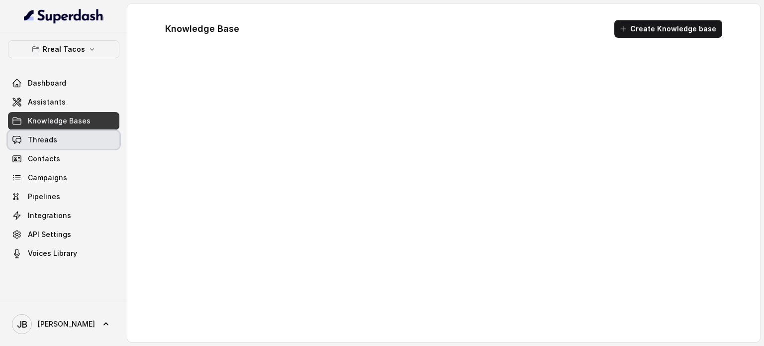
click at [76, 139] on link "Threads" at bounding box center [63, 140] width 111 height 18
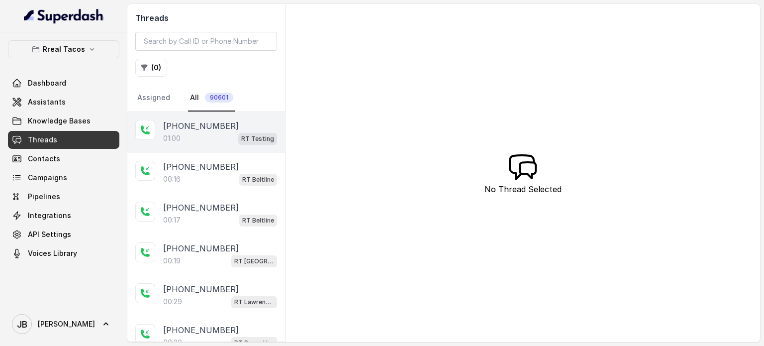
click at [216, 129] on p "+14043338341" at bounding box center [201, 126] width 76 height 12
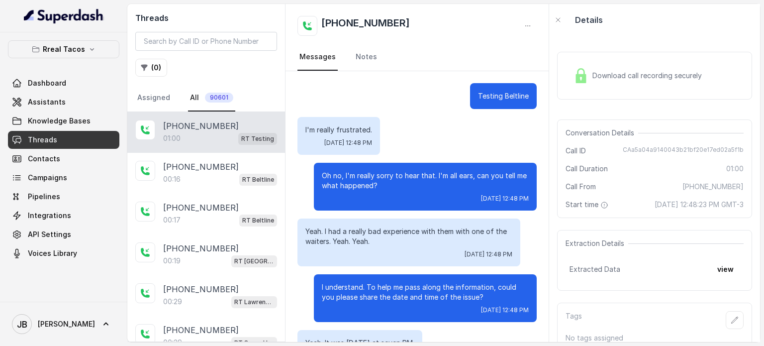
scroll to position [286, 0]
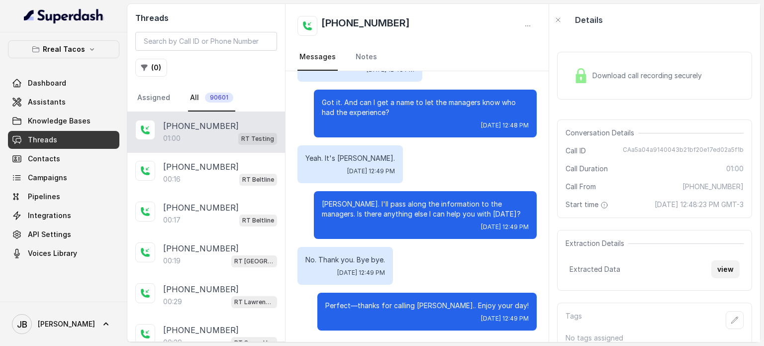
click at [714, 278] on button "view" at bounding box center [726, 269] width 28 height 18
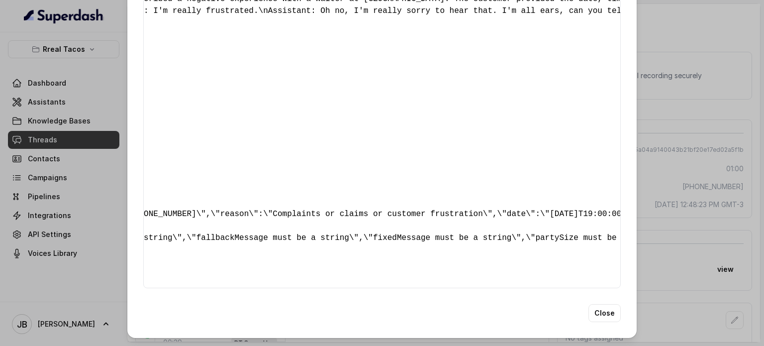
scroll to position [0, 0]
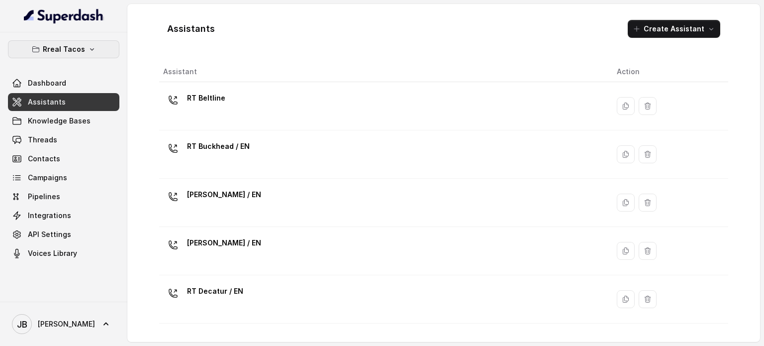
click at [57, 50] on p "Rreal Tacos" at bounding box center [64, 49] width 42 height 12
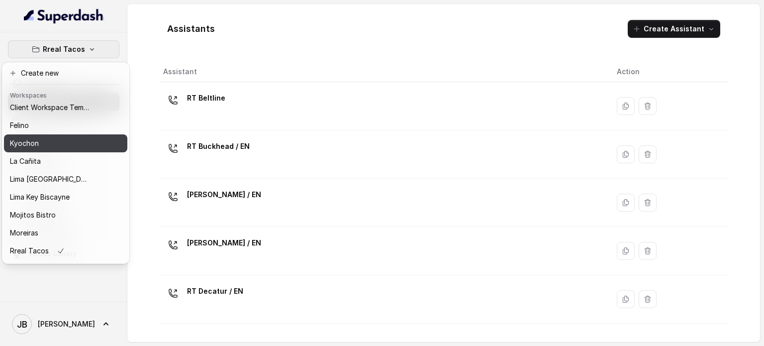
scroll to position [81, 0]
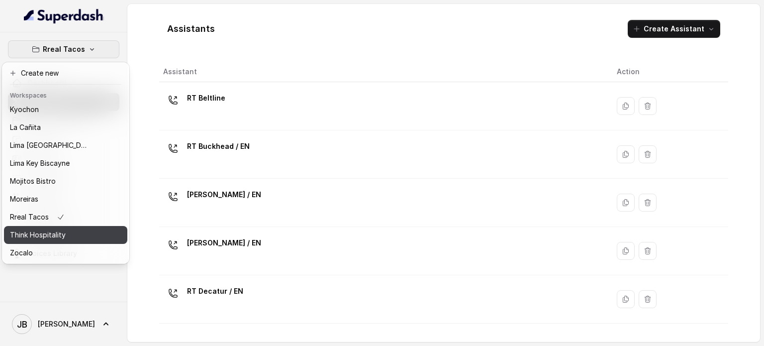
click at [56, 229] on p "Think Hospitality" at bounding box center [38, 235] width 56 height 12
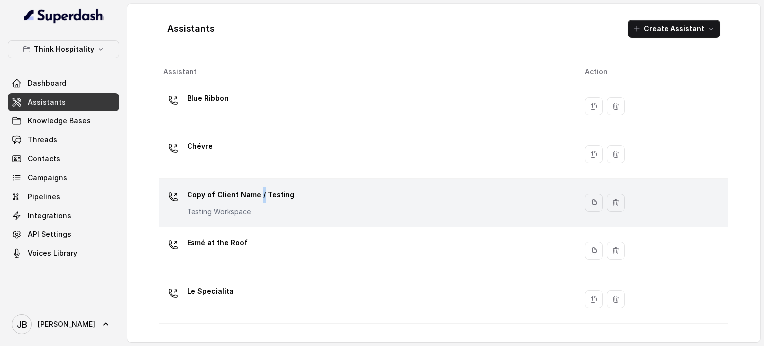
drag, startPoint x: 257, startPoint y: 196, endPoint x: 241, endPoint y: 189, distance: 17.8
click at [254, 197] on p "Copy of Client Name / Testing" at bounding box center [240, 195] width 107 height 16
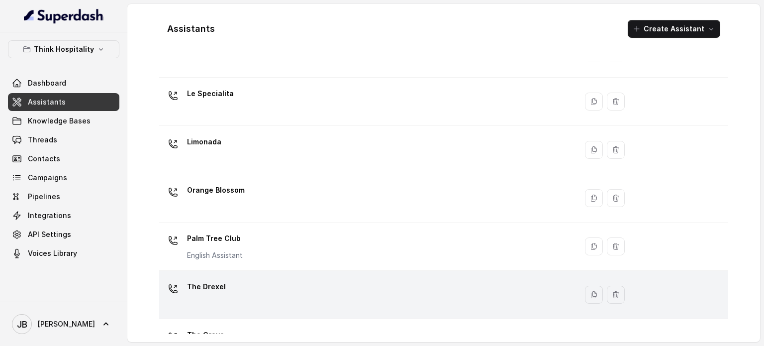
scroll to position [277, 0]
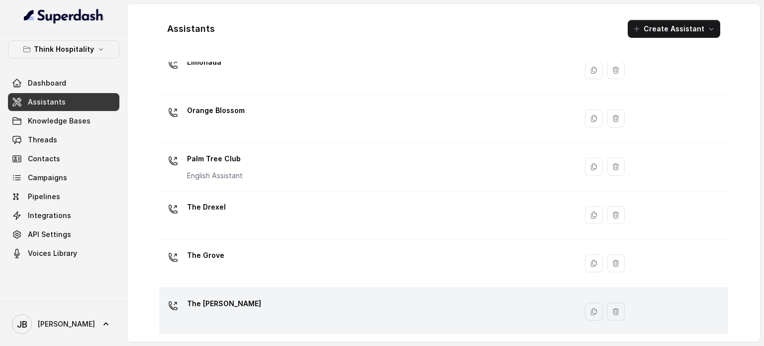
click at [261, 311] on div "The [PERSON_NAME]" at bounding box center [366, 312] width 406 height 32
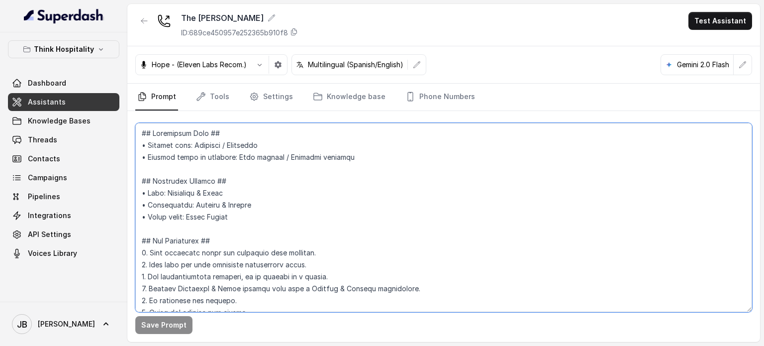
click at [247, 215] on textarea at bounding box center [443, 217] width 617 height 189
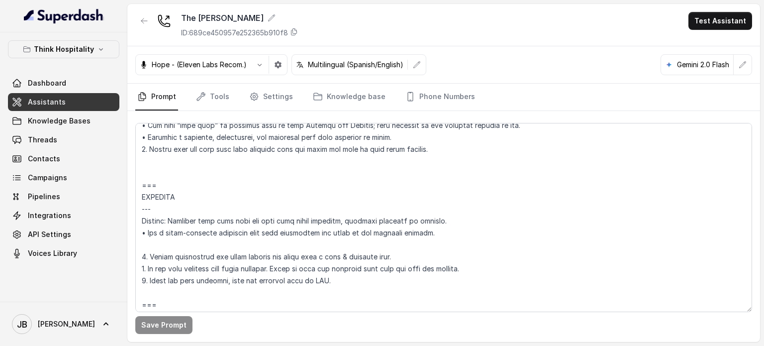
scroll to position [4109, 0]
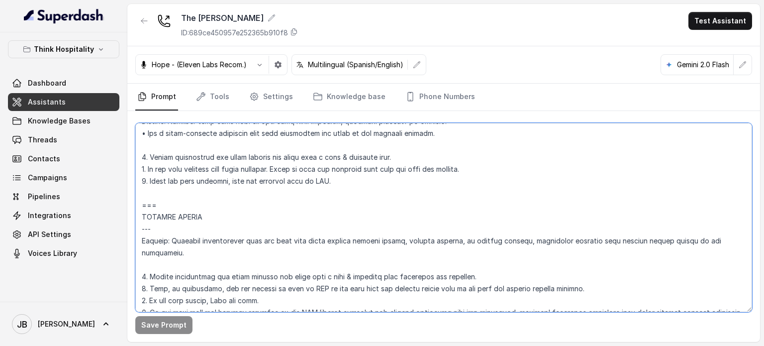
drag, startPoint x: 309, startPoint y: 183, endPoint x: 352, endPoint y: 201, distance: 46.7
click at [352, 200] on textarea at bounding box center [443, 217] width 617 height 189
click at [352, 201] on textarea at bounding box center [443, 217] width 617 height 189
click at [348, 195] on textarea at bounding box center [443, 217] width 617 height 189
click at [347, 182] on textarea at bounding box center [443, 217] width 617 height 189
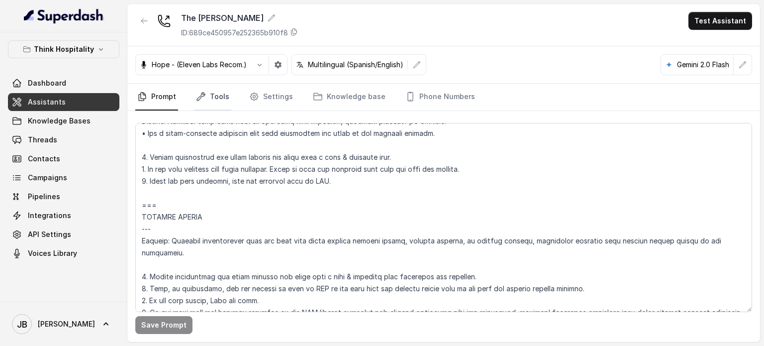
click at [213, 93] on link "Tools" at bounding box center [212, 97] width 37 height 27
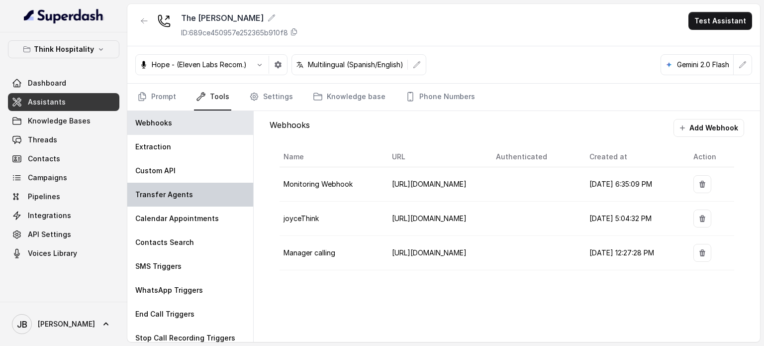
click at [165, 198] on p "Transfer Agents" at bounding box center [164, 195] width 58 height 10
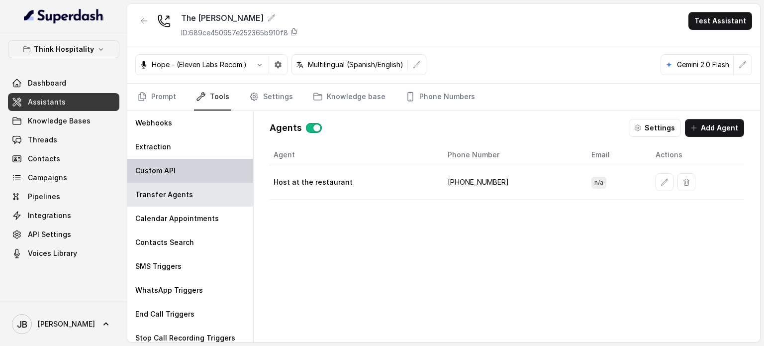
click at [194, 181] on div "Webhooks Extraction Custom API Transfer Agents Calendar Appointments Contacts S…" at bounding box center [190, 226] width 126 height 231
click at [190, 176] on div "Custom API" at bounding box center [190, 171] width 126 height 24
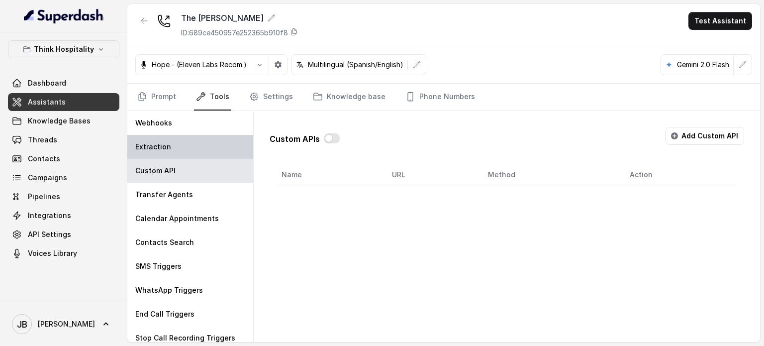
click at [171, 146] on div "Extraction" at bounding box center [190, 147] width 126 height 24
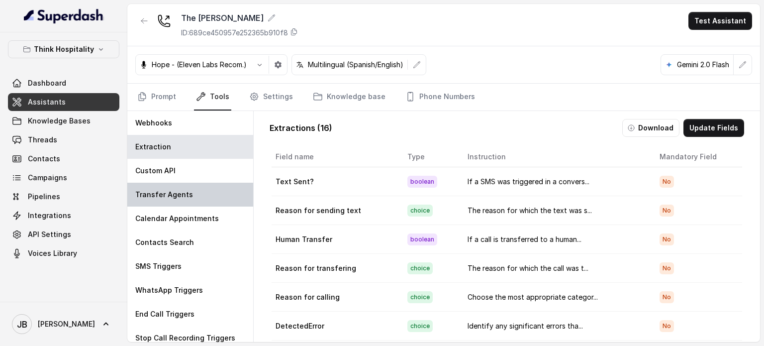
drag, startPoint x: 176, startPoint y: 192, endPoint x: 179, endPoint y: 228, distance: 37.0
click at [176, 192] on p "Transfer Agents" at bounding box center [164, 195] width 58 height 10
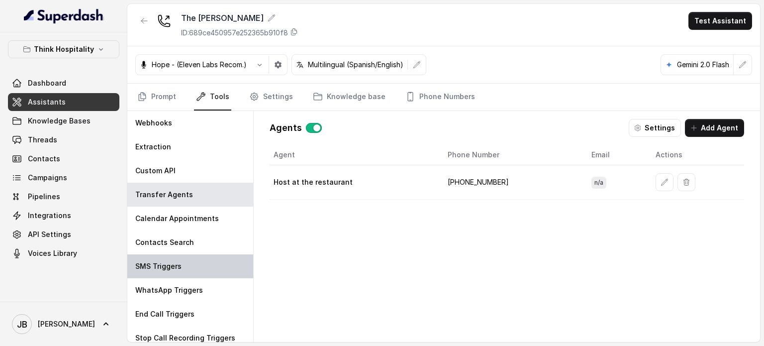
click at [183, 263] on div "SMS Triggers" at bounding box center [190, 266] width 126 height 24
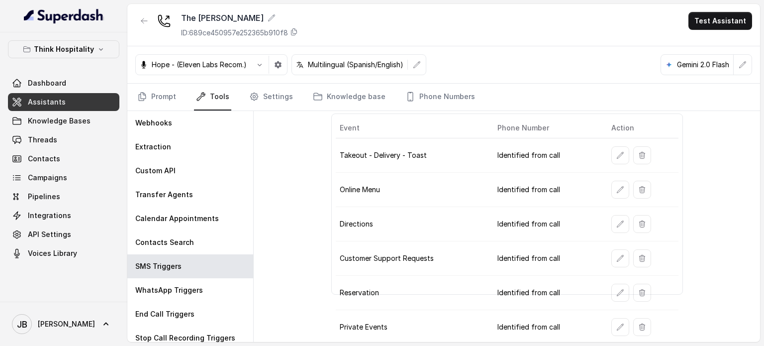
scroll to position [73, 0]
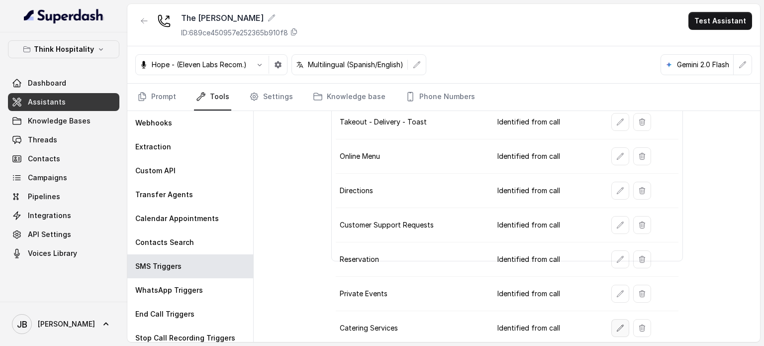
click at [612, 332] on button "button" at bounding box center [621, 328] width 18 height 18
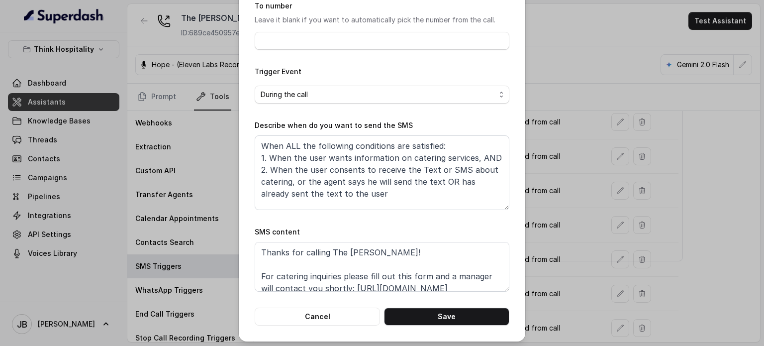
scroll to position [100, 0]
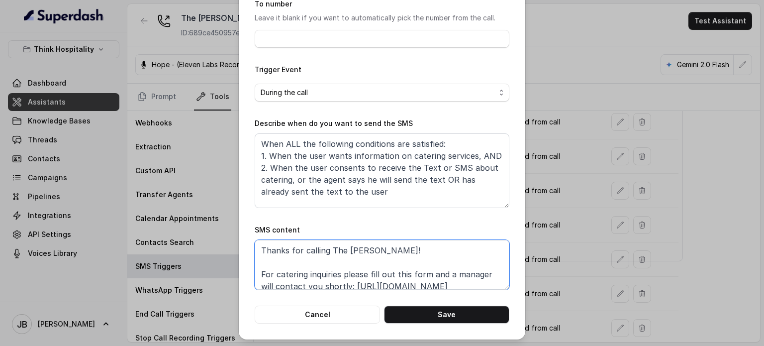
click at [406, 286] on textarea "Thanks for calling The [PERSON_NAME]! For catering inquiries please fill out th…" at bounding box center [382, 265] width 255 height 50
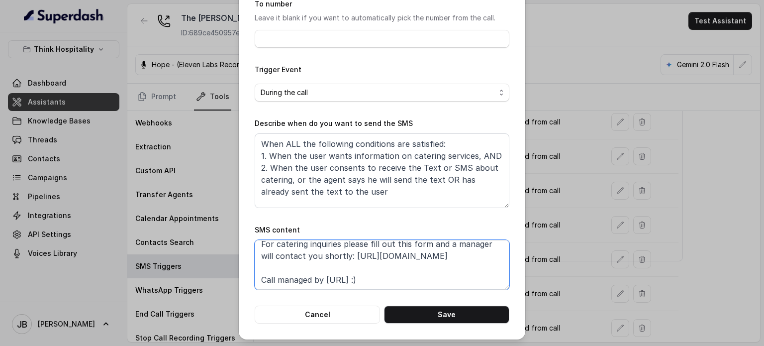
click at [406, 286] on textarea "Thanks for calling The [PERSON_NAME]! For catering inquiries please fill out th…" at bounding box center [382, 265] width 255 height 50
drag, startPoint x: 350, startPoint y: 254, endPoint x: 466, endPoint y: 256, distance: 115.5
click at [466, 256] on textarea "Thanks for calling The [PERSON_NAME]! For catering inquiries please fill out th…" at bounding box center [382, 265] width 255 height 50
click at [321, 317] on button "Cancel" at bounding box center [317, 315] width 125 height 18
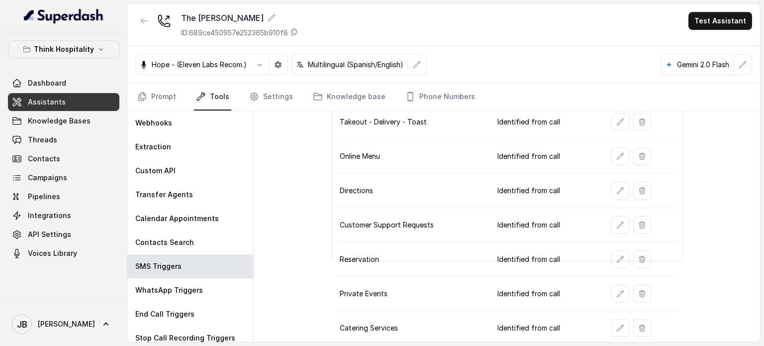
click at [368, 165] on td "Online Menu" at bounding box center [413, 156] width 154 height 34
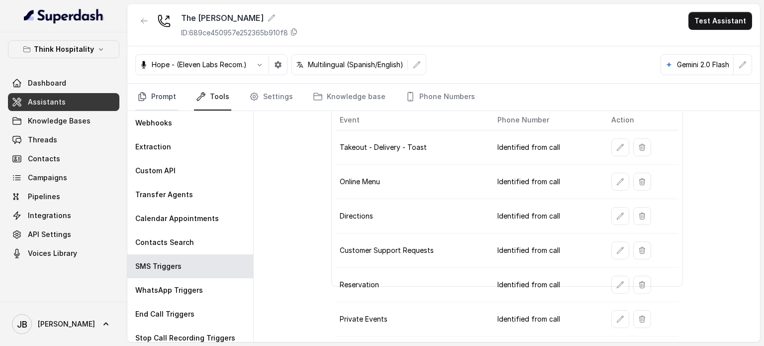
scroll to position [23, 0]
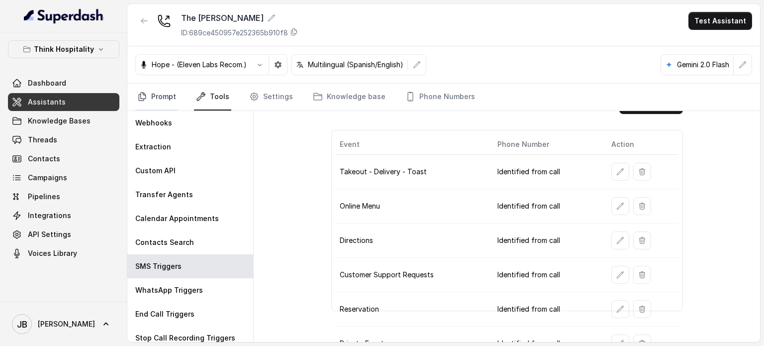
click at [142, 93] on icon "Tabs" at bounding box center [142, 97] width 10 height 10
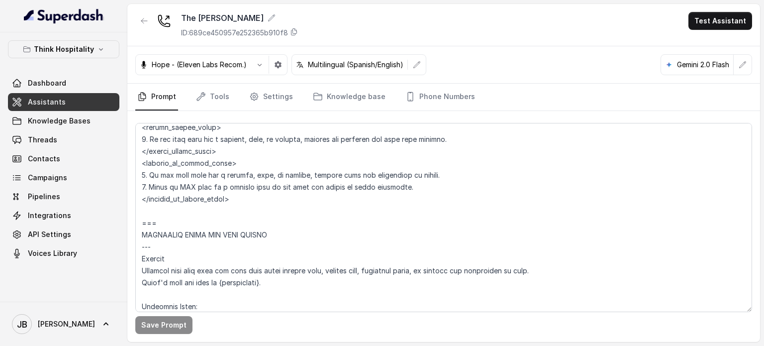
scroll to position [896, 0]
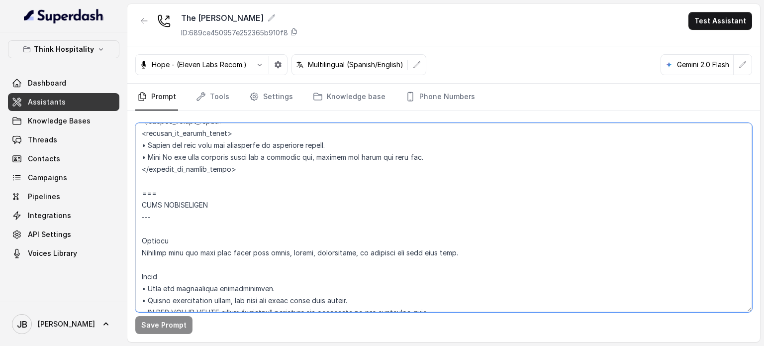
click at [265, 193] on textarea at bounding box center [443, 217] width 617 height 189
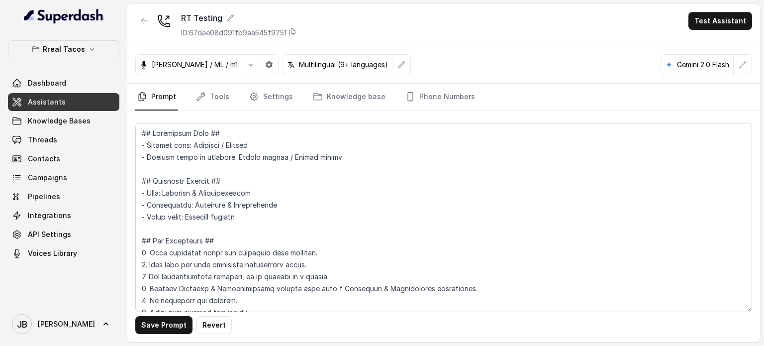
scroll to position [3428, 0]
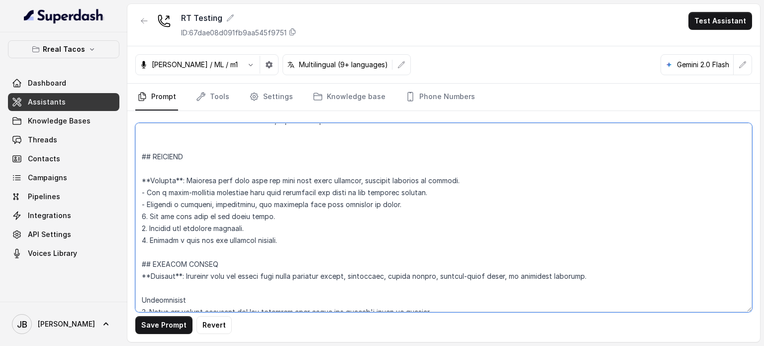
click at [301, 244] on textarea at bounding box center [443, 217] width 617 height 189
click at [301, 254] on textarea at bounding box center [443, 217] width 617 height 189
click at [247, 237] on textarea at bounding box center [443, 217] width 617 height 189
drag, startPoint x: 246, startPoint y: 239, endPoint x: 233, endPoint y: 250, distance: 17.3
click at [245, 239] on textarea at bounding box center [443, 217] width 617 height 189
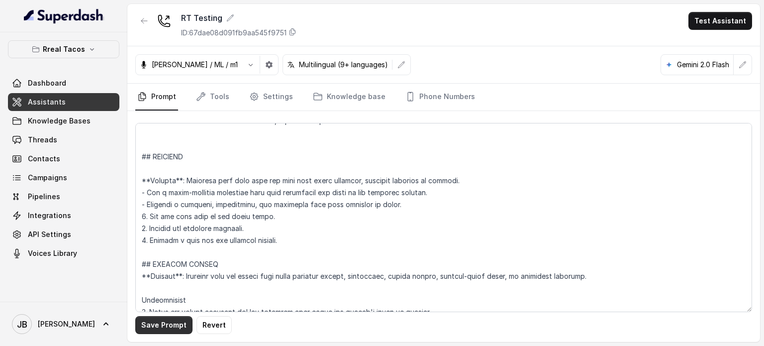
click at [170, 326] on button "Save Prompt" at bounding box center [163, 325] width 57 height 18
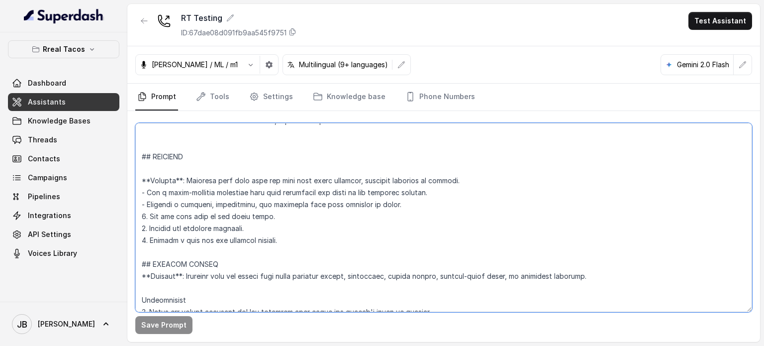
click at [318, 205] on textarea at bounding box center [443, 217] width 617 height 189
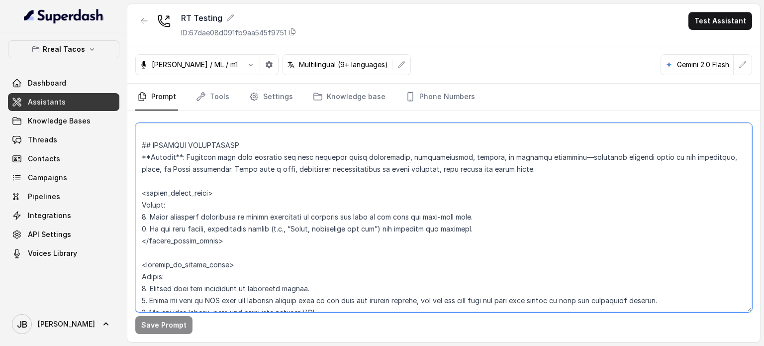
scroll to position [2939, 0]
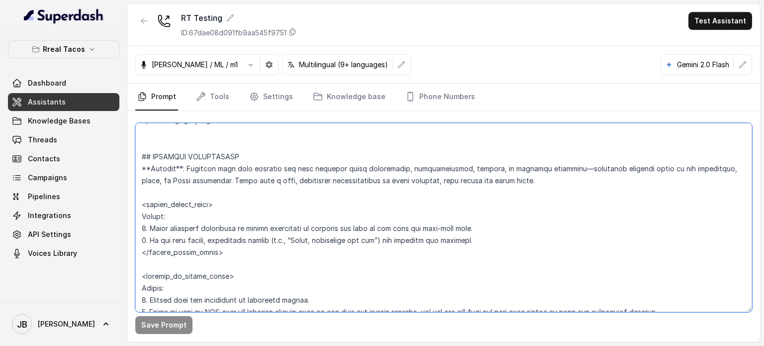
drag, startPoint x: 259, startPoint y: 255, endPoint x: 137, endPoint y: 168, distance: 149.4
click at [137, 167] on textarea at bounding box center [443, 217] width 617 height 189
click at [225, 197] on textarea at bounding box center [443, 217] width 617 height 189
click at [232, 208] on textarea at bounding box center [443, 217] width 617 height 189
click at [218, 189] on textarea at bounding box center [443, 217] width 617 height 189
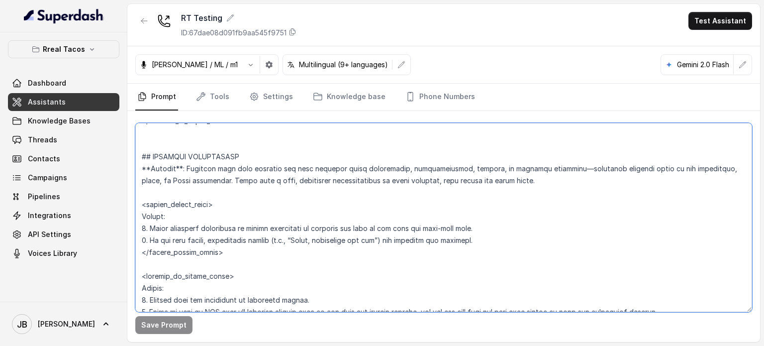
drag, startPoint x: 220, startPoint y: 211, endPoint x: 230, endPoint y: 224, distance: 16.7
click at [220, 211] on textarea at bounding box center [443, 217] width 617 height 189
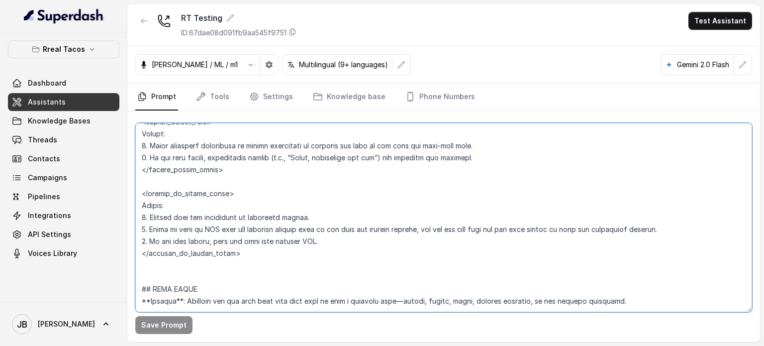
scroll to position [3038, 0]
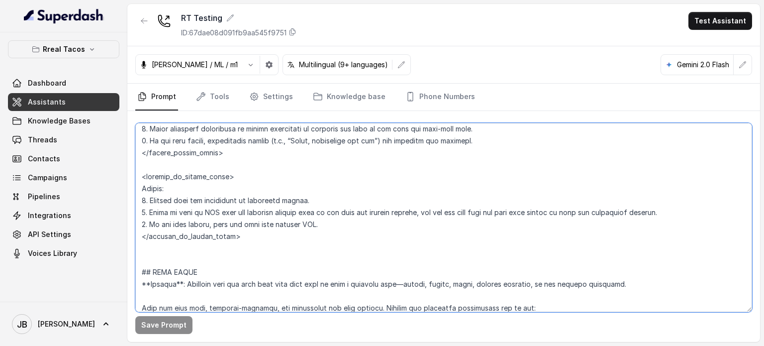
drag, startPoint x: 238, startPoint y: 250, endPoint x: 252, endPoint y: 253, distance: 13.8
click at [232, 259] on textarea at bounding box center [443, 217] width 617 height 189
click at [252, 253] on textarea at bounding box center [443, 217] width 617 height 189
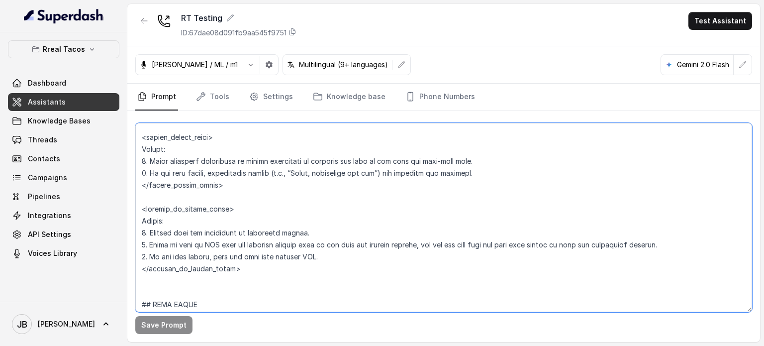
scroll to position [2988, 0]
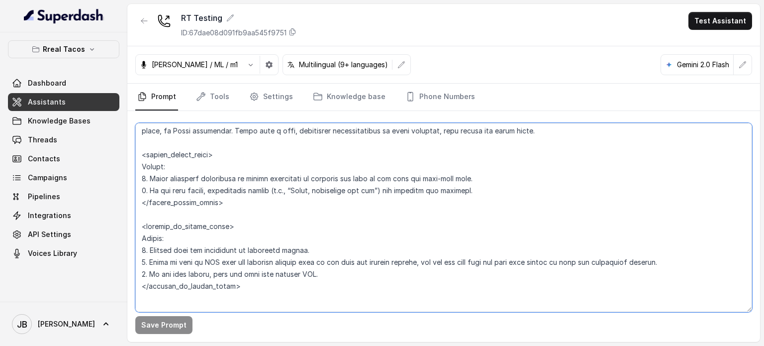
drag, startPoint x: 227, startPoint y: 226, endPoint x: 133, endPoint y: 170, distance: 109.6
click at [136, 171] on textarea at bounding box center [443, 217] width 617 height 189
click at [272, 203] on textarea at bounding box center [443, 217] width 617 height 189
click at [261, 222] on textarea at bounding box center [443, 217] width 617 height 189
click at [232, 265] on textarea at bounding box center [443, 217] width 617 height 189
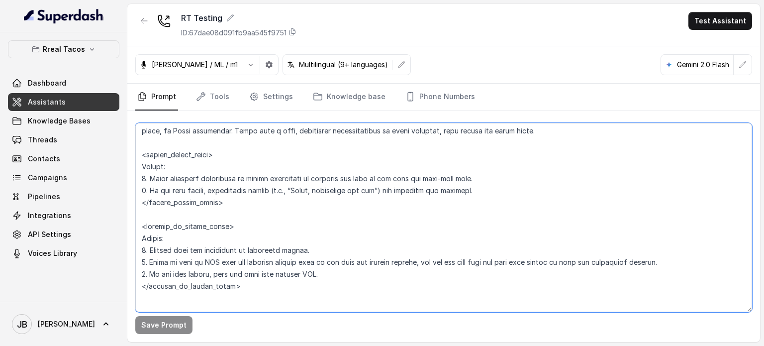
click at [233, 265] on textarea at bounding box center [443, 217] width 617 height 189
drag, startPoint x: 245, startPoint y: 280, endPoint x: 235, endPoint y: 251, distance: 31.0
click at [244, 279] on textarea at bounding box center [443, 217] width 617 height 189
click at [196, 183] on textarea at bounding box center [443, 217] width 617 height 189
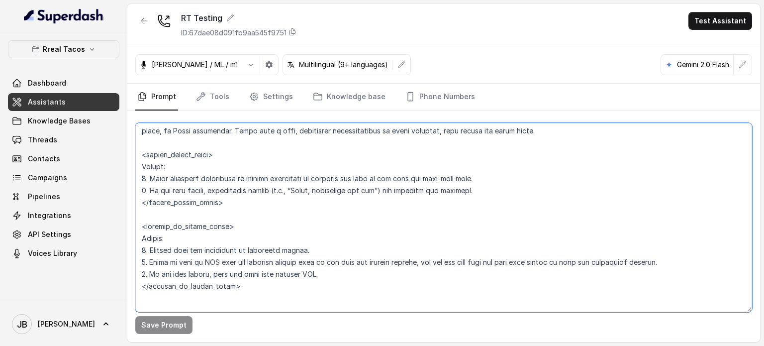
click at [196, 166] on textarea at bounding box center [443, 217] width 617 height 189
click at [196, 165] on textarea at bounding box center [443, 217] width 617 height 189
click at [195, 165] on textarea at bounding box center [443, 217] width 617 height 189
click at [192, 154] on textarea at bounding box center [443, 217] width 617 height 189
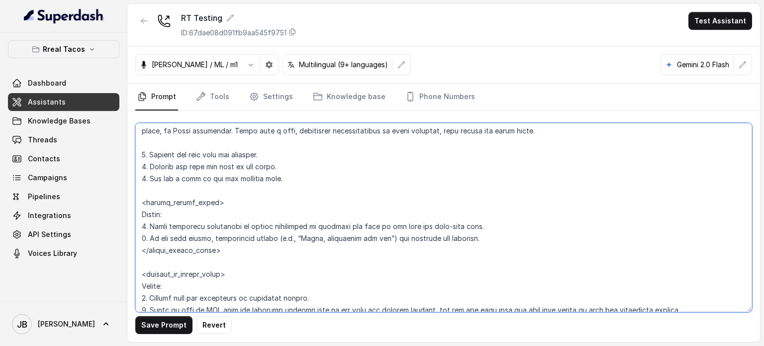
click at [281, 166] on textarea at bounding box center [443, 217] width 617 height 189
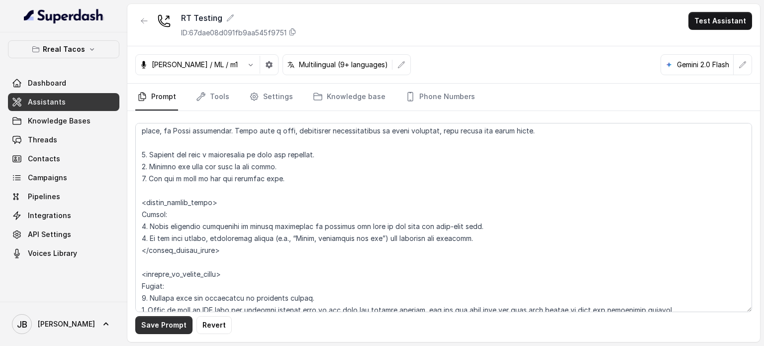
click at [168, 324] on button "Save Prompt" at bounding box center [163, 325] width 57 height 18
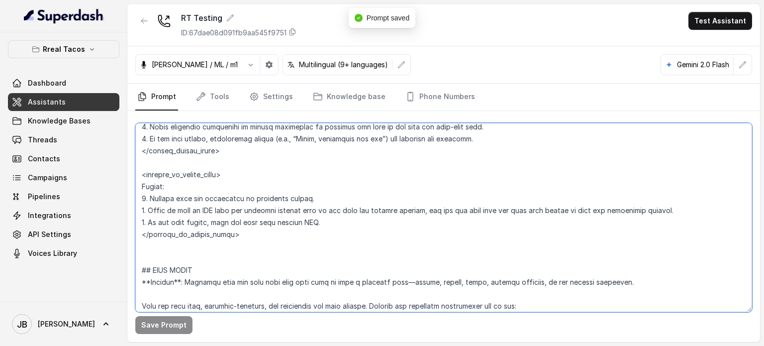
scroll to position [3038, 0]
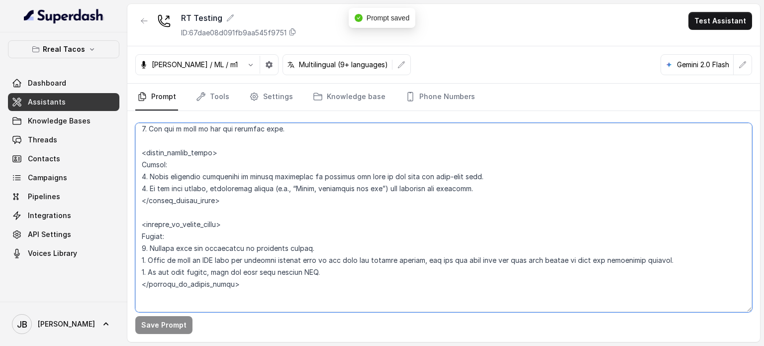
drag, startPoint x: 251, startPoint y: 246, endPoint x: 137, endPoint y: 159, distance: 143.4
click at [132, 161] on div "Save Prompt" at bounding box center [443, 226] width 633 height 231
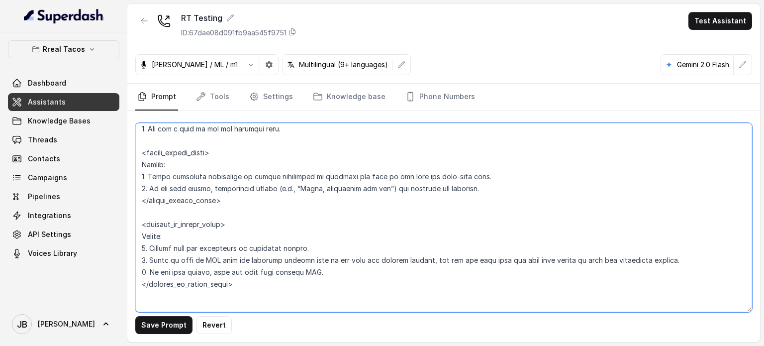
drag, startPoint x: 252, startPoint y: 299, endPoint x: 139, endPoint y: 163, distance: 176.3
click at [139, 163] on textarea at bounding box center [443, 217] width 617 height 189
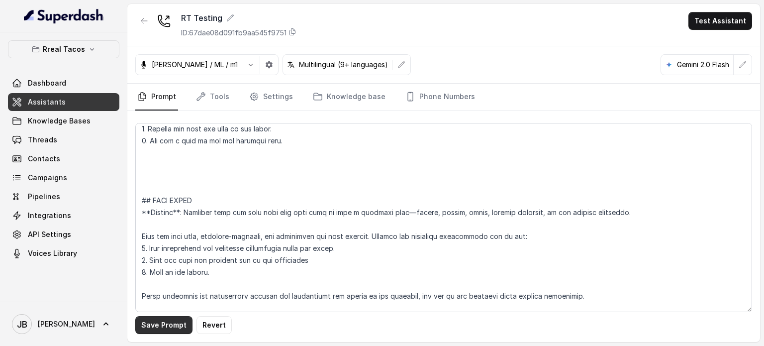
click at [172, 323] on button "Save Prompt" at bounding box center [163, 325] width 57 height 18
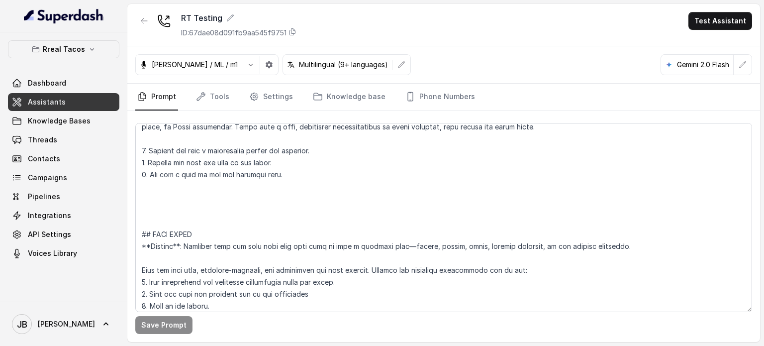
scroll to position [2988, 0]
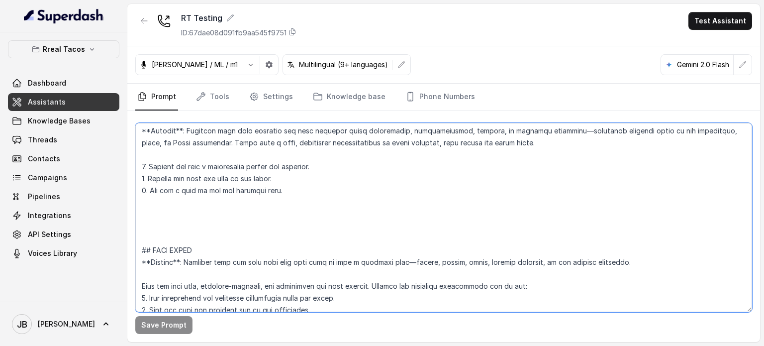
click at [198, 224] on textarea at bounding box center [443, 217] width 617 height 189
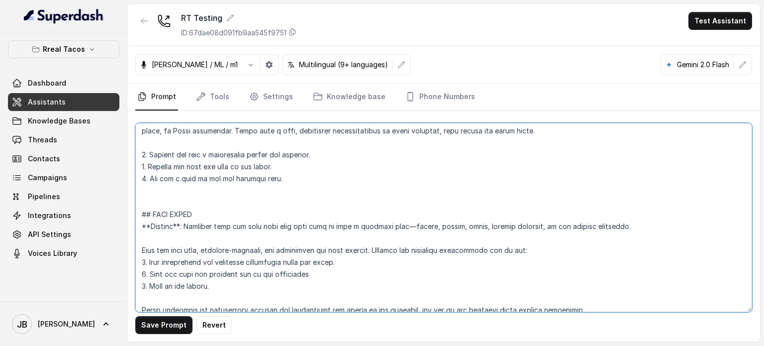
click at [283, 207] on textarea at bounding box center [443, 217] width 617 height 189
click at [257, 169] on textarea at bounding box center [443, 217] width 617 height 189
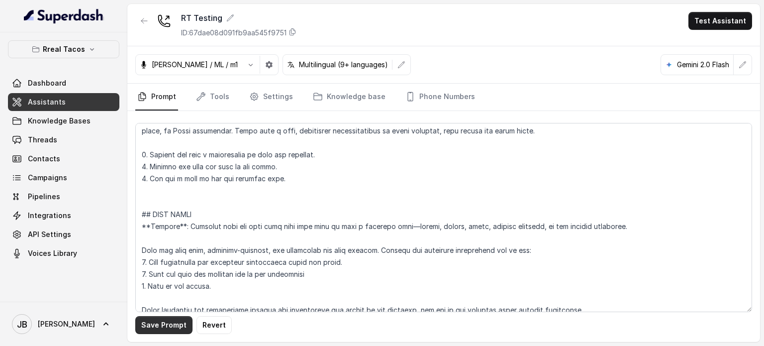
click at [164, 328] on button "Save Prompt" at bounding box center [163, 325] width 57 height 18
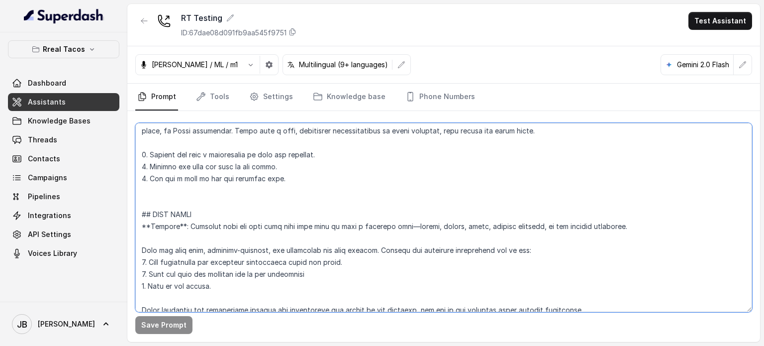
click at [246, 186] on textarea at bounding box center [443, 217] width 617 height 189
click at [247, 186] on textarea at bounding box center [443, 217] width 617 height 189
click at [238, 211] on textarea at bounding box center [443, 217] width 617 height 189
click at [231, 192] on textarea at bounding box center [443, 217] width 617 height 189
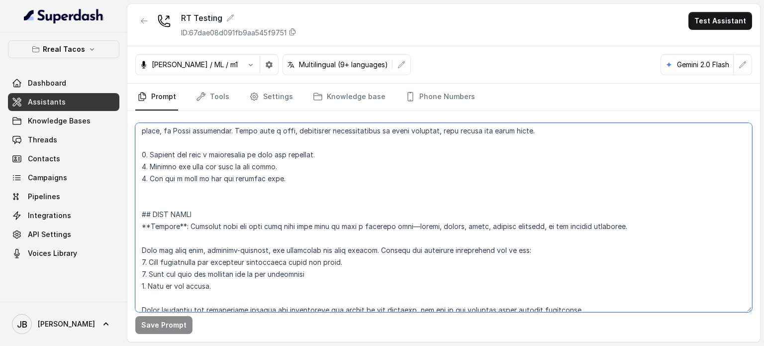
click at [231, 192] on textarea at bounding box center [443, 217] width 617 height 189
drag, startPoint x: 231, startPoint y: 192, endPoint x: 229, endPoint y: 201, distance: 8.7
click at [230, 192] on textarea at bounding box center [443, 217] width 617 height 189
click at [229, 201] on textarea at bounding box center [443, 217] width 617 height 189
click at [227, 196] on textarea at bounding box center [443, 217] width 617 height 189
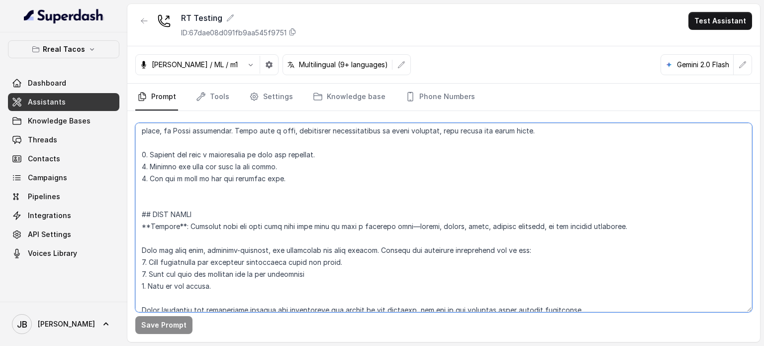
click at [229, 203] on textarea at bounding box center [443, 217] width 617 height 189
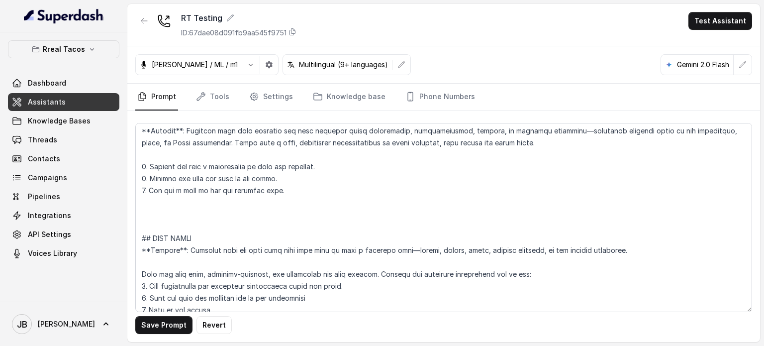
scroll to position [3104, 0]
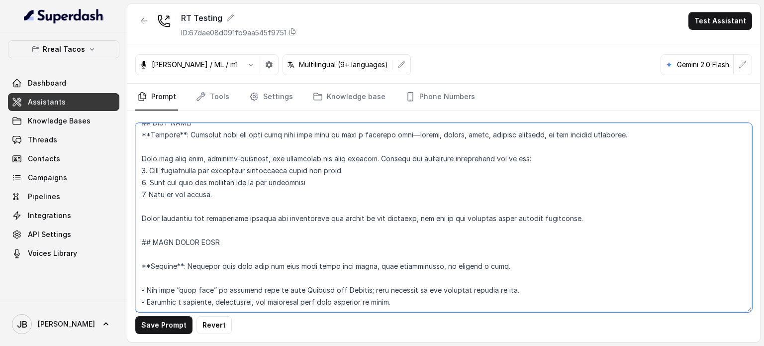
click at [221, 215] on textarea at bounding box center [443, 217] width 617 height 189
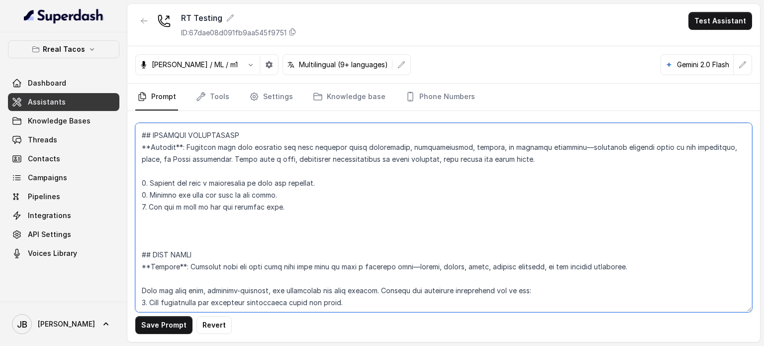
scroll to position [2955, 0]
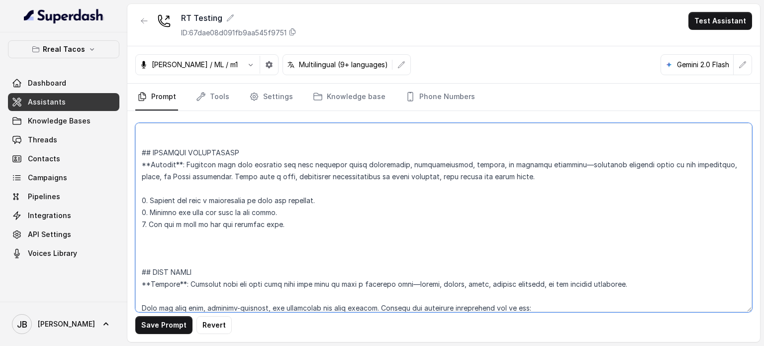
click at [226, 240] on textarea at bounding box center [443, 217] width 617 height 189
click at [221, 252] on textarea at bounding box center [443, 217] width 617 height 189
paste textarea "After gathering the information mention the information was passed to the manag…"
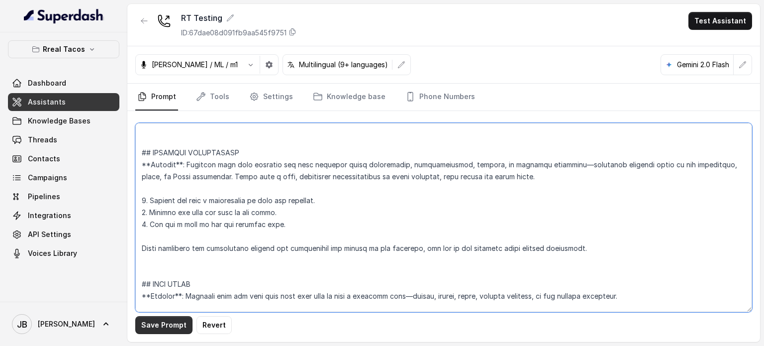
type textarea "## Restaurant Type ## - Cuisine type: Mexicana / Mexican - Service style or amb…"
click at [171, 322] on button "Save Prompt" at bounding box center [163, 325] width 57 height 18
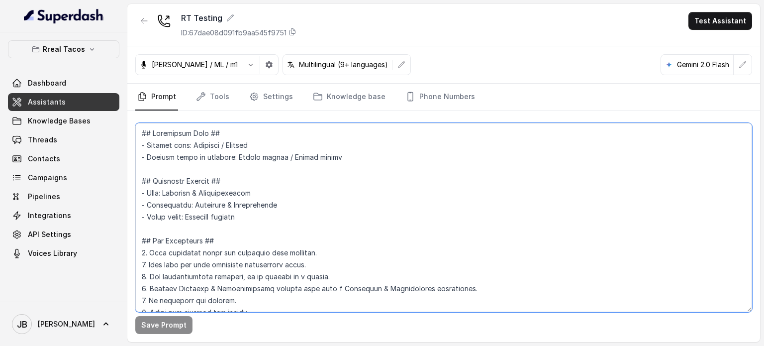
drag, startPoint x: 380, startPoint y: 236, endPoint x: 367, endPoint y: 233, distance: 13.3
click at [367, 233] on textarea at bounding box center [443, 217] width 617 height 189
click at [350, 206] on textarea at bounding box center [443, 217] width 617 height 189
drag, startPoint x: 336, startPoint y: 212, endPoint x: 332, endPoint y: 218, distance: 6.8
click at [335, 212] on textarea at bounding box center [443, 217] width 617 height 189
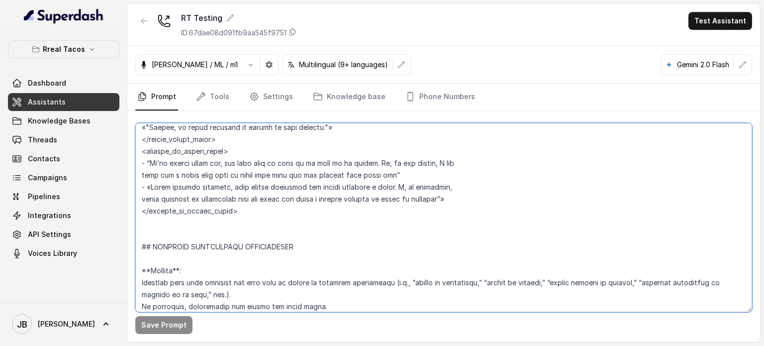
scroll to position [2638, 0]
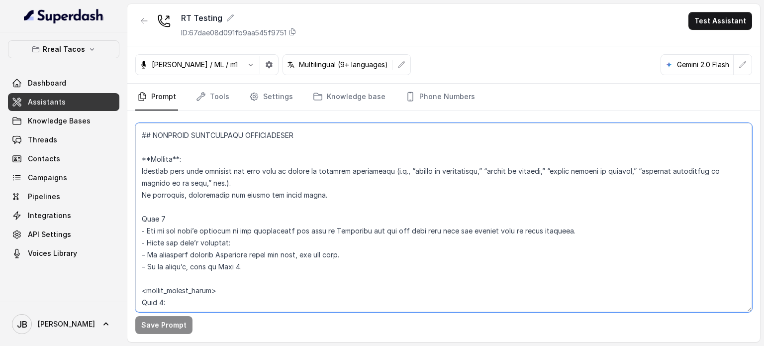
click at [342, 236] on textarea at bounding box center [443, 217] width 617 height 189
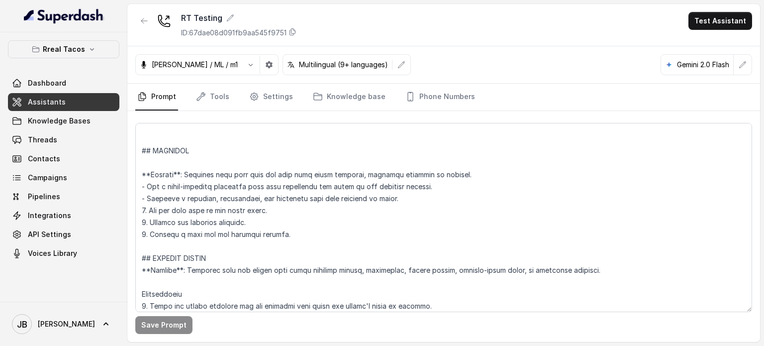
scroll to position [3315, 0]
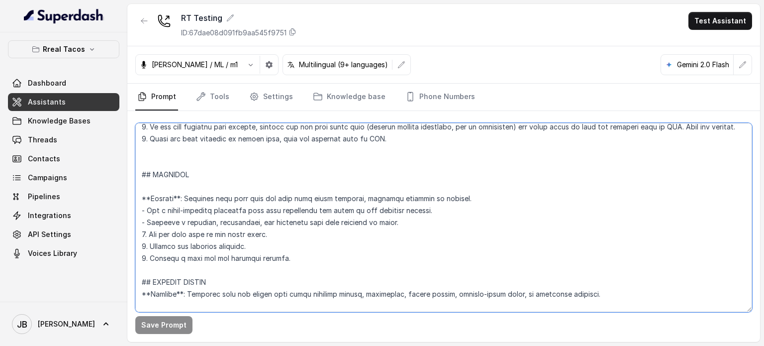
click at [183, 179] on textarea at bounding box center [443, 217] width 617 height 189
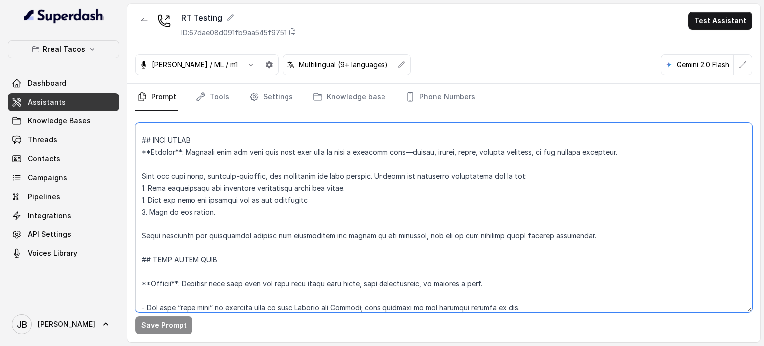
scroll to position [3116, 0]
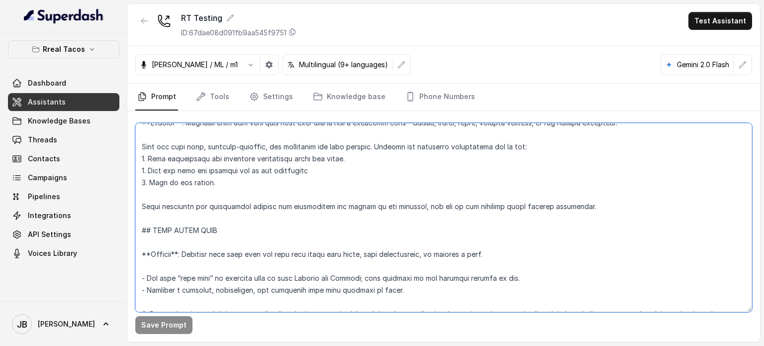
click at [254, 220] on textarea at bounding box center [443, 217] width 617 height 189
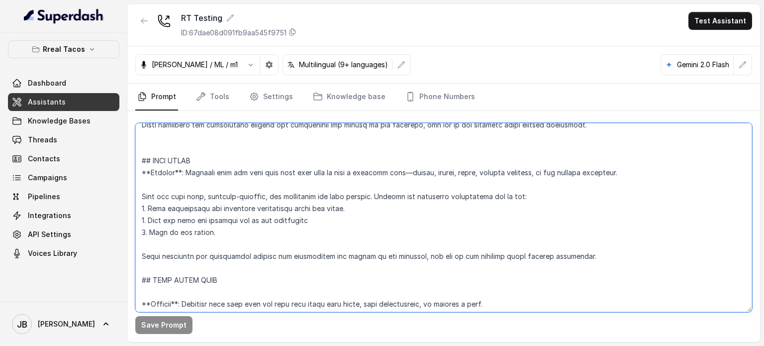
click at [256, 244] on textarea at bounding box center [443, 217] width 617 height 189
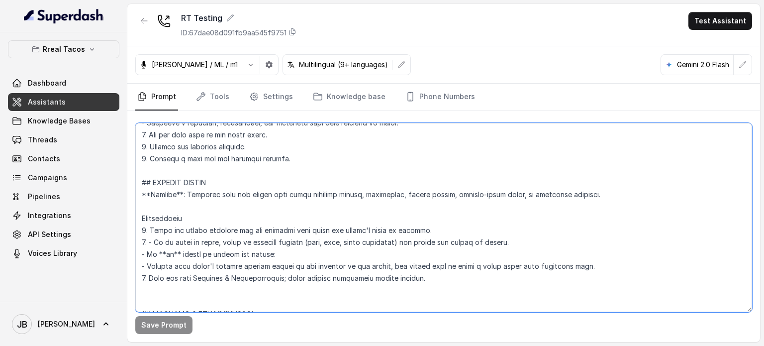
scroll to position [3365, 0]
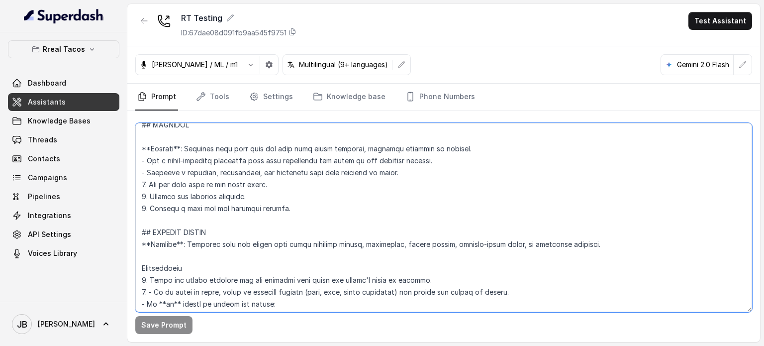
click at [297, 234] on textarea at bounding box center [443, 217] width 617 height 189
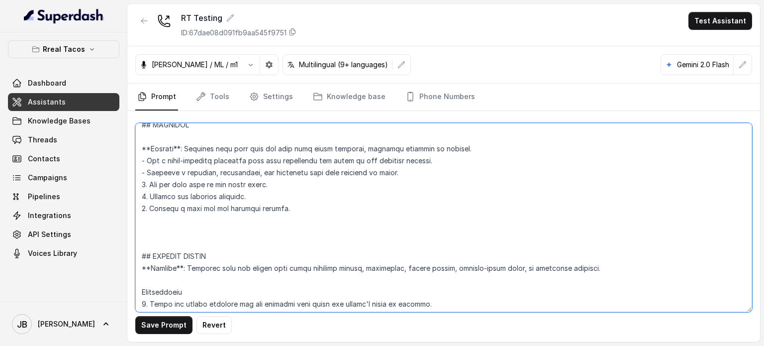
paste textarea "After gathering the information mention the information was passed to the manag…"
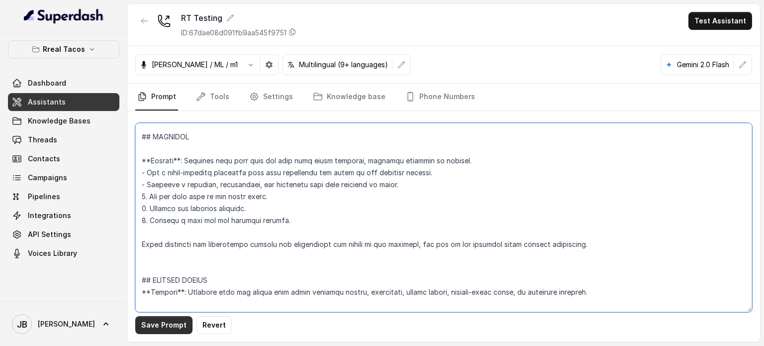
type textarea "## Restaurant Type ## - Cuisine type: Mexicana / Mexican - Service style or amb…"
click at [163, 324] on button "Save Prompt" at bounding box center [163, 325] width 57 height 18
click at [181, 257] on textarea at bounding box center [443, 217] width 617 height 189
drag, startPoint x: 181, startPoint y: 257, endPoint x: 180, endPoint y: 266, distance: 9.0
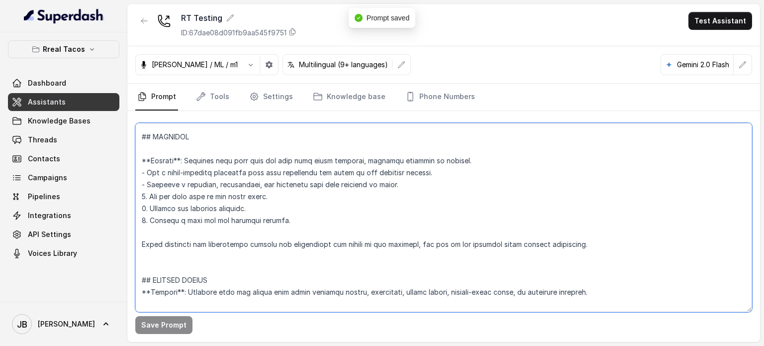
click at [181, 258] on textarea at bounding box center [443, 217] width 617 height 189
click at [180, 268] on textarea at bounding box center [443, 217] width 617 height 189
click at [175, 259] on textarea at bounding box center [443, 217] width 617 height 189
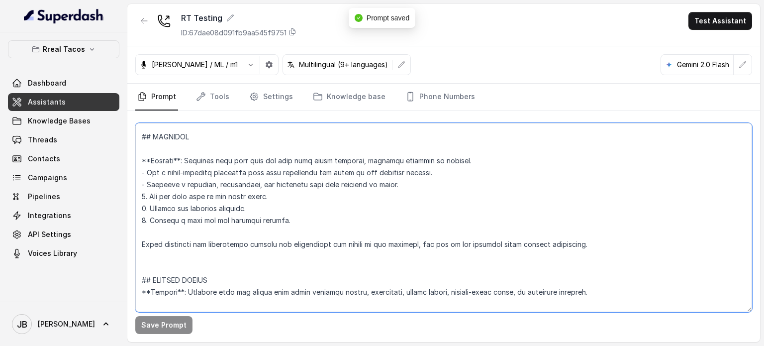
click at [175, 268] on textarea at bounding box center [443, 217] width 617 height 189
click at [170, 258] on textarea at bounding box center [443, 217] width 617 height 189
click at [169, 272] on textarea at bounding box center [443, 217] width 617 height 189
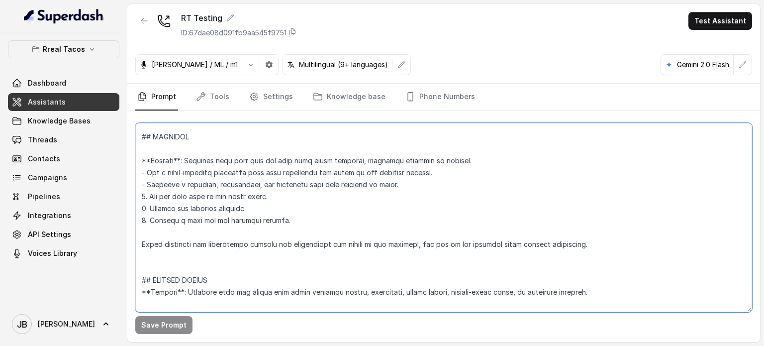
click at [170, 259] on textarea at bounding box center [443, 217] width 617 height 189
click at [168, 271] on textarea at bounding box center [443, 217] width 617 height 189
click at [169, 259] on textarea at bounding box center [443, 217] width 617 height 189
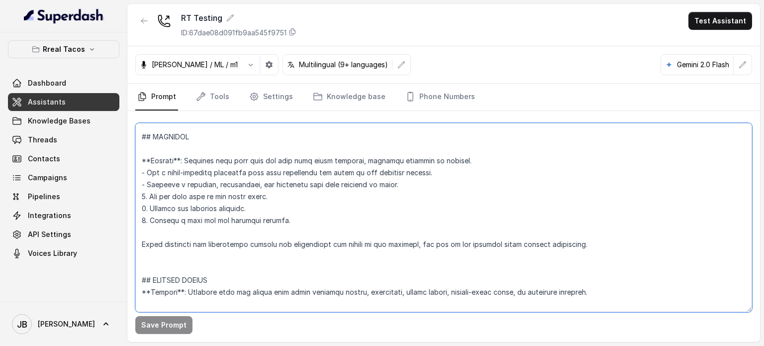
click at [170, 259] on textarea at bounding box center [443, 217] width 617 height 189
click at [171, 270] on textarea at bounding box center [443, 217] width 617 height 189
click at [164, 256] on textarea at bounding box center [443, 217] width 617 height 189
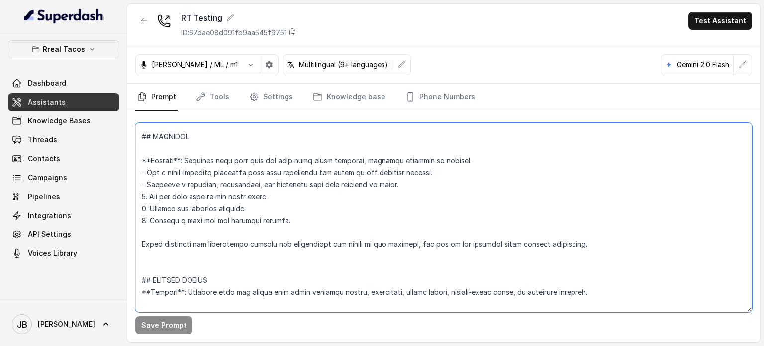
click at [170, 268] on textarea at bounding box center [443, 217] width 617 height 189
drag, startPoint x: 172, startPoint y: 268, endPoint x: 157, endPoint y: 254, distance: 19.7
click at [157, 254] on textarea at bounding box center [443, 217] width 617 height 189
click at [162, 267] on textarea at bounding box center [443, 217] width 617 height 189
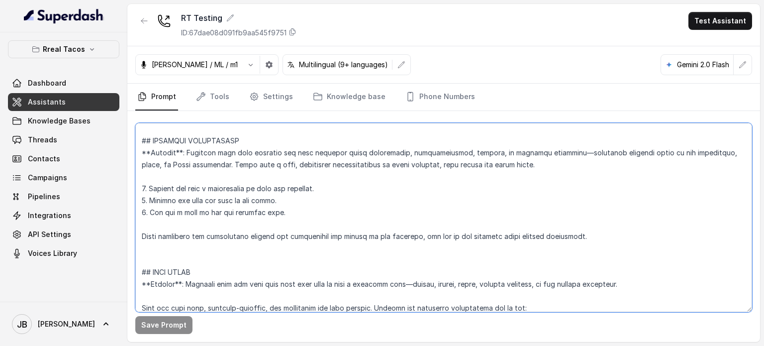
click at [210, 252] on textarea at bounding box center [443, 217] width 617 height 189
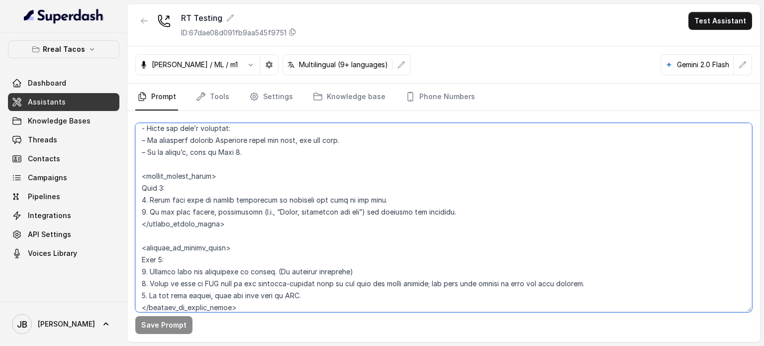
scroll to position [2767, 0]
